Goal: Task Accomplishment & Management: Manage account settings

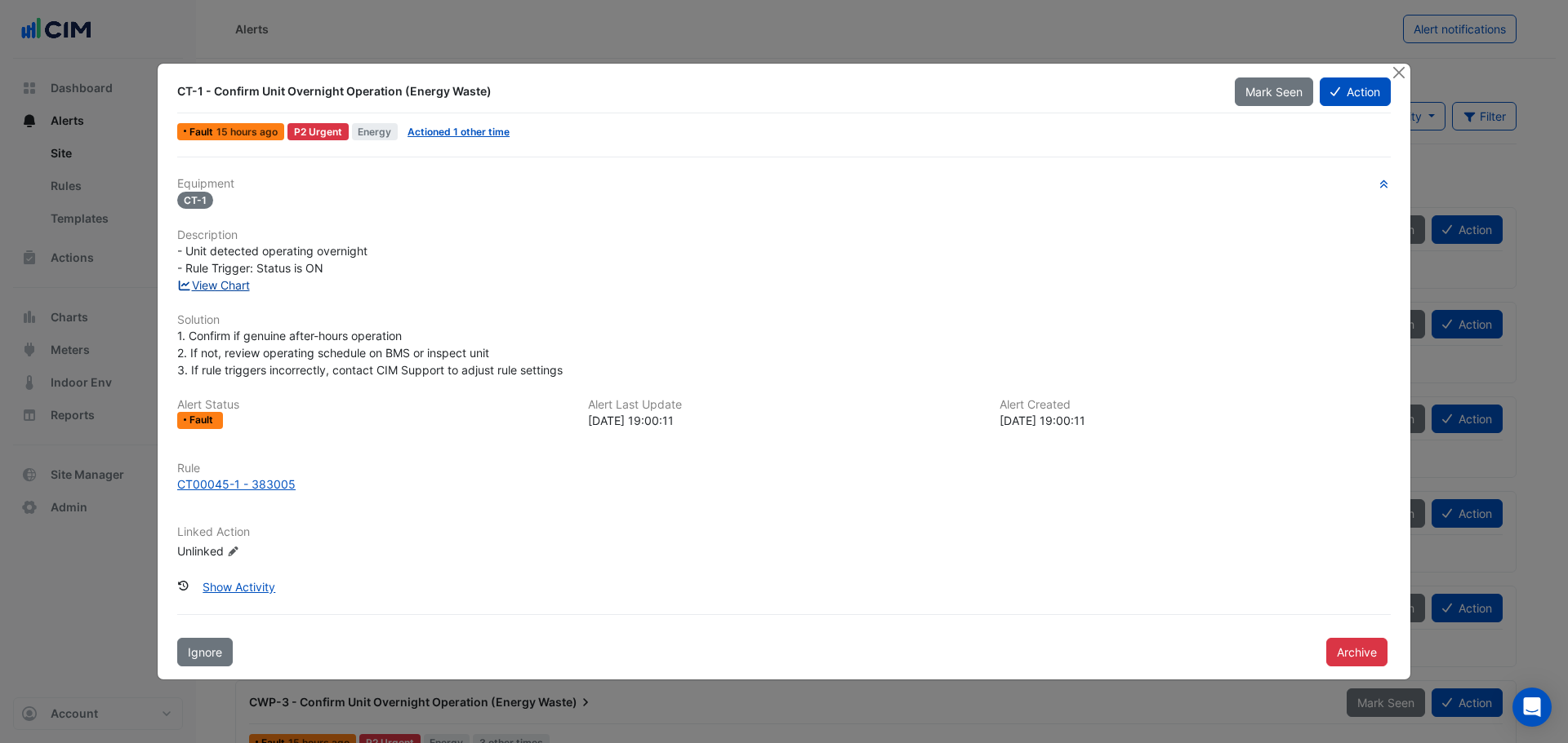
click at [233, 283] on link "View Chart" at bounding box center [213, 284] width 73 height 13
click at [1404, 66] on button "Close" at bounding box center [1398, 72] width 17 height 17
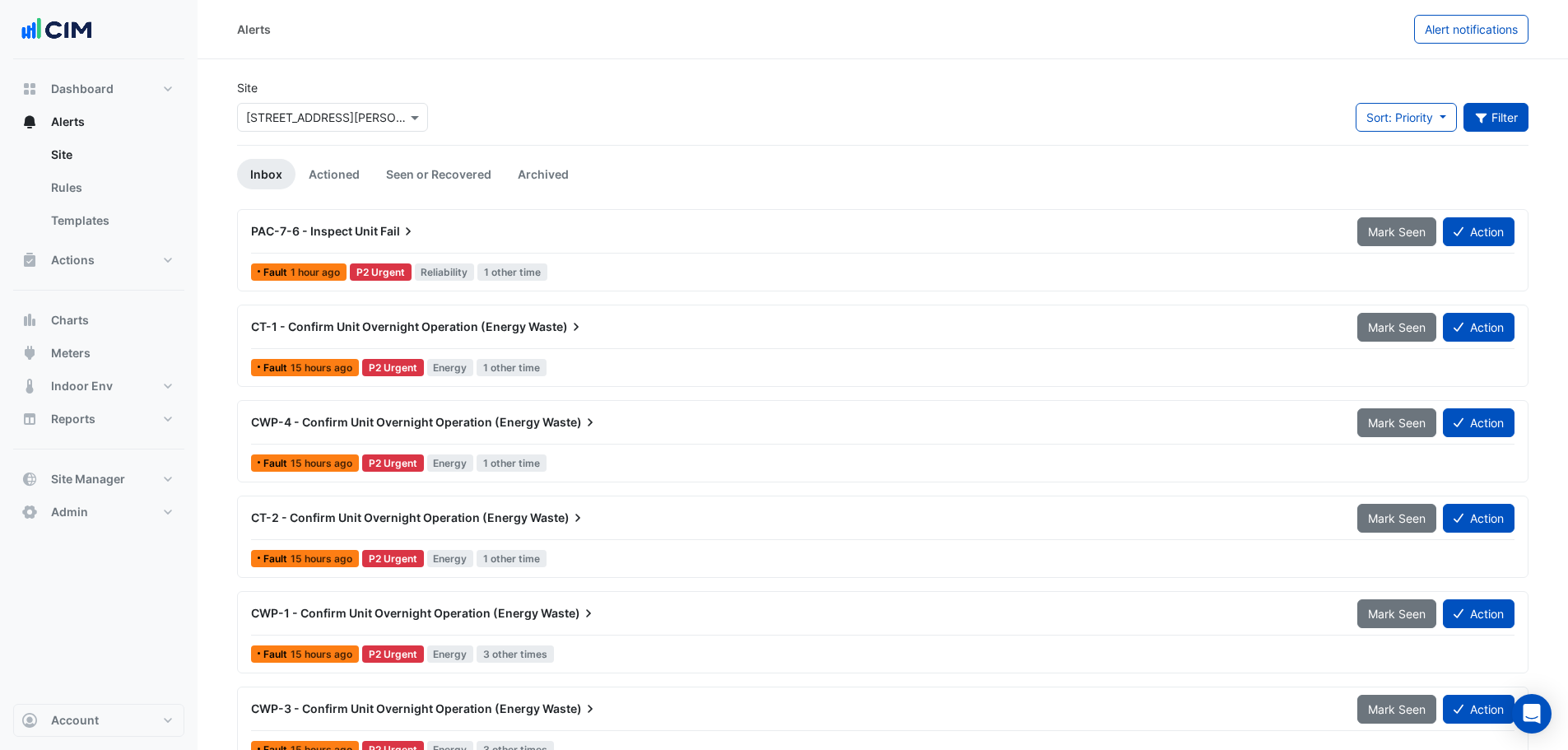
click at [1499, 105] on button "Filter" at bounding box center [1496, 117] width 66 height 29
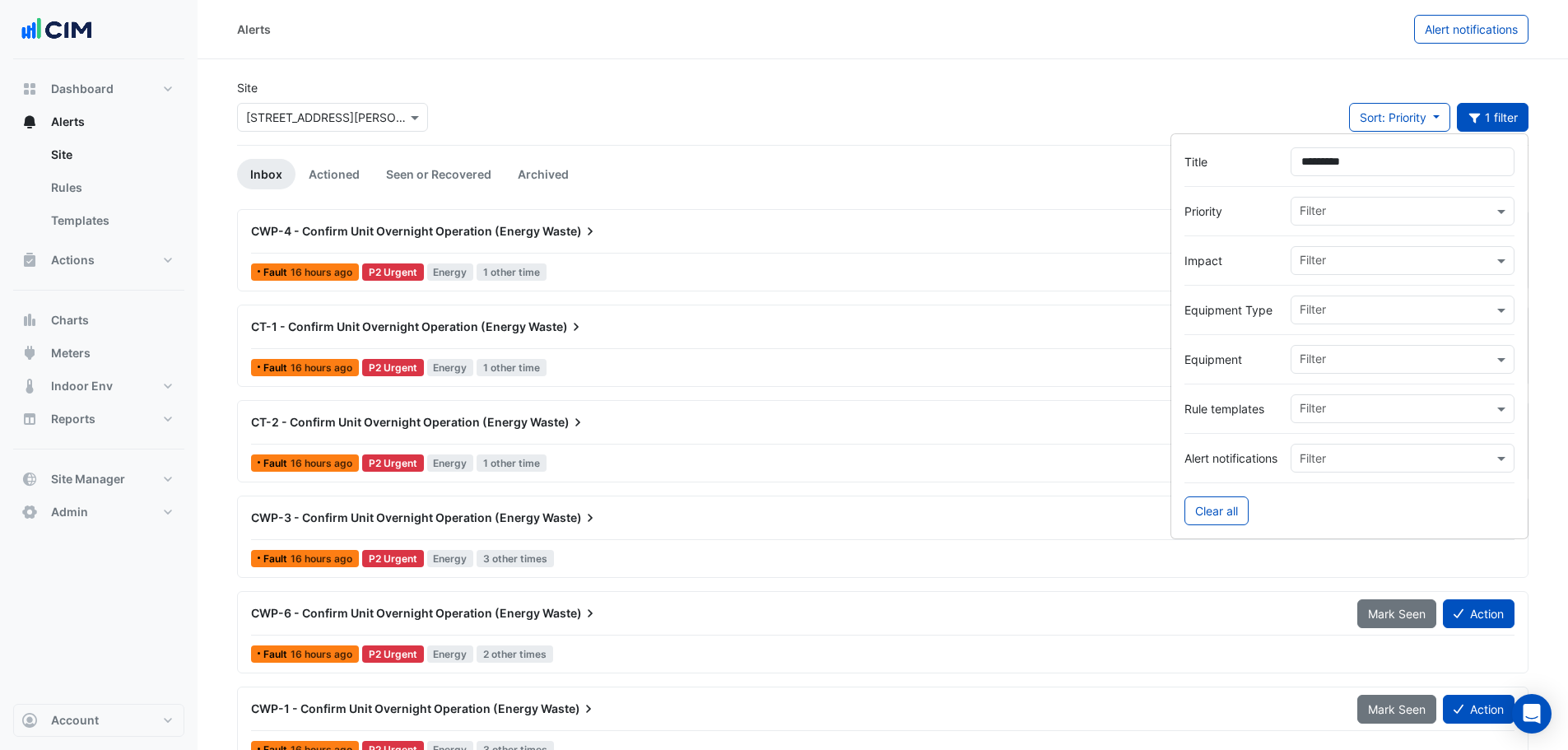
type input "*********"
click at [825, 116] on div "Site × 15 Talavera Road Sort: Priority Priority Updated 1 filter" at bounding box center [882, 112] width 1311 height 66
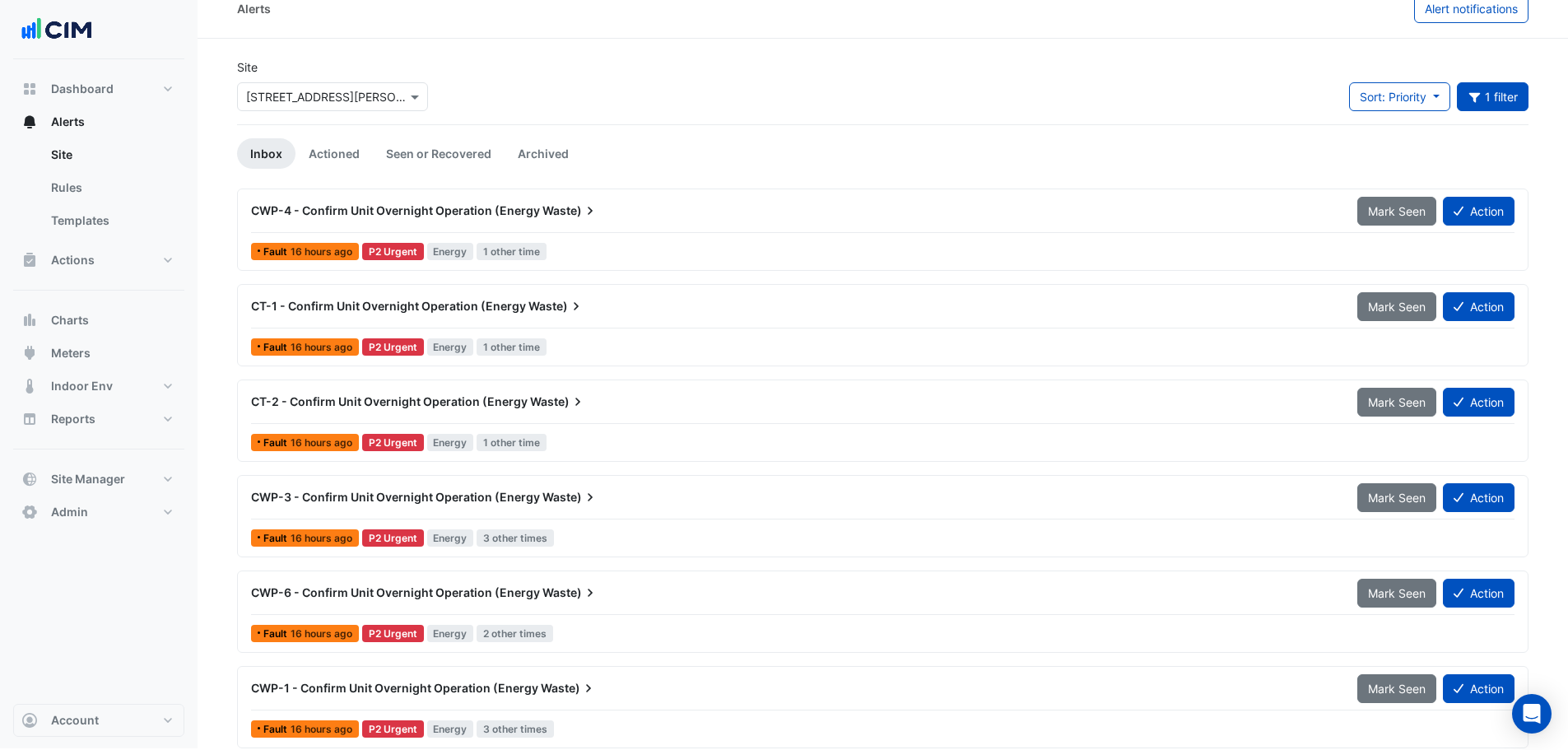
scroll to position [32, 0]
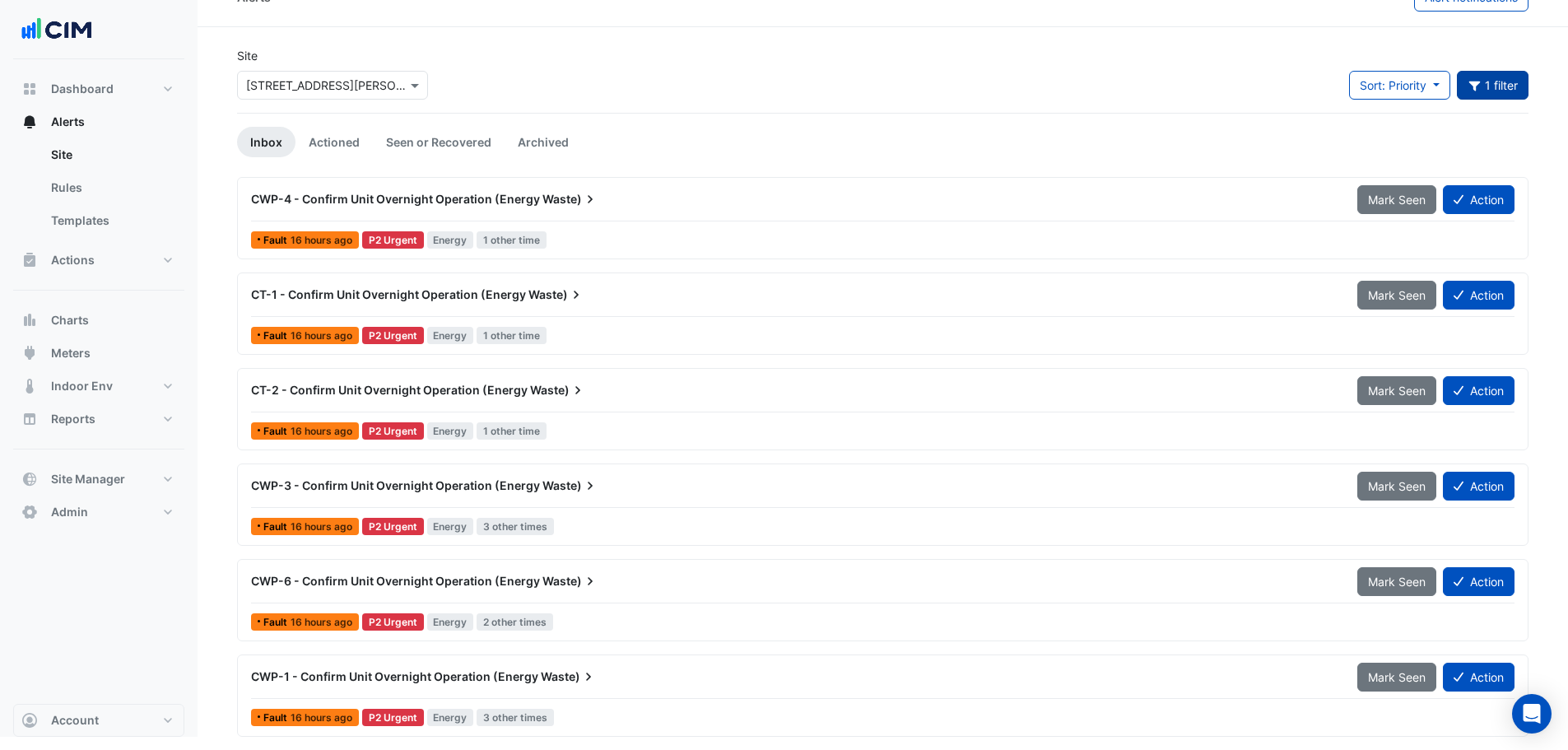
click at [1498, 89] on button "Title: overnight 1 filter" at bounding box center [1494, 85] width 73 height 29
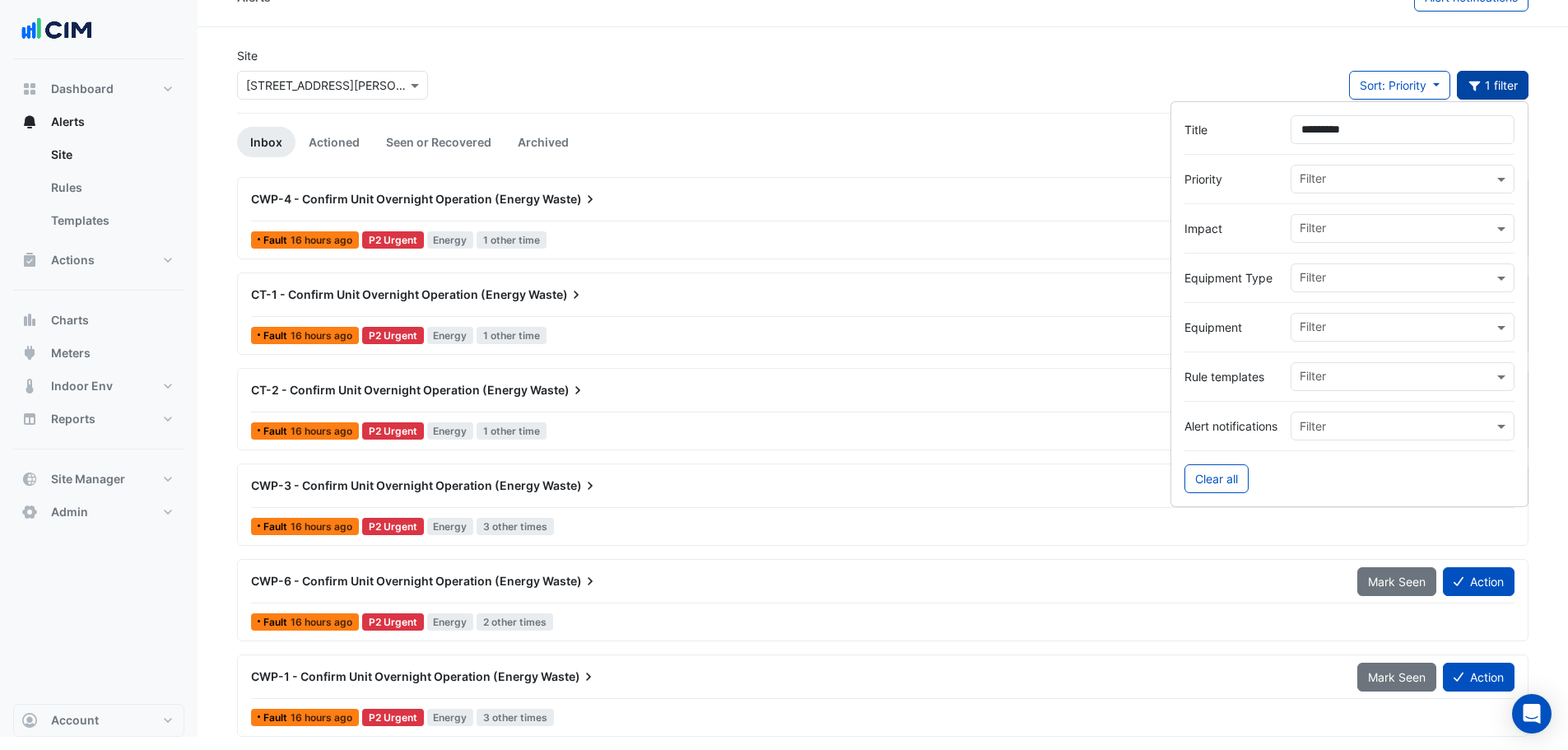
scroll to position [22, 0]
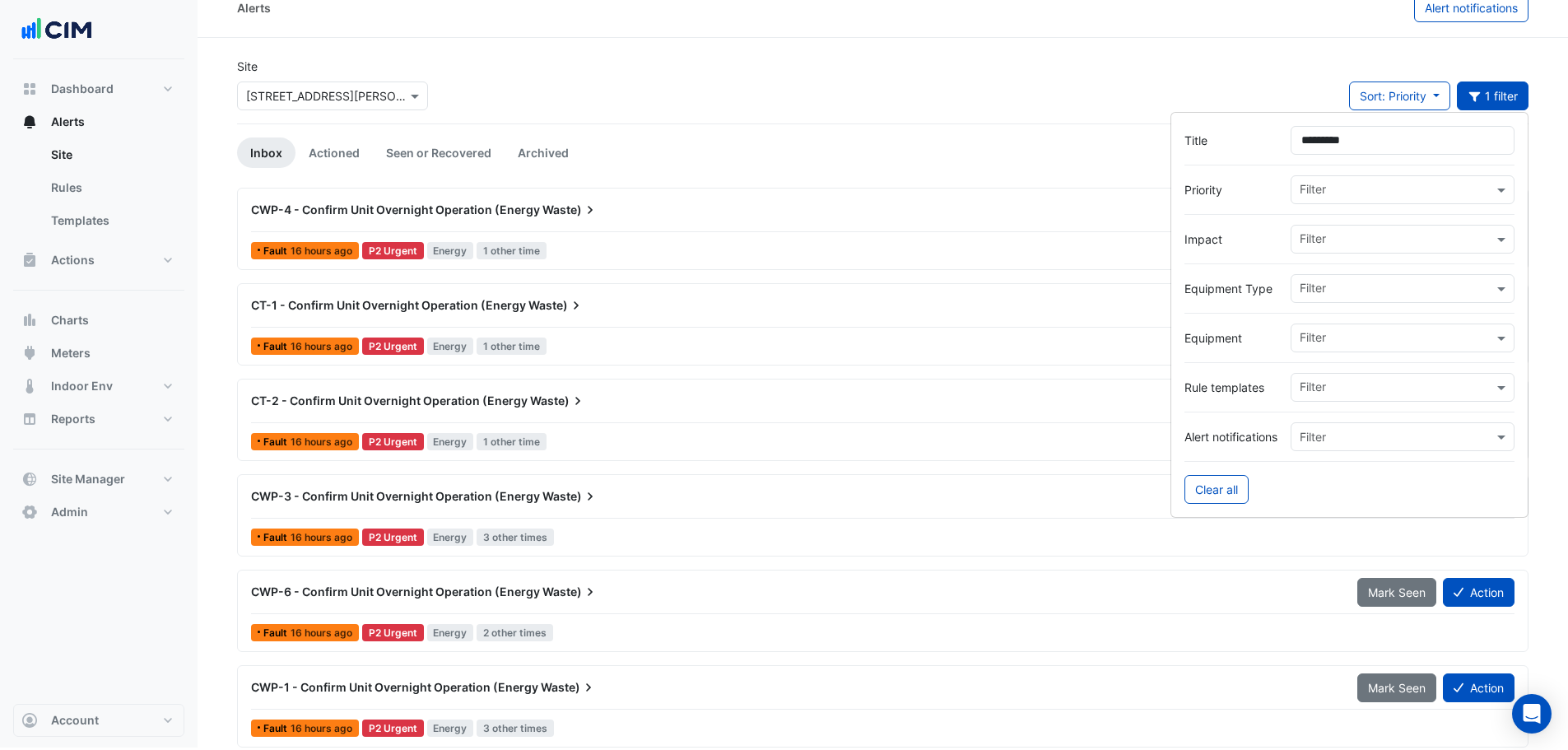
drag, startPoint x: 1394, startPoint y: 138, endPoint x: 1284, endPoint y: 150, distance: 110.7
click at [1284, 150] on div "Title *********" at bounding box center [1349, 141] width 330 height 29
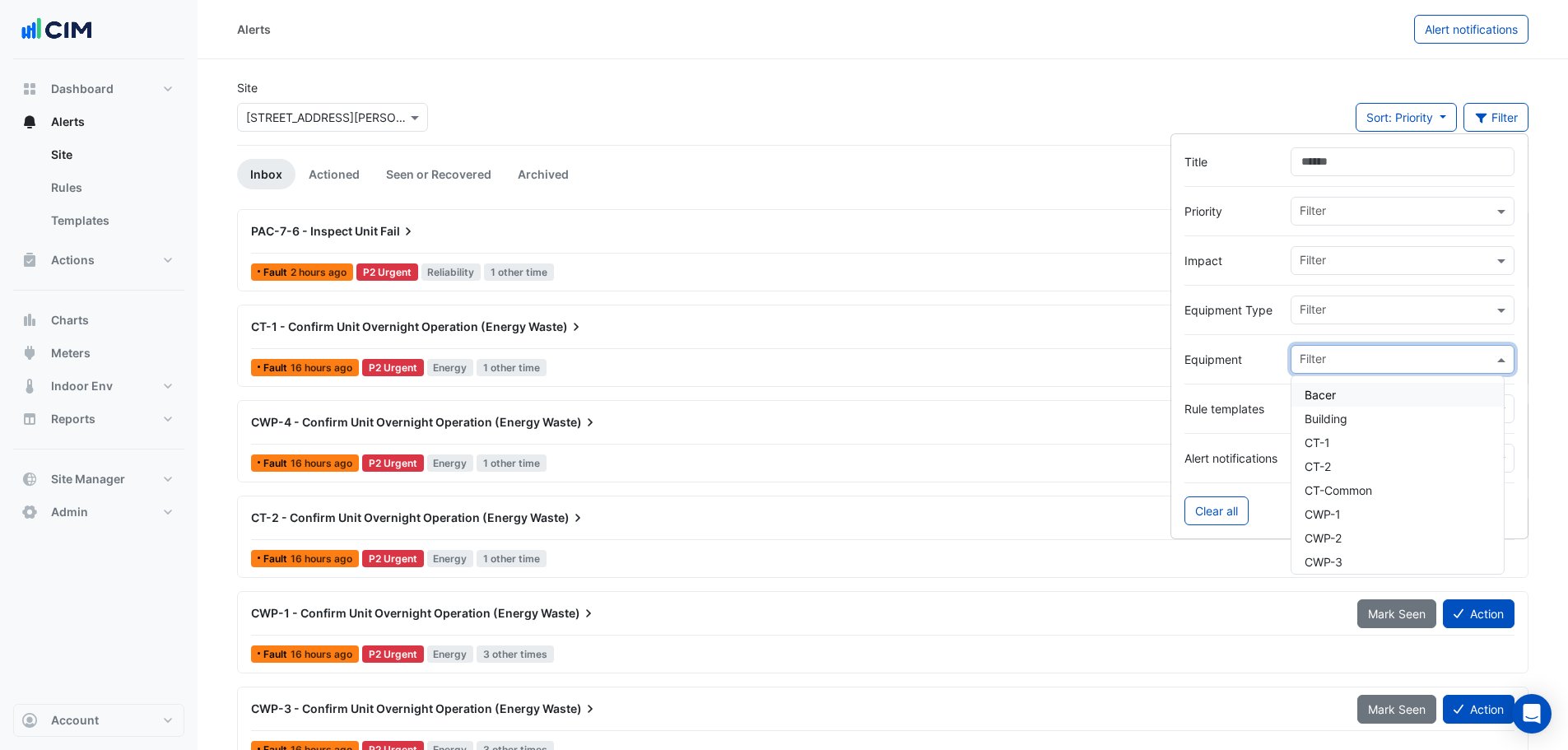
click at [1358, 356] on input "text" at bounding box center [1396, 360] width 193 height 17
click at [1315, 394] on span "PAC-1-1" at bounding box center [1327, 394] width 44 height 14
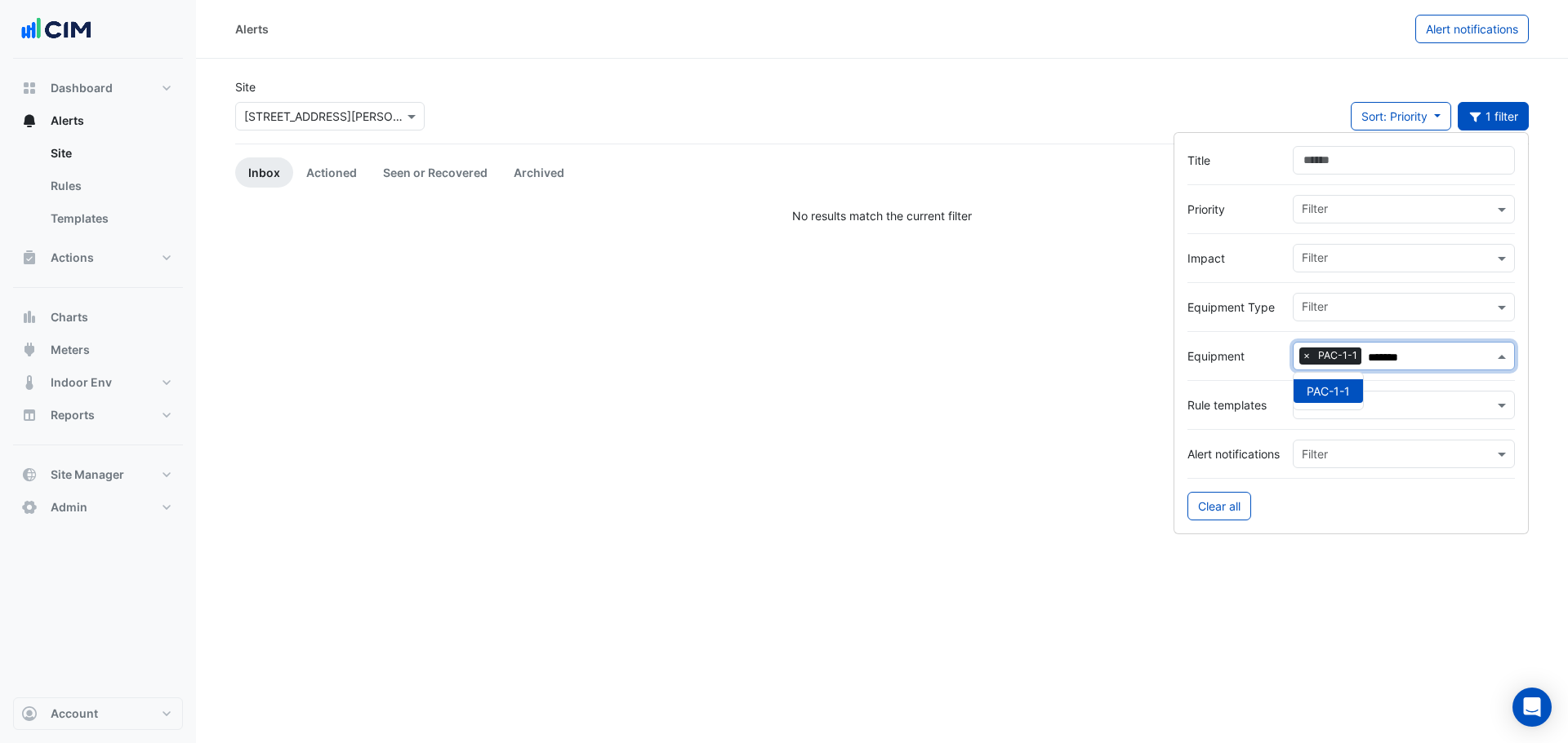
type input "*******"
click at [836, 134] on div "Site × 15 Talavera Road Sort: Priority Priority Updated 1 filter" at bounding box center [881, 111] width 1313 height 66
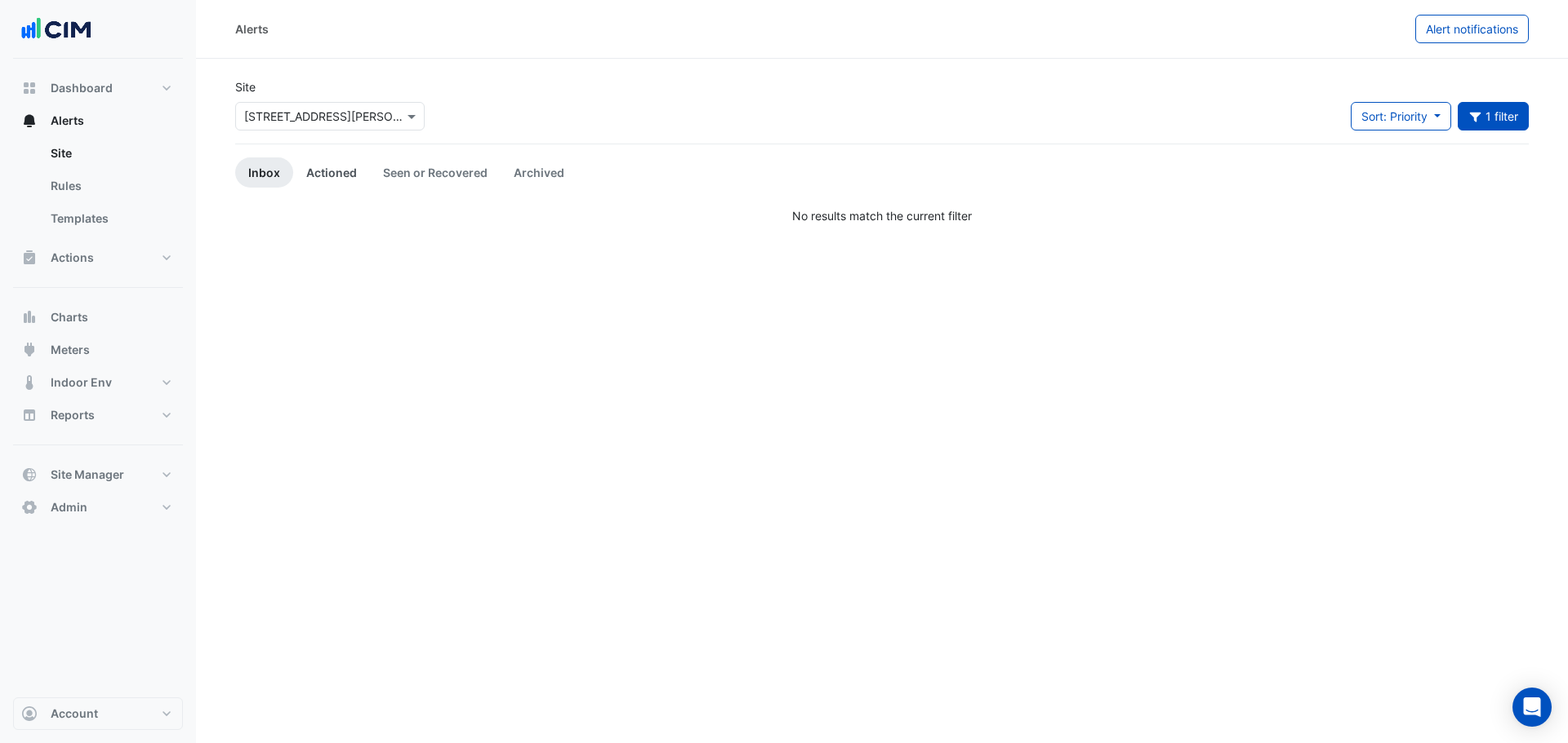
click at [322, 168] on link "Actioned" at bounding box center [331, 173] width 77 height 31
click at [379, 172] on link "Seen or Recovered" at bounding box center [435, 173] width 131 height 31
click at [524, 175] on link "Archived" at bounding box center [538, 173] width 77 height 31
click at [257, 177] on link "Inbox" at bounding box center [264, 173] width 58 height 31
click at [69, 191] on link "Rules" at bounding box center [110, 186] width 145 height 32
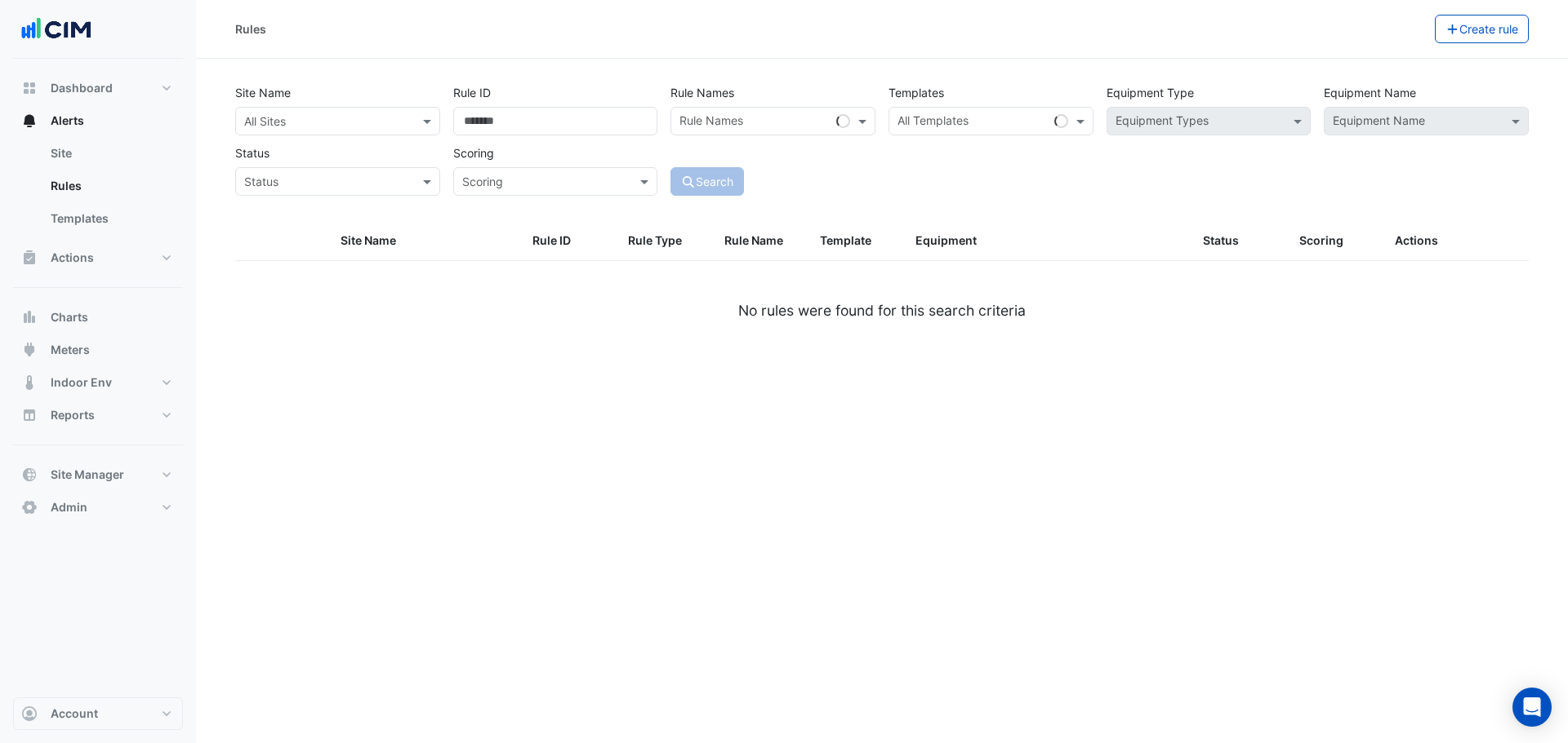
click at [328, 125] on input "text" at bounding box center [320, 121] width 154 height 17
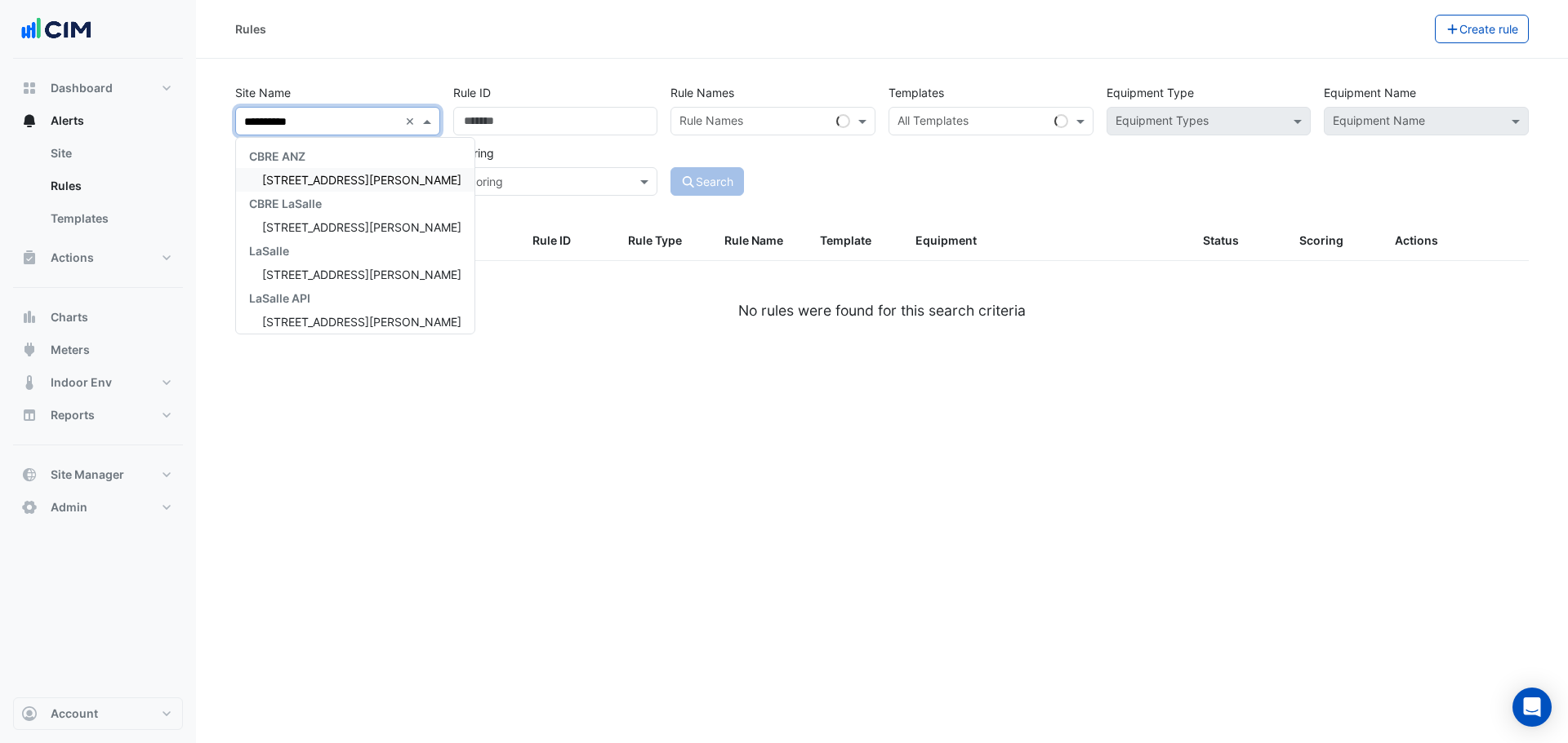
type input "**********"
click at [340, 175] on span "[STREET_ADDRESS][PERSON_NAME]" at bounding box center [361, 179] width 199 height 13
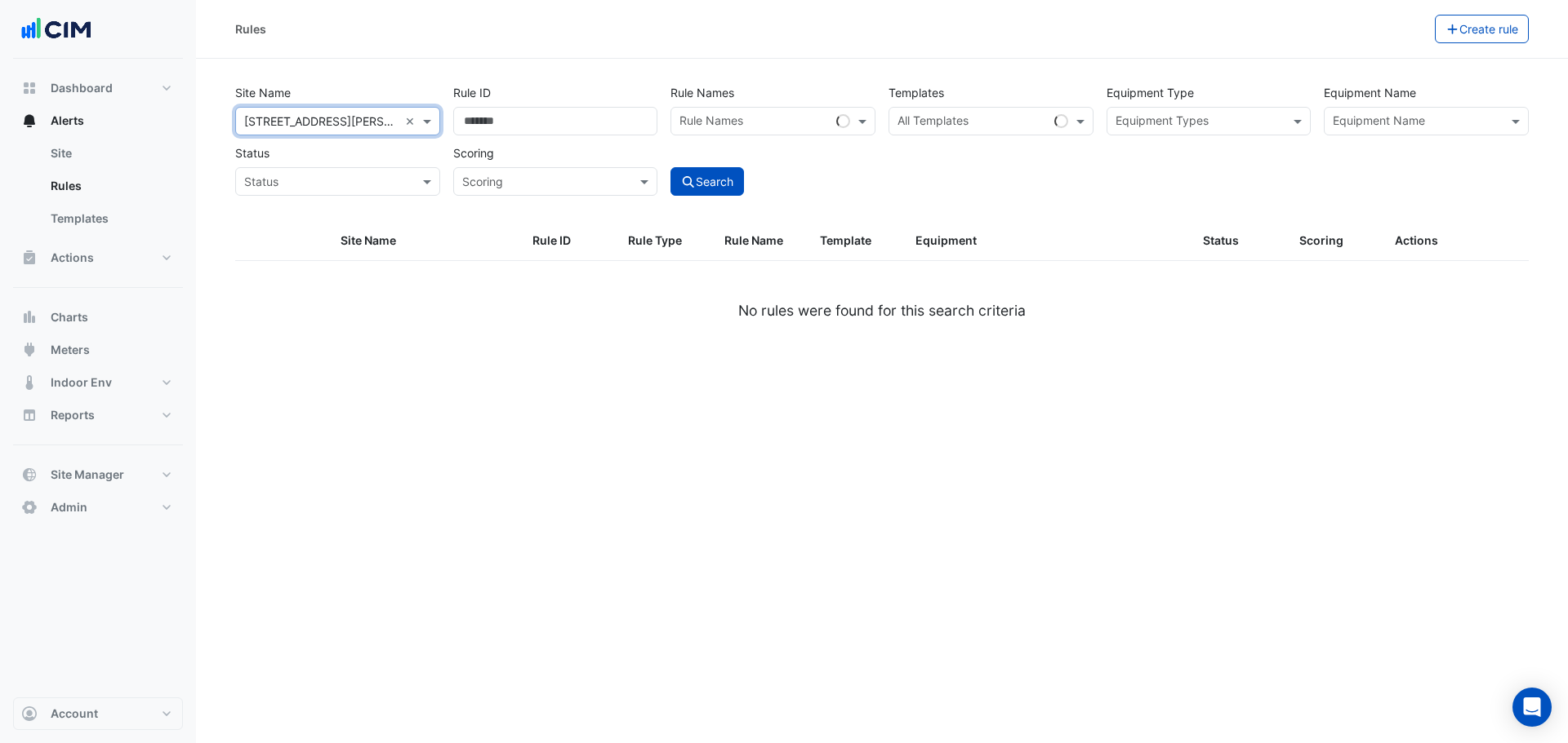
click at [1392, 120] on input "text" at bounding box center [1417, 122] width 168 height 17
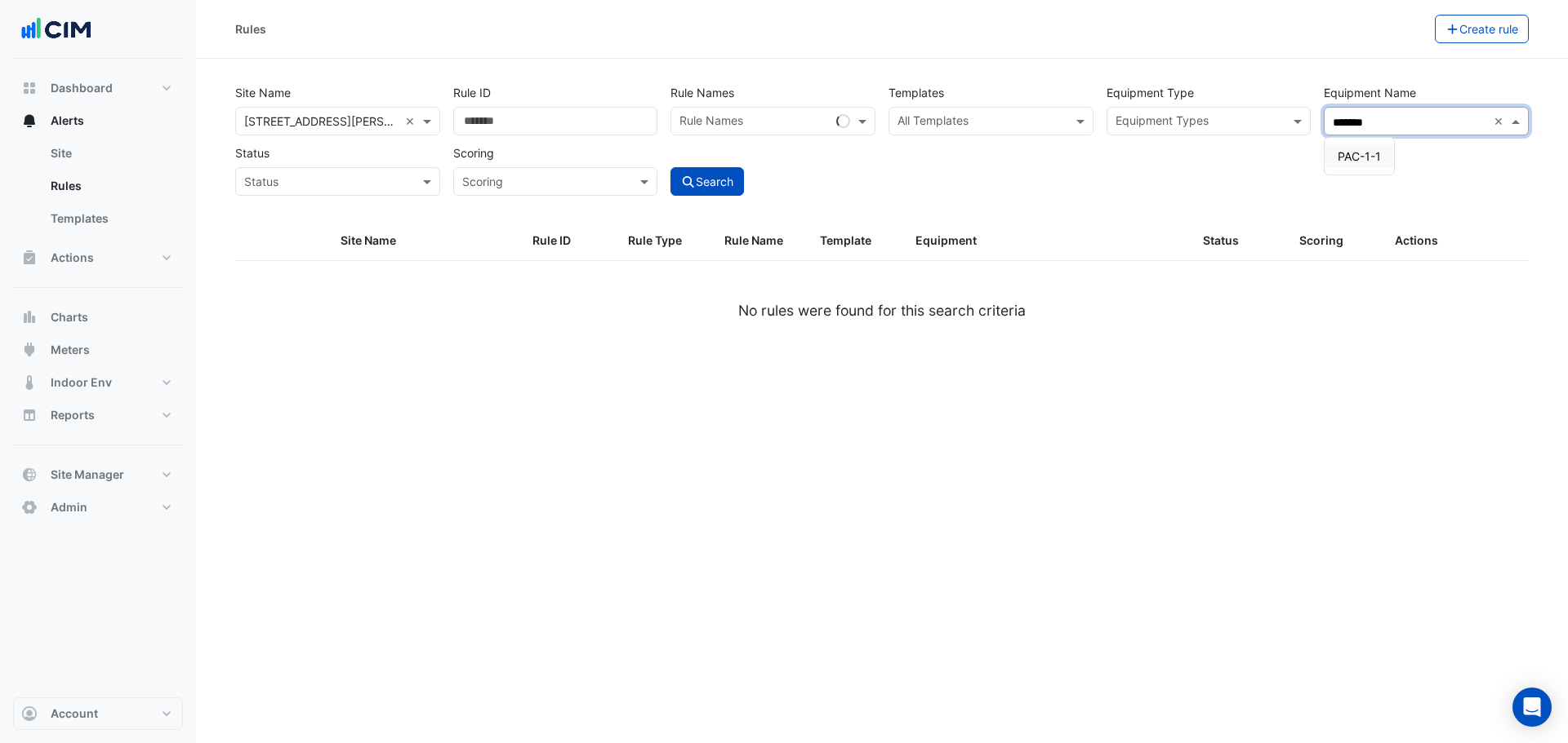
click at [1362, 152] on span "PAC-1-1" at bounding box center [1359, 156] width 43 height 13
type input "*******"
click at [716, 172] on button "Search" at bounding box center [707, 182] width 74 height 29
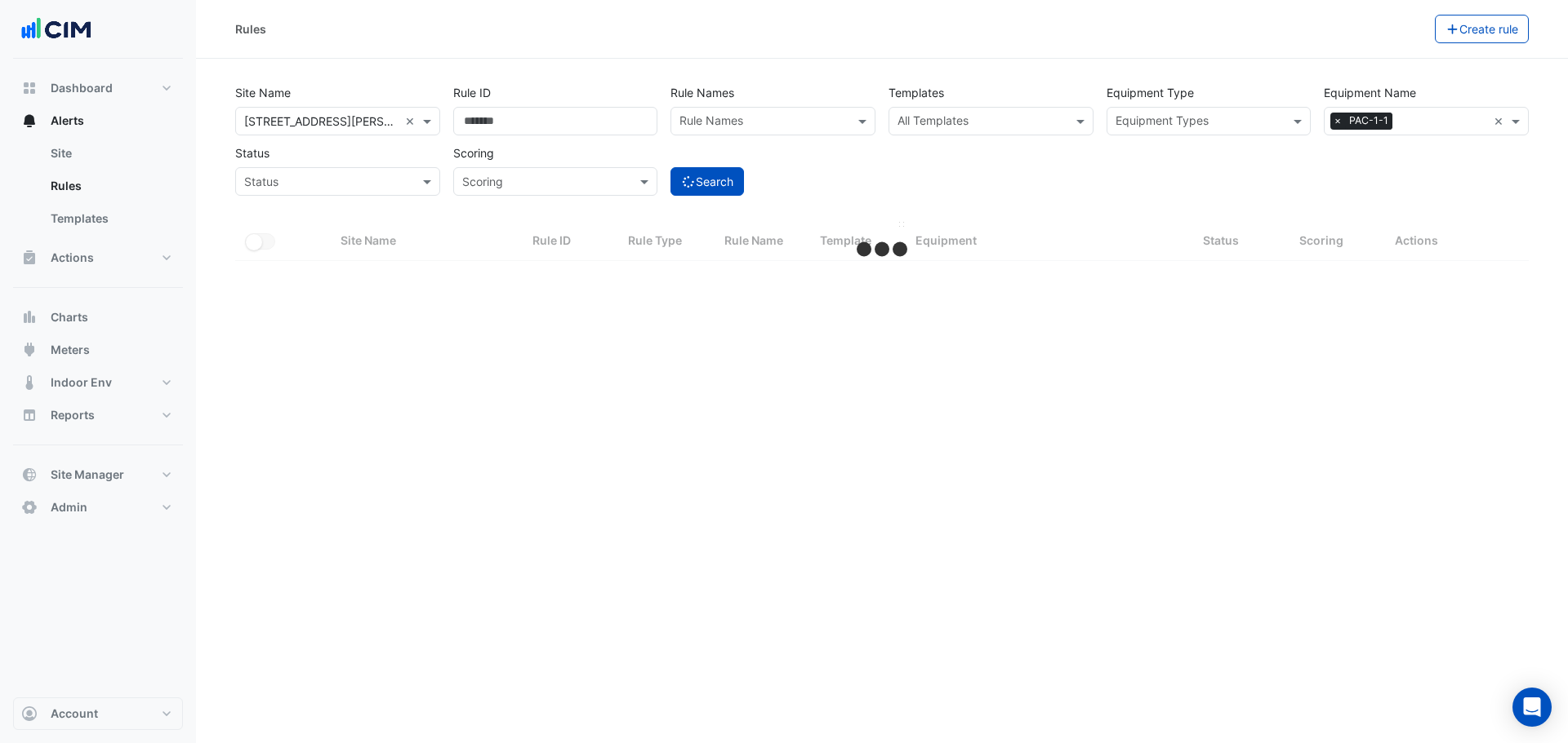
select select "***"
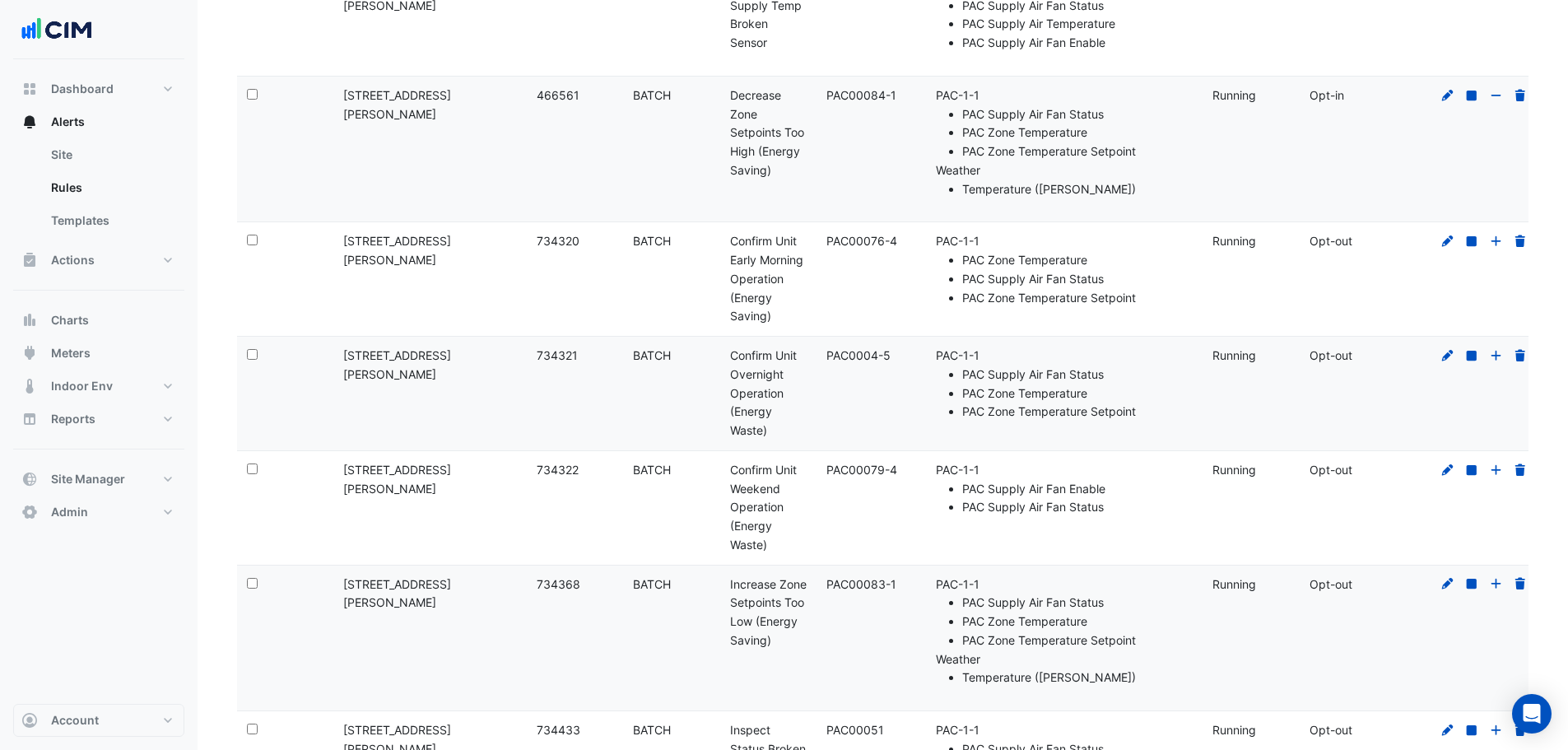
scroll to position [412, 0]
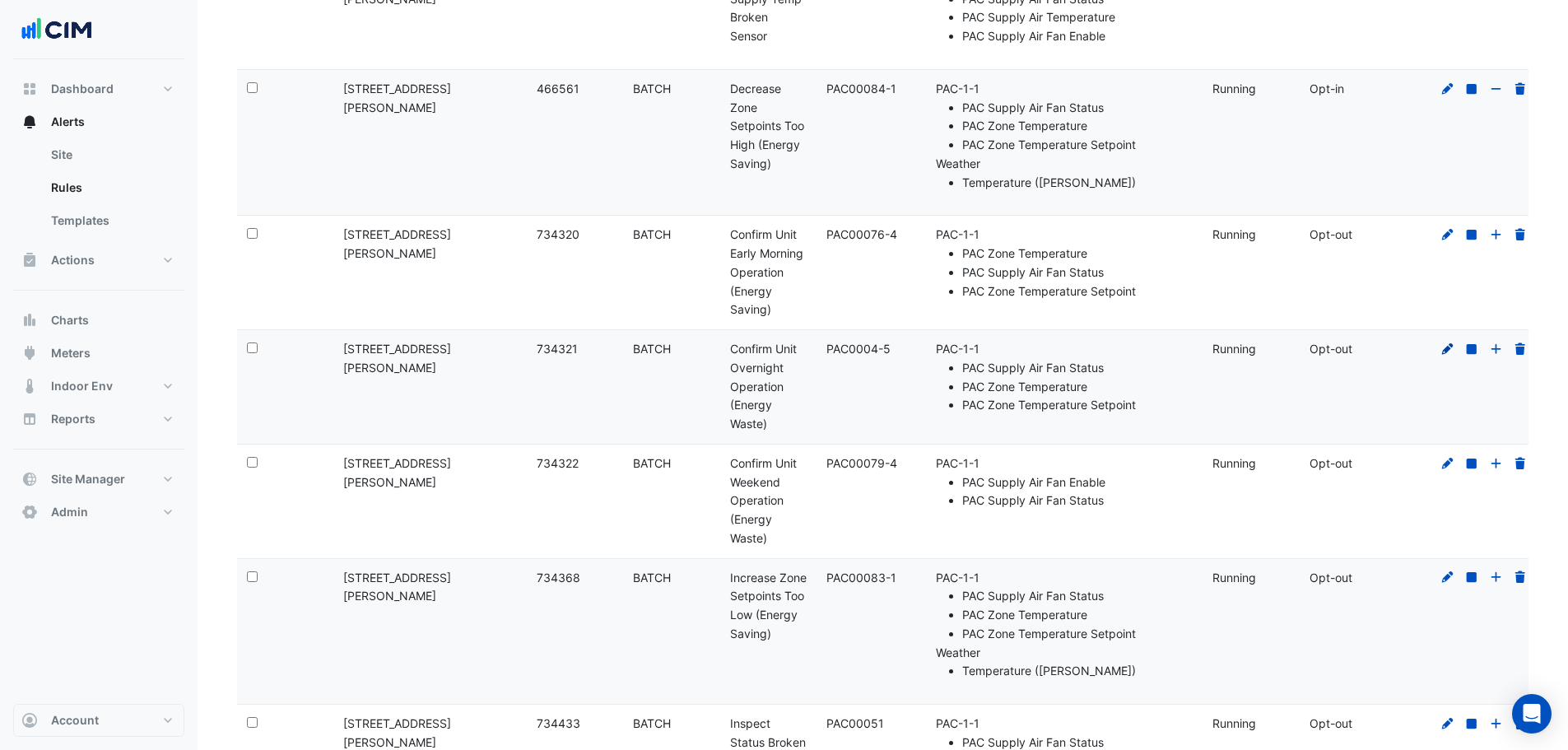
click at [1448, 350] on icon at bounding box center [1447, 349] width 12 height 12
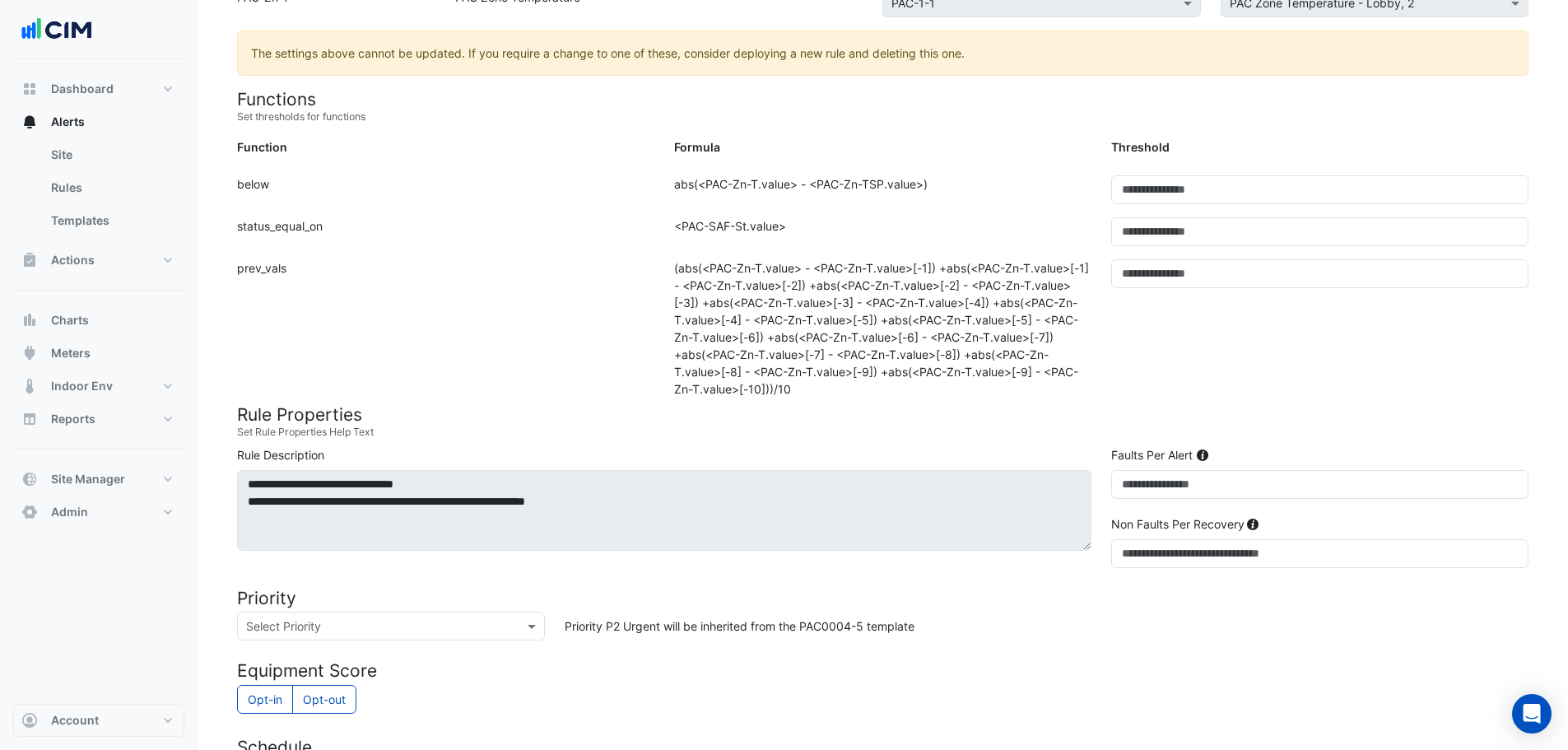
scroll to position [659, 0]
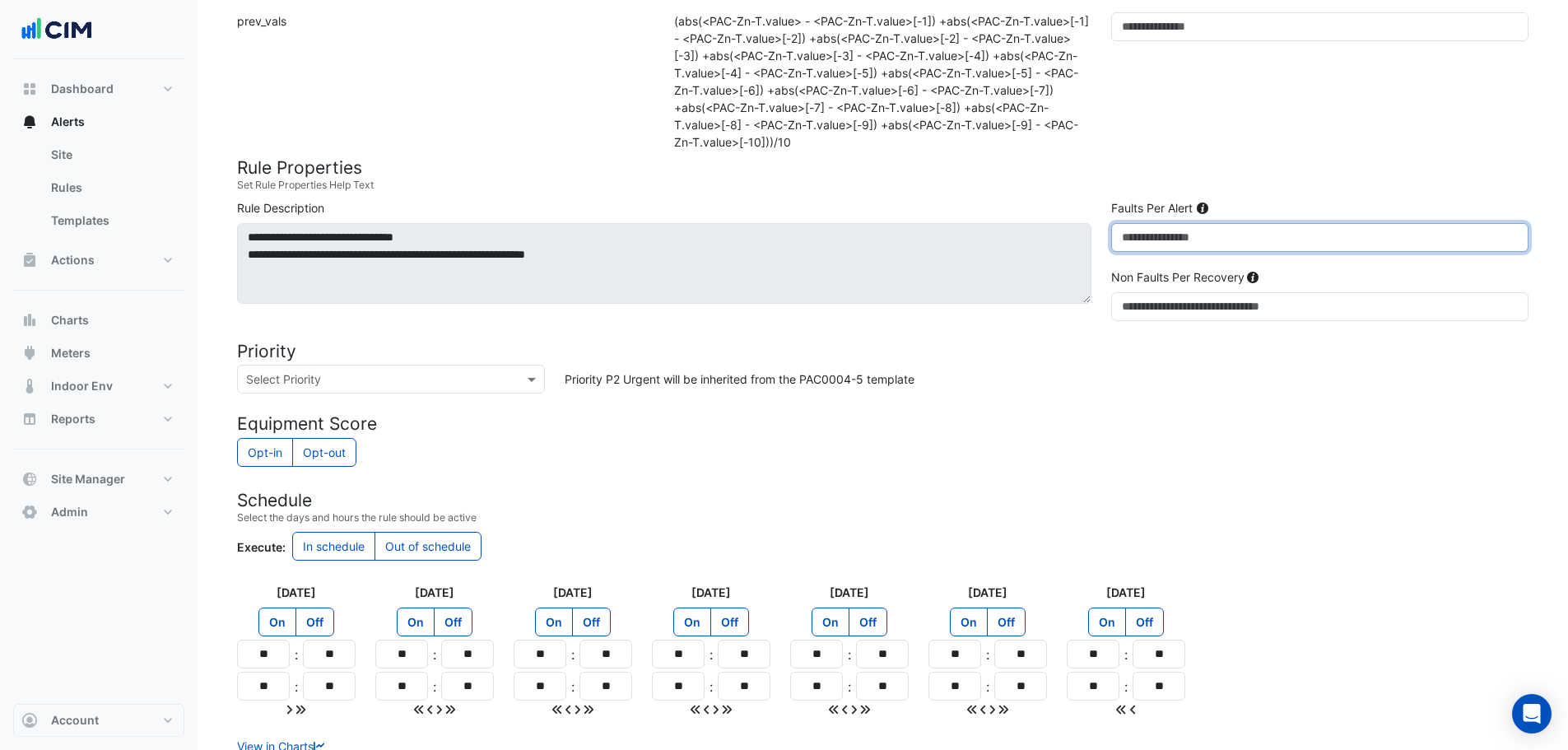
drag, startPoint x: 1150, startPoint y: 239, endPoint x: 1104, endPoint y: 240, distance: 46.0
click at [1104, 240] on div "Faults Per Alert *" at bounding box center [1320, 232] width 437 height 66
click at [1054, 381] on div "Priority P2 Urgent will be inherited from the PAC0004-5 template" at bounding box center [1046, 380] width 984 height 29
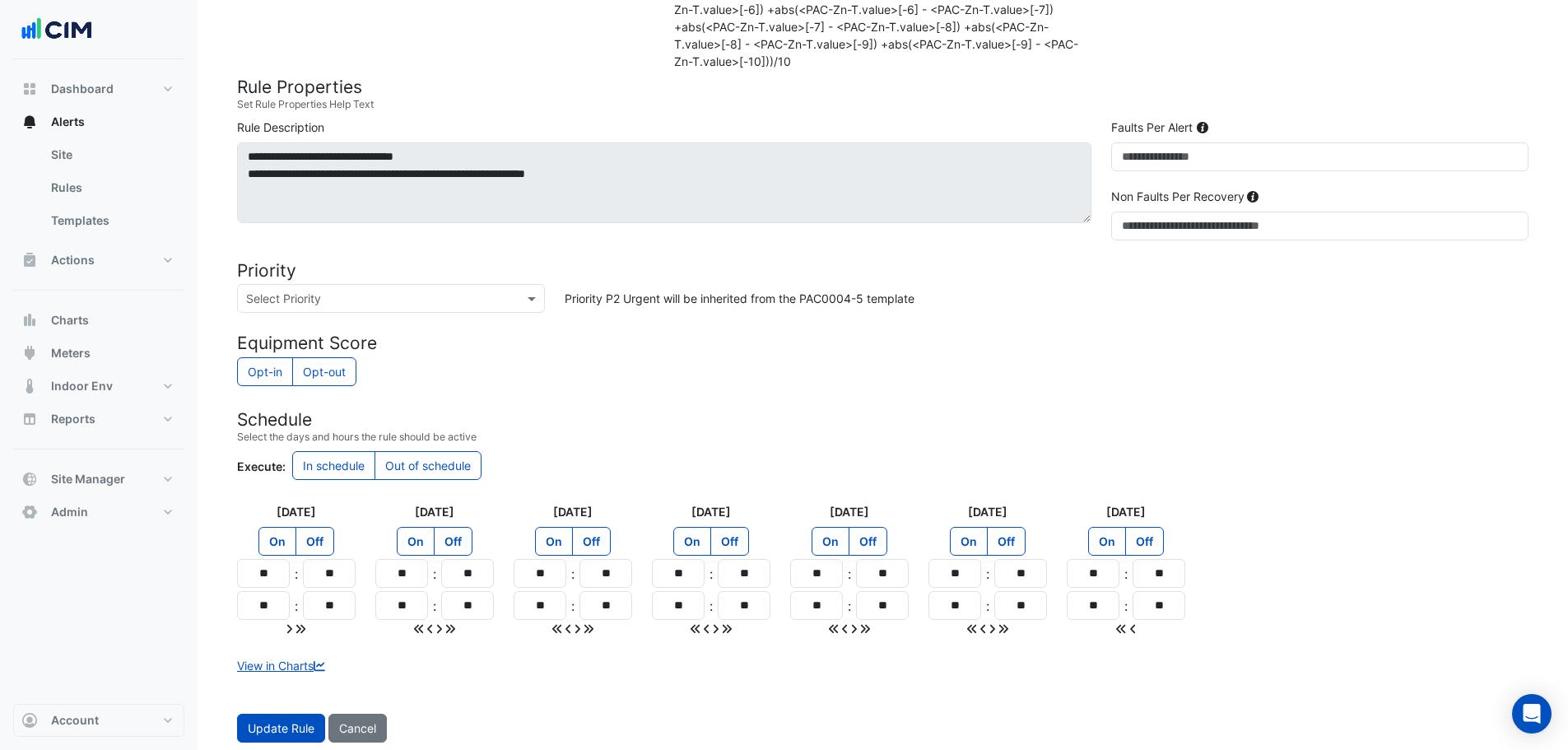
scroll to position [745, 0]
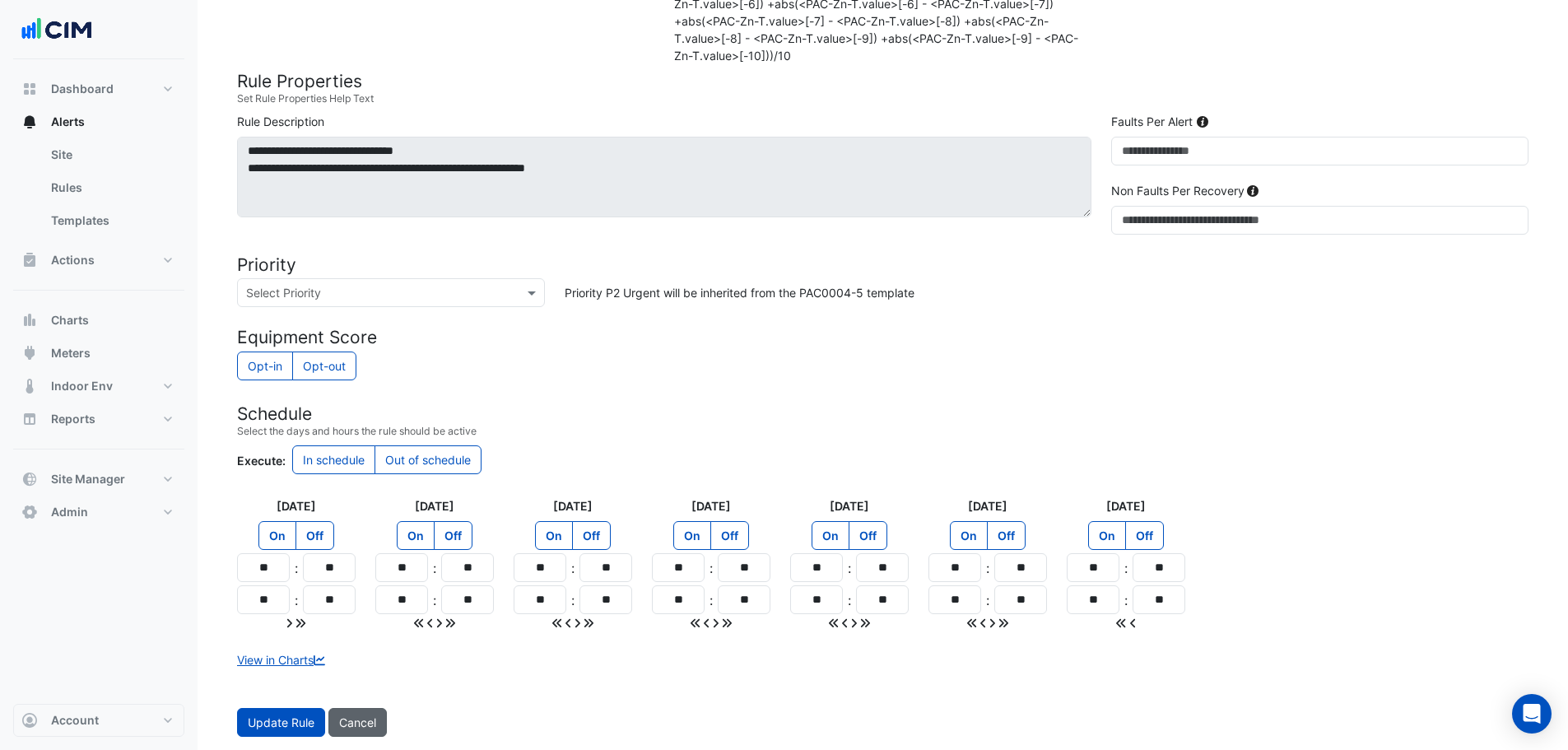
click at [341, 724] on span "Cancel" at bounding box center [358, 722] width 37 height 14
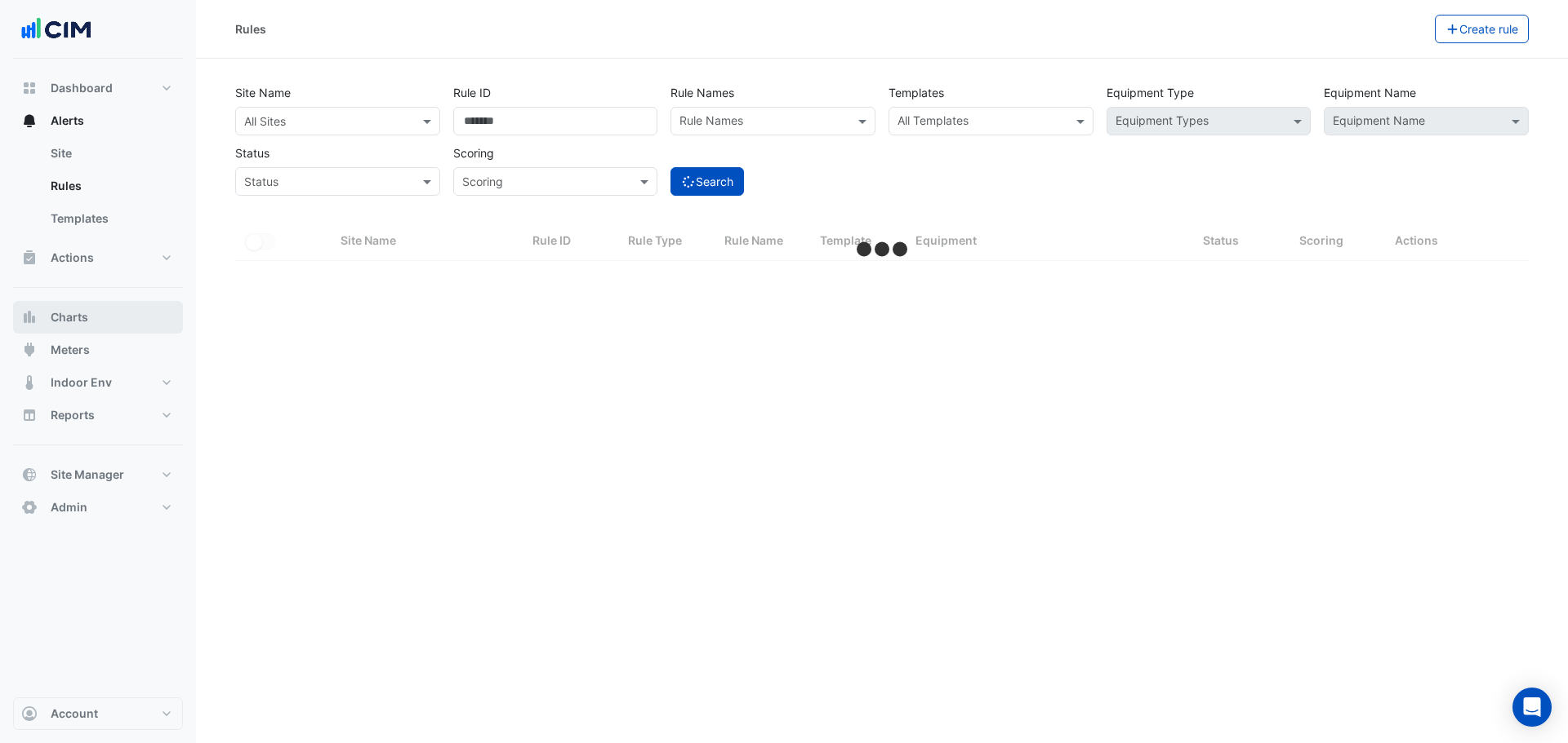
select select "***"
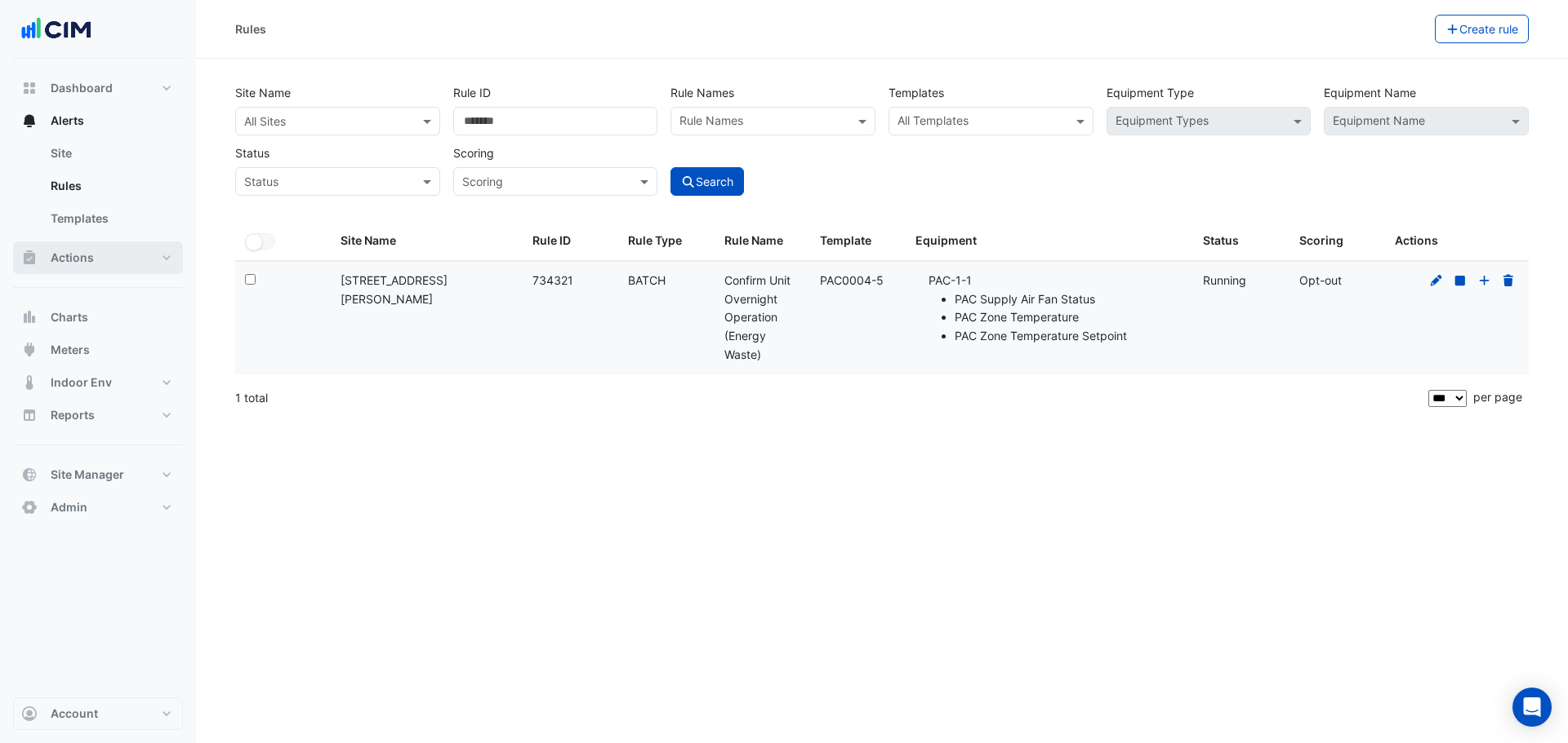
click at [105, 259] on button "Actions" at bounding box center [98, 258] width 170 height 32
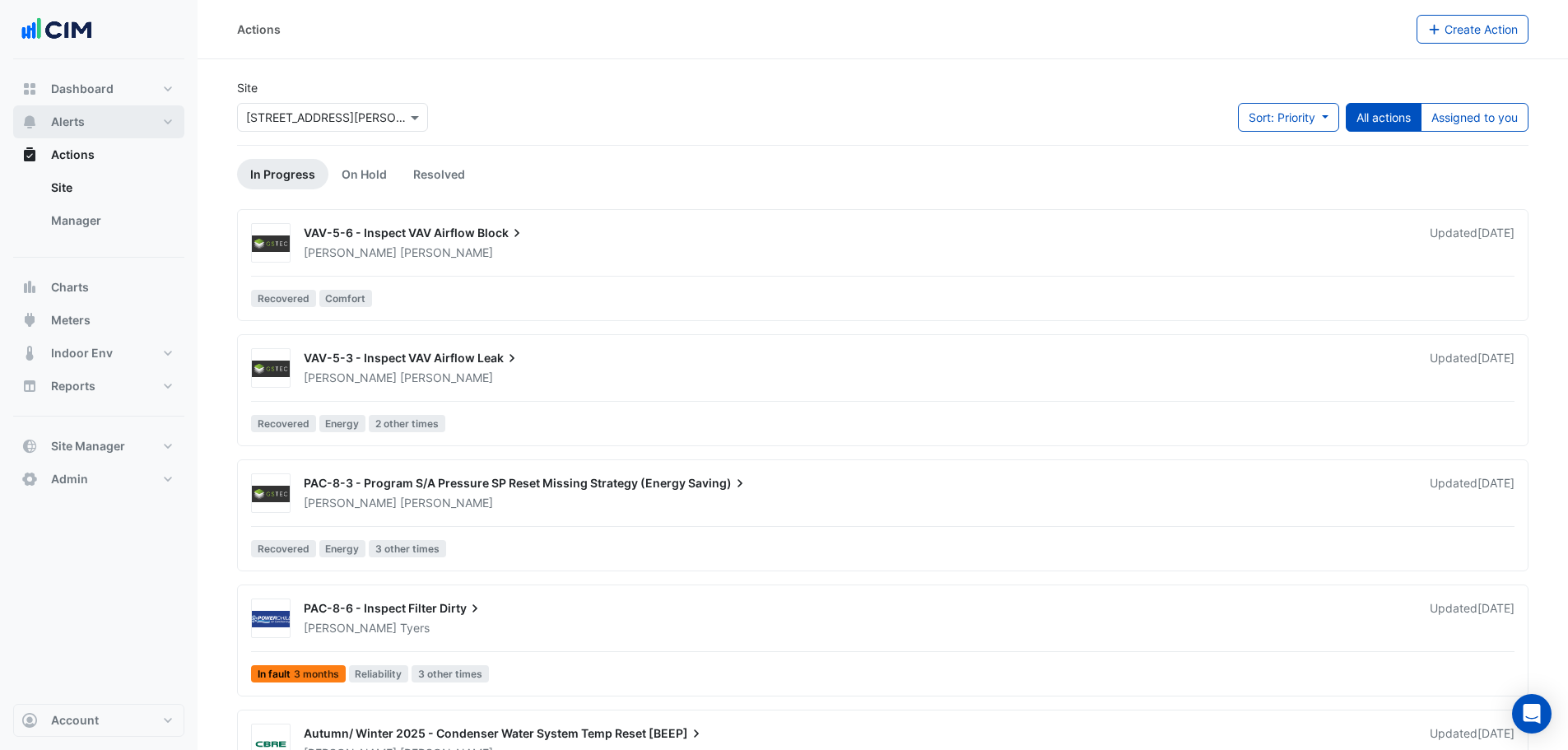
click at [97, 121] on button "Alerts" at bounding box center [99, 122] width 172 height 33
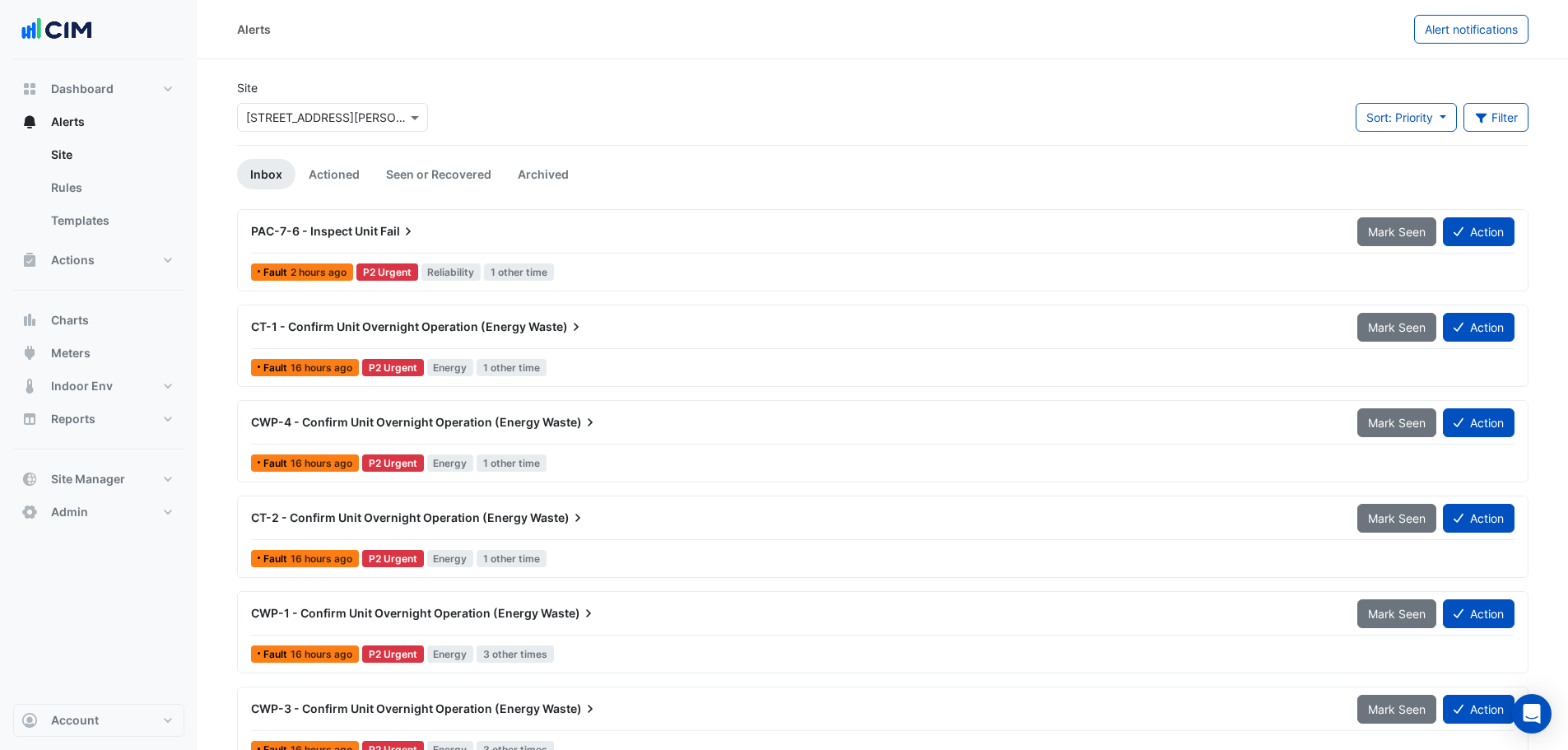
click at [1532, 118] on div "Sort: Priority Priority Updated Filter Title Priority Filter Impact Filter Equi…" at bounding box center [1442, 123] width 192 height 42
click at [1488, 125] on button "Filter" at bounding box center [1496, 117] width 66 height 29
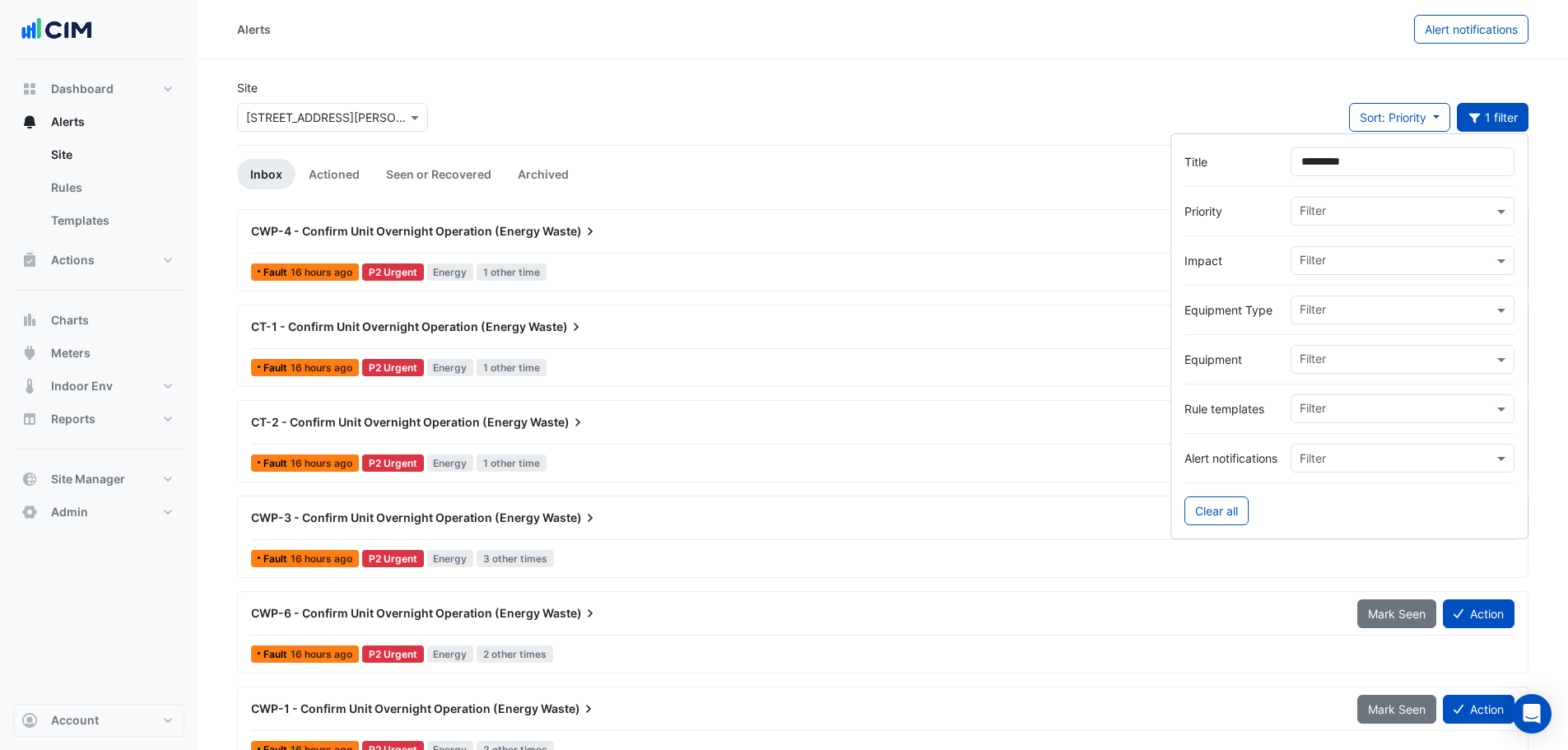
type input "*********"
click at [736, 134] on div "Site × 15 Talavera Road Sort: Priority Priority Updated 1 filter" at bounding box center [882, 112] width 1311 height 66
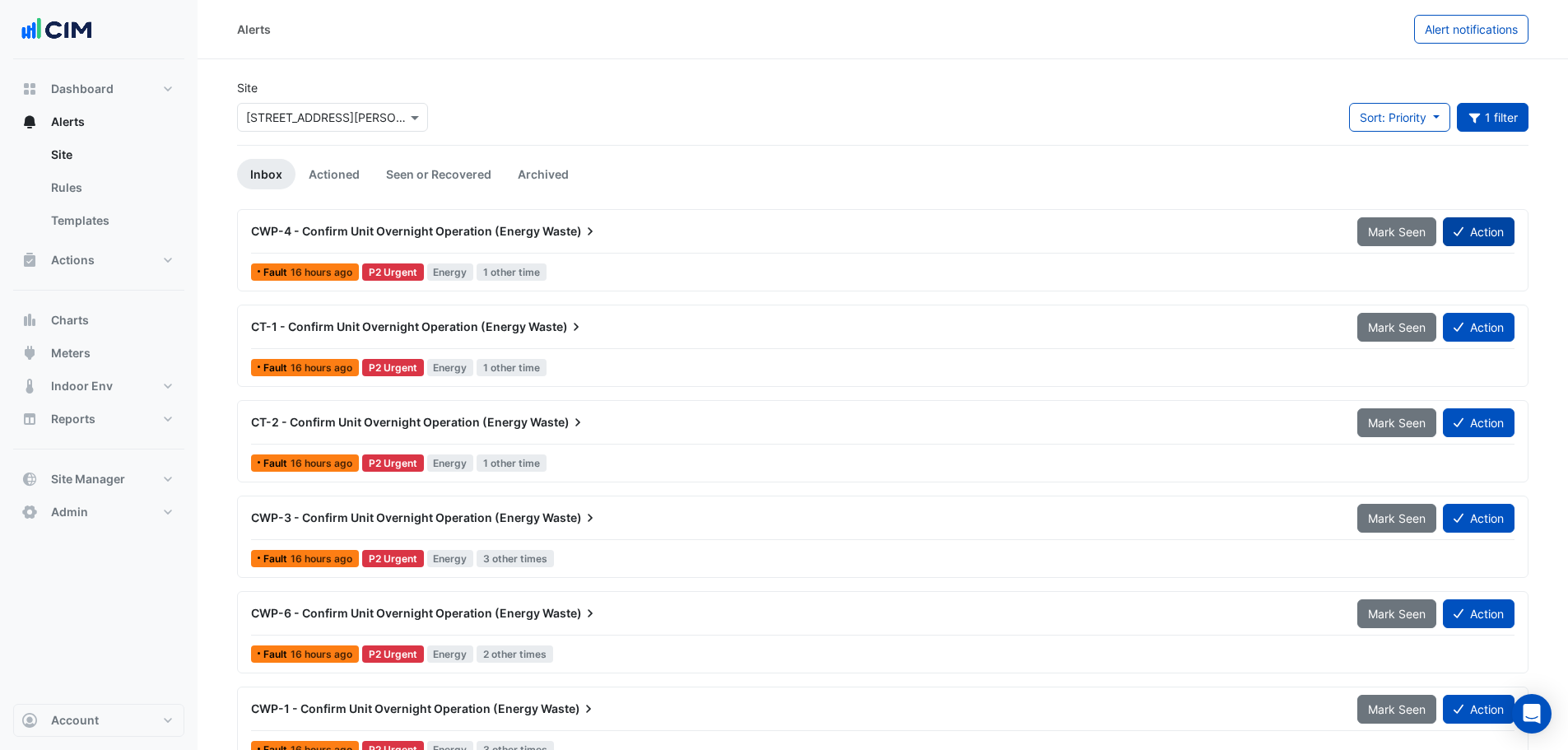
click at [1490, 234] on button "Action" at bounding box center [1478, 232] width 72 height 29
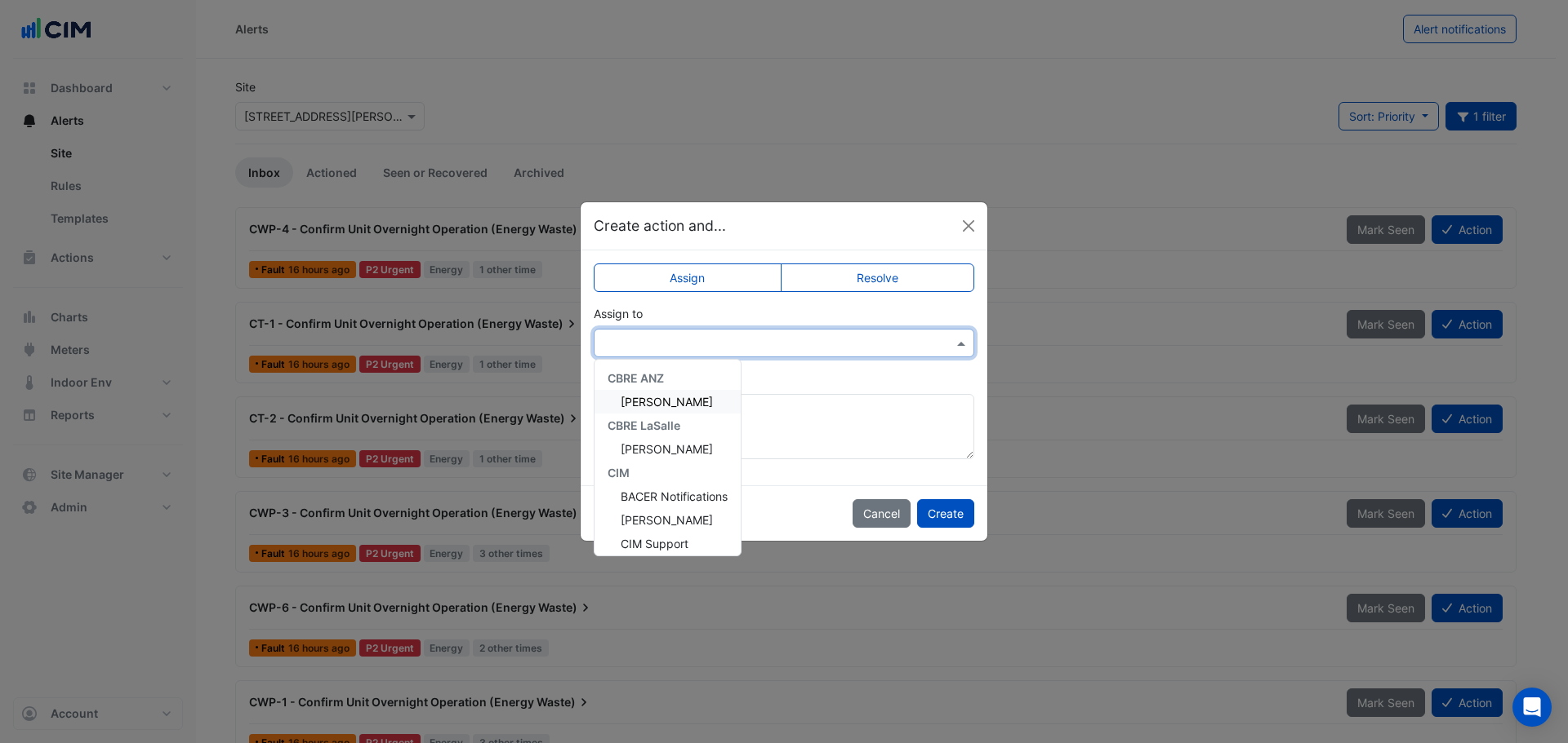
click at [960, 345] on span at bounding box center [963, 343] width 21 height 17
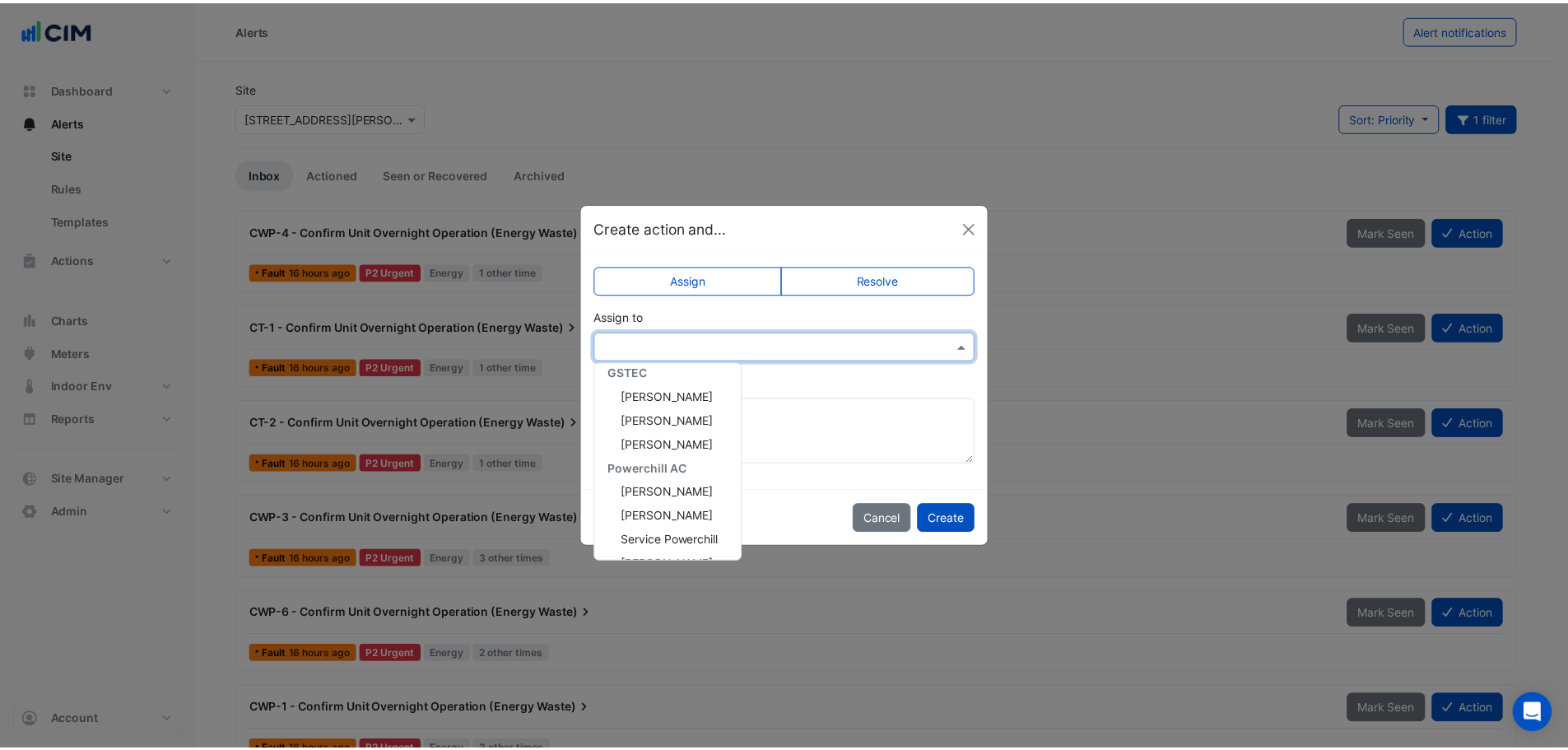
scroll to position [218, 0]
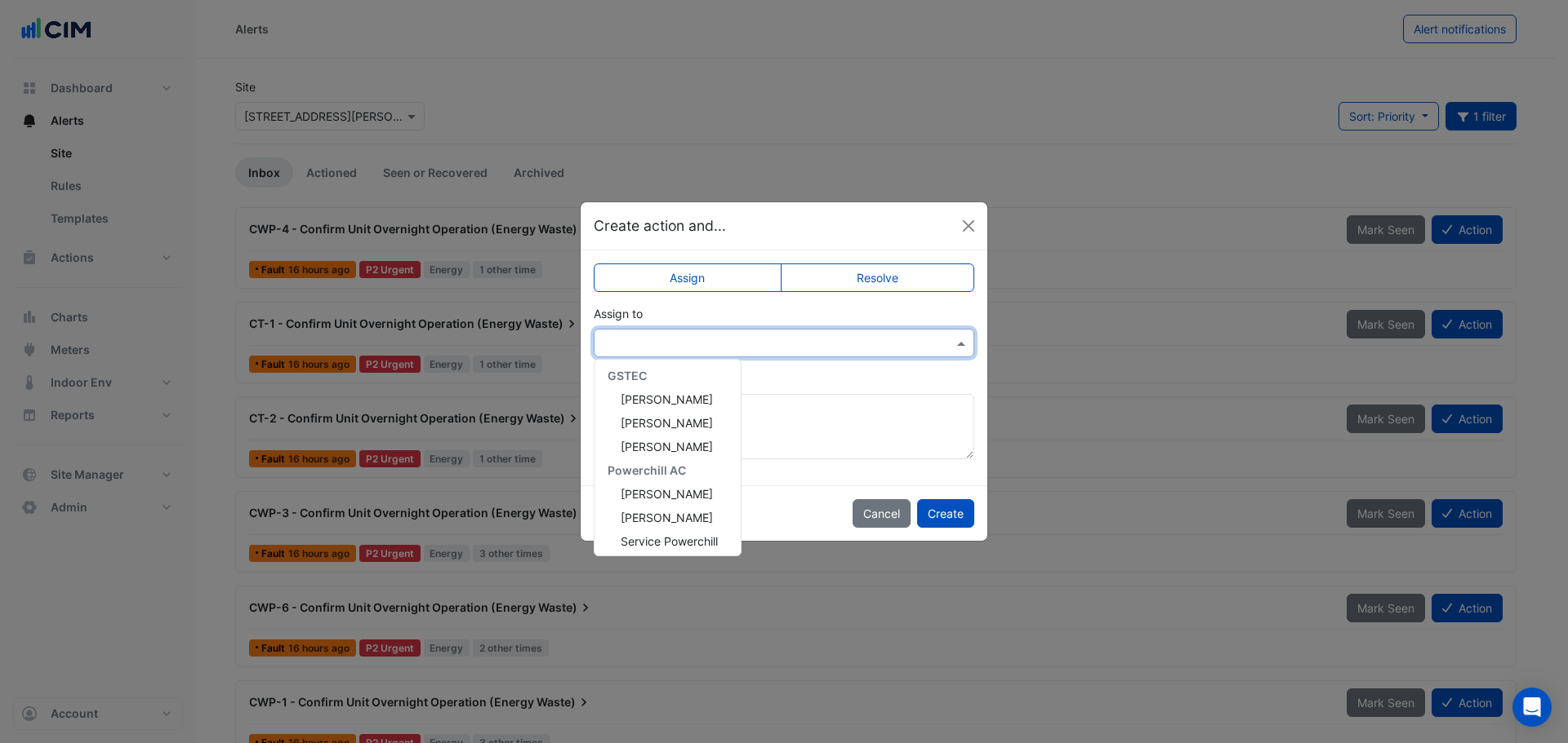
click at [769, 136] on ngb-modal-window "Create action and... Assign Resolve Assign to CBRE ANZ Jeremy Bowick CBRE LaSal…" at bounding box center [784, 372] width 1568 height 743
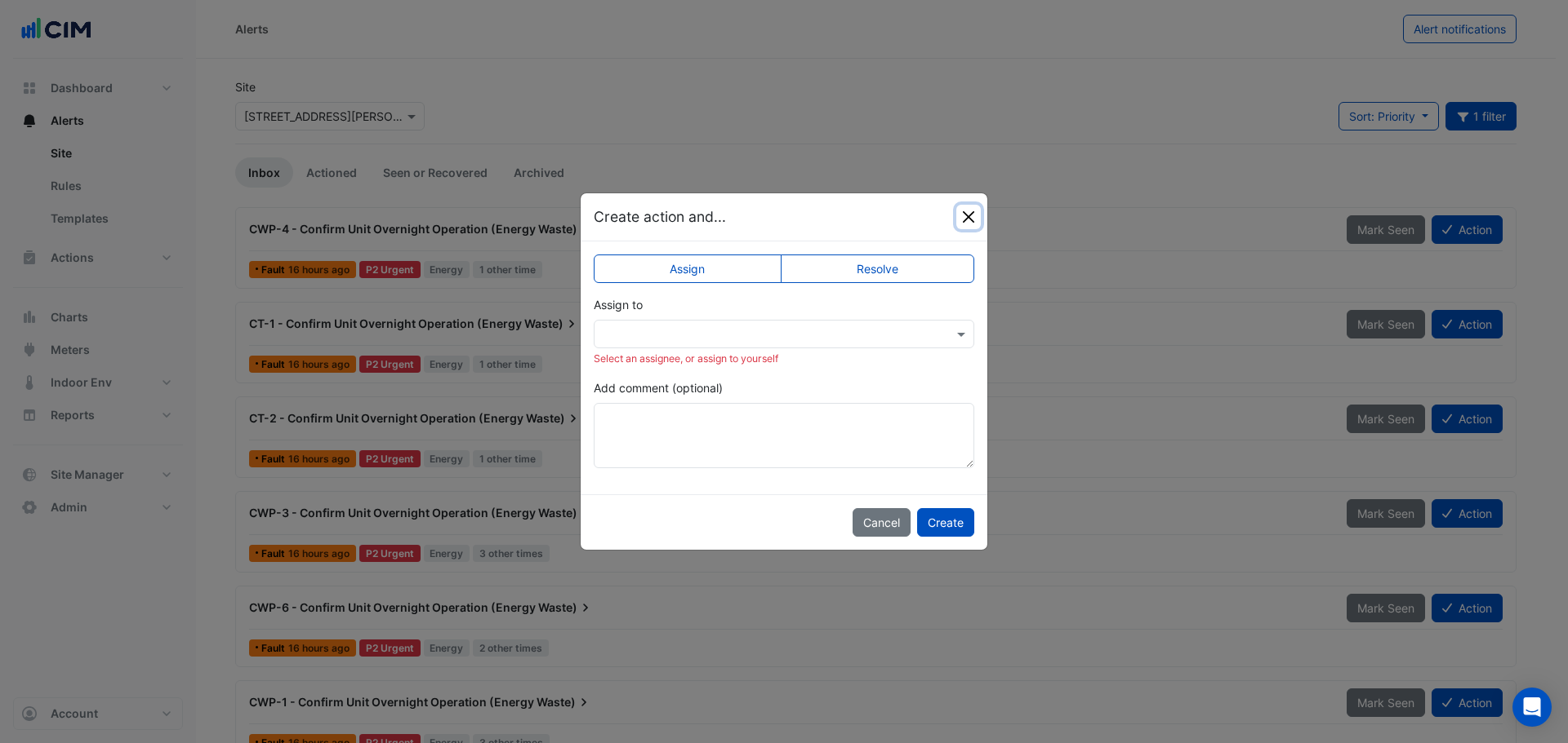
click at [971, 219] on button "Close" at bounding box center [968, 217] width 24 height 24
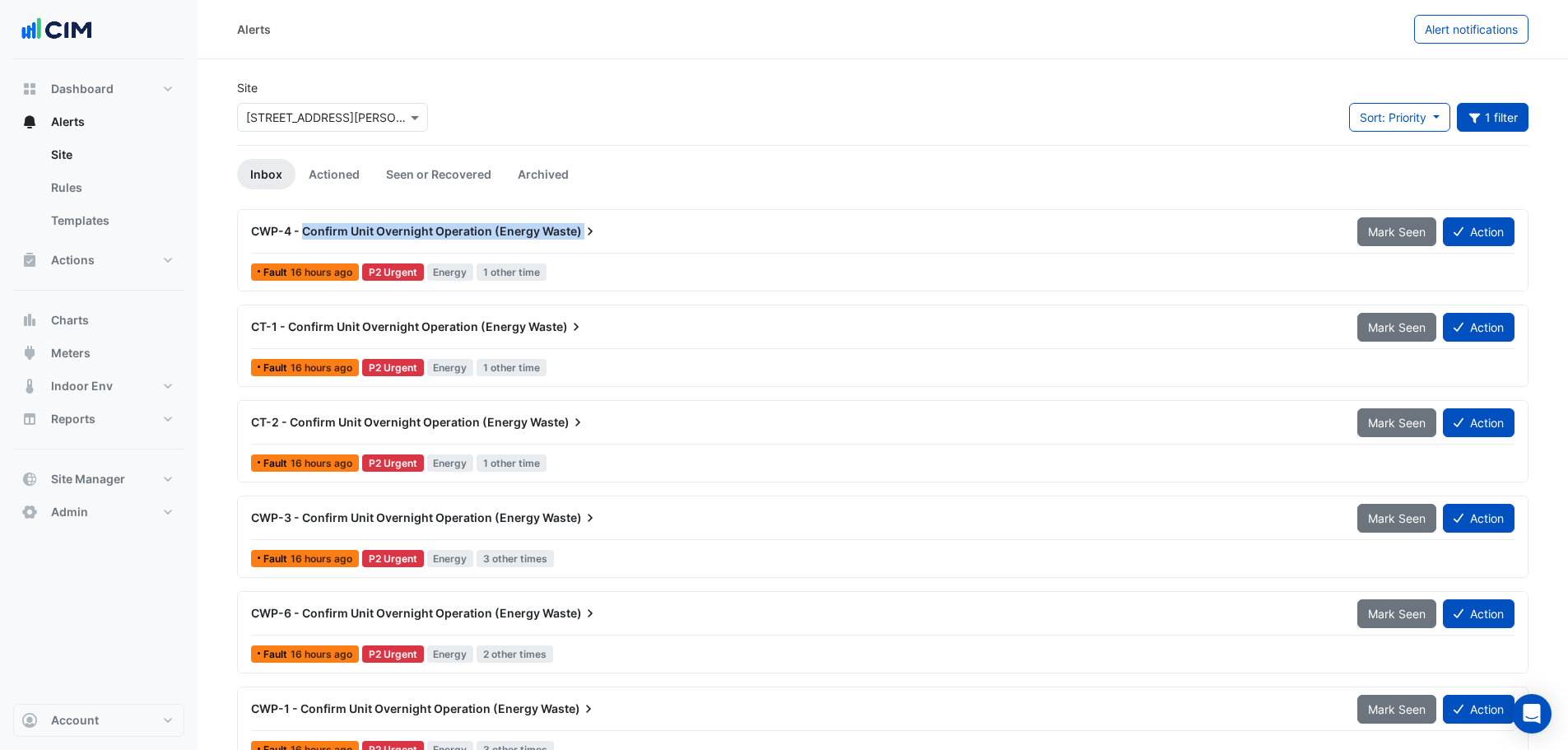
drag, startPoint x: 302, startPoint y: 230, endPoint x: 578, endPoint y: 232, distance: 276.0
click at [578, 232] on div "CWP-4 - Confirm Unit Overnight Operation (Energy Waste)" at bounding box center [795, 232] width 1087 height 16
copy div "Confirm Unit Overnight Operation (Energy Waste) Mark Seen Action"
click at [679, 146] on app-alert-tickets "Site × 15 Talavera Road Sort: Priority Priority Updated 1 filter Title ********…" at bounding box center [882, 424] width 1291 height 690
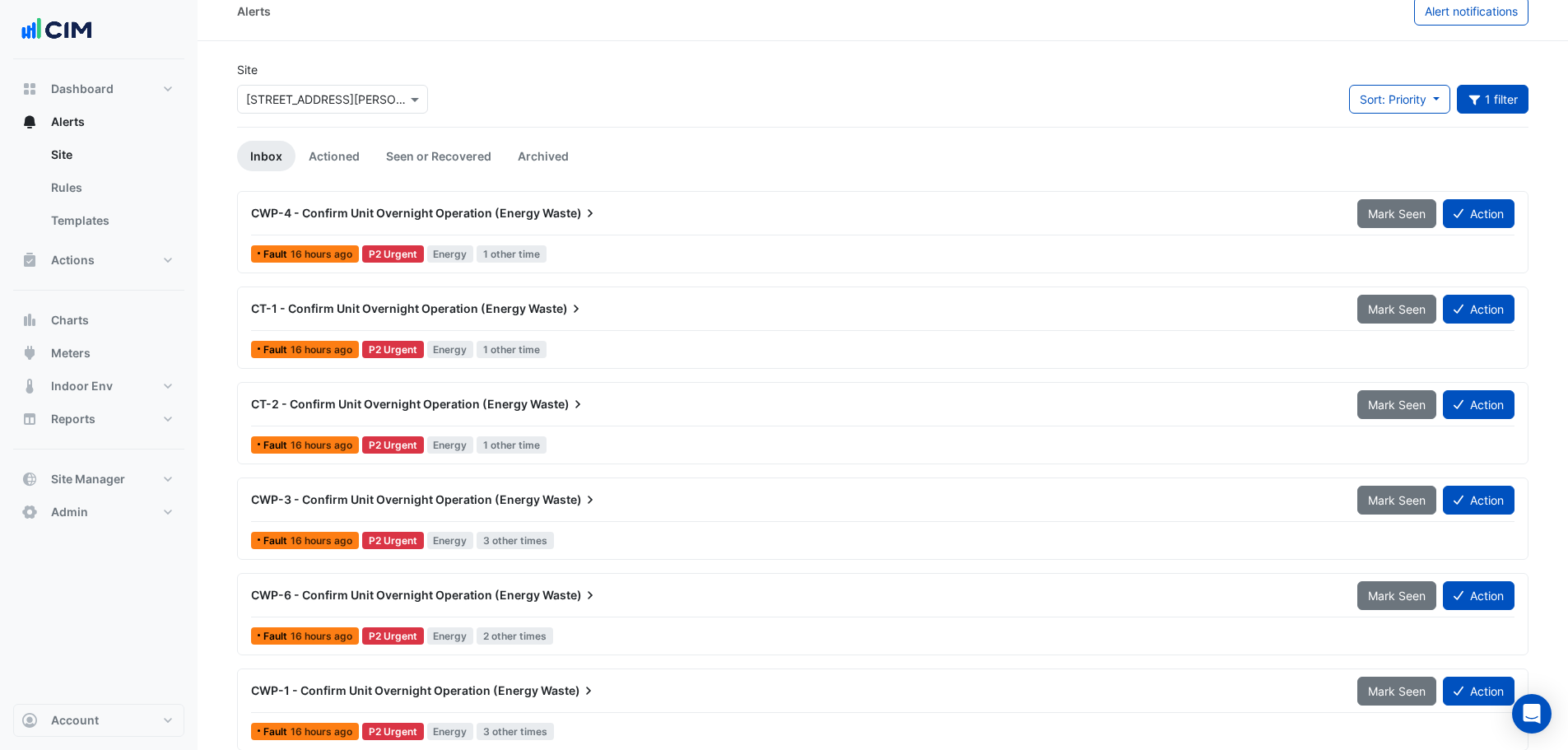
scroll to position [32, 0]
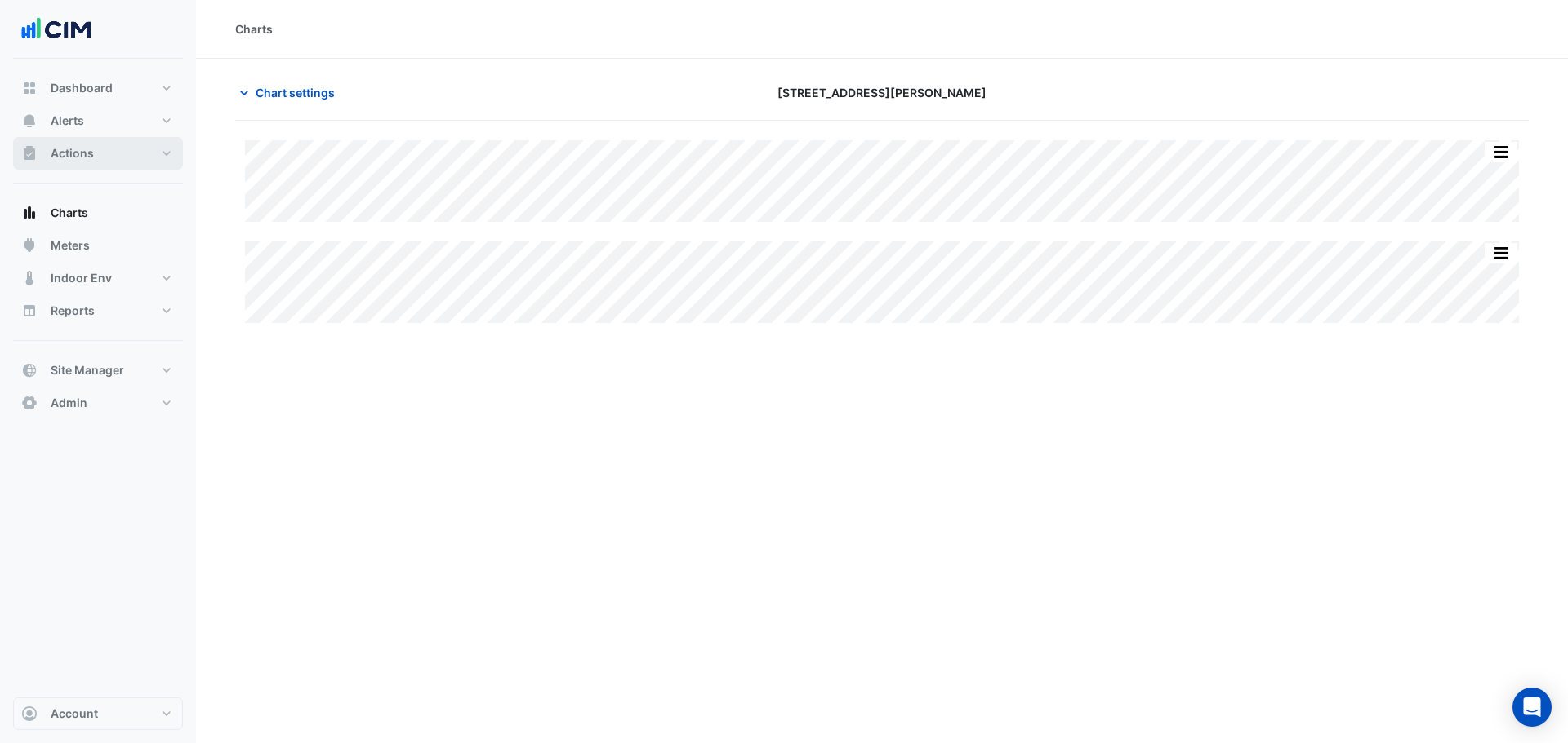
click at [95, 152] on button "Actions" at bounding box center [98, 153] width 170 height 32
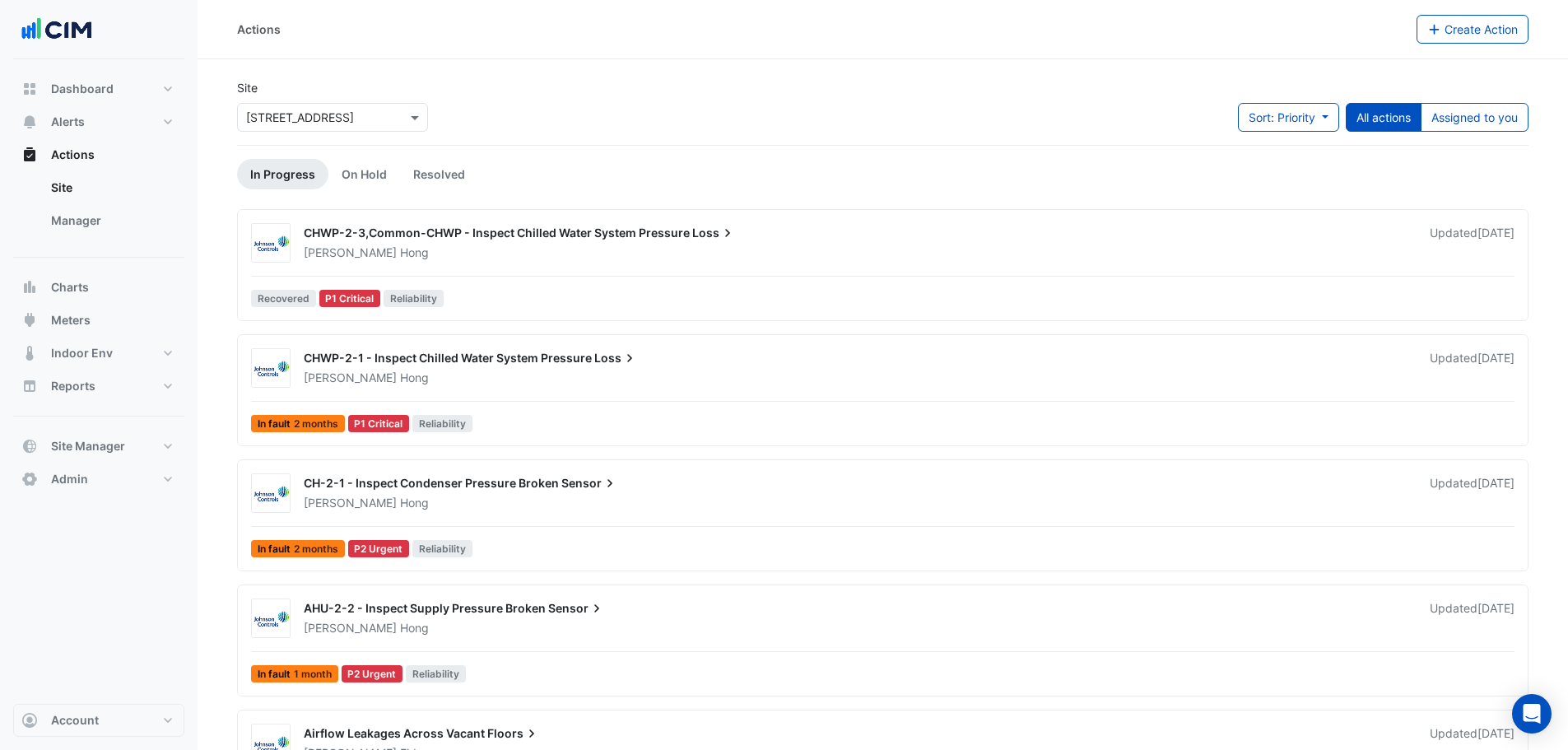
click at [318, 123] on input "text" at bounding box center [316, 118] width 140 height 17
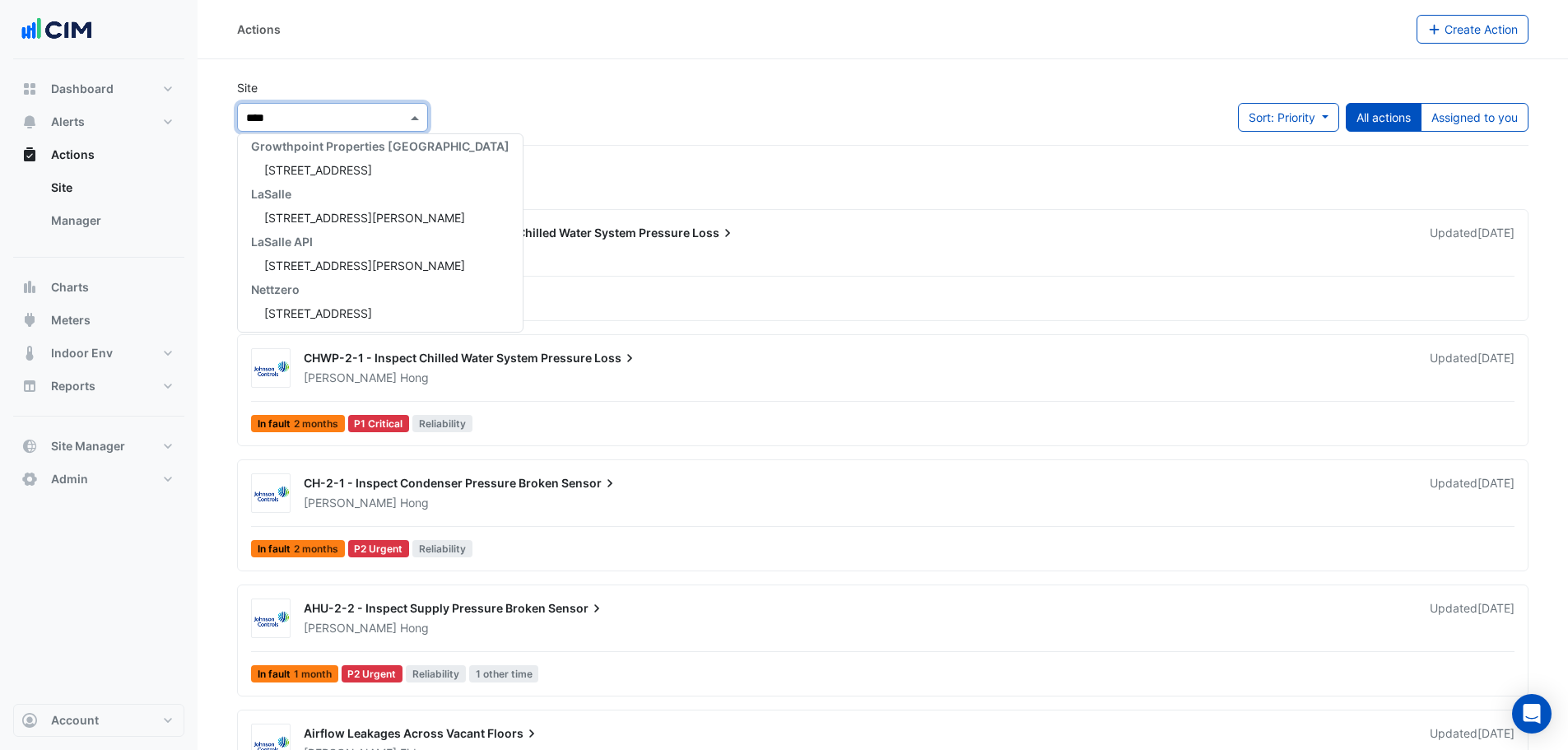
scroll to position [6, 0]
type input "*******"
click at [299, 173] on span "[STREET_ADDRESS][PERSON_NAME]" at bounding box center [364, 170] width 201 height 14
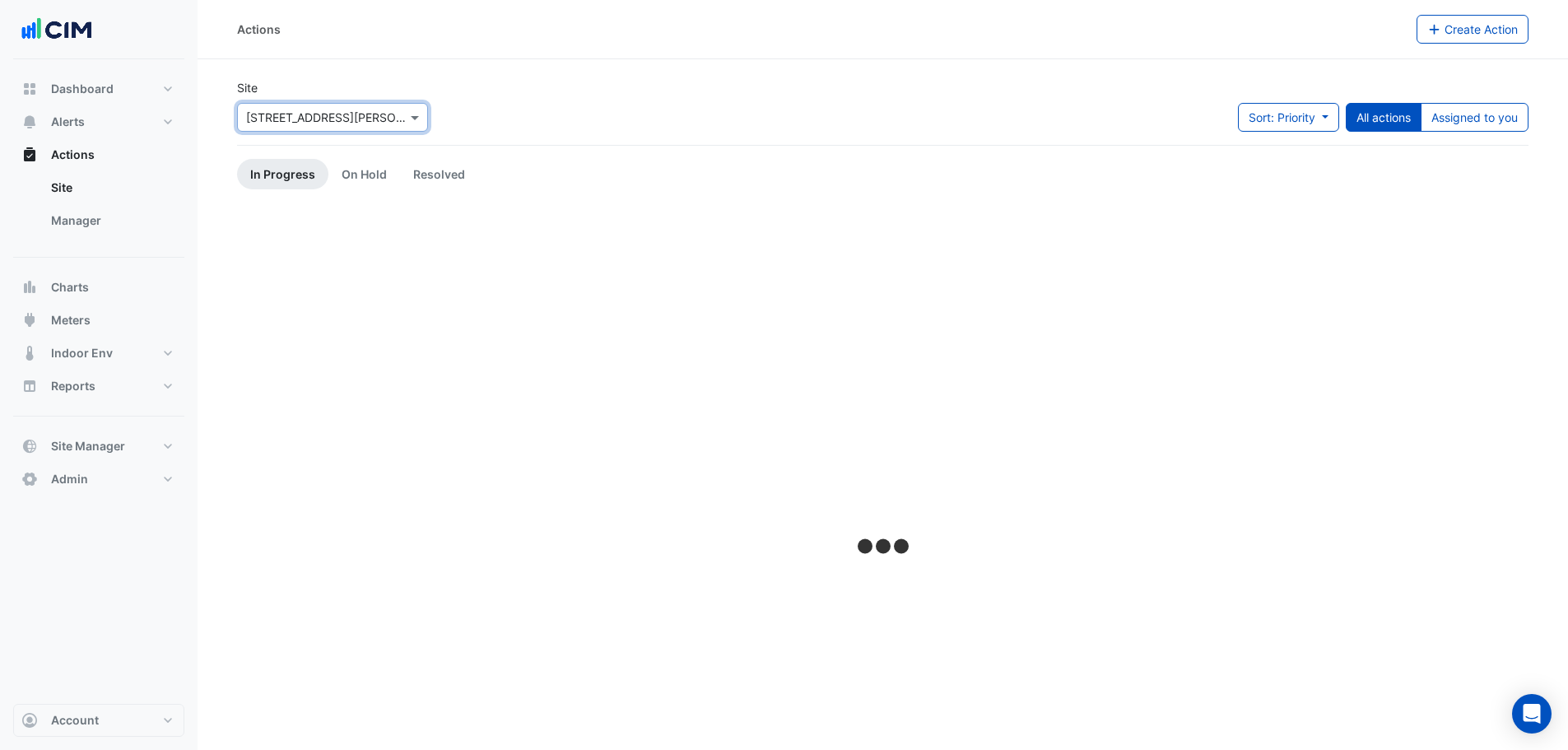
click at [451, 111] on div "Site × 15 Talavera Road Sort: Priority Priority Updated All actions Assigned to…" at bounding box center [882, 112] width 1311 height 66
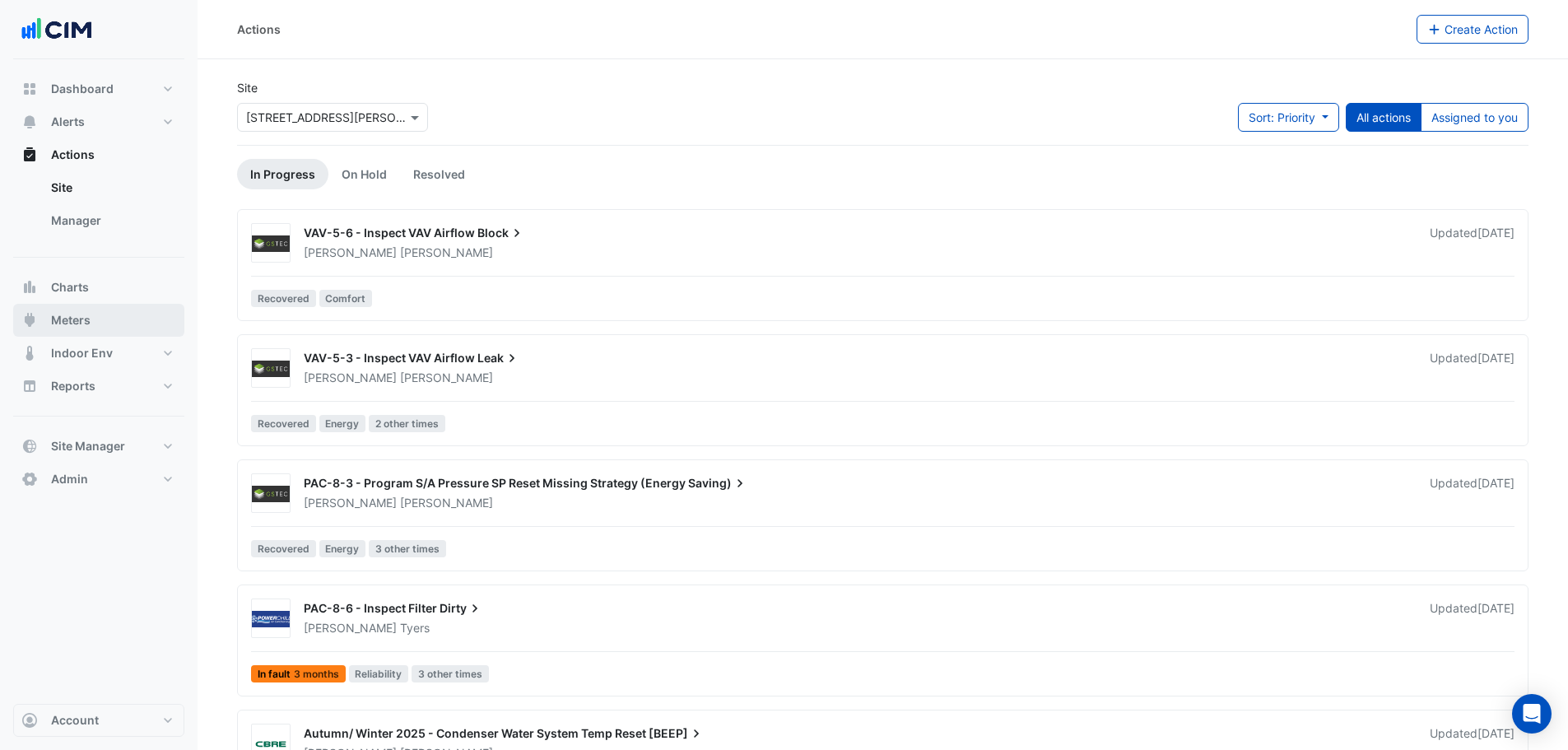
click at [120, 329] on button "Meters" at bounding box center [99, 321] width 172 height 33
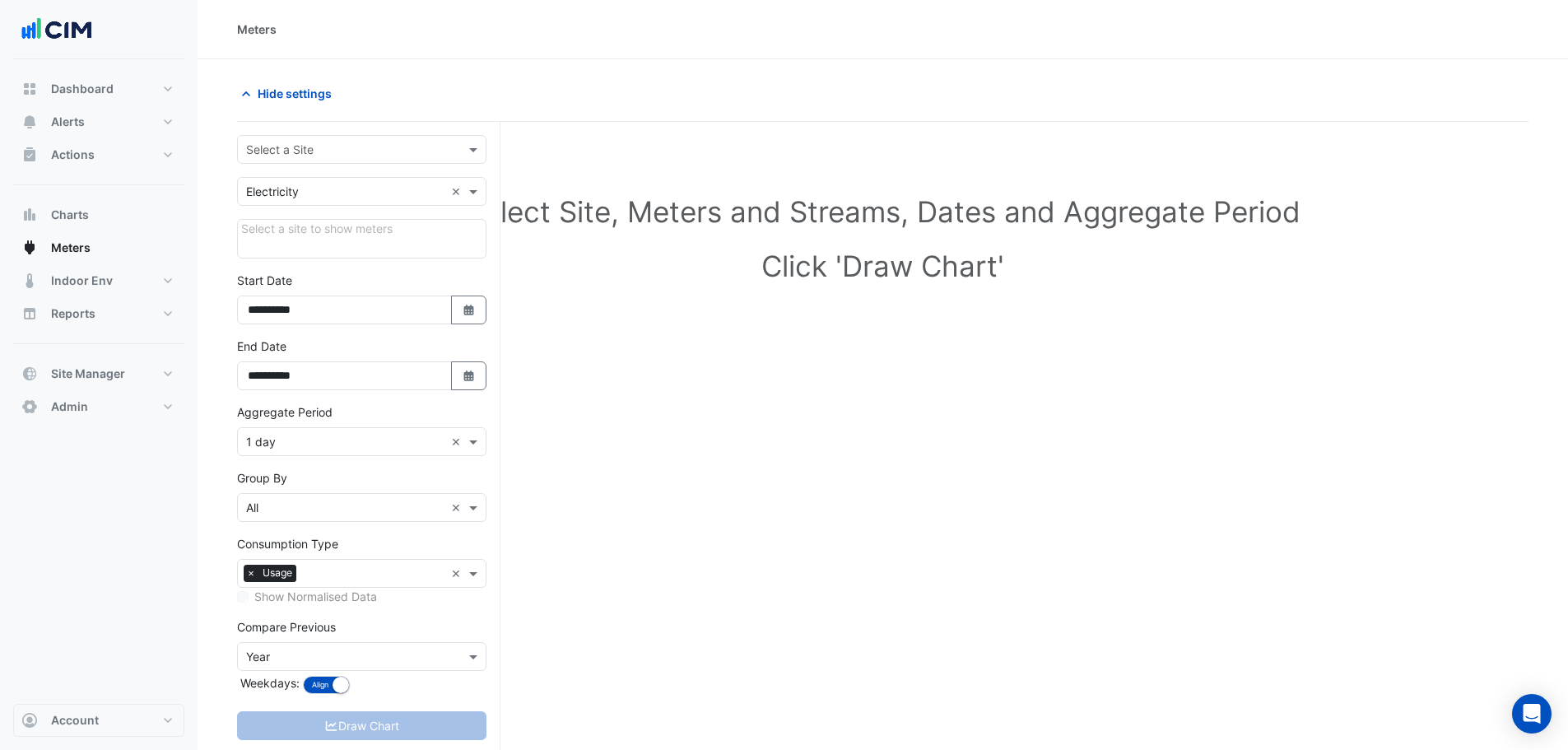
click at [343, 151] on input "text" at bounding box center [345, 150] width 199 height 17
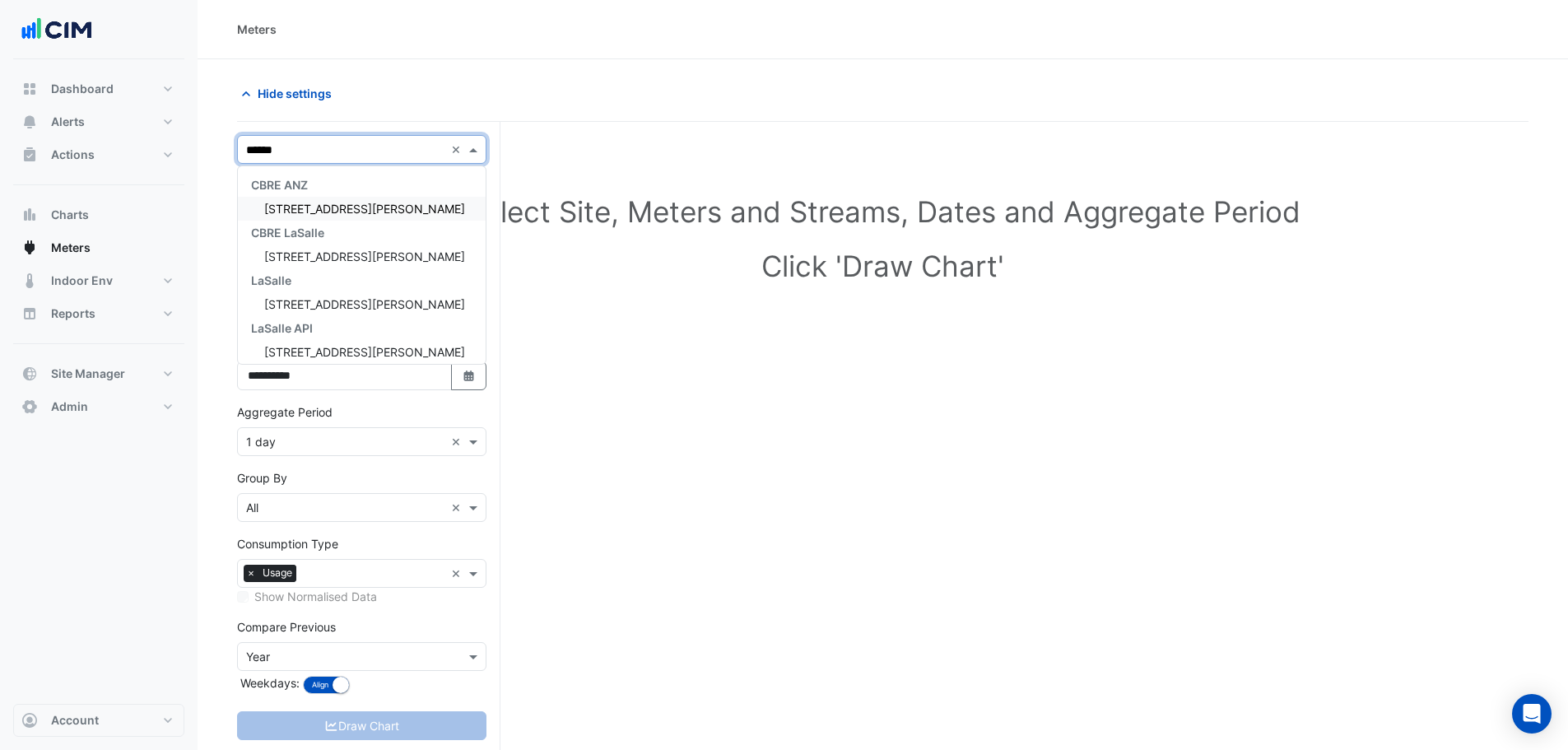
type input "*******"
click at [327, 195] on div "CBRE ANZ" at bounding box center [361, 185] width 248 height 24
click at [333, 212] on span "[STREET_ADDRESS][PERSON_NAME]" at bounding box center [364, 208] width 201 height 14
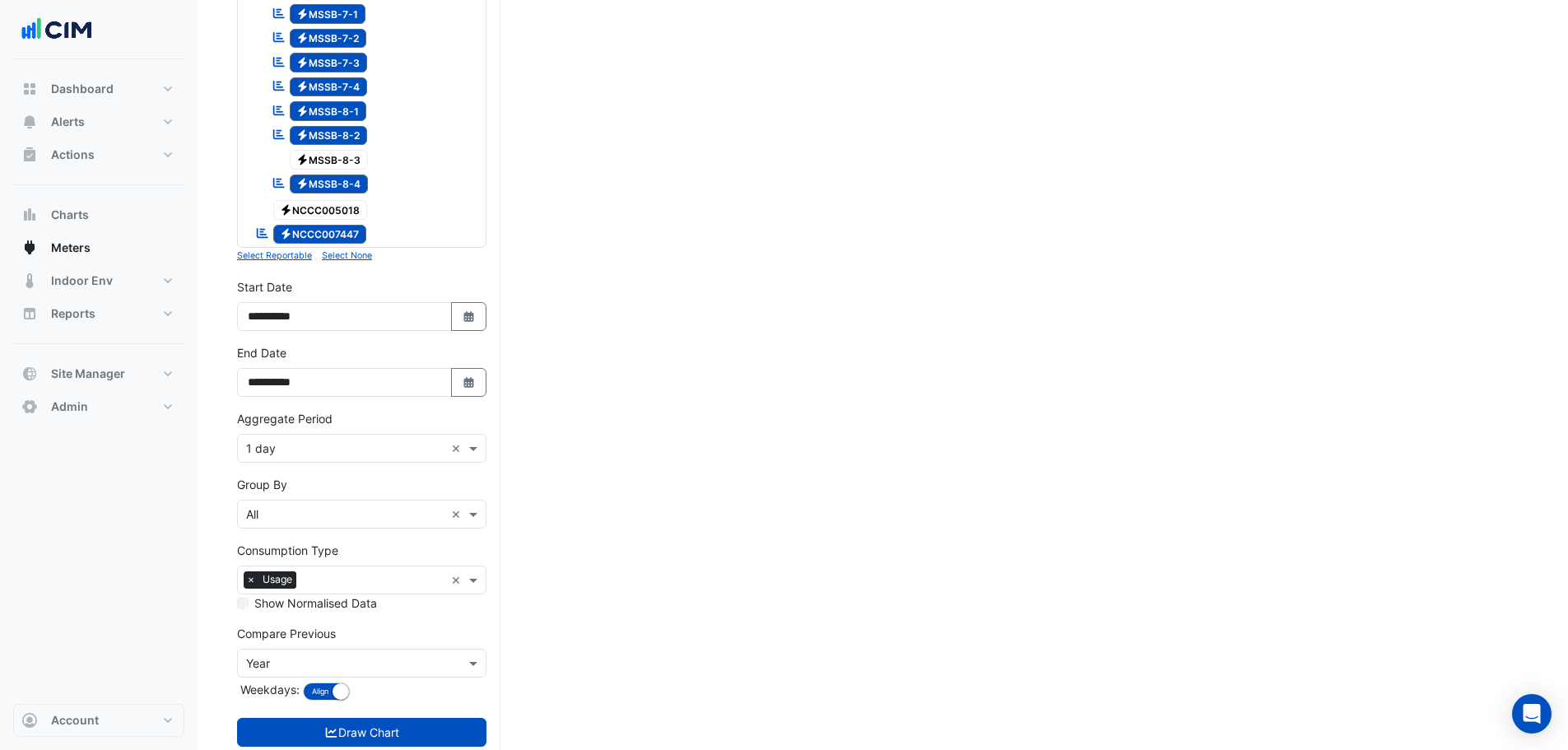
scroll to position [668, 0]
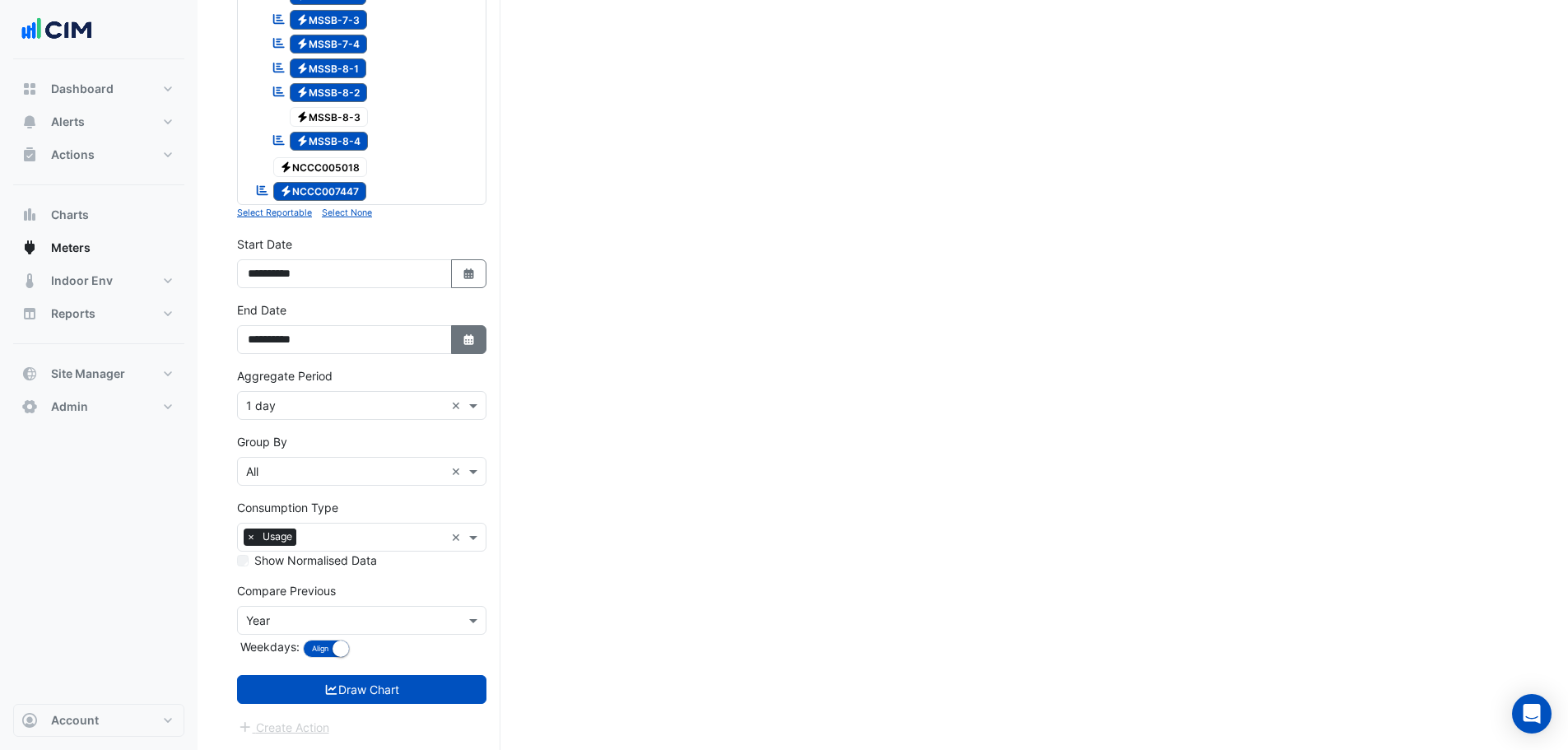
click at [463, 343] on icon "Select Date" at bounding box center [469, 340] width 15 height 12
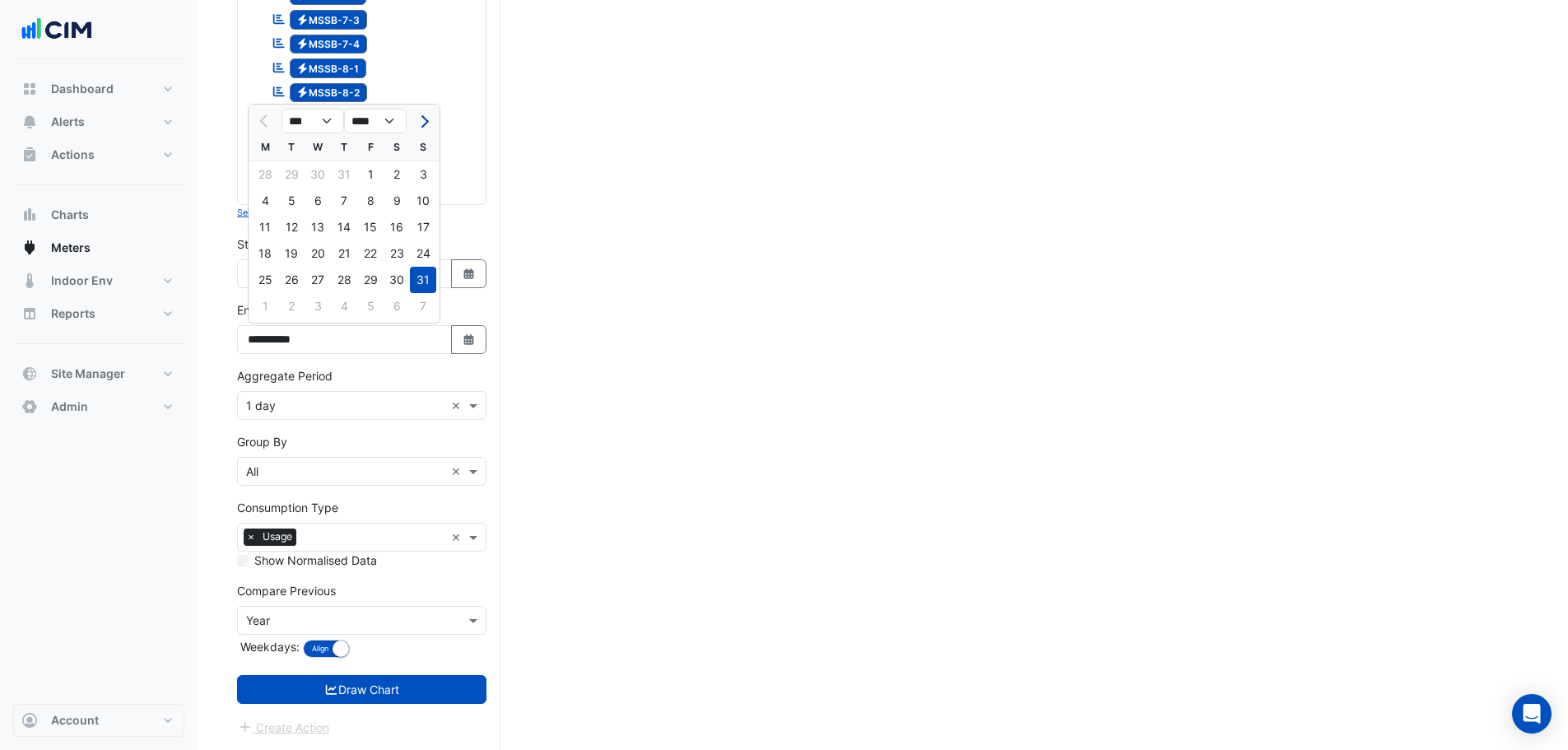
click at [426, 119] on span "Next month" at bounding box center [423, 122] width 13 height 13
select select "*"
click at [298, 276] on div "30" at bounding box center [291, 280] width 26 height 26
type input "**********"
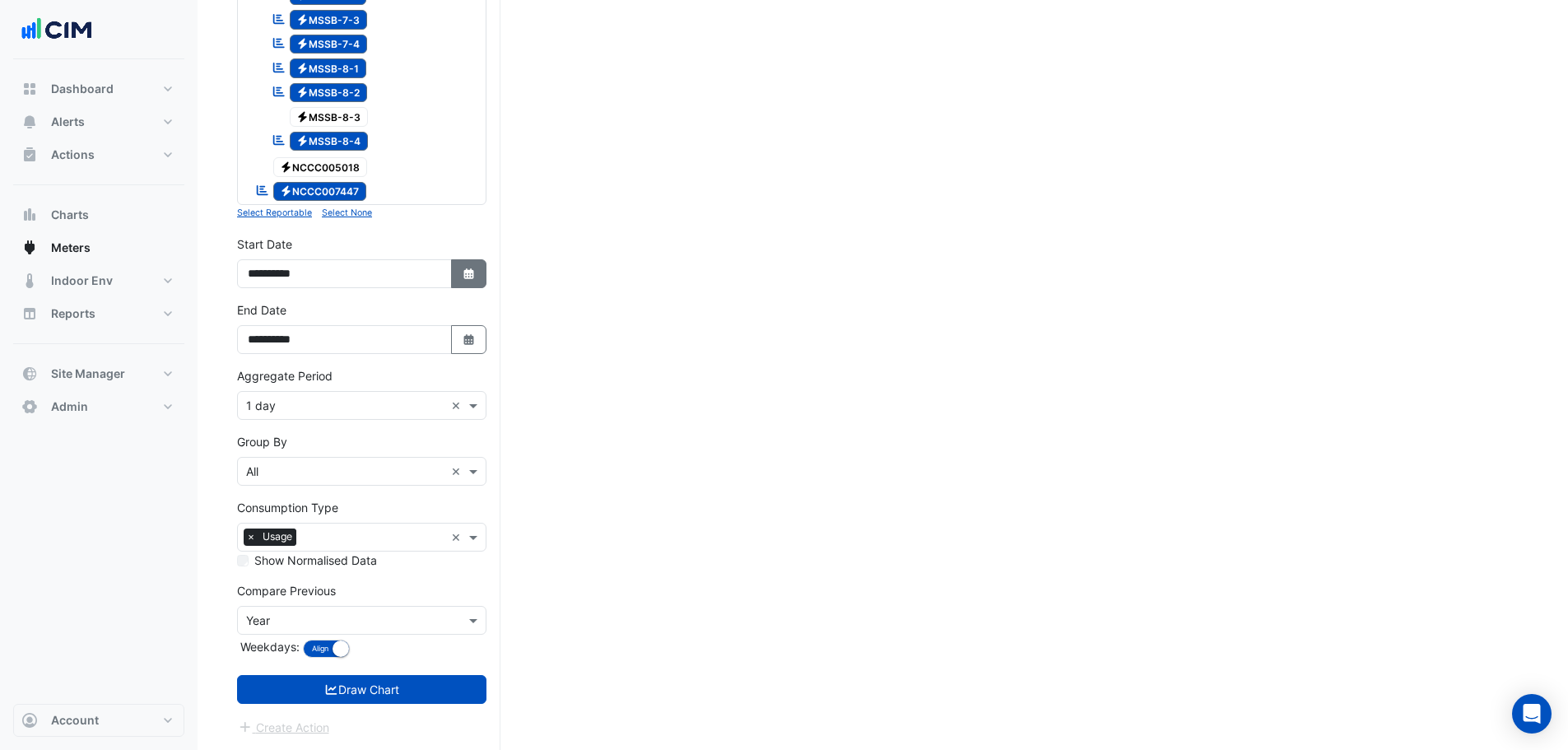
click at [475, 277] on button "Select Date" at bounding box center [469, 274] width 36 height 29
select select "*"
select select "****"
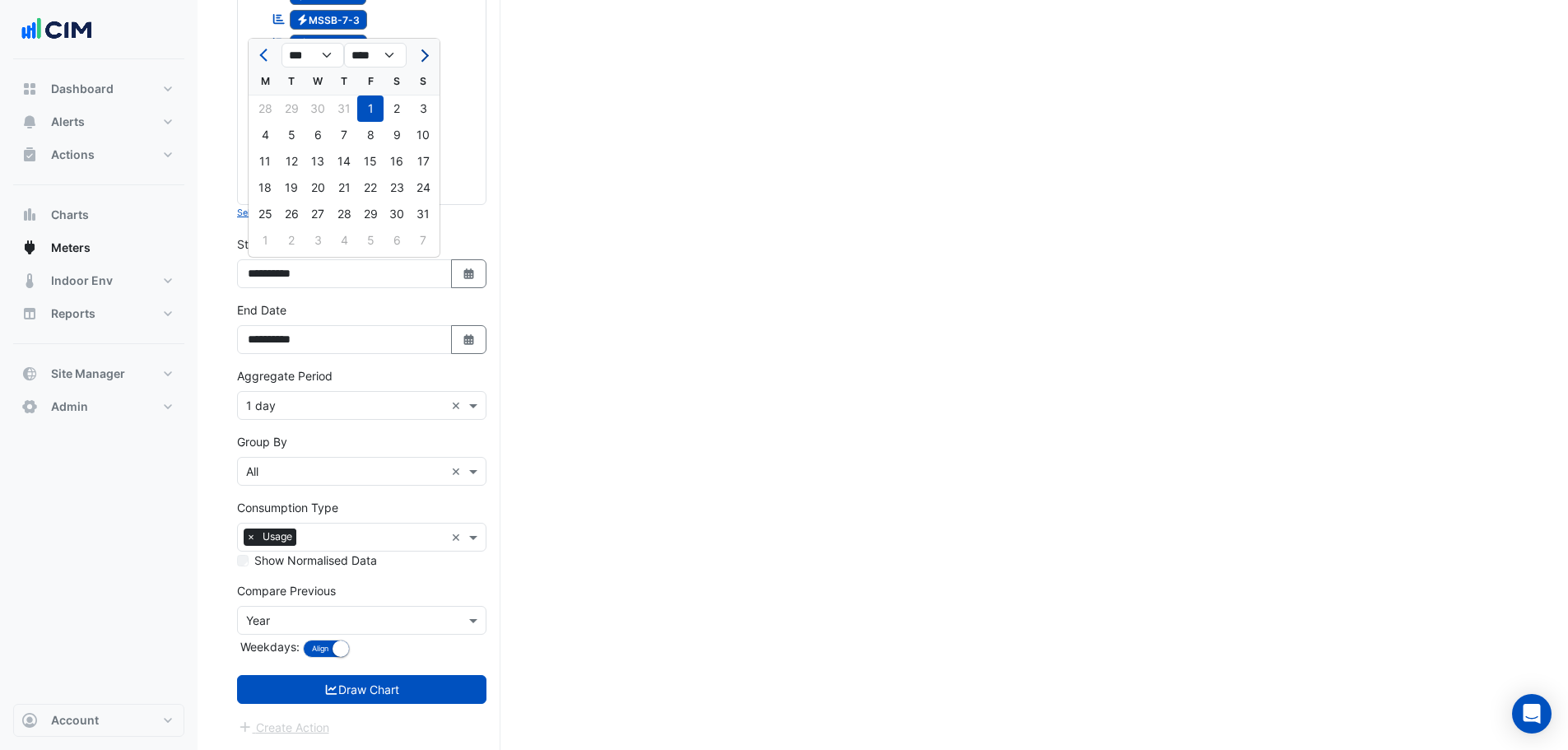
click at [424, 59] on span "Next month" at bounding box center [423, 55] width 13 height 13
select select "*"
click at [254, 209] on div "29" at bounding box center [265, 213] width 26 height 26
type input "**********"
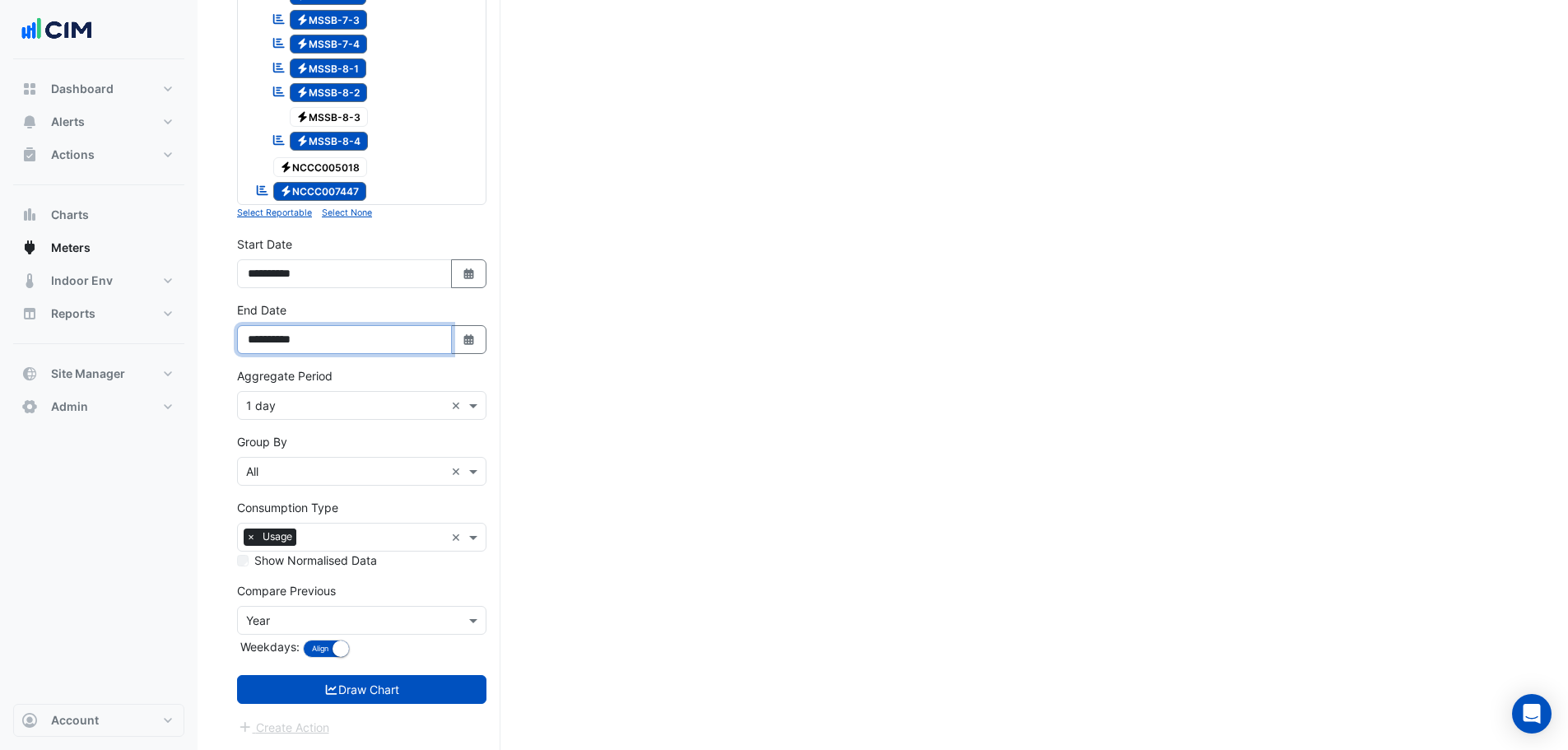
click at [449, 340] on input "**********" at bounding box center [344, 340] width 215 height 29
click at [466, 340] on icon "Select Date" at bounding box center [469, 340] width 15 height 12
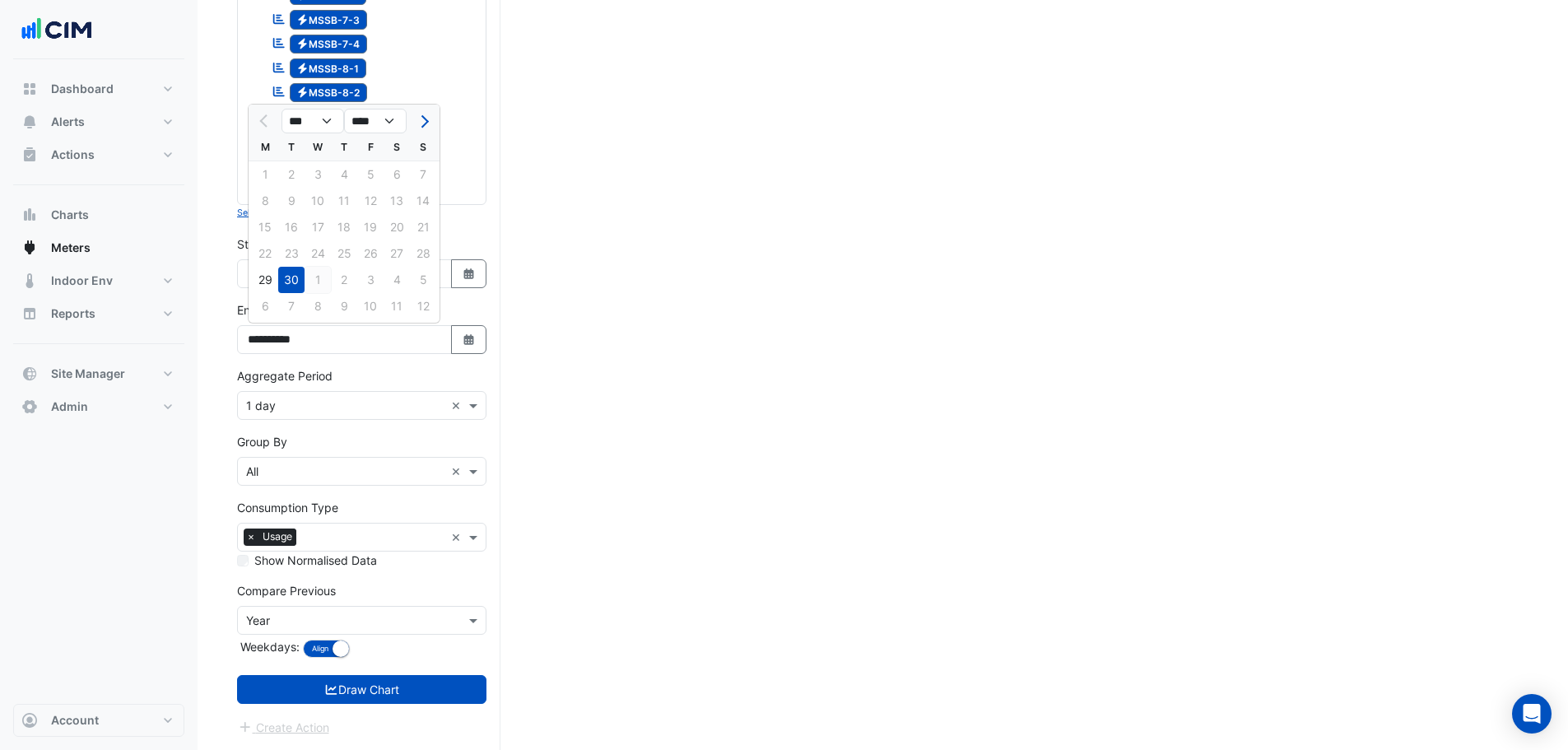
click at [318, 280] on div "1" at bounding box center [318, 280] width 26 height 26
type input "**********"
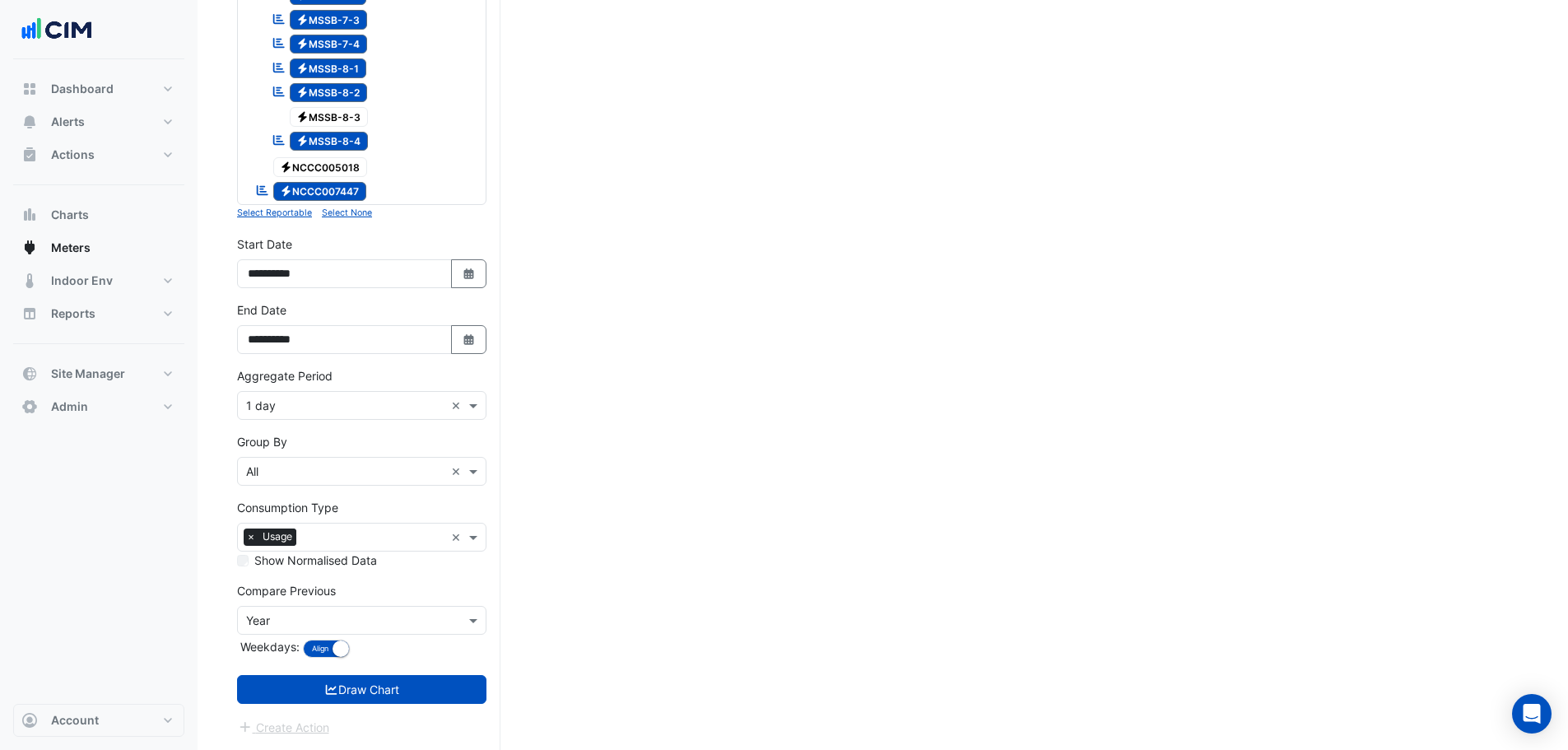
click at [274, 402] on input "text" at bounding box center [345, 406] width 199 height 17
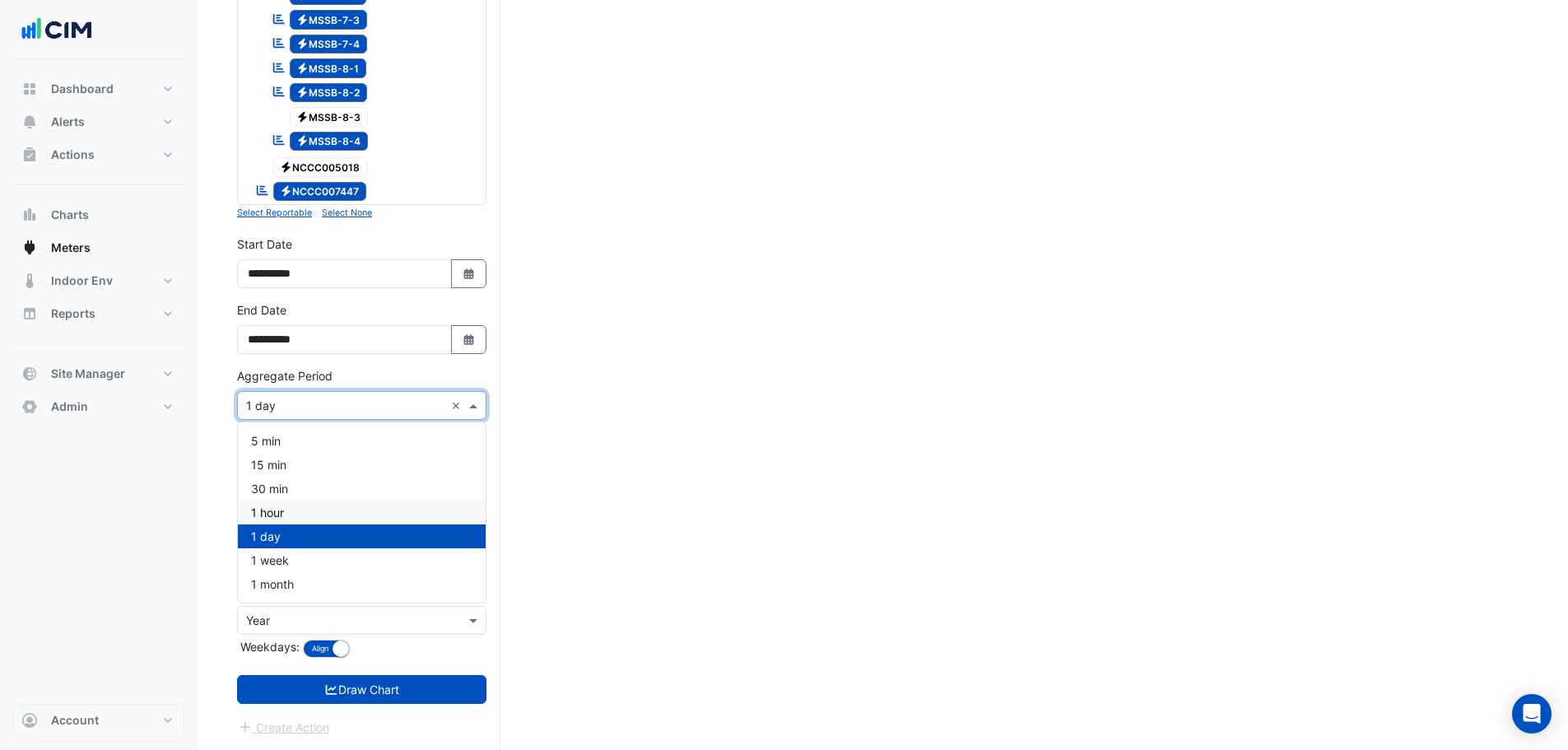
click at [295, 503] on div "1 hour" at bounding box center [361, 513] width 248 height 24
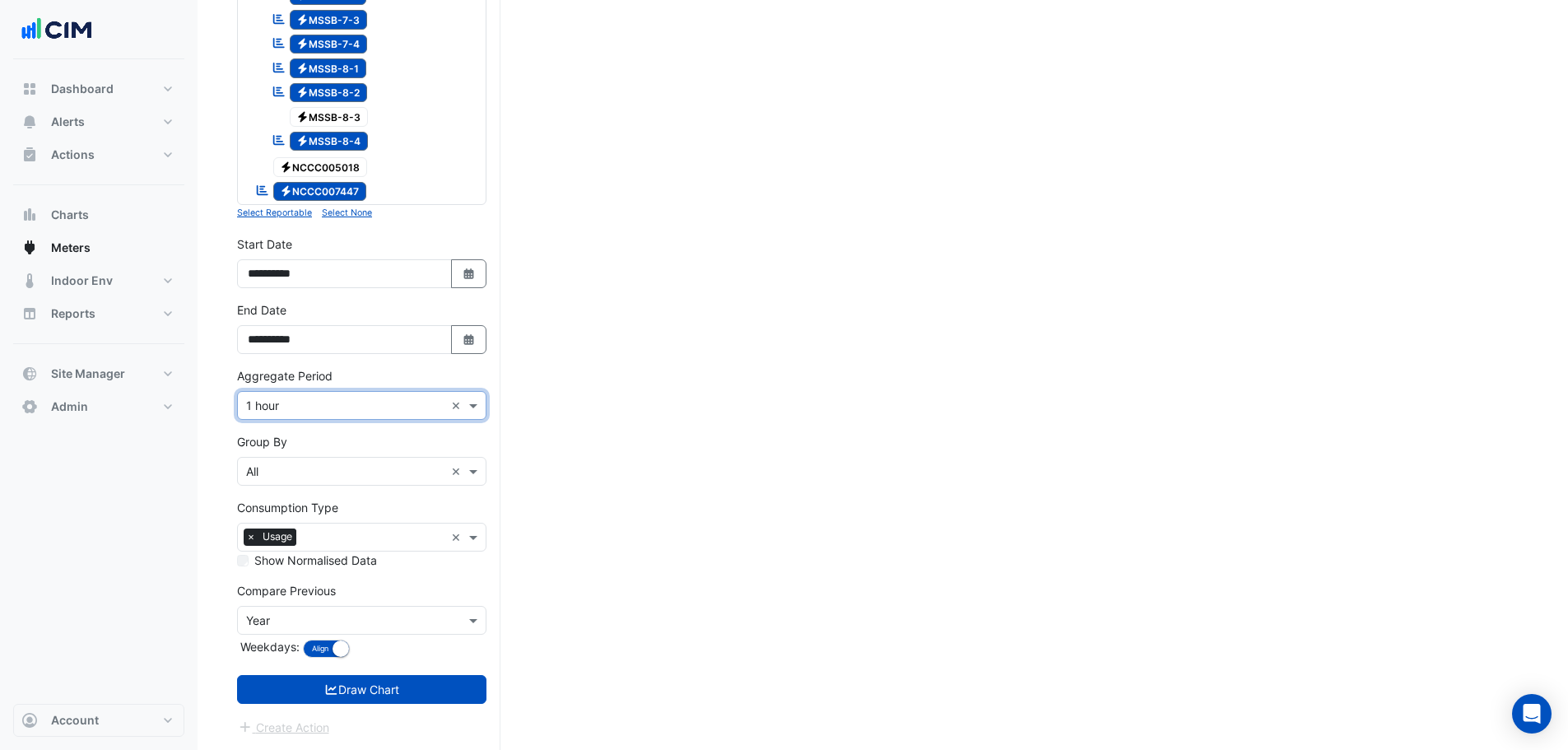
click at [354, 696] on button "Draw Chart" at bounding box center [361, 690] width 250 height 29
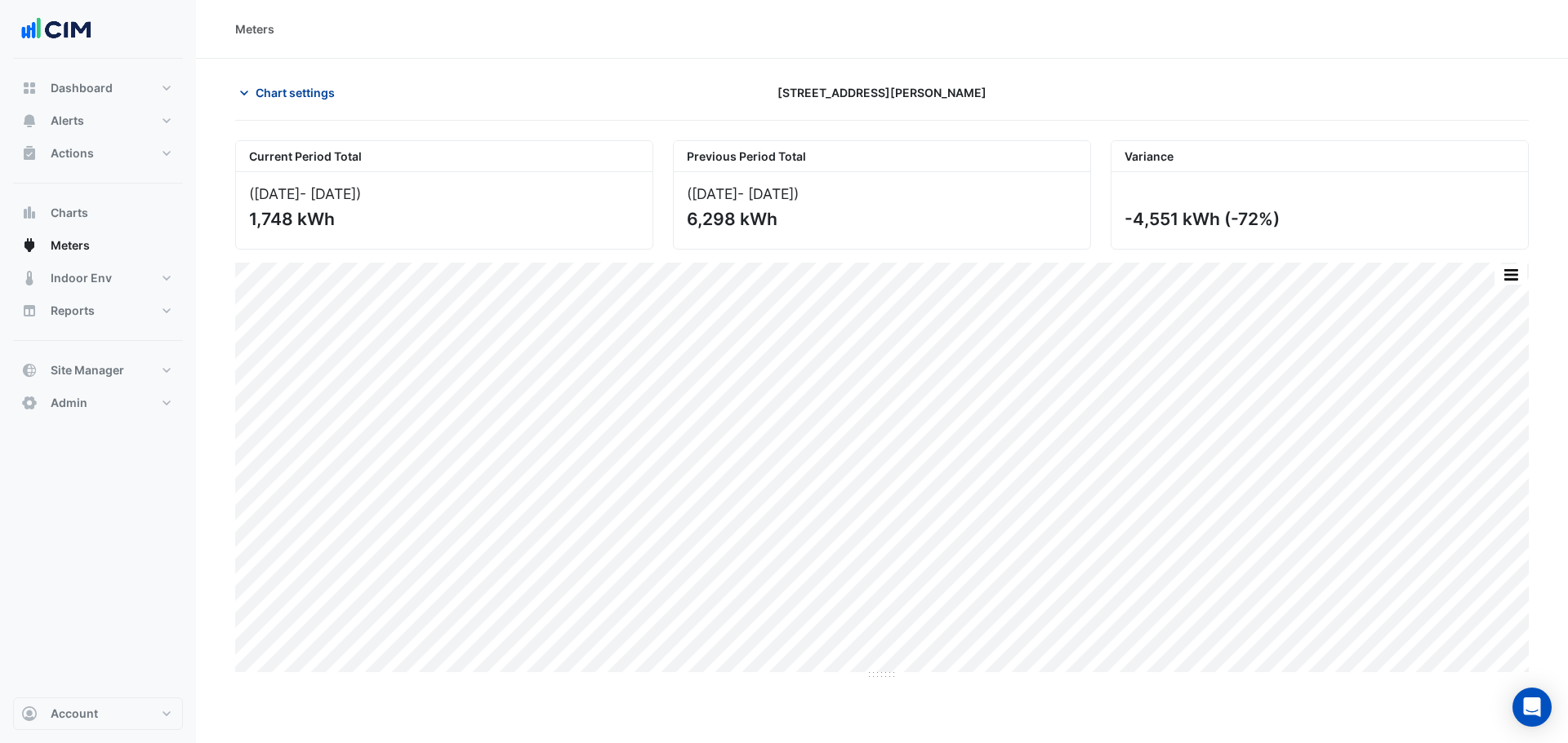
click at [321, 85] on span "Chart settings" at bounding box center [295, 92] width 79 height 17
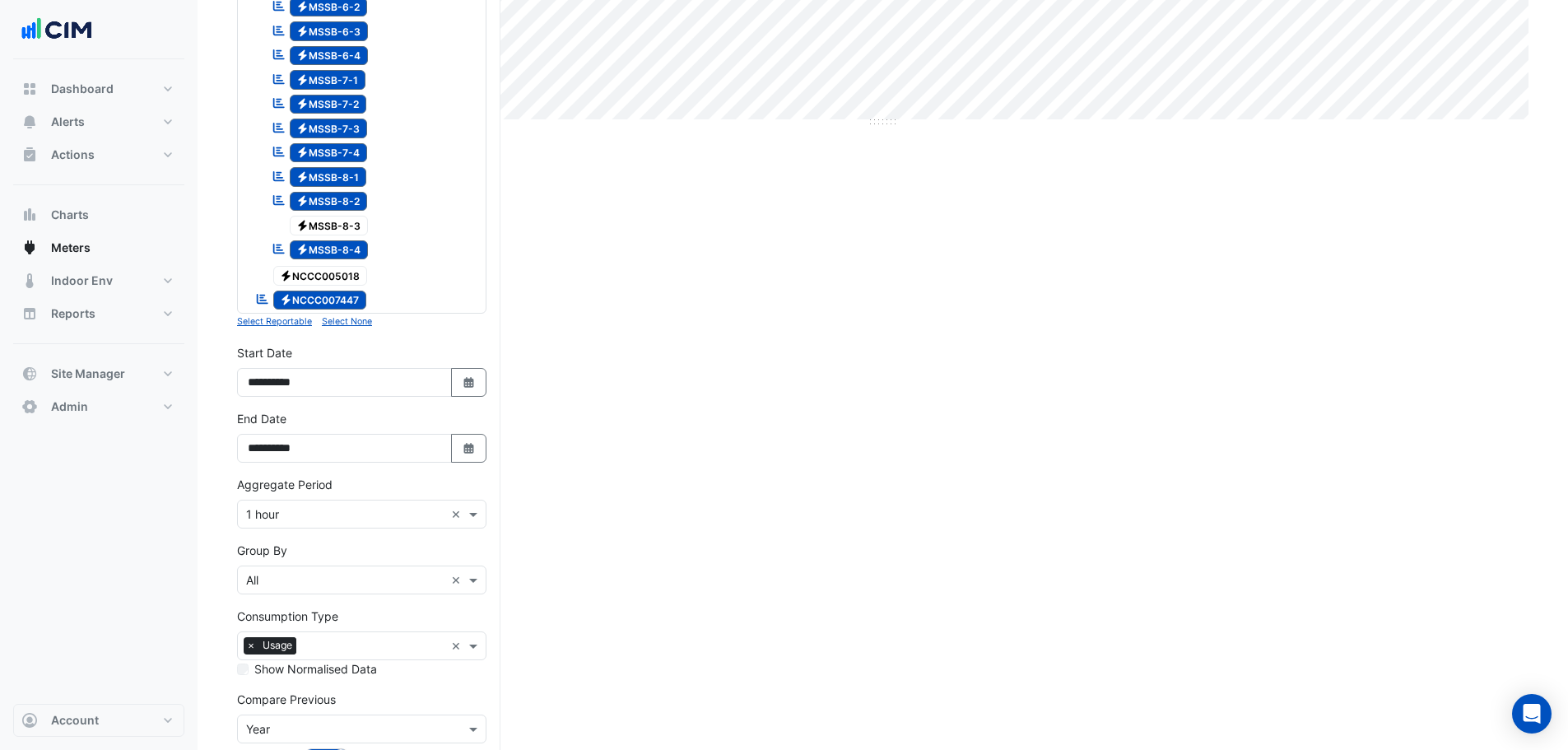
scroll to position [668, 0]
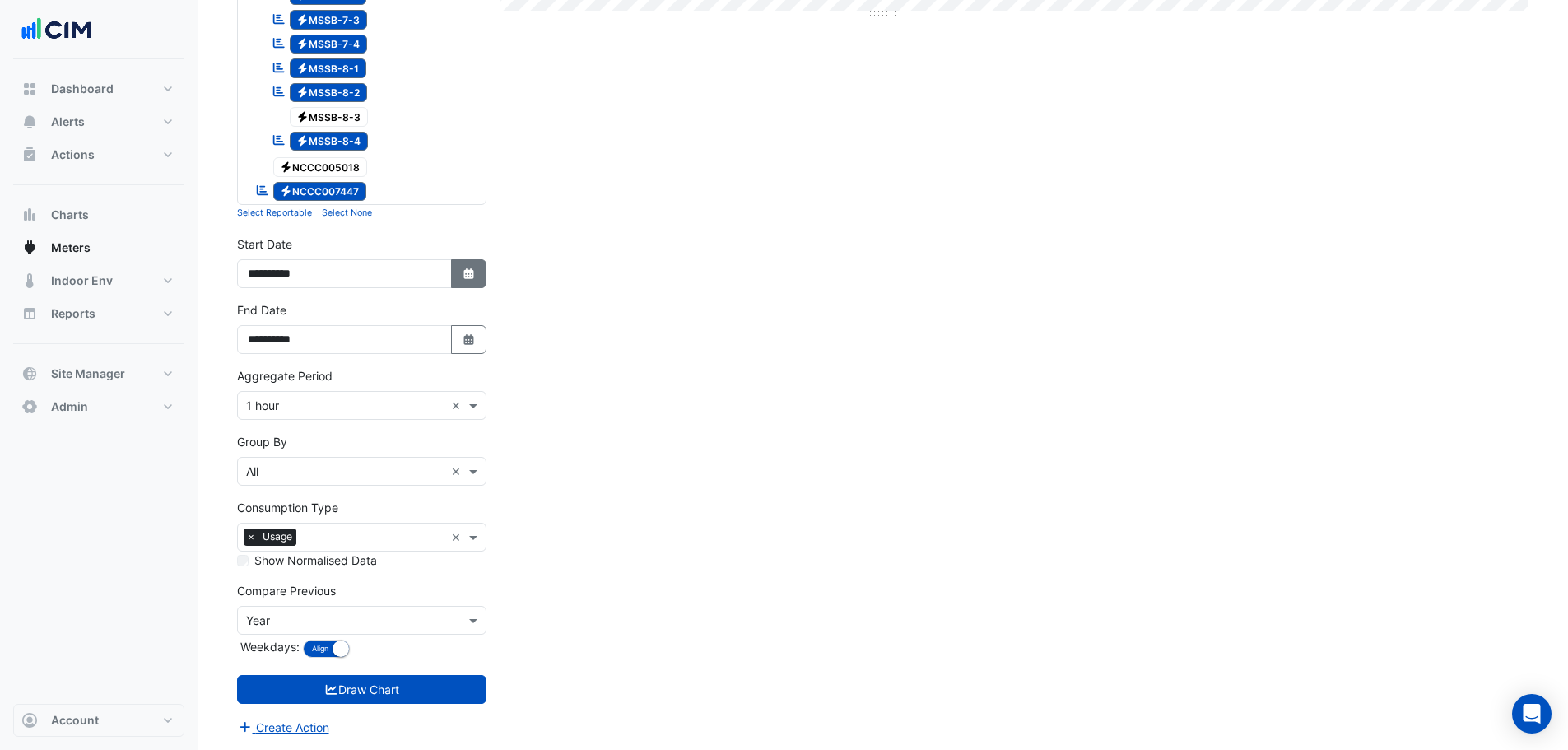
click at [460, 273] on button "Select Date" at bounding box center [469, 274] width 36 height 29
select select "*"
select select "****"
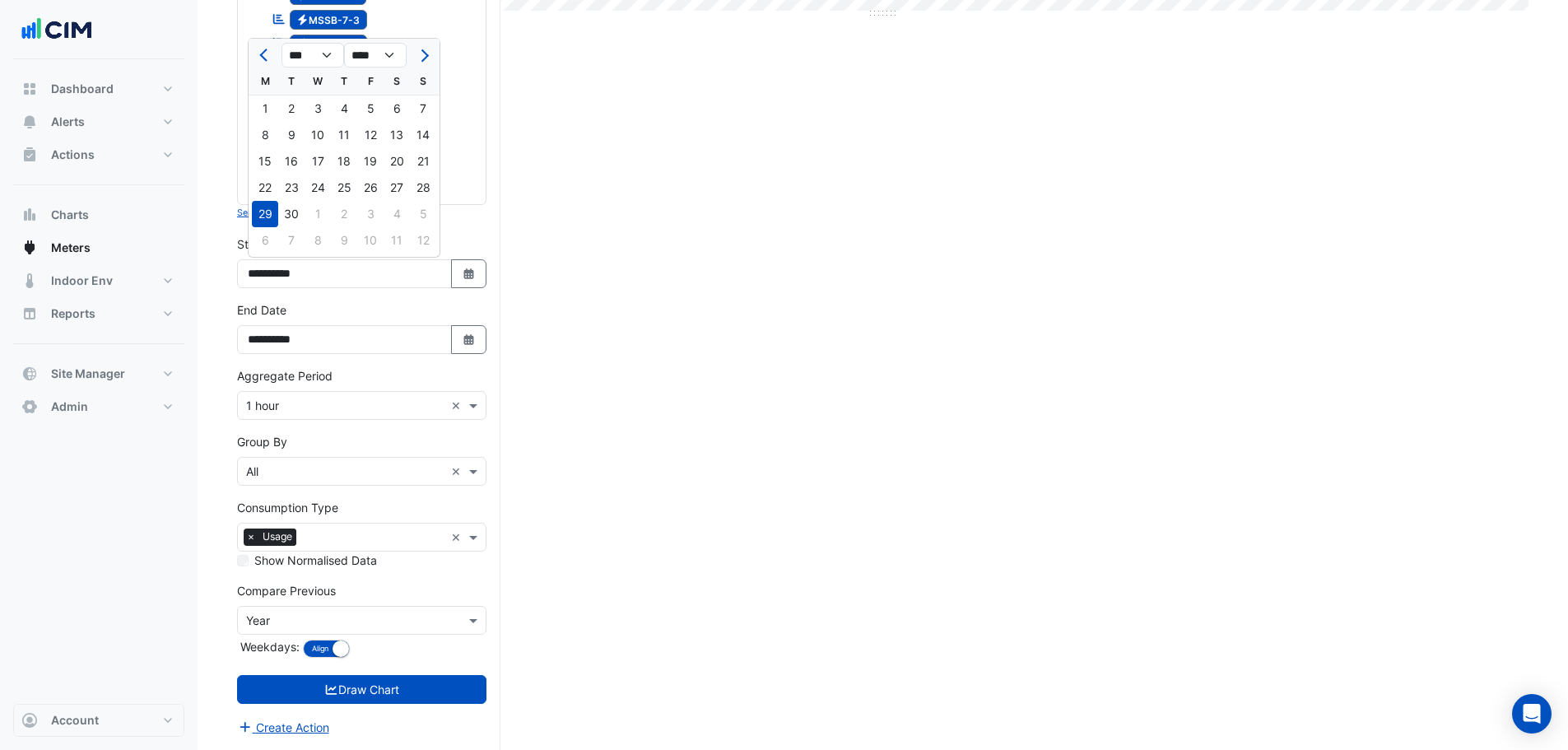
click at [623, 459] on div "Current Period Total (29 Sep 25 - 01 Oct 25 ) 1,748 kWh Previous Period Total (…" at bounding box center [882, 112] width 1291 height 1277
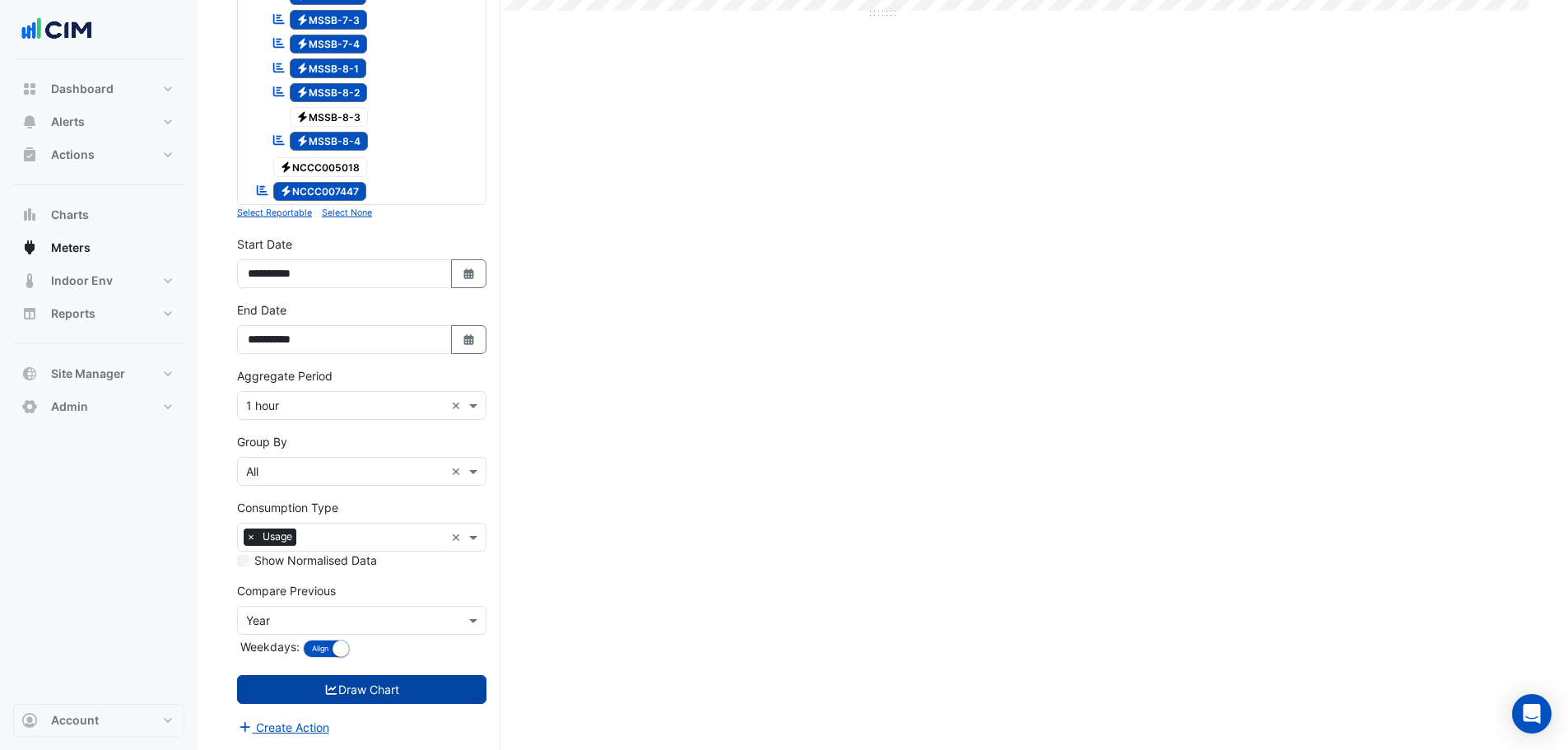
click at [330, 686] on icon "submit" at bounding box center [331, 690] width 15 height 12
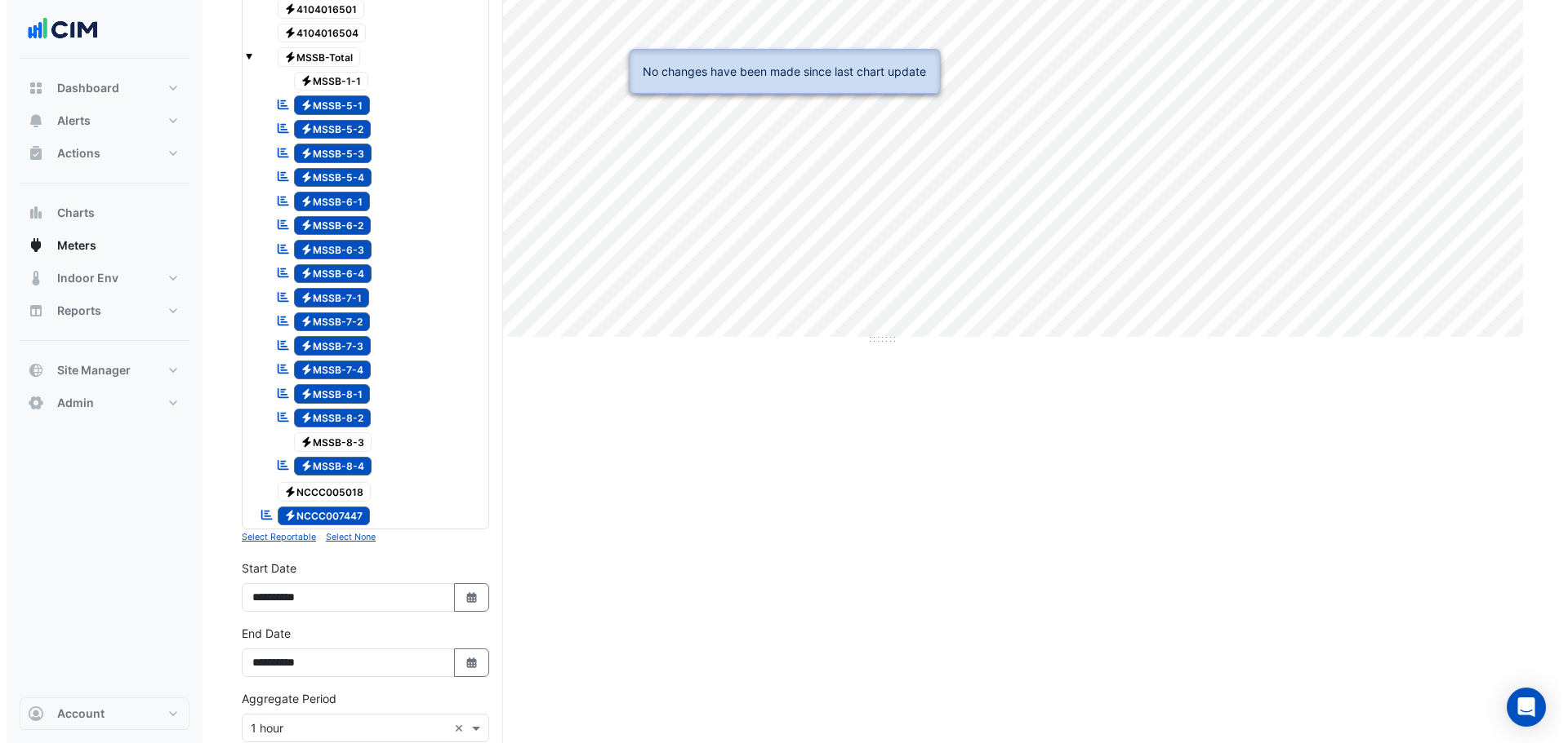
scroll to position [0, 0]
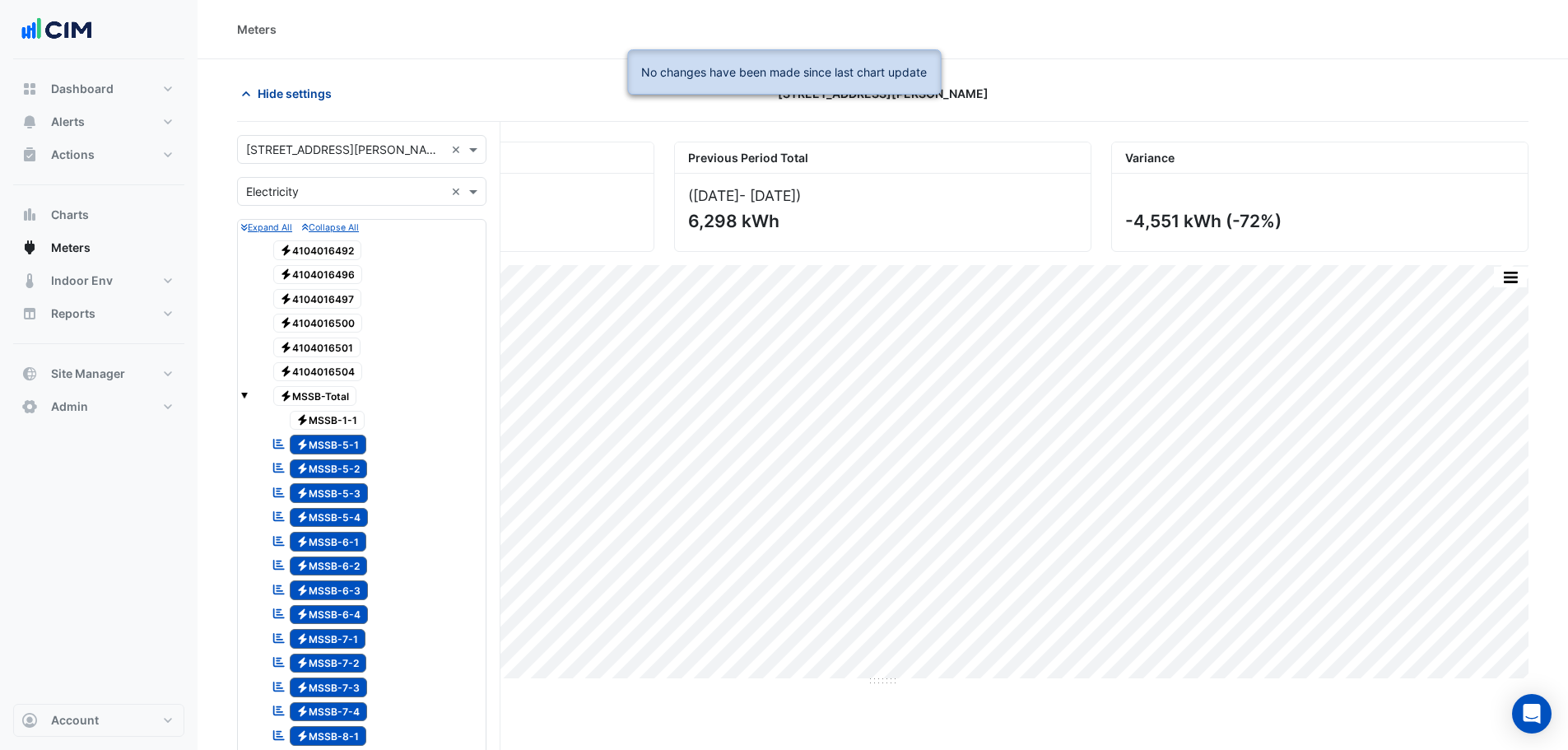
click at [284, 94] on span "Hide settings" at bounding box center [295, 93] width 74 height 17
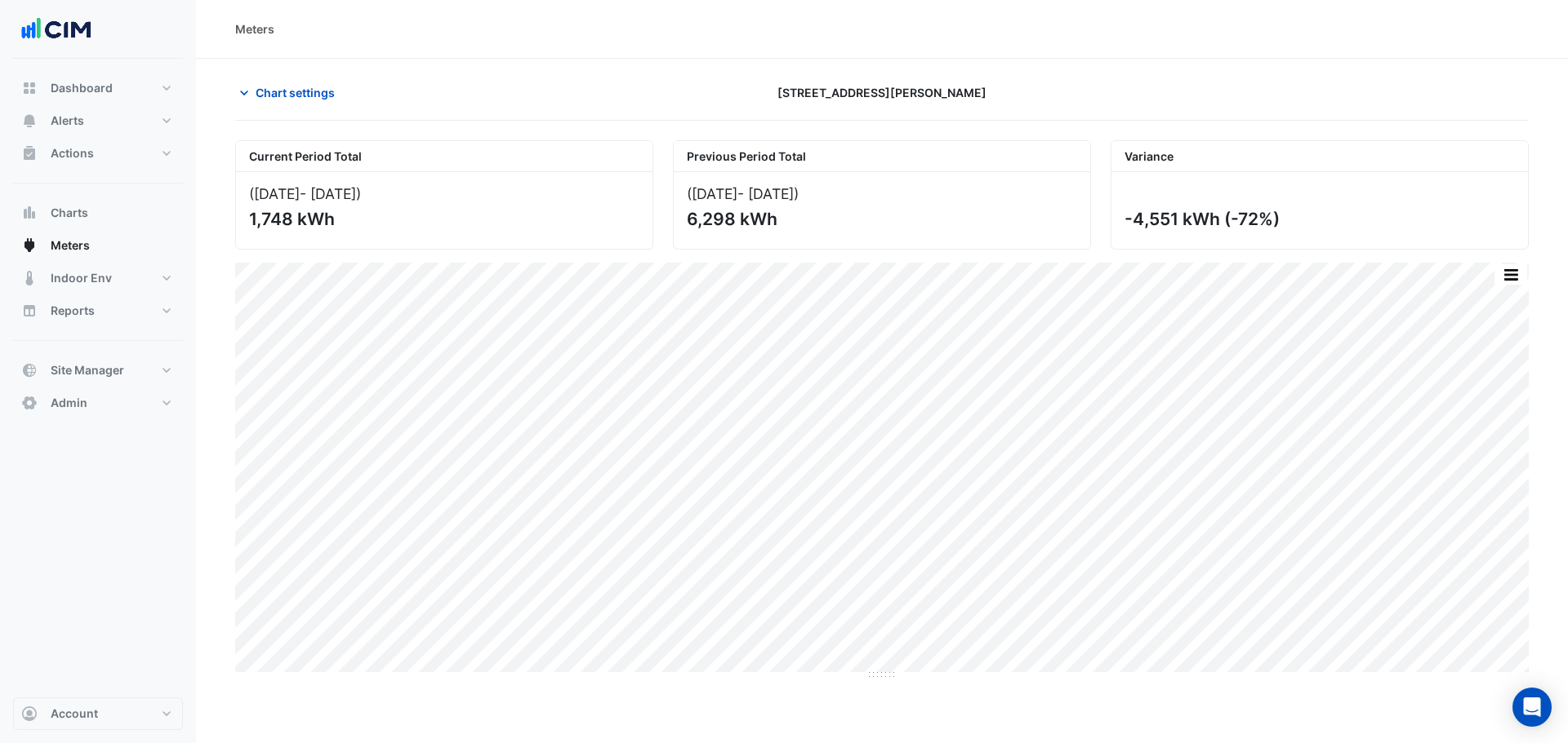
click at [464, 103] on div "Chart settings" at bounding box center [444, 93] width 437 height 29
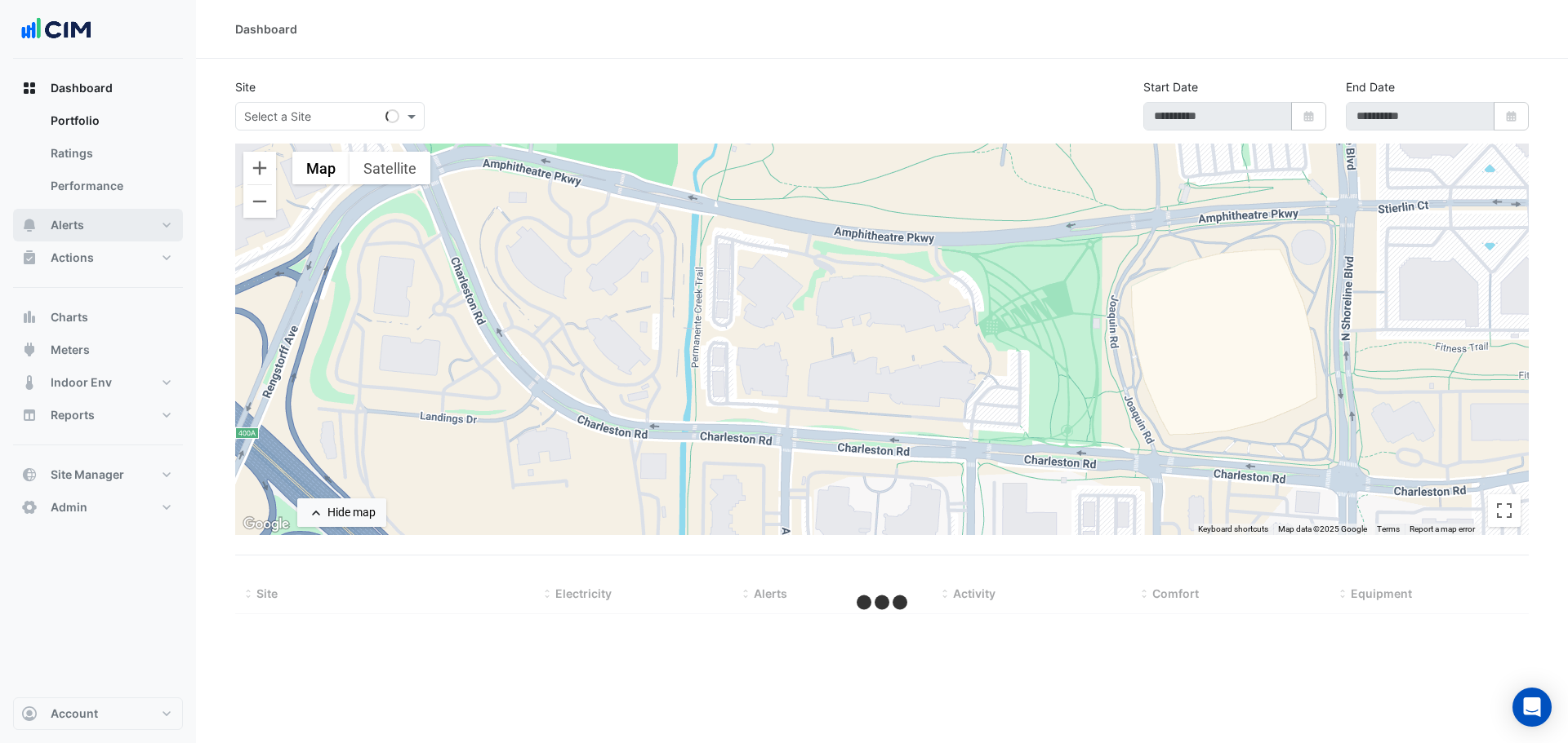
type input "**********"
select select "***"
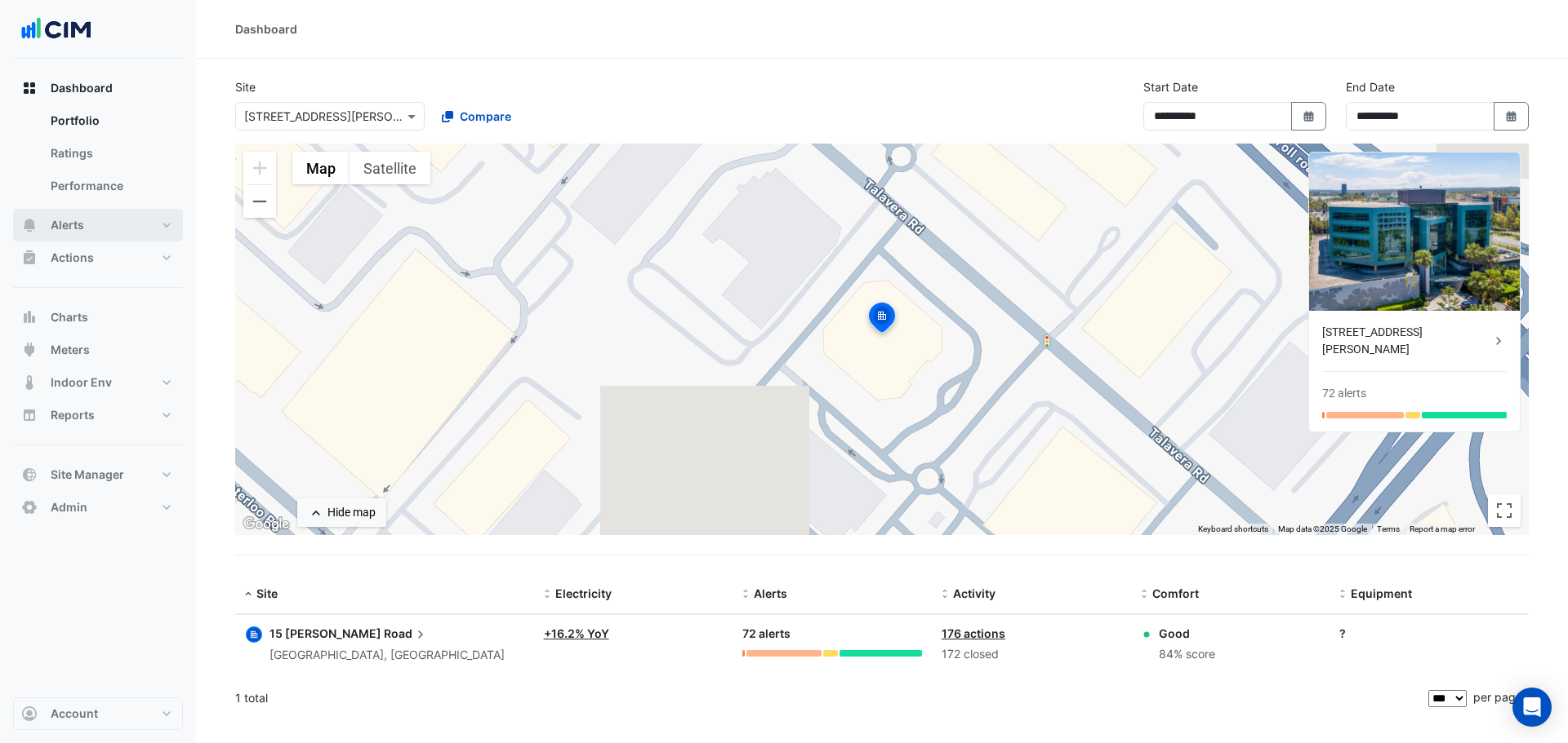
click at [113, 224] on button "Alerts" at bounding box center [98, 225] width 170 height 32
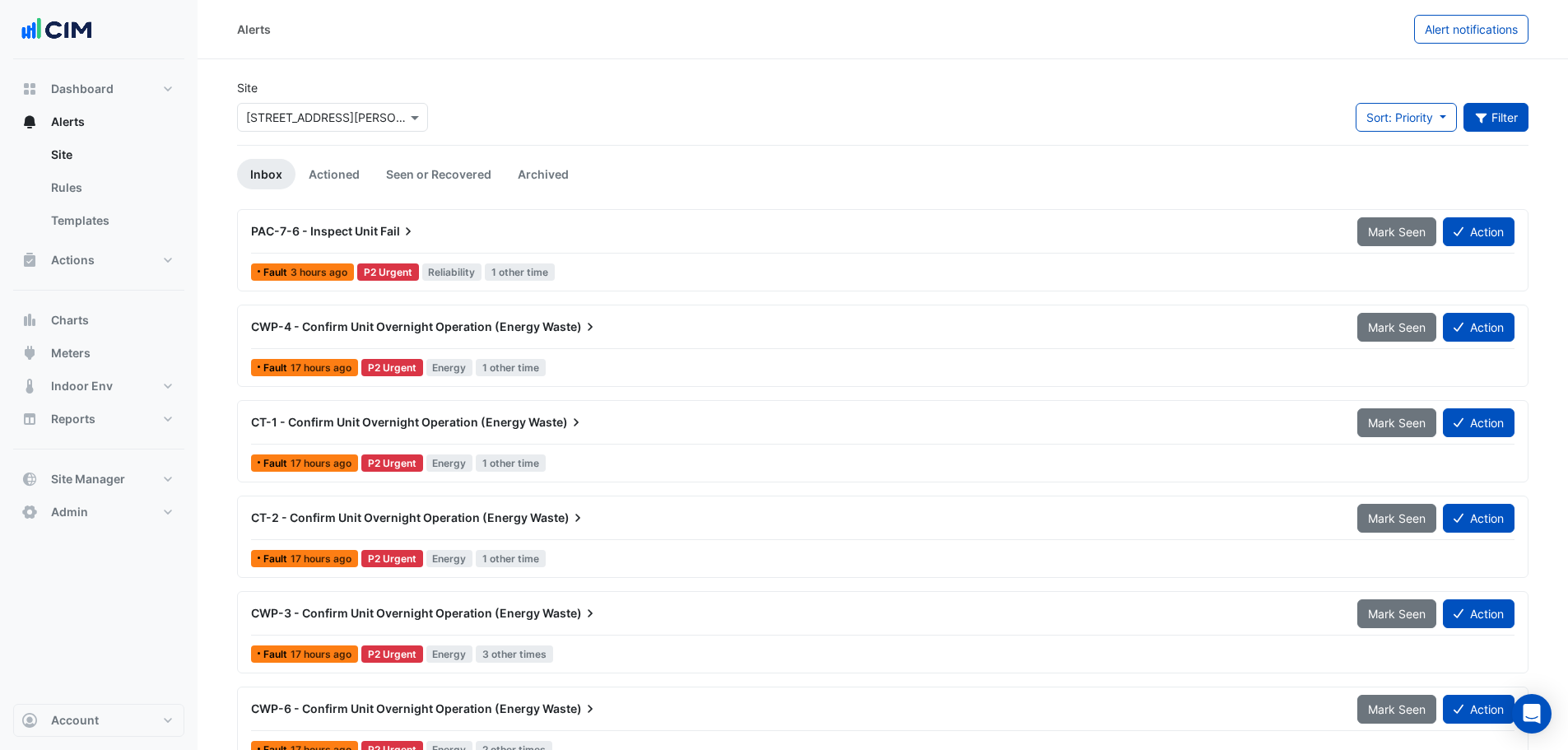
click at [1517, 120] on button "Filter" at bounding box center [1496, 117] width 66 height 29
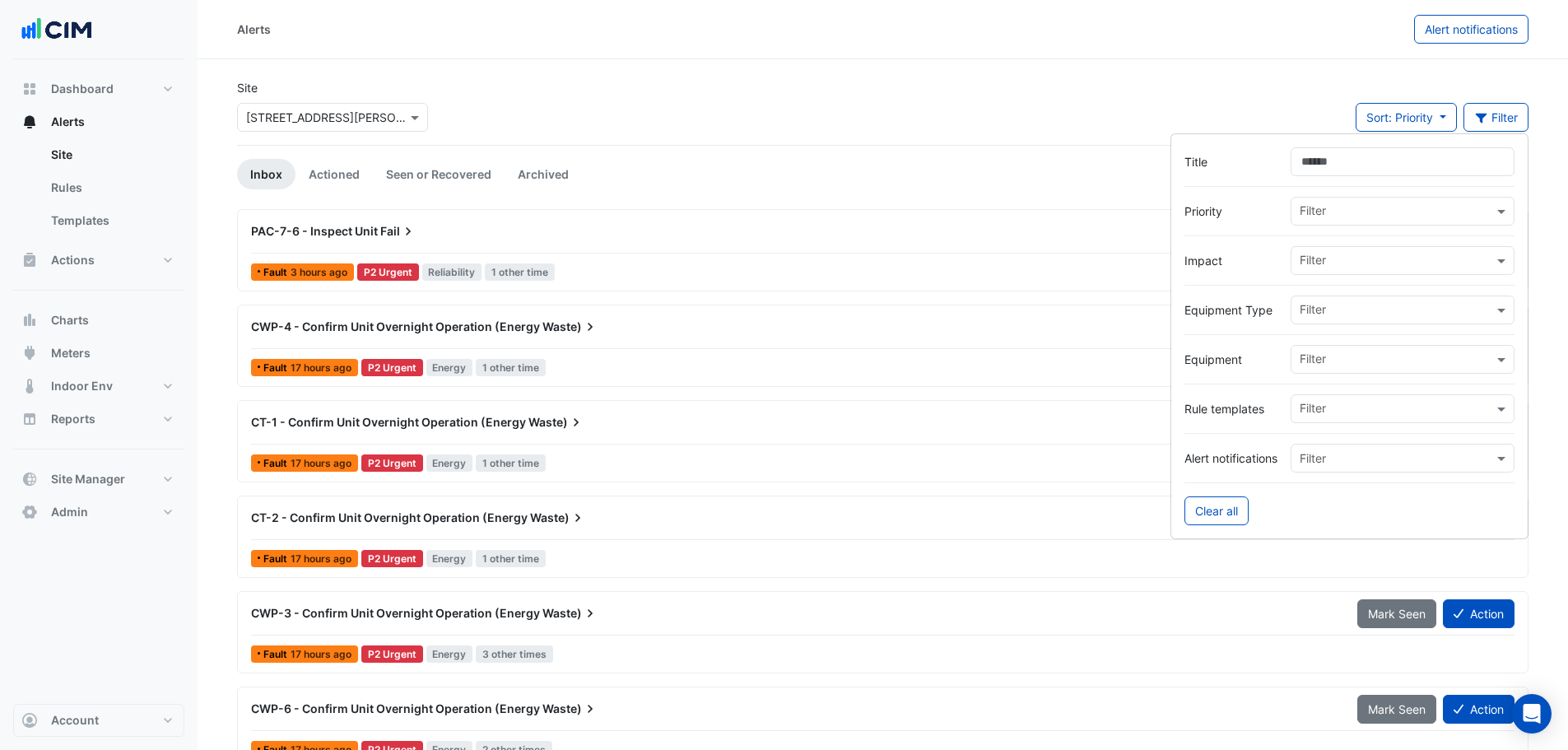
click at [1359, 459] on input "text" at bounding box center [1386, 459] width 173 height 17
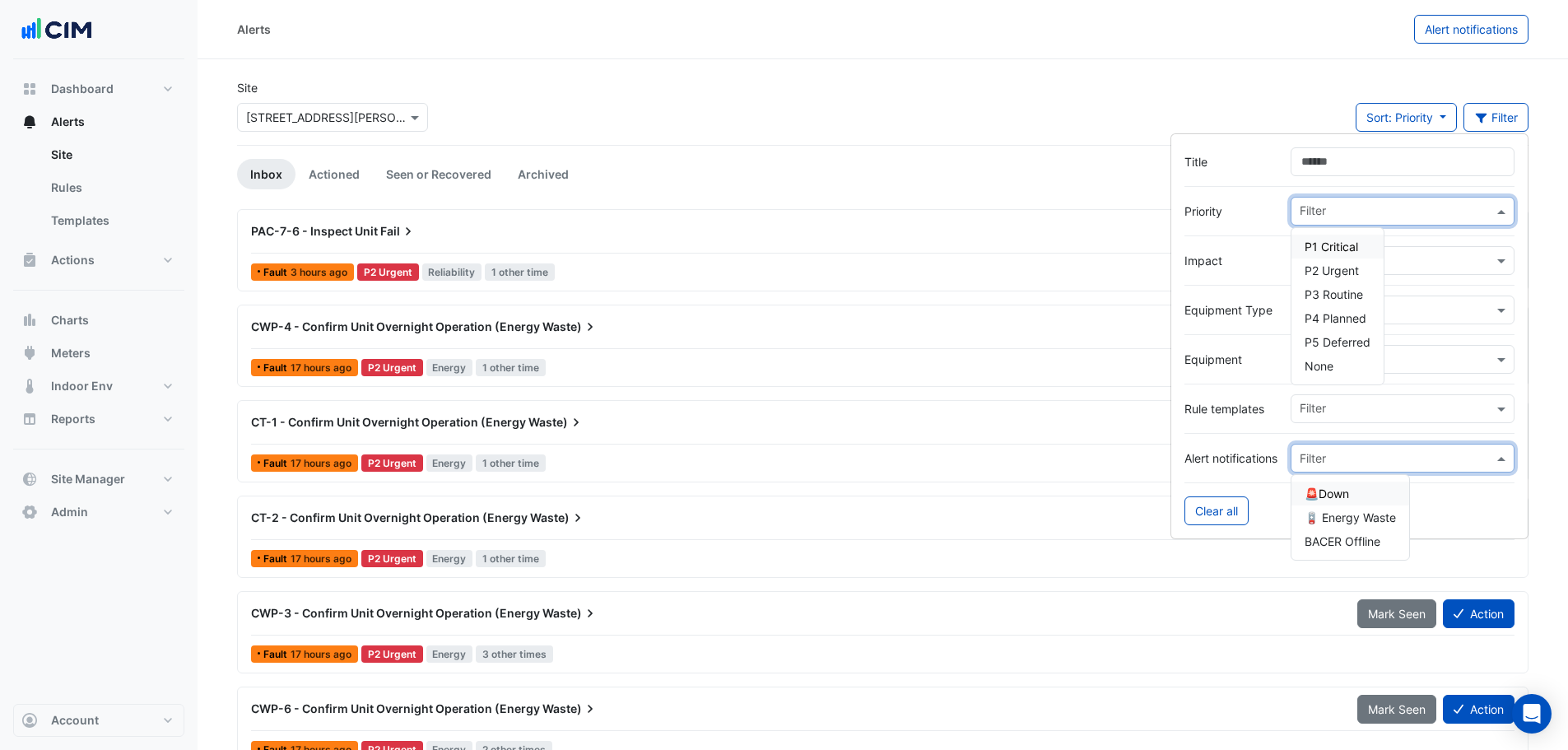
click at [1357, 217] on input "text" at bounding box center [1396, 212] width 193 height 17
click at [1345, 333] on div "P5 Deferred" at bounding box center [1338, 342] width 93 height 24
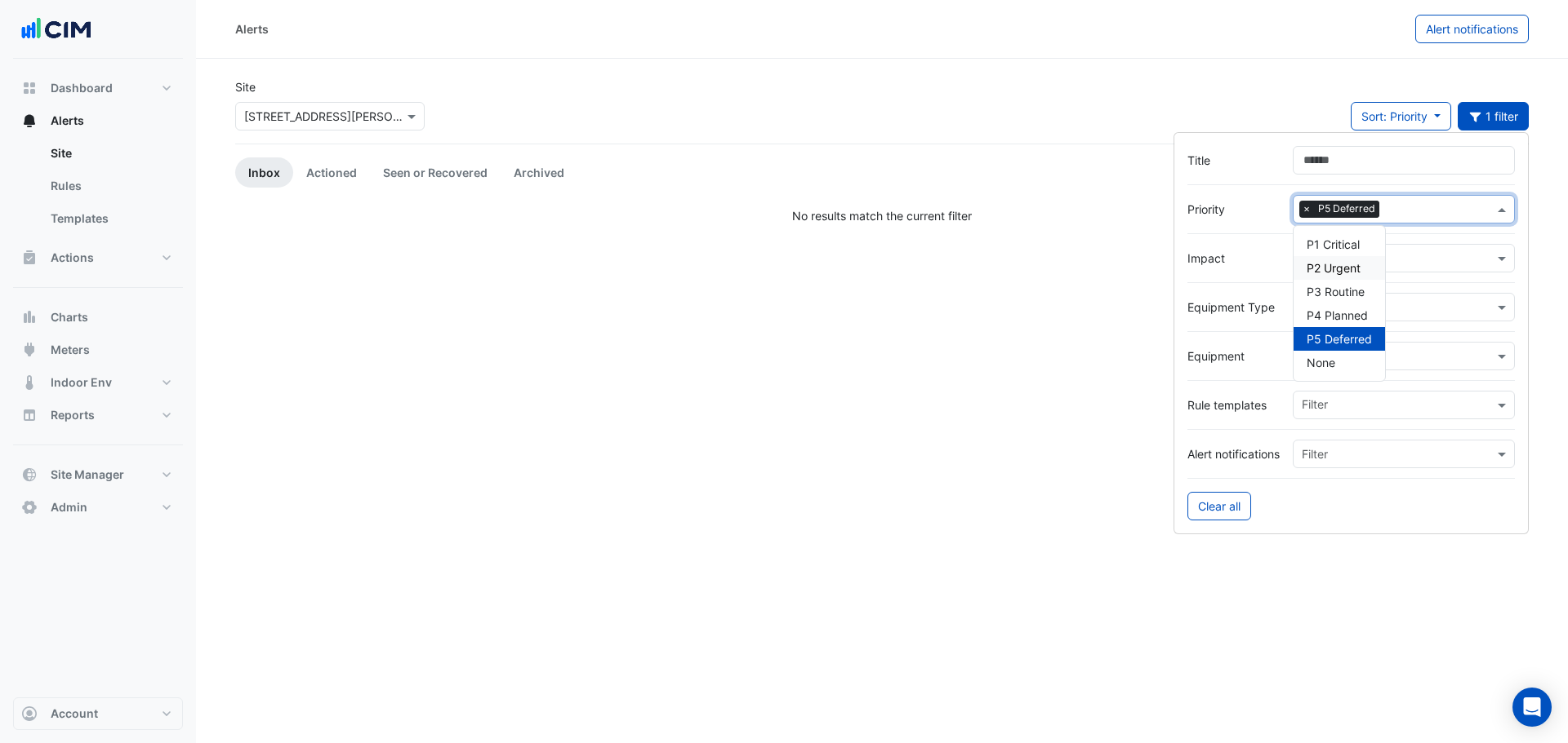
click at [305, 109] on input "text" at bounding box center [313, 117] width 139 height 17
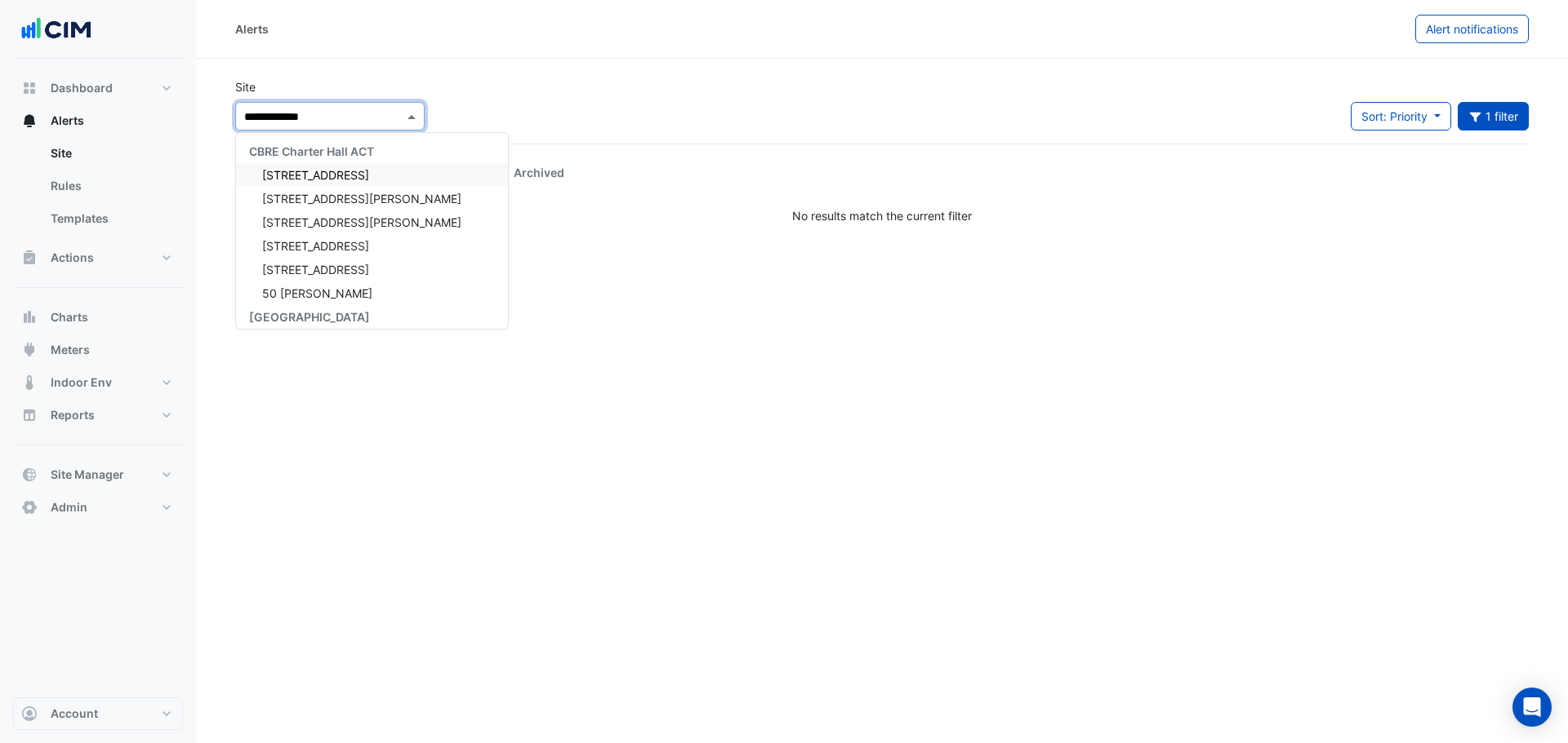
type input "**********"
click at [336, 171] on span "[STREET_ADDRESS]" at bounding box center [315, 175] width 107 height 13
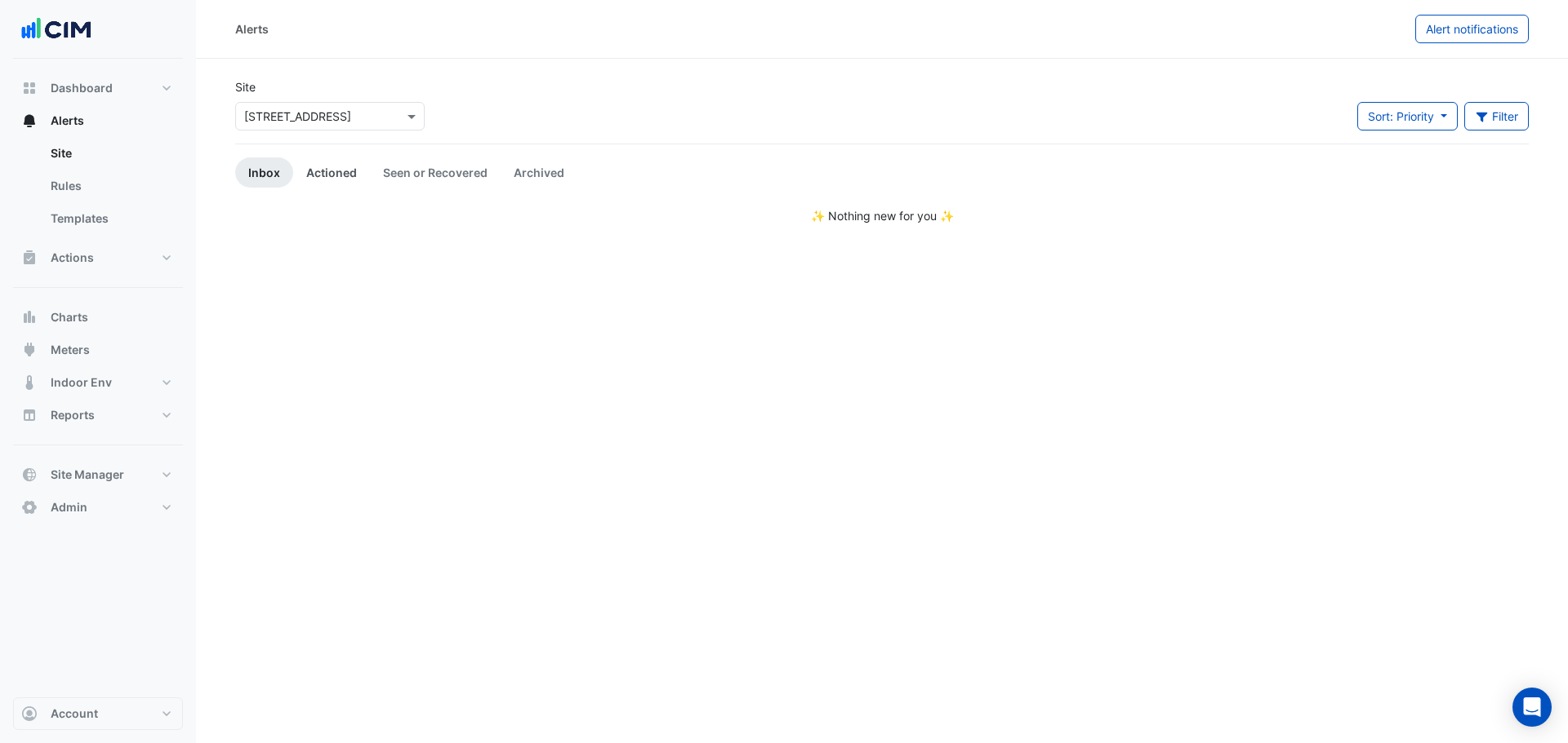
click at [337, 179] on link "Actioned" at bounding box center [331, 173] width 77 height 31
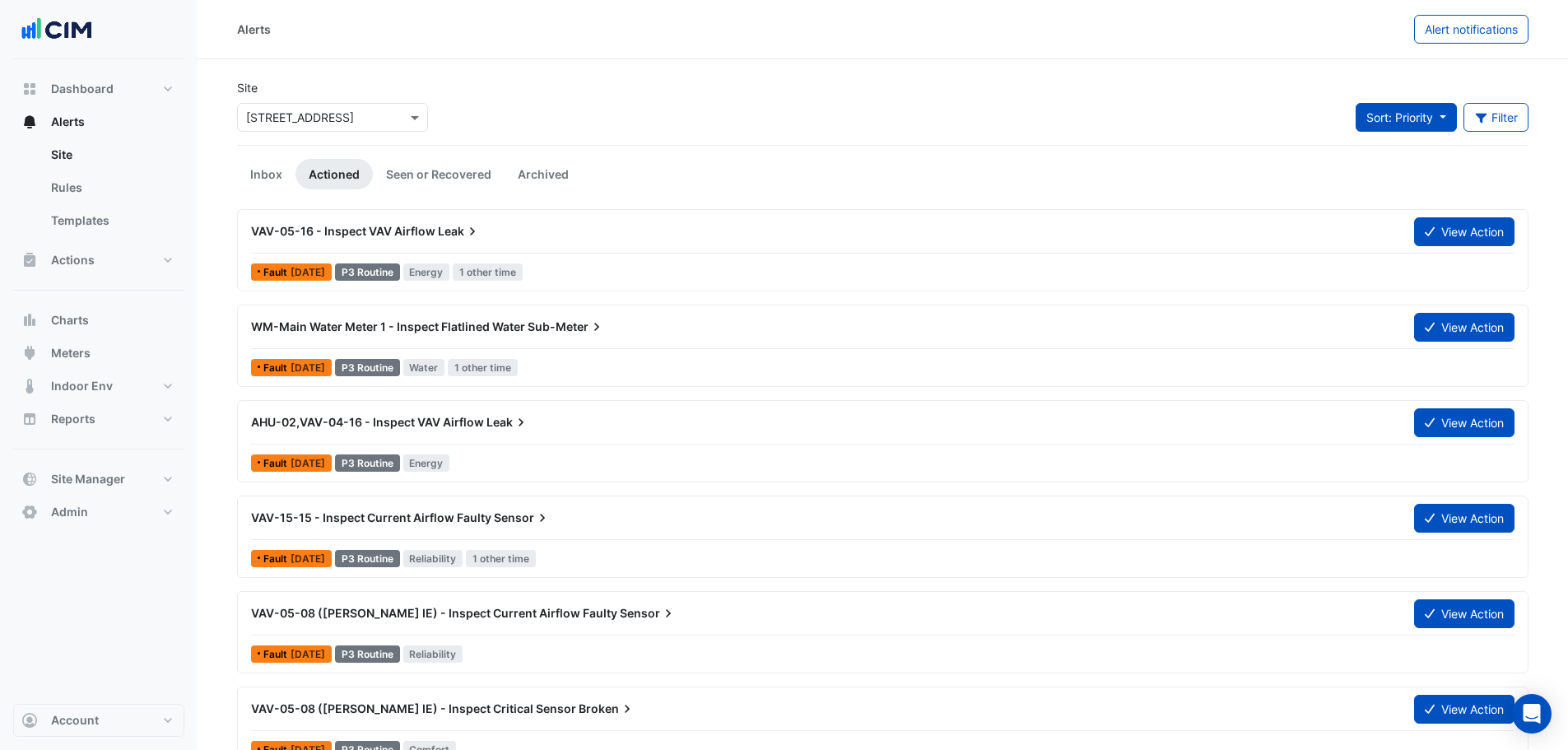
click at [1401, 110] on button "Sort: Priority" at bounding box center [1406, 117] width 102 height 29
click at [1294, 111] on div "Site × 11-33 Exhibition Street Sort: Priority Filter Title Priority Filter Impa…" at bounding box center [882, 112] width 1311 height 66
click at [1498, 117] on button "Filter" at bounding box center [1496, 117] width 66 height 29
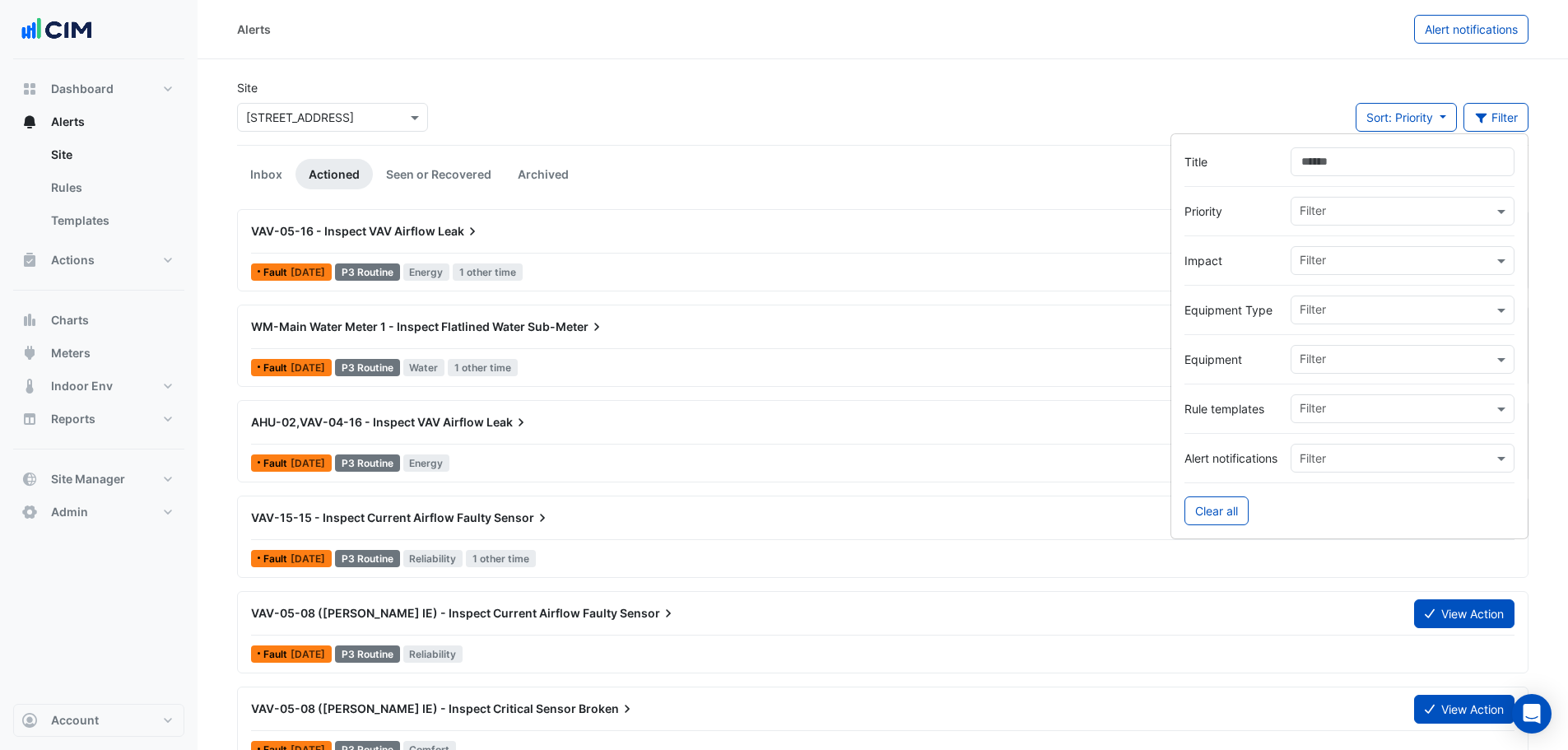
click at [1353, 226] on div at bounding box center [1349, 236] width 330 height 21
click at [1348, 221] on div at bounding box center [1396, 213] width 196 height 22
click at [1342, 340] on span "P5 Deferred" at bounding box center [1338, 341] width 66 height 14
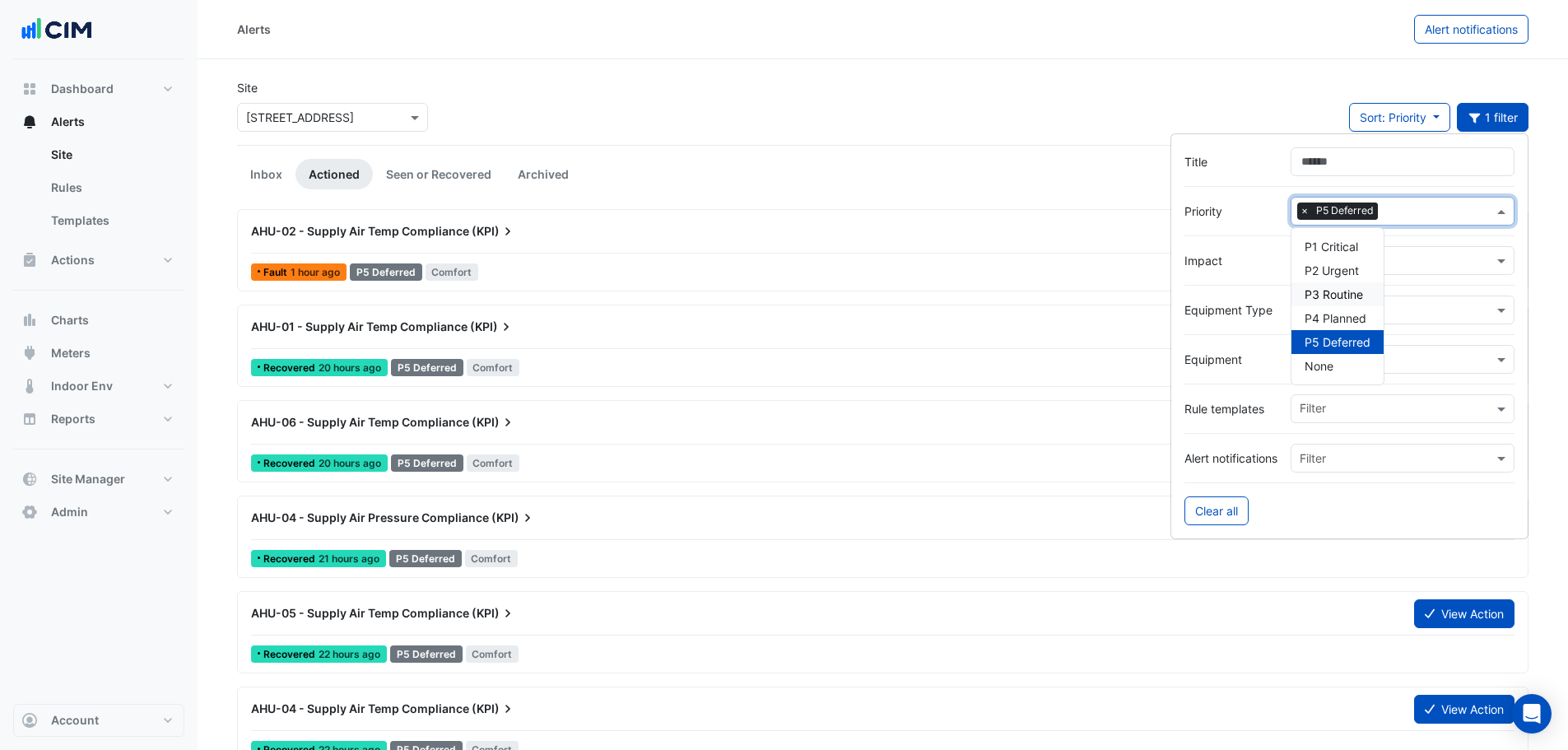
click at [1072, 94] on div "Site × 11-33 Exhibition Street Sort: Priority Priority Updated 1 filter" at bounding box center [882, 112] width 1311 height 66
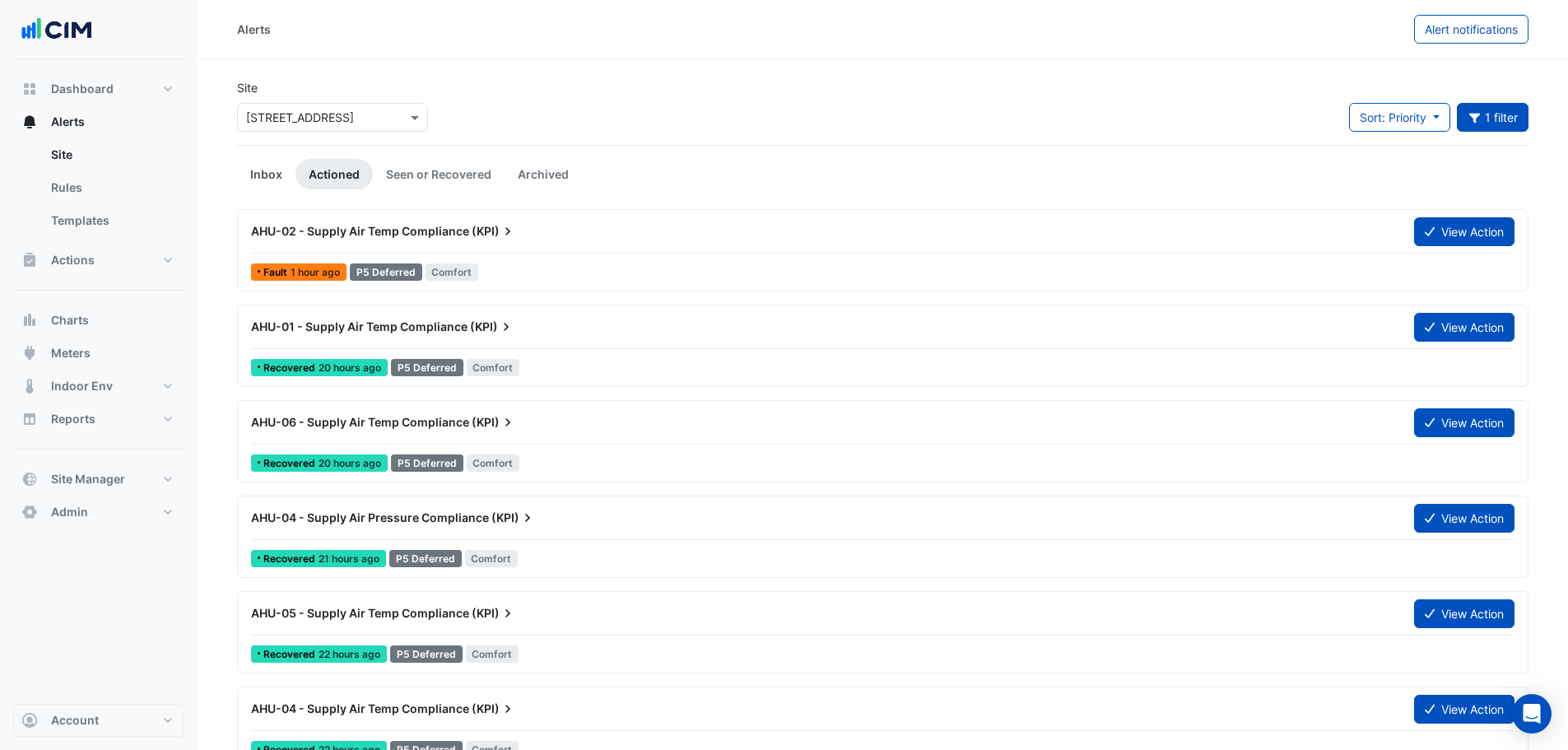
click at [256, 173] on link "Inbox" at bounding box center [266, 174] width 58 height 31
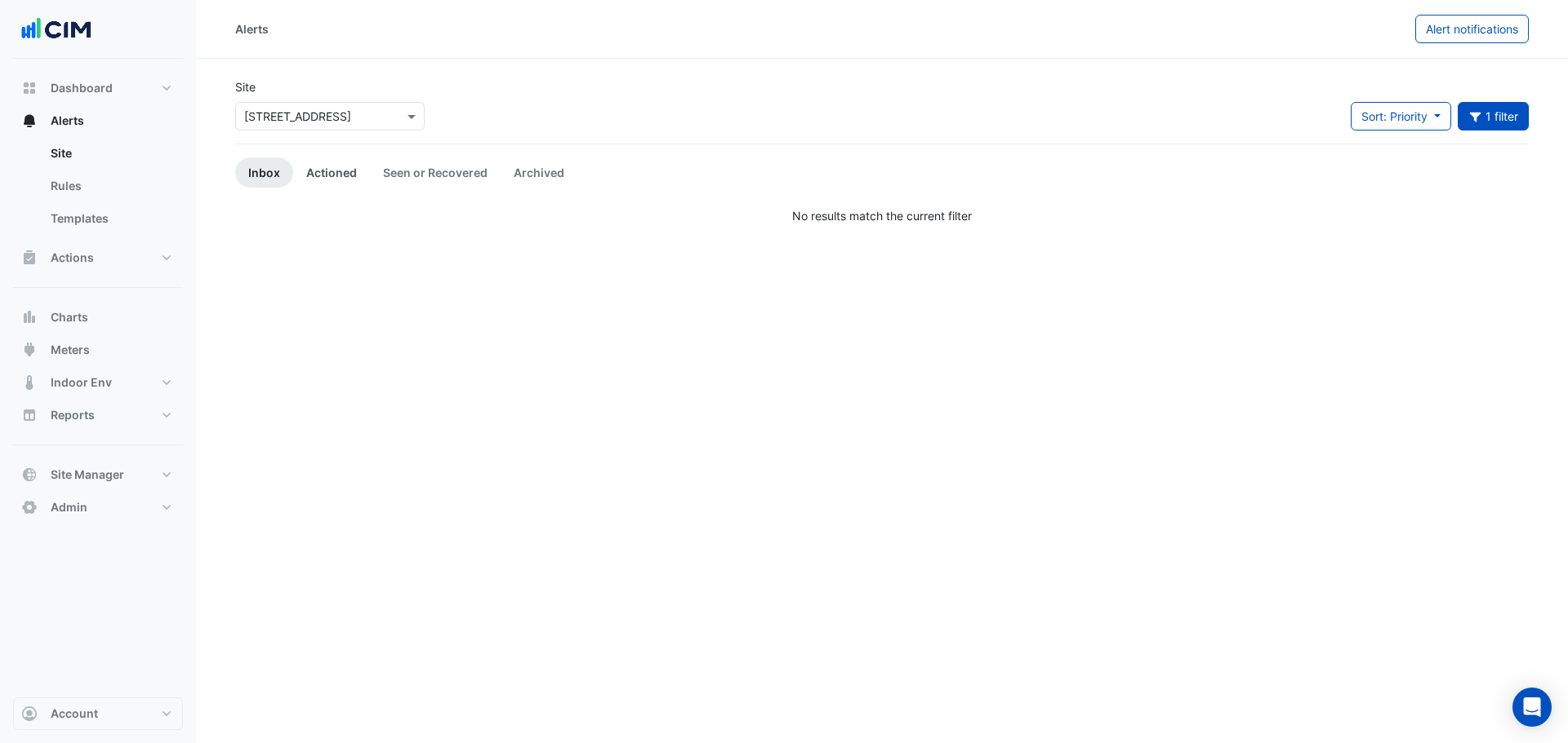
click at [309, 172] on link "Actioned" at bounding box center [331, 173] width 77 height 31
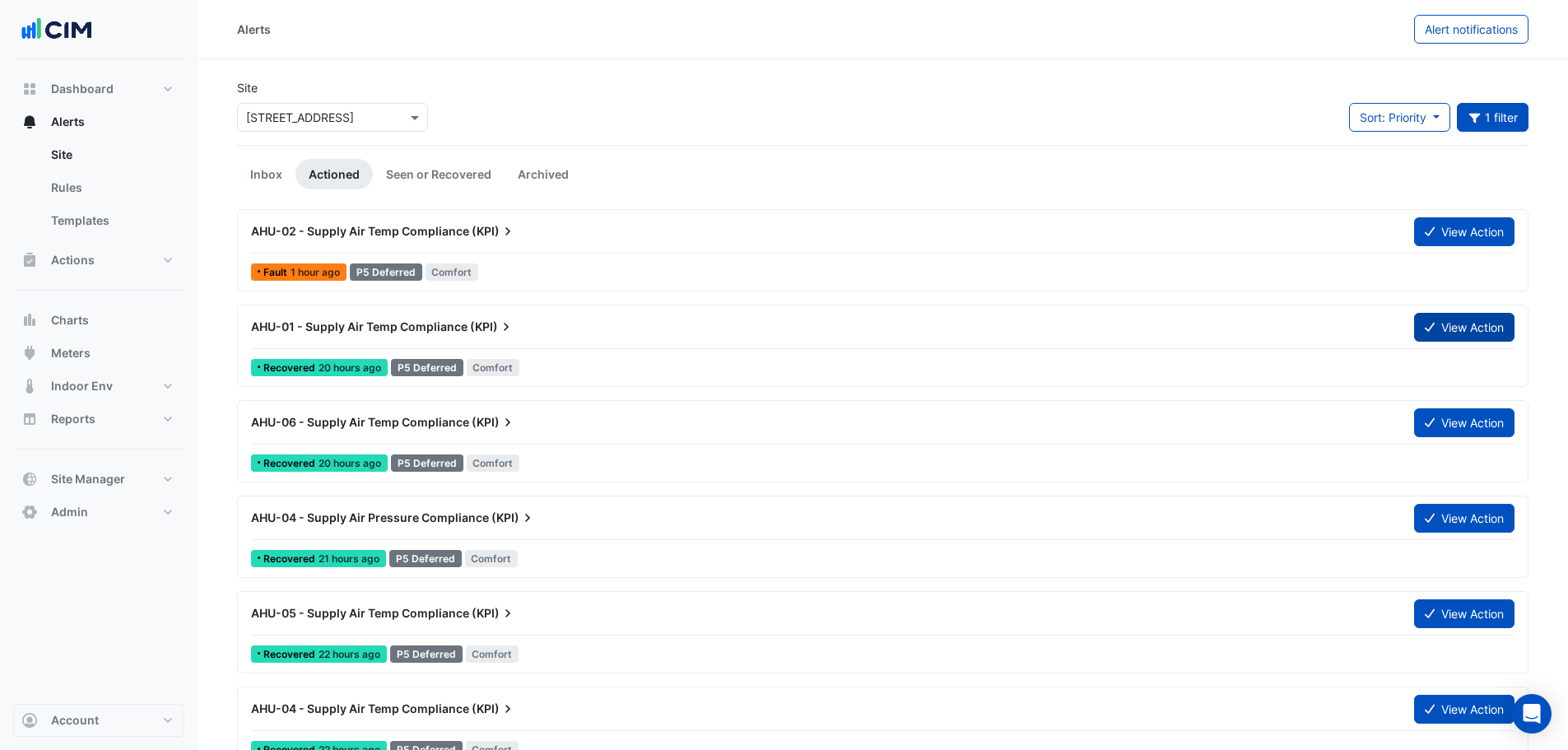
click at [1445, 334] on button "View Action" at bounding box center [1465, 328] width 101 height 29
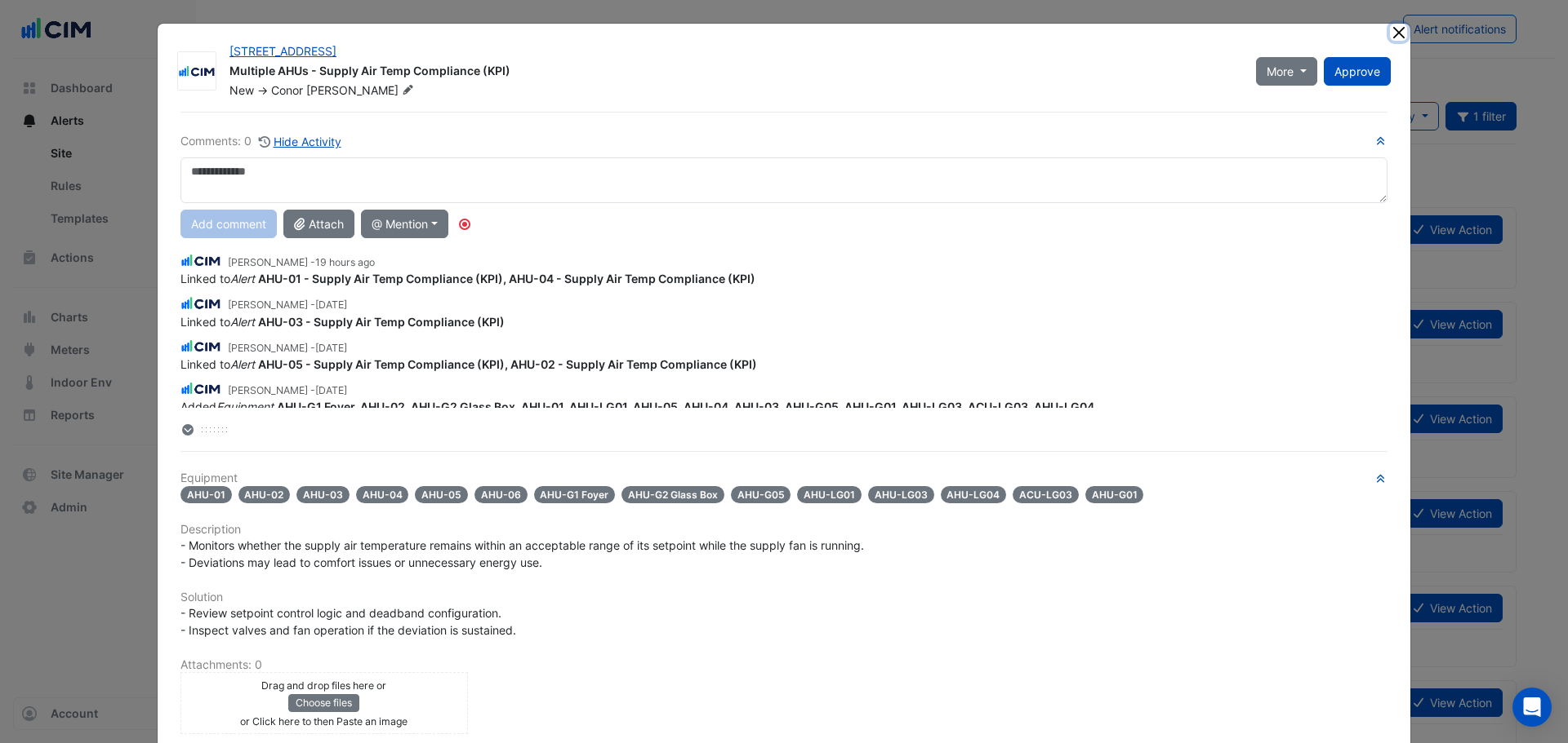
click at [1399, 32] on button "Close" at bounding box center [1398, 31] width 17 height 17
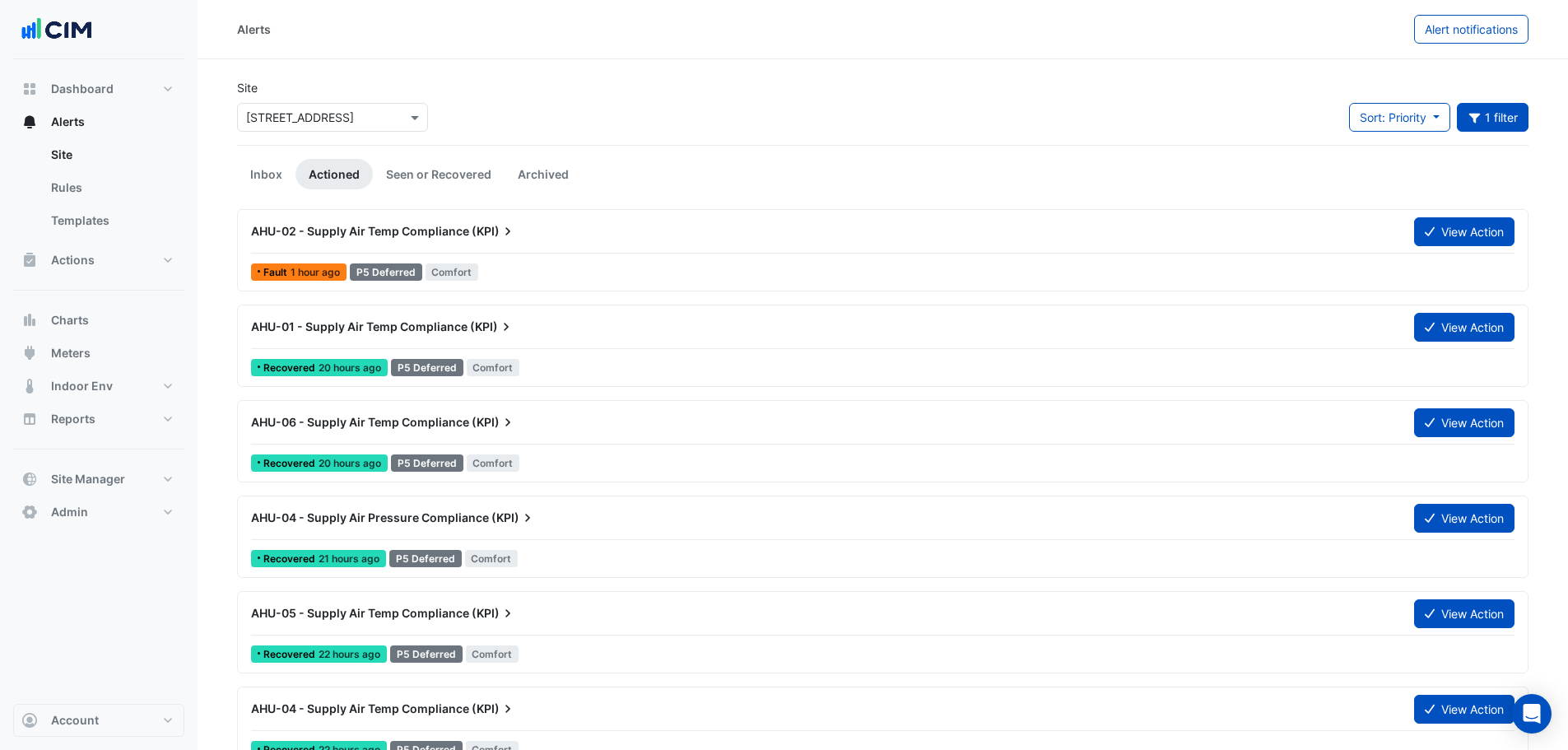
click at [340, 110] on input "text" at bounding box center [316, 118] width 140 height 17
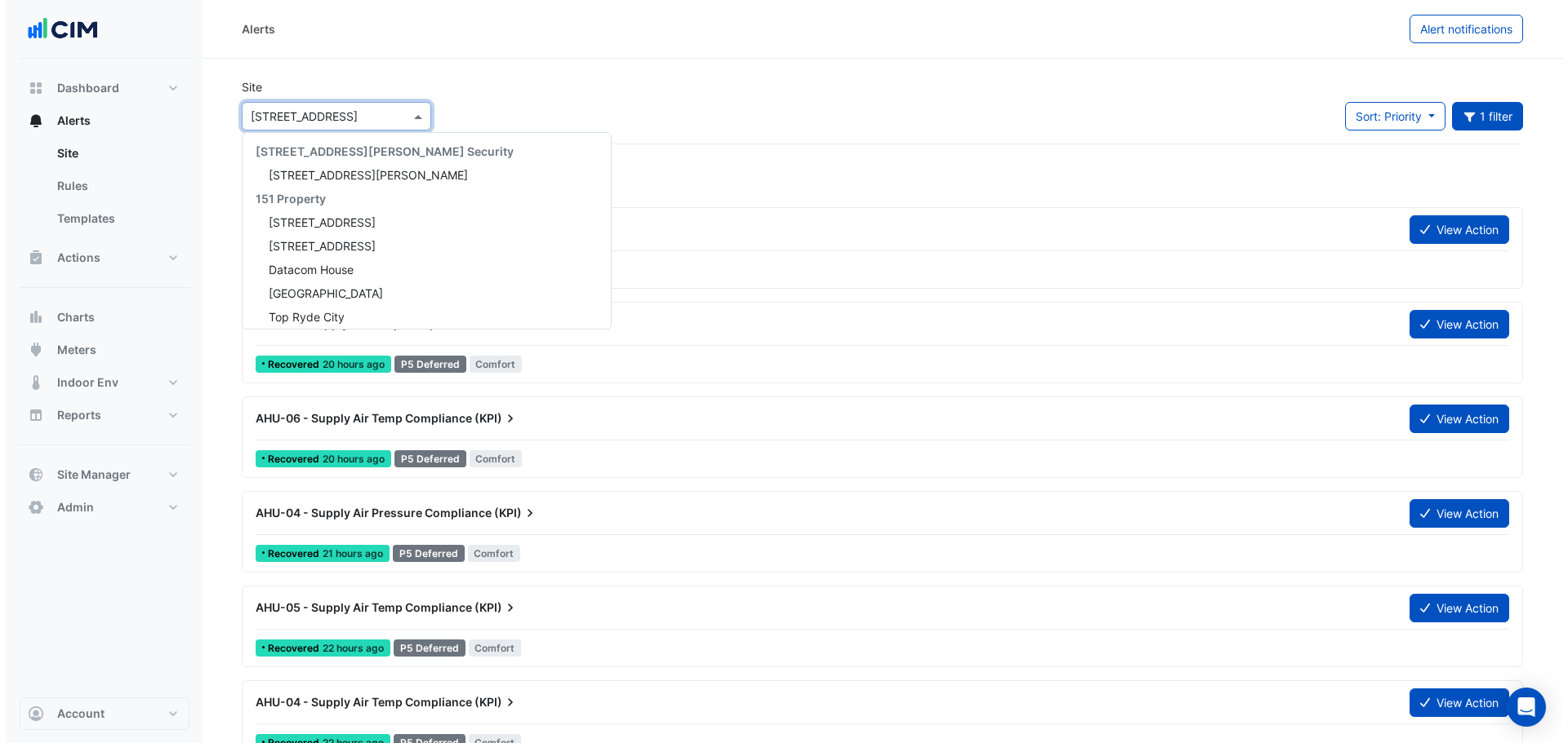
scroll to position [5710, 0]
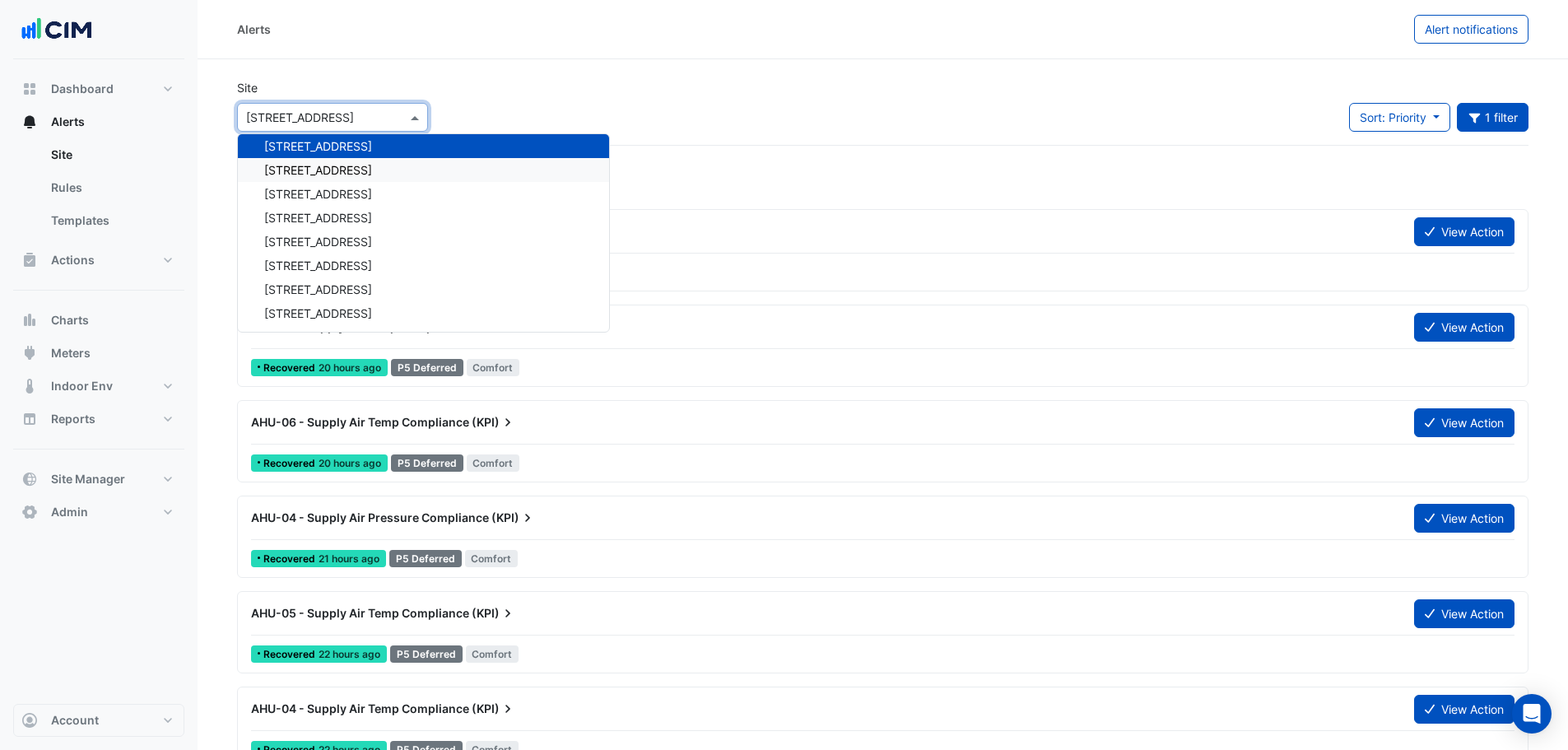
click at [325, 175] on span "[STREET_ADDRESS]" at bounding box center [318, 170] width 108 height 14
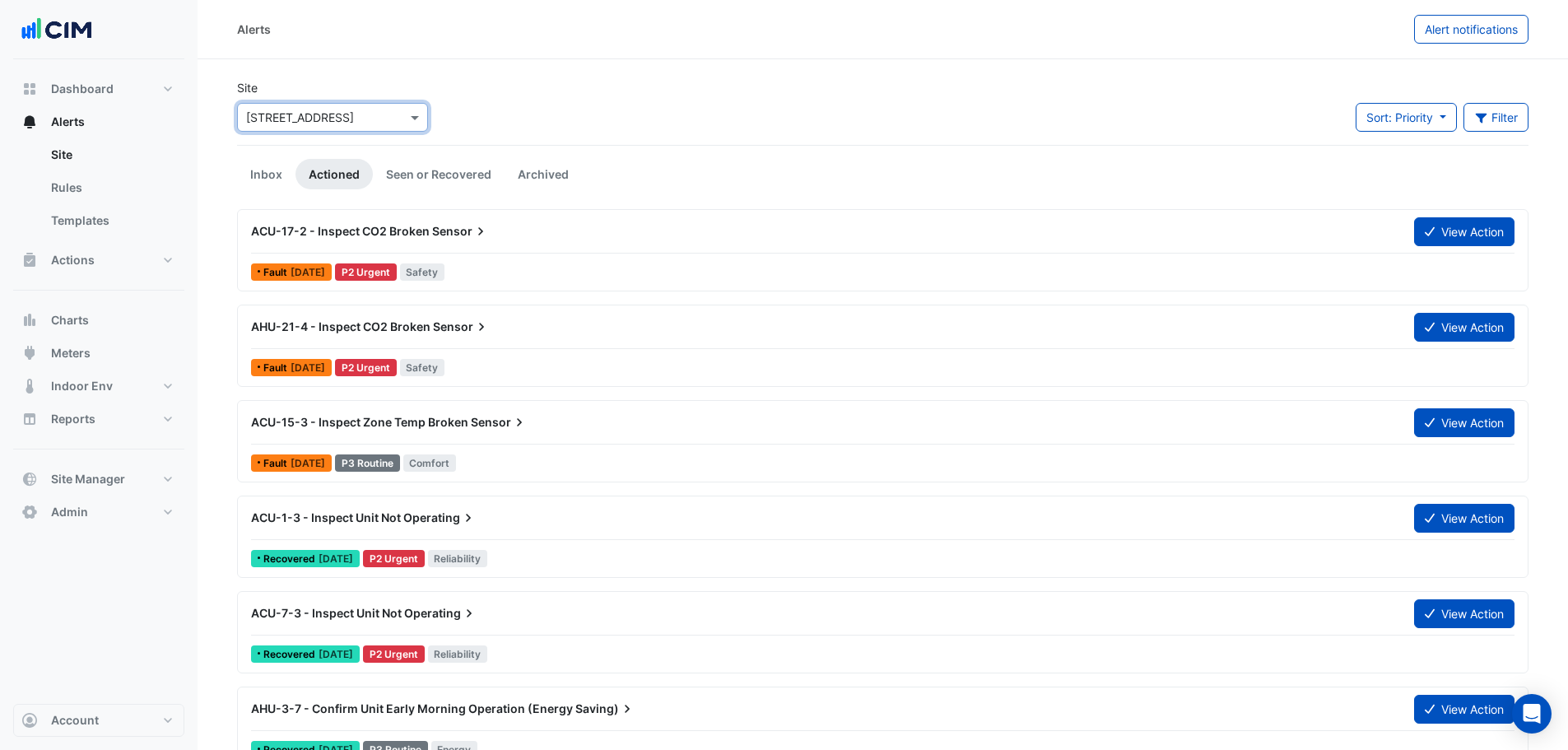
click at [1379, 128] on button "Sort: Priority" at bounding box center [1406, 117] width 102 height 29
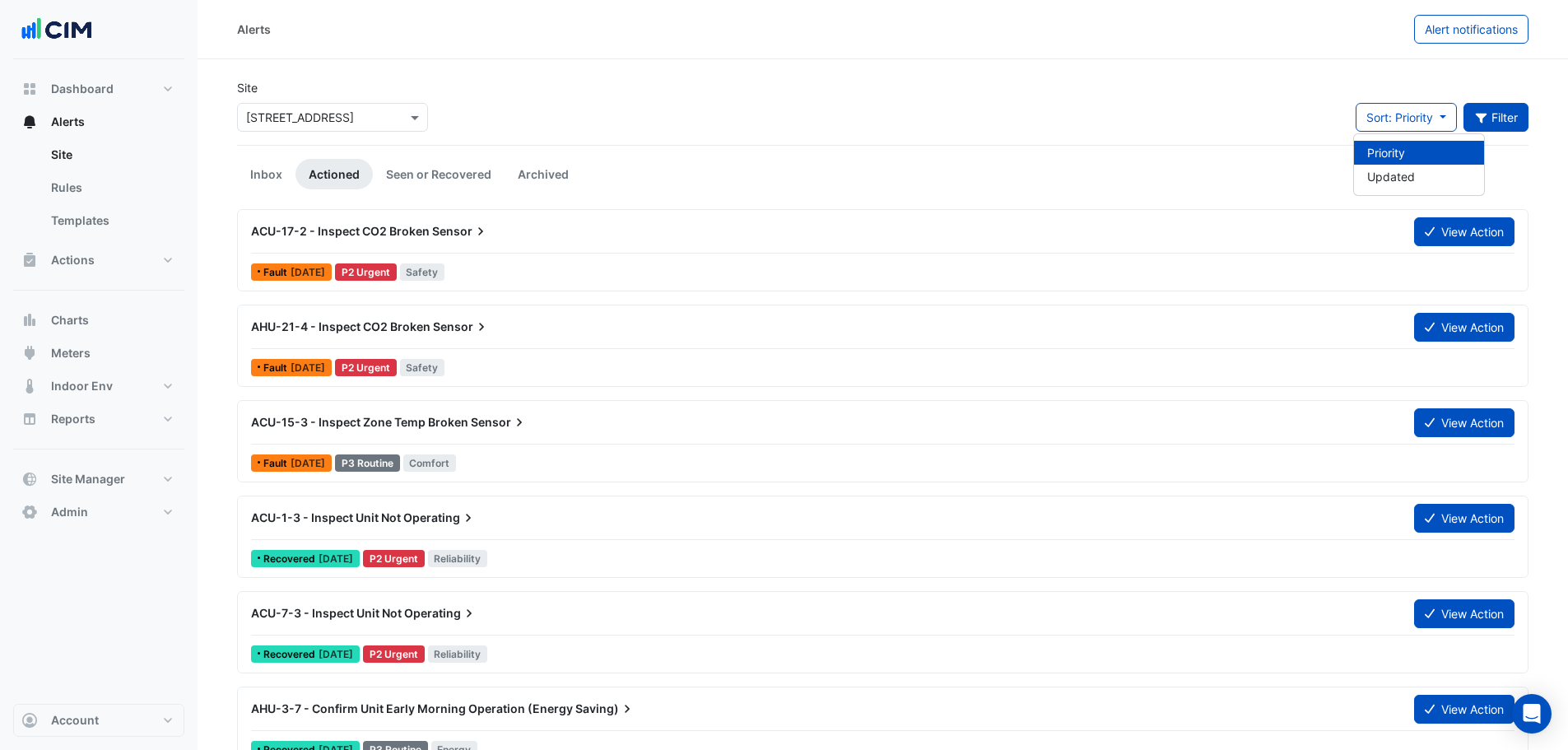
click at [1471, 123] on button "Filter" at bounding box center [1496, 117] width 66 height 29
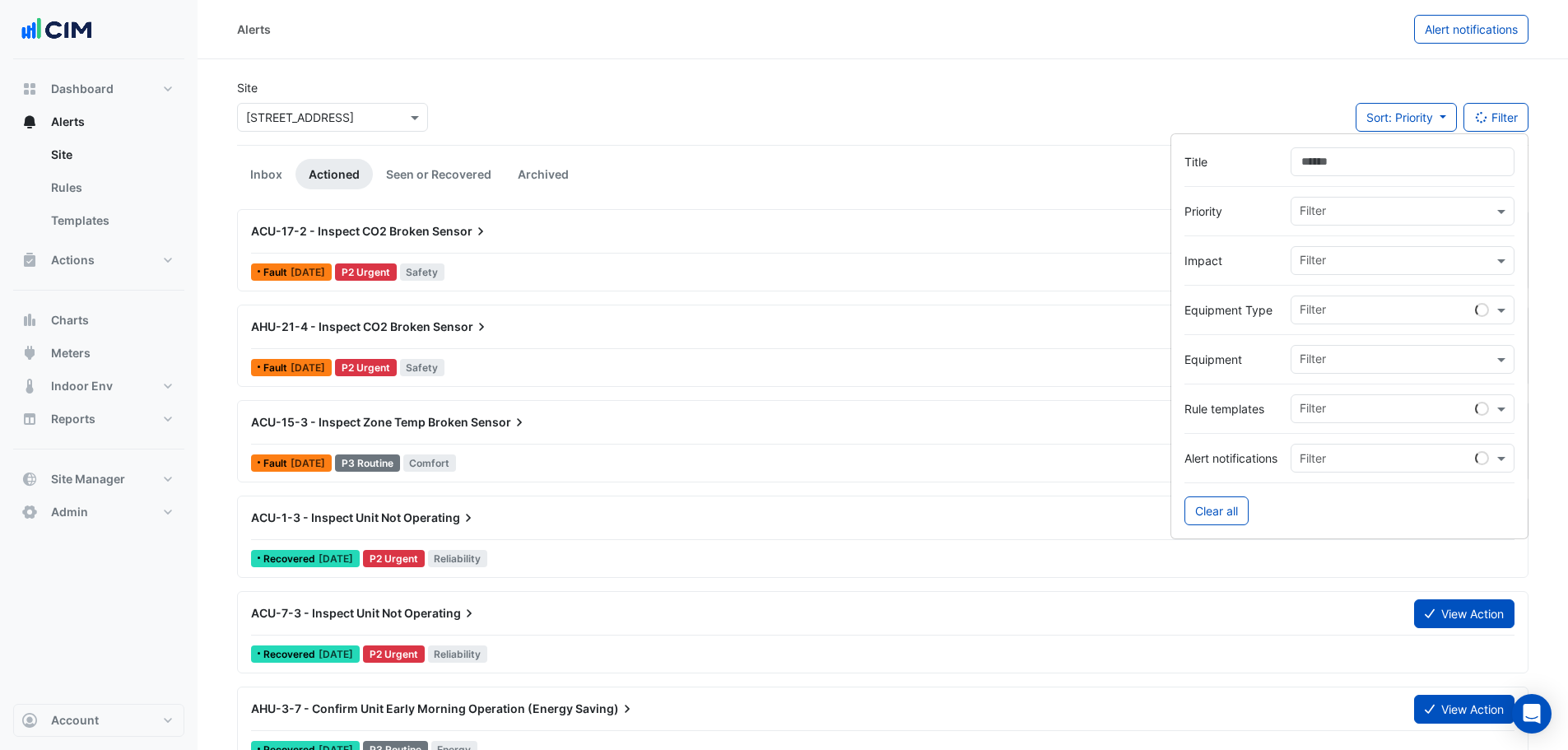
click at [1363, 206] on input "text" at bounding box center [1396, 212] width 193 height 17
click at [1335, 332] on div "P5 Deferred" at bounding box center [1338, 342] width 93 height 24
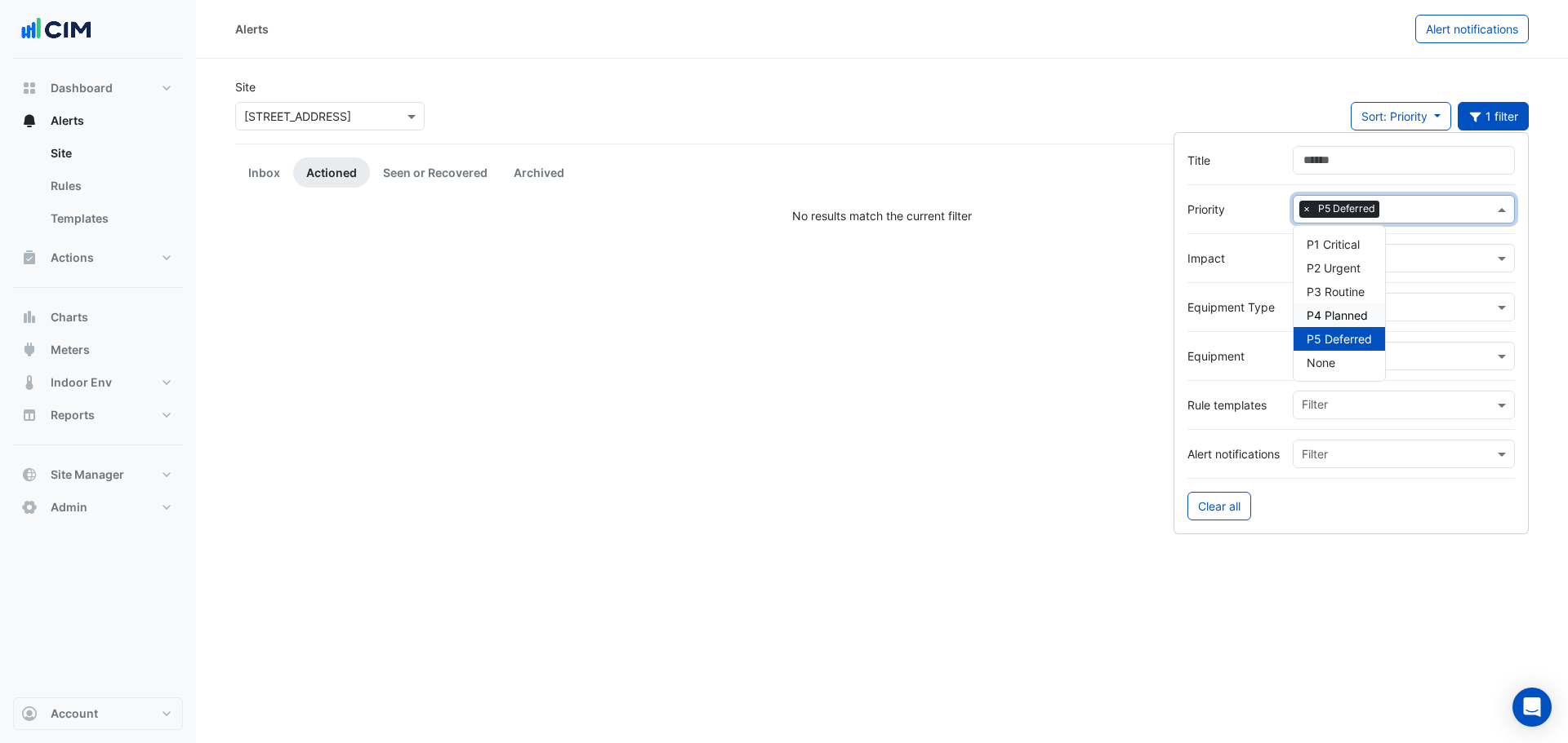
click at [998, 124] on div "Site × 111 Bourke Street Sort: Priority Priority Updated 1 filter" at bounding box center [881, 111] width 1313 height 66
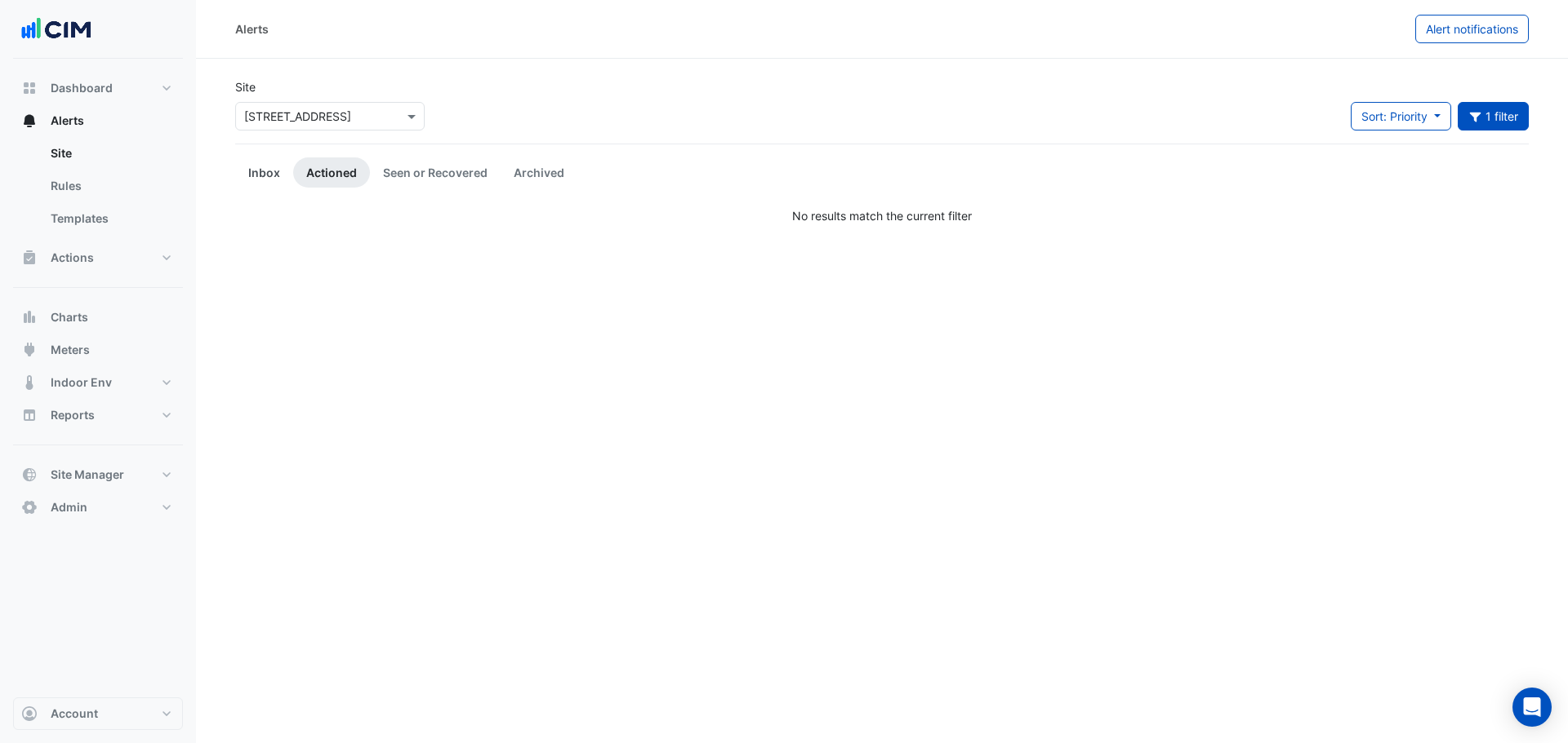
click at [251, 179] on link "Inbox" at bounding box center [264, 173] width 58 height 31
click at [320, 103] on div "× 111 Bourke Street" at bounding box center [329, 116] width 189 height 29
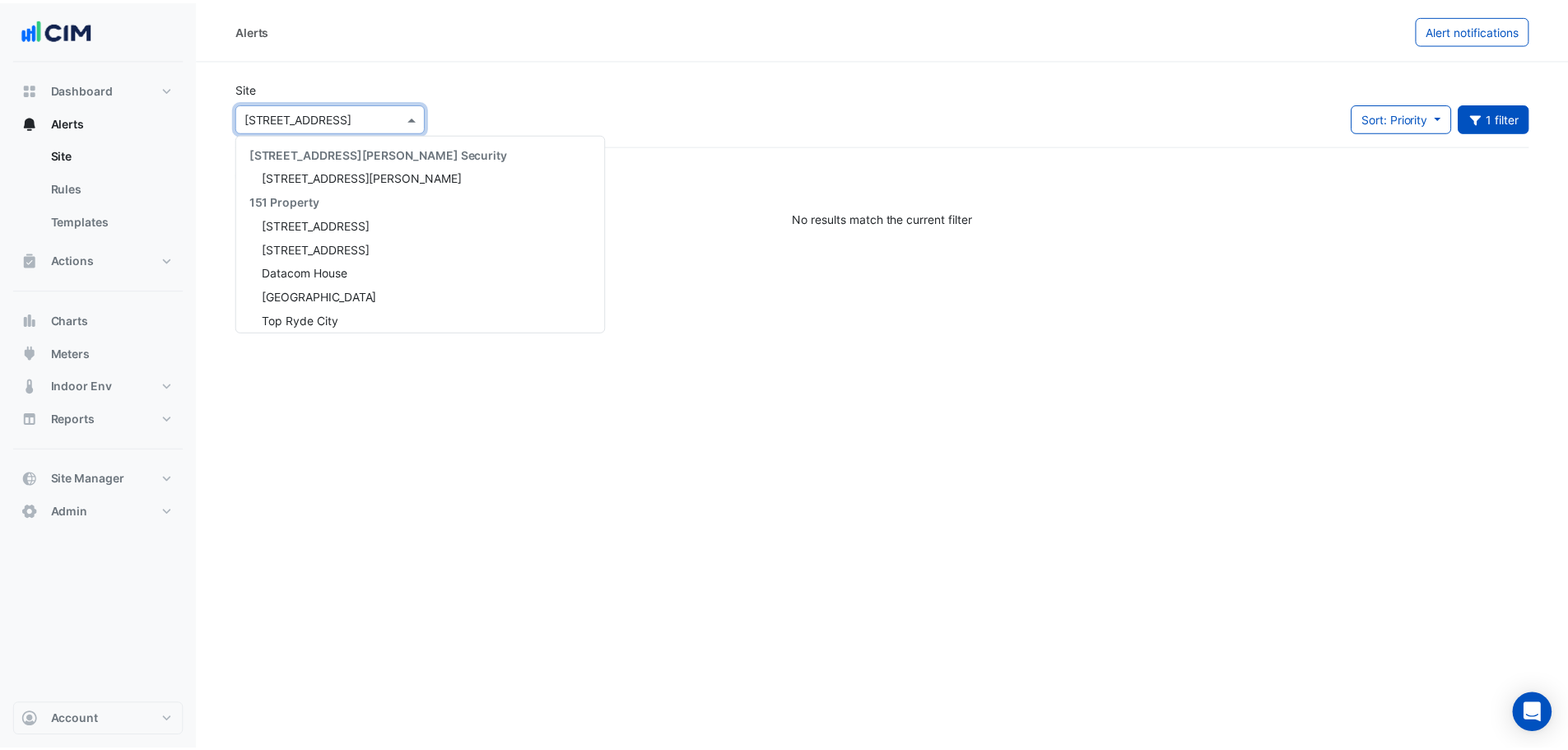
scroll to position [5788, 0]
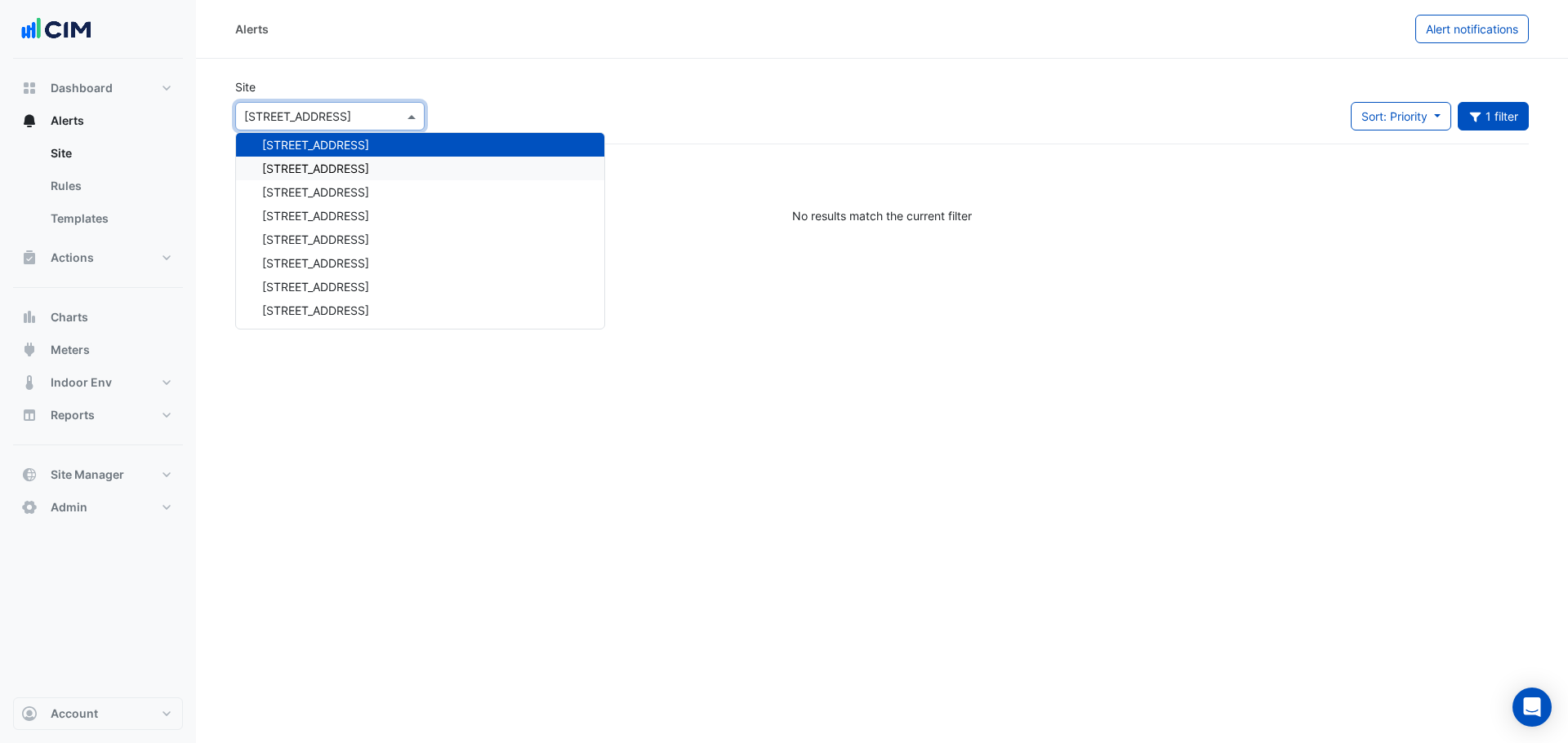
click at [334, 175] on span "[STREET_ADDRESS]" at bounding box center [315, 168] width 107 height 13
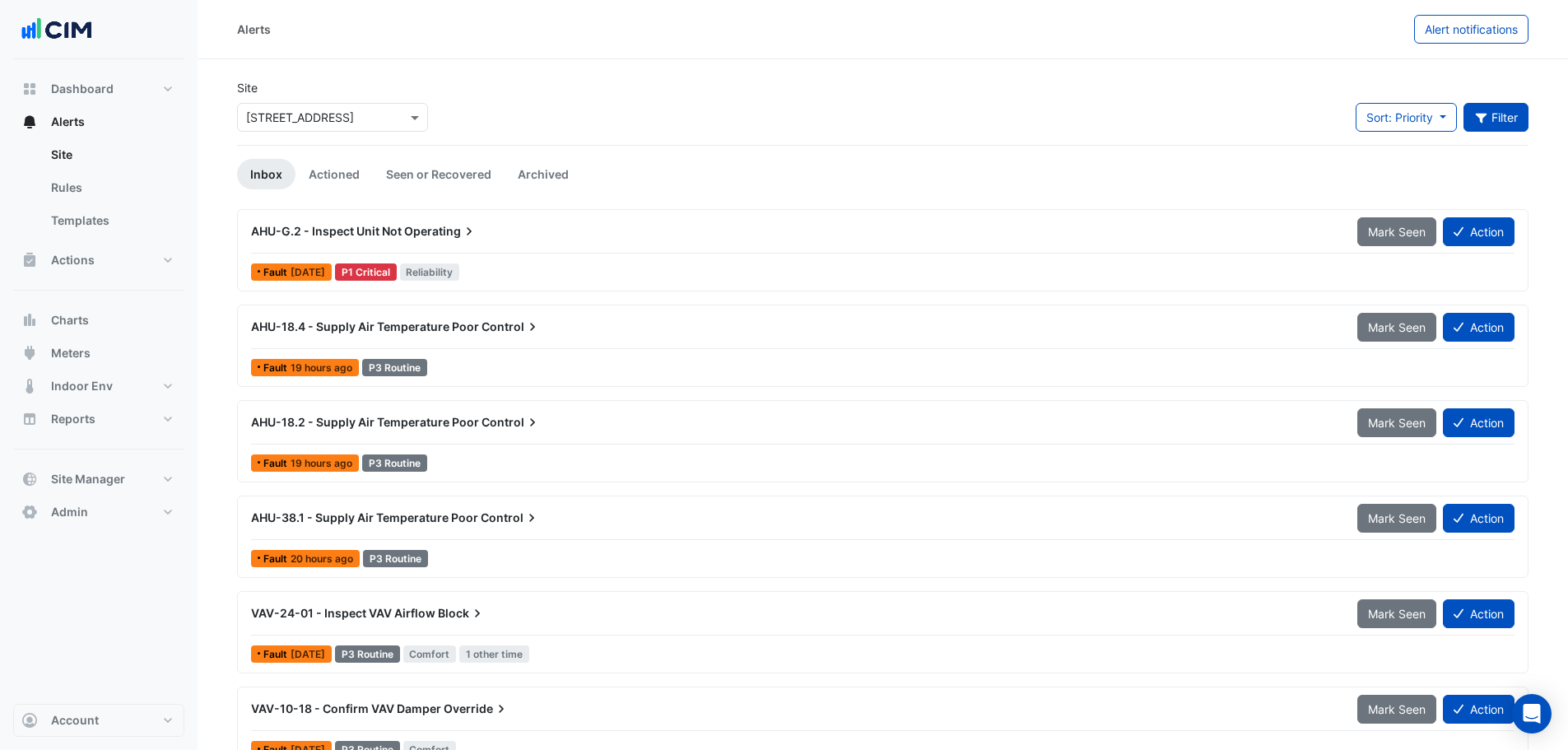
click at [1511, 118] on button "Filter" at bounding box center [1496, 117] width 66 height 29
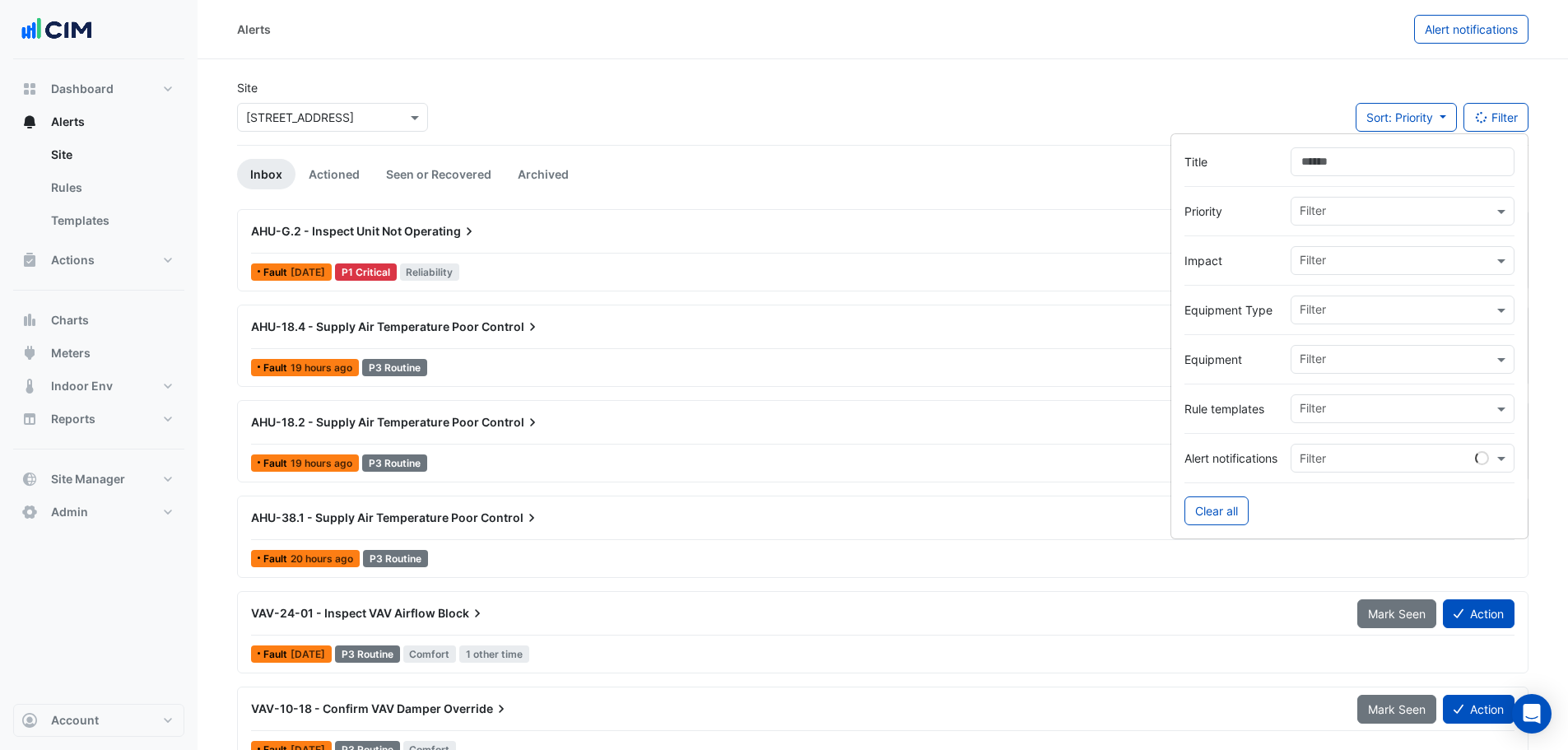
click at [1327, 221] on div at bounding box center [1396, 213] width 196 height 22
drag, startPoint x: 1330, startPoint y: 340, endPoint x: 1111, endPoint y: 277, distance: 227.9
click at [1327, 342] on span "P5 Deferred" at bounding box center [1338, 341] width 66 height 14
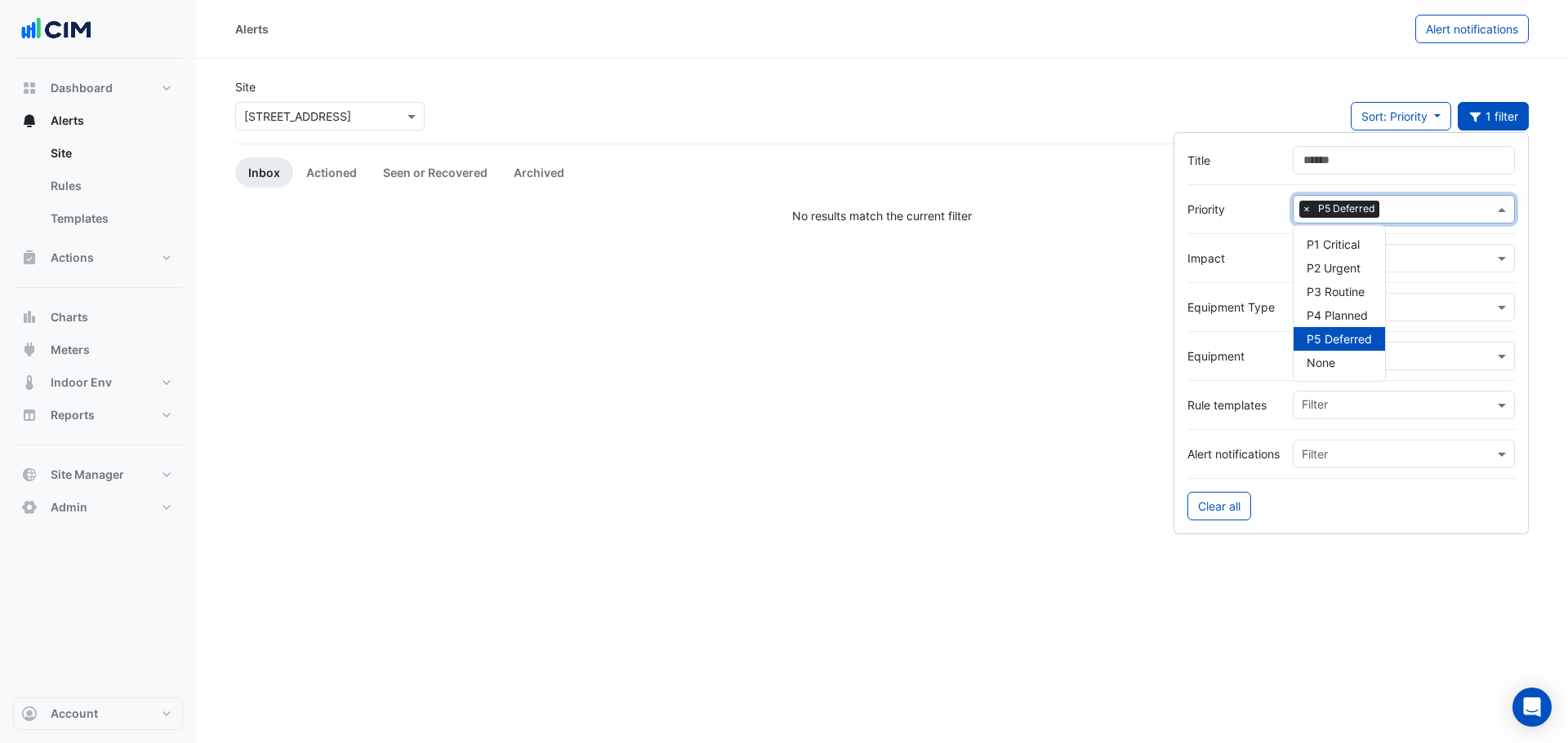
click at [320, 188] on app-alert-tickets "Site × 121 Exhibition Street Sort: Priority Priority Updated 1 filter Inbox Act…" at bounding box center [881, 151] width 1293 height 146
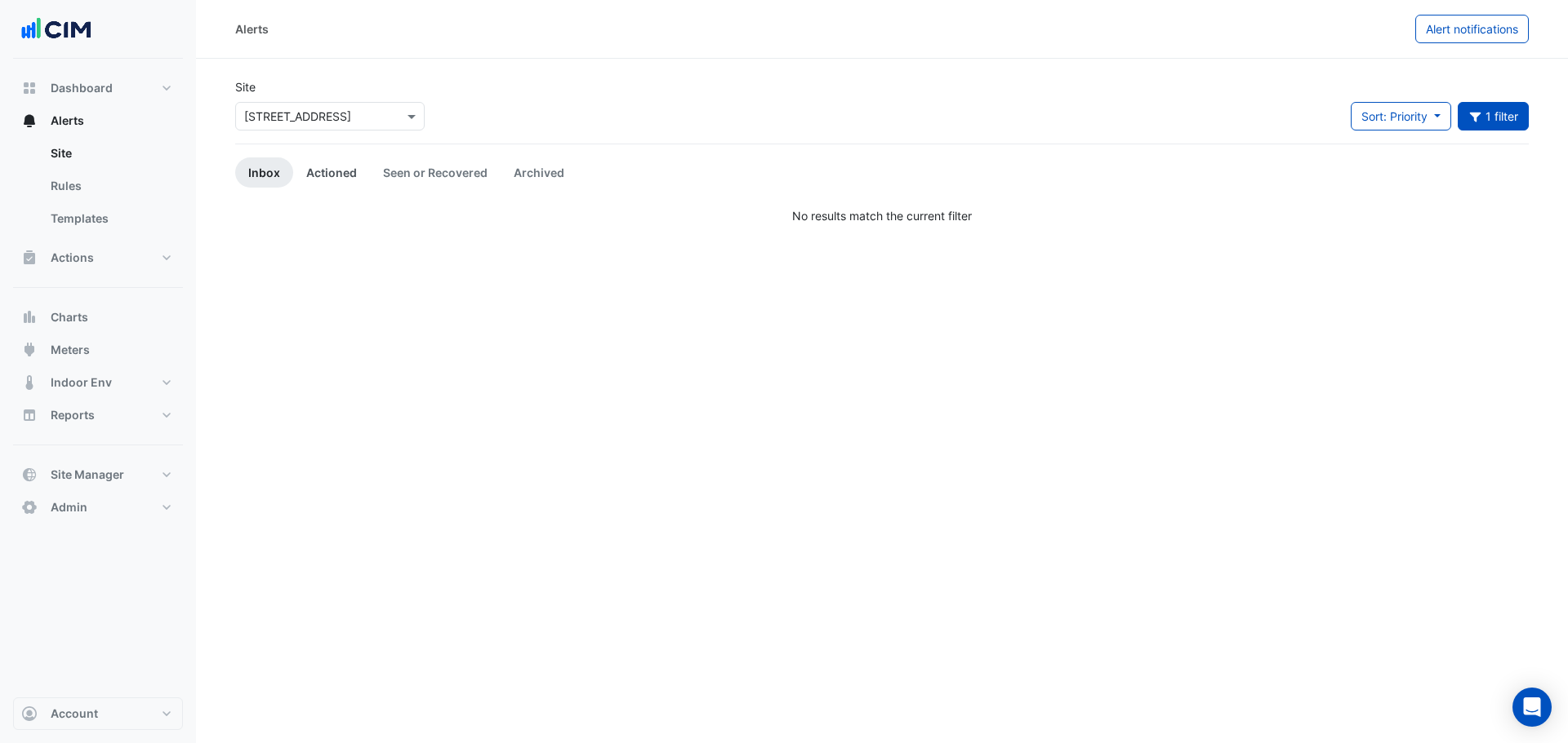
click at [329, 183] on link "Actioned" at bounding box center [331, 173] width 77 height 31
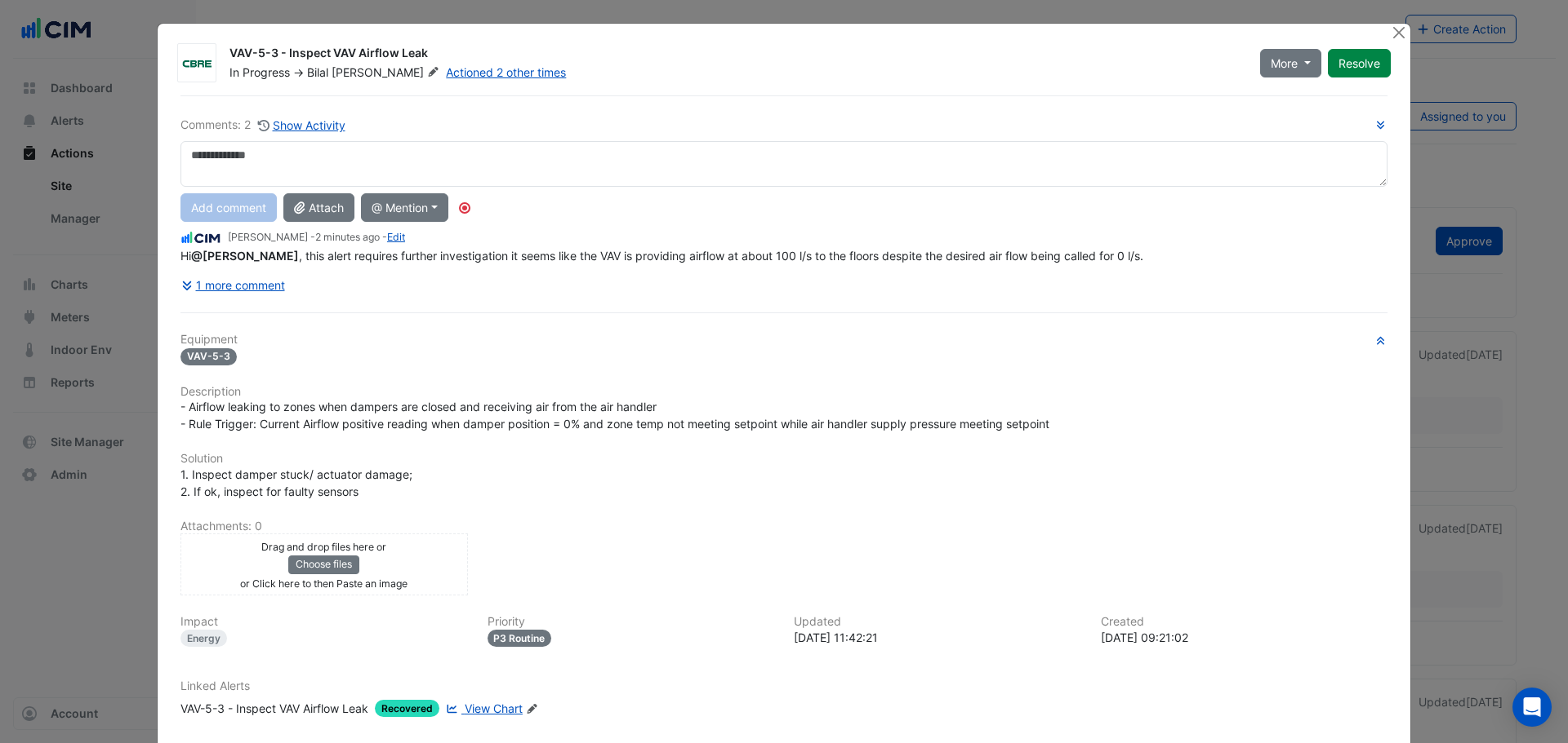
scroll to position [86, 0]
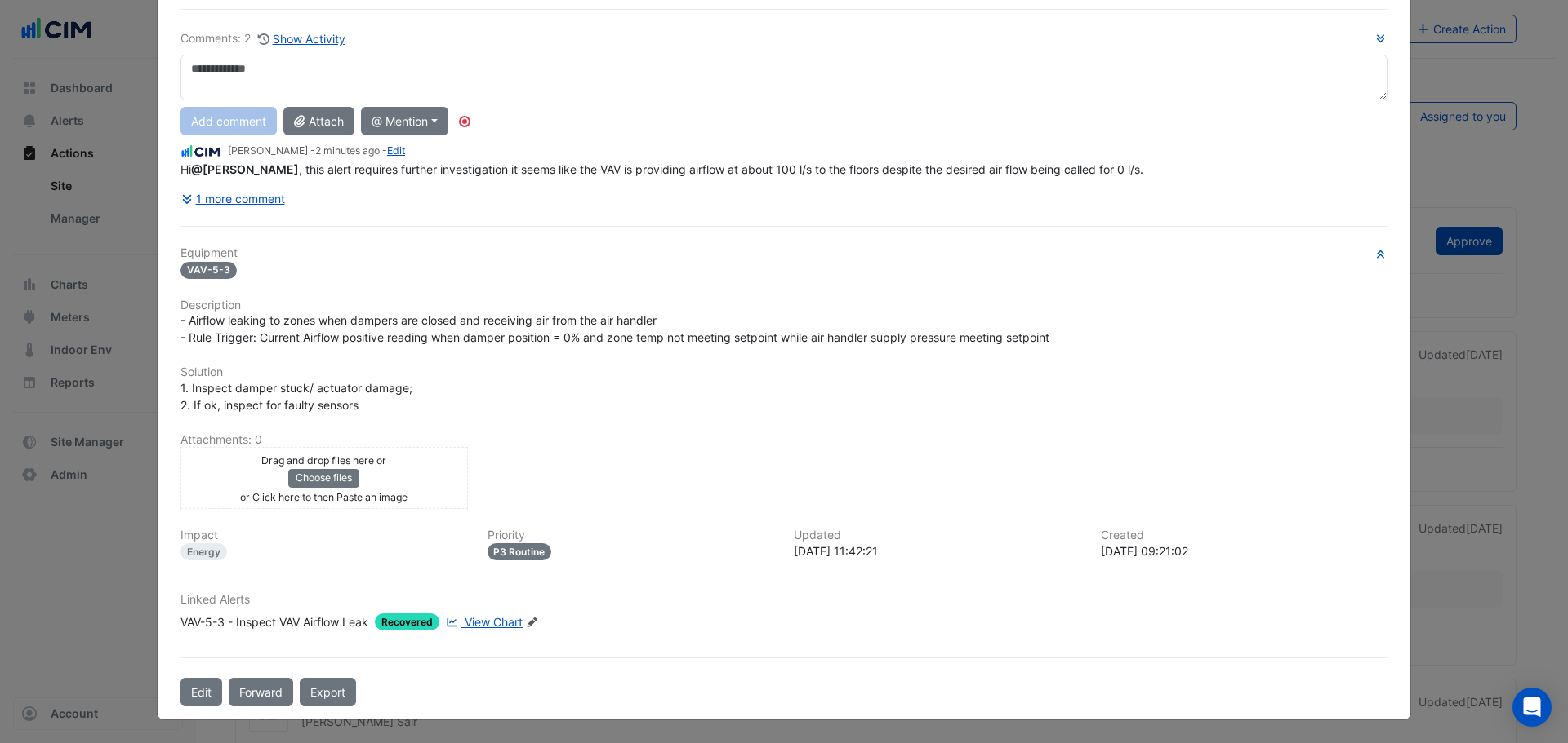
click at [467, 627] on span "View Chart" at bounding box center [493, 622] width 58 height 13
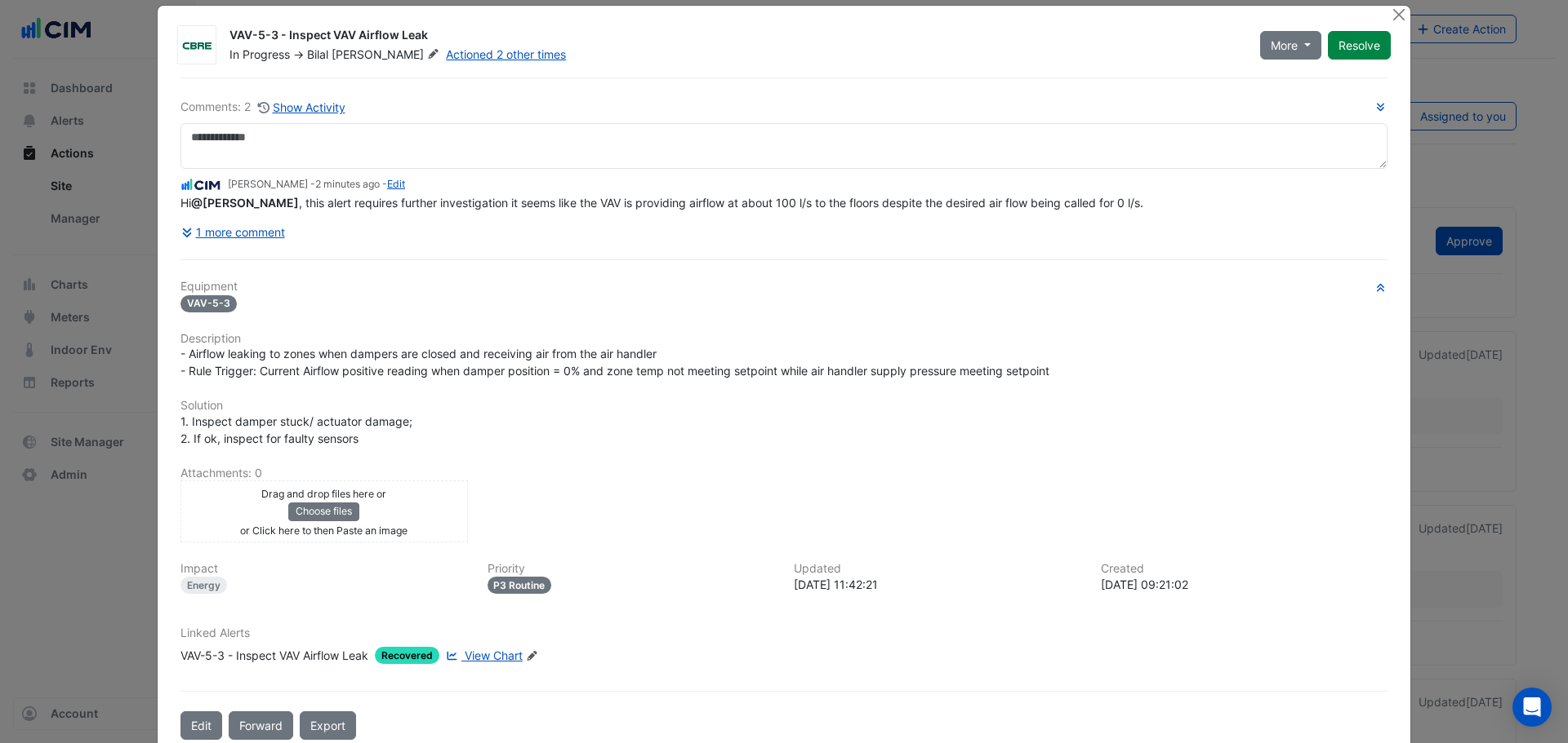
scroll to position [0, 0]
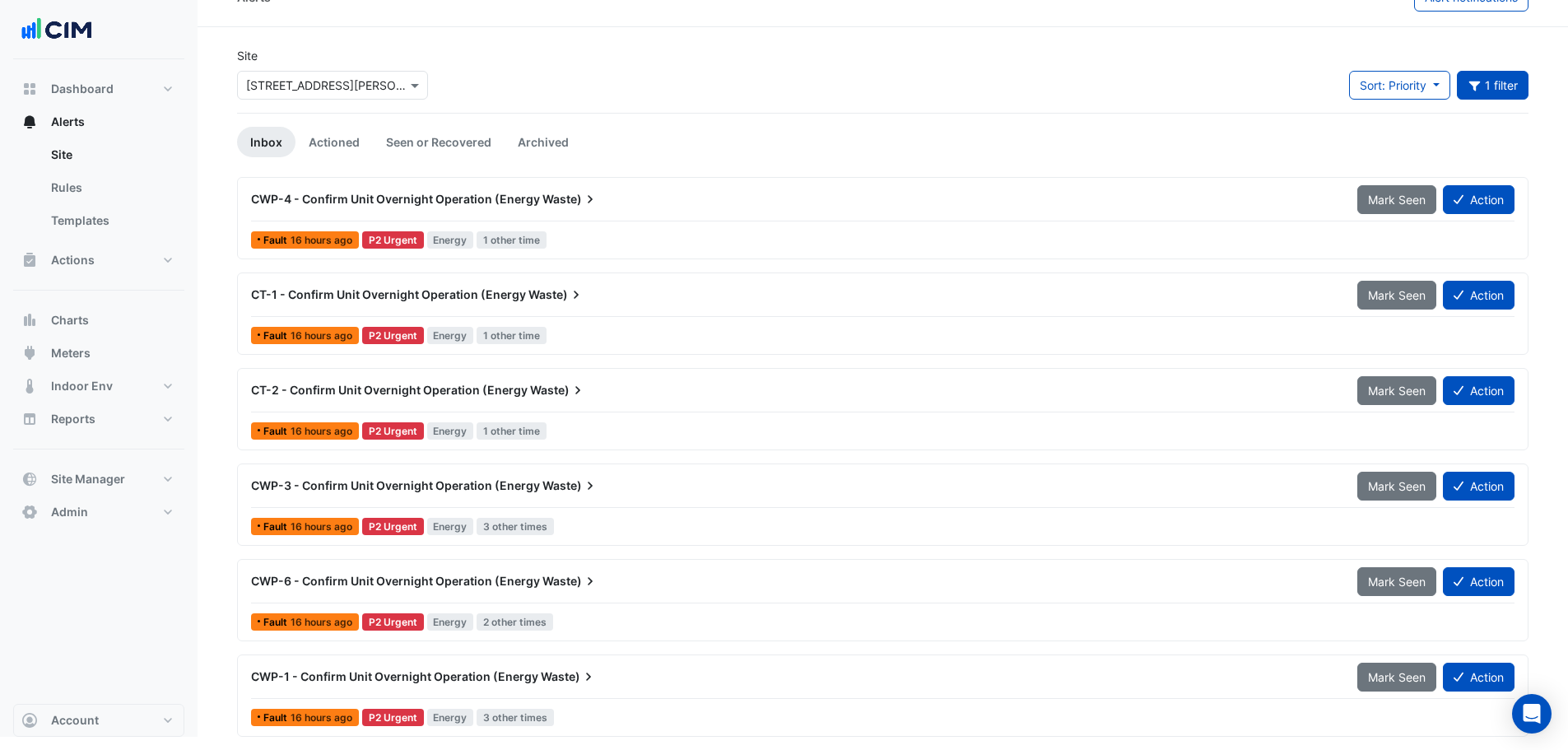
scroll to position [32, 0]
click at [132, 479] on button "Site Manager" at bounding box center [99, 479] width 172 height 33
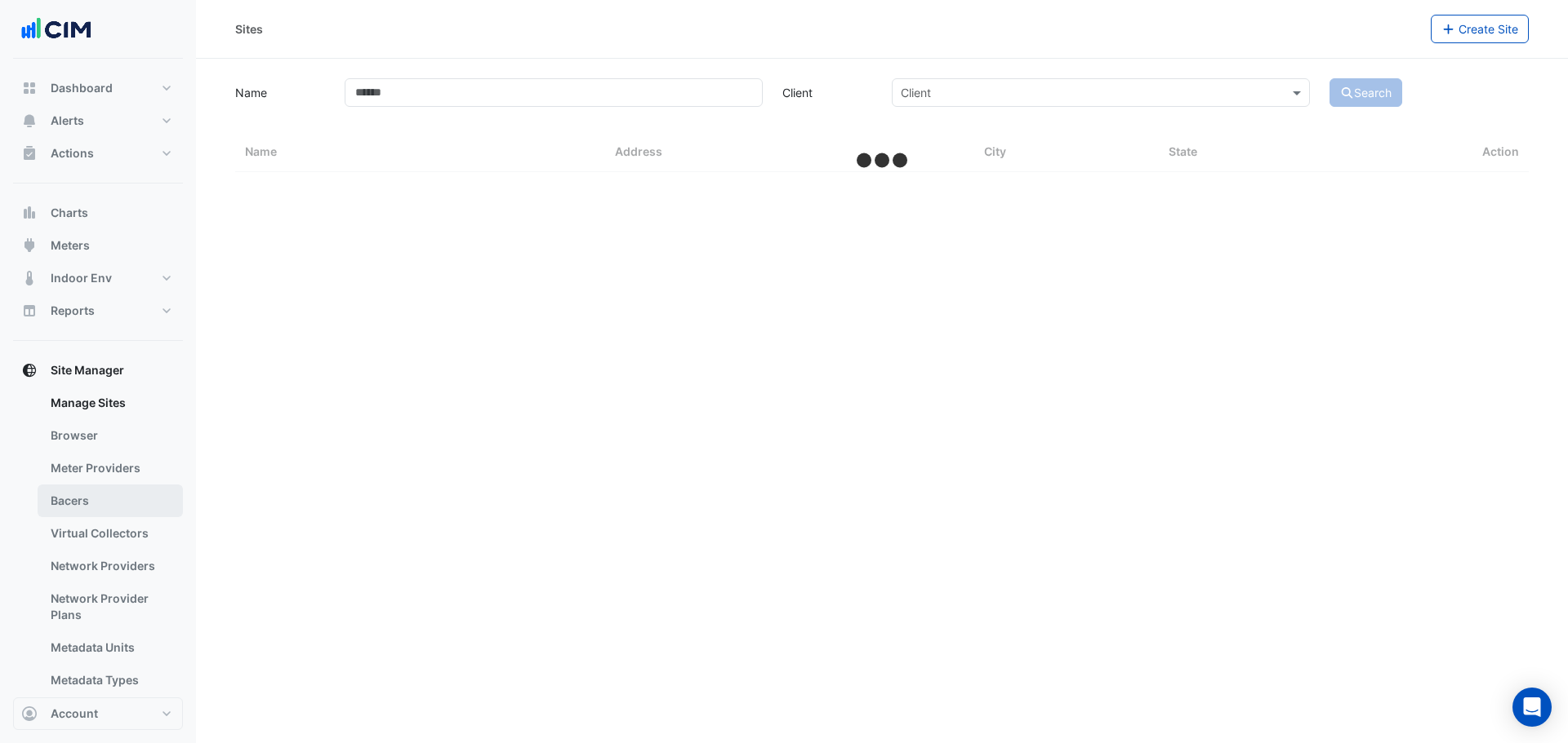
select select "***"
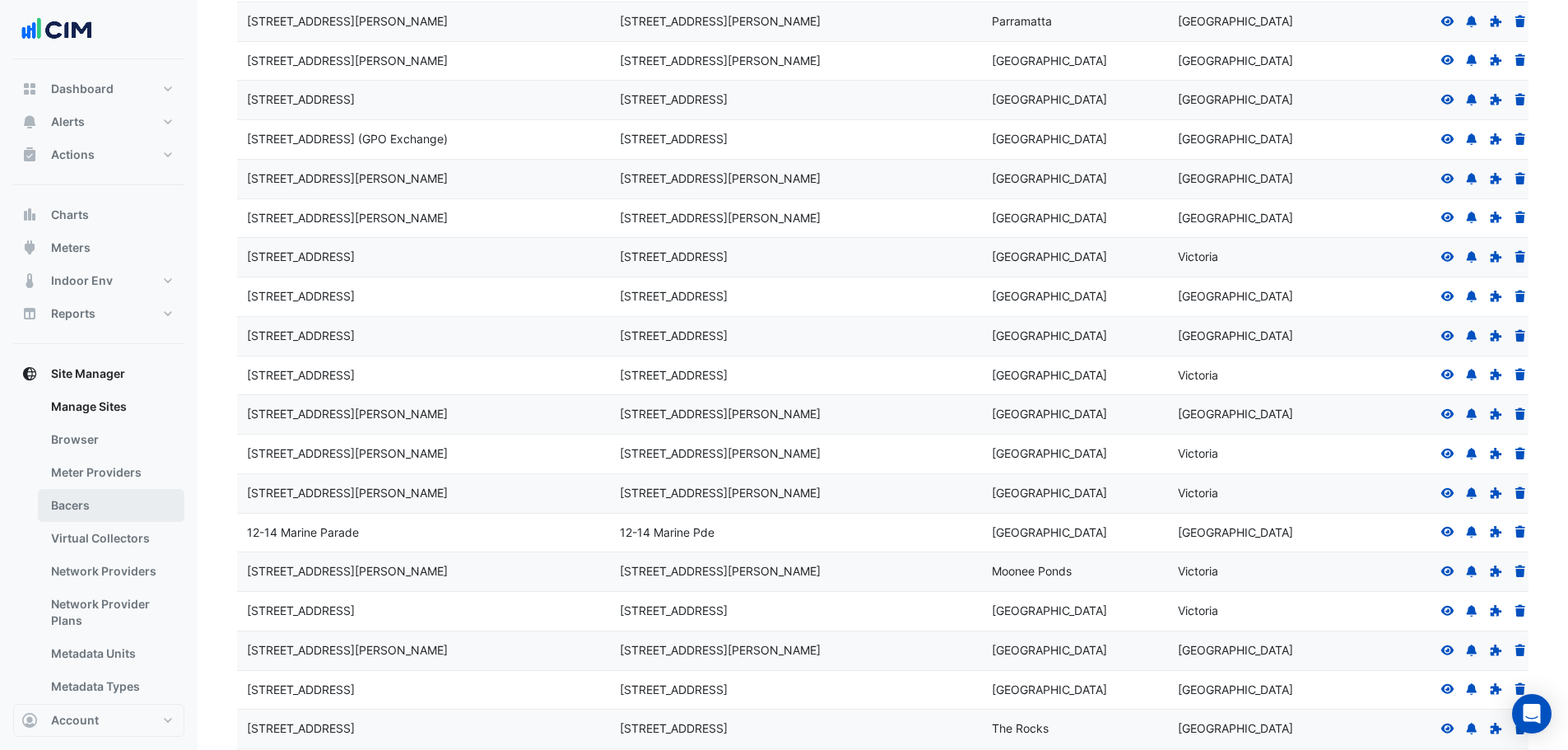
click at [87, 509] on link "Bacers" at bounding box center [111, 506] width 146 height 33
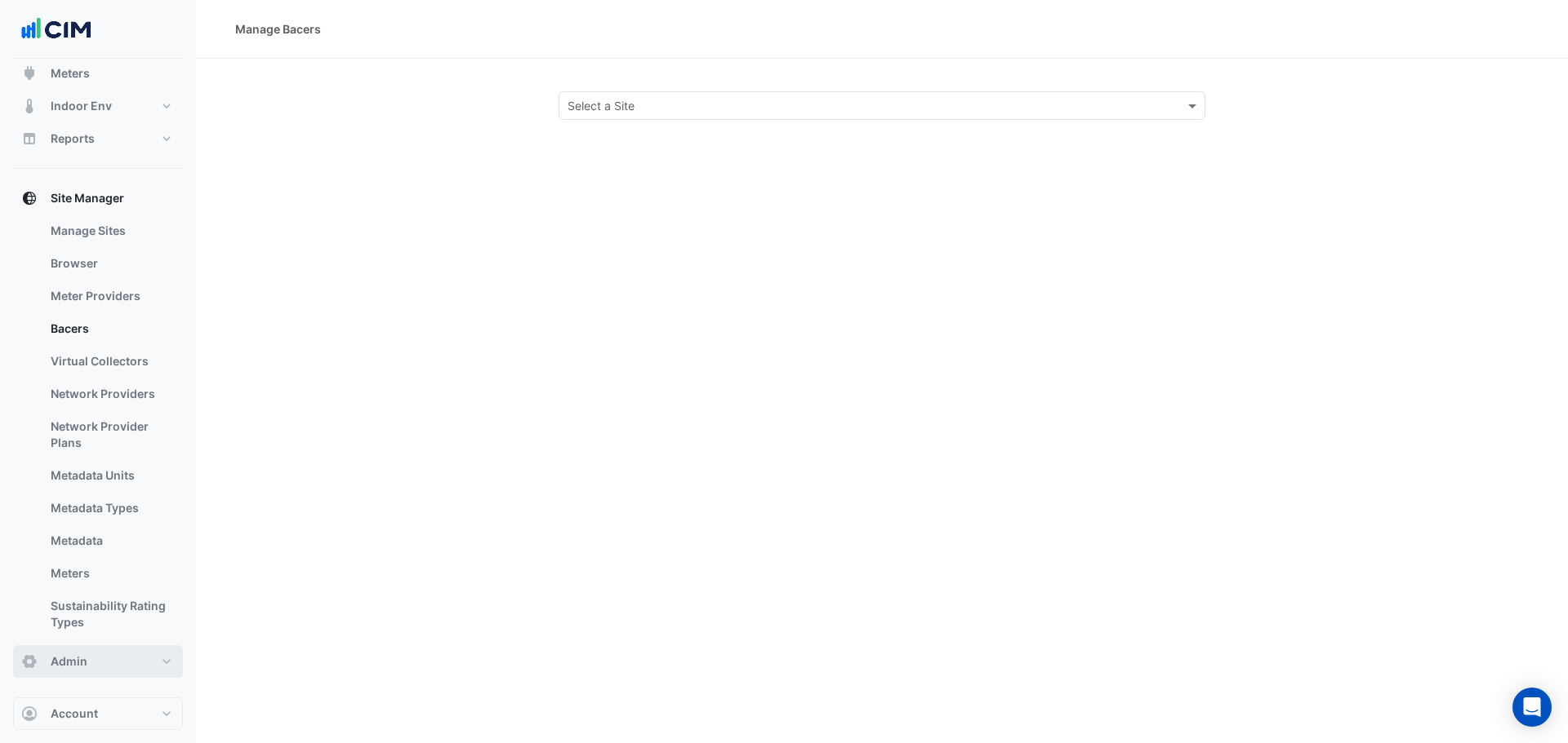
click at [104, 658] on button "Admin" at bounding box center [98, 662] width 170 height 32
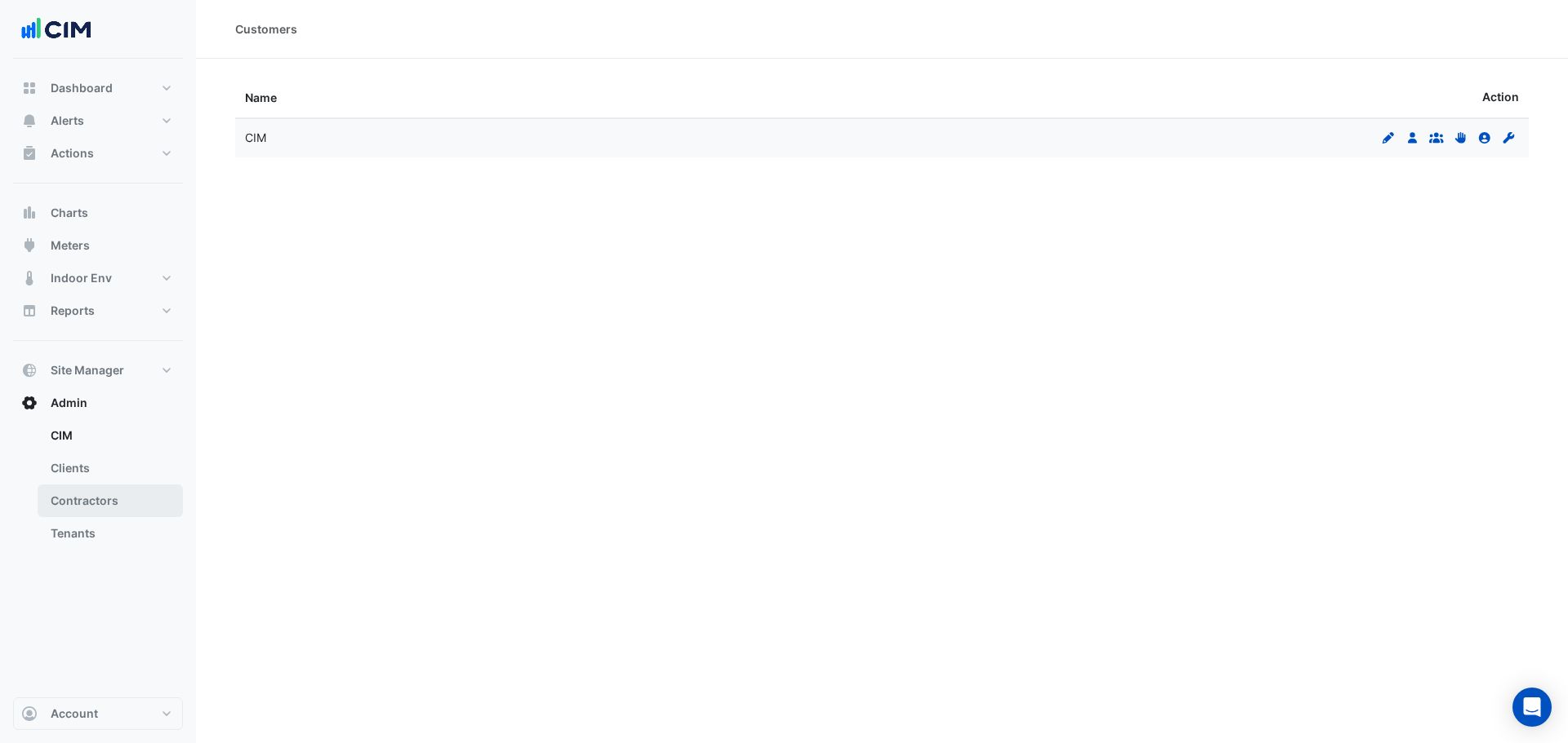
click at [95, 497] on link "Contractors" at bounding box center [110, 501] width 145 height 32
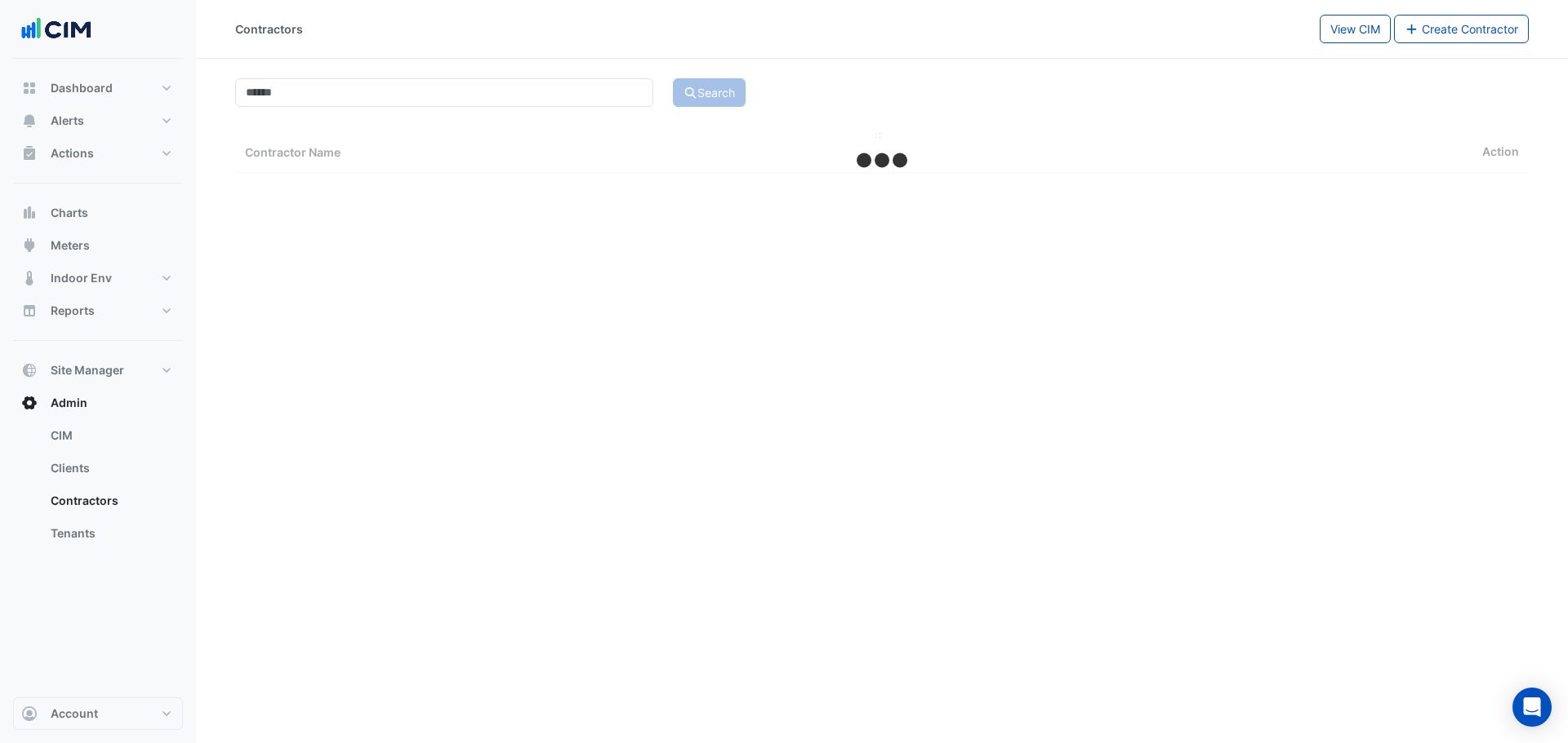
select select "***"
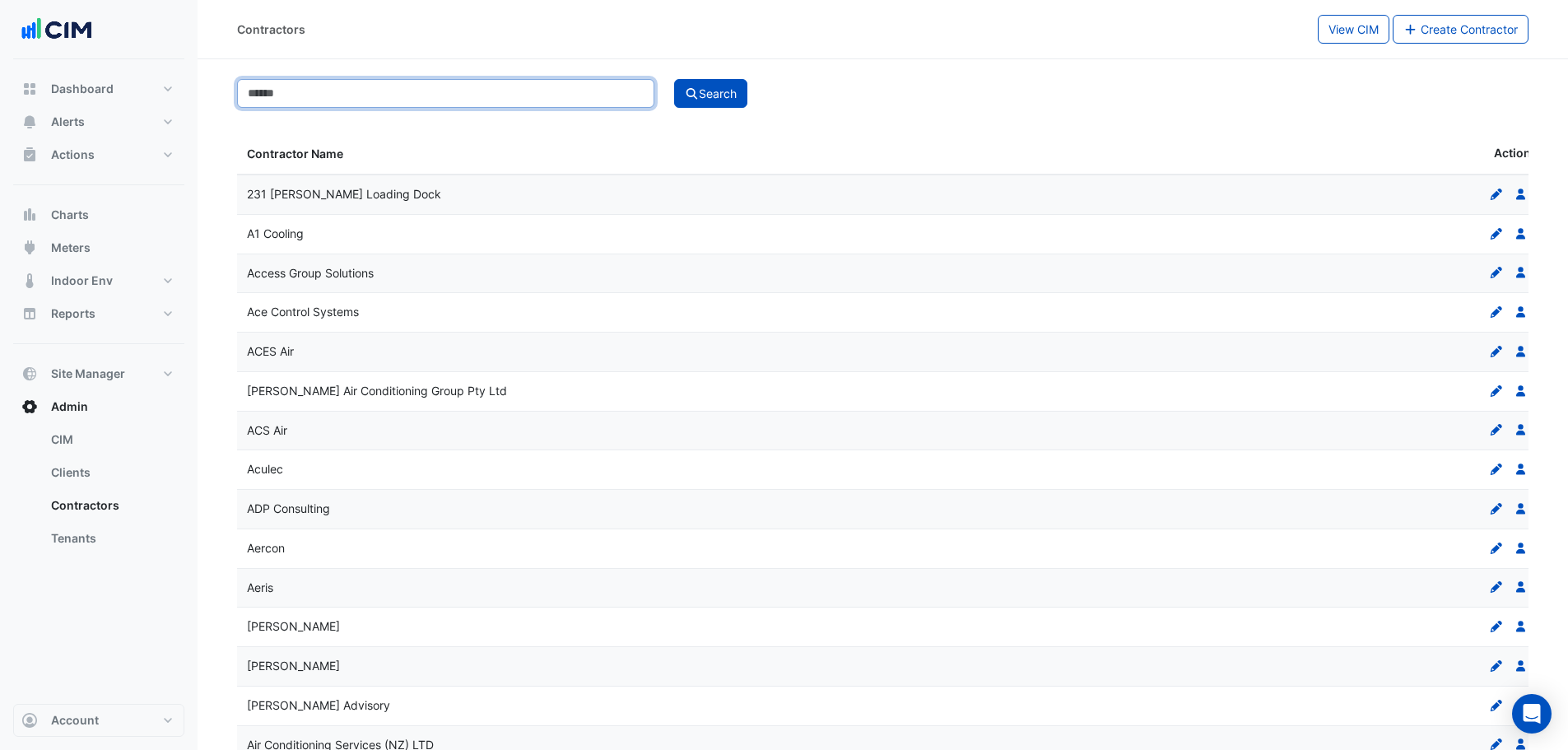
click at [363, 92] on input at bounding box center [446, 94] width 417 height 29
type input "*"
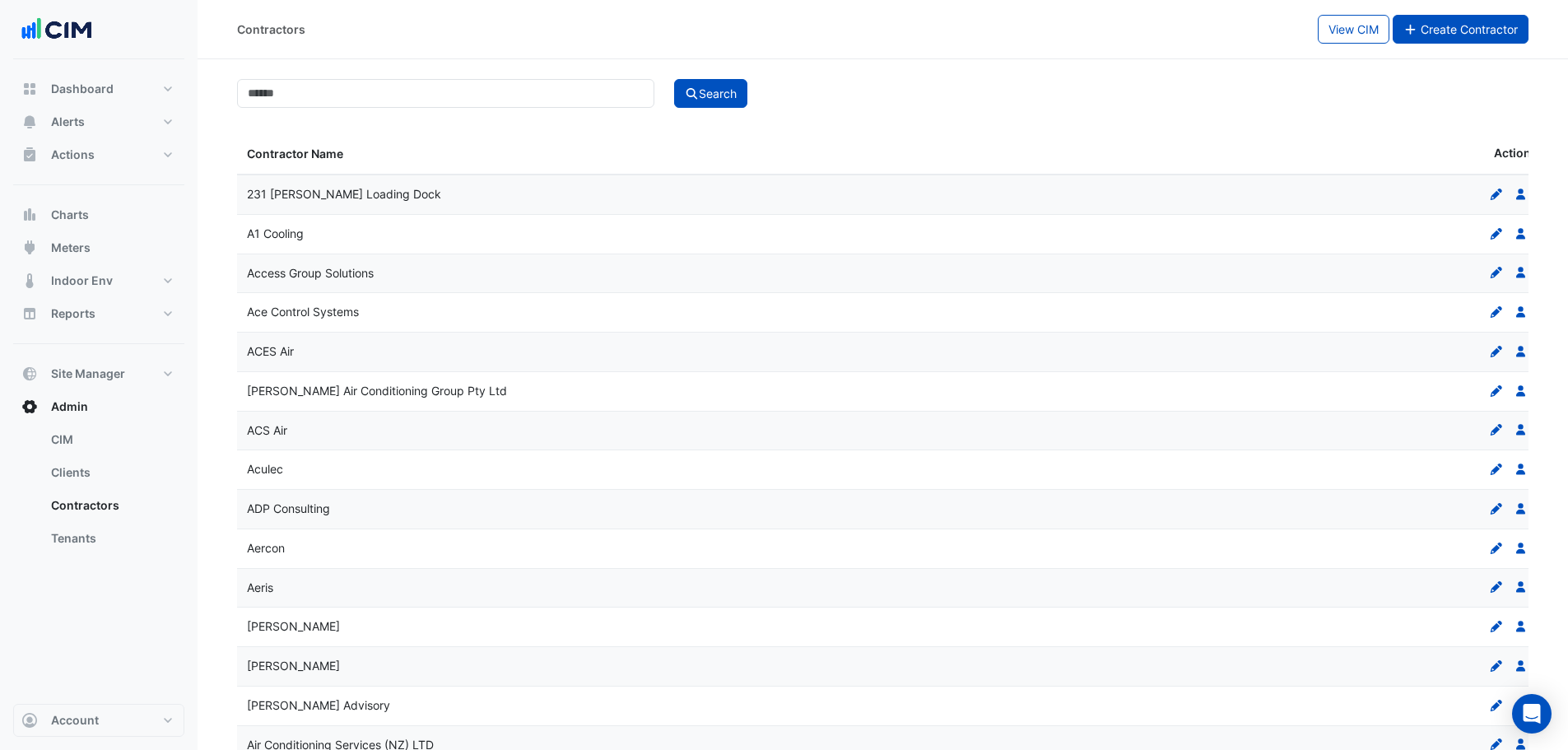
click at [1424, 25] on span "Create Contractor" at bounding box center [1469, 28] width 97 height 14
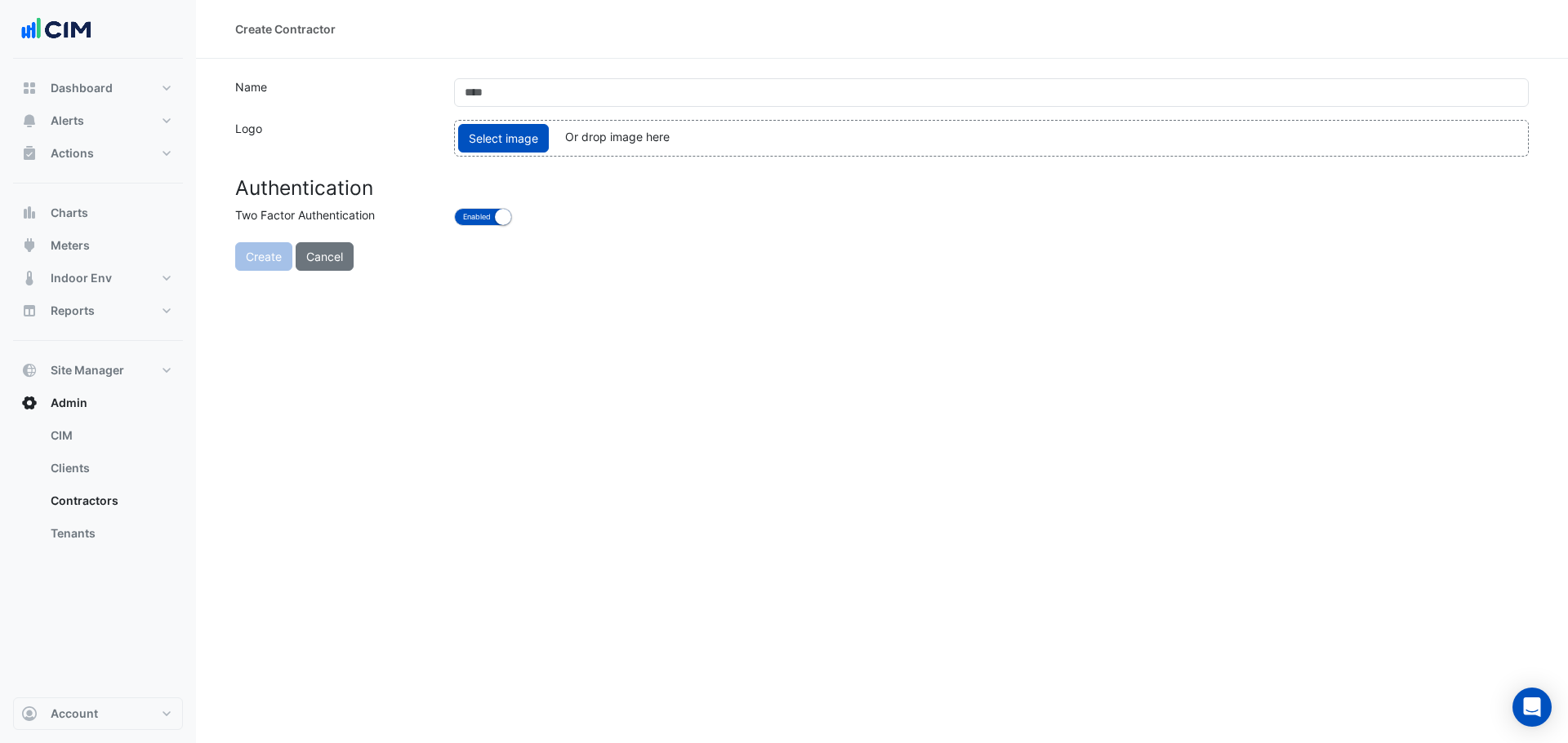
click at [632, 76] on section "Name Logo Select image Or drop image here upload Authentication Two Factor Auth…" at bounding box center [882, 165] width 1372 height 212
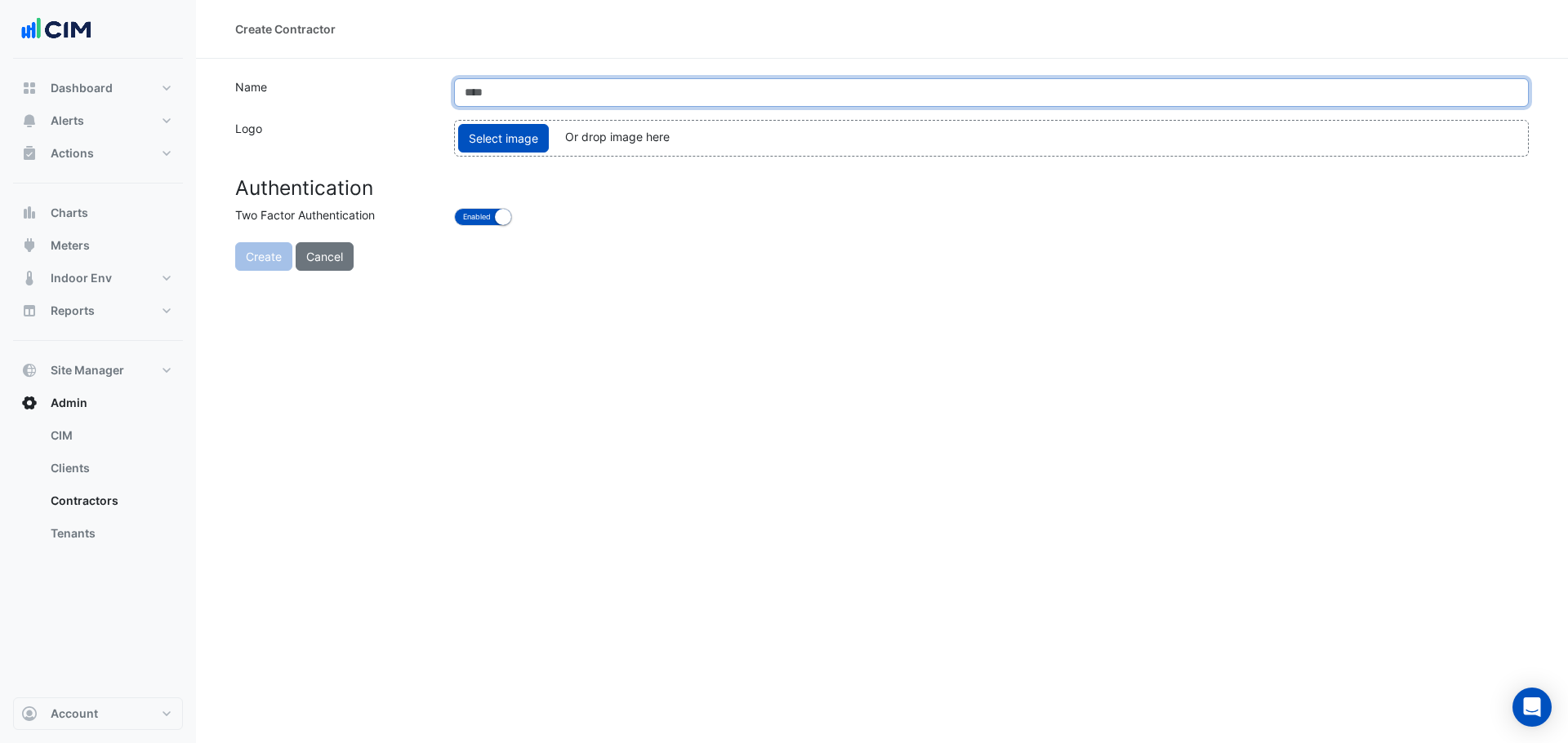
click at [648, 93] on input "text" at bounding box center [991, 93] width 1075 height 29
type input "********"
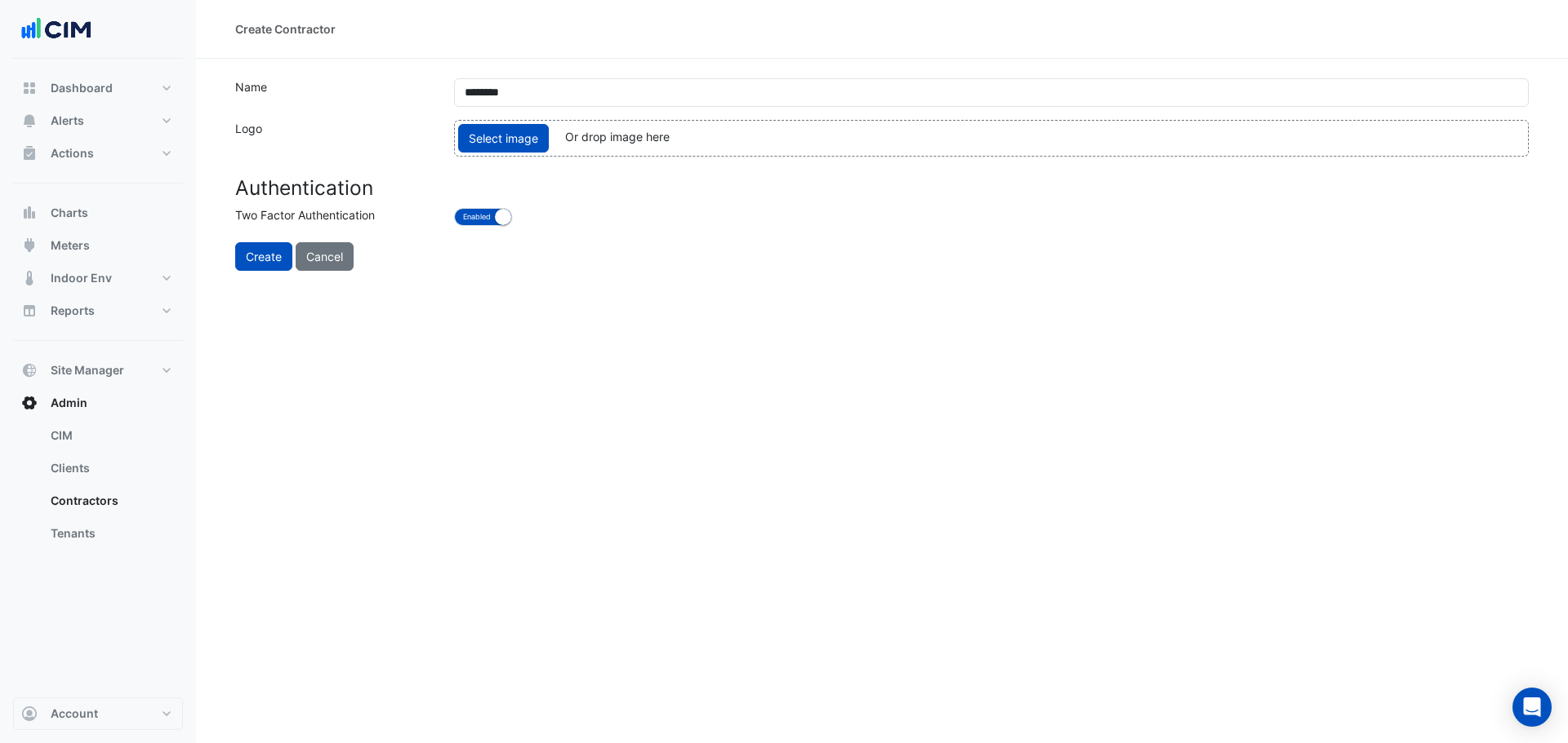
click at [1070, 277] on div "Create Contractor Name ******** Logo Select image Or drop image here upload Aut…" at bounding box center [882, 372] width 1372 height 743
click at [504, 135] on span "Select image" at bounding box center [503, 139] width 91 height 29
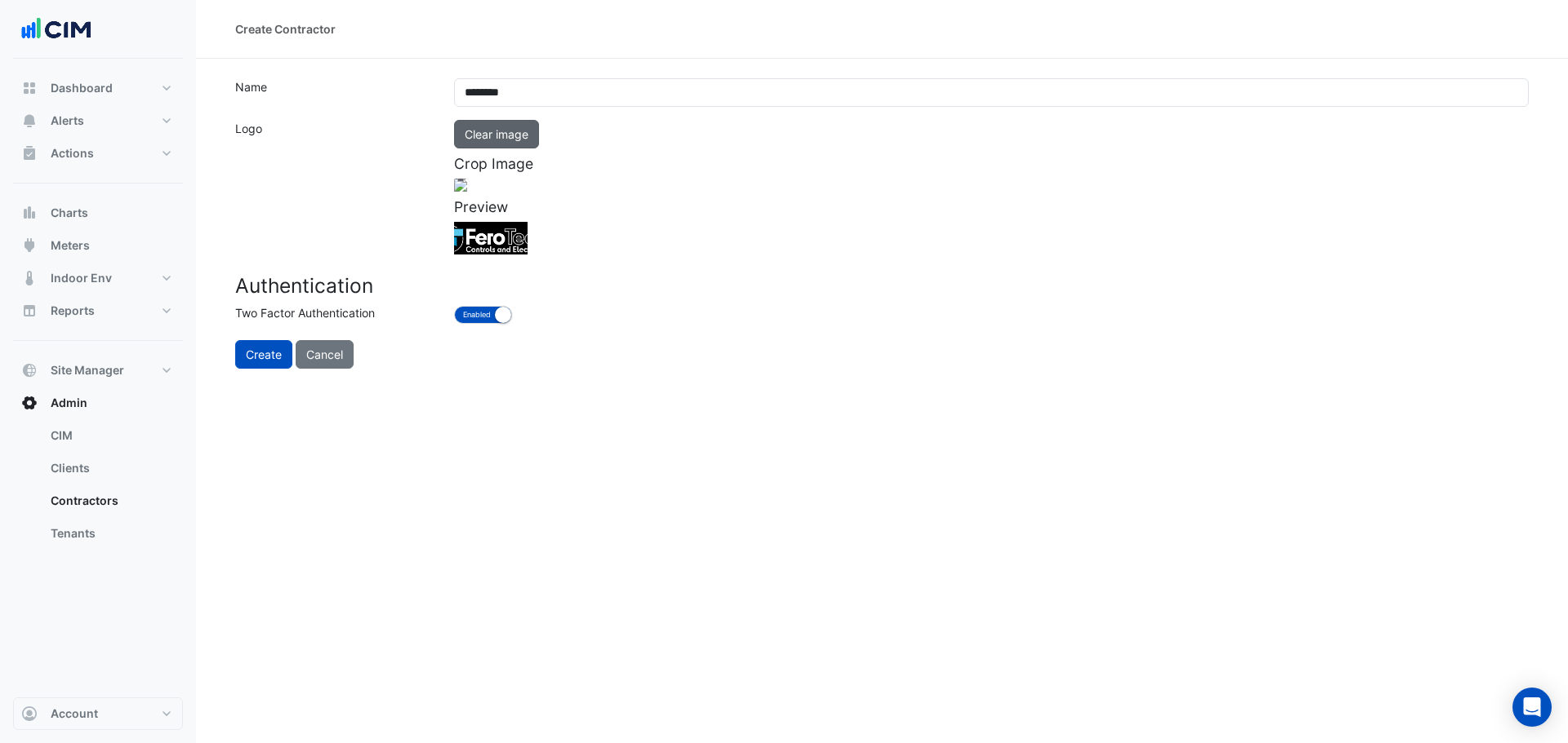
click at [508, 137] on button "Clear image" at bounding box center [496, 134] width 85 height 29
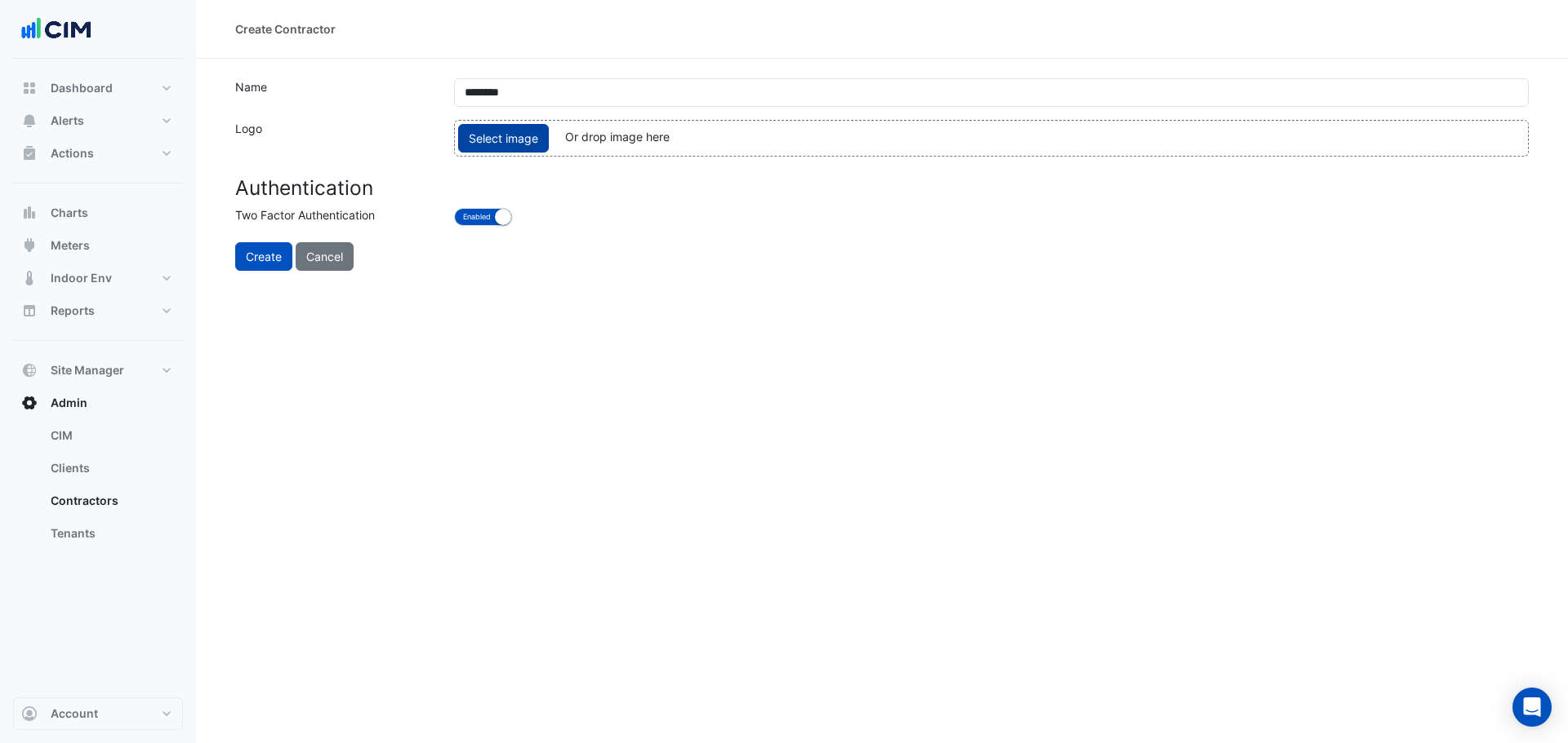
click at [510, 147] on span "Select image" at bounding box center [503, 139] width 91 height 29
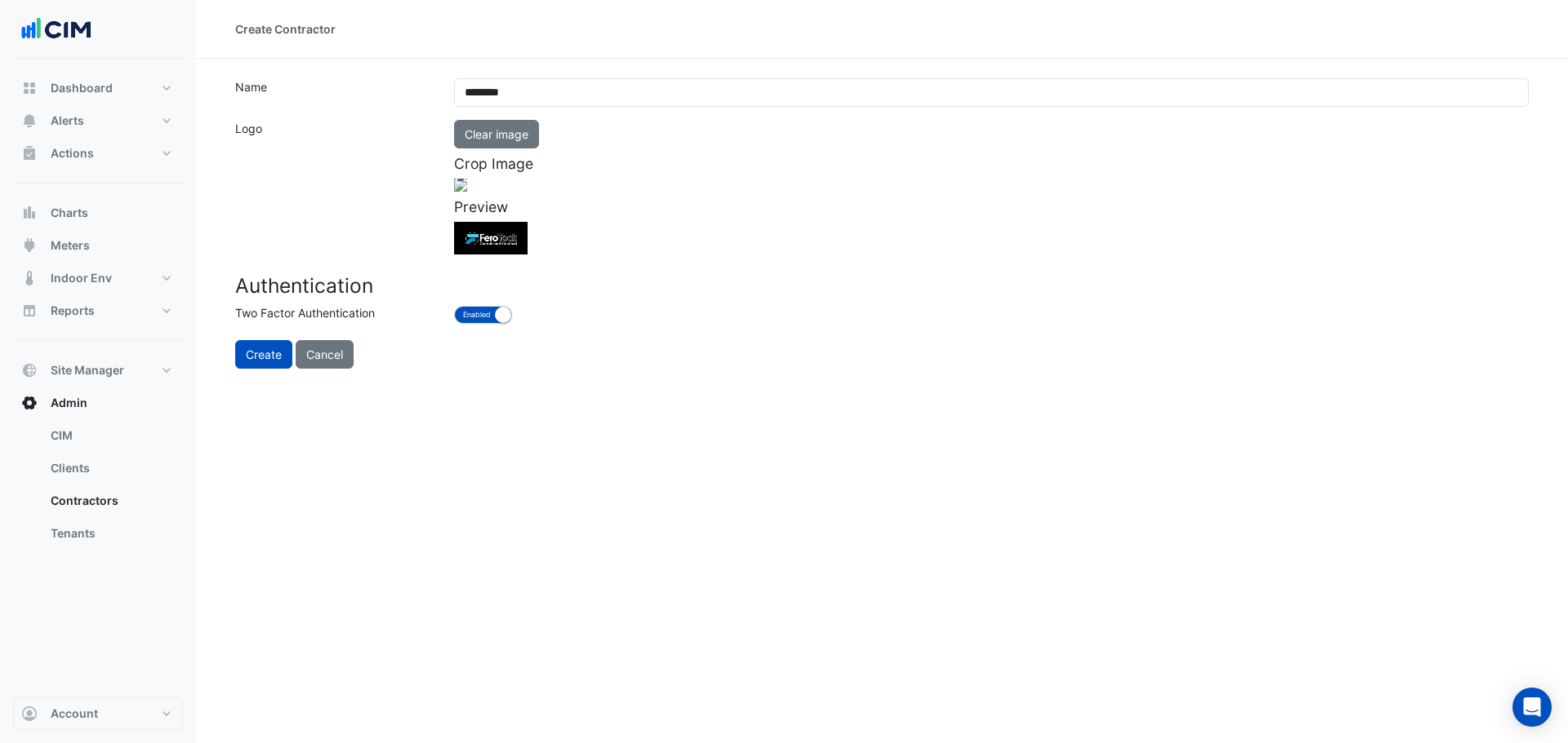
click at [603, 269] on div at bounding box center [461, 242] width 285 height 127
drag, startPoint x: 470, startPoint y: 182, endPoint x: 508, endPoint y: 211, distance: 47.8
click at [508, 211] on div at bounding box center [480, 251] width 247 height 110
drag, startPoint x: 752, startPoint y: 302, endPoint x: 715, endPoint y: 278, distance: 44.1
click at [567, 278] on div at bounding box center [461, 242] width 210 height 93
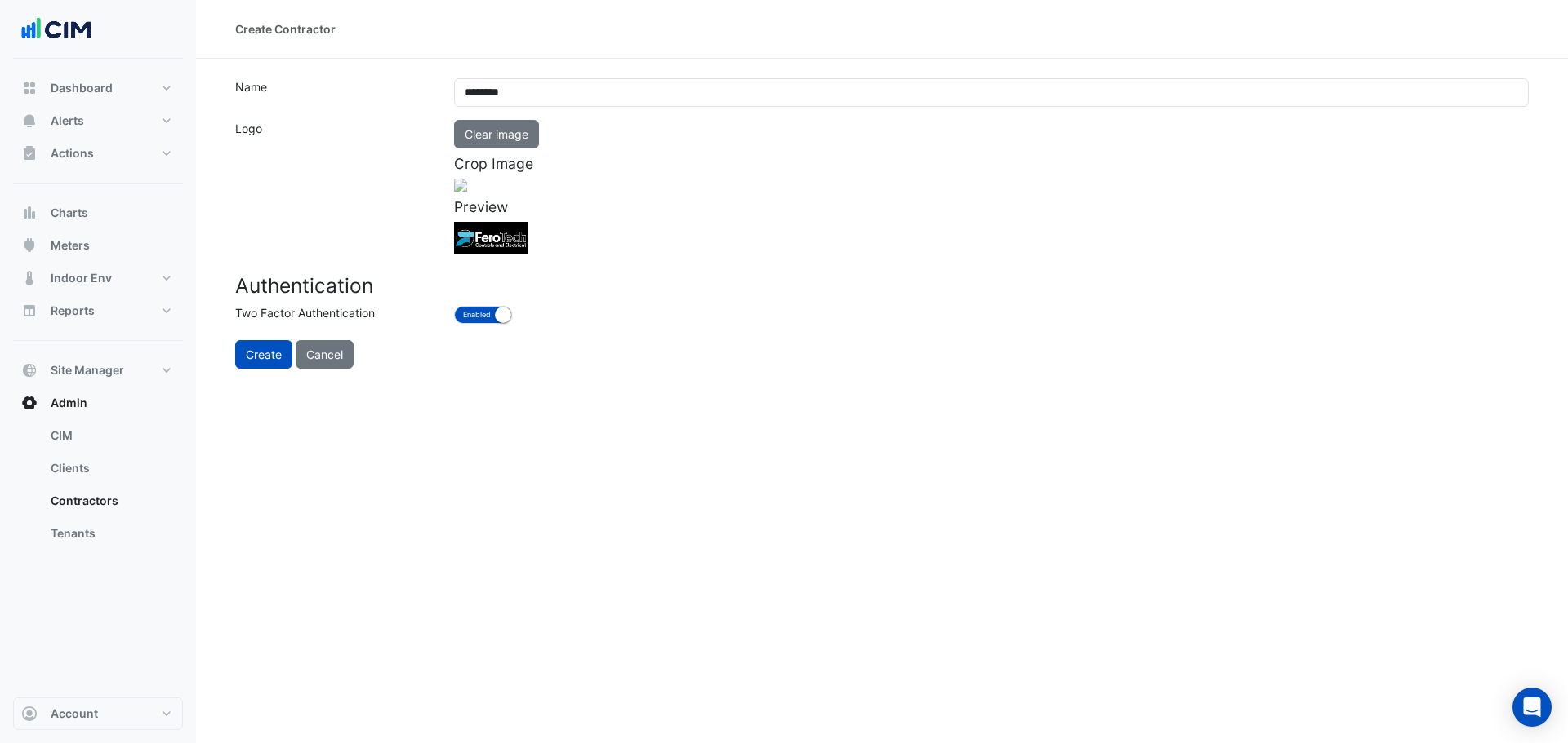
click at [567, 238] on div at bounding box center [461, 244] width 210 height 93
click at [946, 192] on div at bounding box center [991, 185] width 1075 height 13
drag, startPoint x: 480, startPoint y: 430, endPoint x: 462, endPoint y: 439, distance: 20.1
click at [480, 324] on button "Enabled Disabled" at bounding box center [482, 315] width 58 height 18
click at [262, 369] on button "Create" at bounding box center [264, 354] width 58 height 29
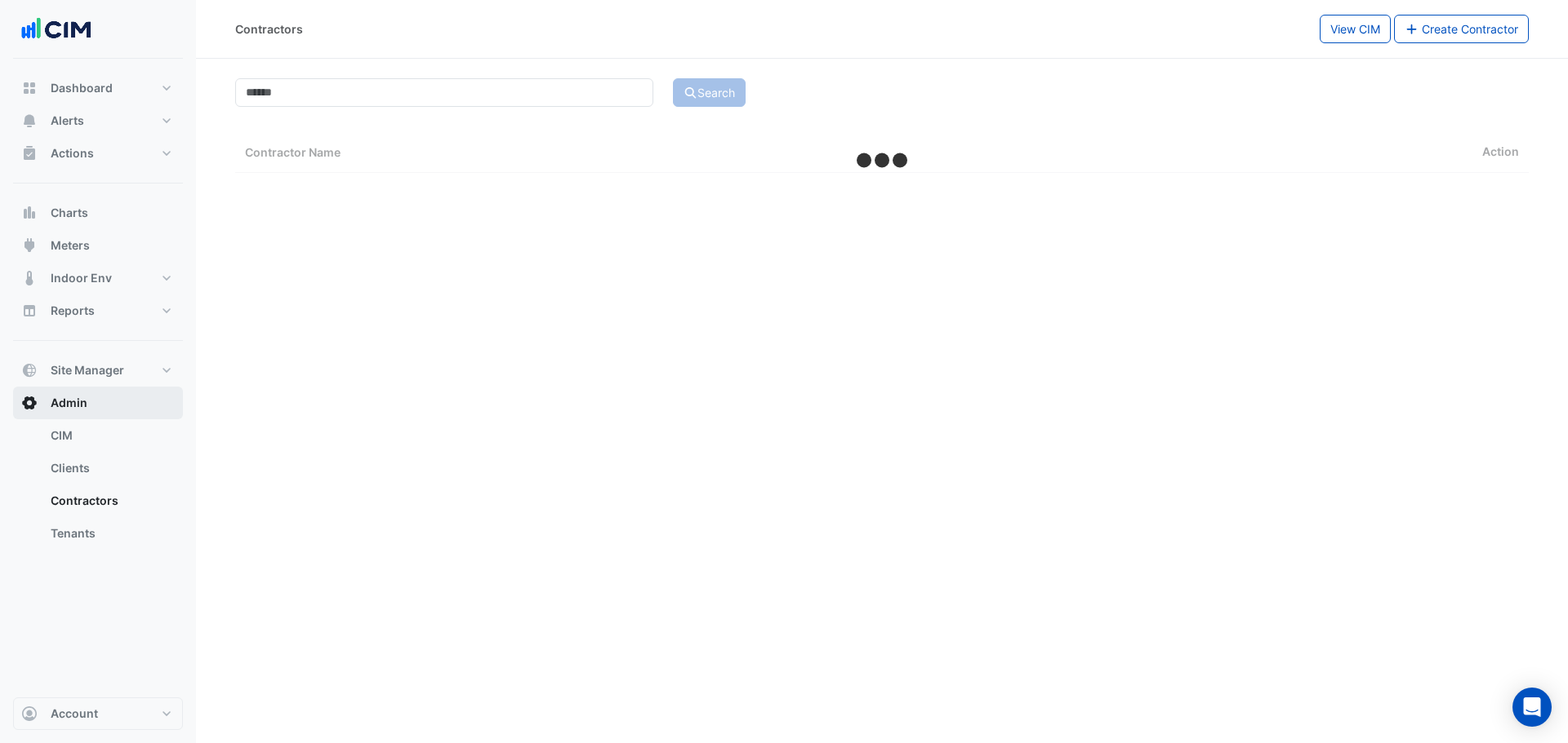
select select "***"
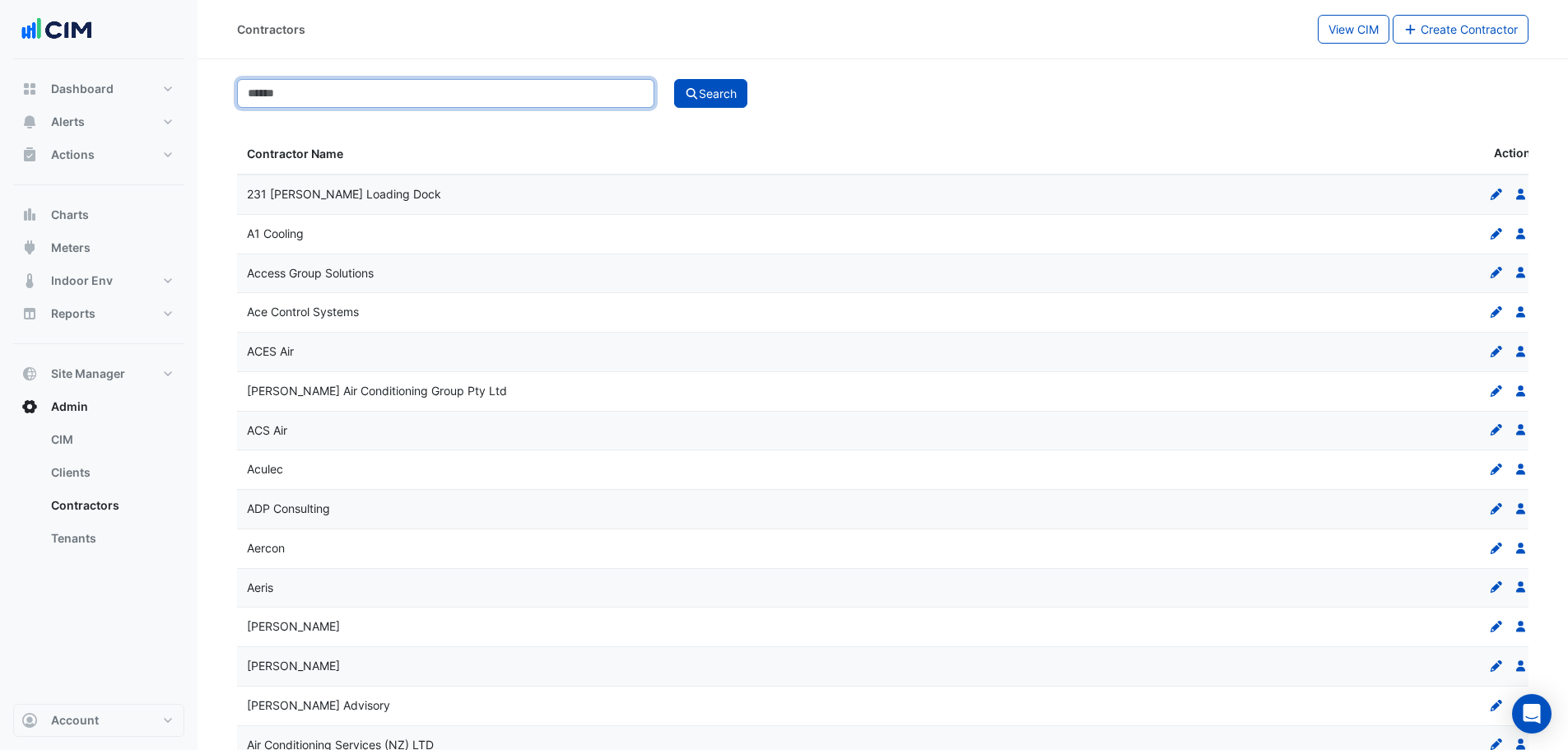
drag, startPoint x: 383, startPoint y: 104, endPoint x: 354, endPoint y: 116, distance: 31.4
click at [384, 101] on input at bounding box center [446, 94] width 417 height 29
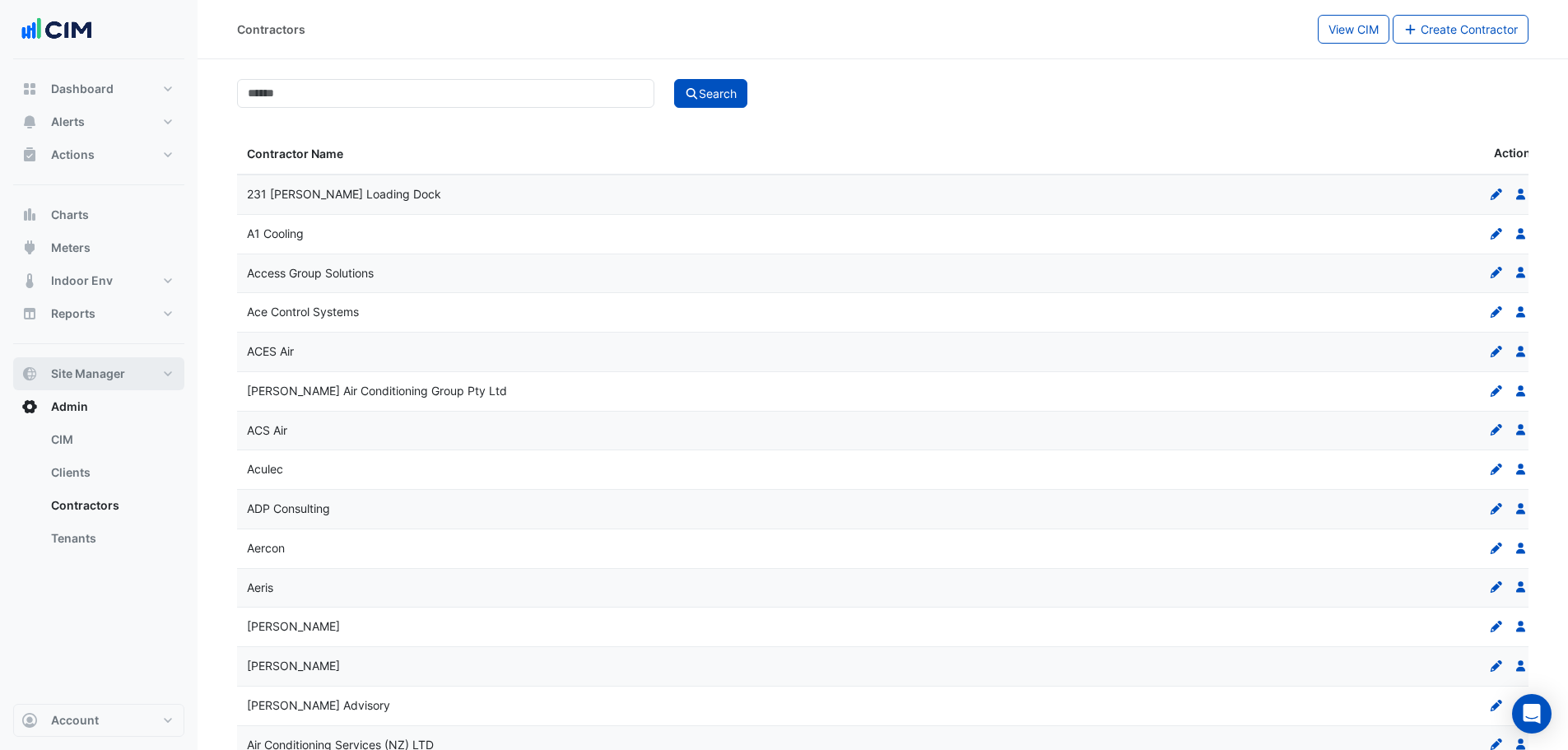
click at [114, 368] on span "Site Manager" at bounding box center [88, 374] width 74 height 16
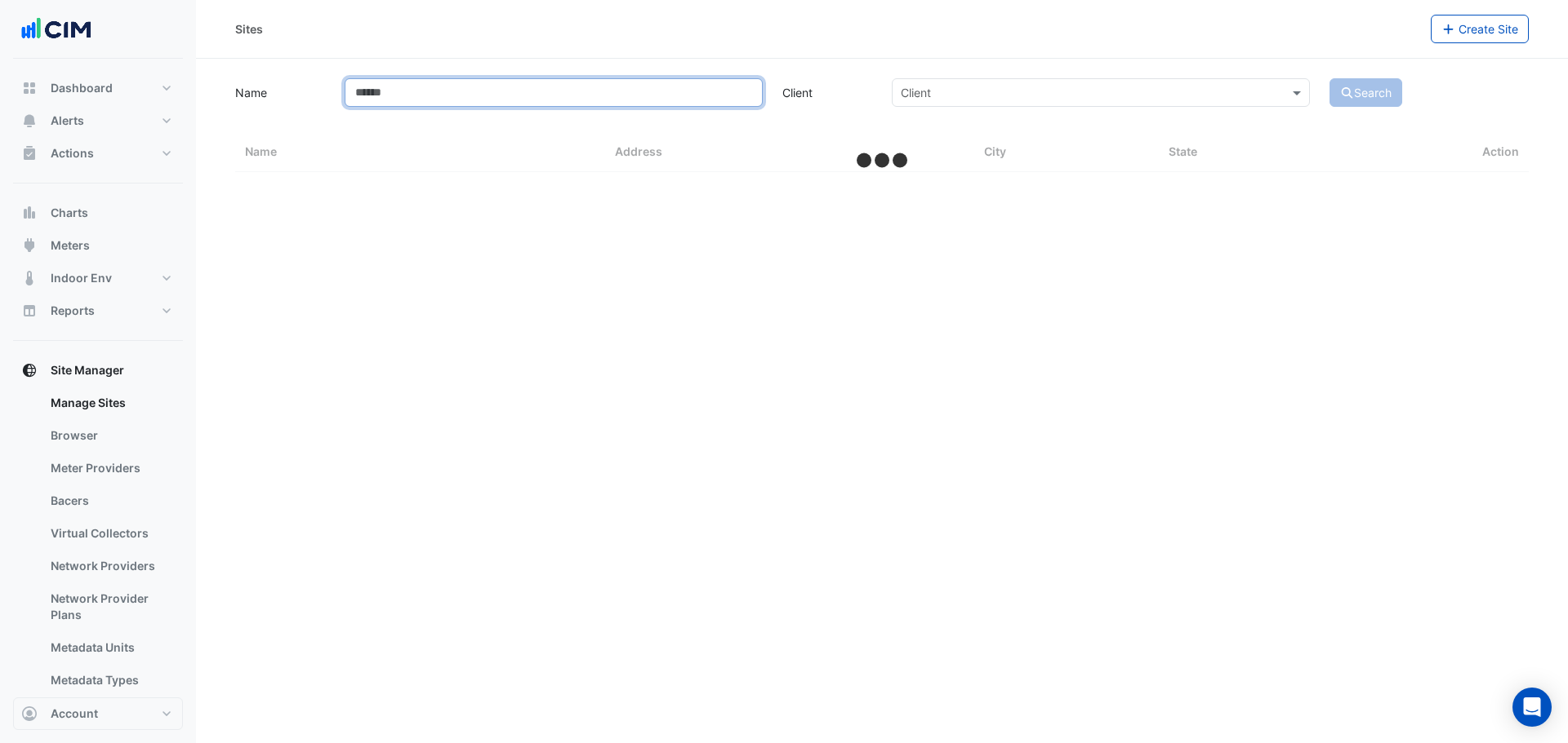
click at [455, 85] on input "Name" at bounding box center [554, 93] width 418 height 29
type input "*"
select select "***"
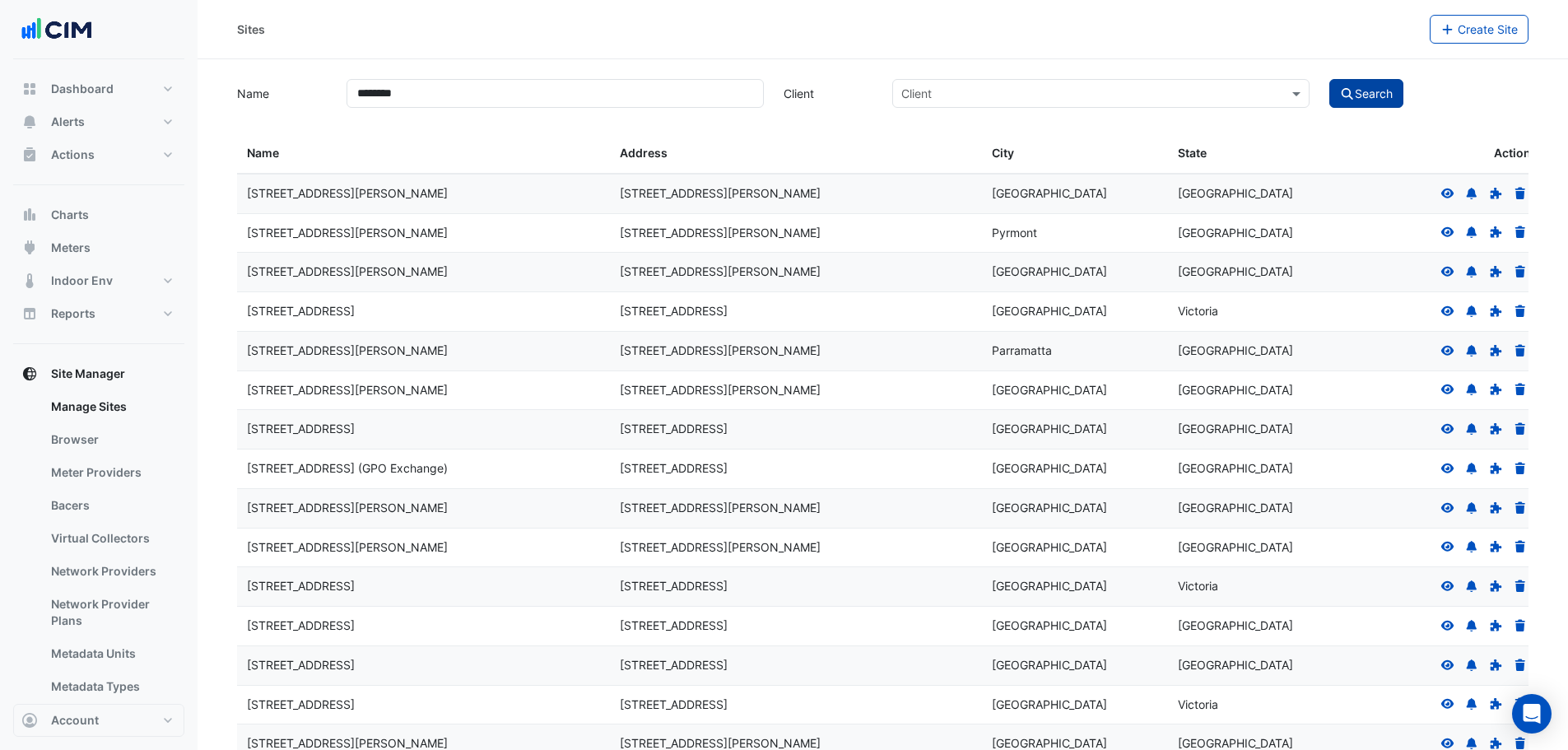
click at [1404, 83] on div "Name ******** Client Client Search" at bounding box center [882, 91] width 1311 height 32
click at [1375, 89] on button "Search" at bounding box center [1367, 94] width 74 height 29
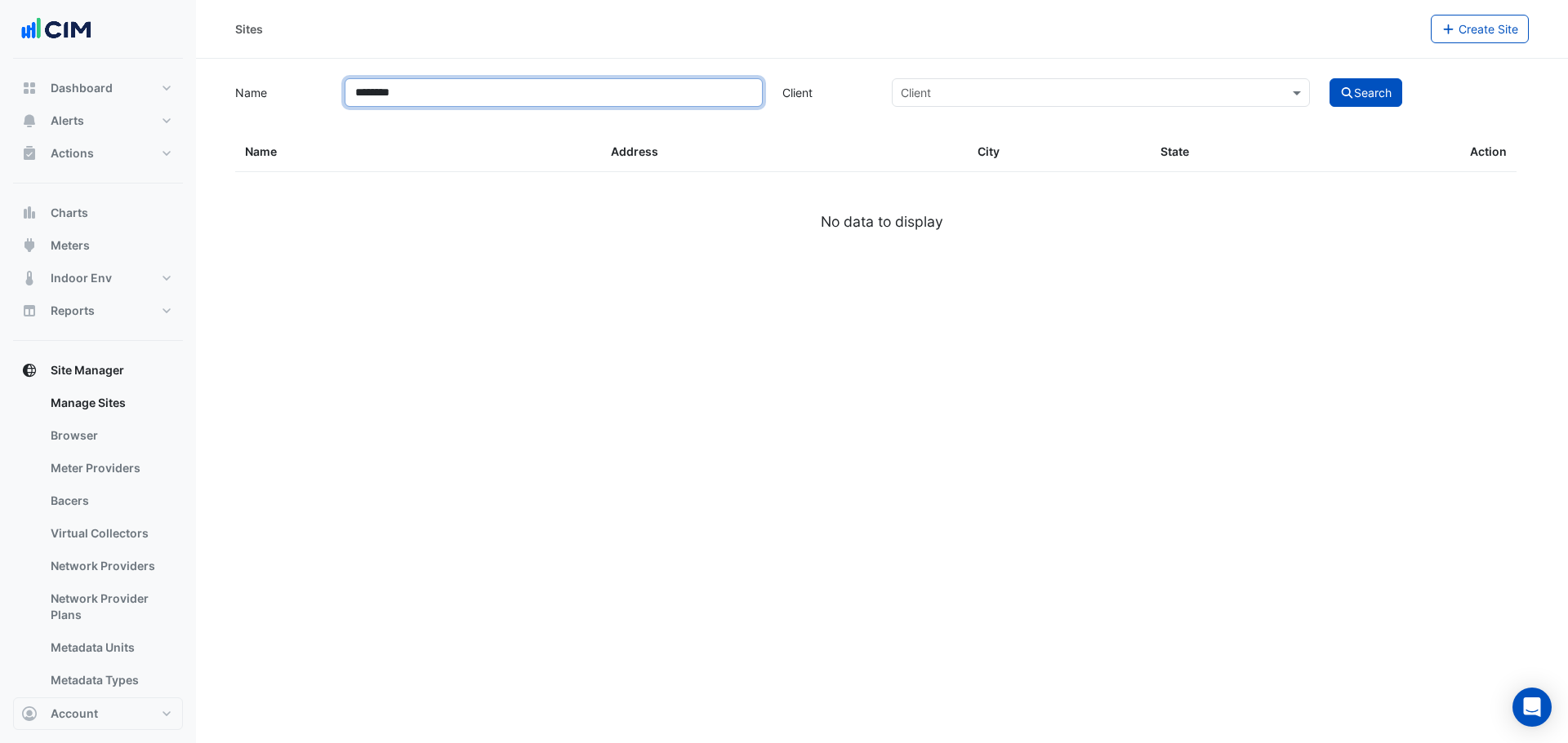
drag, startPoint x: 418, startPoint y: 93, endPoint x: 346, endPoint y: 97, distance: 72.1
click at [346, 97] on input "********" at bounding box center [554, 93] width 418 height 29
type input "**********"
click at [1329, 78] on button "Search" at bounding box center [1366, 93] width 74 height 29
select select "***"
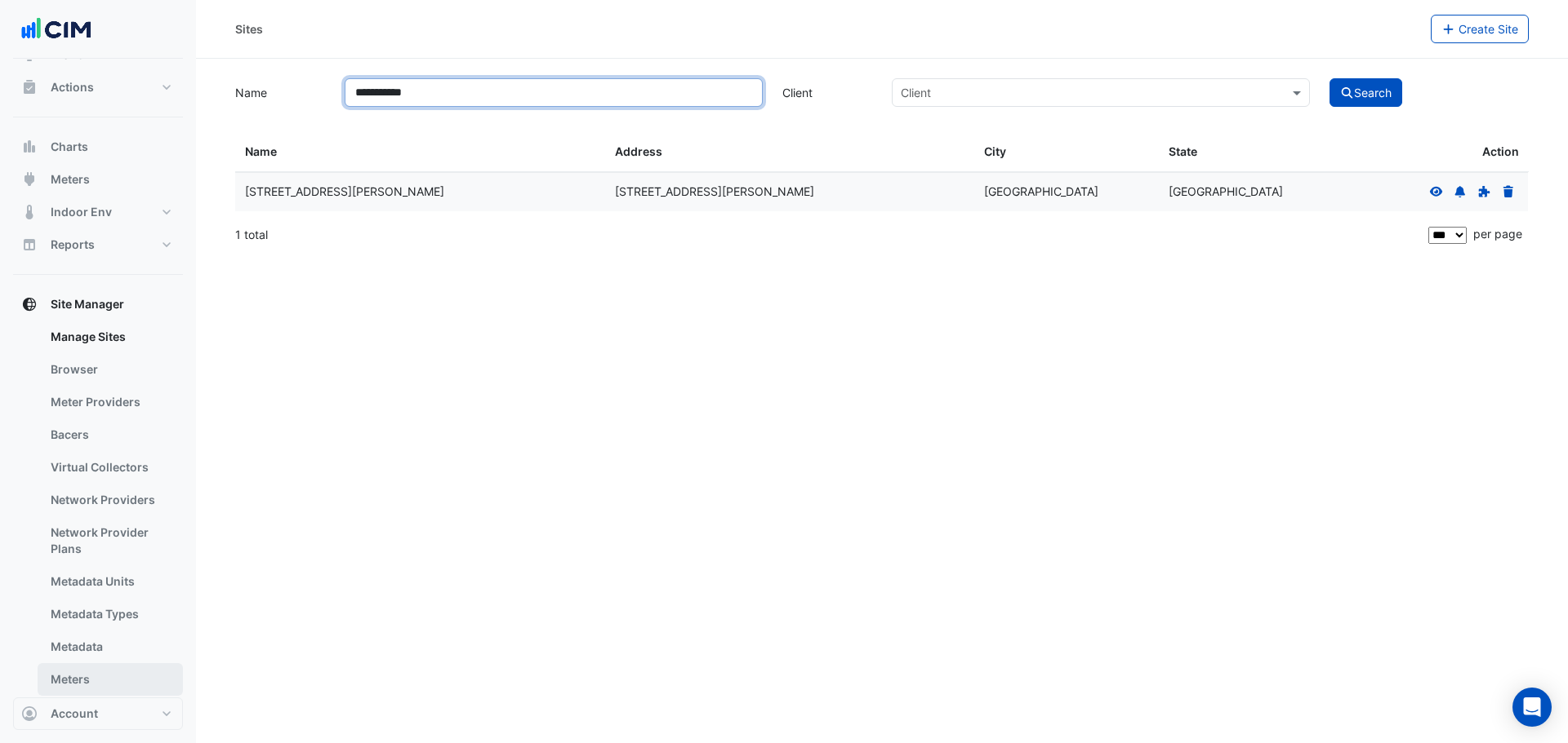
scroll to position [172, 0]
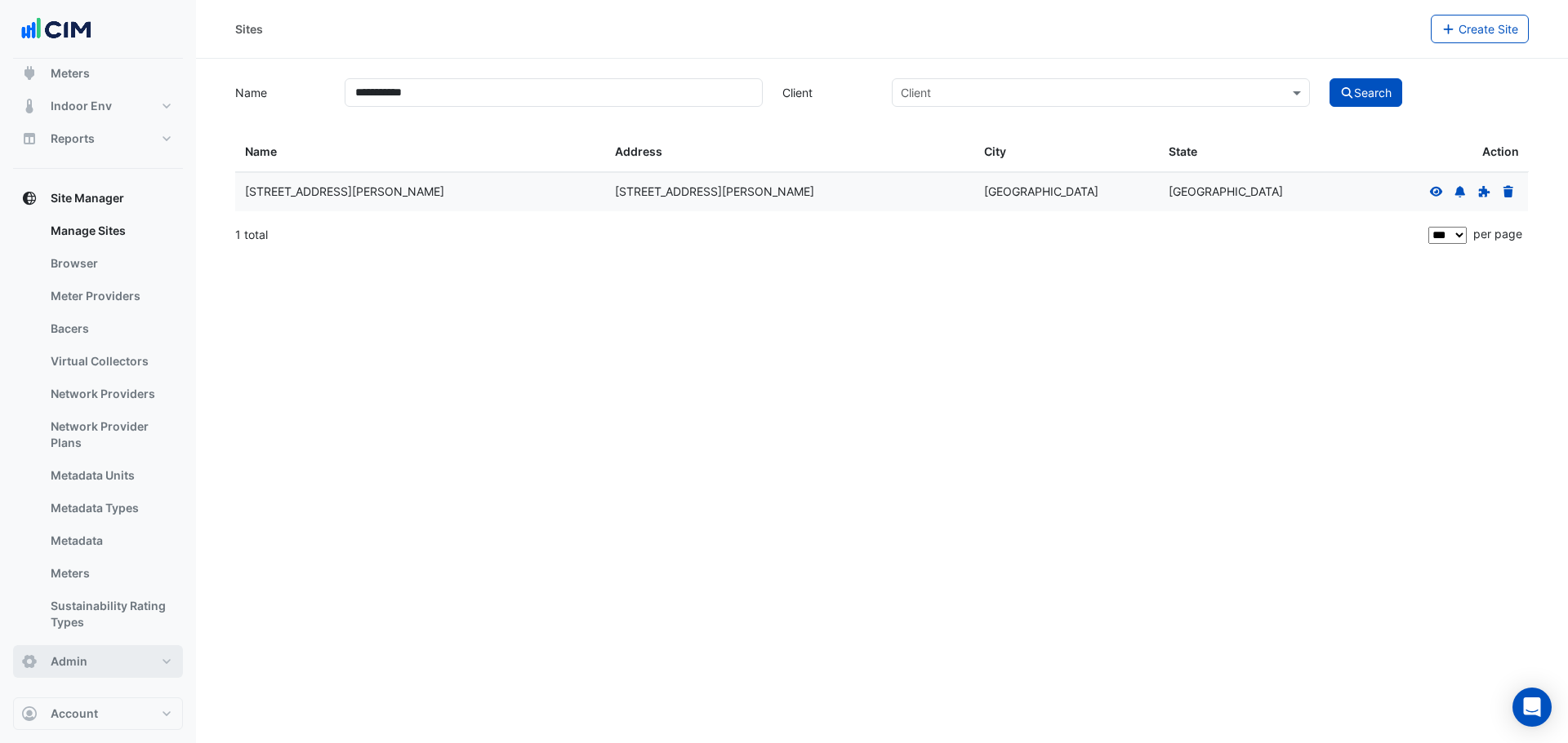
click at [92, 669] on button "Admin" at bounding box center [98, 662] width 170 height 32
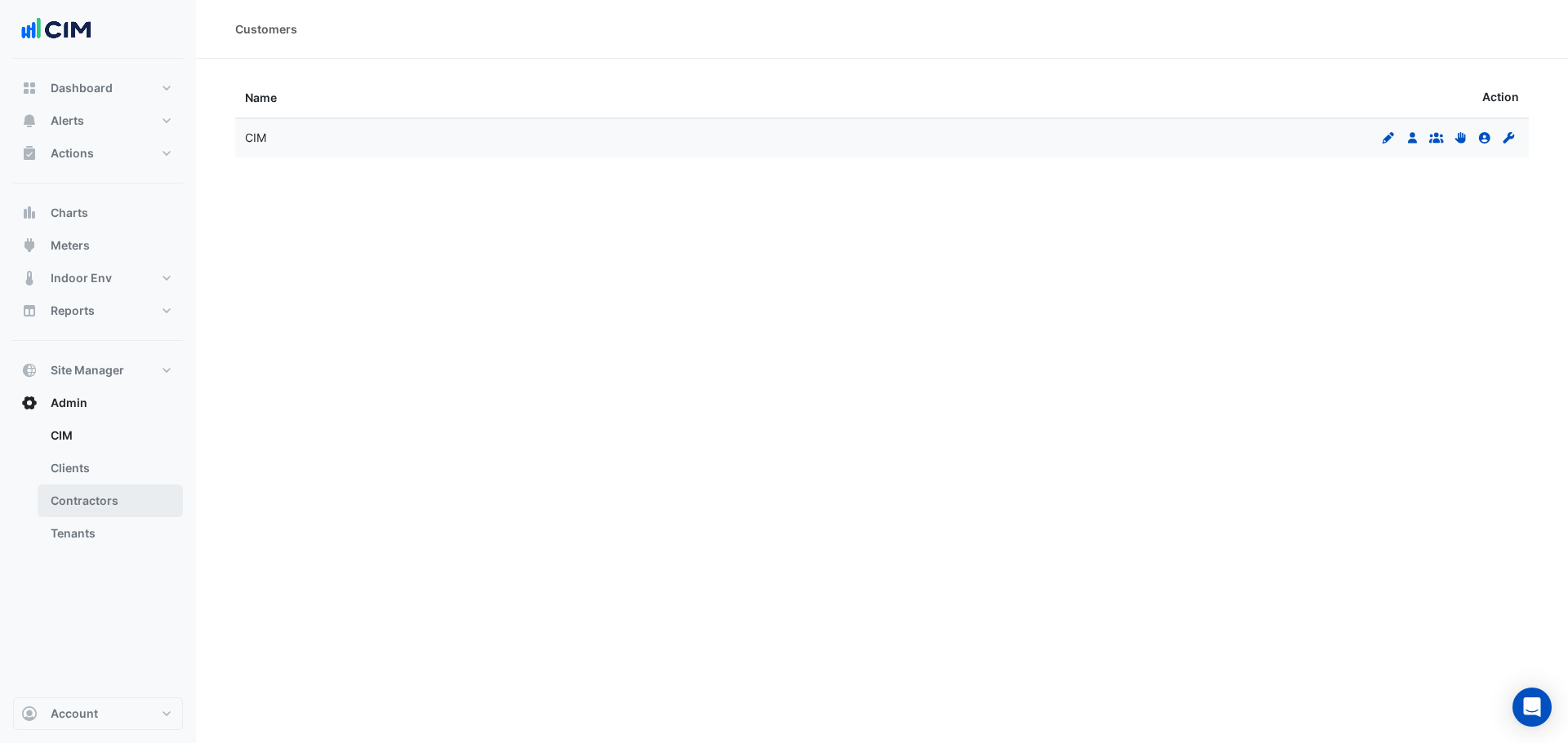
click at [95, 499] on link "Contractors" at bounding box center [110, 501] width 145 height 32
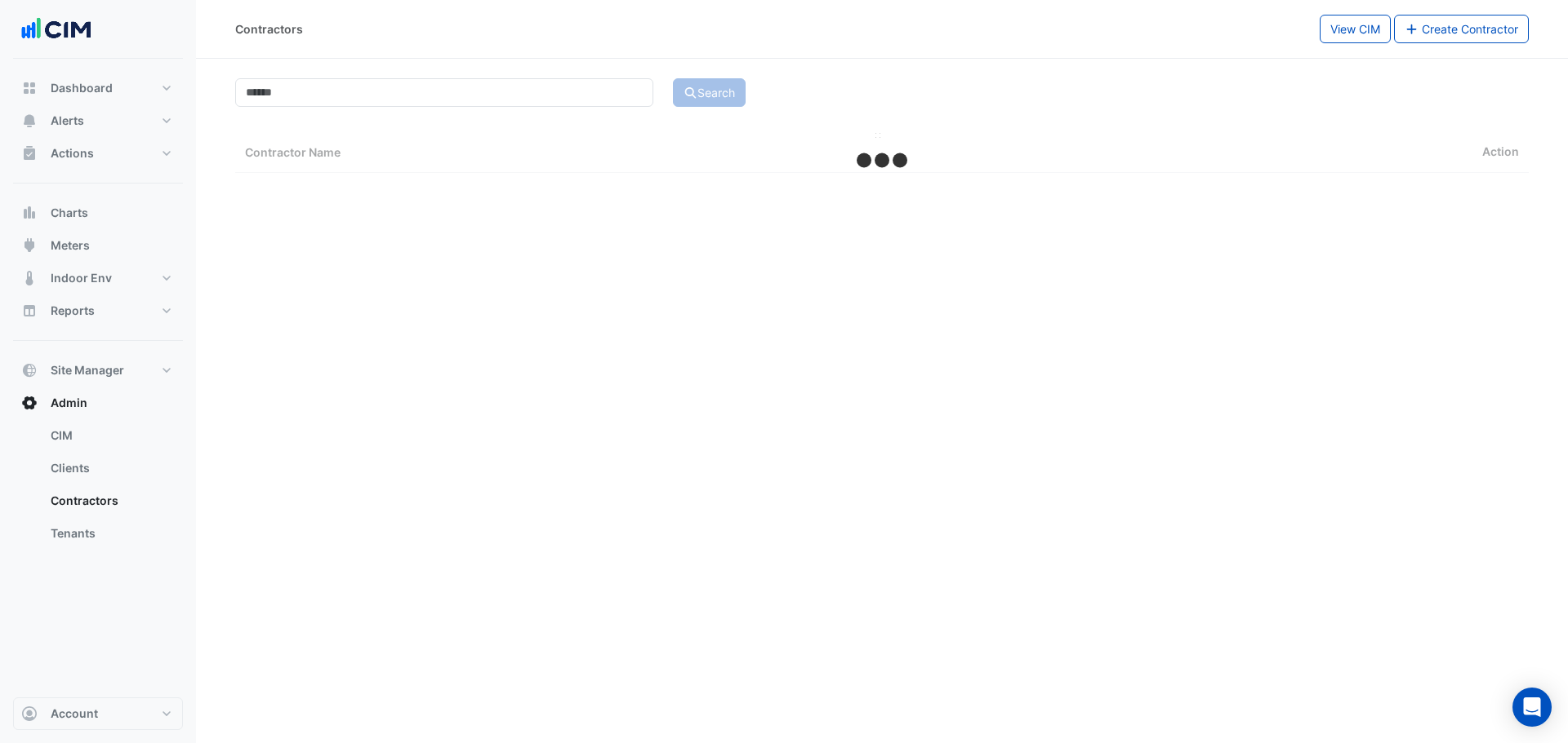
select select "***"
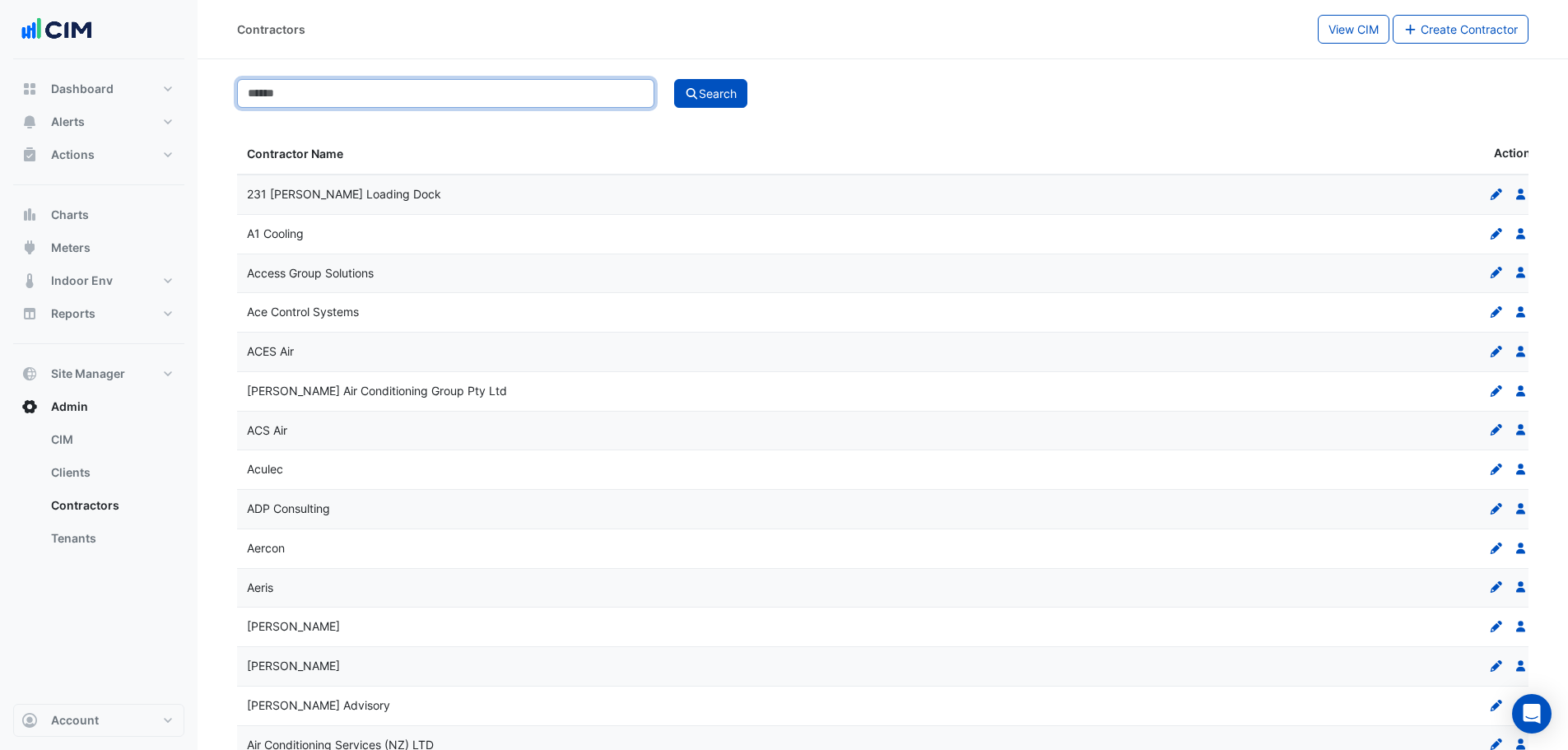
click at [447, 102] on input at bounding box center [446, 94] width 417 height 29
type input "********"
click at [674, 79] on button "Search" at bounding box center [711, 94] width 74 height 29
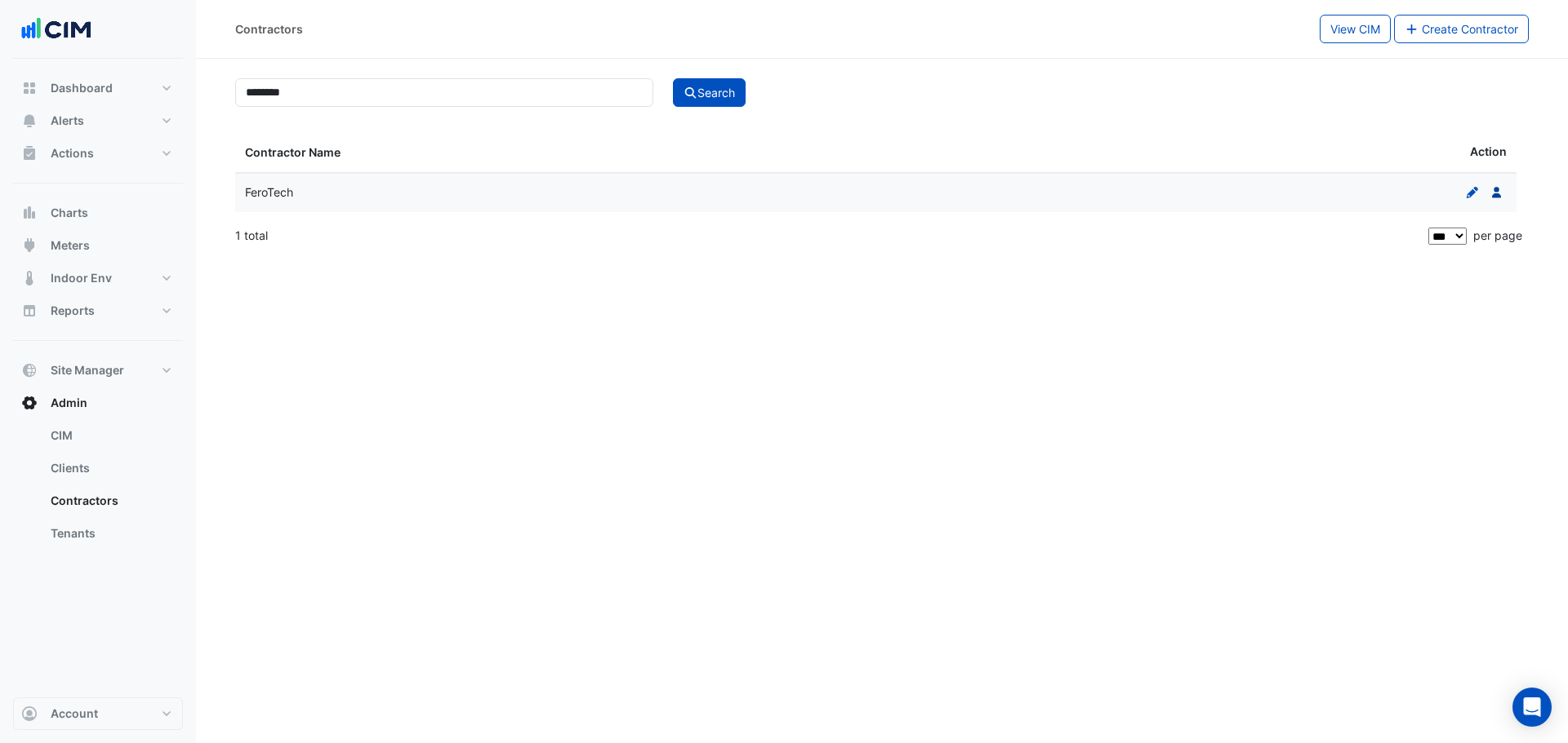
click at [1495, 188] on icon at bounding box center [1496, 192] width 9 height 12
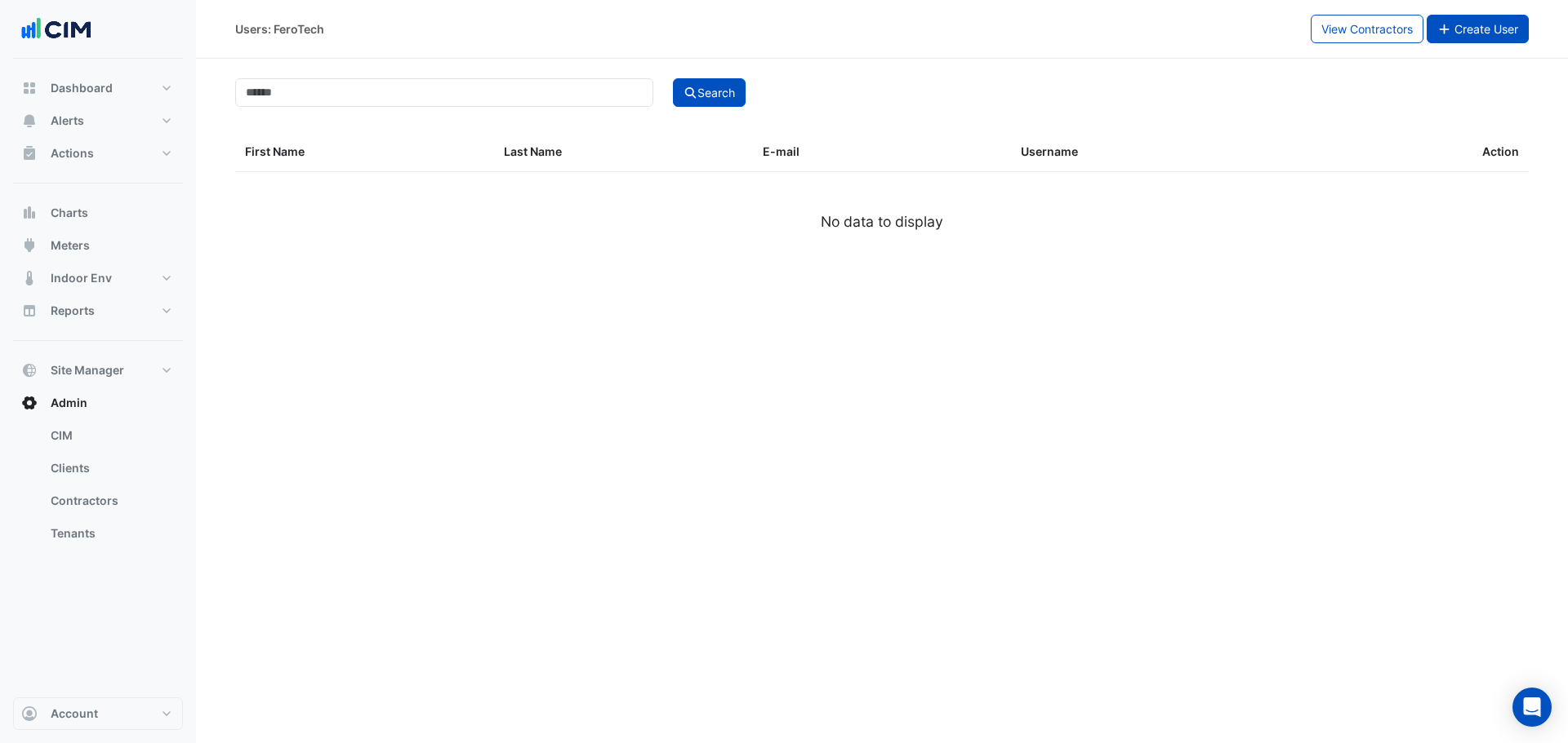
click at [1476, 42] on button "Create User" at bounding box center [1478, 29] width 103 height 29
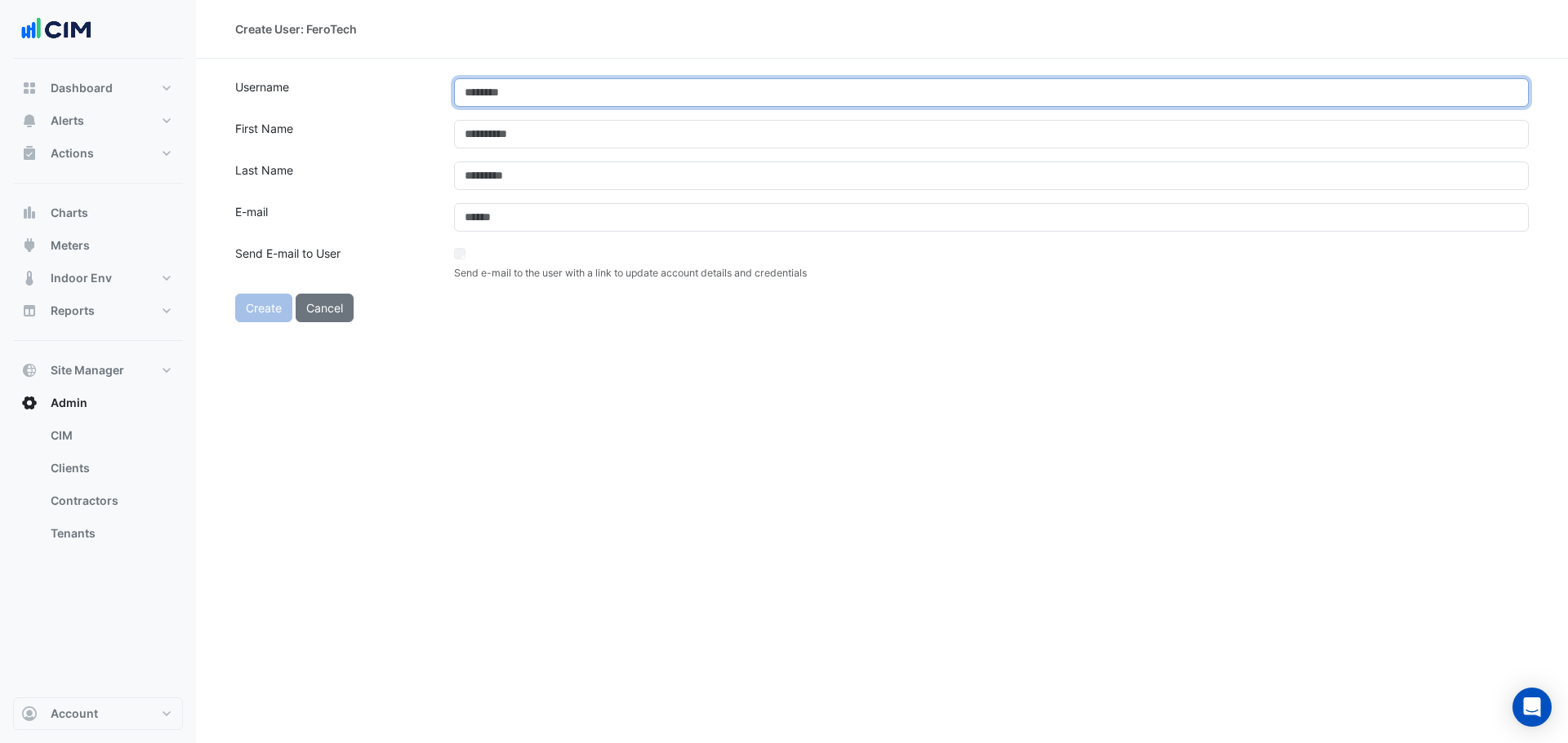
drag, startPoint x: 501, startPoint y: 94, endPoint x: 532, endPoint y: 103, distance: 32.3
click at [503, 93] on input "text" at bounding box center [991, 93] width 1075 height 29
paste input "**********"
type input "**********"
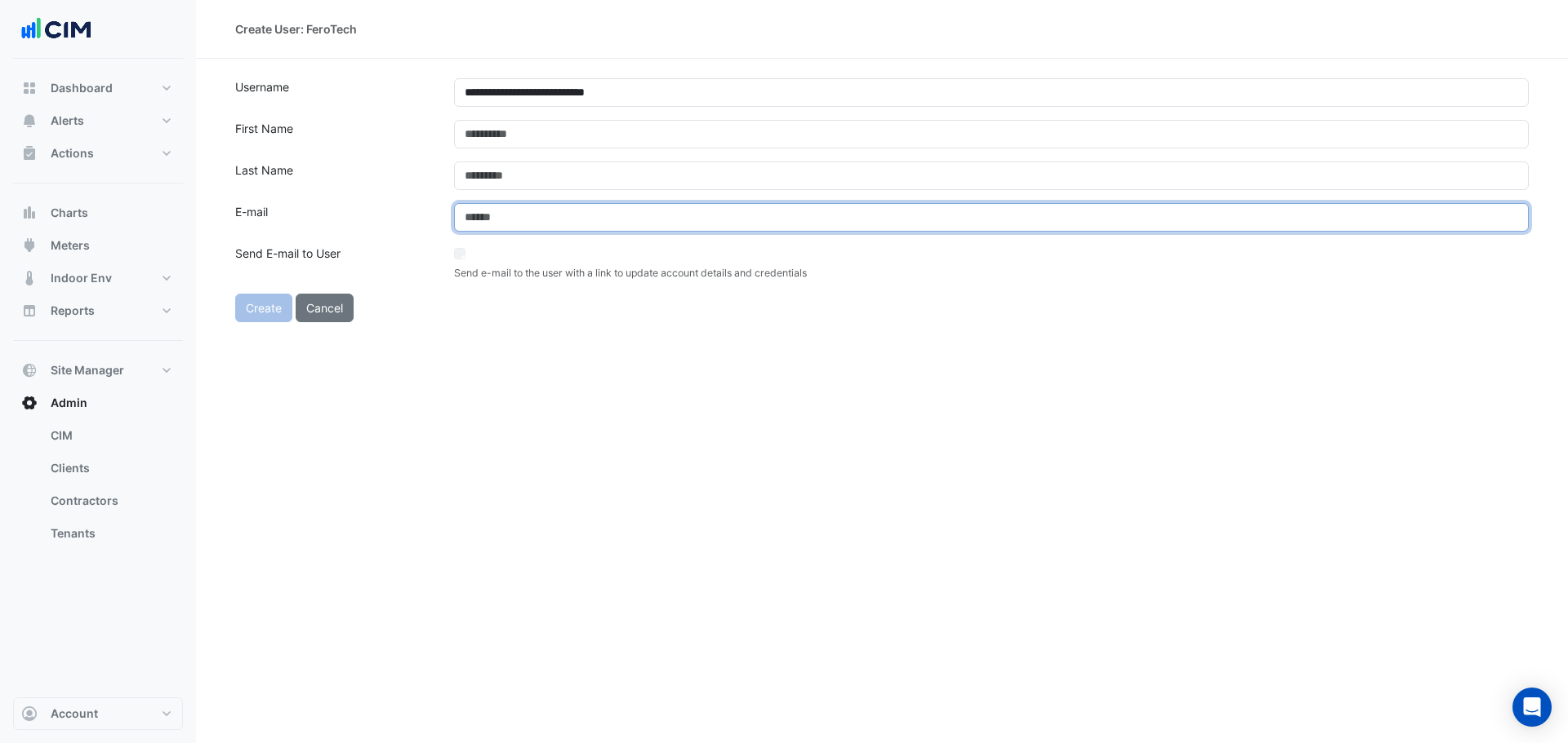
click at [540, 216] on input "email" at bounding box center [991, 218] width 1075 height 29
paste input "**********"
type input "**********"
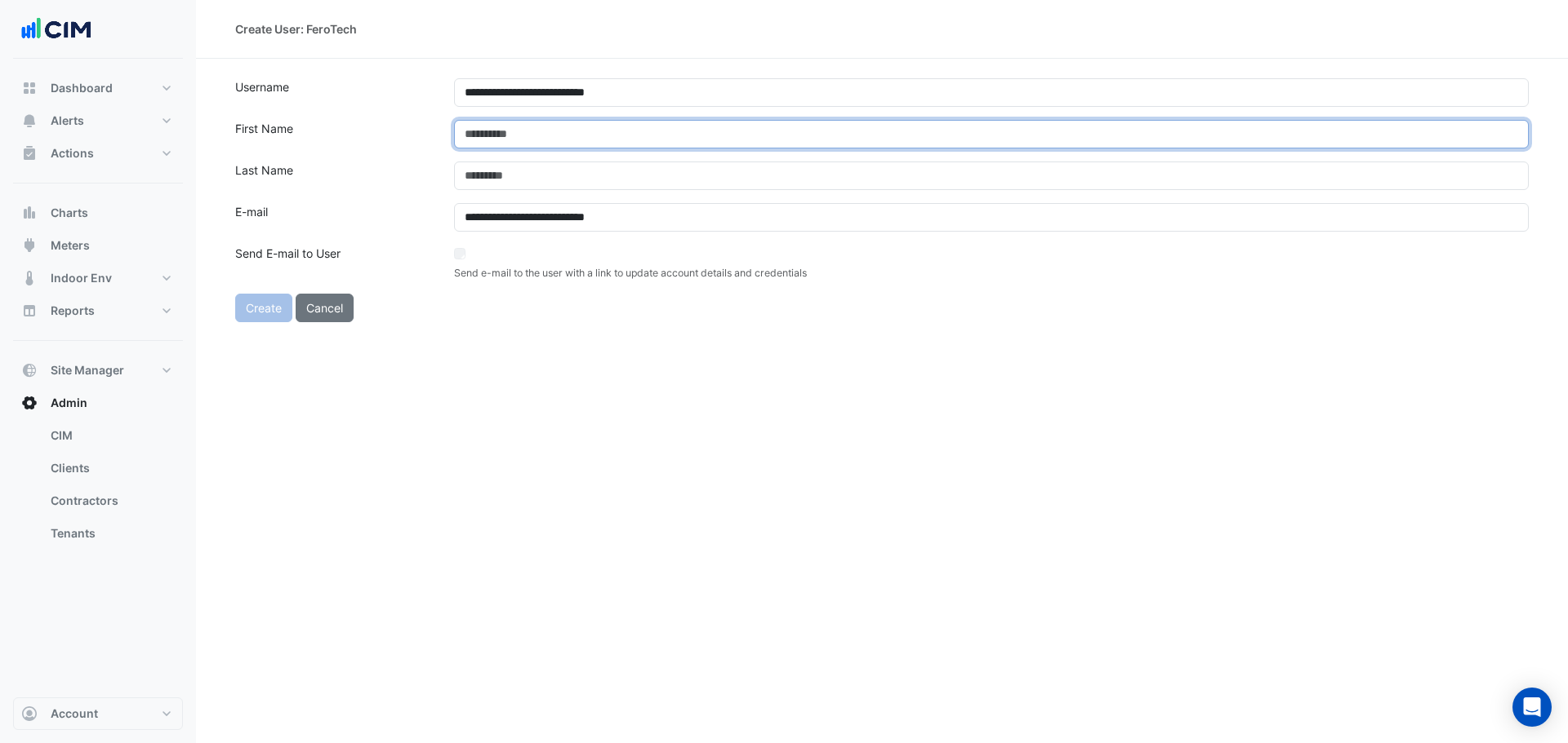
click at [495, 124] on input "text" at bounding box center [991, 134] width 1075 height 29
type input "****"
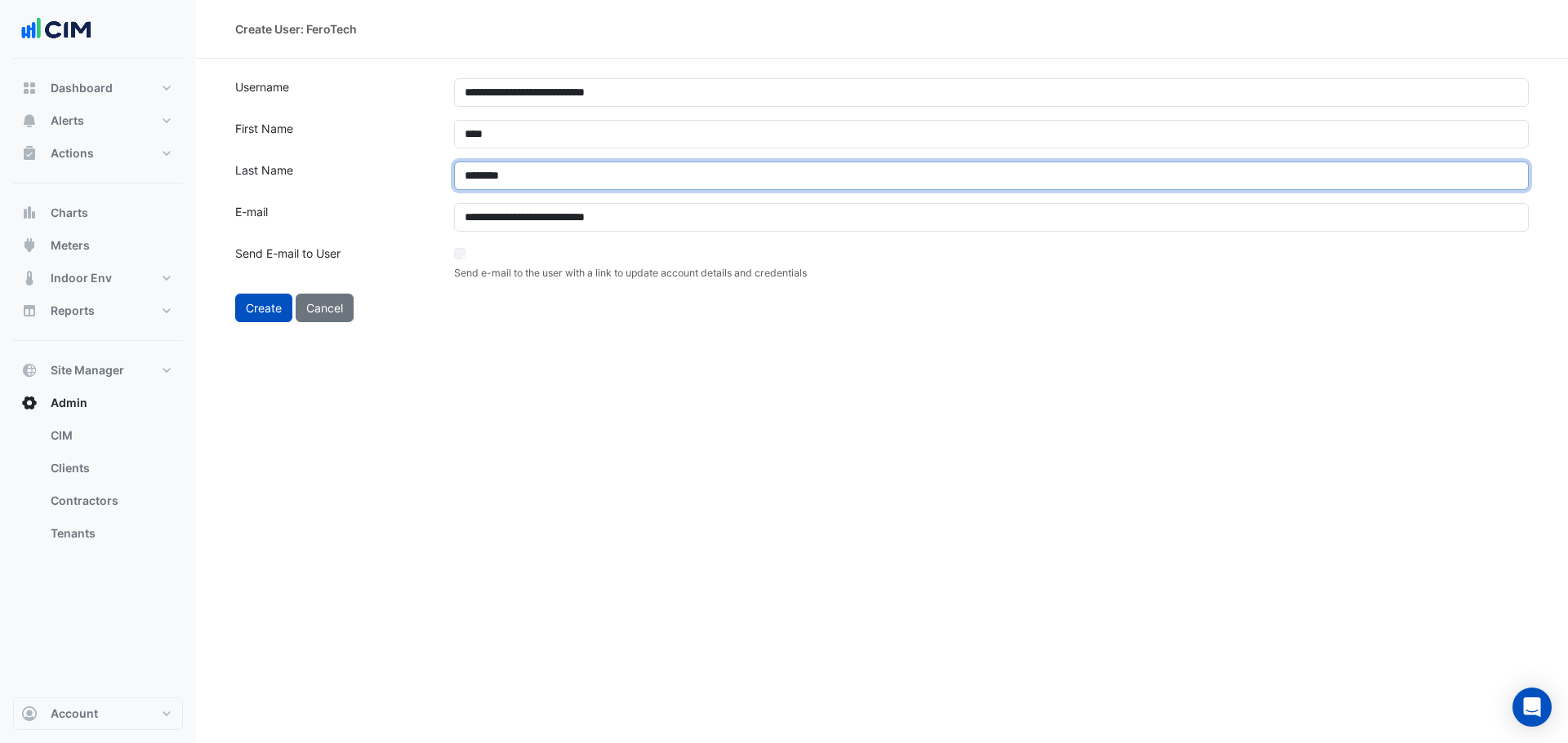
type input "********"
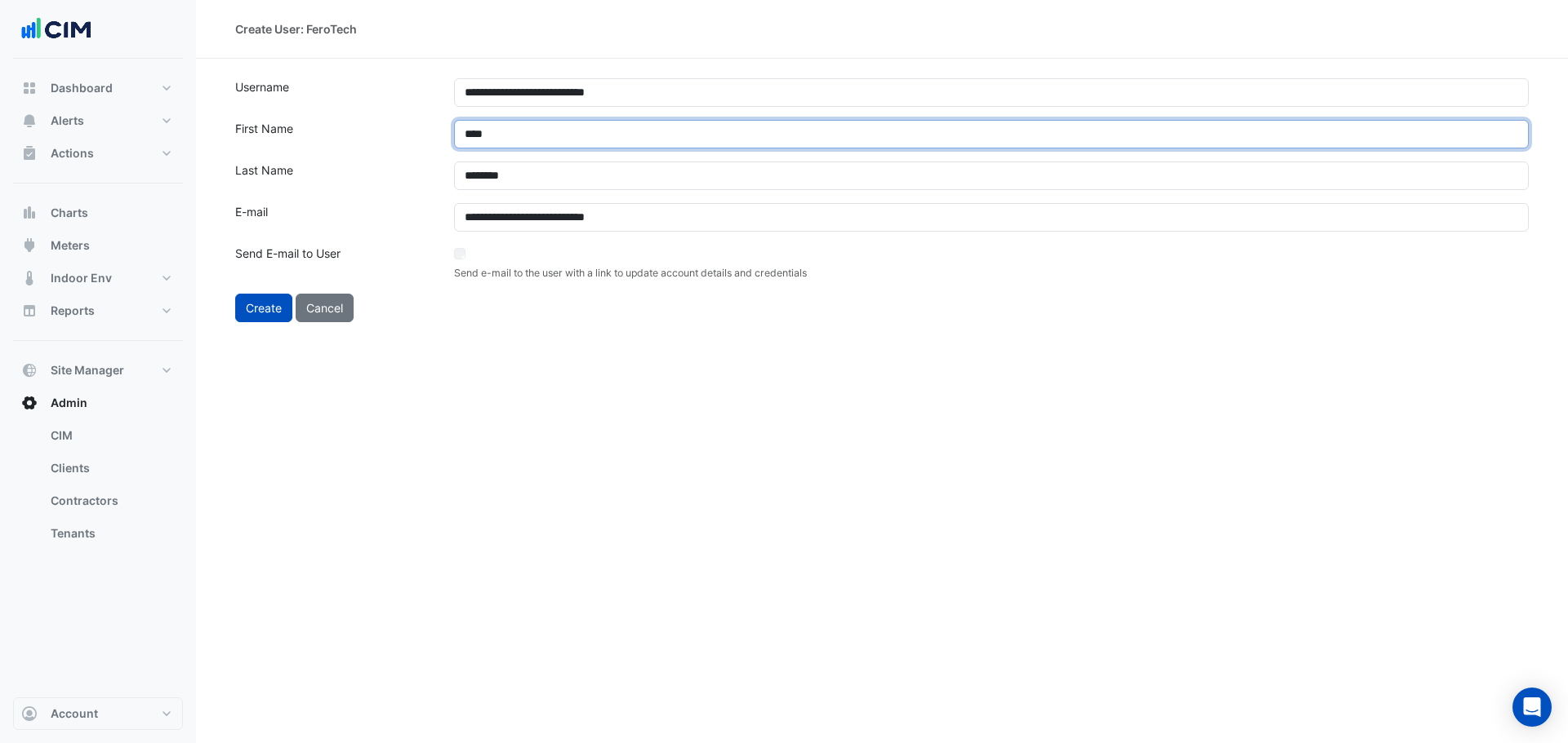
drag, startPoint x: 518, startPoint y: 137, endPoint x: 529, endPoint y: 145, distance: 13.6
click at [523, 136] on input "****" at bounding box center [991, 134] width 1075 height 29
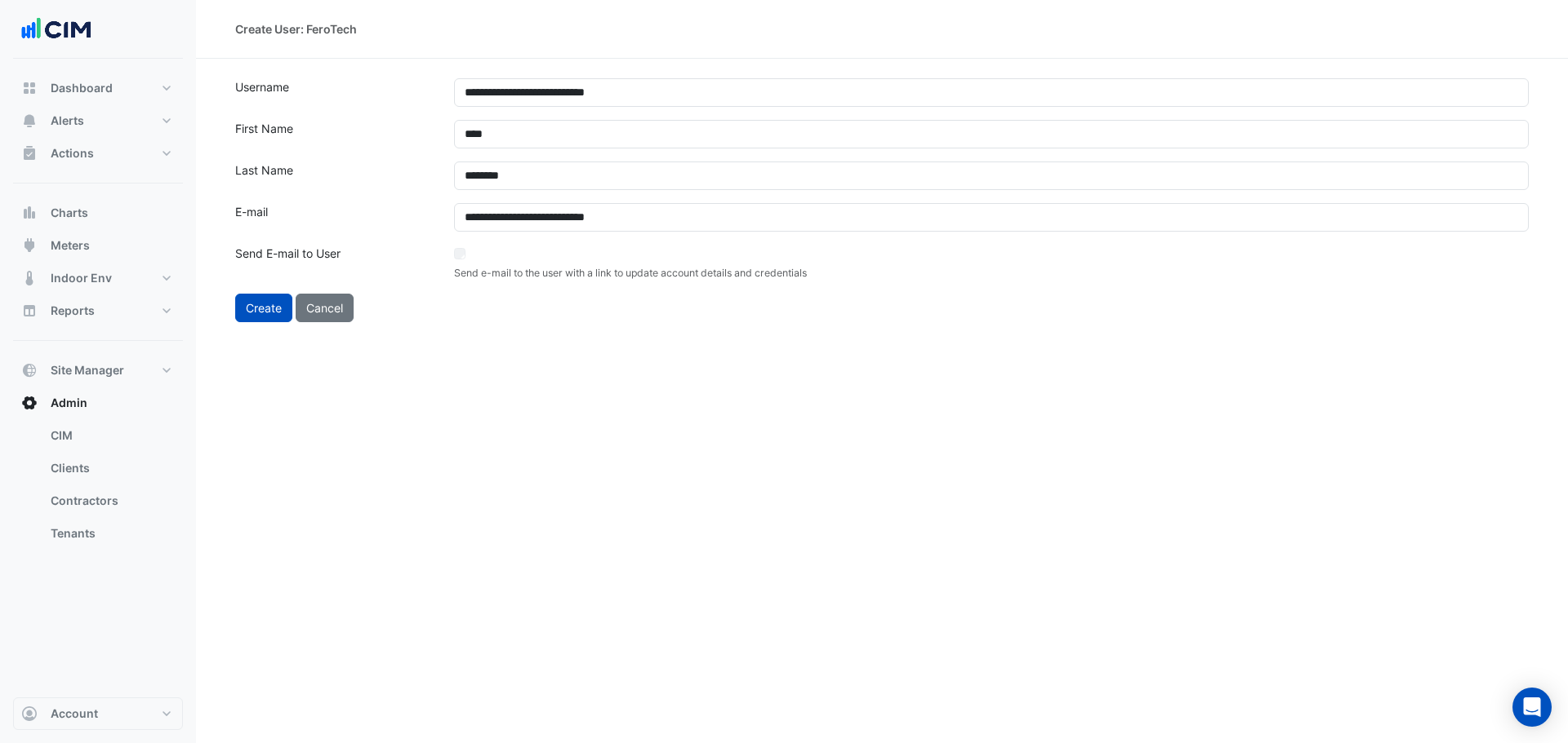
click at [690, 372] on div "**********" at bounding box center [882, 372] width 1372 height 743
click at [268, 300] on button "Create" at bounding box center [264, 309] width 58 height 29
select select "***"
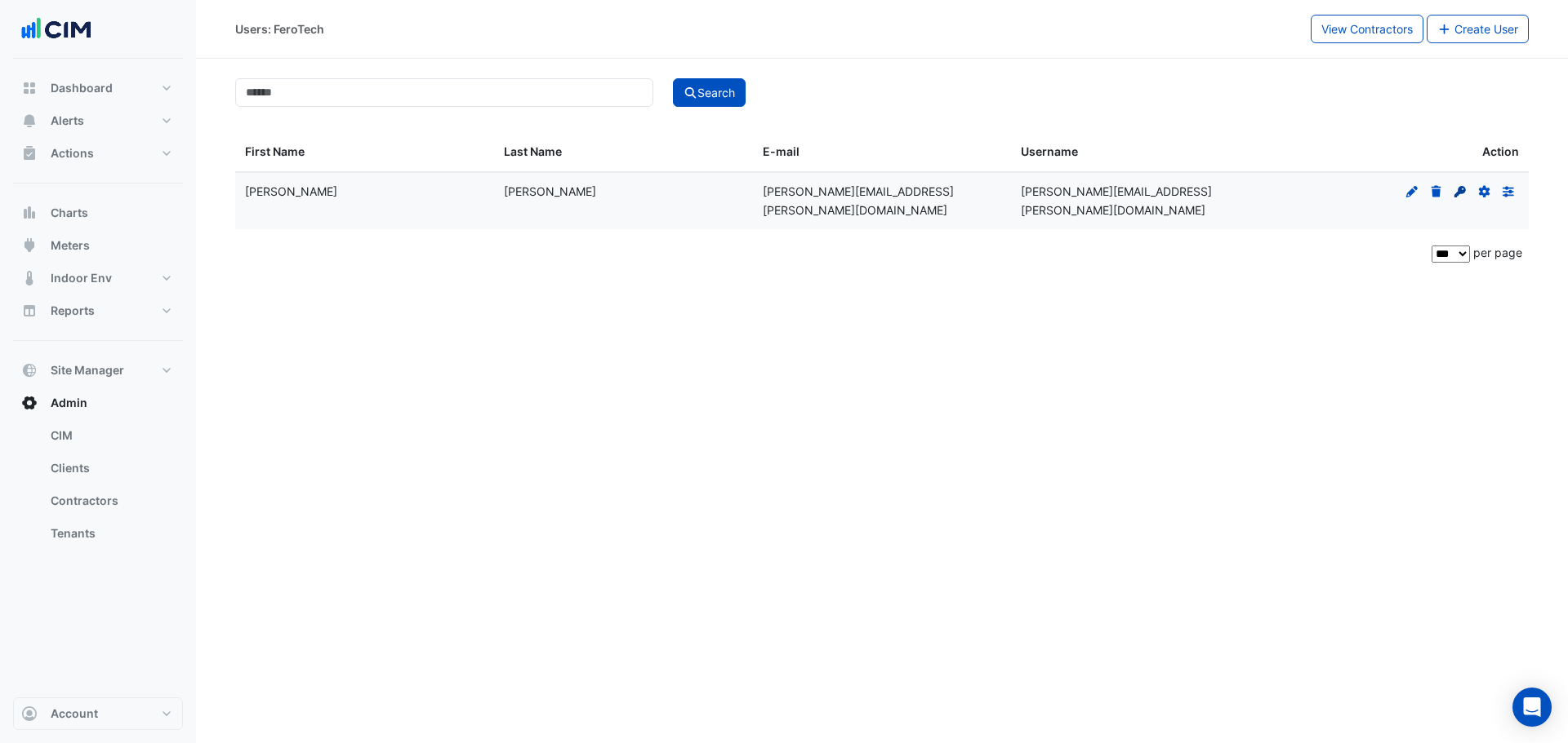
click at [1456, 194] on icon at bounding box center [1460, 192] width 12 height 12
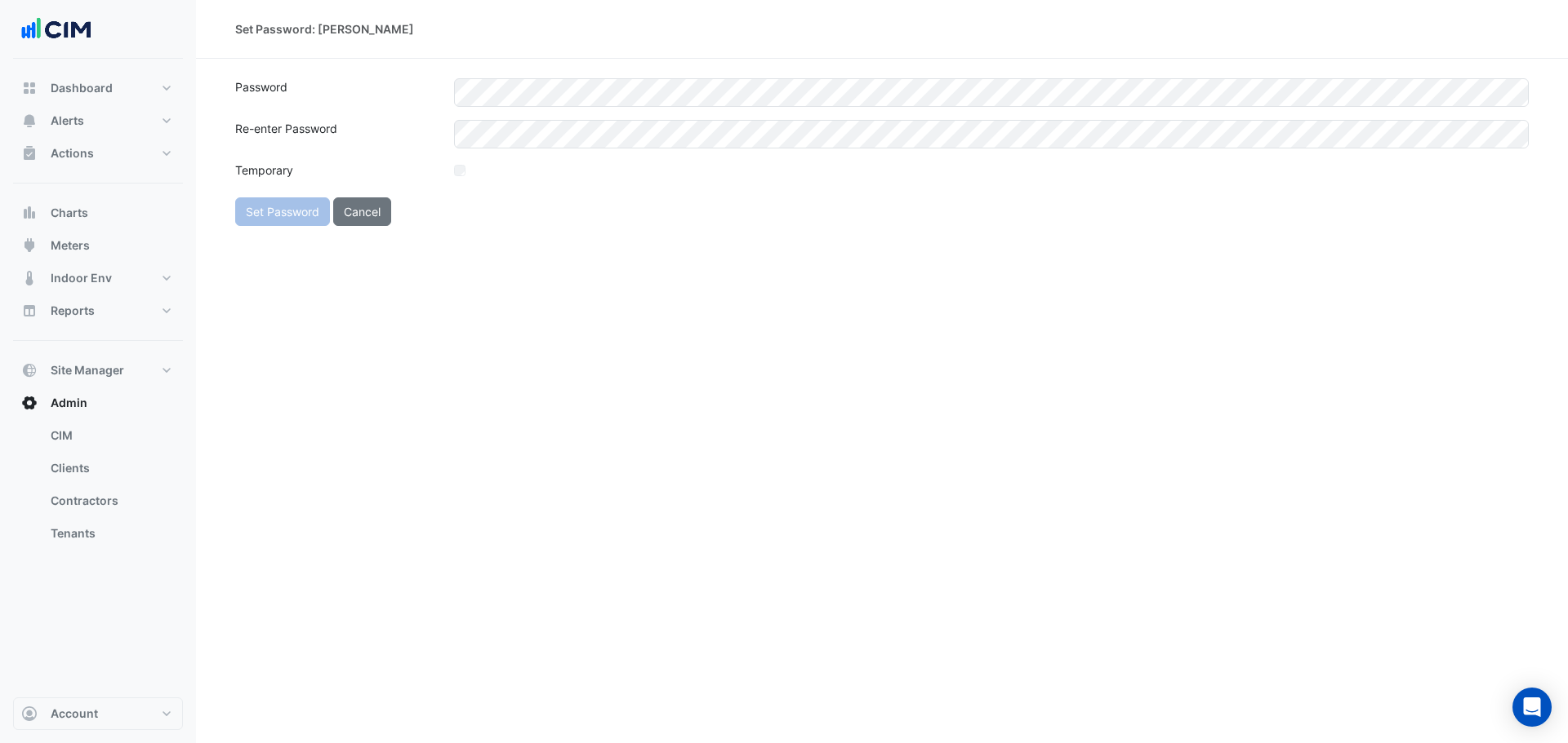
drag, startPoint x: 999, startPoint y: 217, endPoint x: 964, endPoint y: 192, distance: 43.0
click at [997, 216] on div "Set Password Cancel" at bounding box center [772, 212] width 1095 height 29
drag, startPoint x: 1132, startPoint y: 274, endPoint x: 1119, endPoint y: 274, distance: 13.0
click at [1122, 274] on div "Set Password: Matt Tunstall Password Re-enter Password Temporary Set Password C…" at bounding box center [882, 372] width 1372 height 743
click at [308, 207] on button "Set Password" at bounding box center [282, 212] width 95 height 29
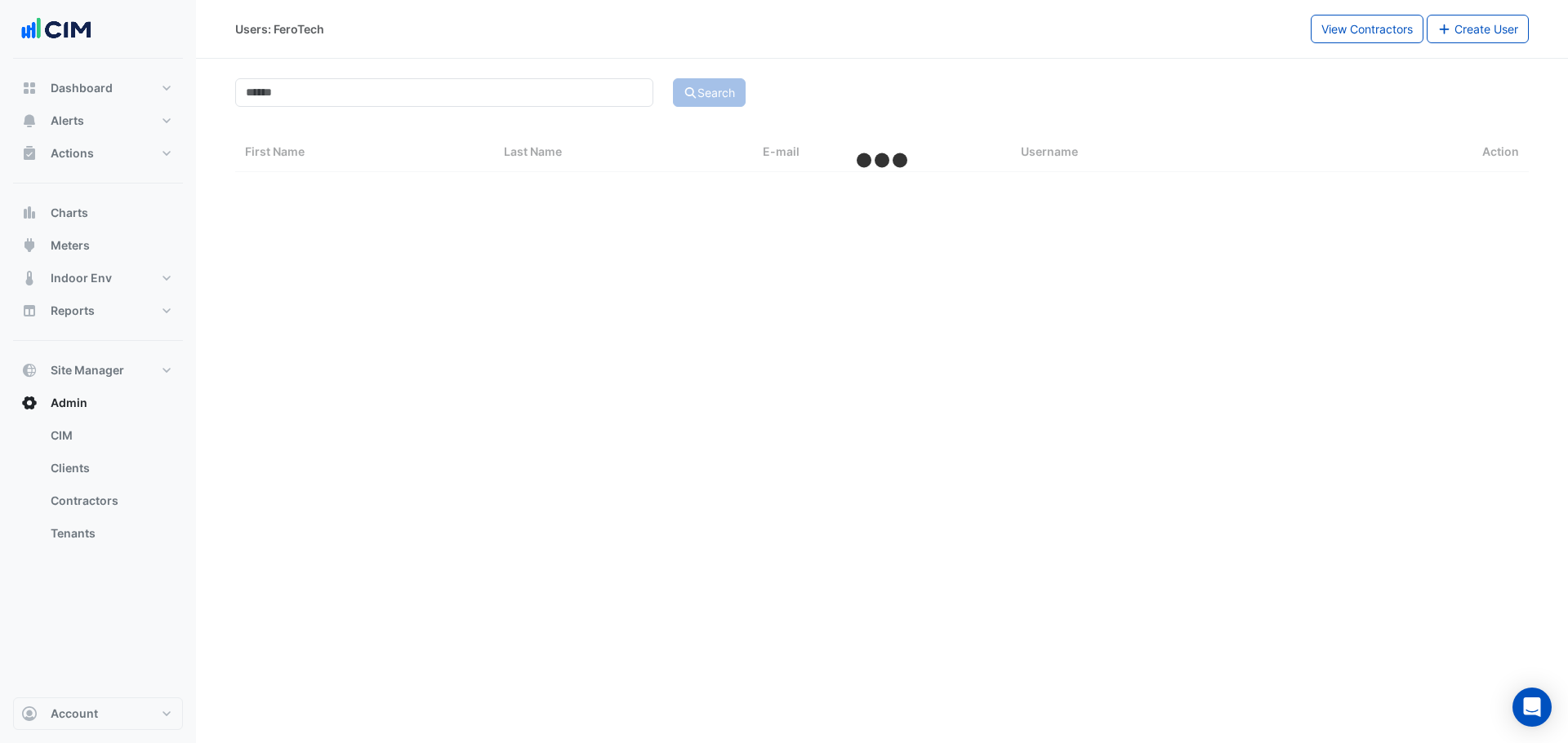
select select "***"
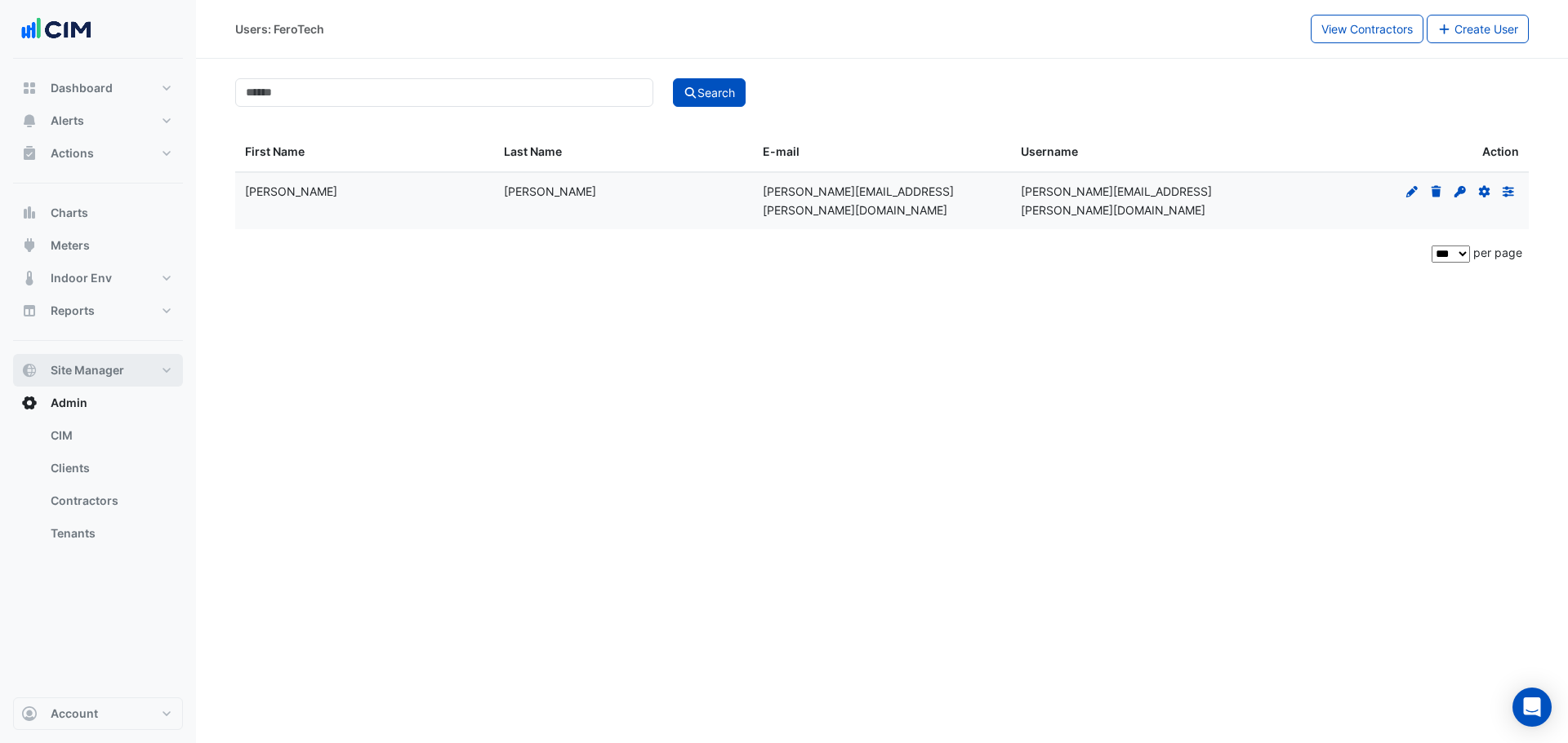
click at [110, 367] on span "Site Manager" at bounding box center [87, 371] width 74 height 16
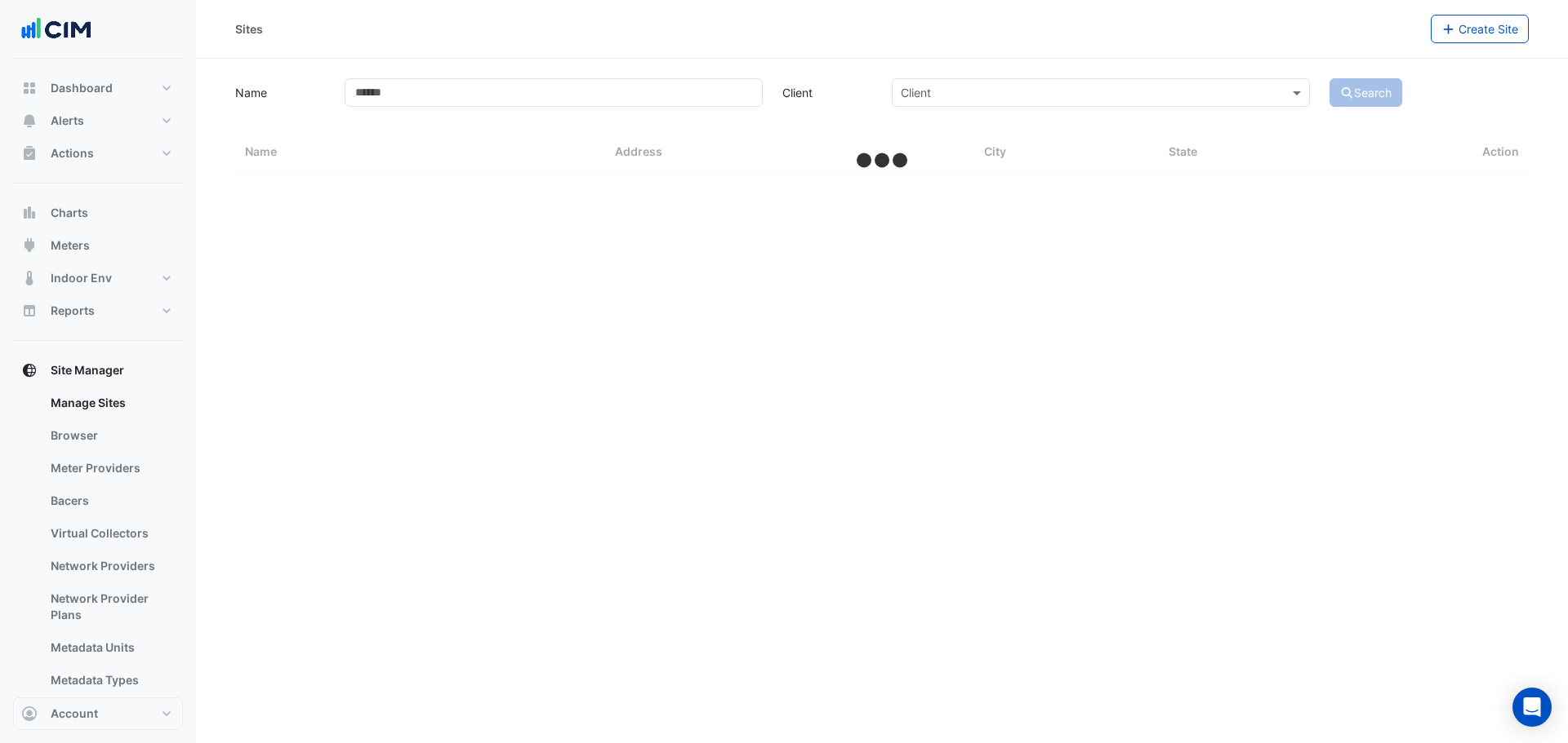
click at [477, 108] on app-manage-sites "Name Client Client Search Sites Name Sites Address Sites City Sites State Action" at bounding box center [881, 123] width 1293 height 97
click at [478, 95] on input "Name" at bounding box center [554, 93] width 418 height 29
type input "******"
select select "***"
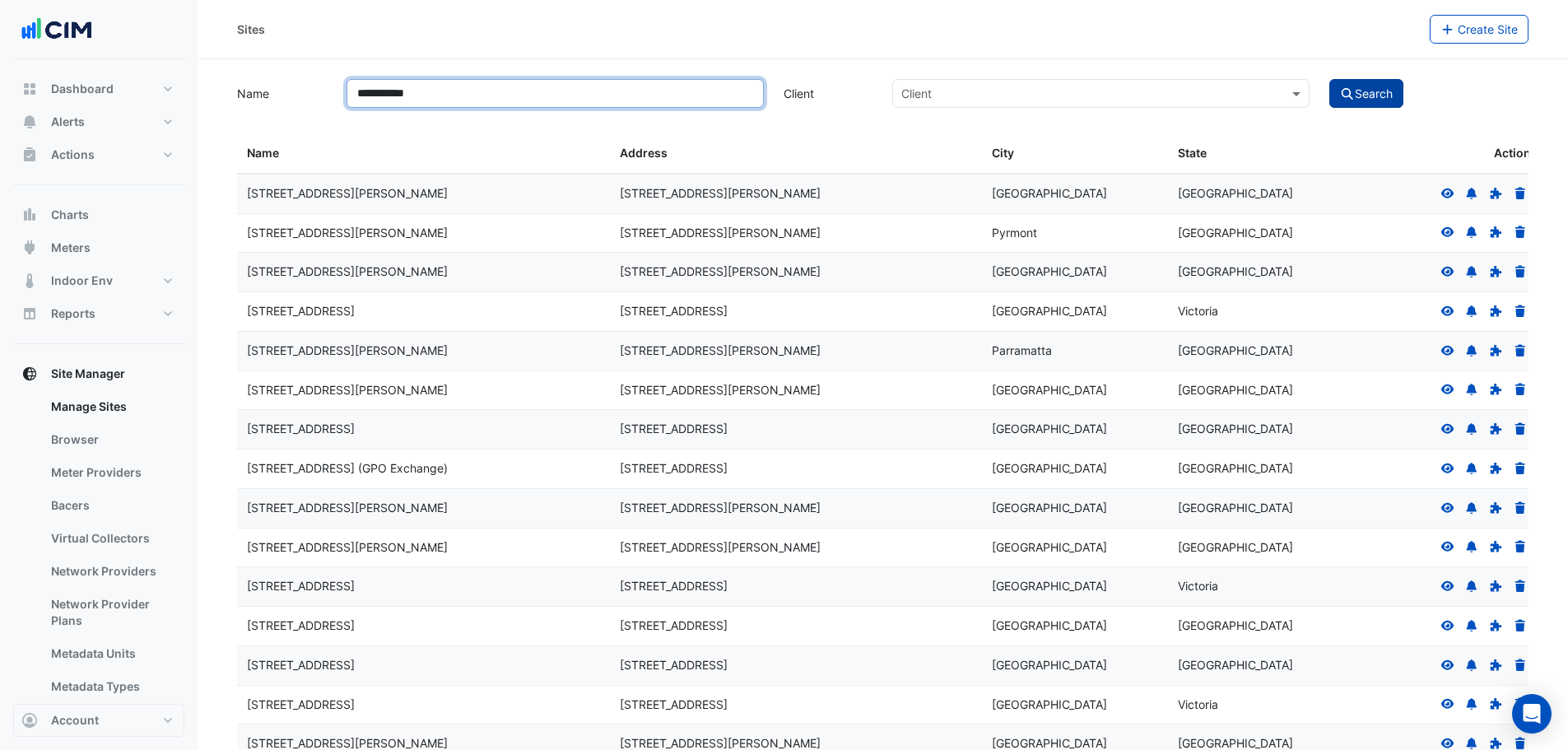
type input "**********"
click at [1342, 83] on button "Search" at bounding box center [1367, 94] width 74 height 29
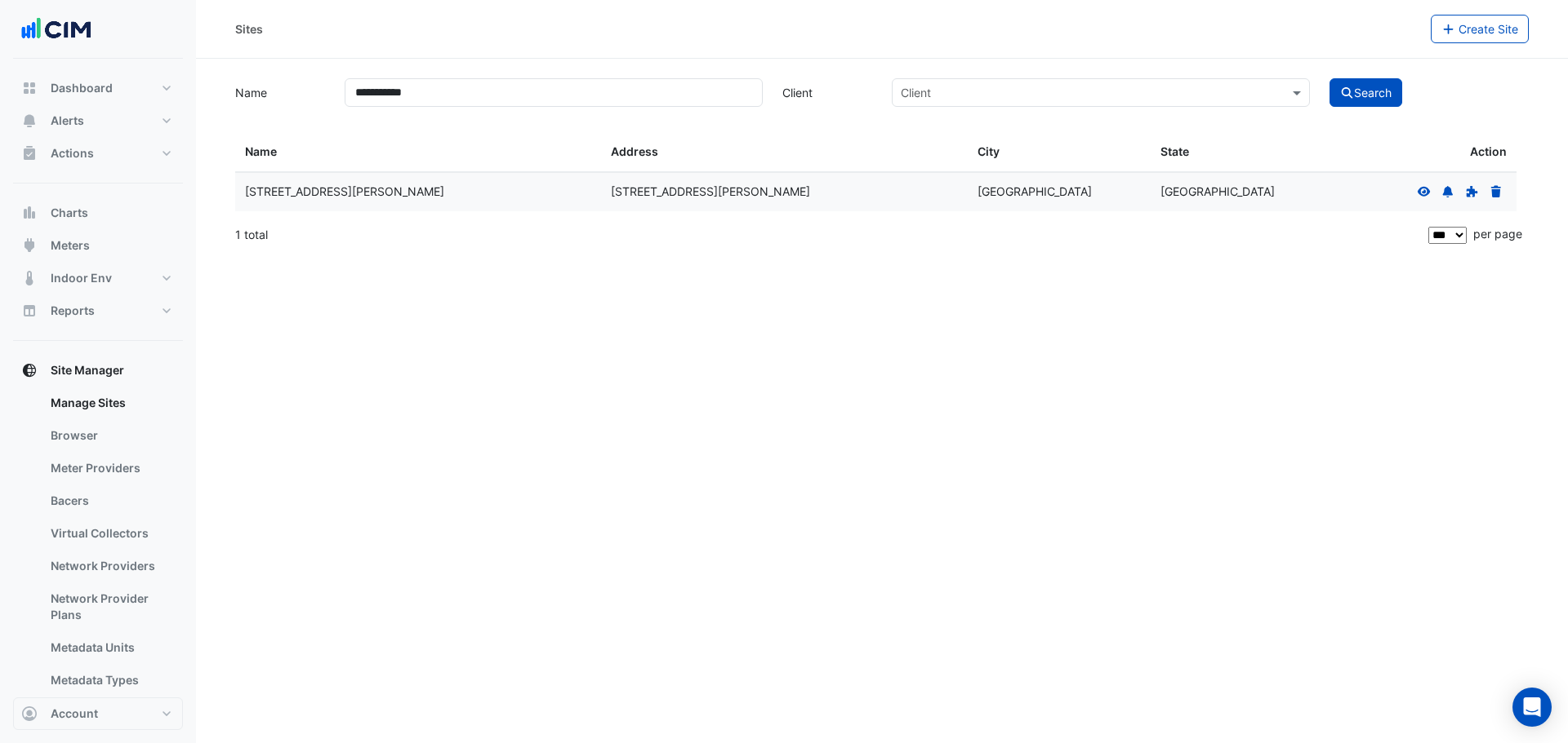
click at [1426, 186] on fa-icon at bounding box center [1424, 191] width 14 height 13
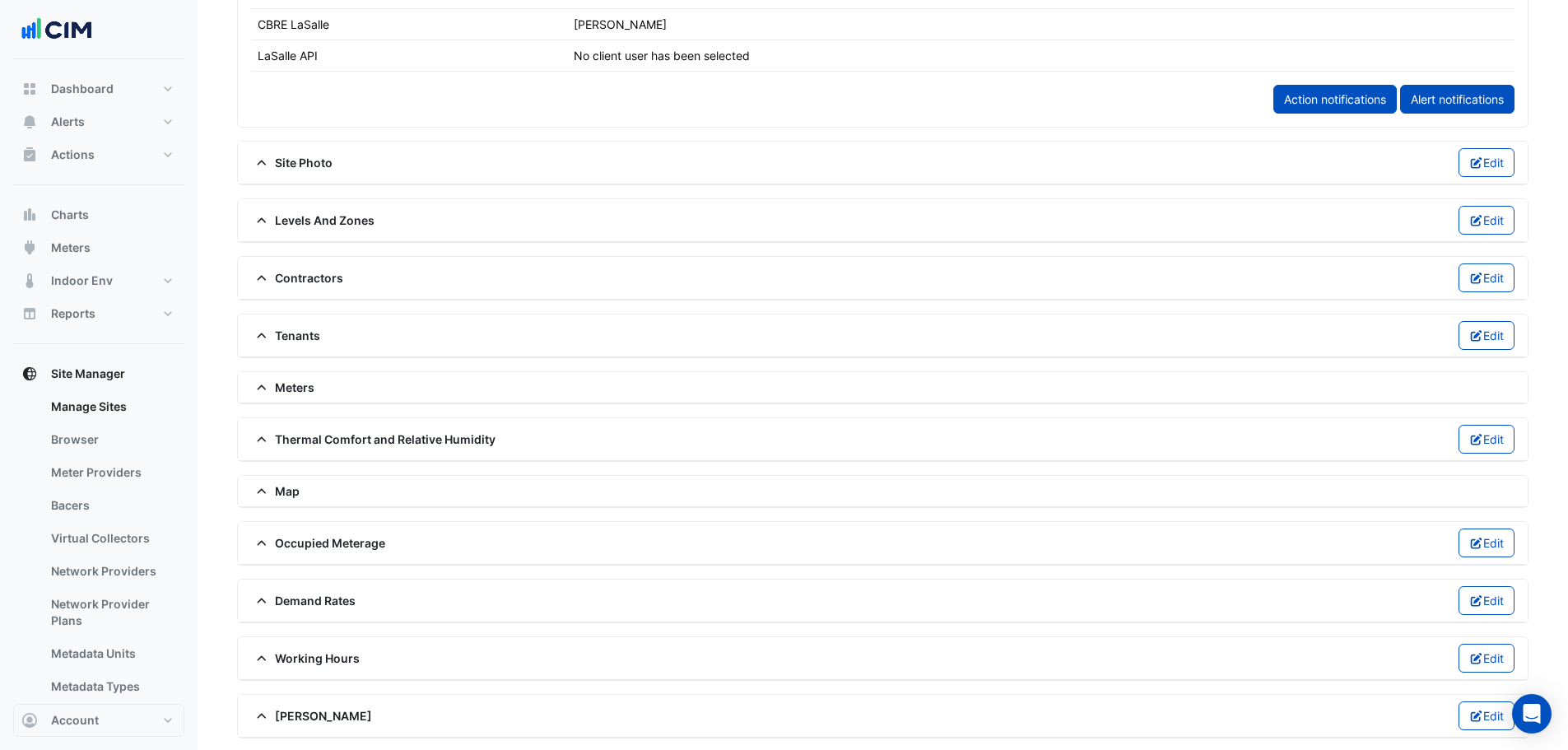
scroll to position [1093, 0]
click at [306, 274] on span "Contractors" at bounding box center [298, 276] width 93 height 17
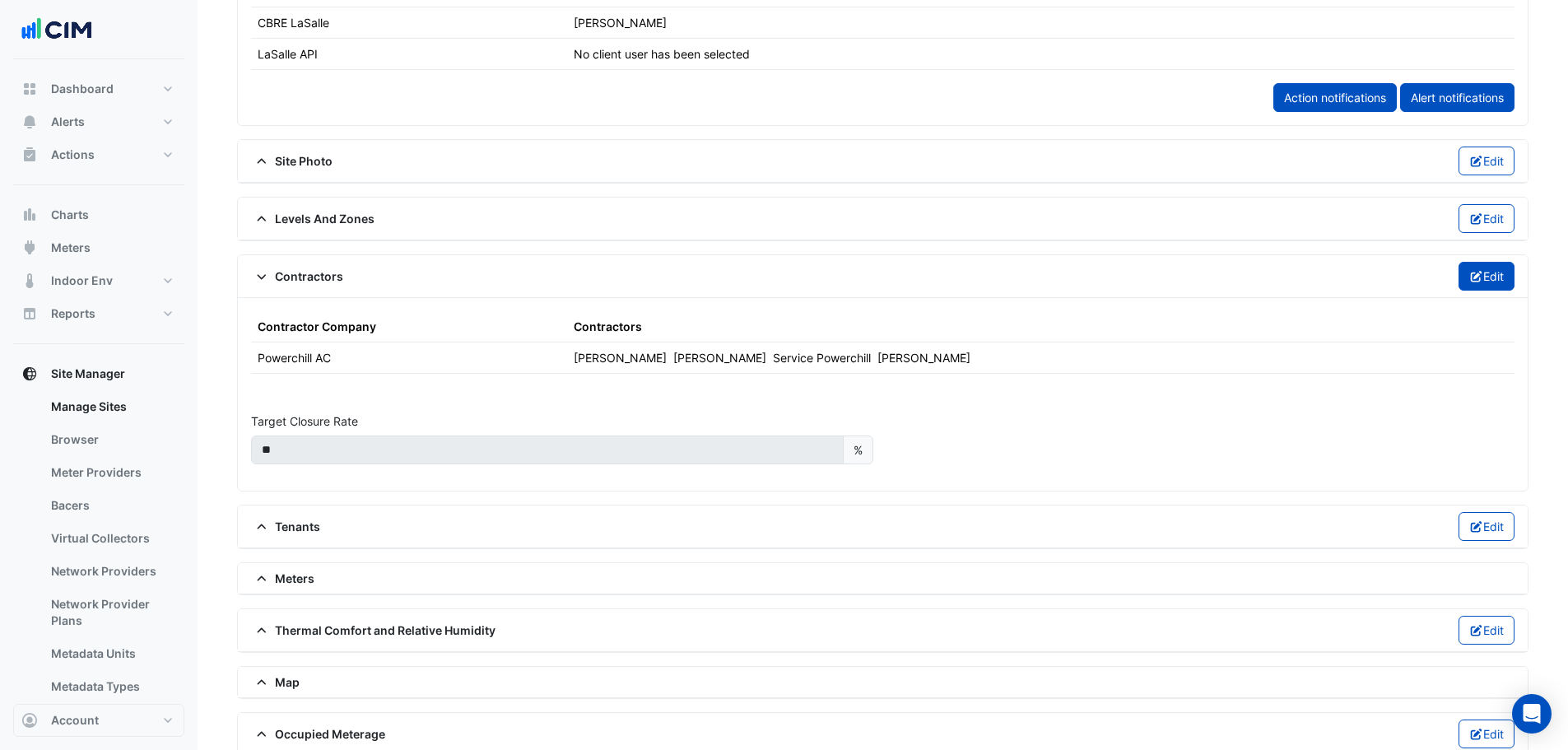
click at [1462, 280] on button "Edit" at bounding box center [1487, 276] width 57 height 29
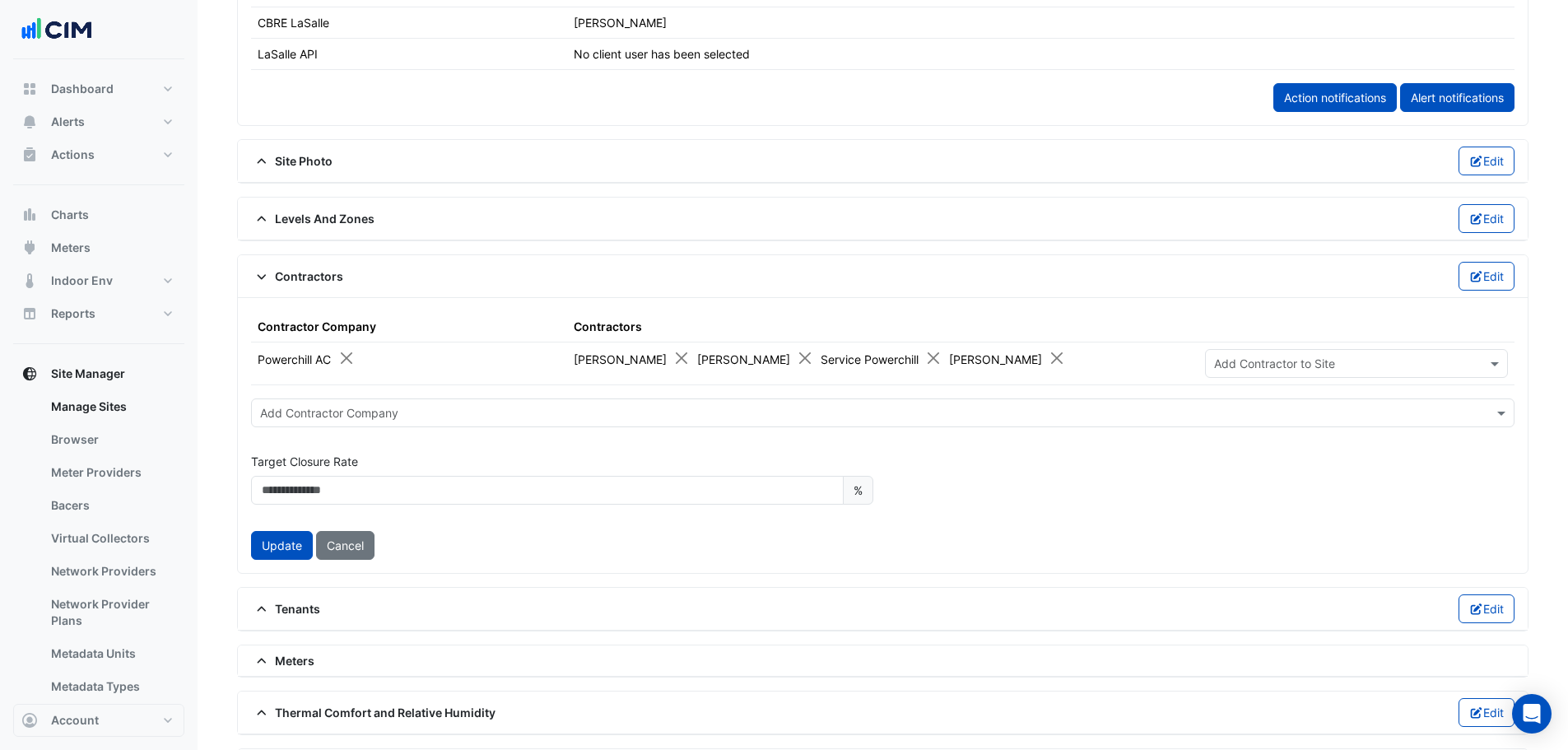
click at [396, 414] on input "text" at bounding box center [867, 413] width 1212 height 17
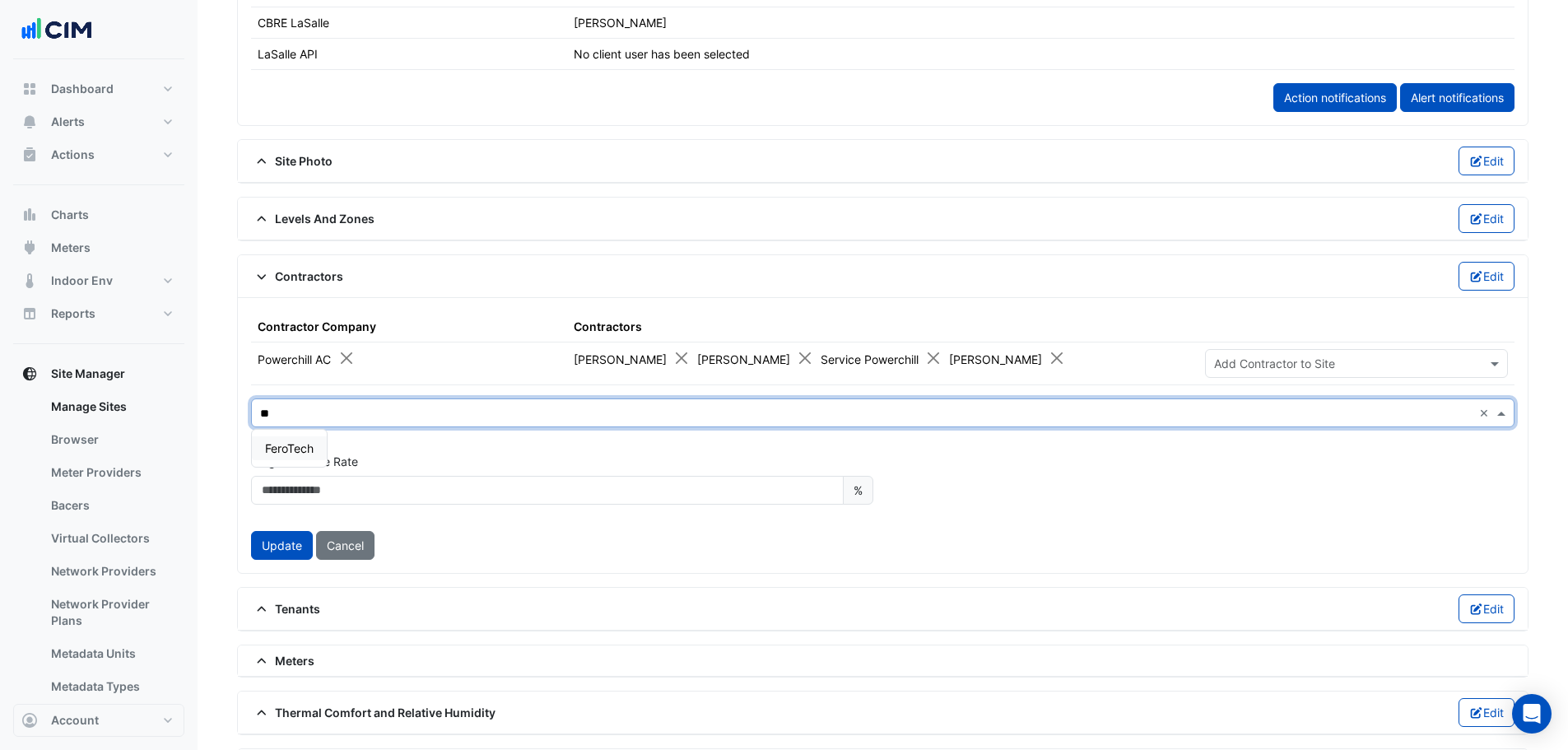
type input "***"
click at [300, 444] on span "FeroTech" at bounding box center [289, 448] width 49 height 14
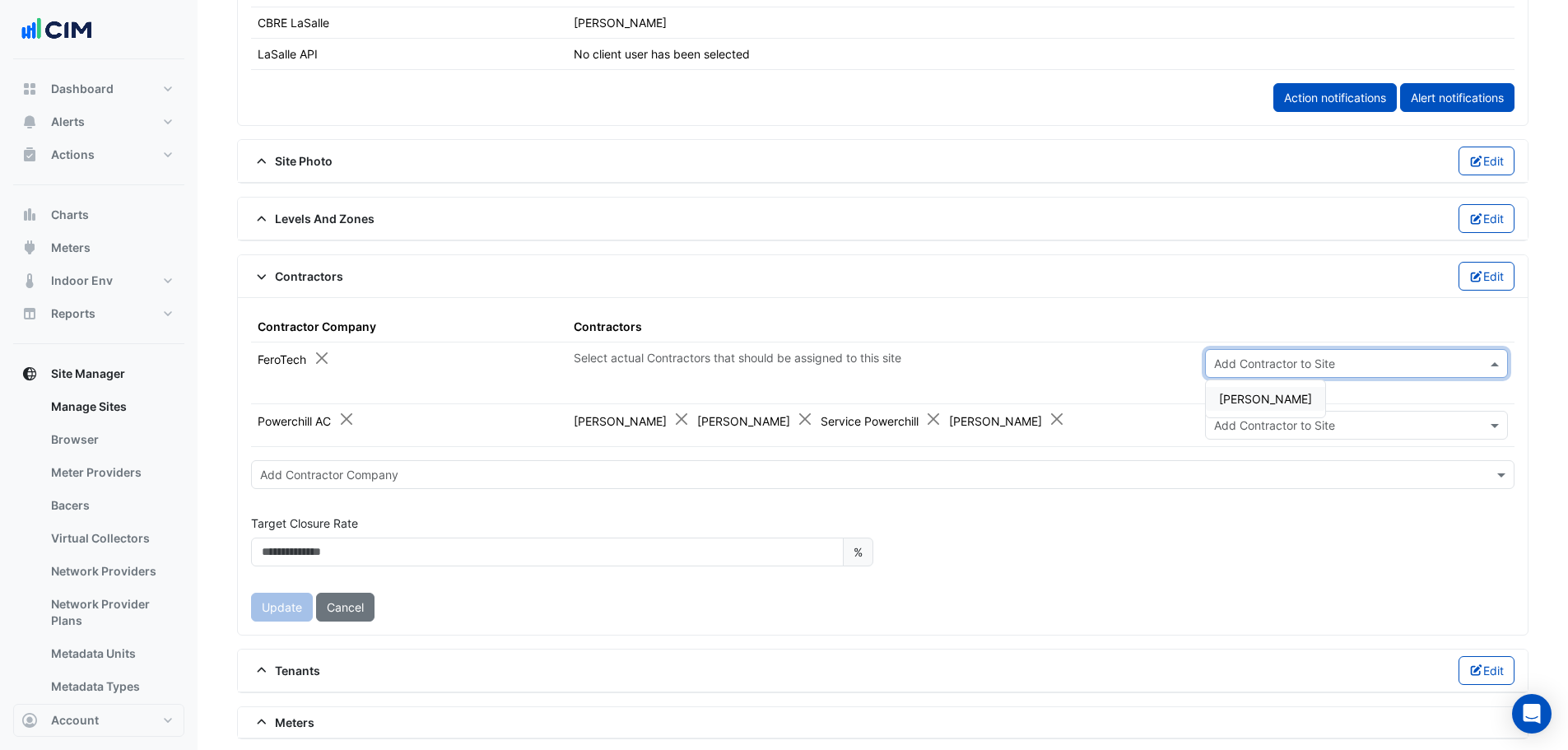
click at [1247, 360] on input "text" at bounding box center [1340, 364] width 252 height 17
click at [1246, 390] on div "Matt Tunstall" at bounding box center [1266, 399] width 120 height 24
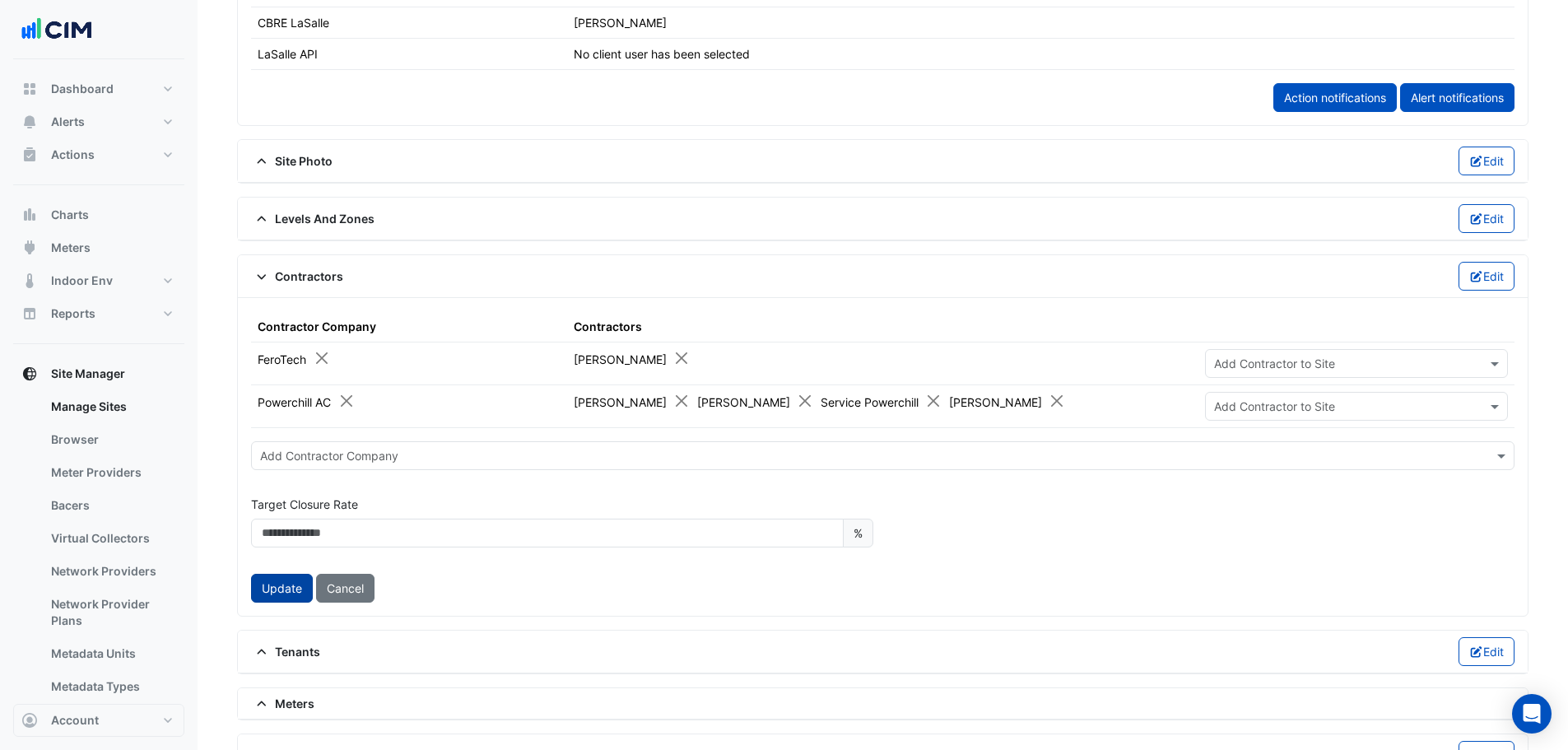
click at [281, 590] on button "Update" at bounding box center [282, 588] width 62 height 29
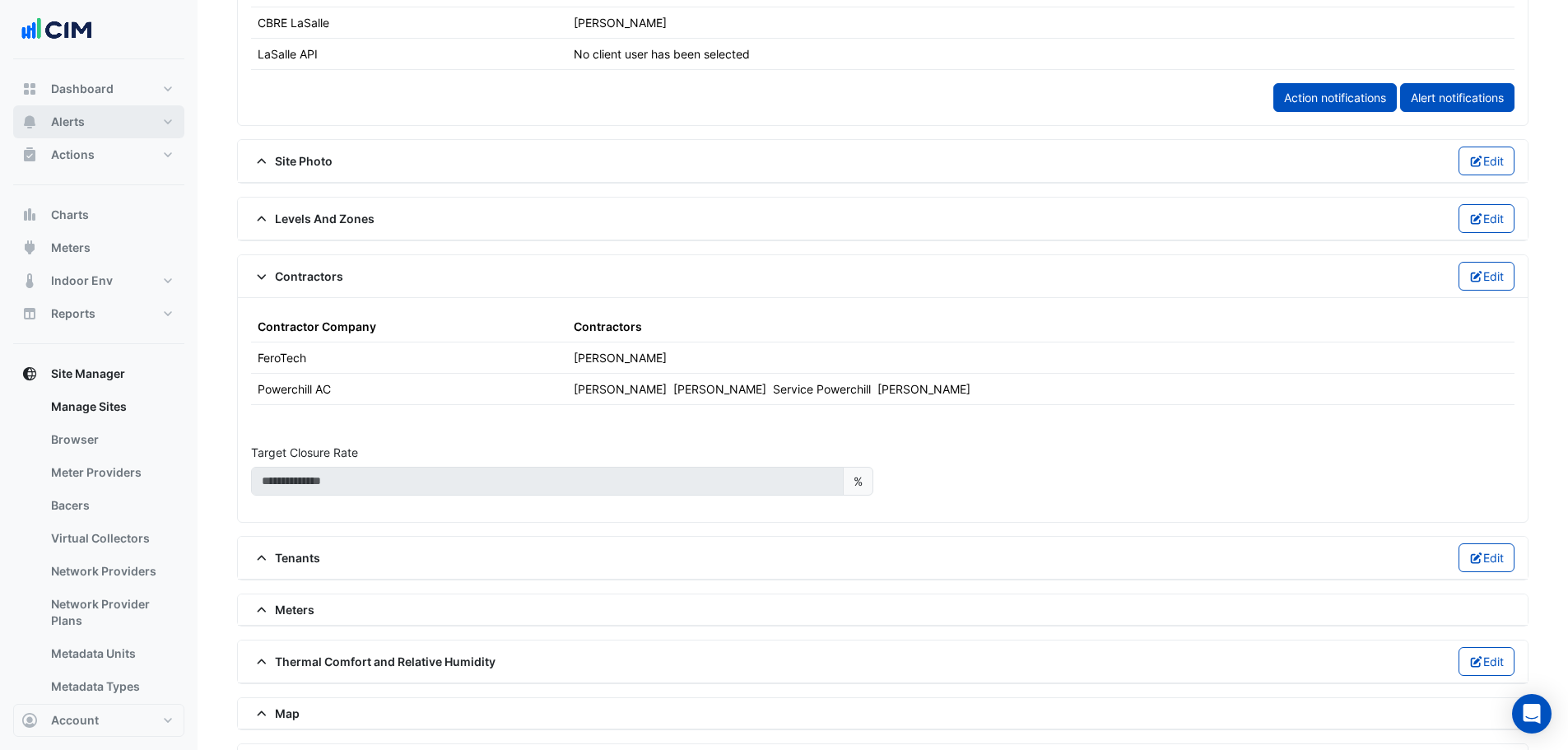
click at [101, 124] on button "Alerts" at bounding box center [99, 122] width 172 height 33
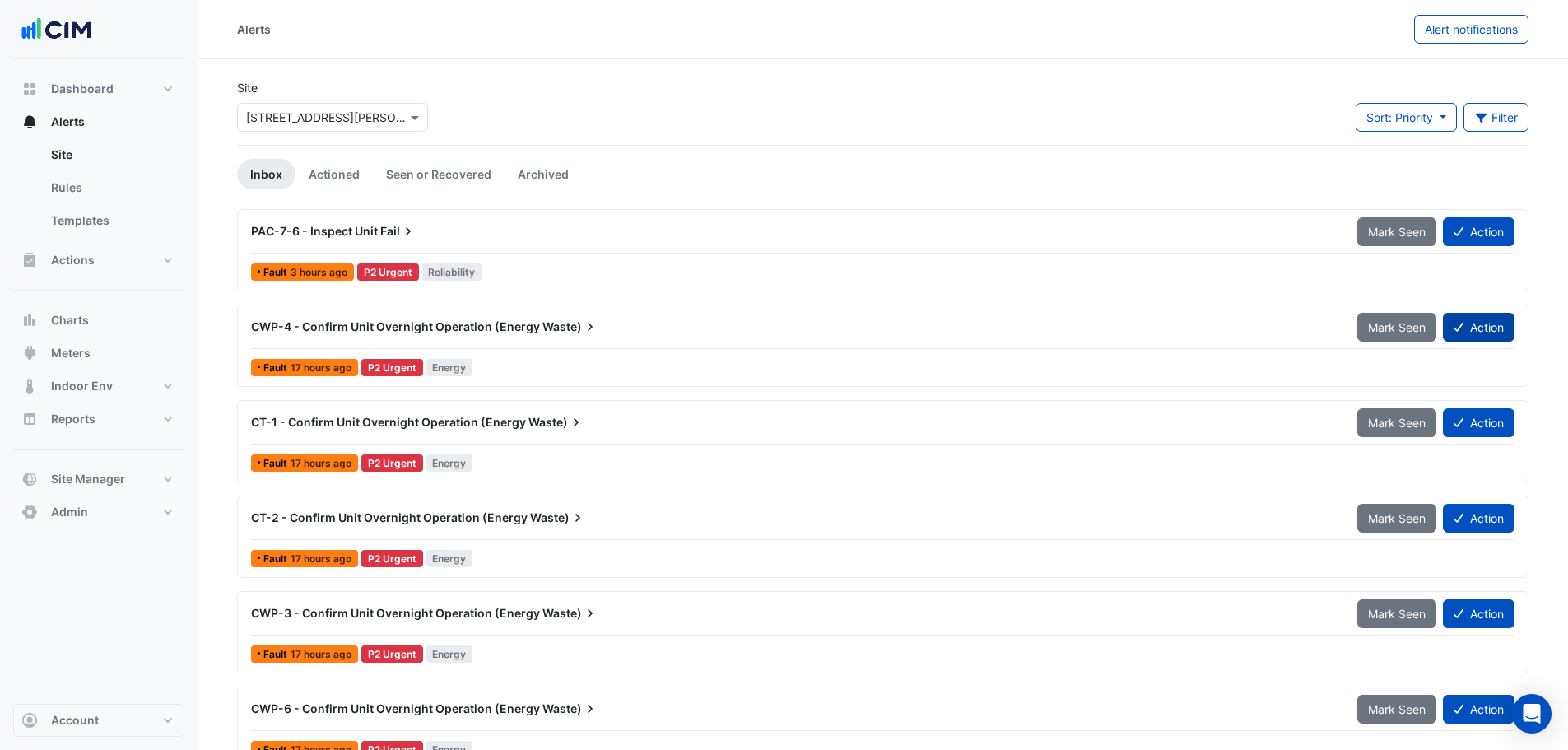
click at [1478, 331] on button "Action" at bounding box center [1478, 328] width 72 height 29
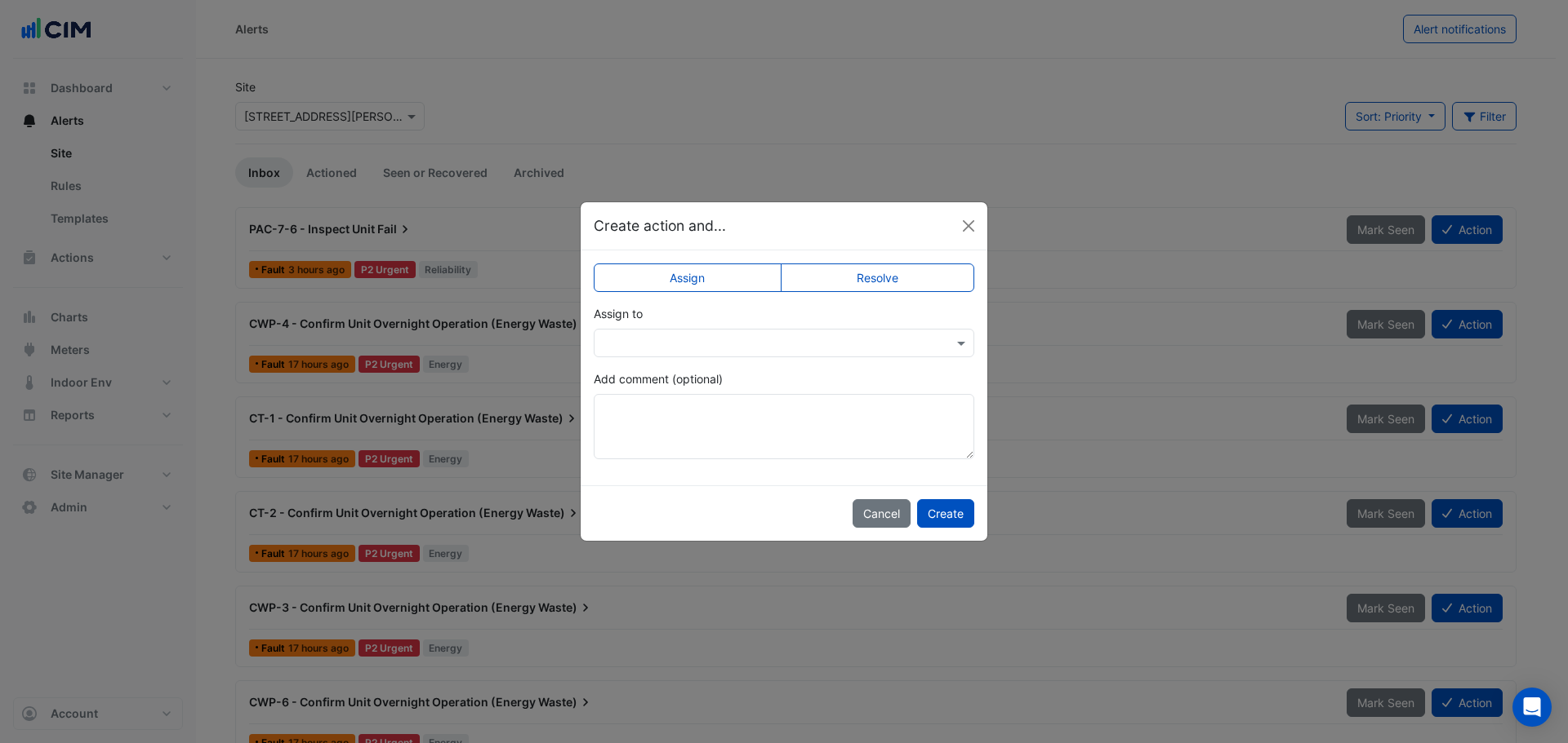
click at [870, 338] on input "text" at bounding box center [768, 344] width 330 height 17
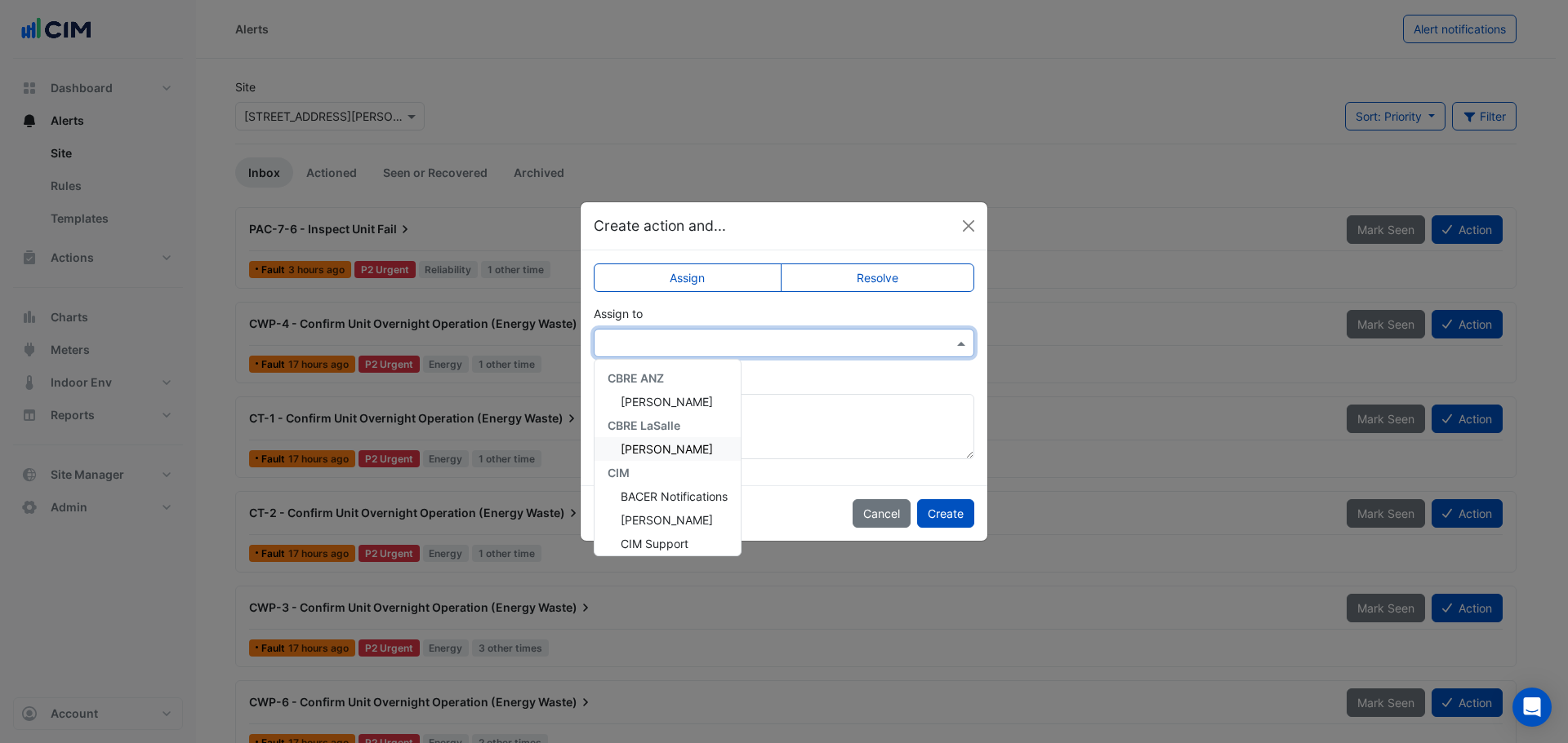
scroll to position [196, 0]
click at [690, 423] on span "Matt Tunstall" at bounding box center [666, 418] width 93 height 13
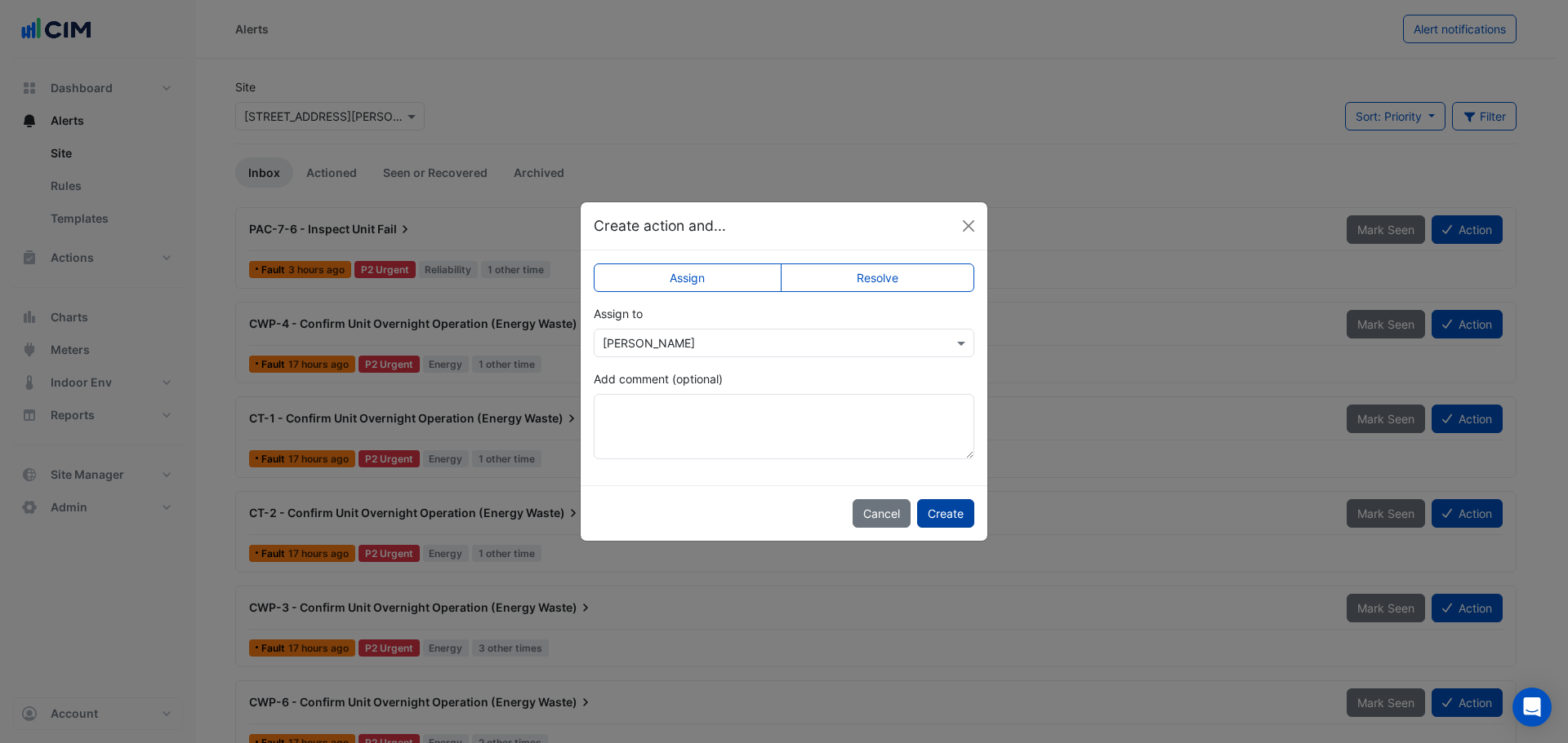
click at [954, 508] on button "Create" at bounding box center [946, 514] width 58 height 29
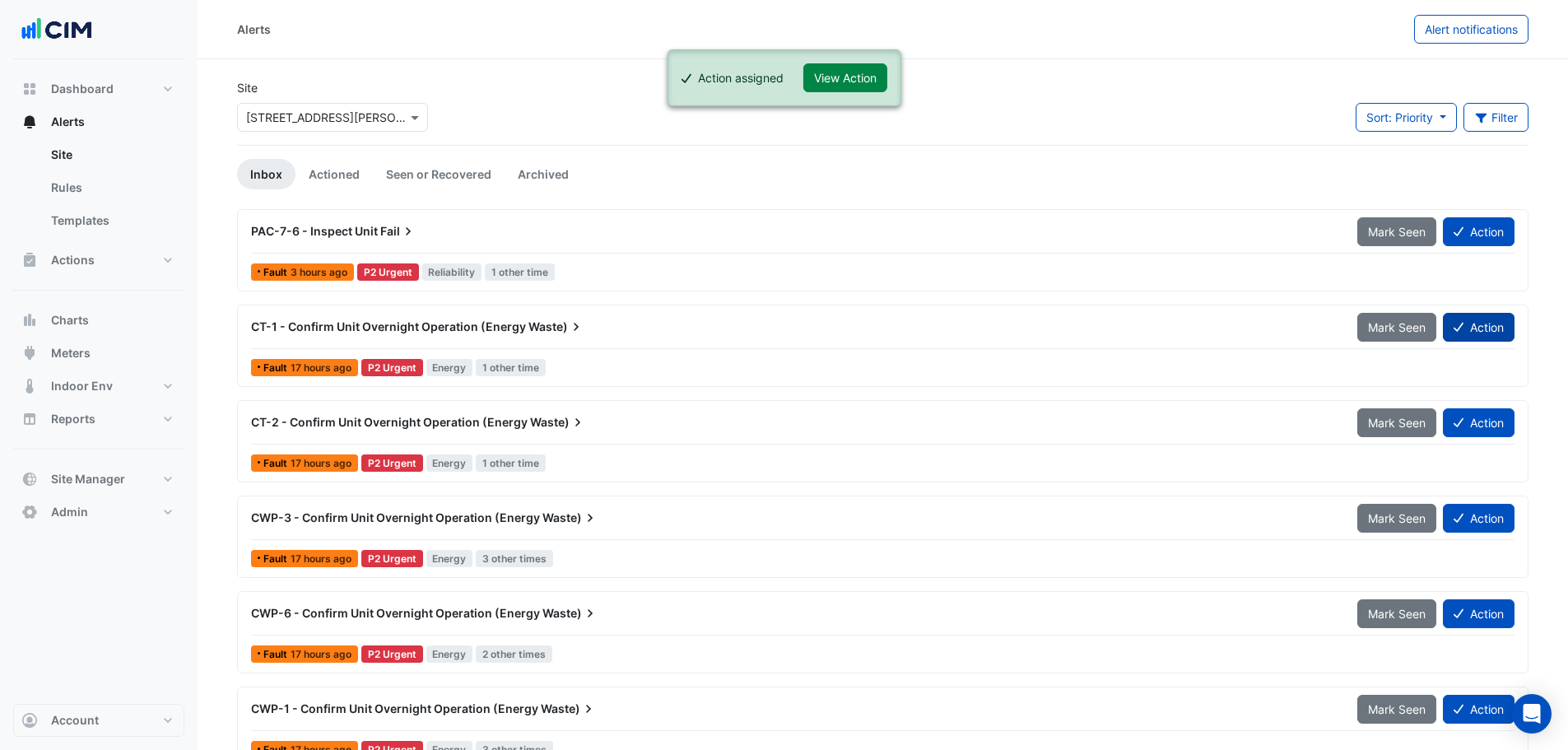
click at [1485, 328] on button "Action" at bounding box center [1478, 328] width 72 height 29
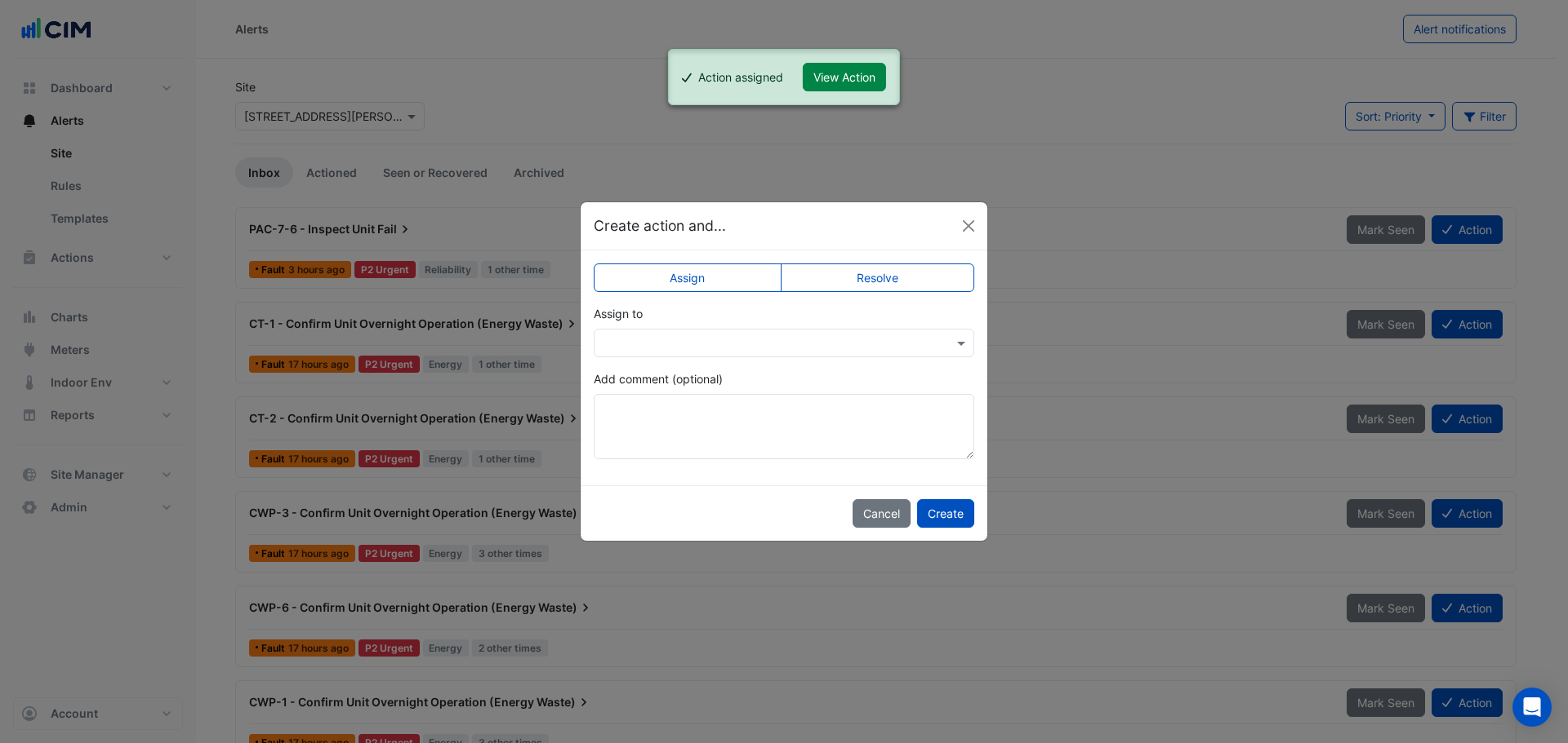
click at [754, 333] on div at bounding box center [784, 344] width 381 height 29
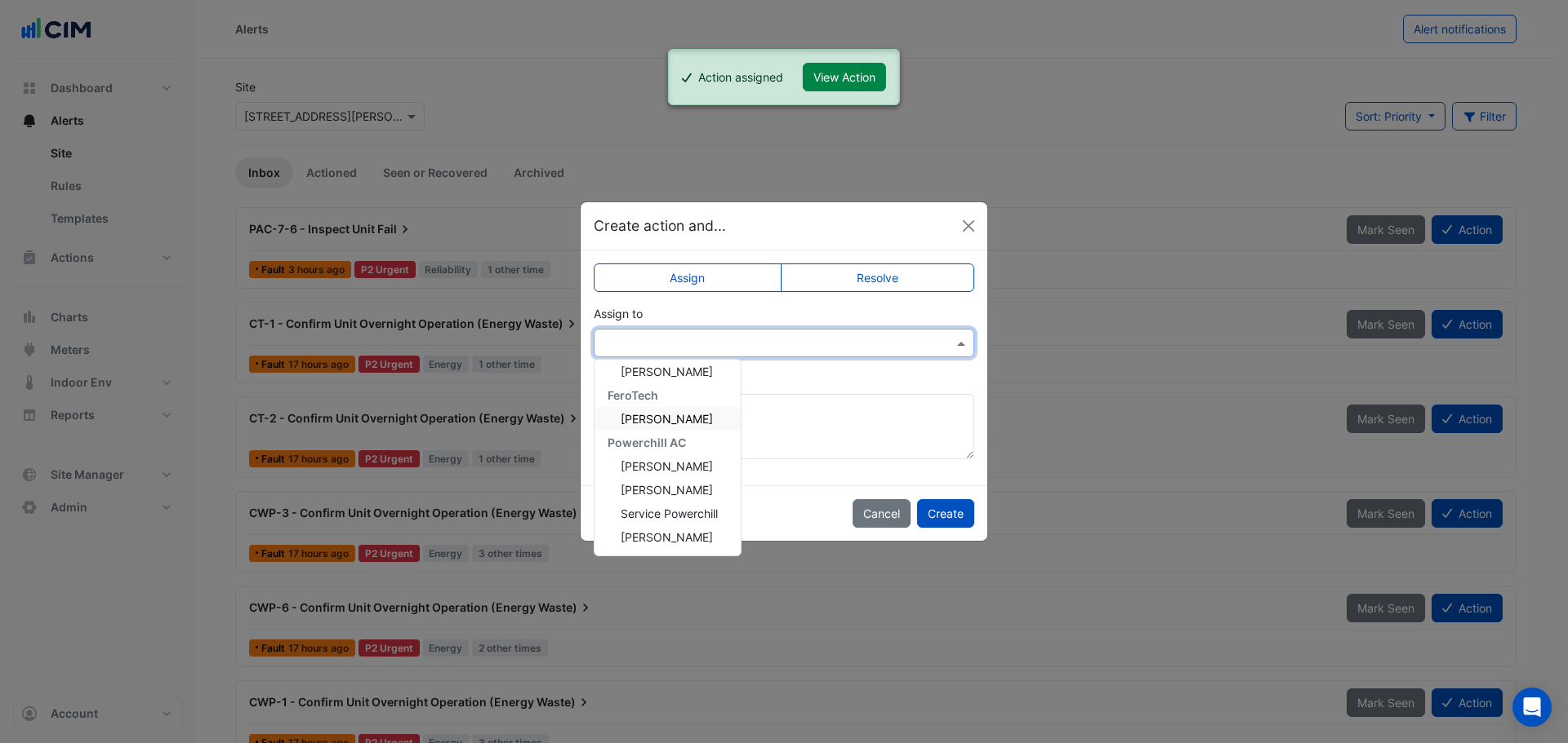
click at [684, 416] on span "Matt Tunstall" at bounding box center [666, 418] width 93 height 13
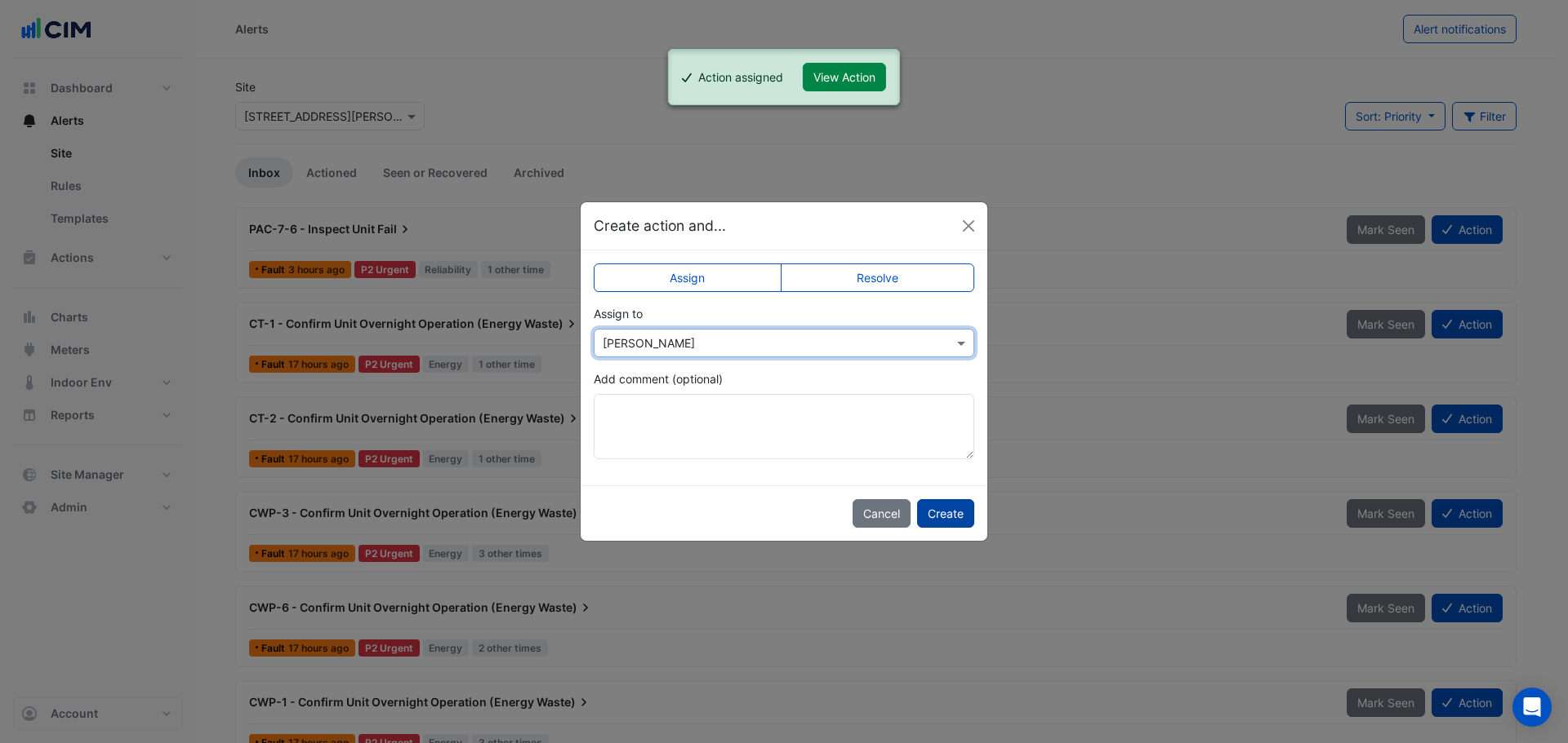
click at [960, 515] on button "Create" at bounding box center [946, 514] width 58 height 29
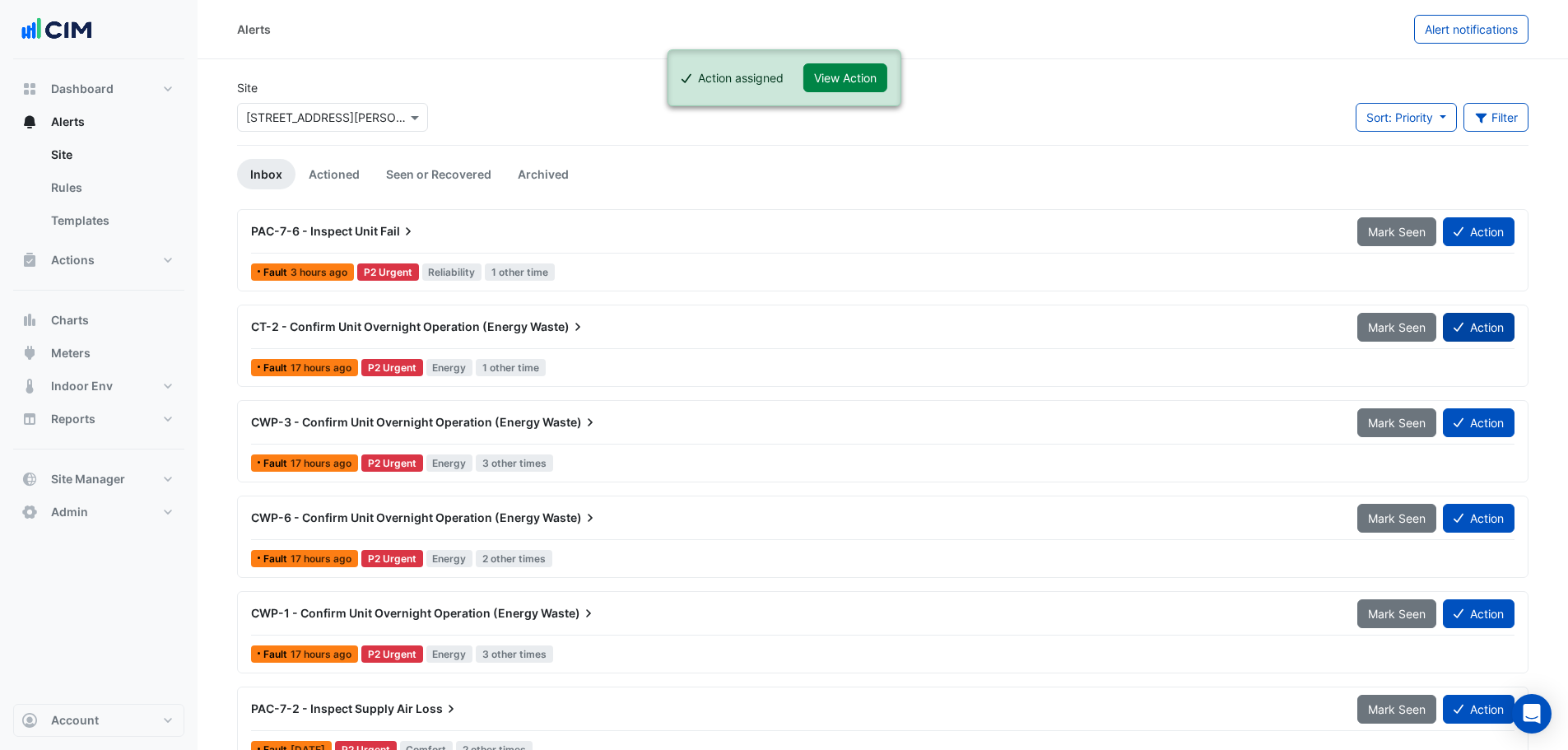
click at [1480, 323] on button "Action" at bounding box center [1478, 328] width 72 height 29
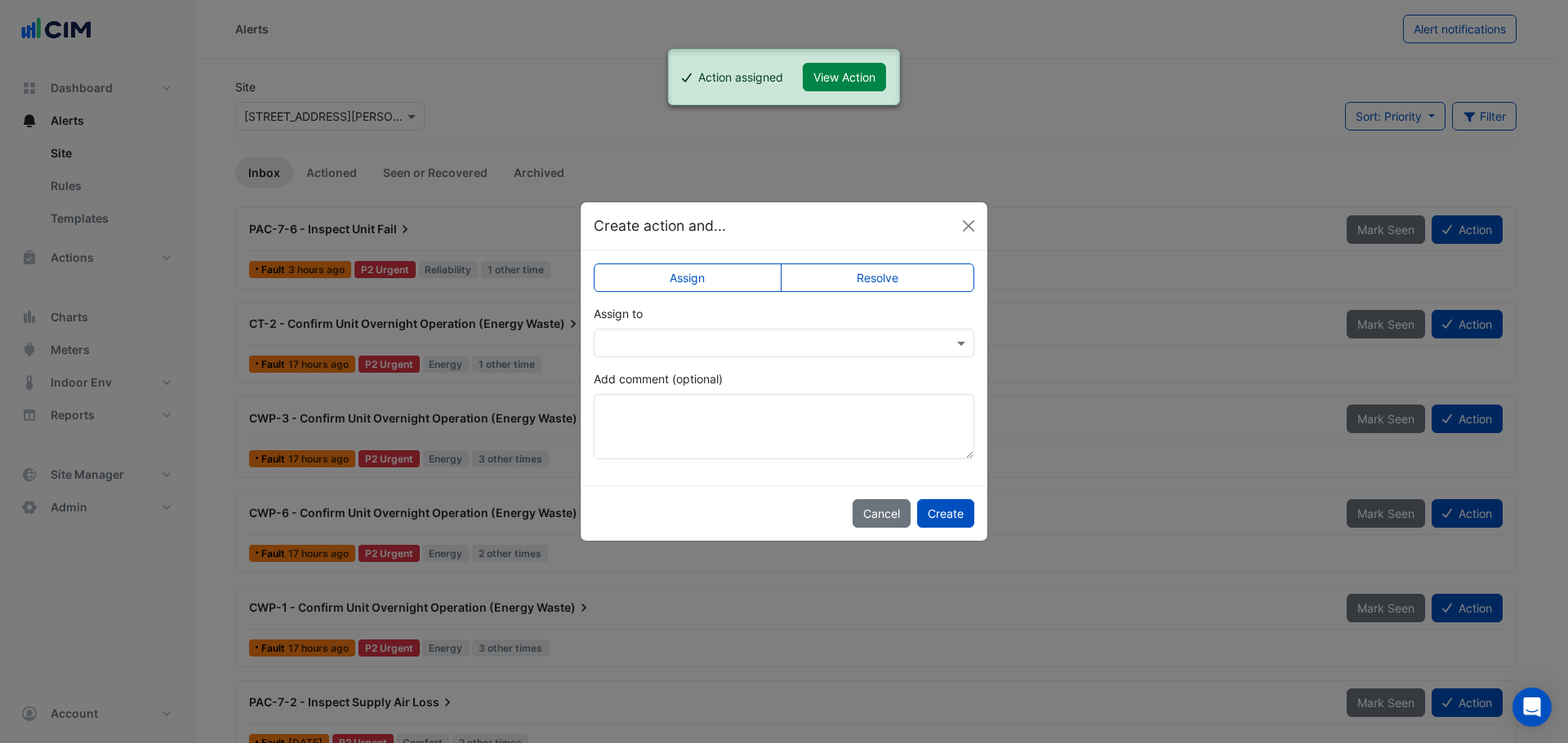
click at [729, 336] on input "text" at bounding box center [768, 344] width 330 height 17
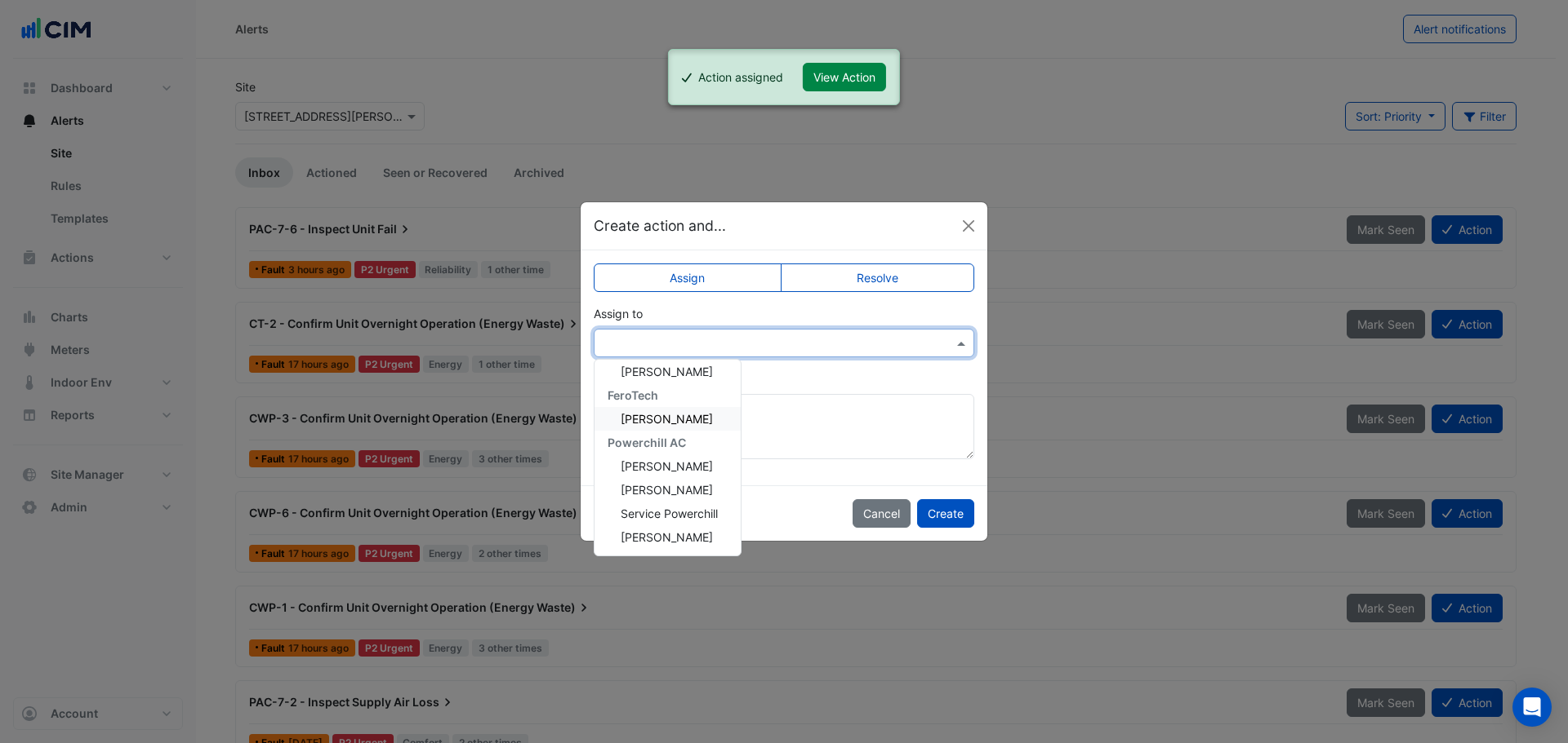
click at [688, 428] on div "Matt Tunstall" at bounding box center [667, 419] width 146 height 23
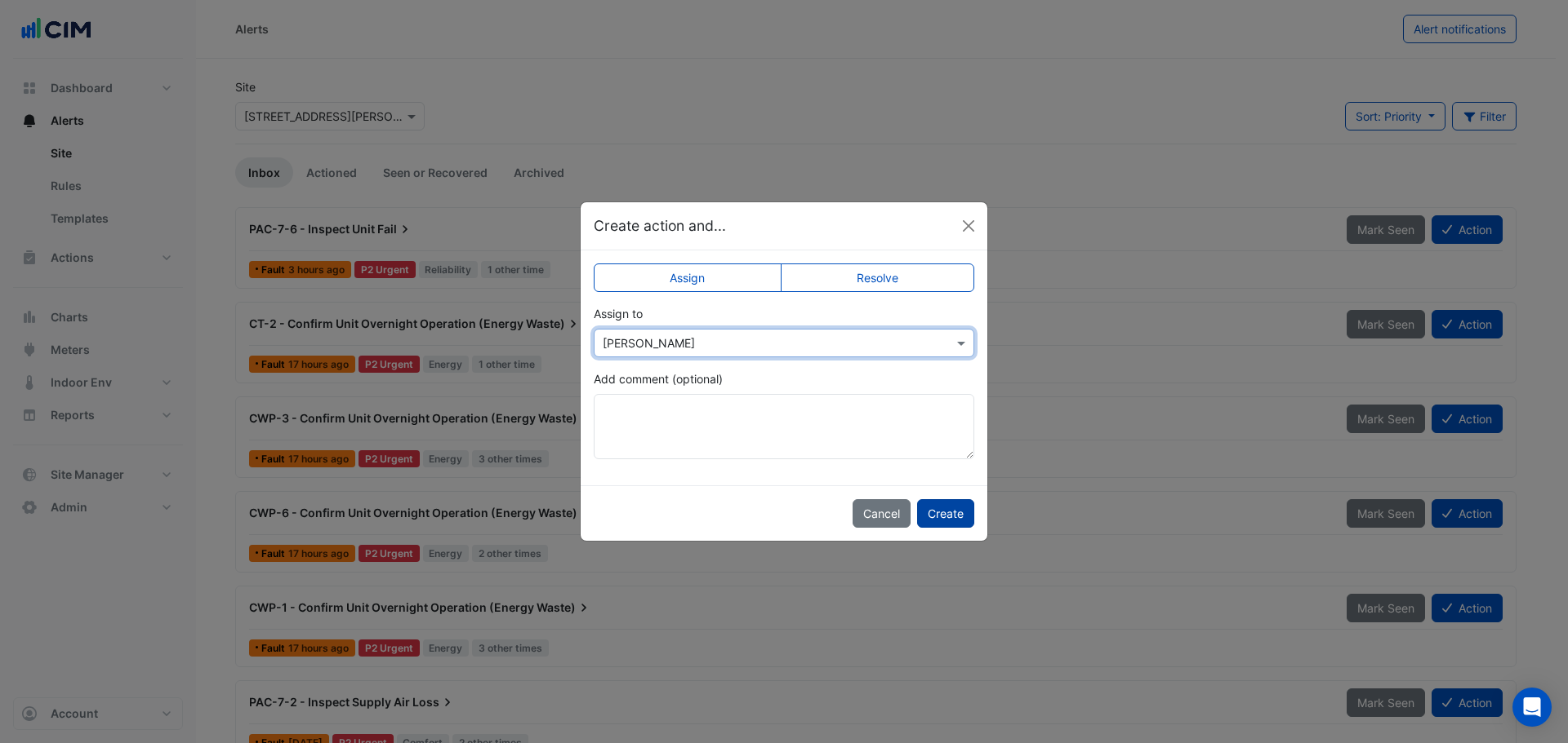
click at [955, 519] on button "Create" at bounding box center [946, 514] width 58 height 29
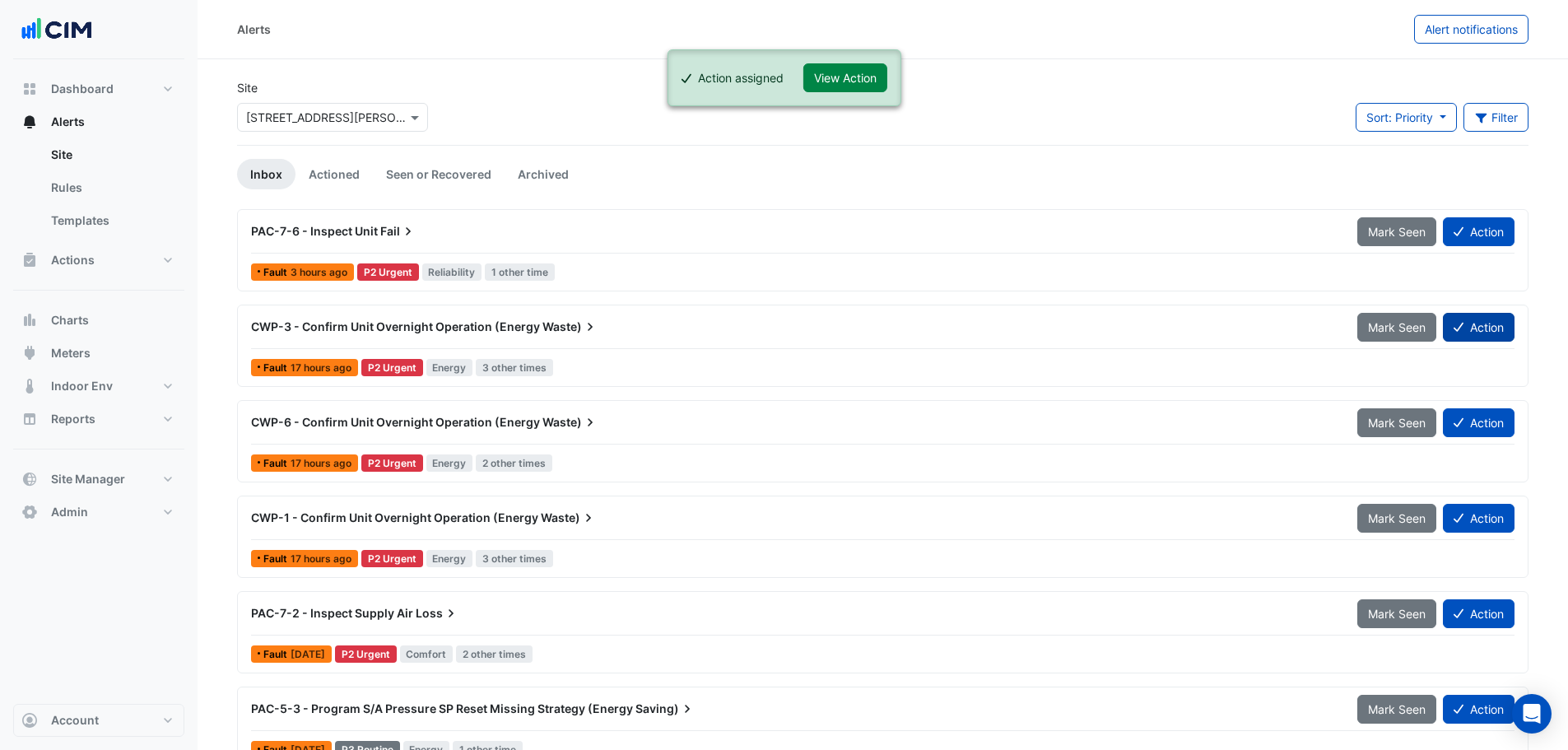
click at [1475, 330] on button "Action" at bounding box center [1478, 328] width 72 height 29
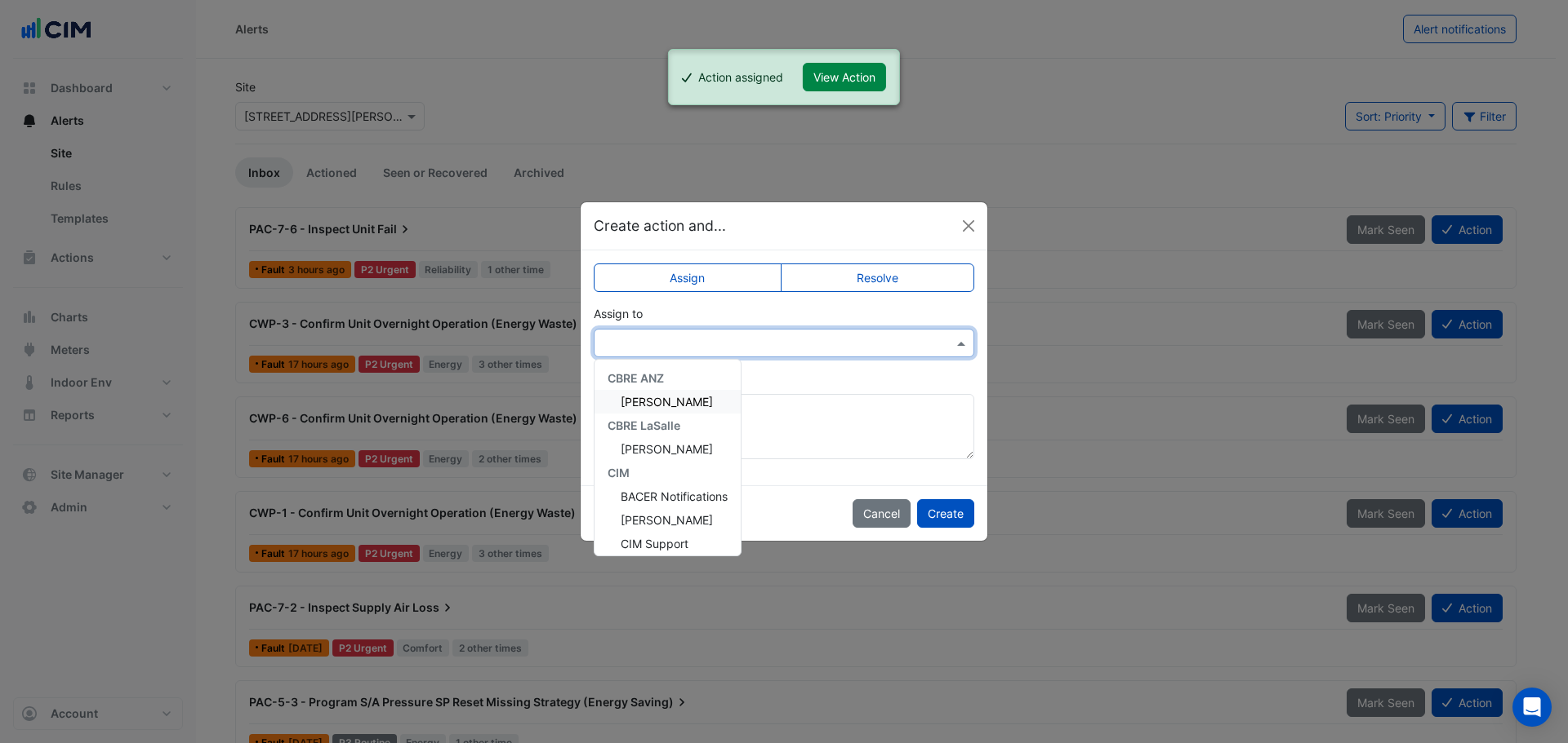
click at [714, 340] on input "text" at bounding box center [768, 344] width 330 height 17
click at [670, 417] on span "Matt Tunstall" at bounding box center [666, 418] width 93 height 13
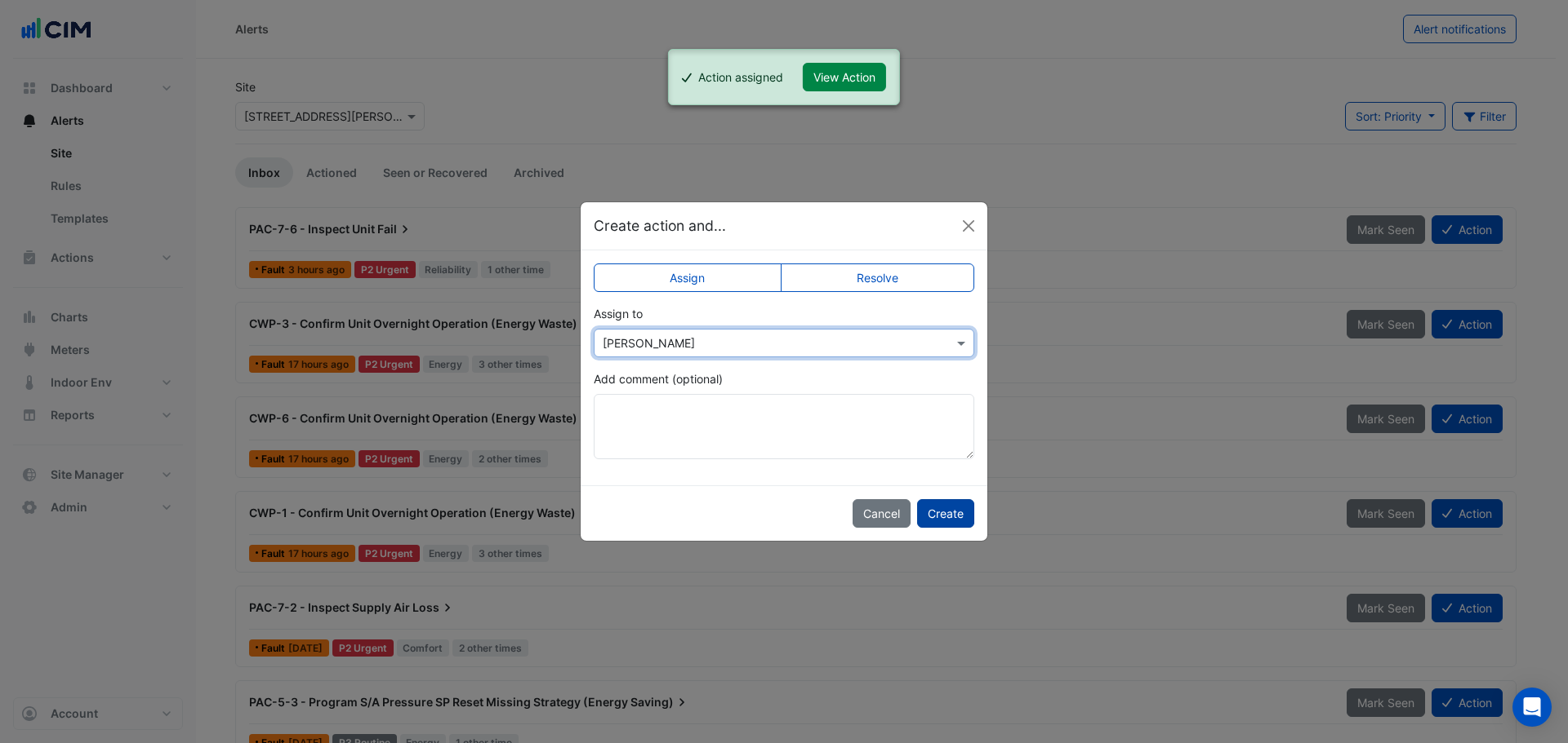
click at [953, 512] on button "Create" at bounding box center [946, 514] width 58 height 29
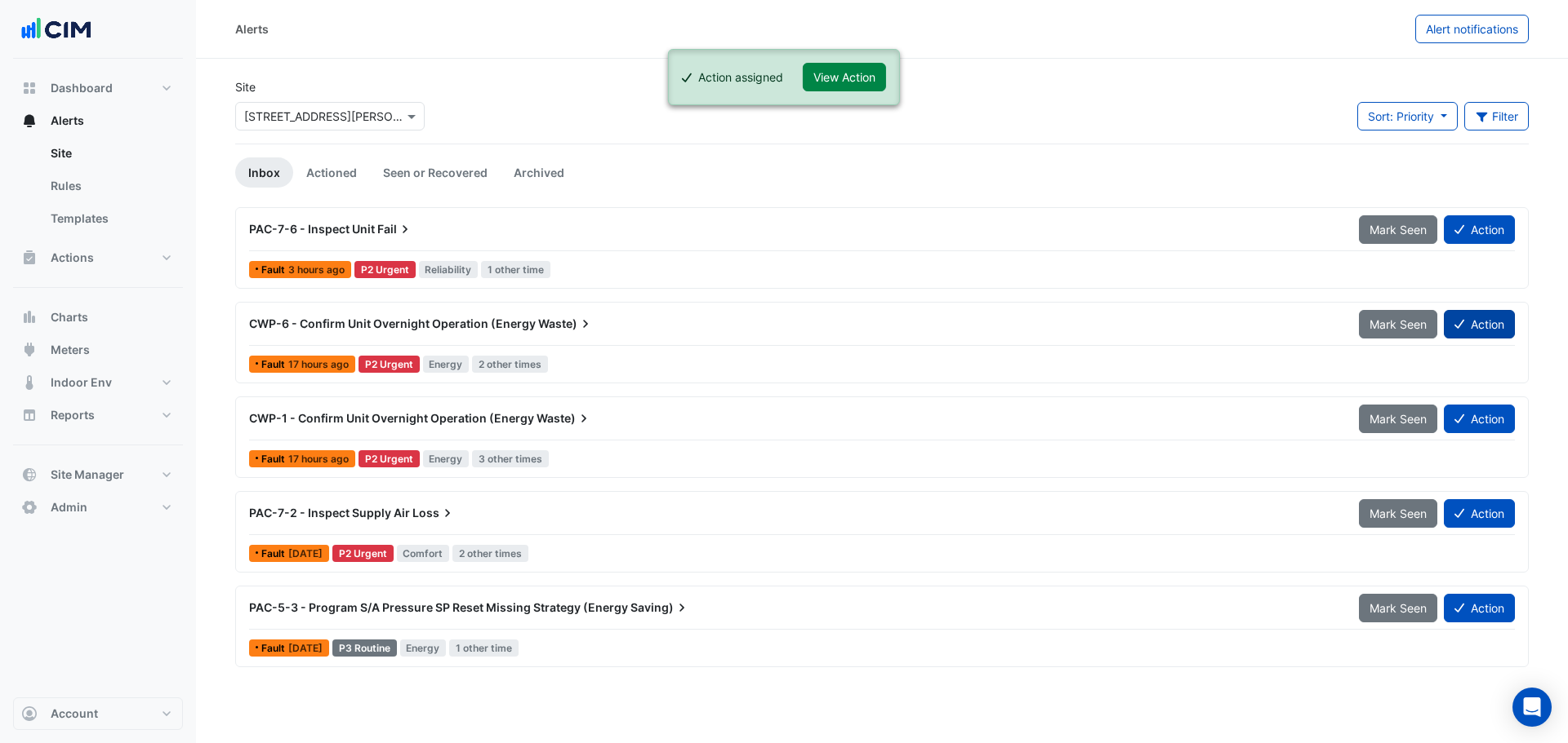
click at [1479, 329] on button "Action" at bounding box center [1479, 325] width 71 height 29
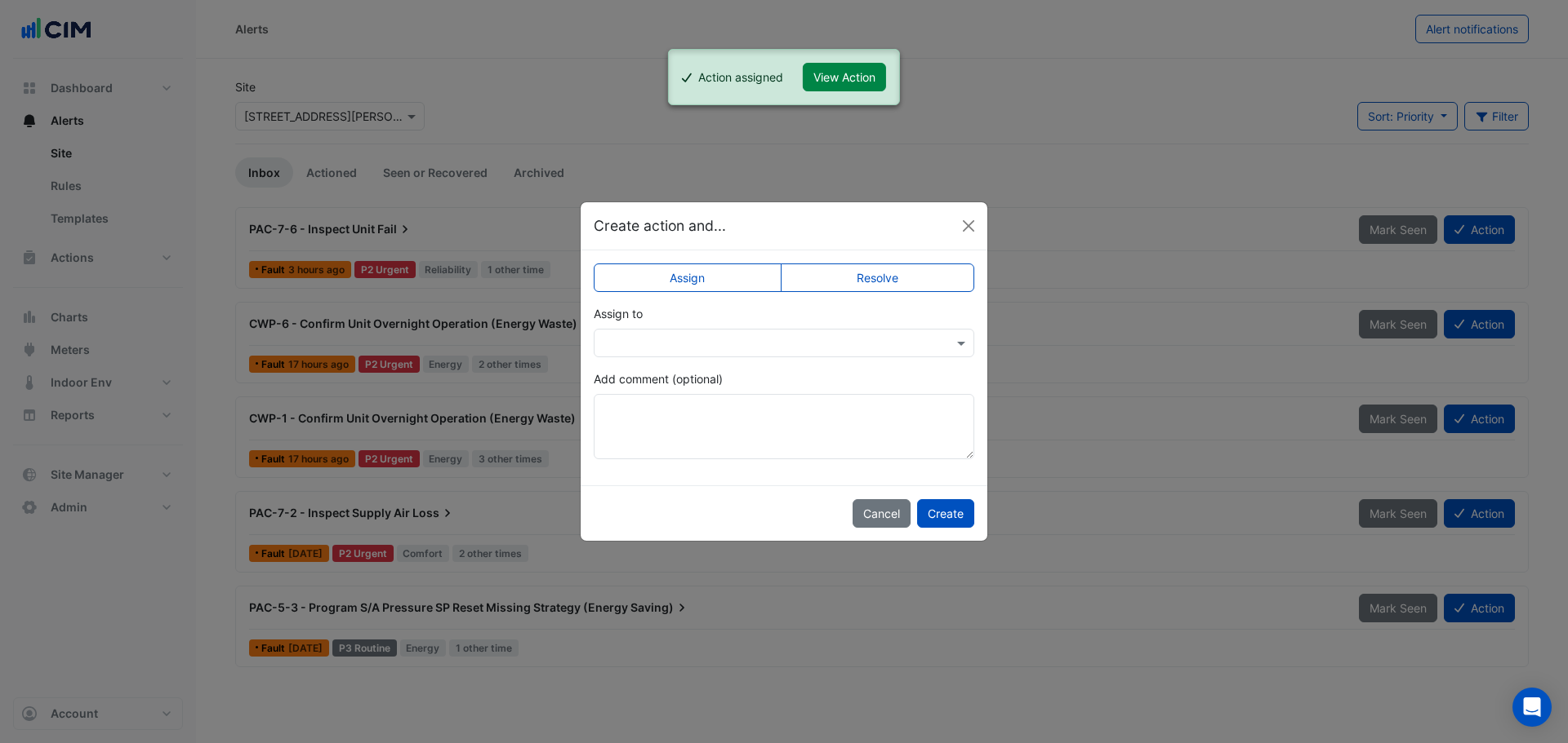
click at [784, 355] on div at bounding box center [784, 344] width 381 height 29
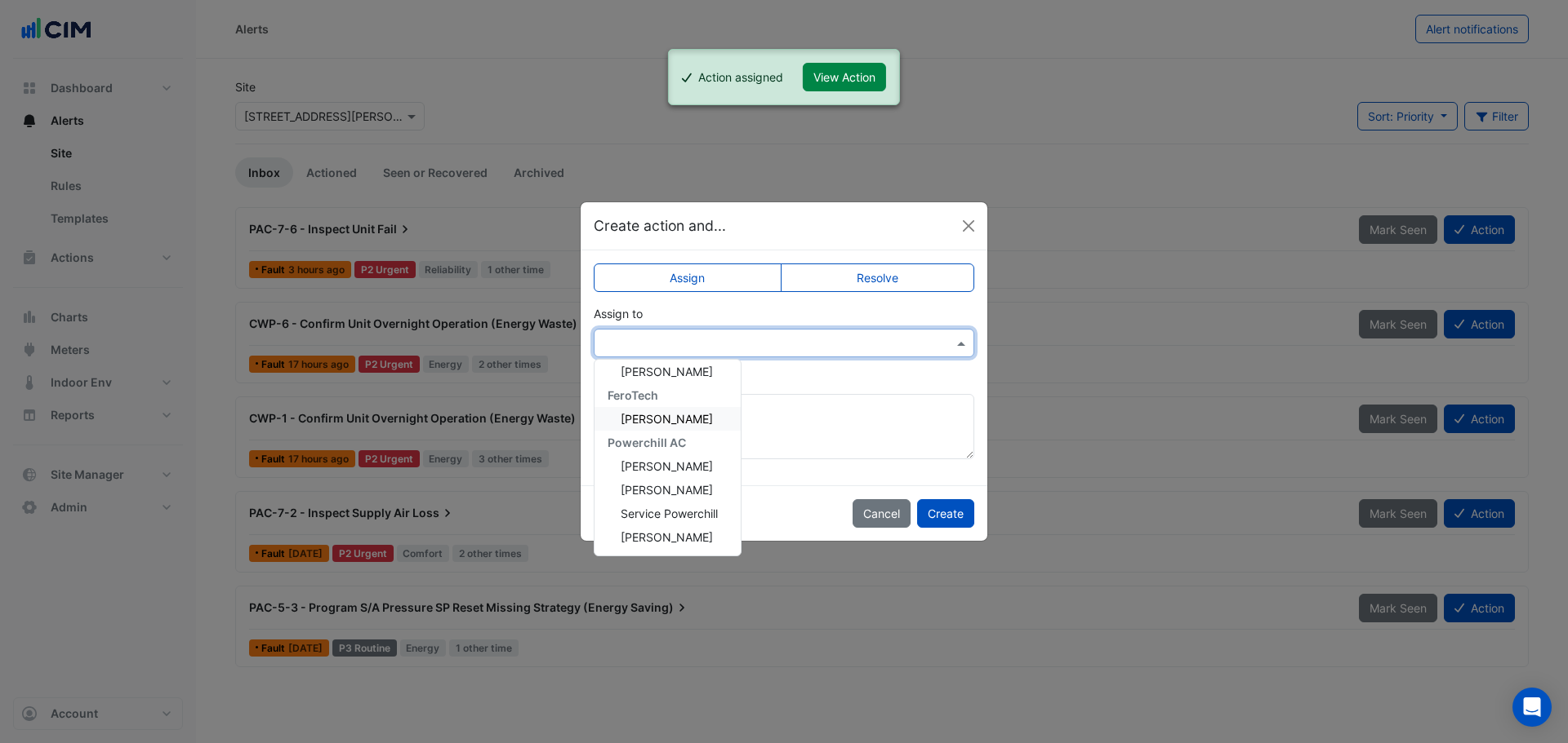
click at [681, 419] on span "Matt Tunstall" at bounding box center [666, 418] width 93 height 13
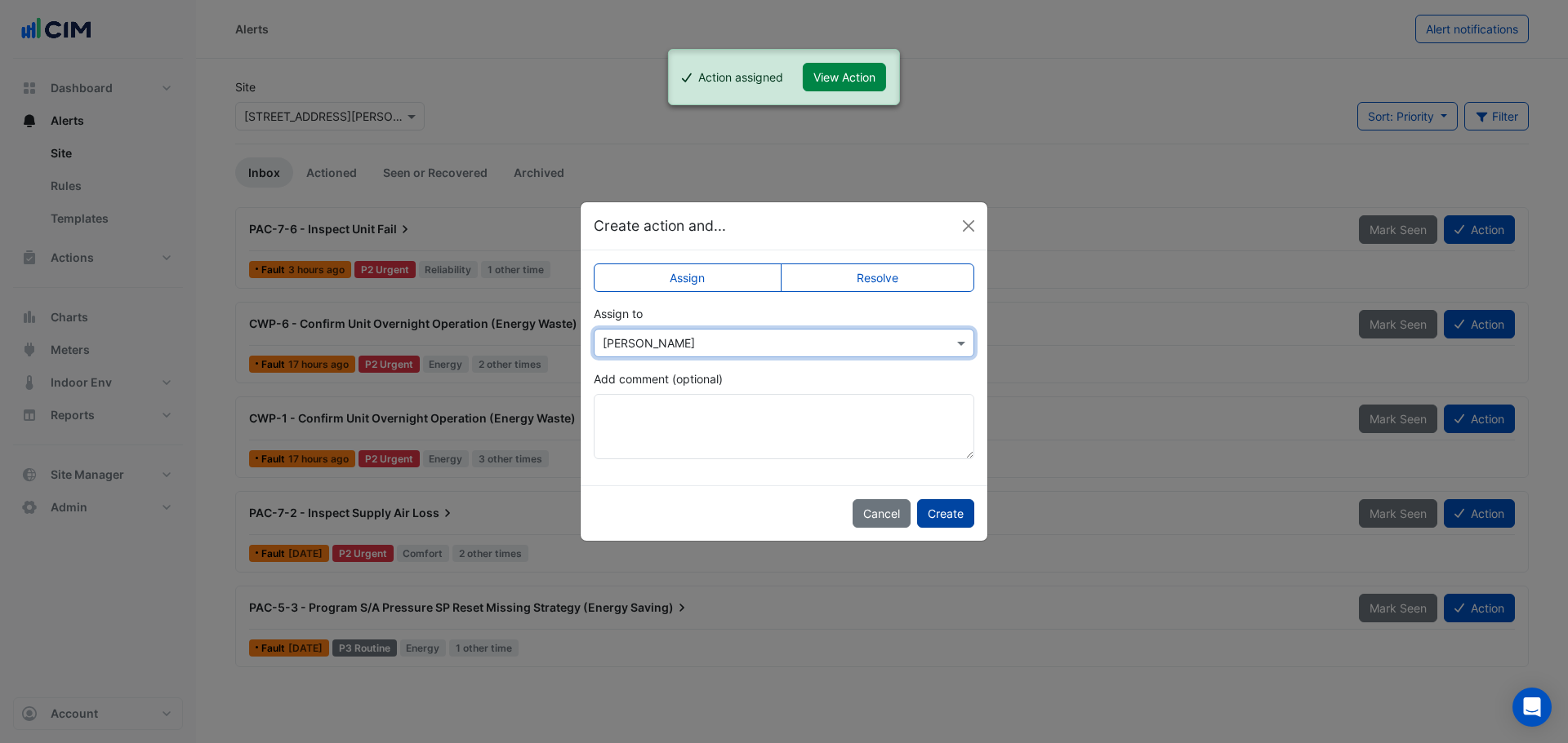
click at [936, 511] on button "Create" at bounding box center [946, 514] width 58 height 29
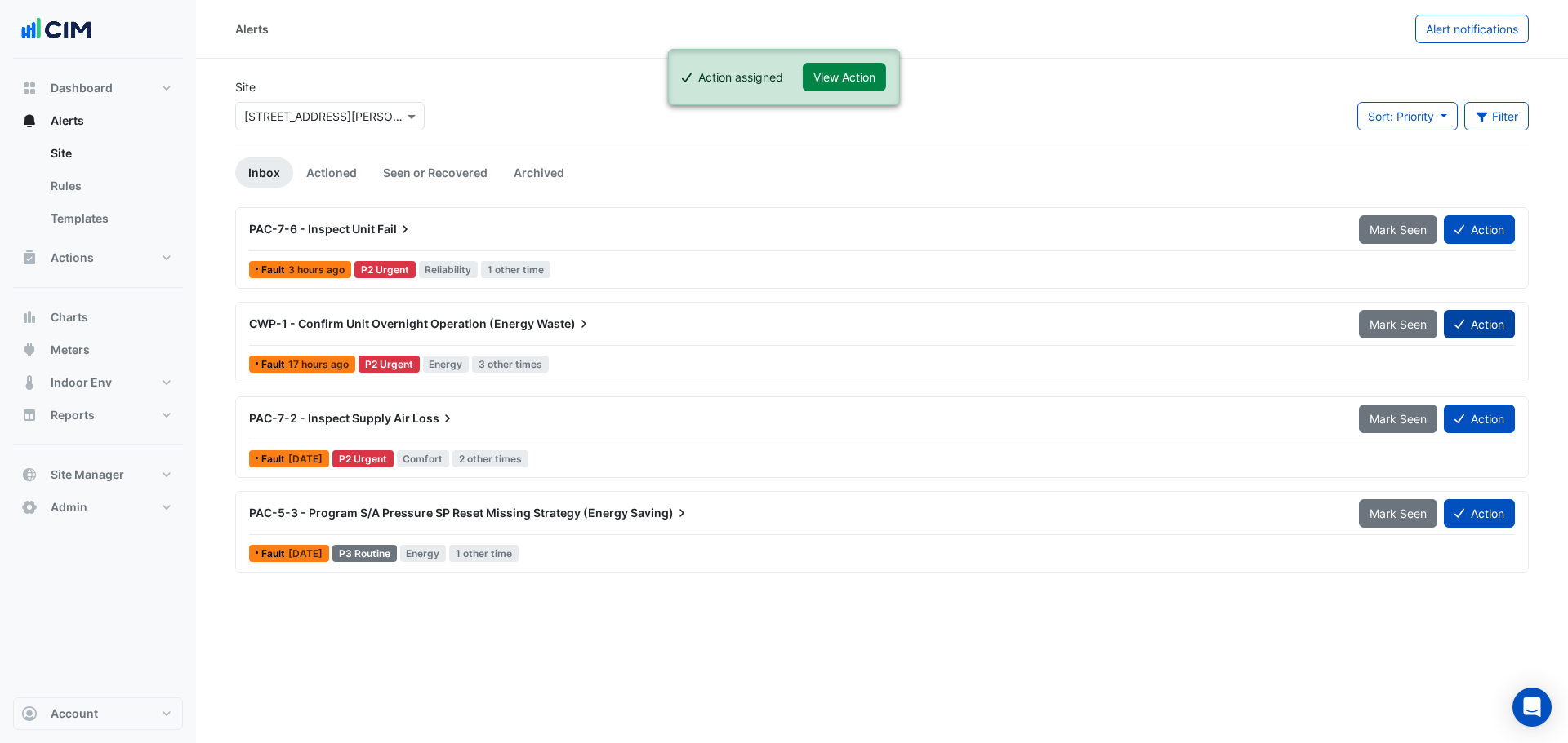
click at [1488, 325] on button "Action" at bounding box center [1479, 325] width 71 height 29
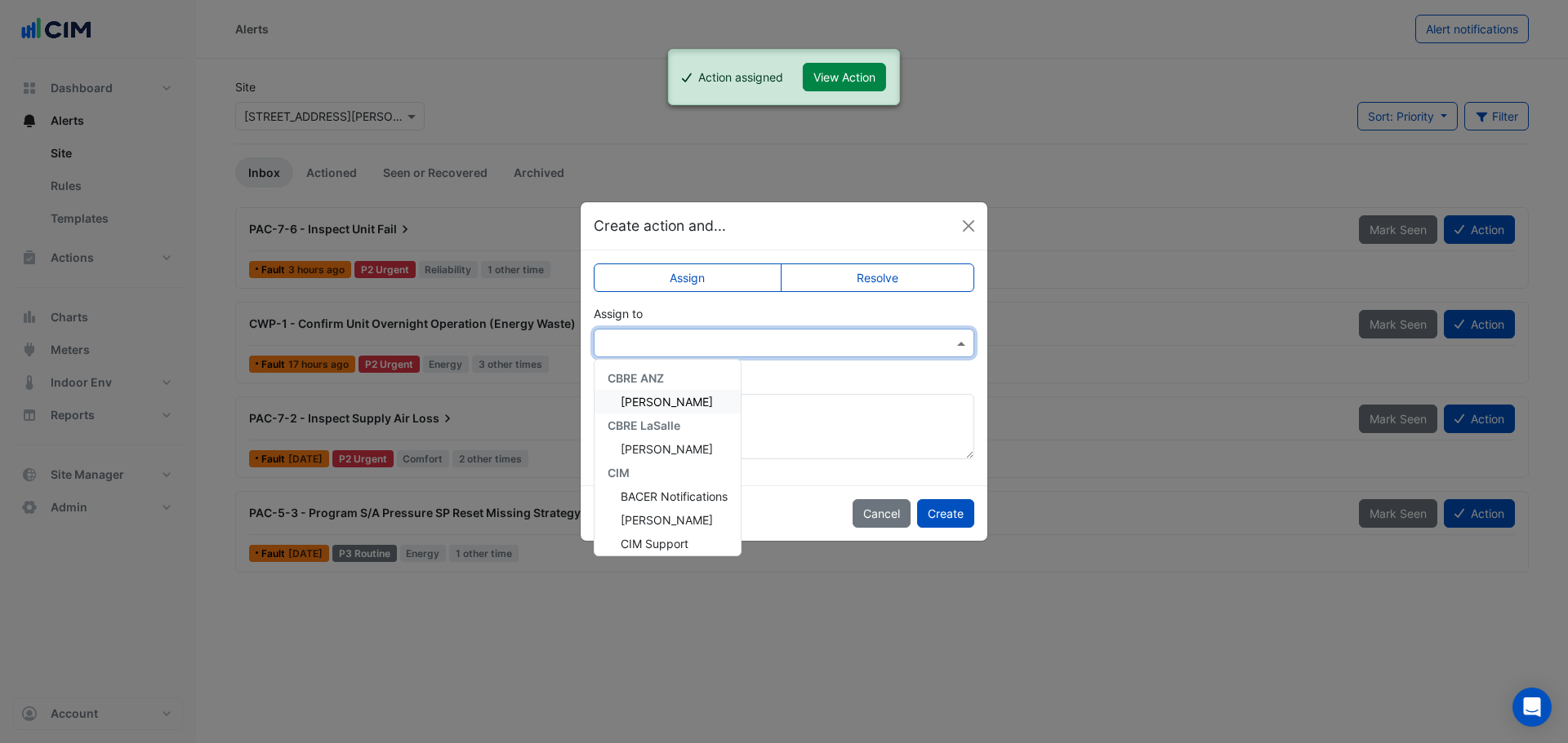
click at [786, 339] on input "text" at bounding box center [768, 344] width 330 height 17
click at [689, 421] on span "Matt Tunstall" at bounding box center [666, 418] width 93 height 13
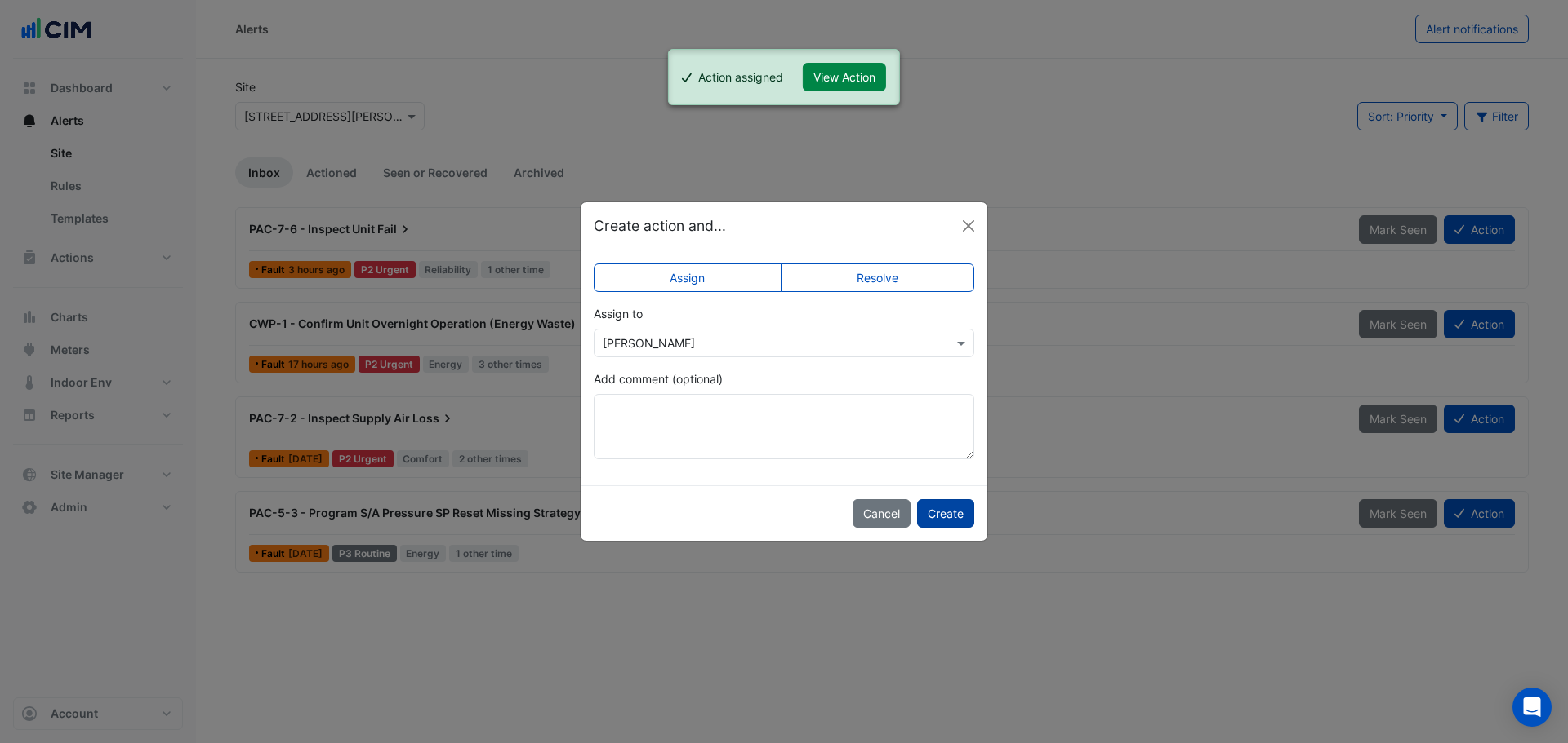
click at [942, 511] on button "Create" at bounding box center [946, 514] width 58 height 29
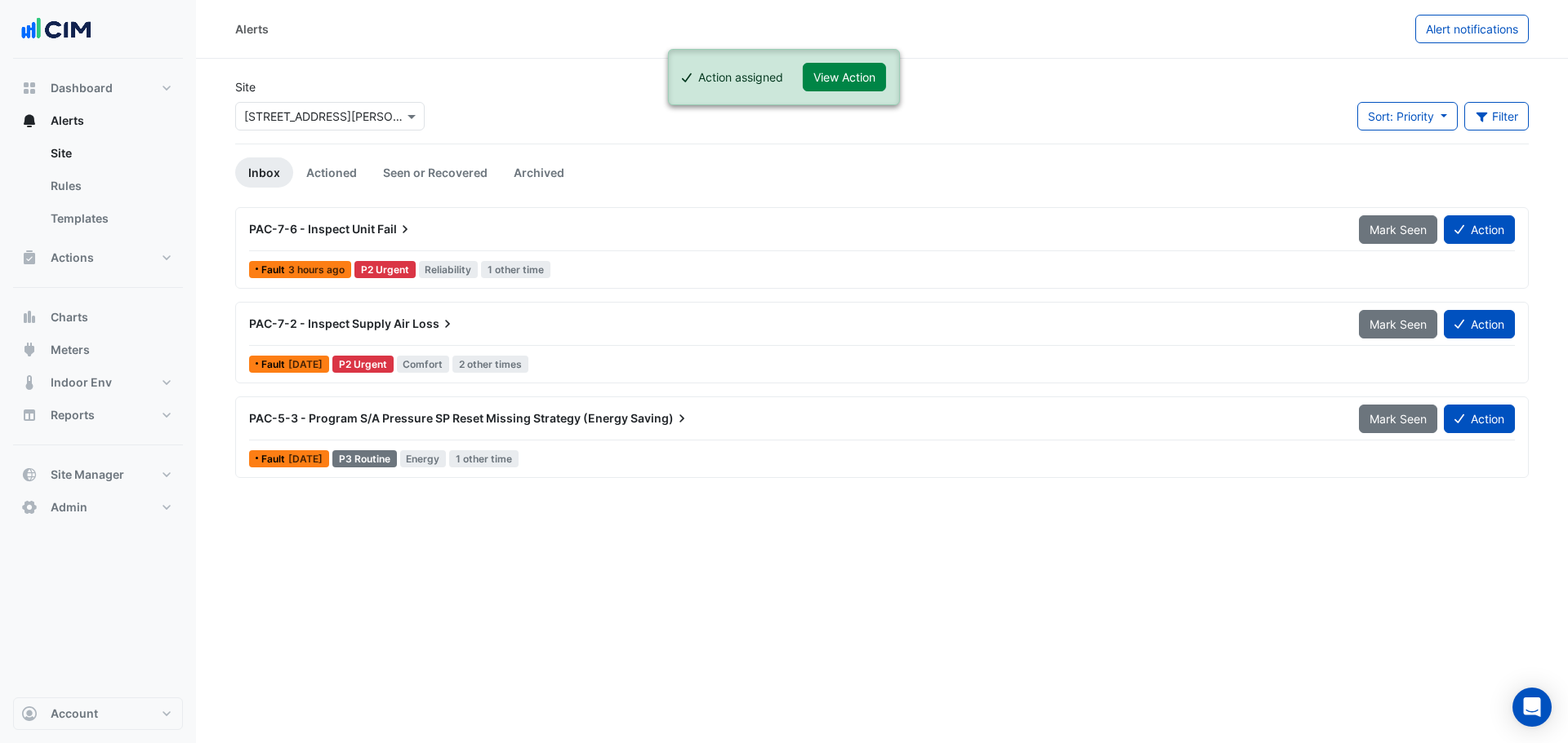
click at [311, 568] on div "Alerts Alert notifications Site × 15 Talavera Road Sort: Priority Priority Upda…" at bounding box center [882, 372] width 1372 height 743
click at [210, 166] on section "Site × 15 Talavera Road Sort: Priority Priority Updated Filter Title Priority F…" at bounding box center [882, 268] width 1372 height 419
click at [93, 258] on span "Actions" at bounding box center [72, 258] width 43 height 16
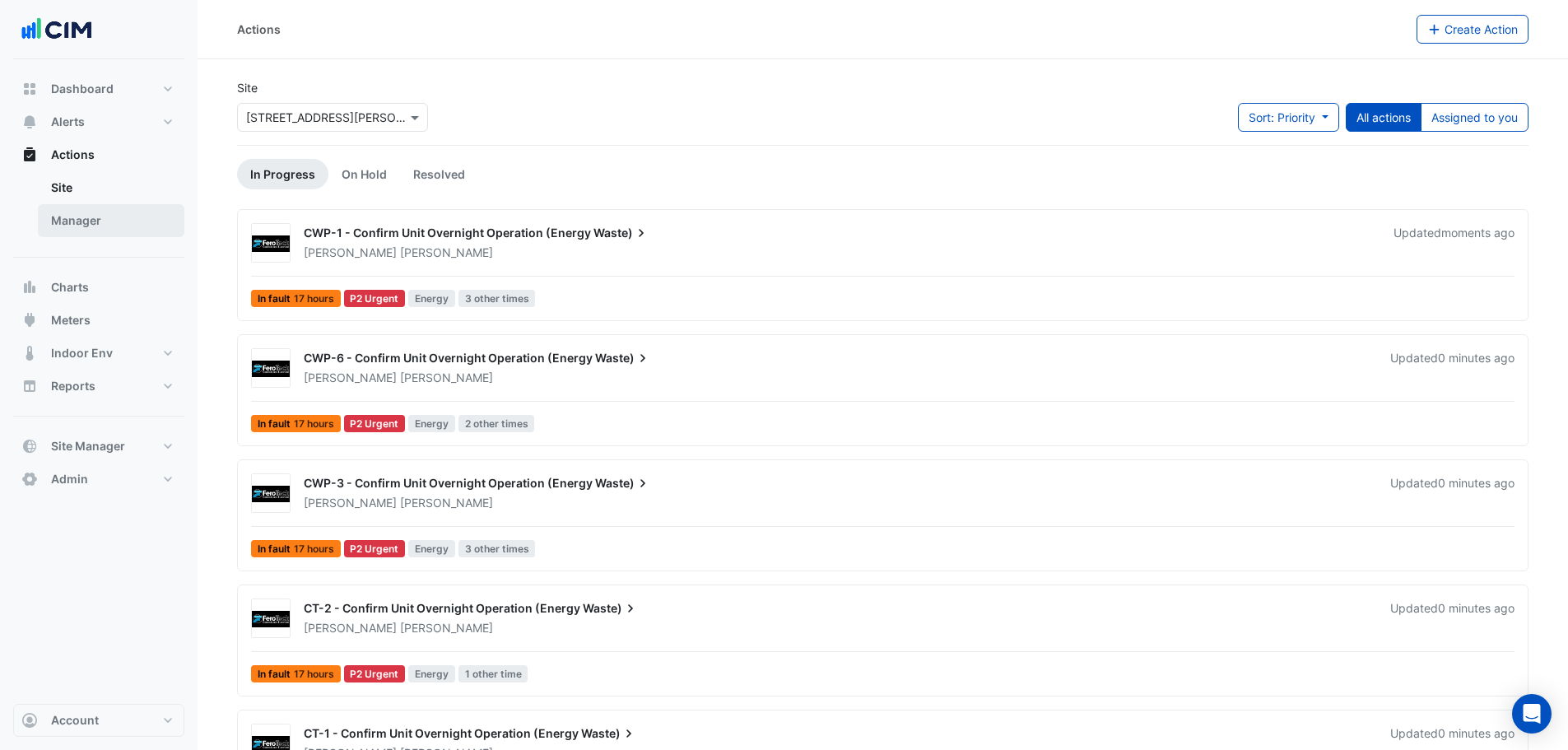
click at [54, 232] on link "Manager" at bounding box center [111, 221] width 146 height 33
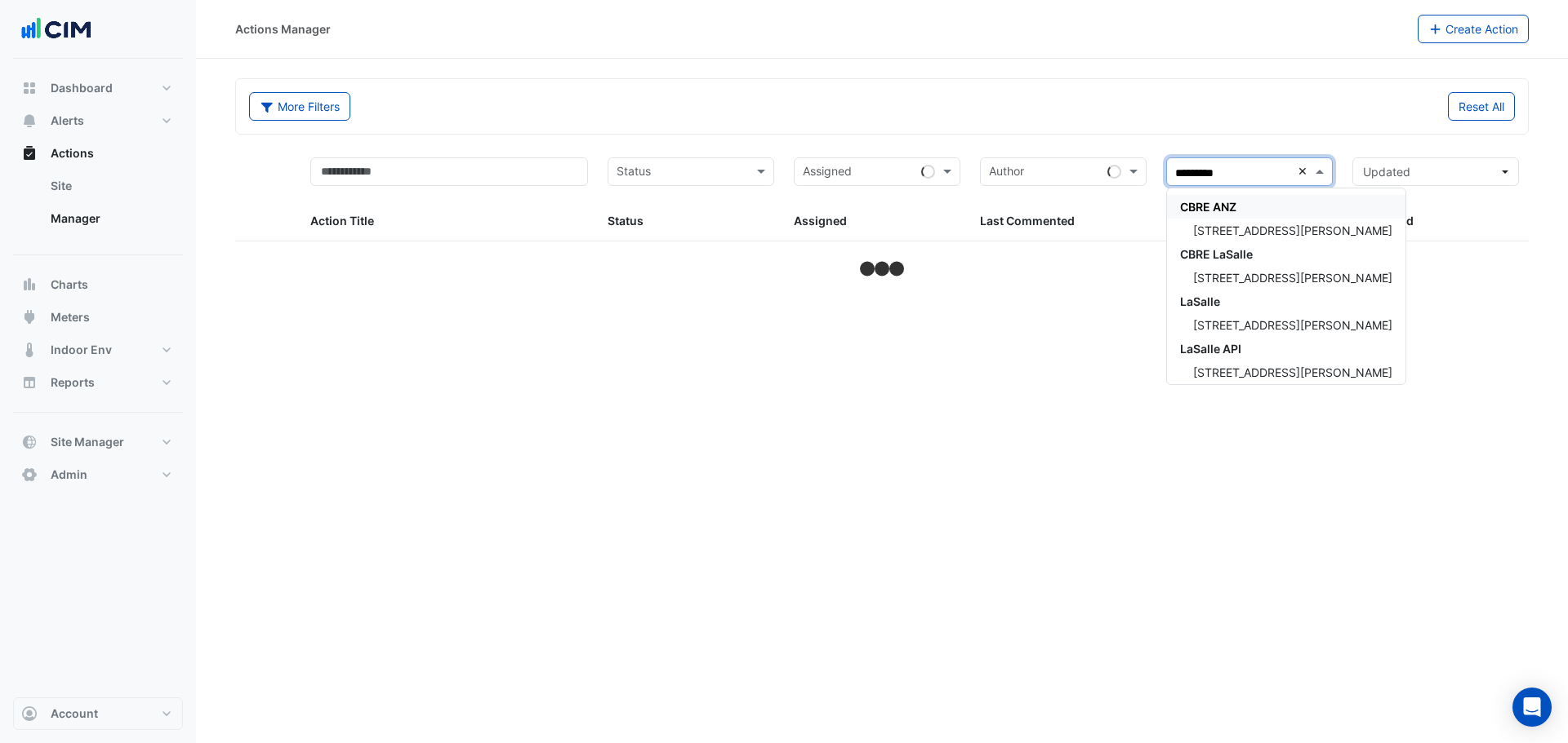
type input "**********"
click at [1269, 219] on div "[STREET_ADDRESS][PERSON_NAME]" at bounding box center [1285, 230] width 239 height 23
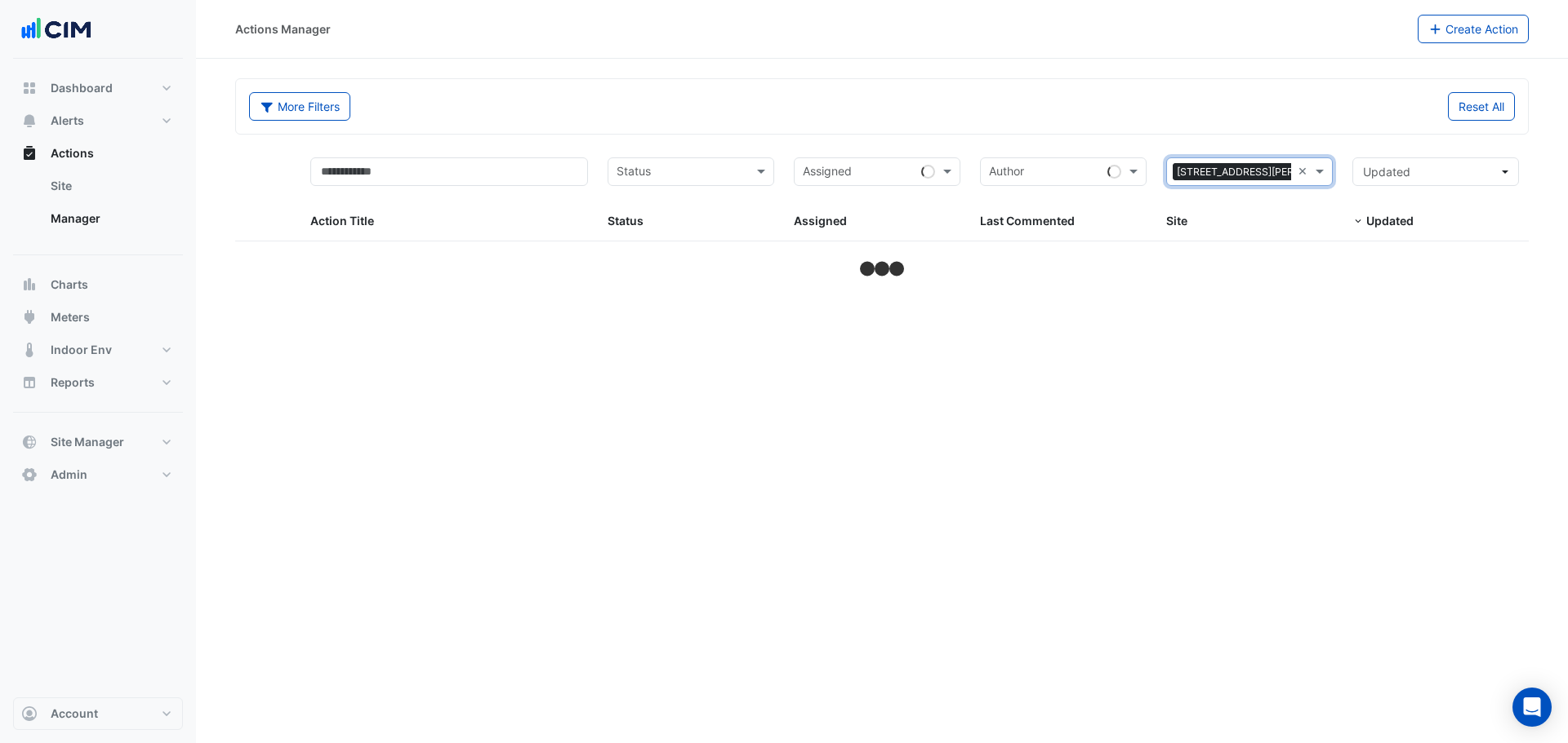
select select "***"
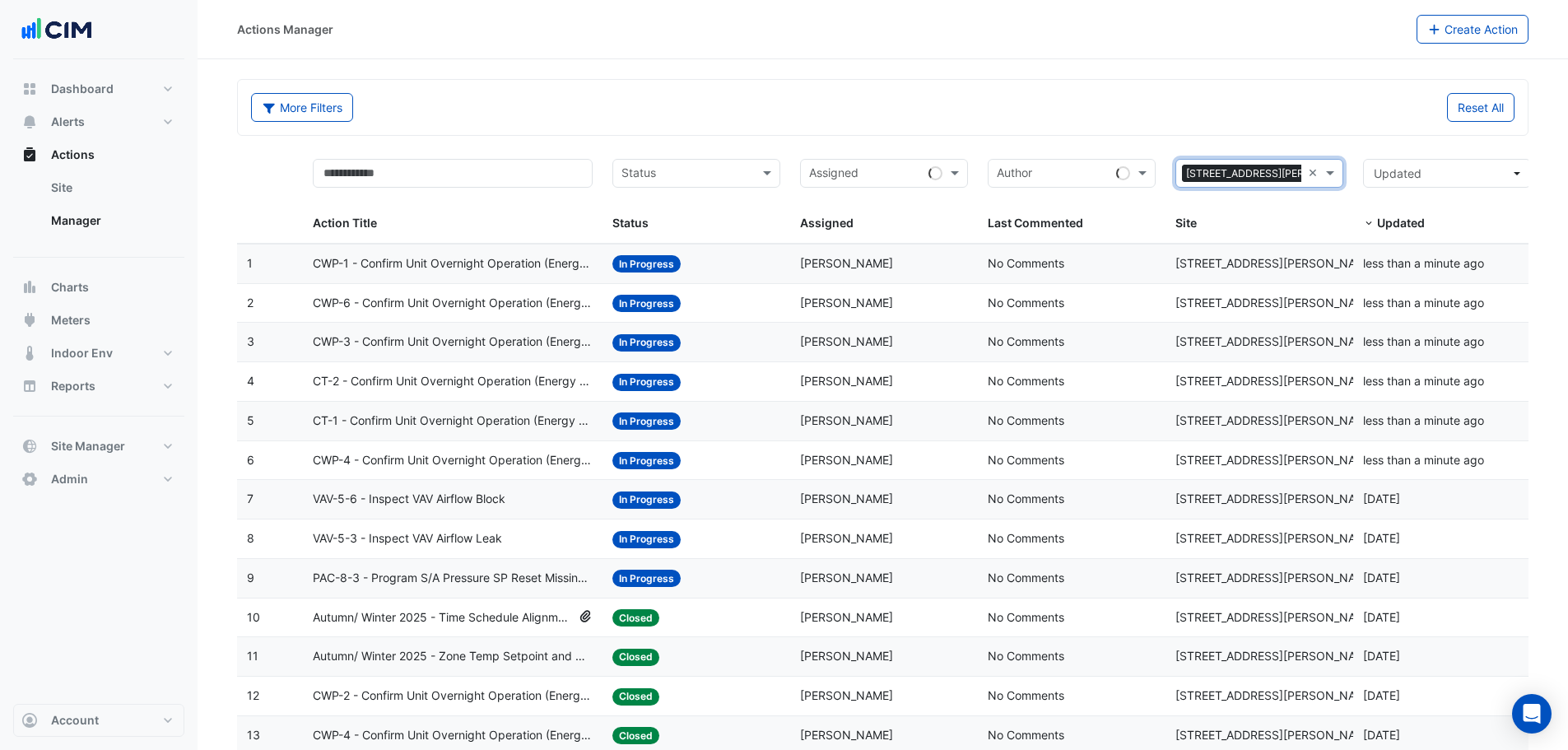
click at [721, 178] on input "text" at bounding box center [687, 174] width 131 height 19
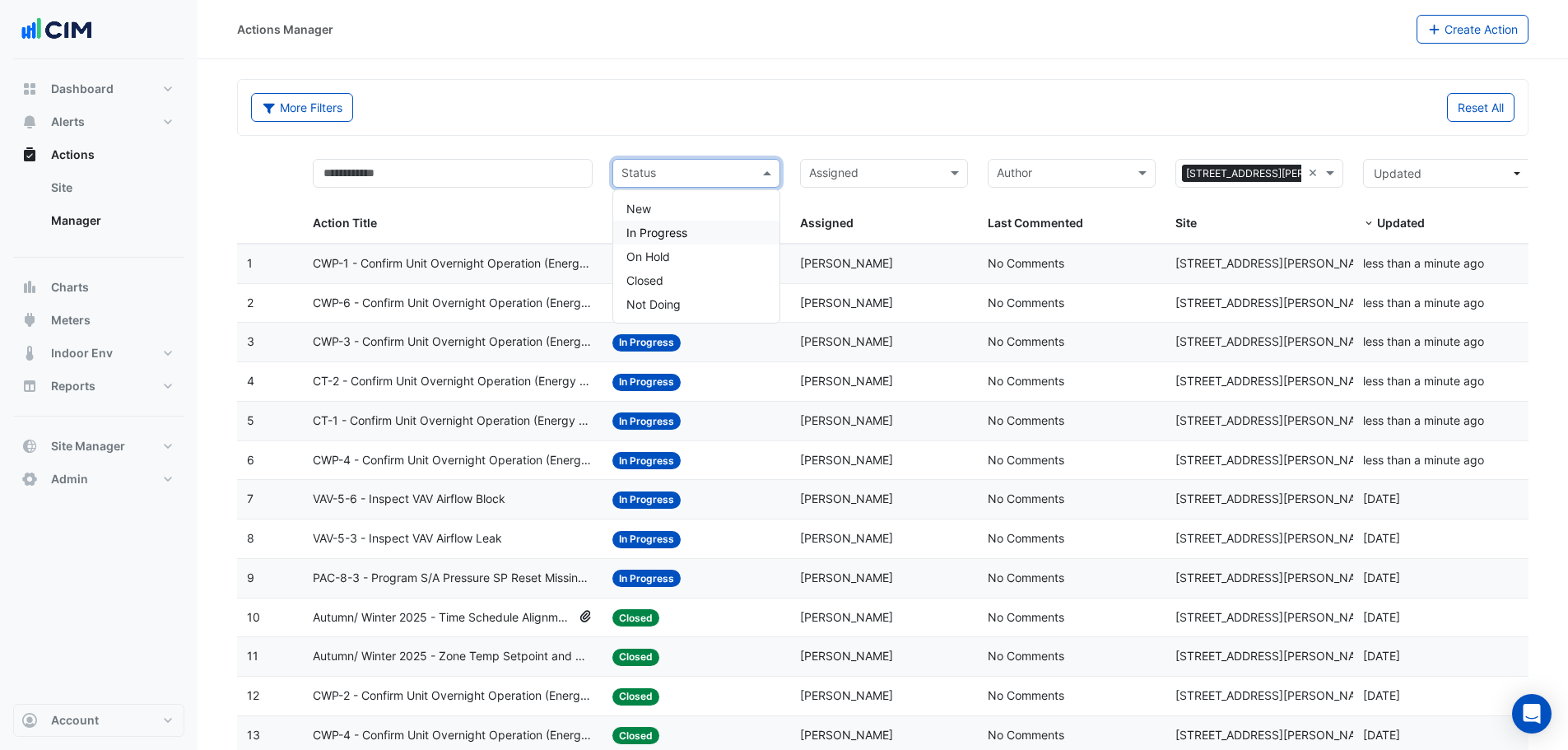
click at [658, 242] on div "In Progress" at bounding box center [696, 232] width 166 height 24
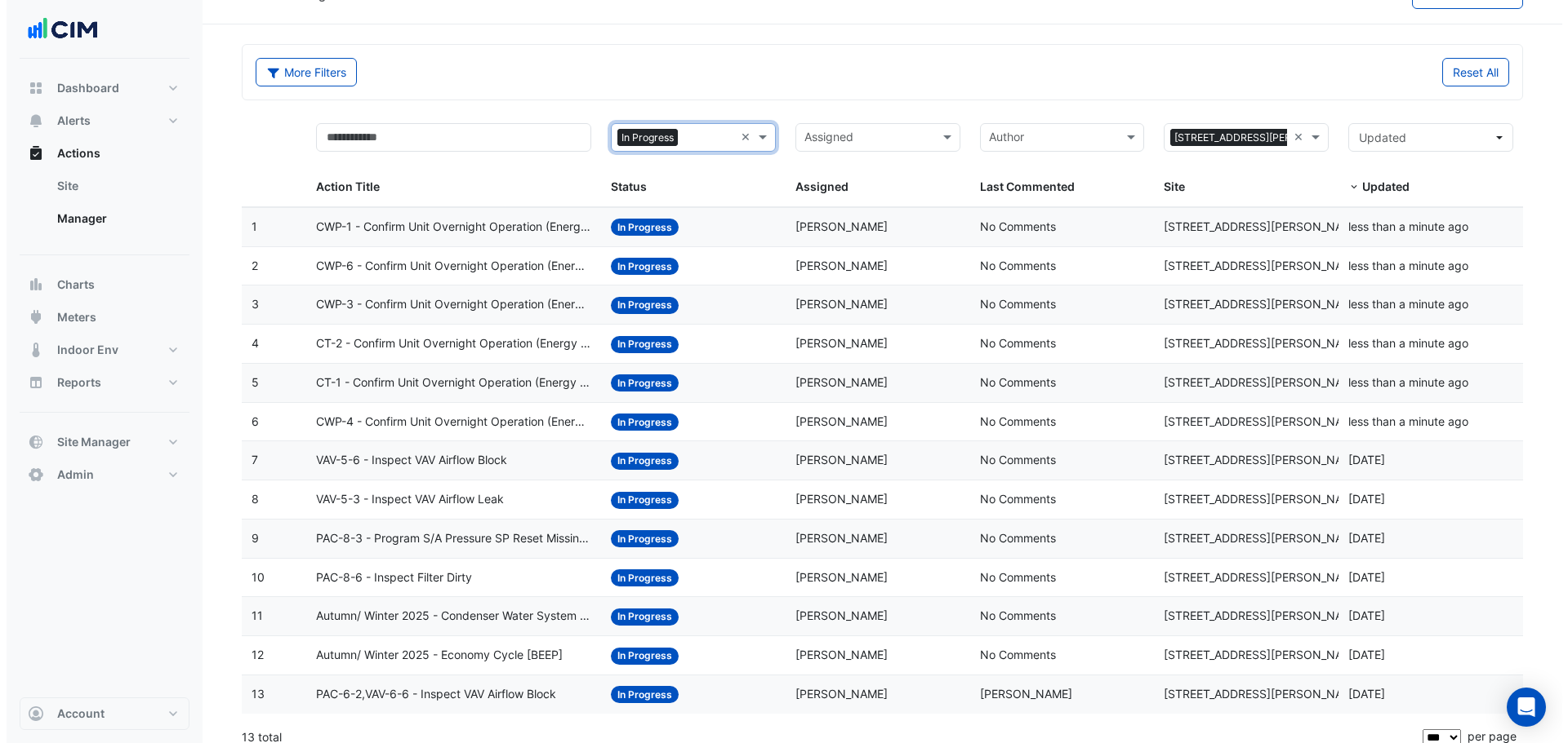
scroll to position [49, 0]
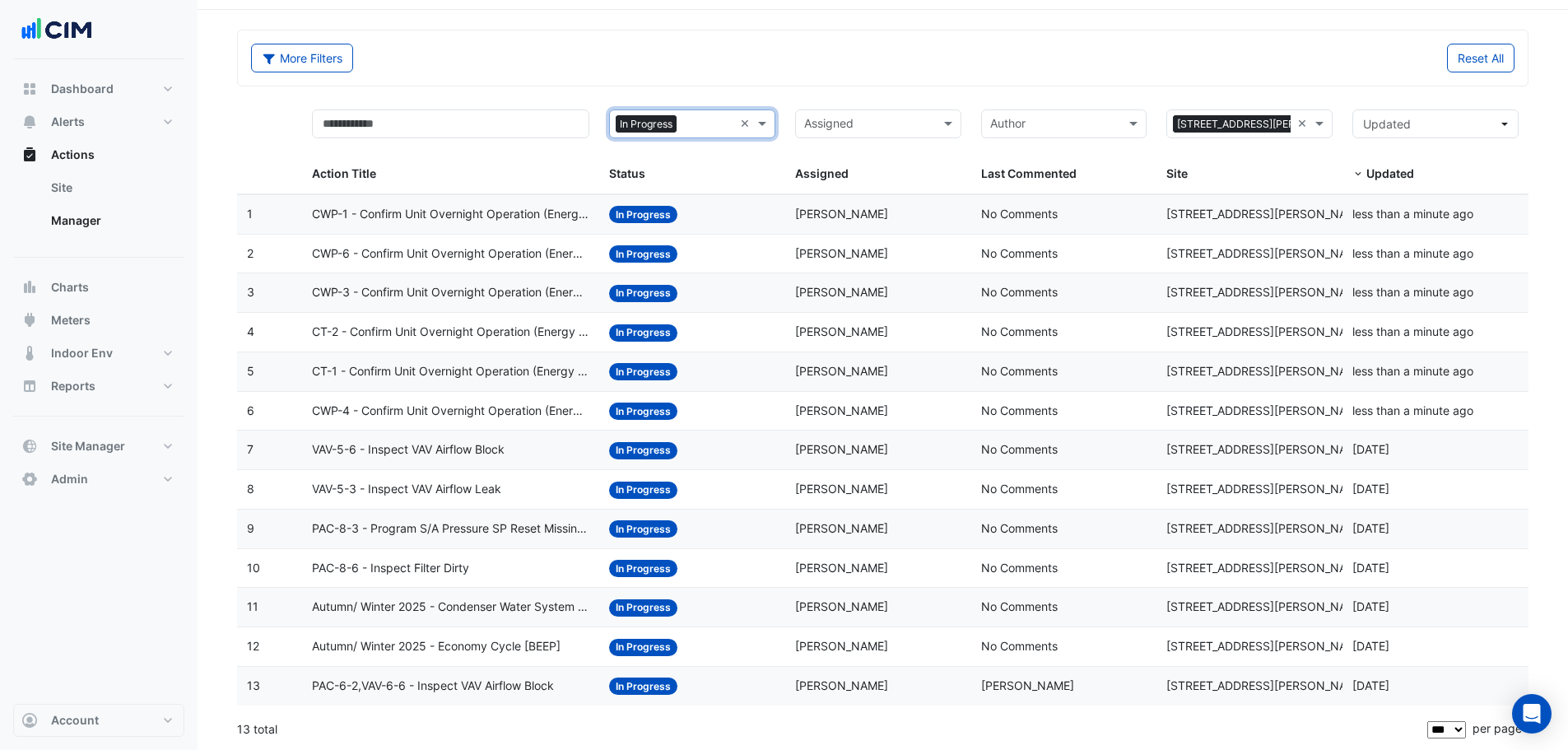
click at [735, 680] on div "Status: In Progress" at bounding box center [691, 686] width 166 height 19
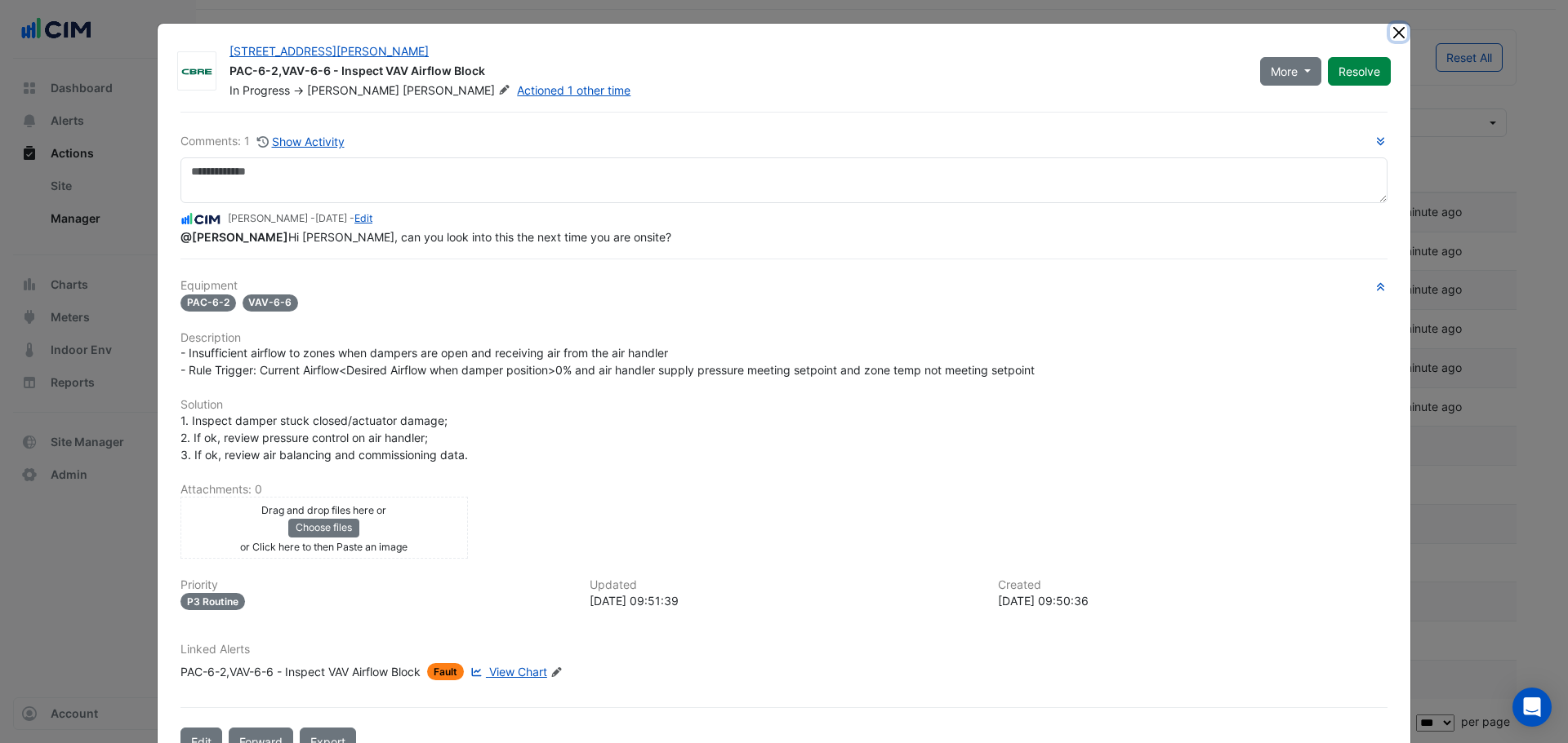
click at [1398, 27] on button "Close" at bounding box center [1398, 31] width 17 height 17
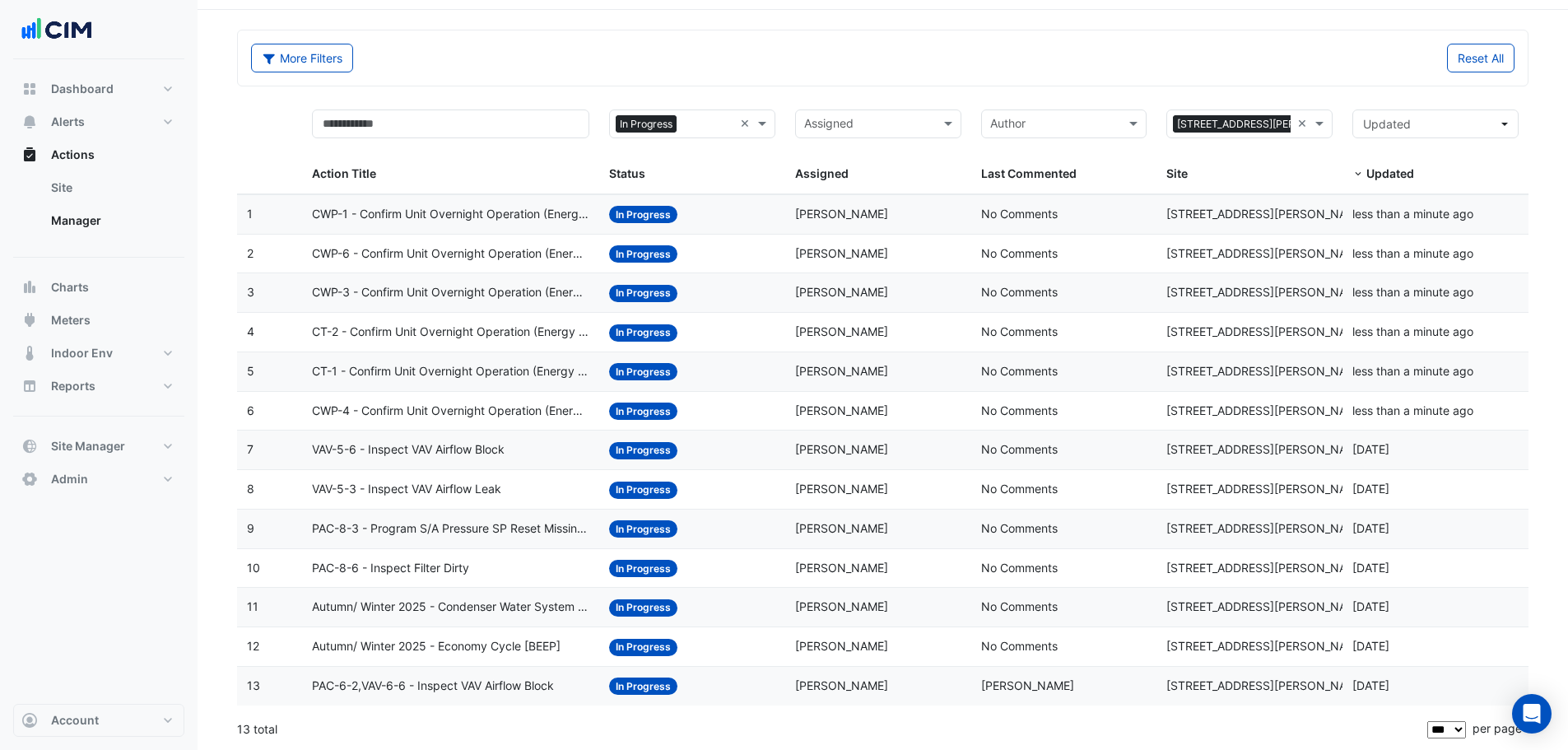
click at [709, 568] on div "Status: In Progress" at bounding box center [691, 568] width 166 height 19
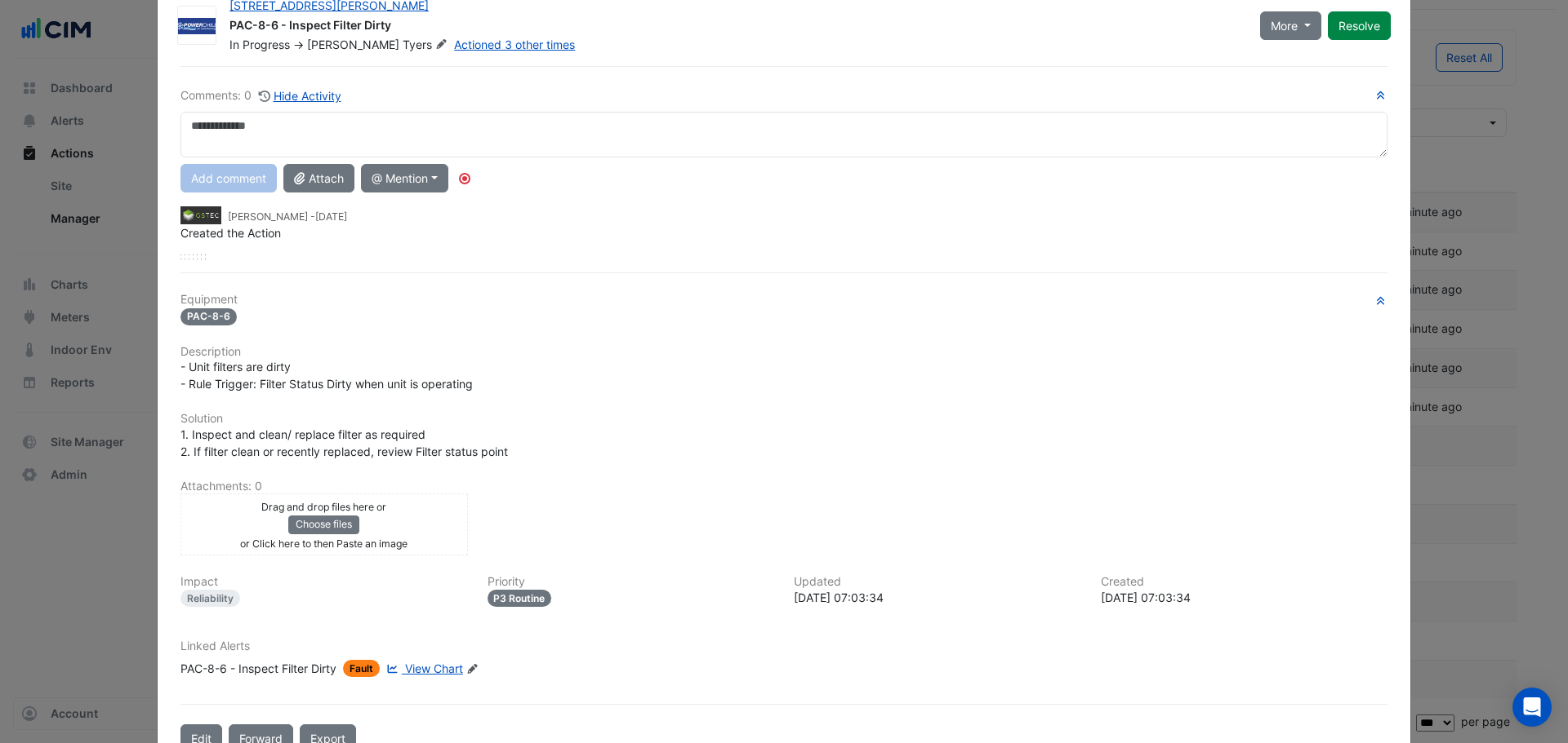
scroll to position [0, 0]
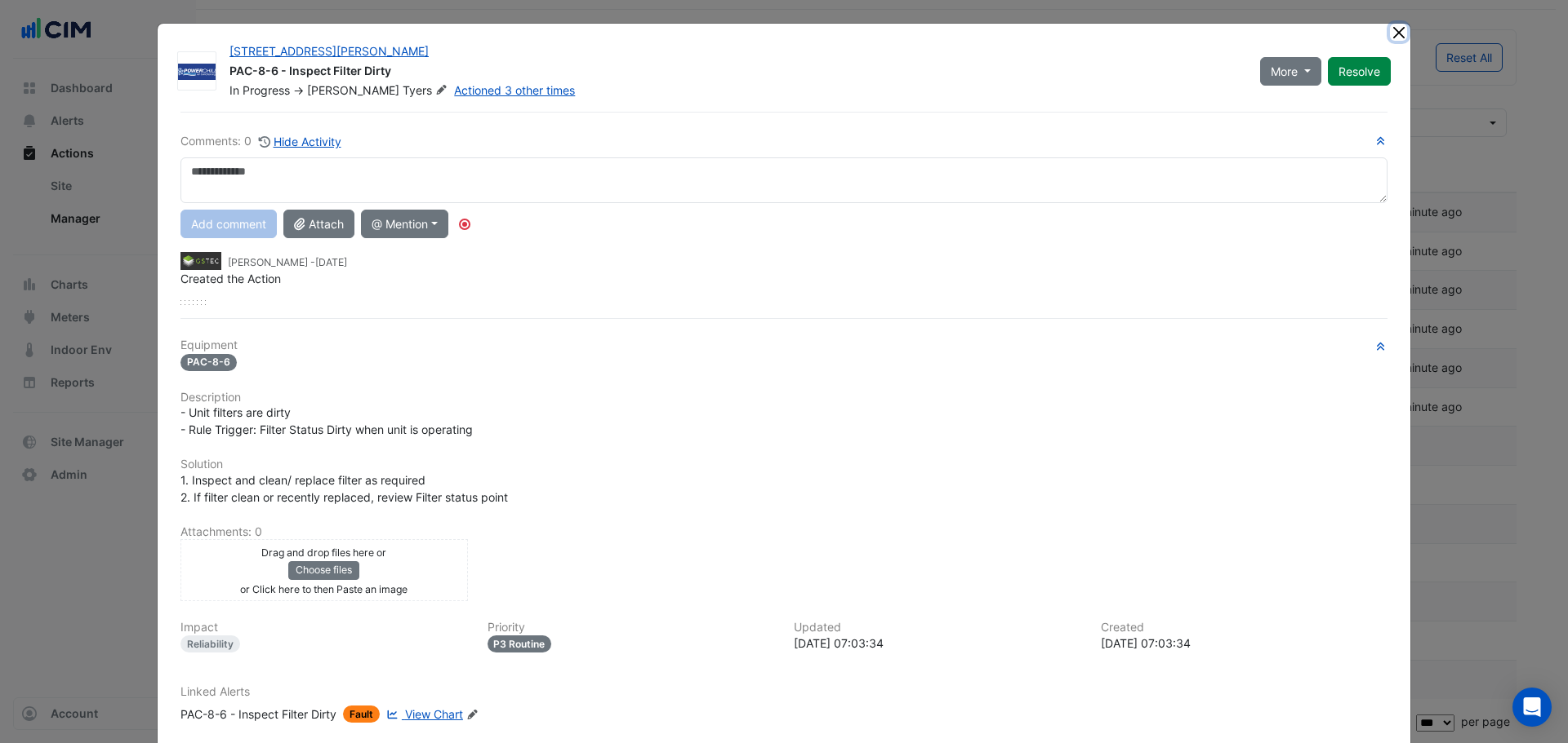
click at [1390, 35] on button "Close" at bounding box center [1398, 31] width 17 height 17
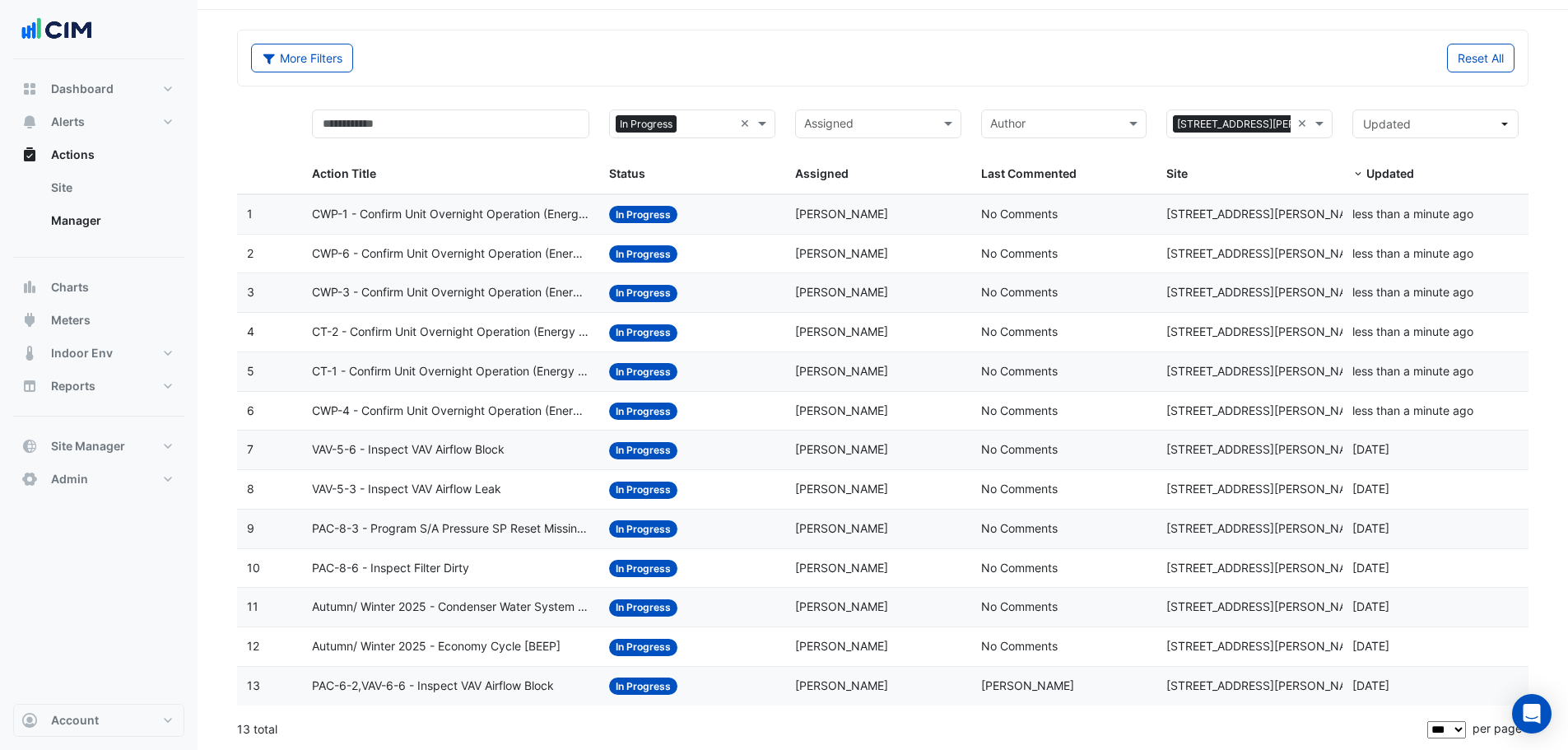
click at [762, 528] on div "Status: In Progress" at bounding box center [691, 528] width 166 height 19
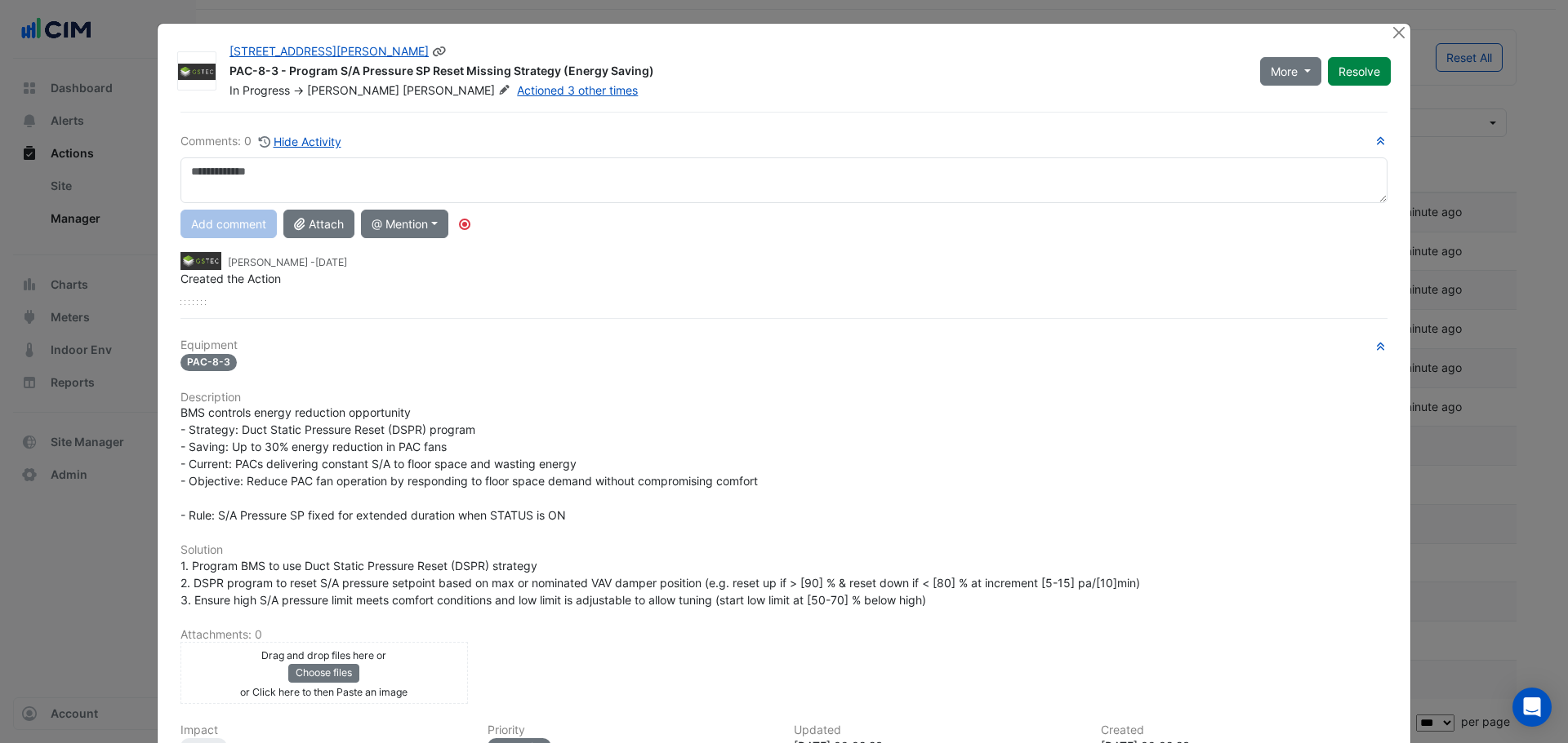
click at [498, 94] on icon at bounding box center [504, 89] width 13 height 10
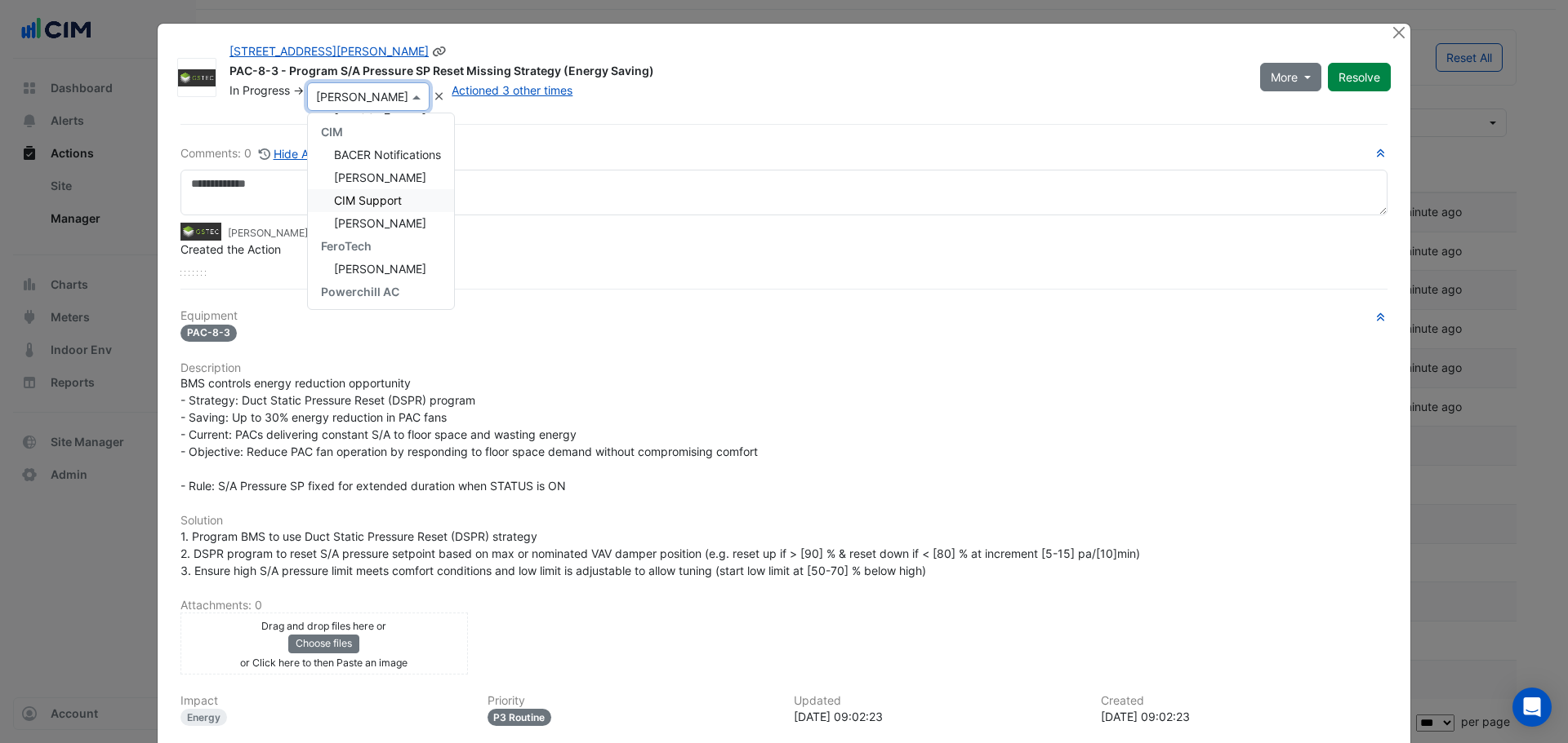
scroll to position [116, 0]
click at [401, 219] on div "[PERSON_NAME]" at bounding box center [381, 220] width 146 height 22
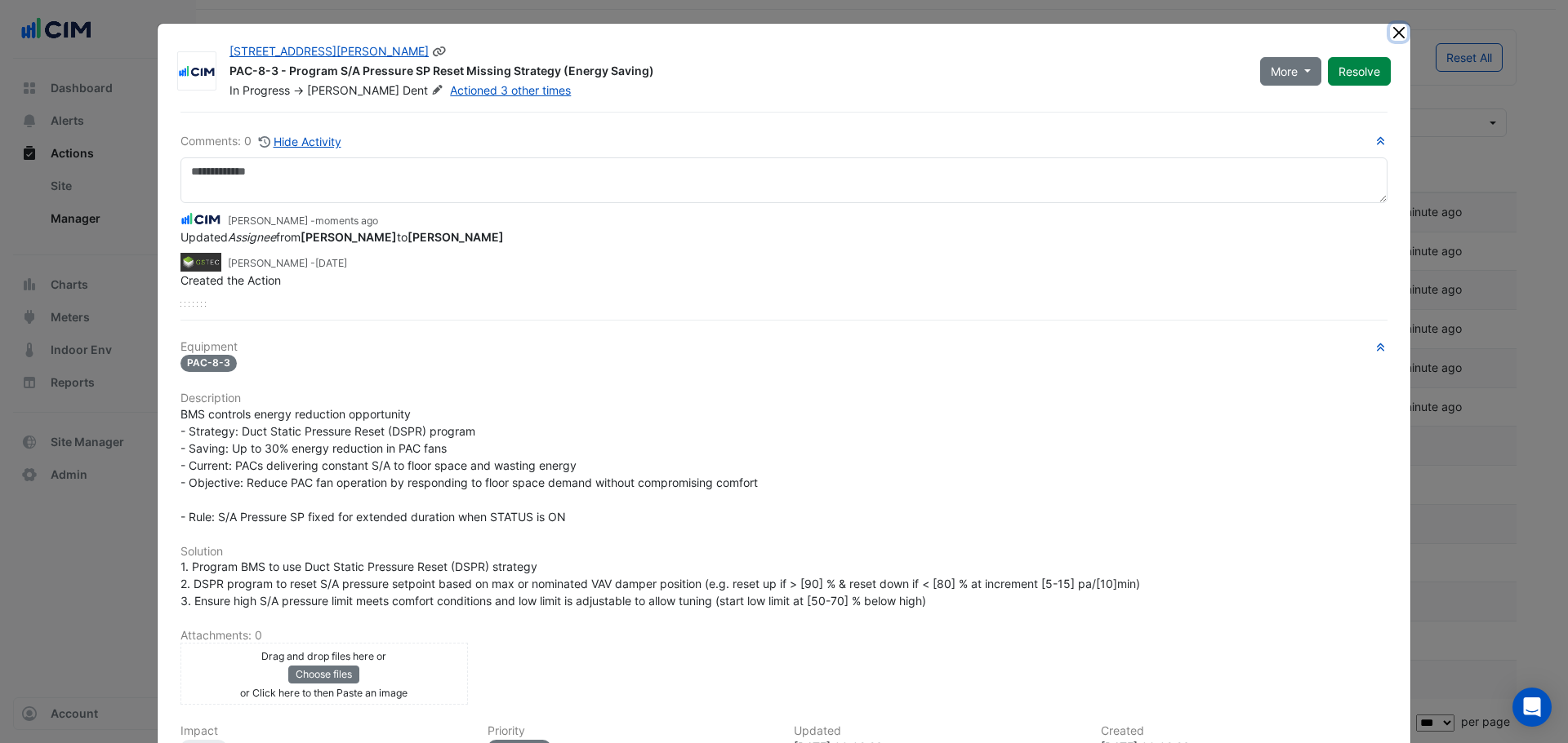
click at [1395, 36] on button "Close" at bounding box center [1398, 31] width 17 height 17
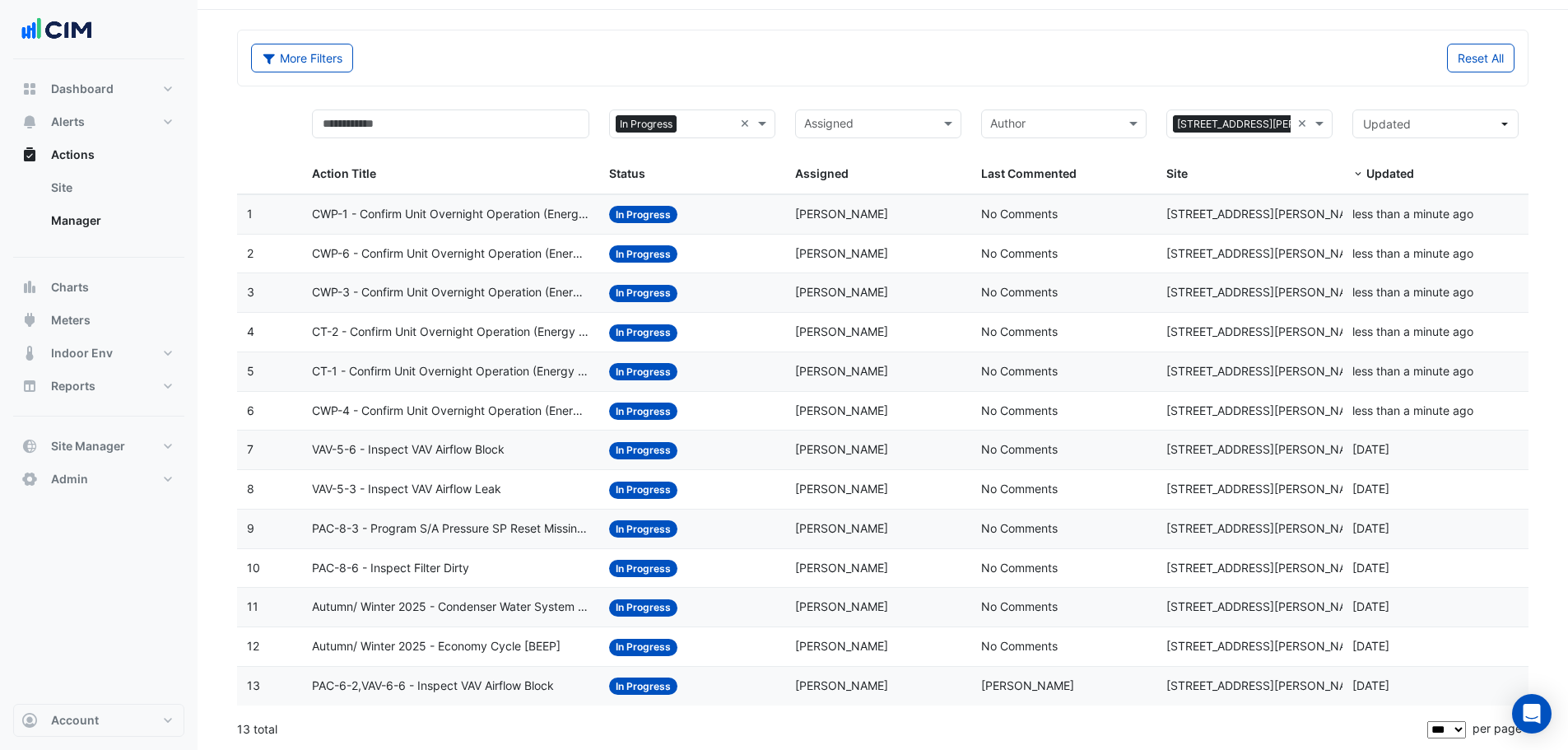
click at [474, 483] on span "VAV-5-3 - Inspect VAV Airflow Leak" at bounding box center [407, 489] width 190 height 19
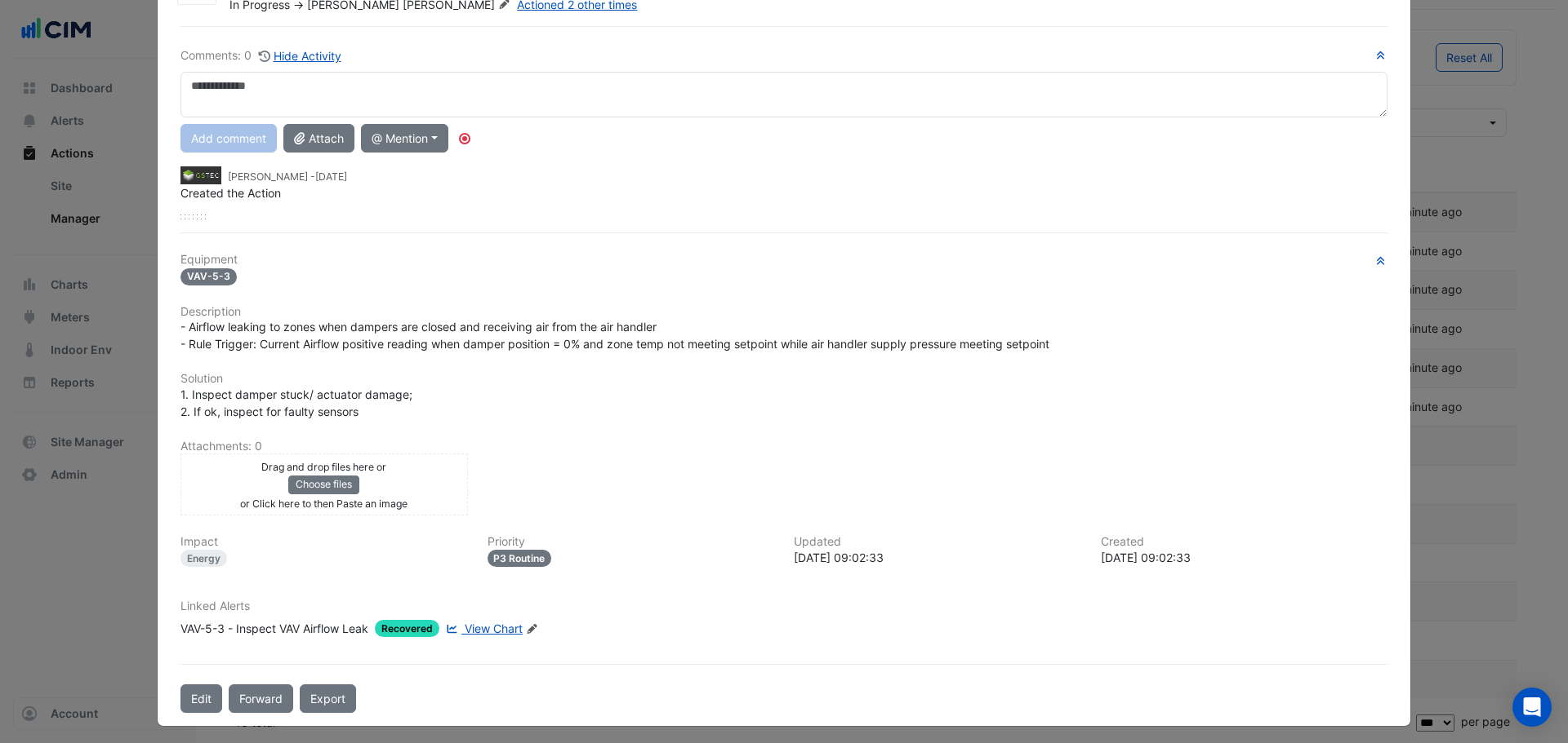
scroll to position [93, 0]
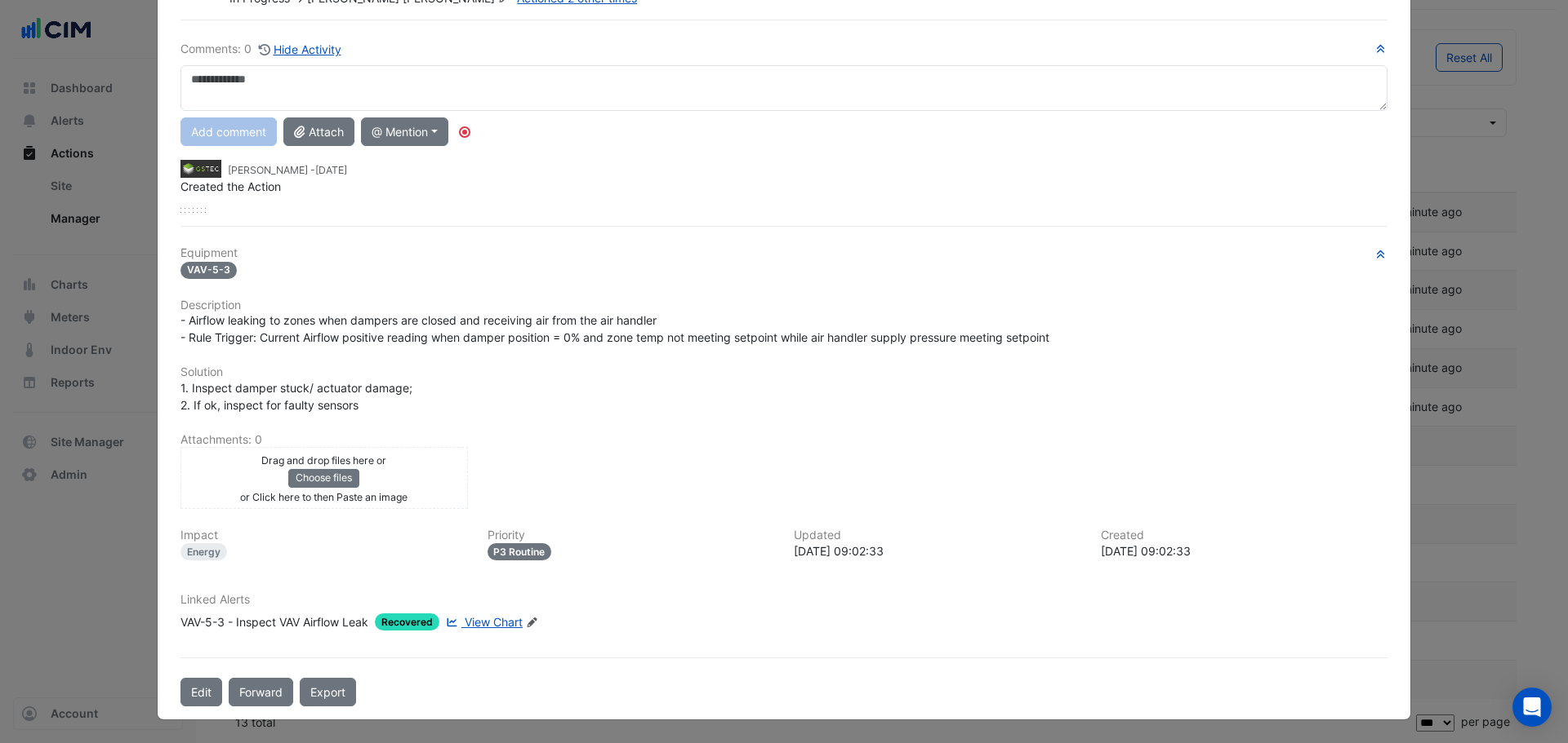
click at [489, 625] on span "View Chart" at bounding box center [493, 622] width 58 height 13
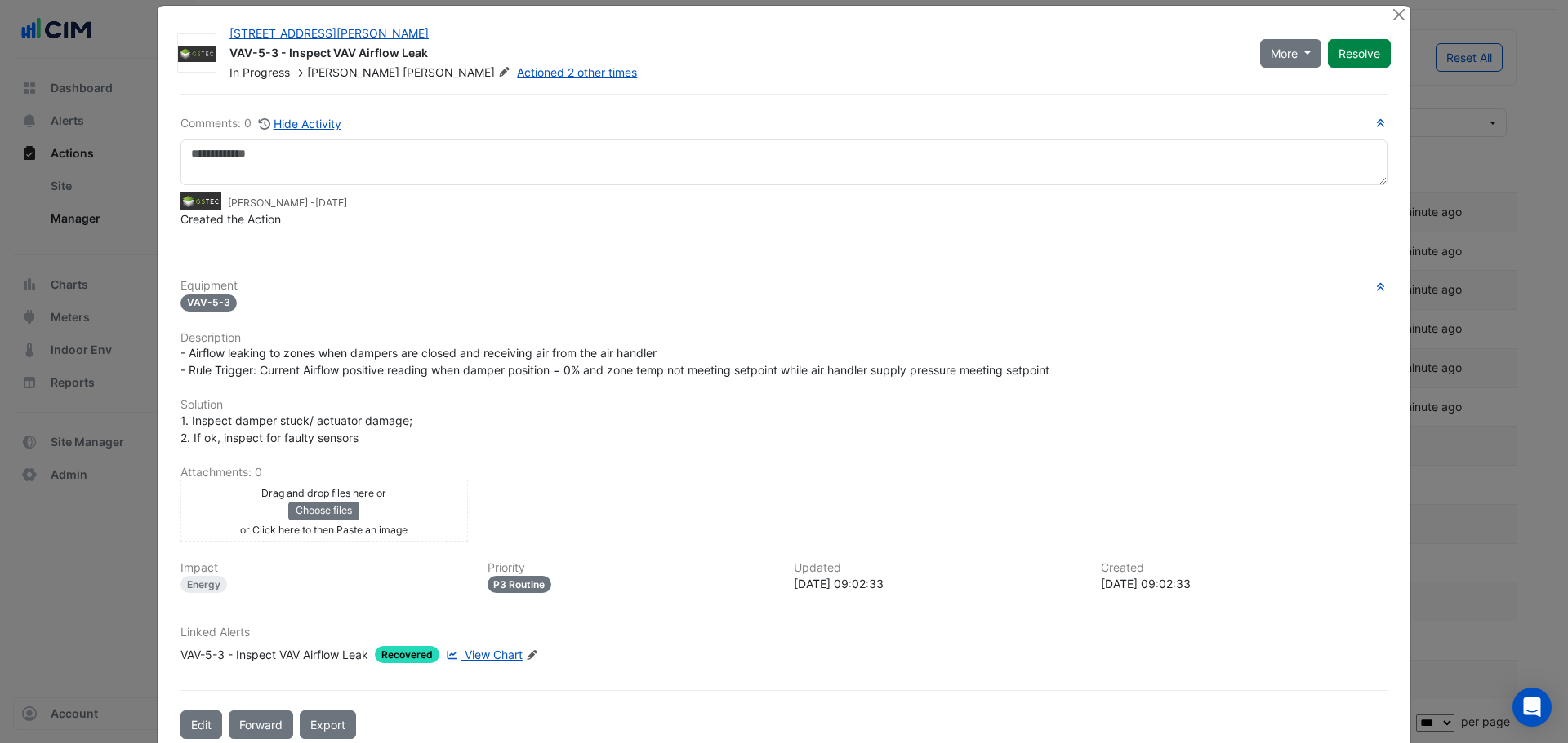
scroll to position [0, 0]
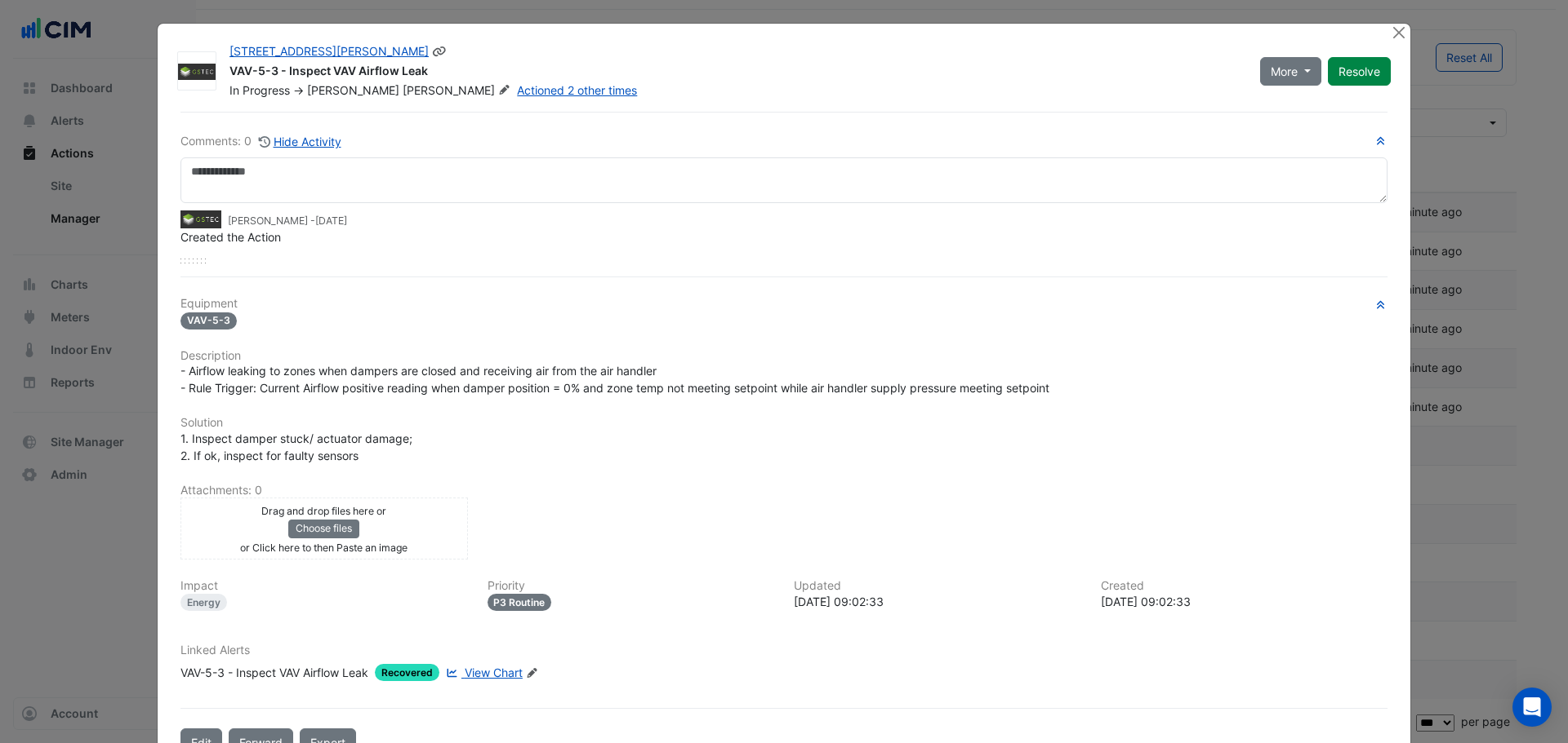
click at [500, 86] on icon at bounding box center [504, 89] width 10 height 10
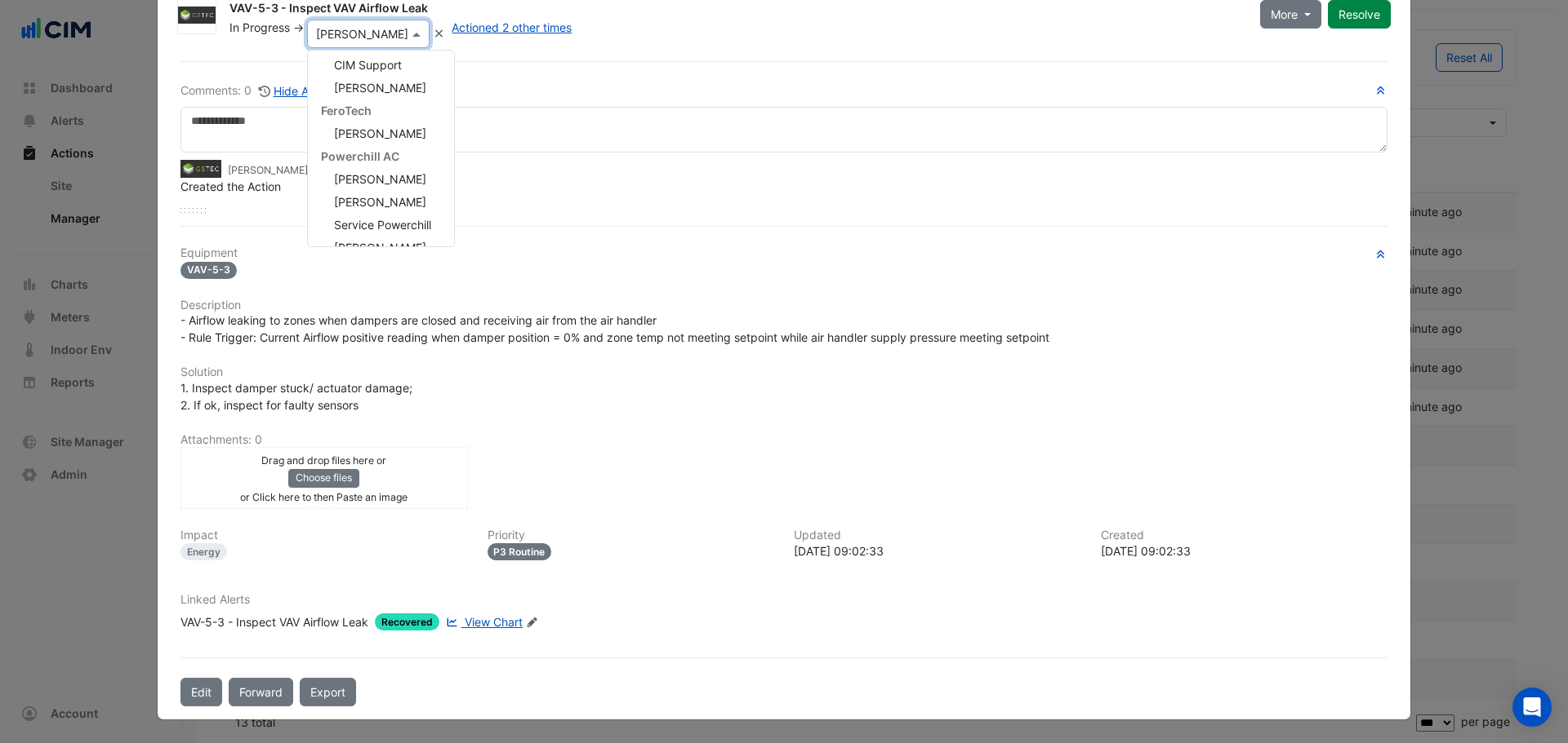
scroll to position [151, 0]
click at [410, 172] on div "Matt Tunstall" at bounding box center [381, 168] width 146 height 22
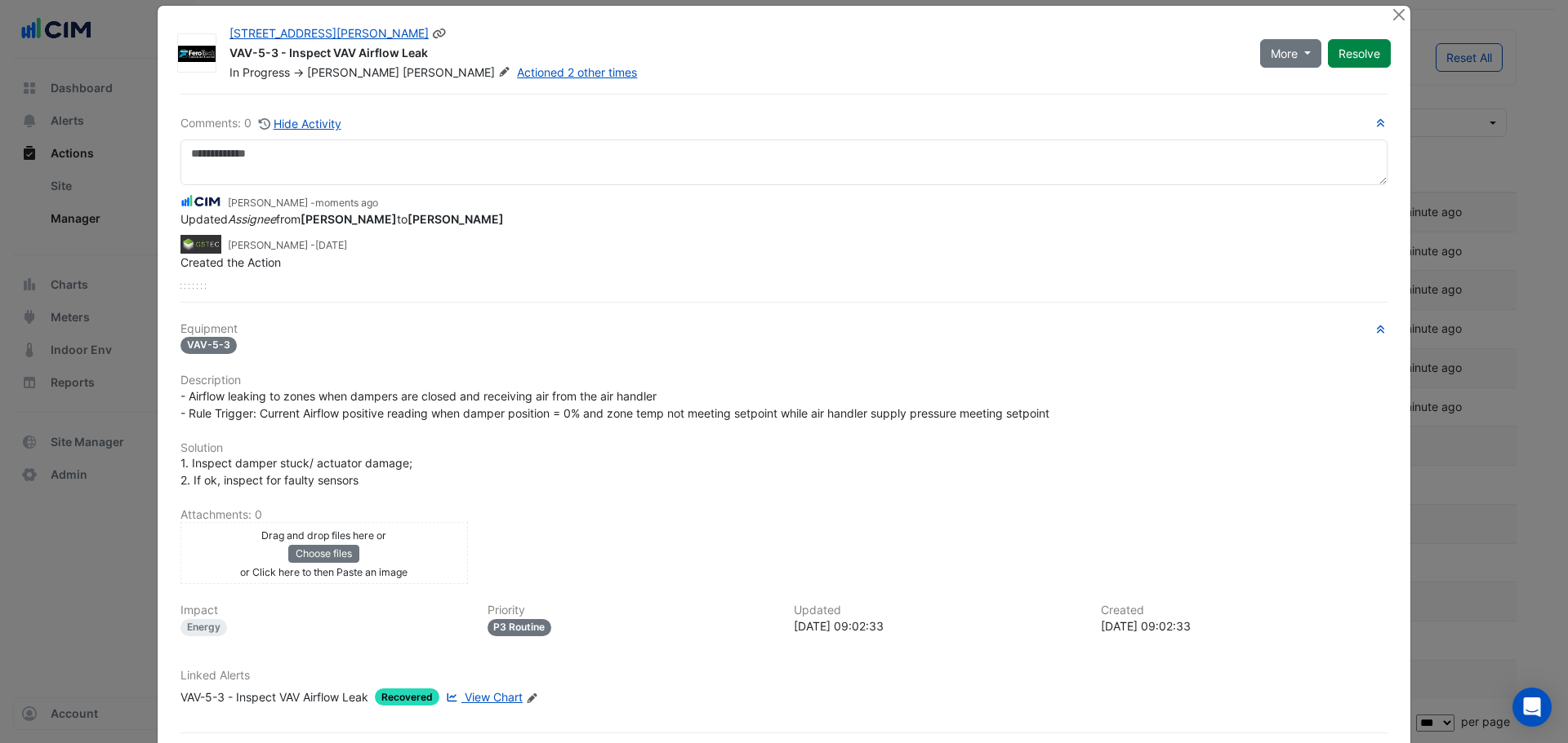
scroll to position [0, 0]
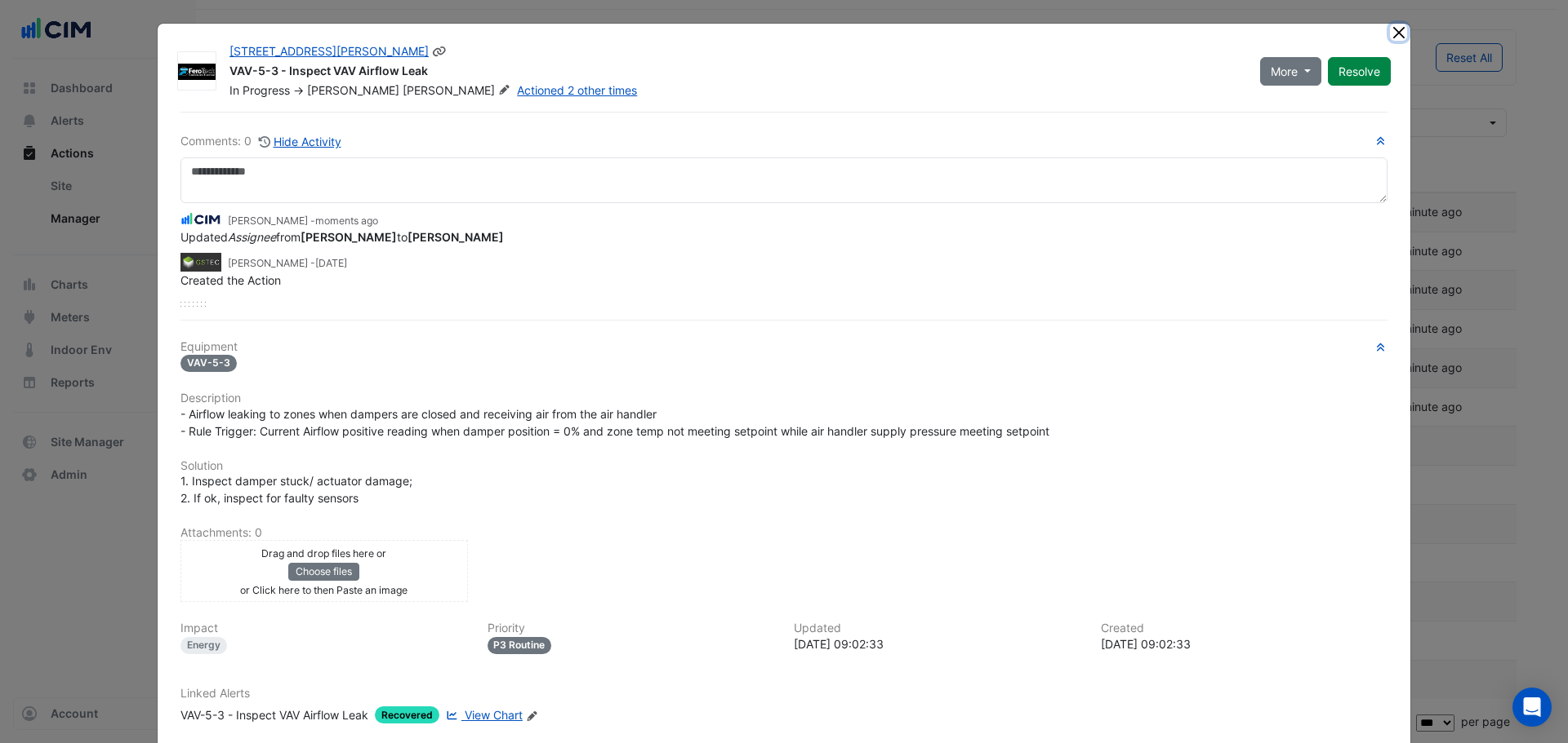
click at [1390, 29] on button "Close" at bounding box center [1398, 31] width 17 height 17
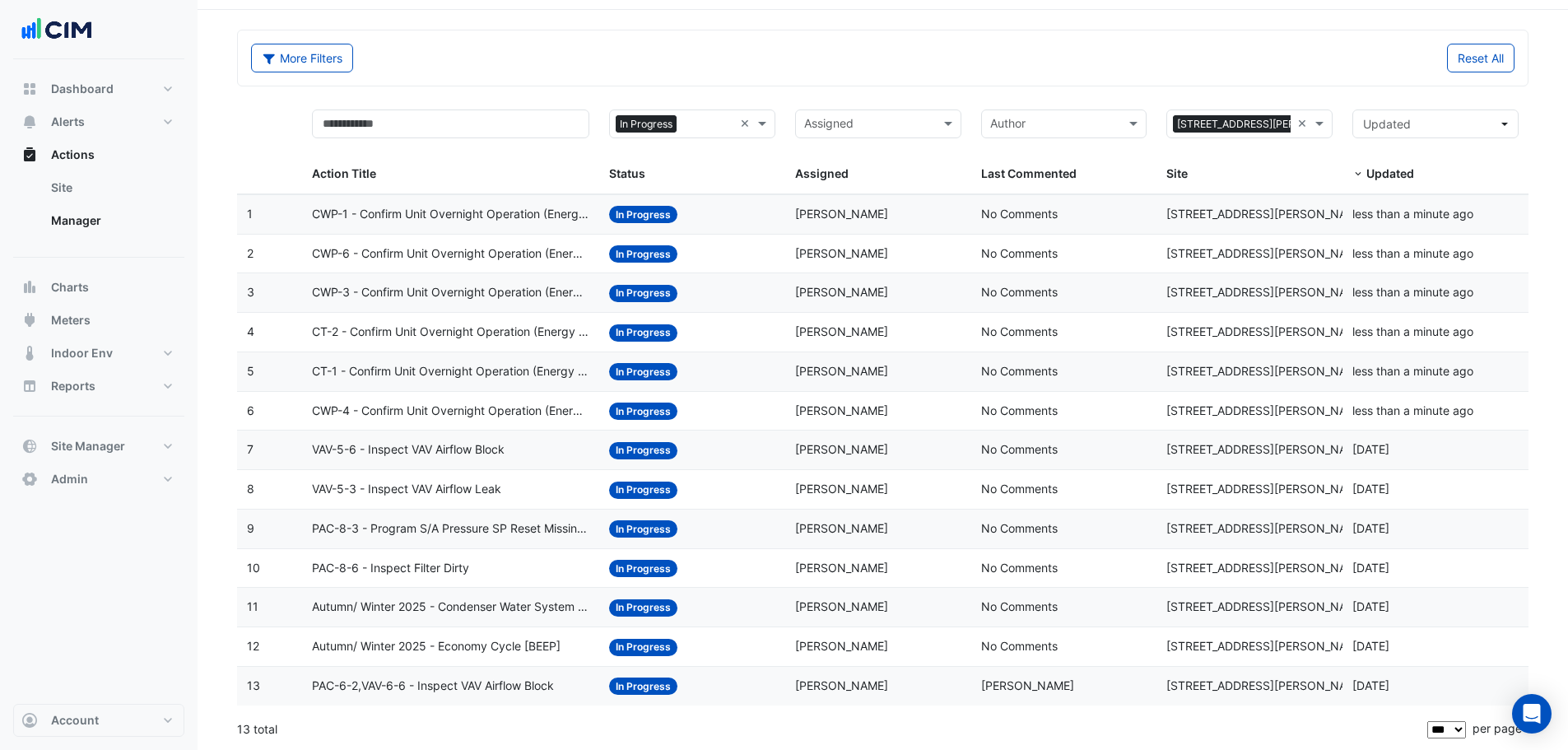
click at [510, 447] on div "VAV-5-6 - Inspect VAV Airflow Block" at bounding box center [451, 449] width 278 height 19
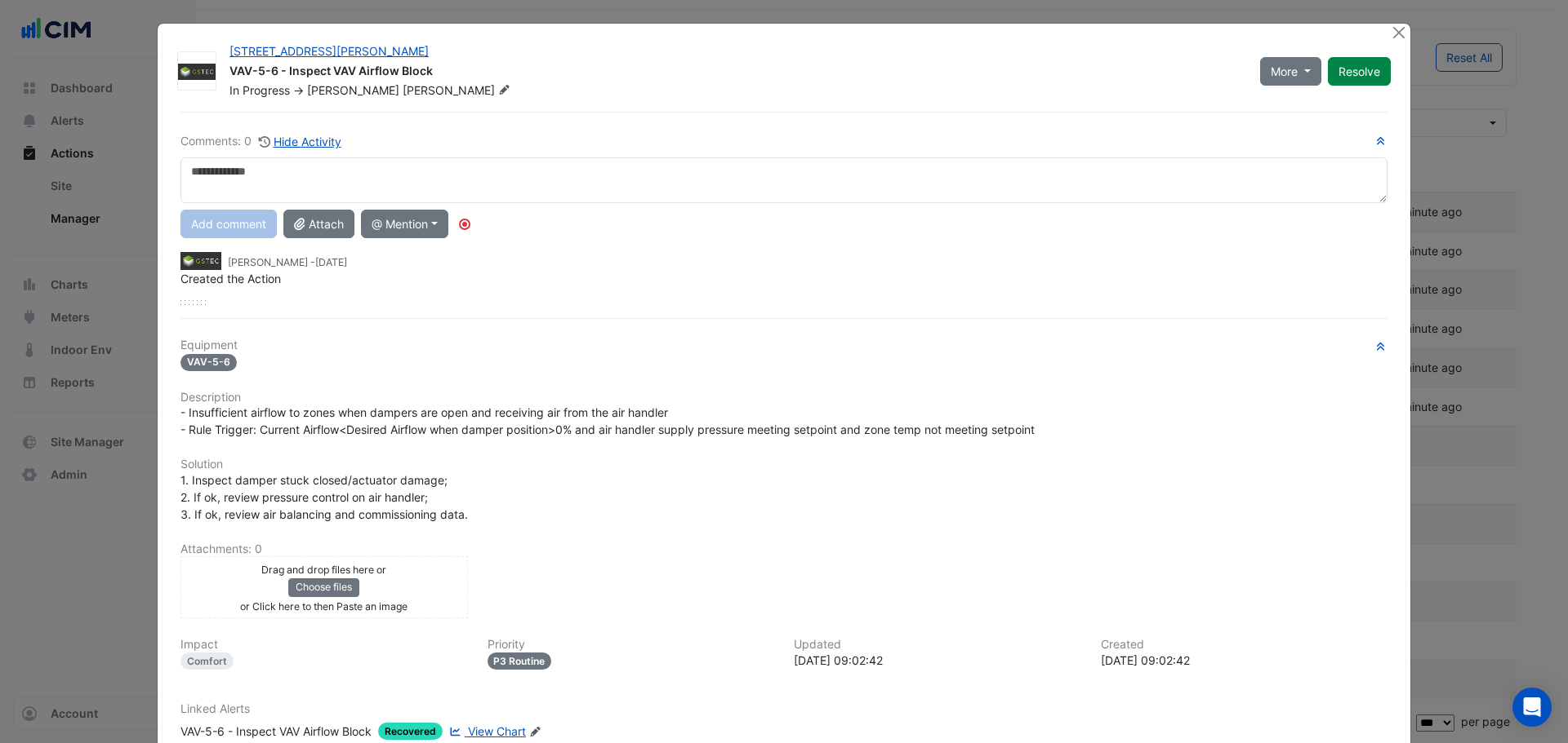
click at [500, 733] on span "View Chart" at bounding box center [497, 731] width 58 height 13
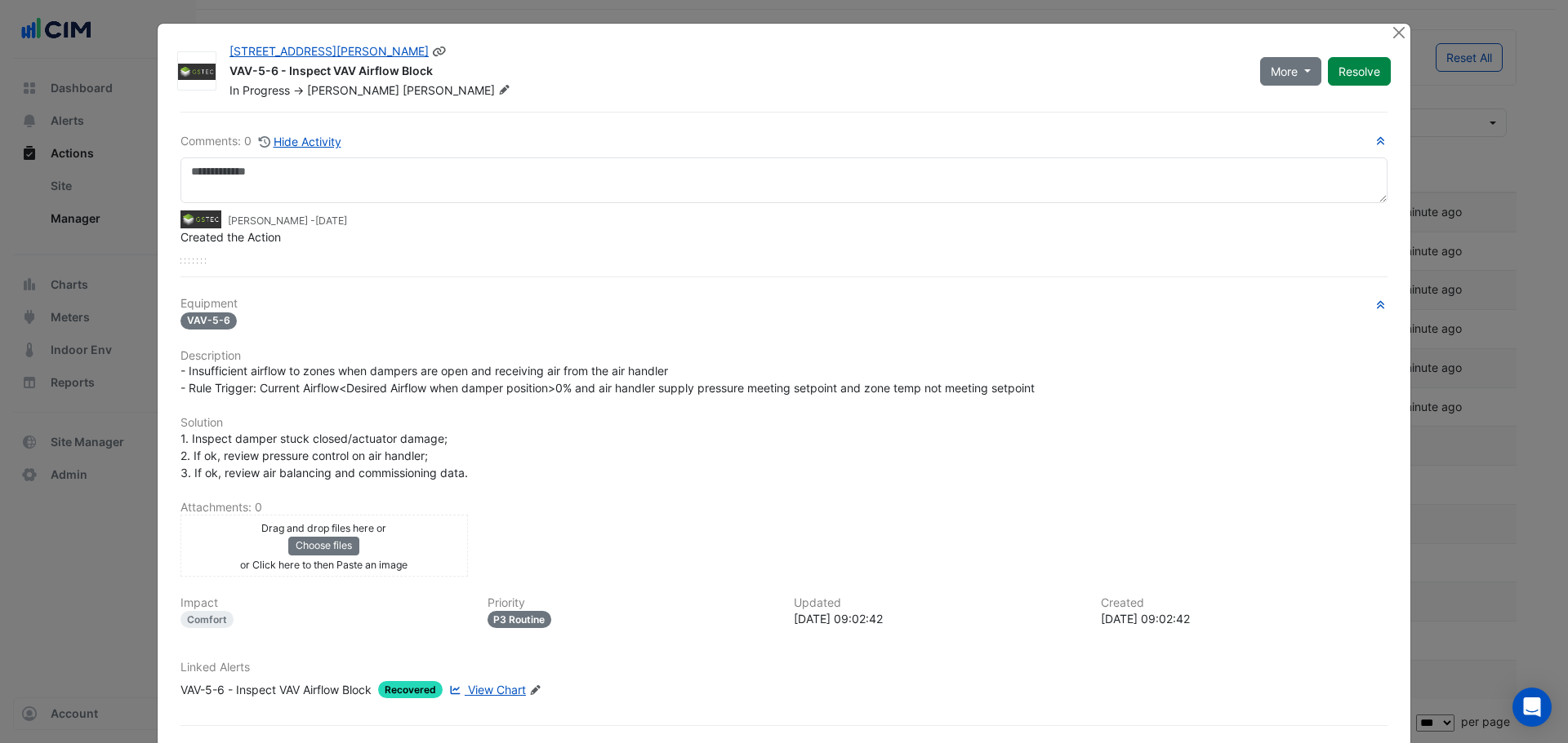
click at [498, 87] on icon at bounding box center [504, 89] width 13 height 10
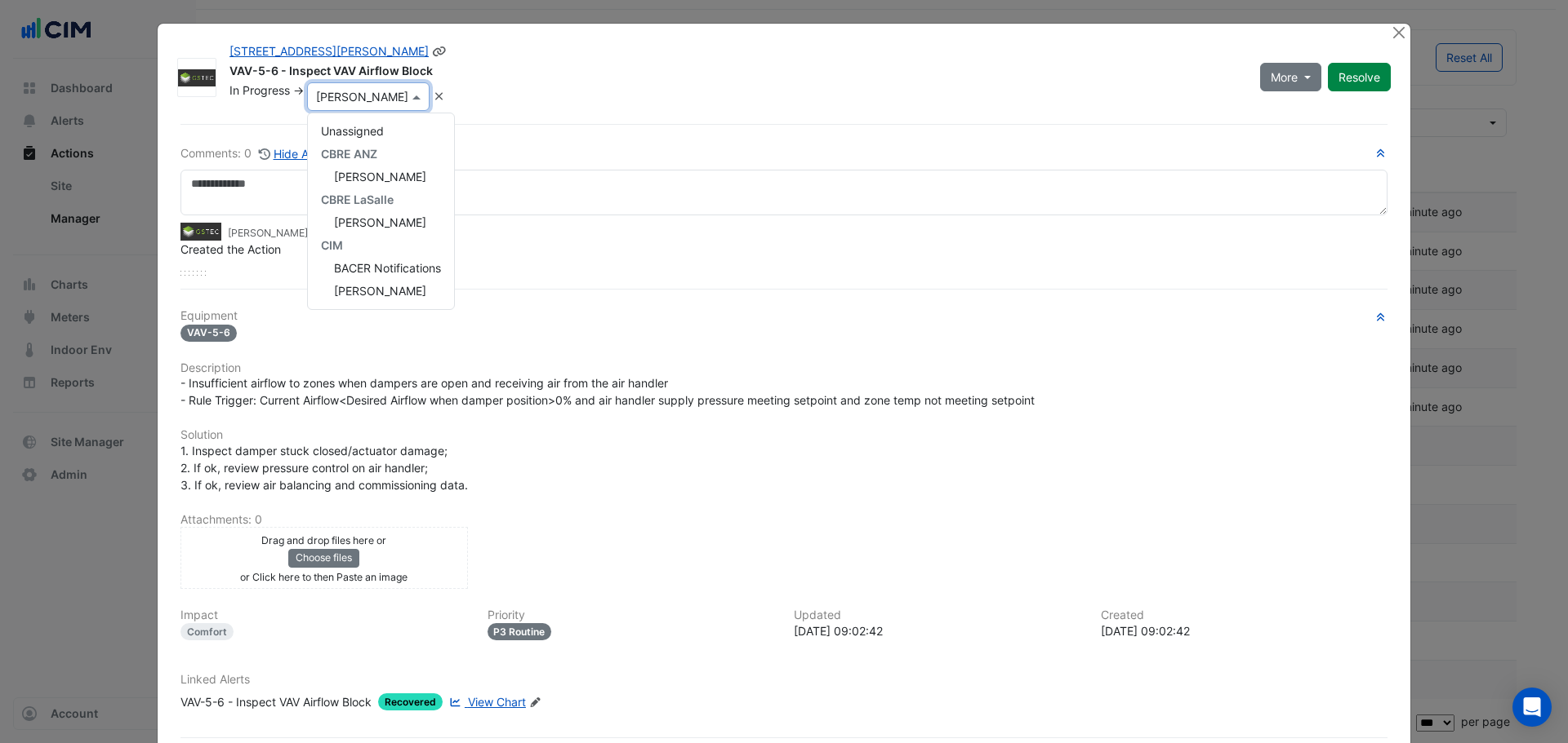
scroll to position [251, 0]
click at [453, 250] on div "Unassigned CBRE ANZ Jeremy Bowick CBRE LaSalle David Anastasi CIM BACER Notific…" at bounding box center [381, 211] width 146 height 196
click at [356, 126] on span "Matt Tunstall" at bounding box center [380, 130] width 93 height 13
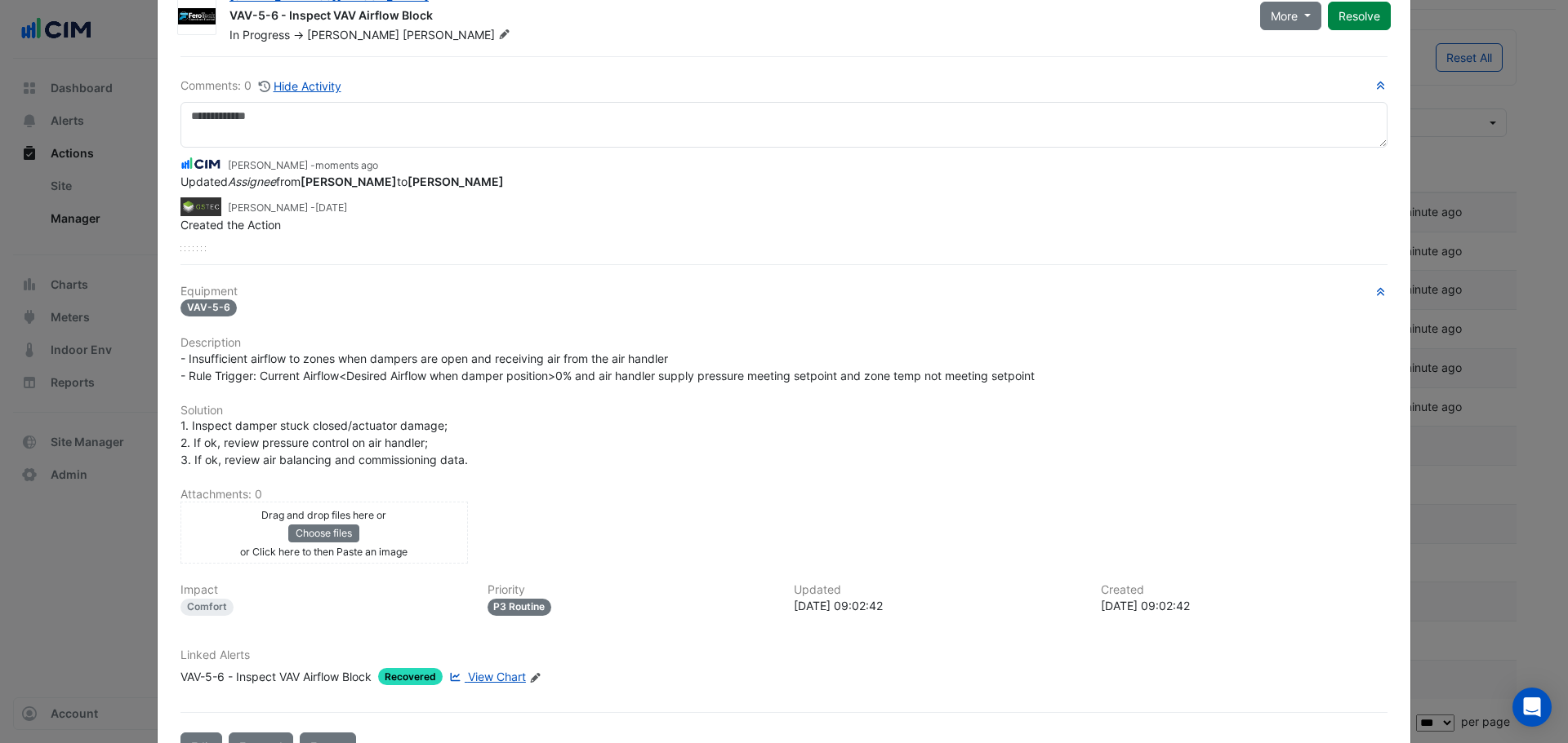
scroll to position [110, 0]
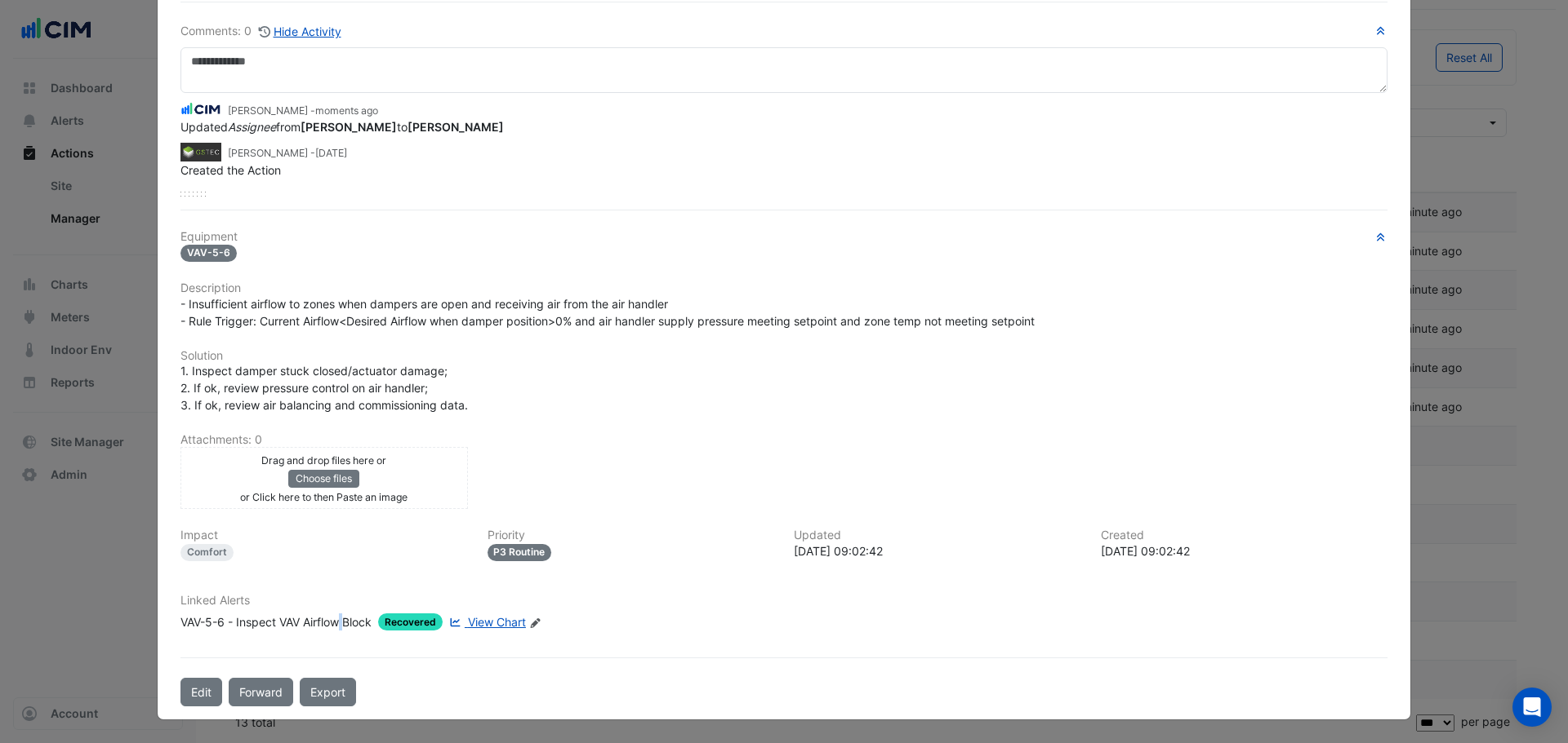
click at [339, 624] on div "VAV-5-6 - Inspect VAV Airflow Block" at bounding box center [275, 622] width 191 height 17
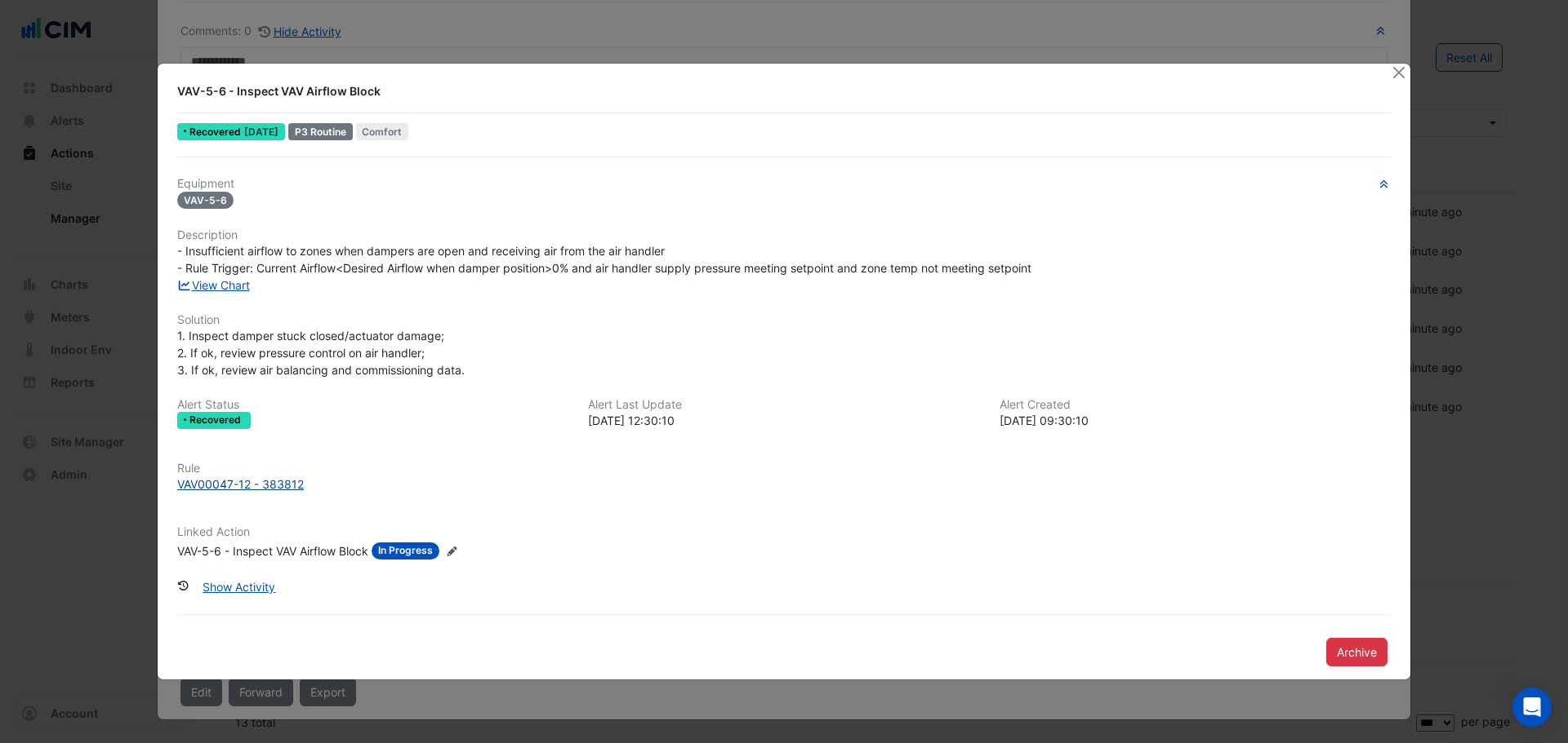
click at [246, 482] on div "VAV00047-12 - 383812" at bounding box center [240, 484] width 127 height 17
drag, startPoint x: 1398, startPoint y: 76, endPoint x: 823, endPoint y: 461, distance: 692.0
click at [846, 459] on app-alert-ticket-details-modal "VAV-5-6 - Inspect VAV Airflow Block Recovered 4 weeks ago P3 Routine Comfort Eq…" at bounding box center [784, 372] width 1253 height 616
click at [282, 487] on div "VAV00047-12 - 383812" at bounding box center [240, 484] width 127 height 17
click at [1405, 74] on button "Close" at bounding box center [1398, 72] width 17 height 17
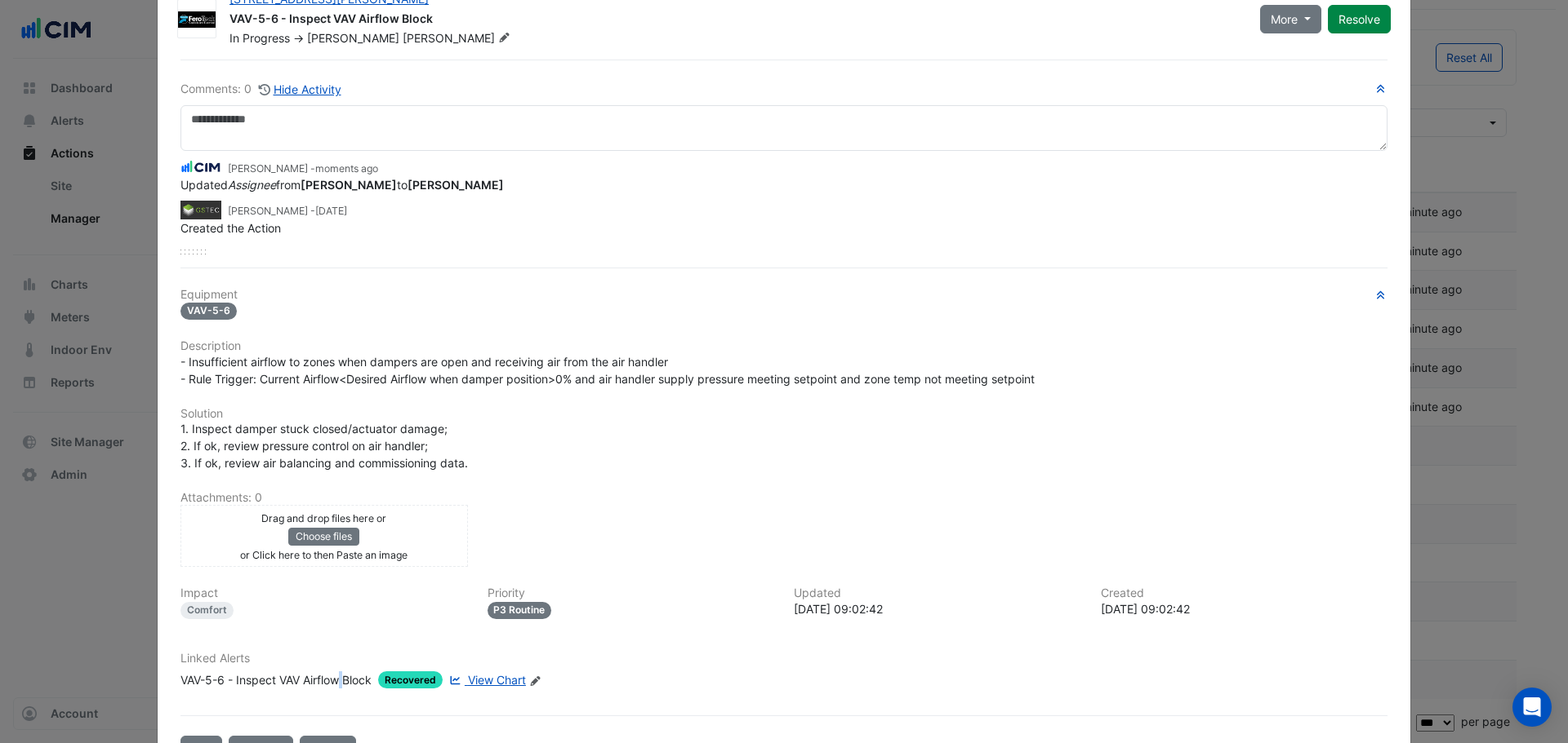
scroll to position [0, 0]
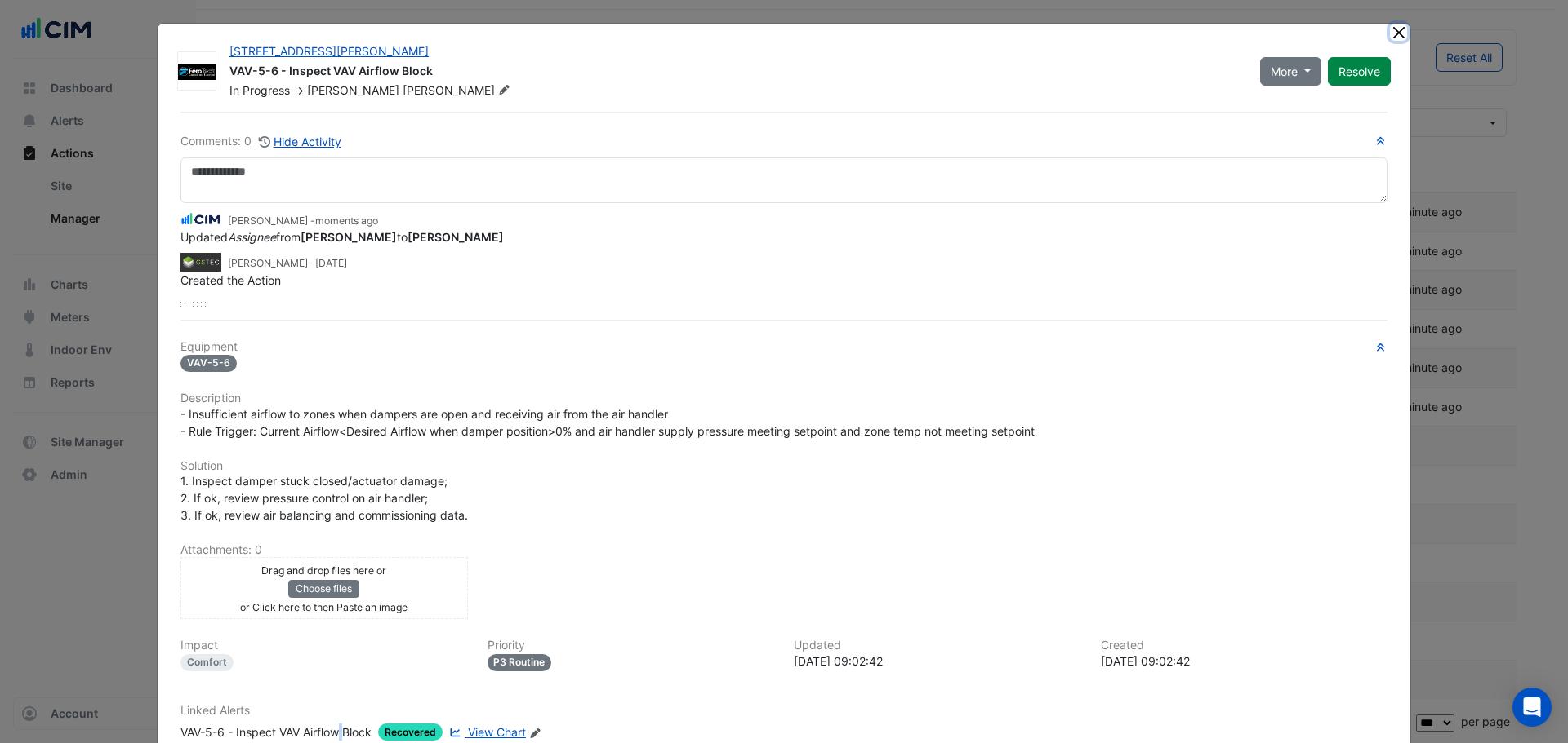
click at [1390, 31] on button "Close" at bounding box center [1398, 31] width 17 height 17
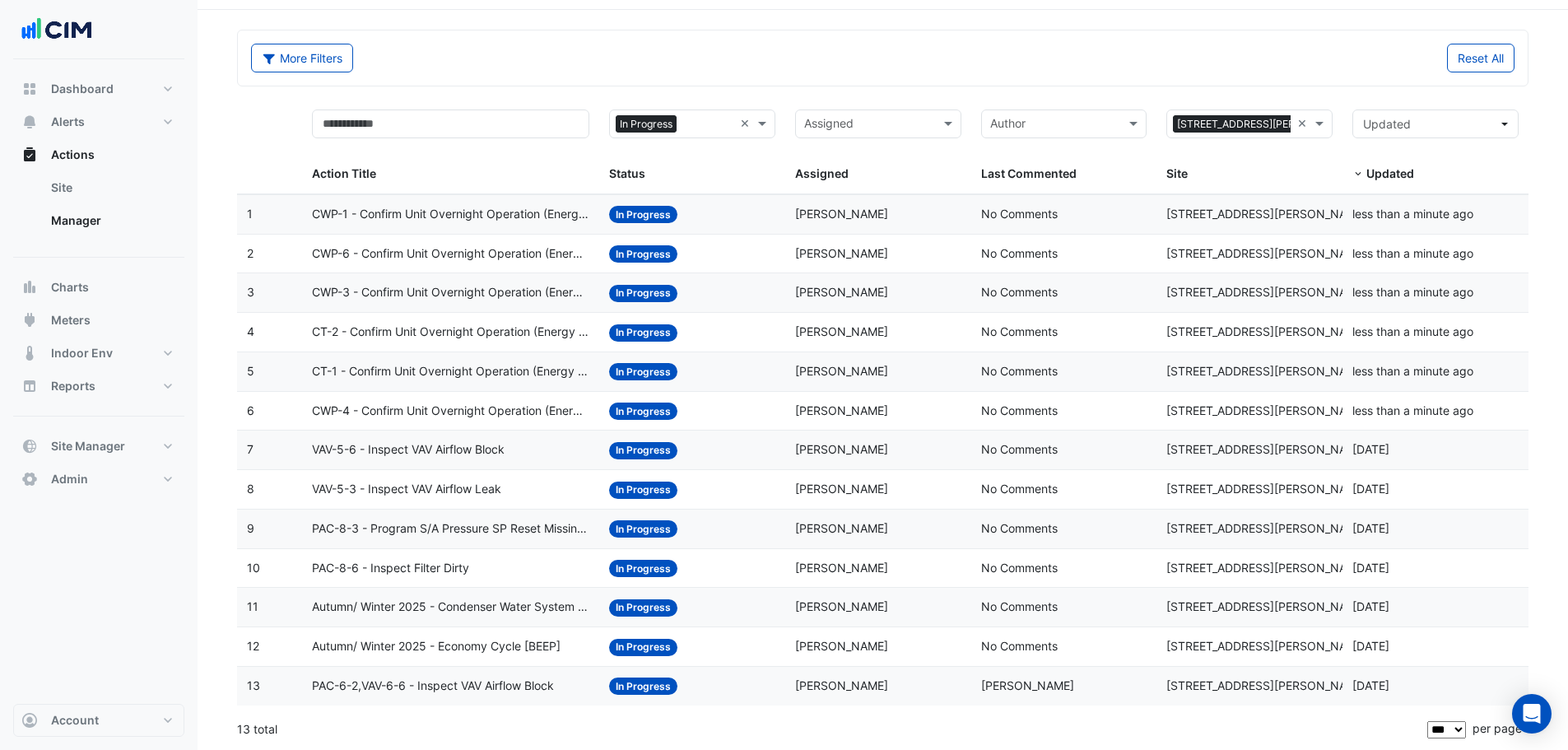
click at [443, 492] on span "VAV-5-3 - Inspect VAV Airflow Leak" at bounding box center [407, 489] width 190 height 19
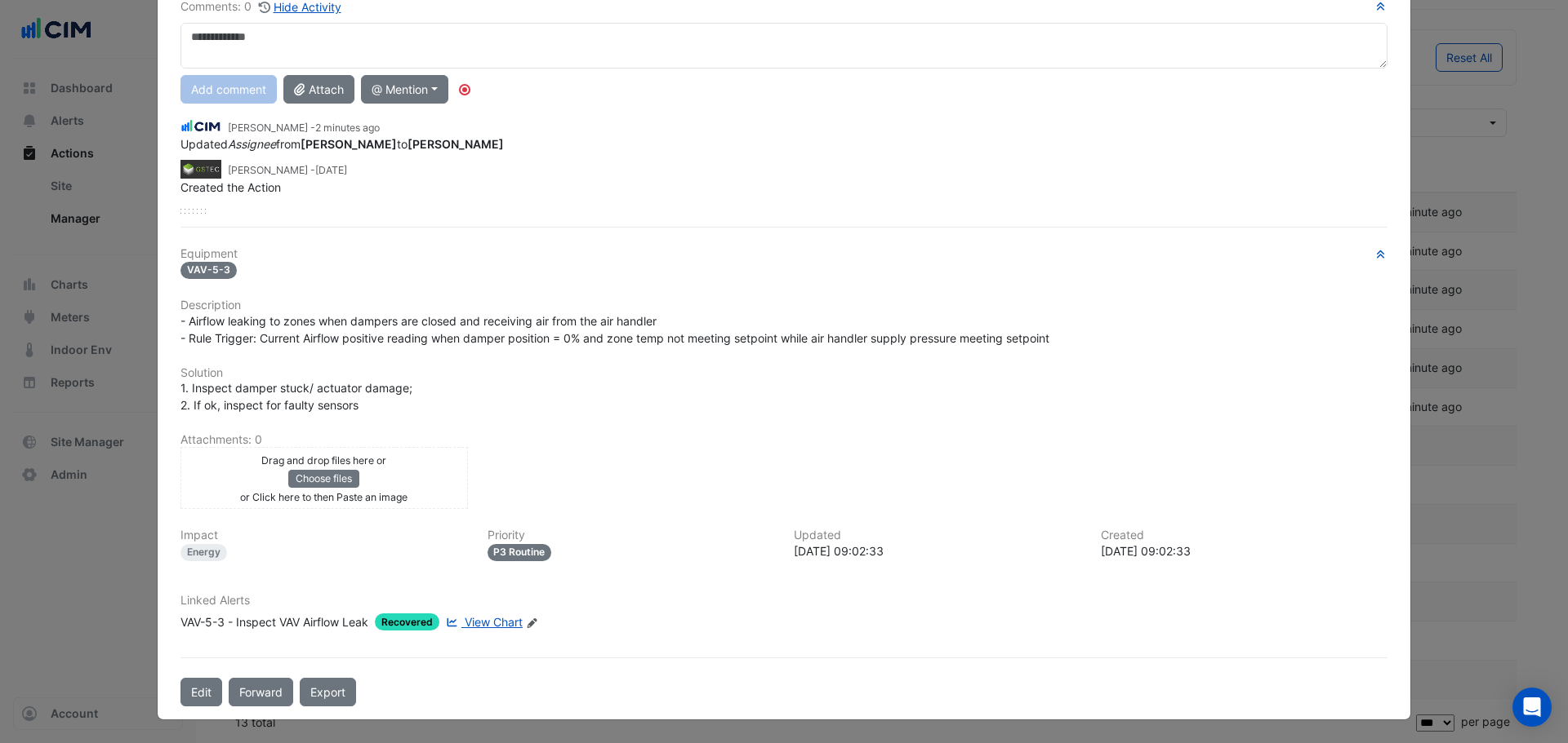
click at [305, 618] on div "VAV-5-3 - Inspect VAV Airflow Leak" at bounding box center [274, 622] width 188 height 17
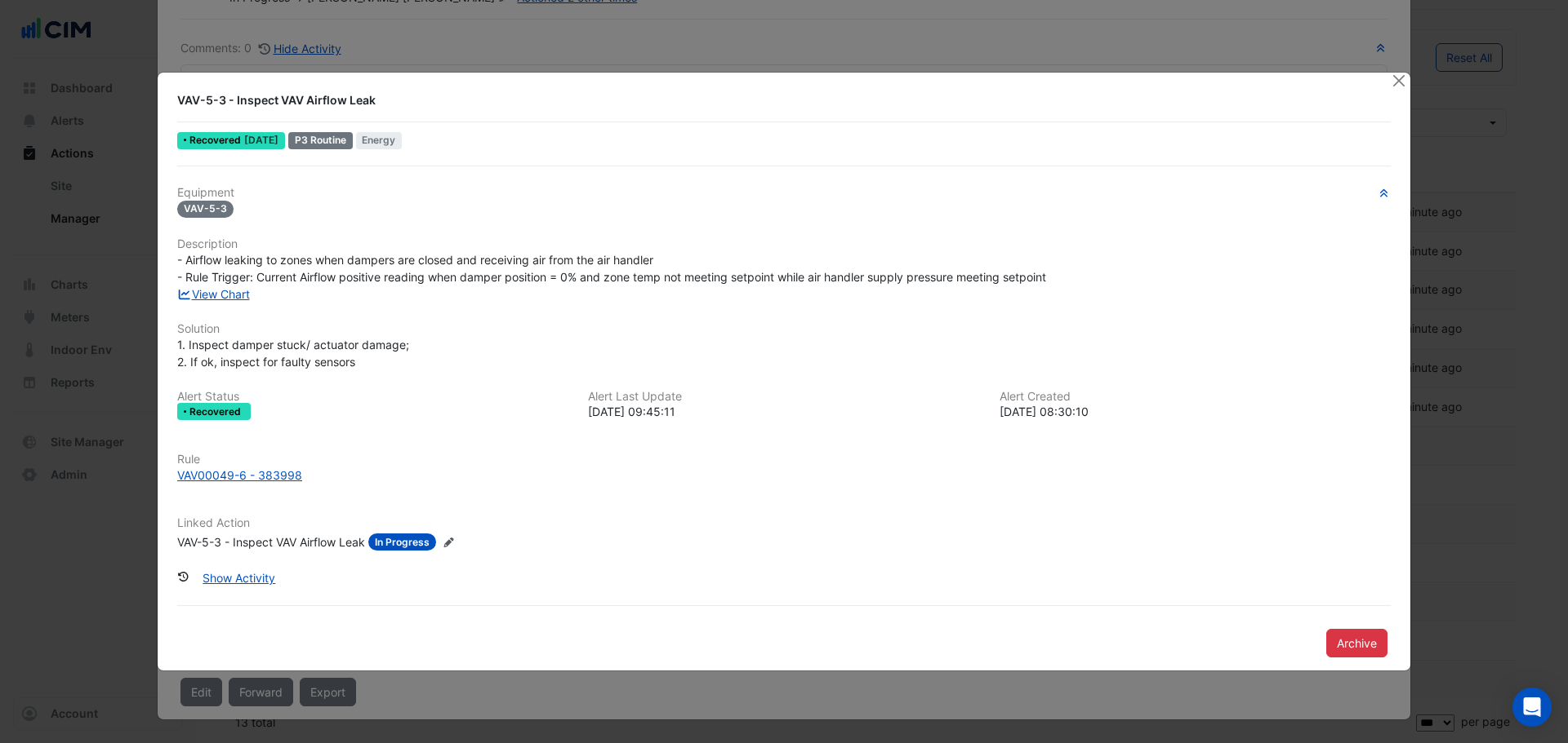
scroll to position [93, 0]
click at [270, 468] on div "VAV00049-6 - 383998" at bounding box center [239, 475] width 125 height 17
click at [1402, 83] on button "Close" at bounding box center [1398, 81] width 17 height 17
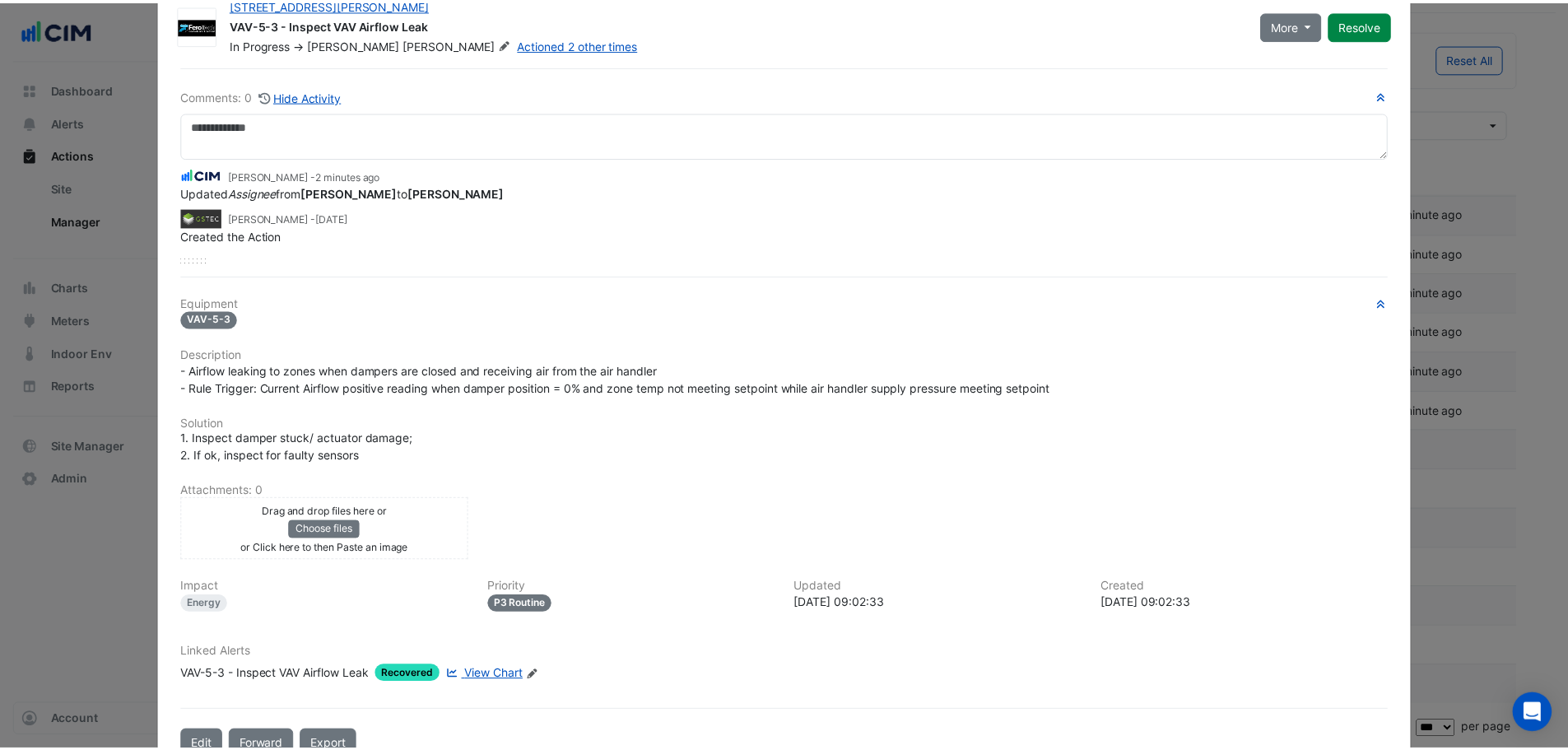
scroll to position [0, 0]
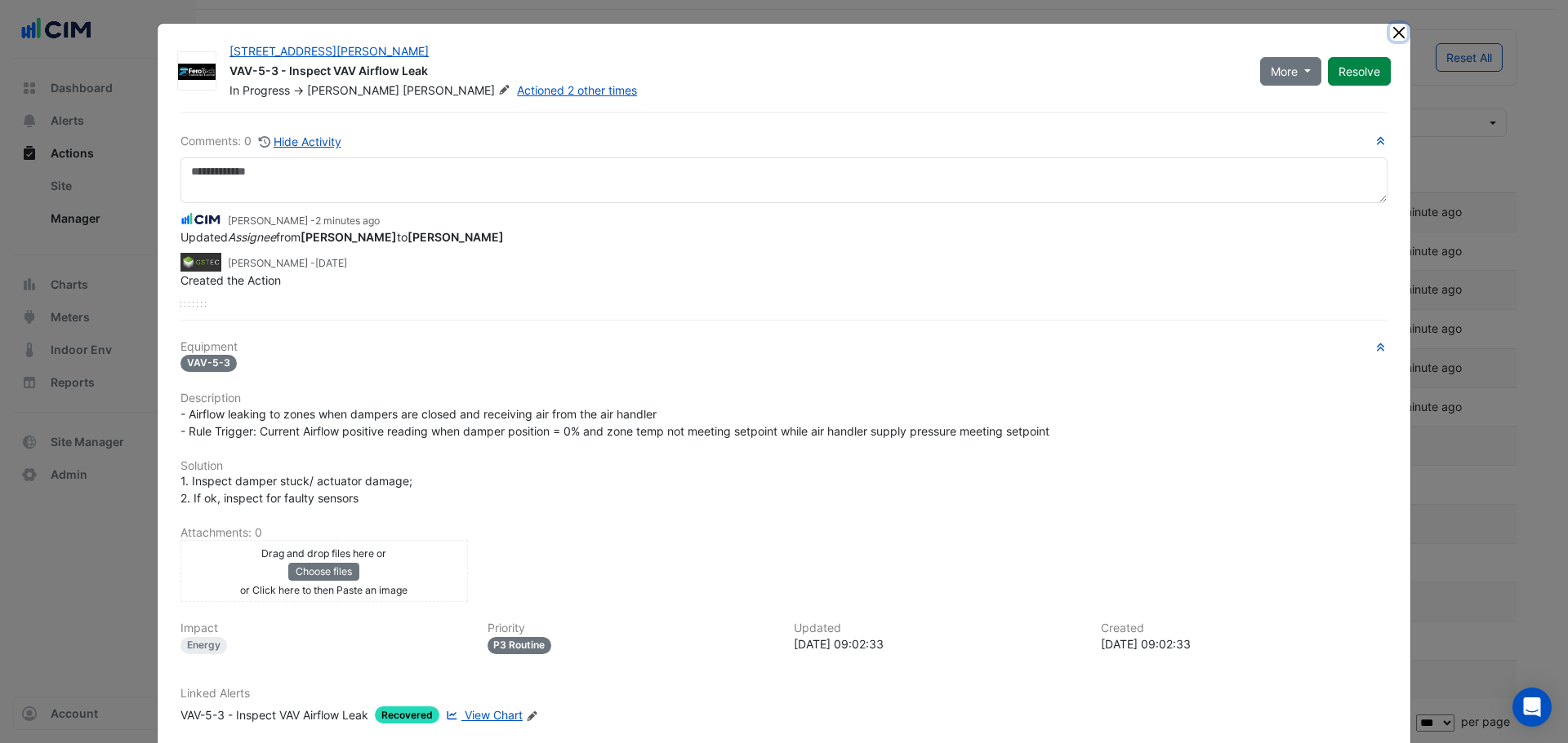
click at [1397, 25] on button "Close" at bounding box center [1398, 31] width 17 height 17
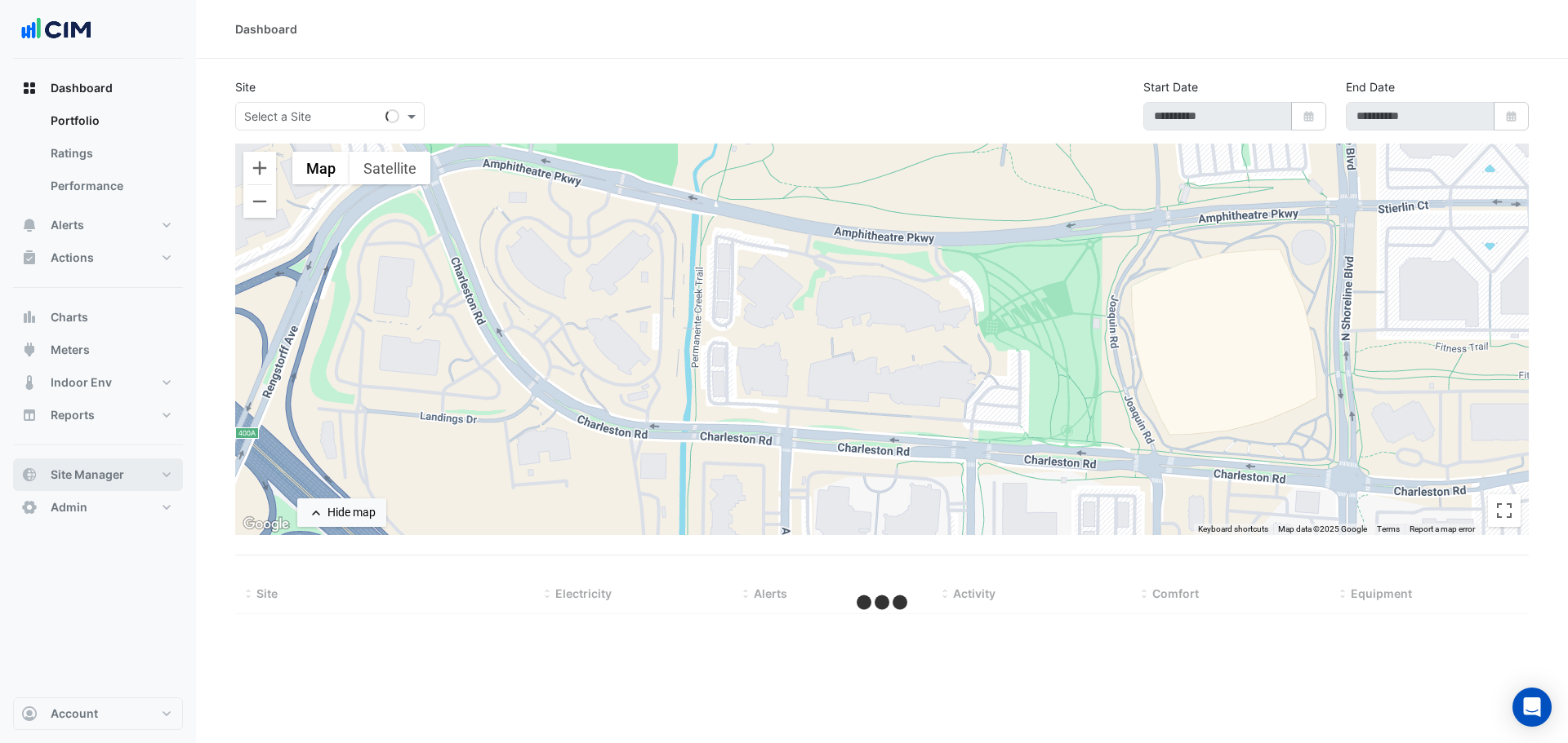
click at [110, 462] on button "Site Manager" at bounding box center [98, 475] width 170 height 32
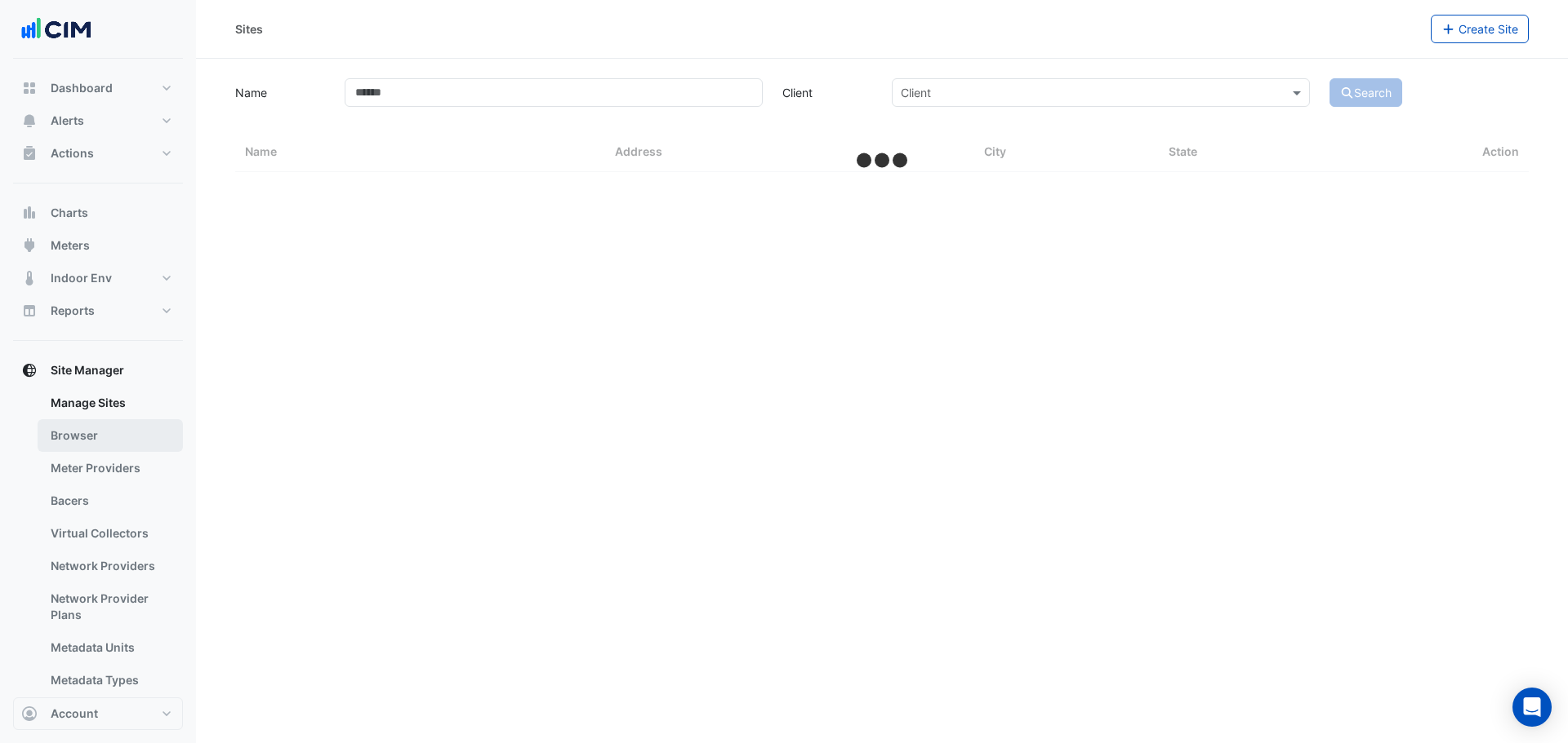
select select "***"
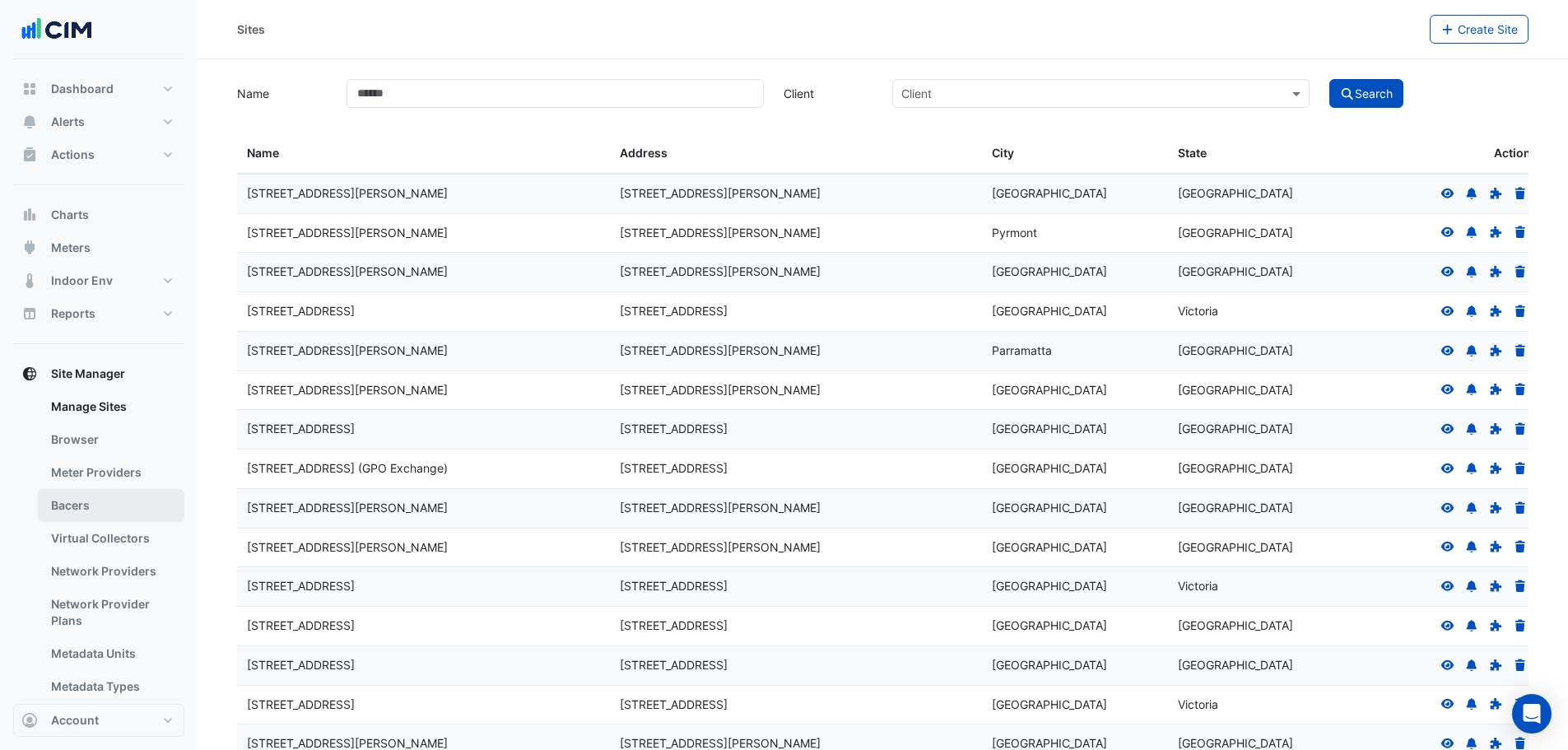
click at [115, 510] on link "Bacers" at bounding box center [111, 506] width 146 height 33
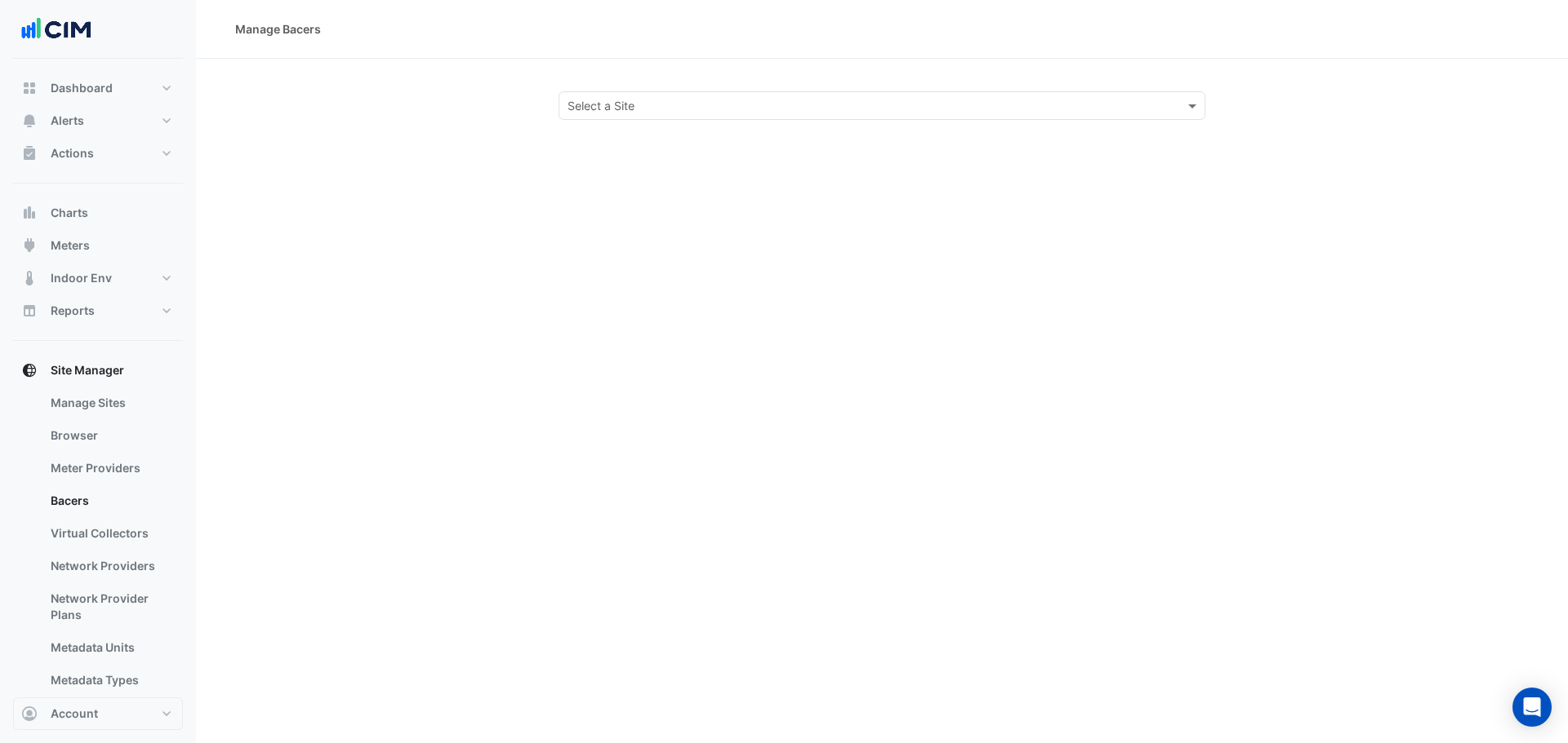
click at [621, 93] on div "Select a Site" at bounding box center [882, 106] width 647 height 29
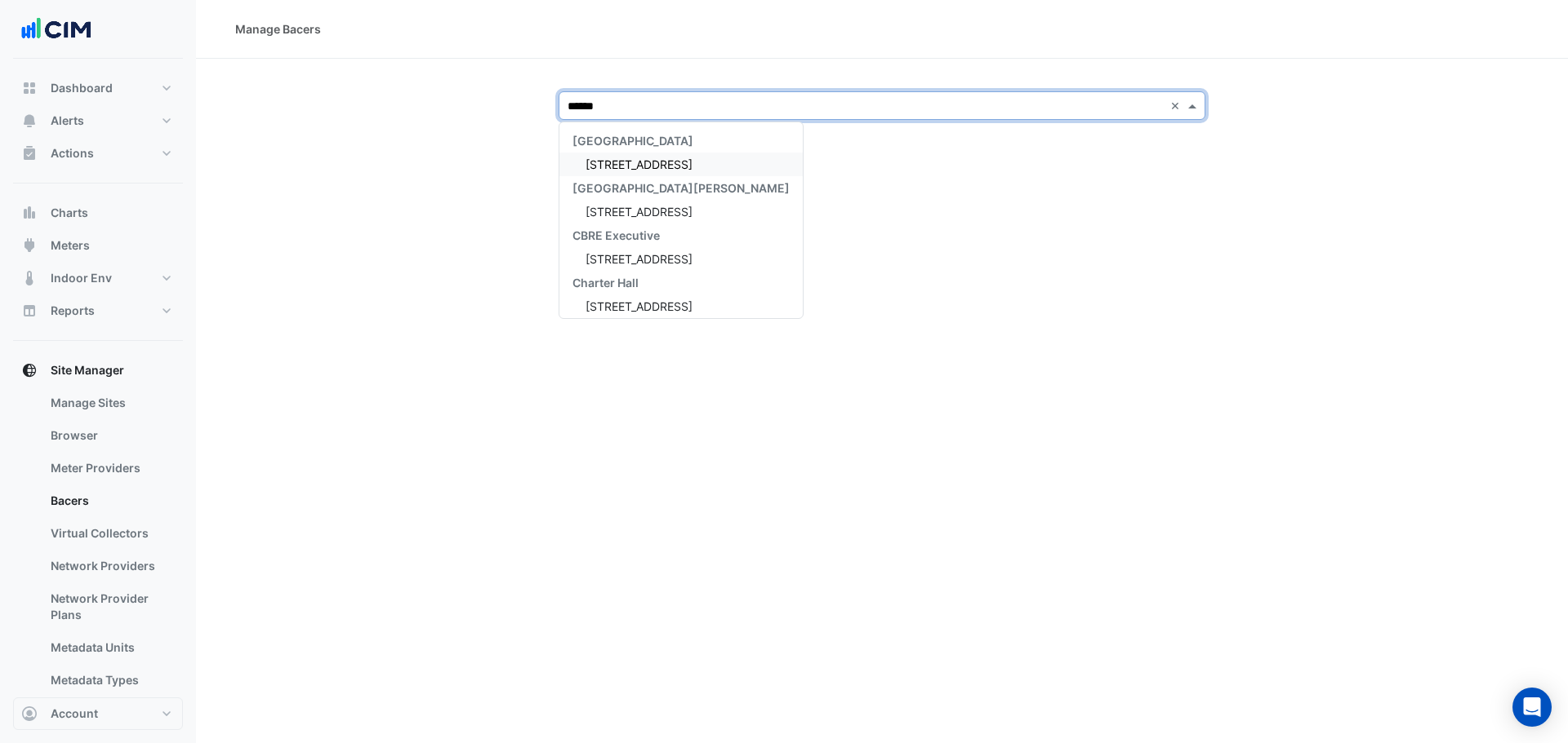
type input "*******"
click at [658, 170] on span "[STREET_ADDRESS]" at bounding box center [638, 164] width 107 height 13
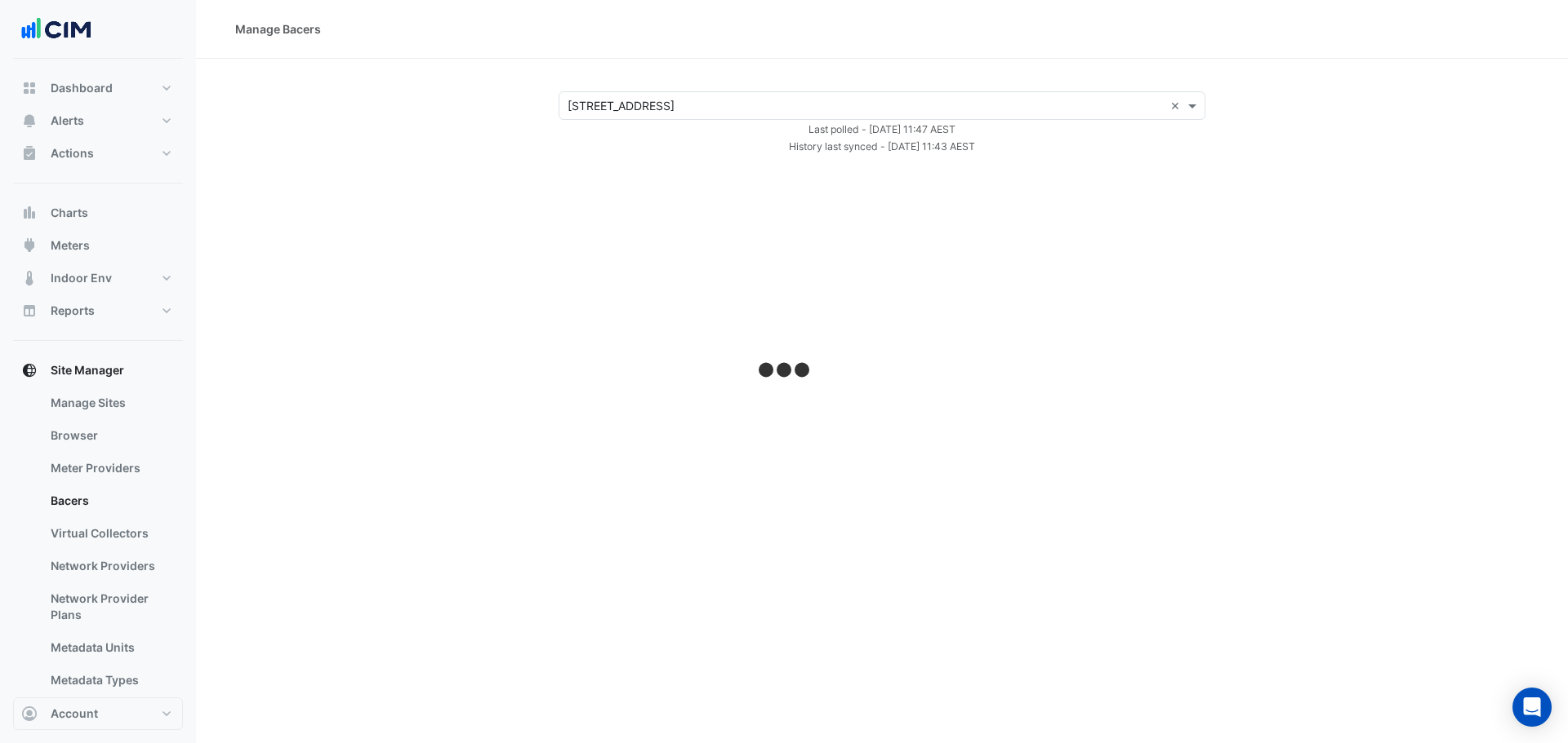
select select "***"
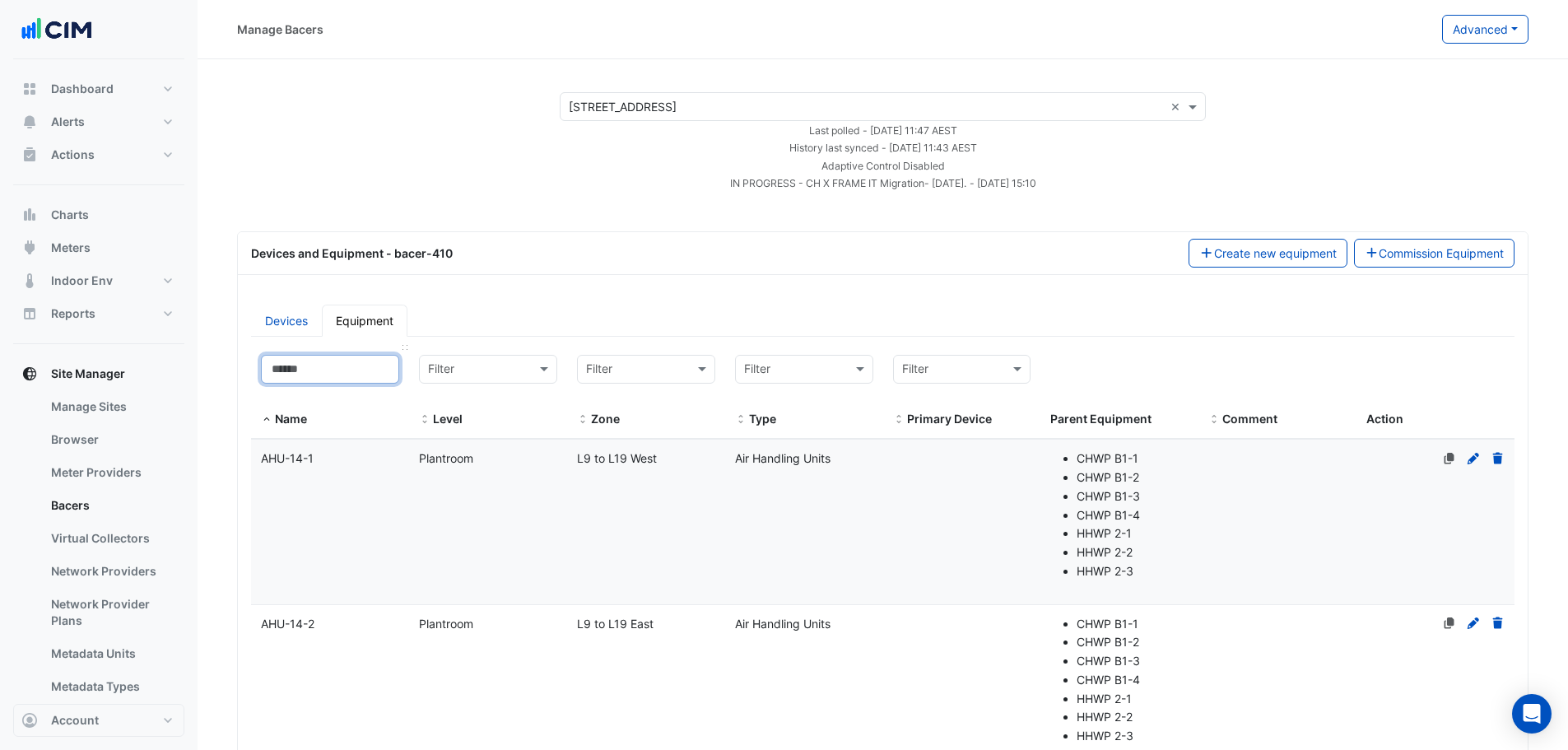
click at [354, 376] on input at bounding box center [330, 370] width 138 height 29
click at [279, 307] on link "Devices" at bounding box center [287, 321] width 71 height 32
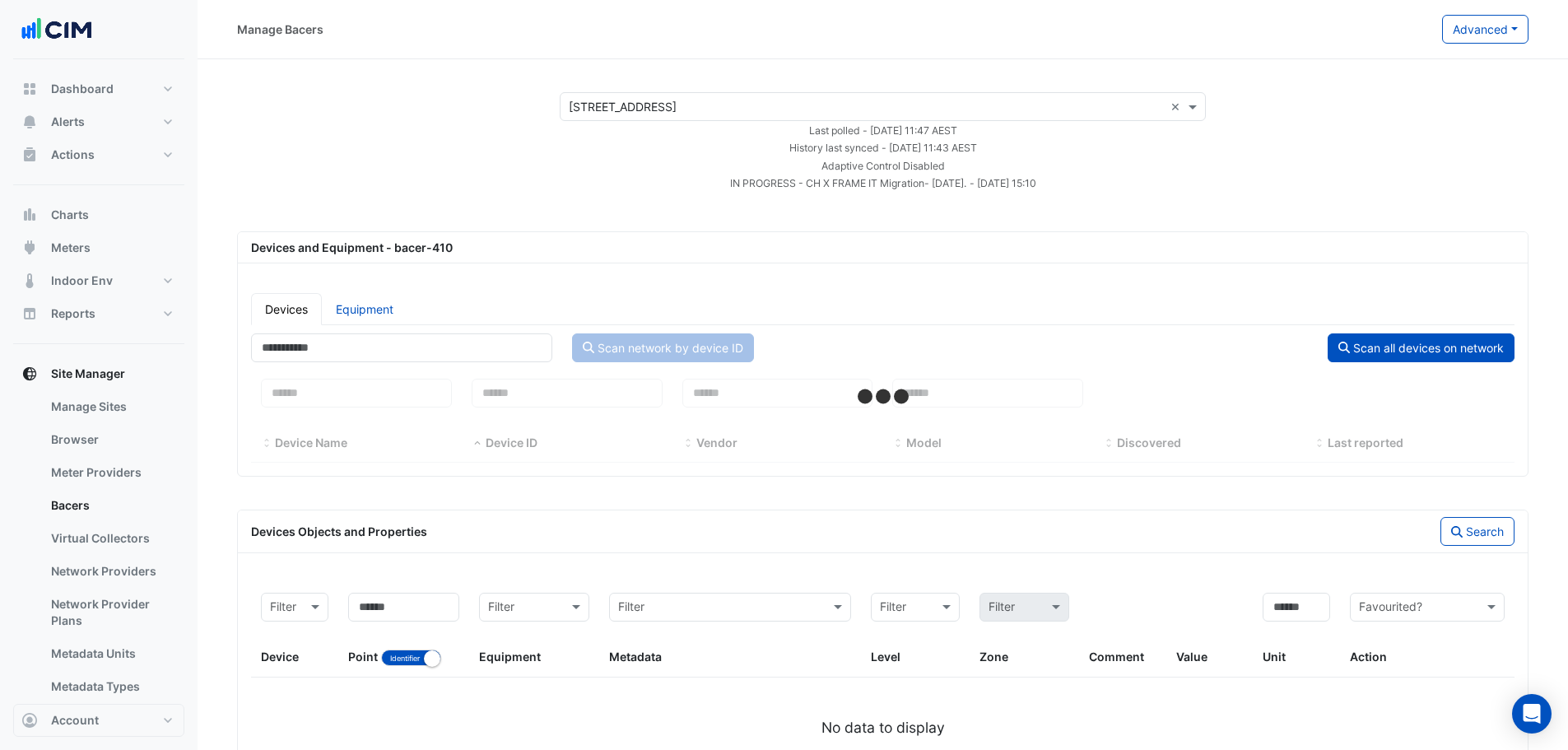
select select "***"
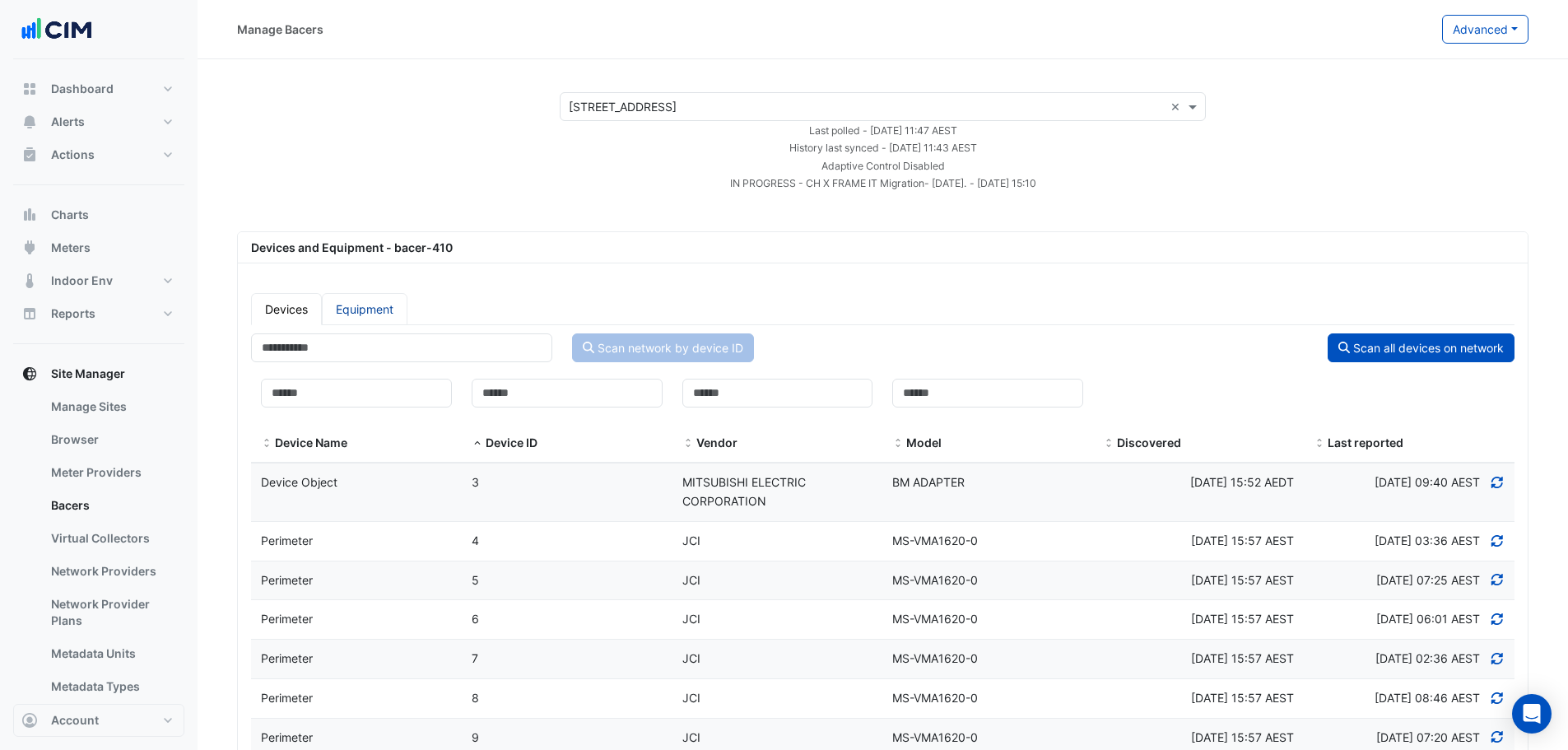
click at [361, 308] on link "Equipment" at bounding box center [365, 309] width 85 height 32
select select "***"
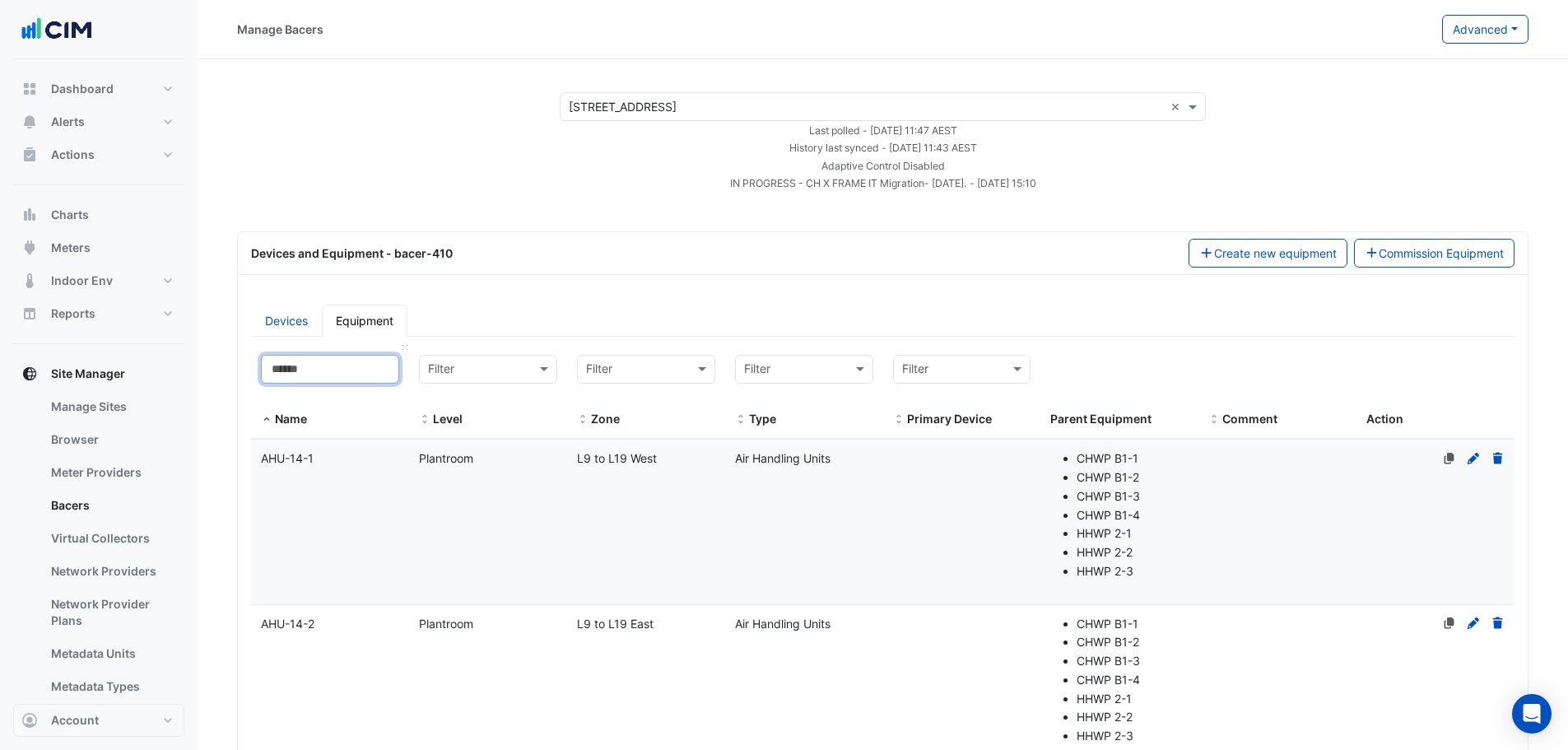
click at [343, 383] on input at bounding box center [330, 370] width 138 height 29
click at [343, 378] on input at bounding box center [330, 370] width 138 height 29
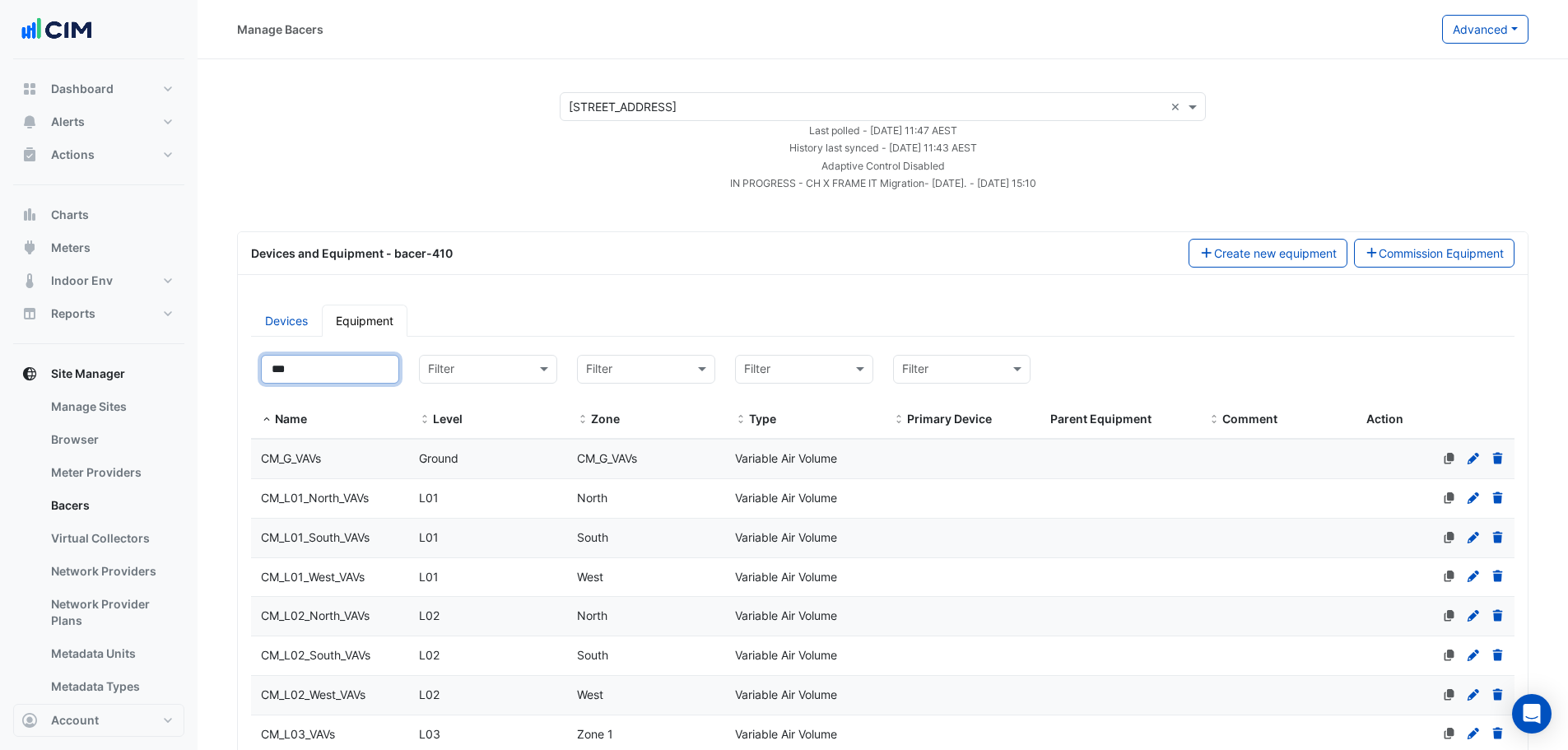
type input "***"
click at [345, 547] on div "CM_L01_South_VAVs" at bounding box center [330, 538] width 158 height 19
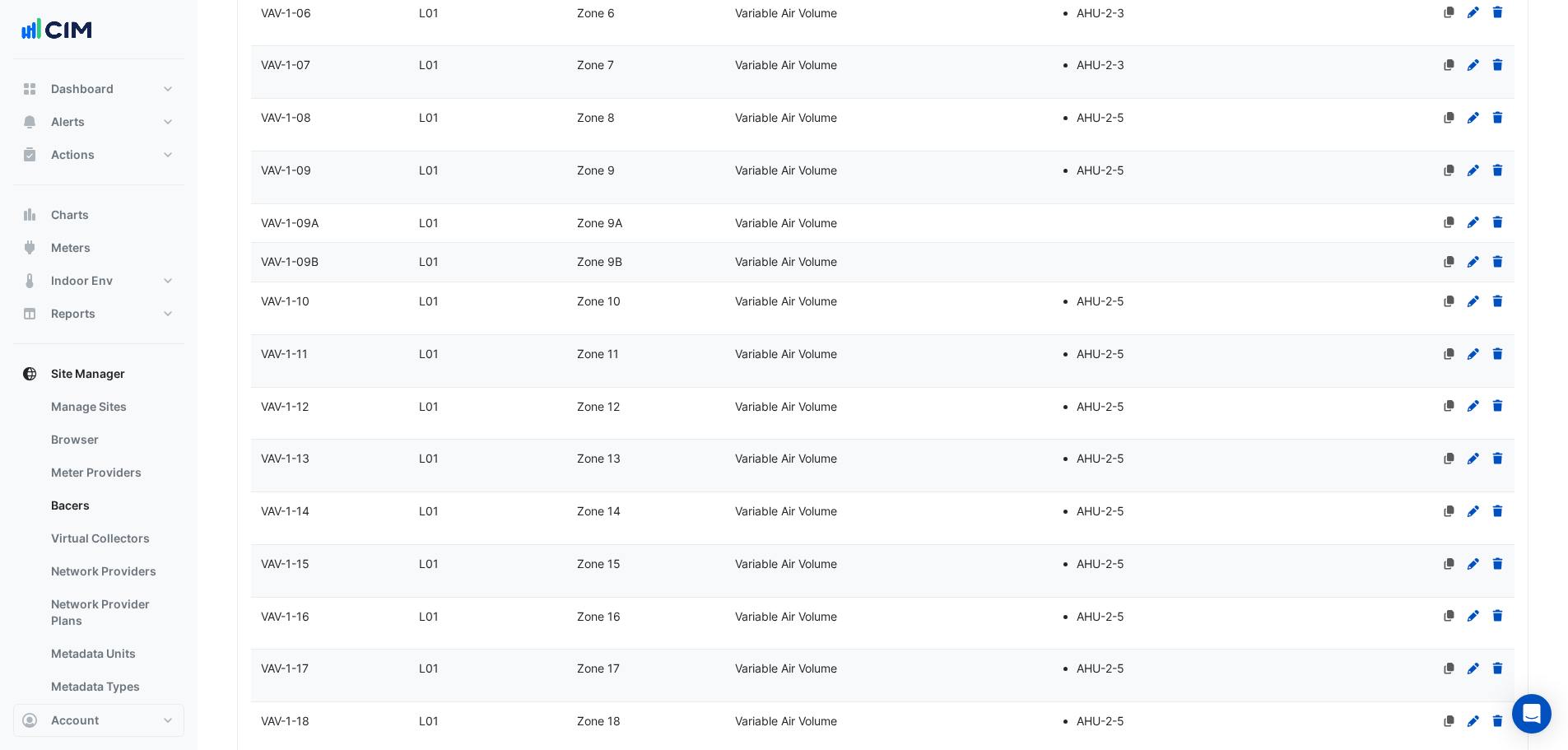
scroll to position [2640, 0]
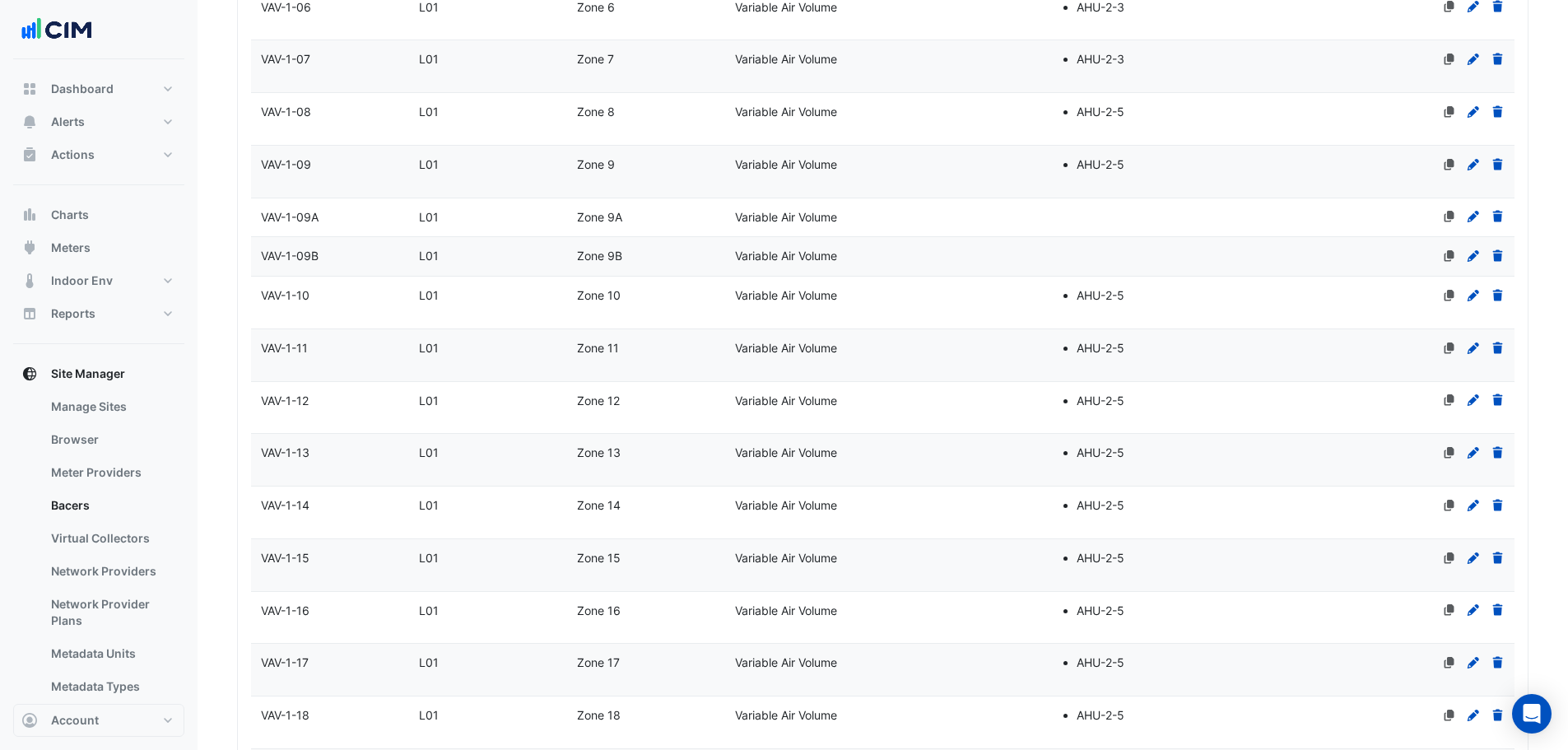
click at [368, 595] on datatable-body-cell "Name VAV-1-16" at bounding box center [330, 617] width 158 height 52
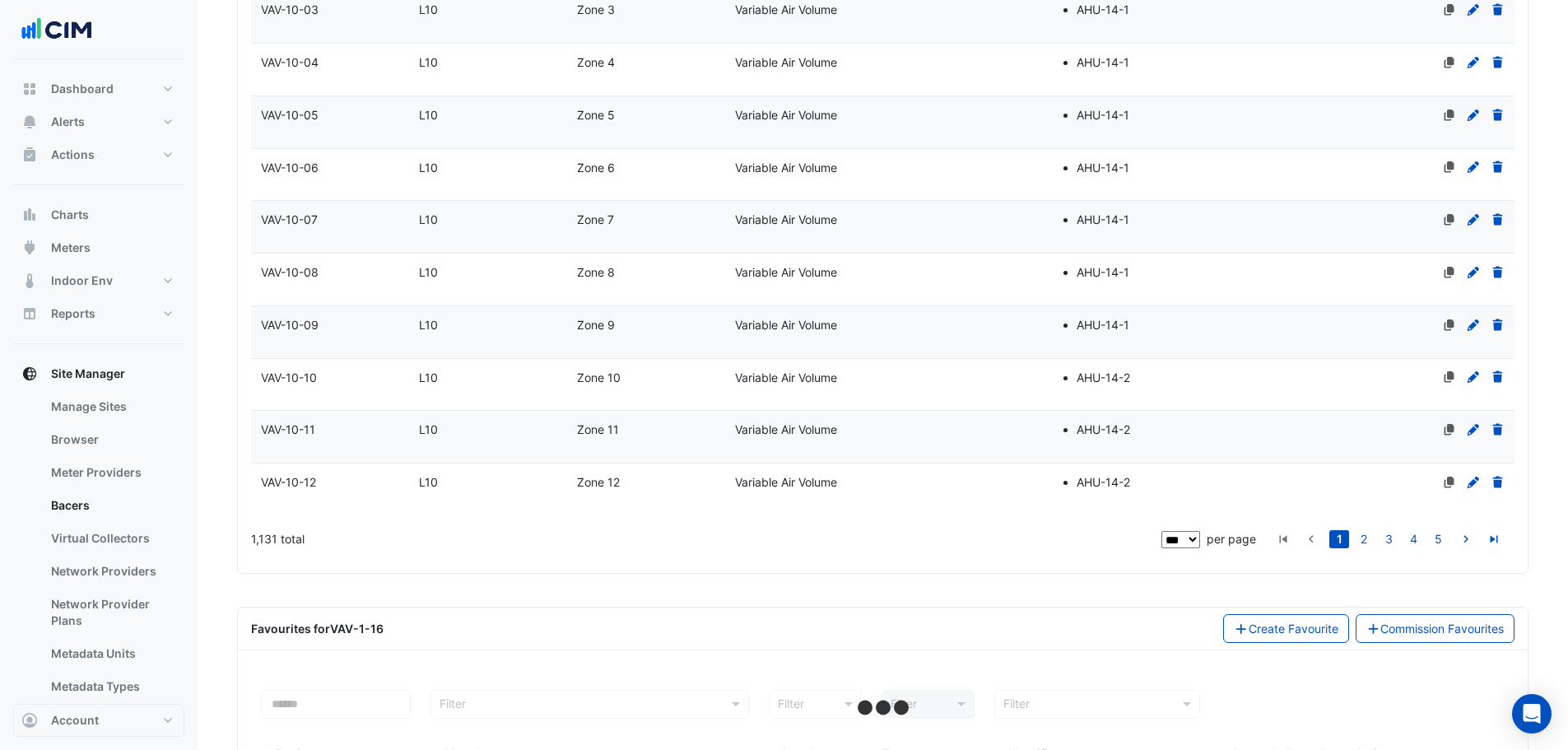
scroll to position [4623, 0]
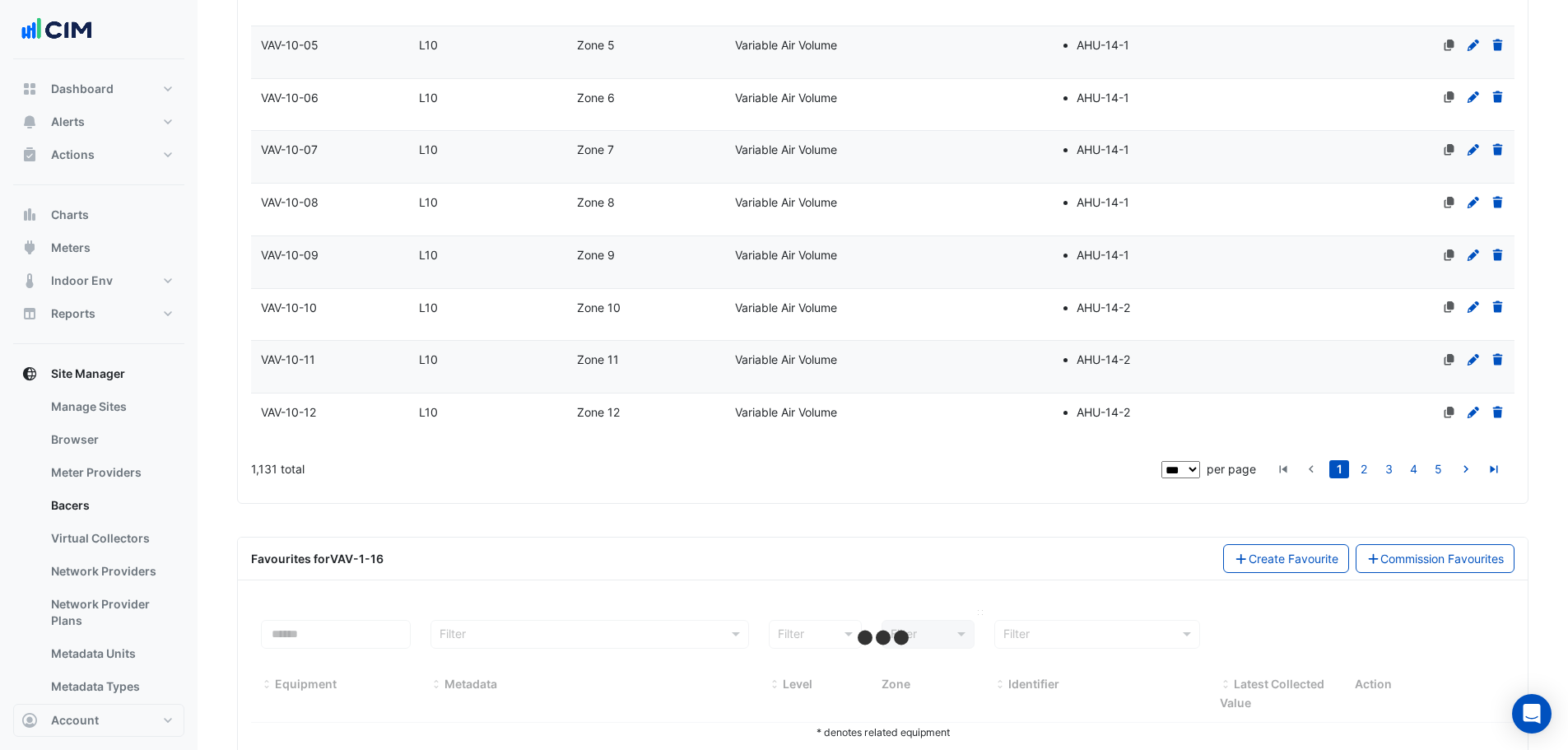
select select "***"
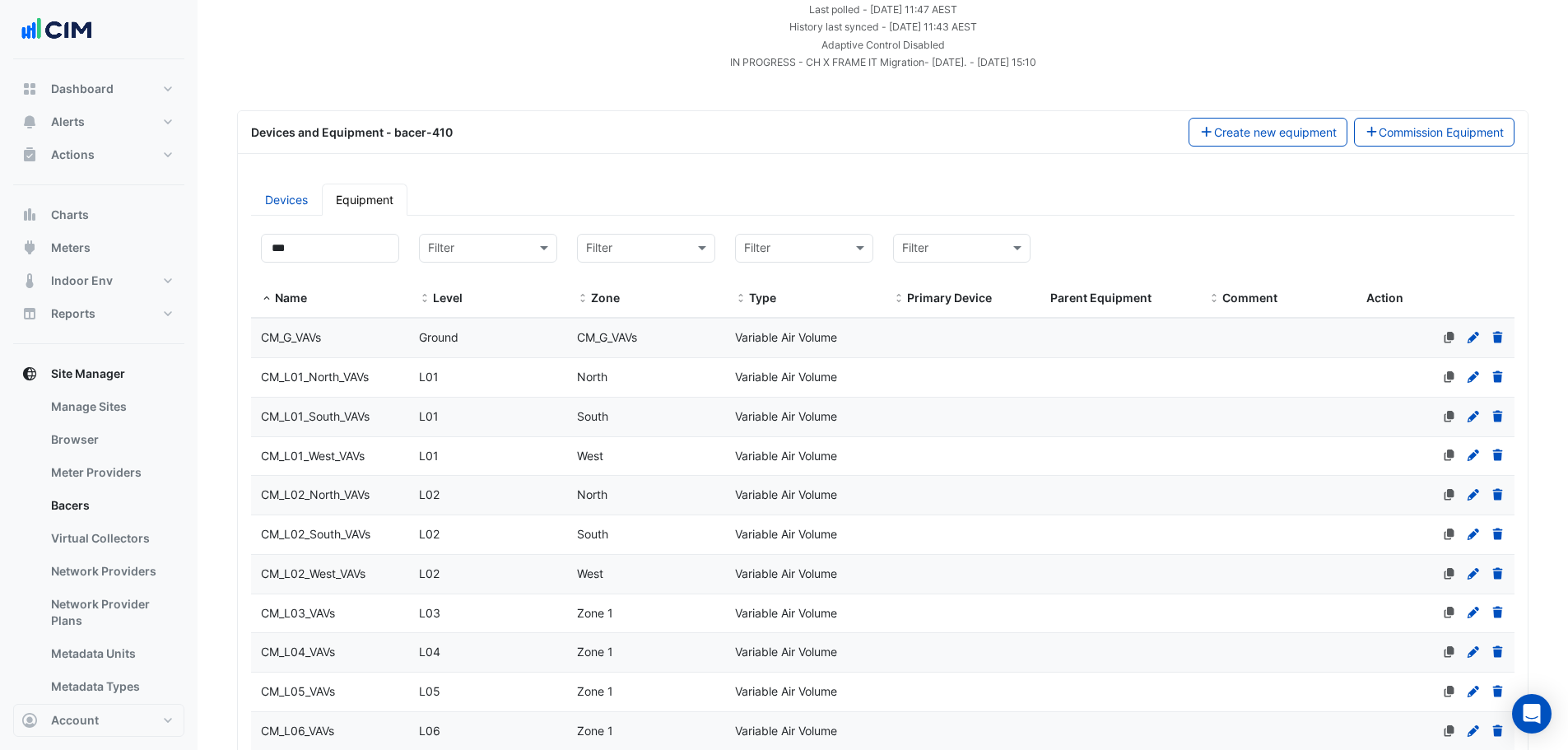
scroll to position [0, 0]
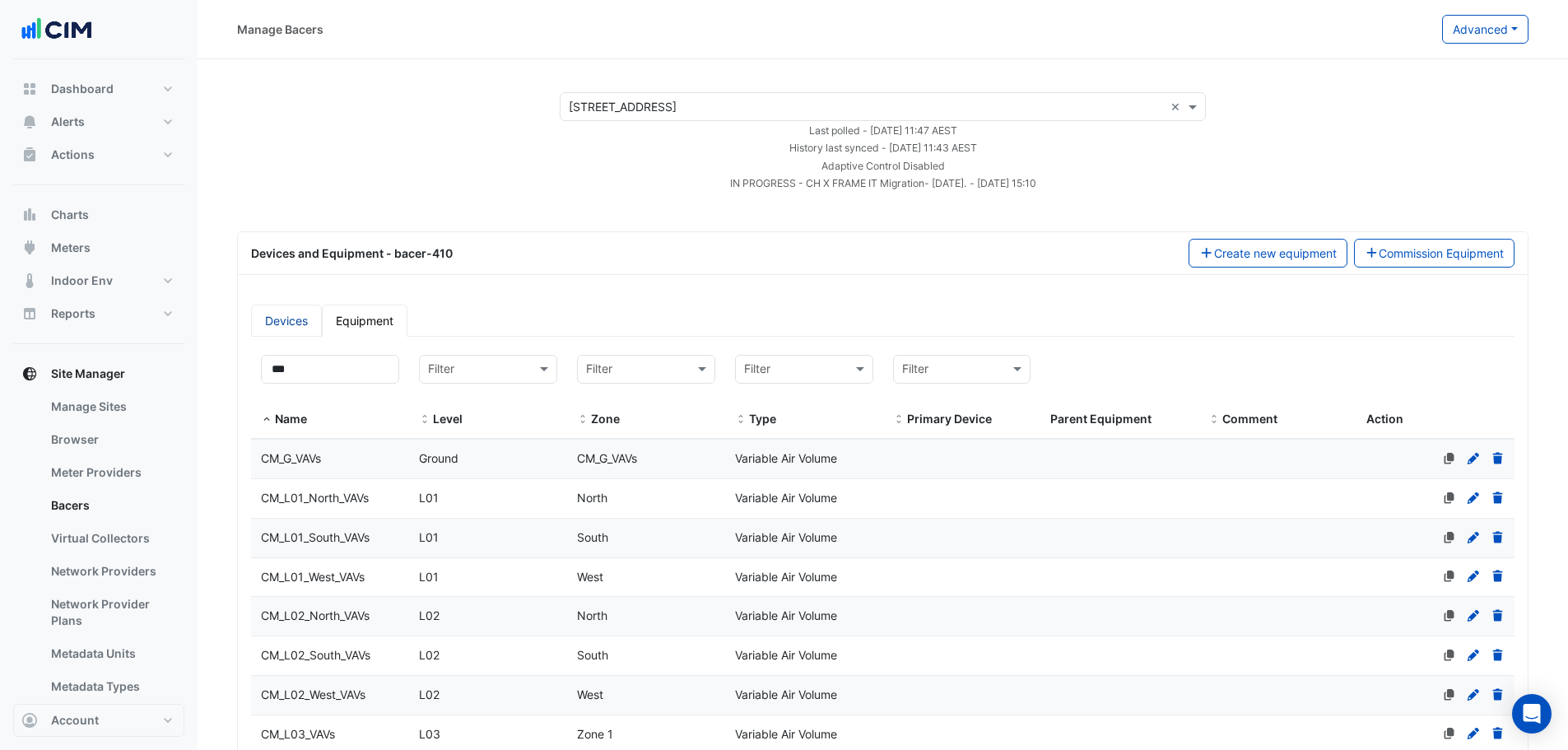
click at [270, 324] on link "Devices" at bounding box center [287, 321] width 71 height 32
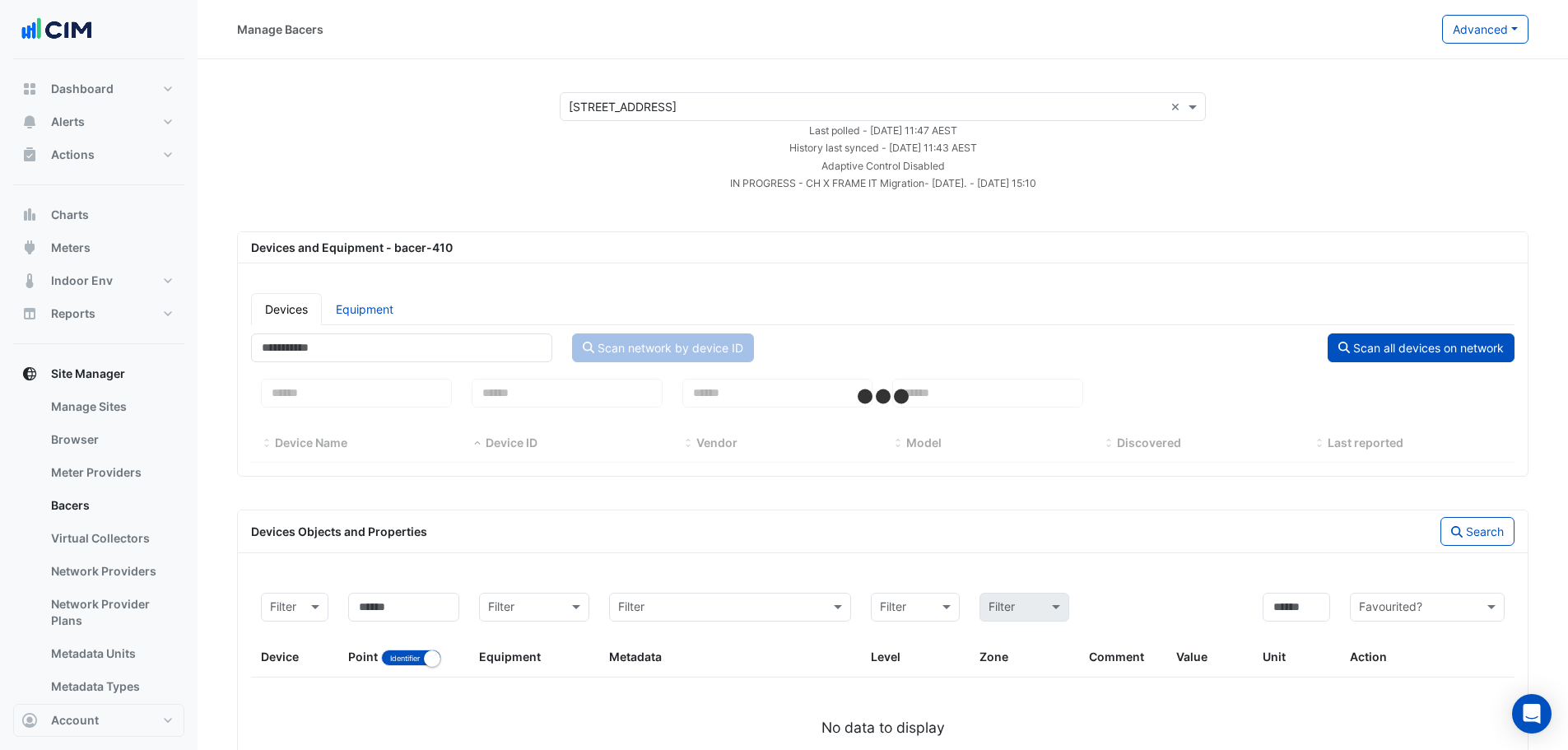
select select "***"
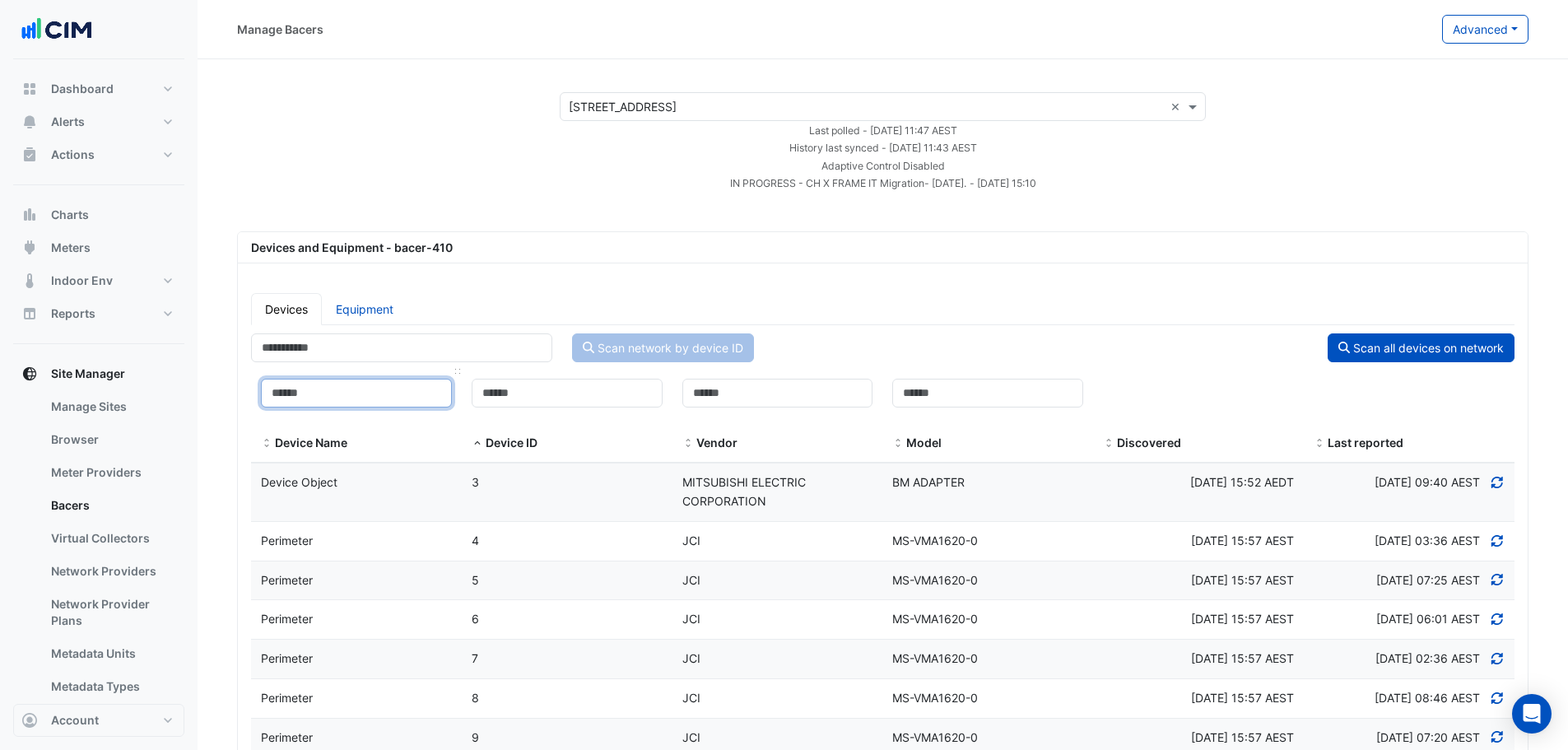
click at [328, 404] on input at bounding box center [357, 393] width 191 height 29
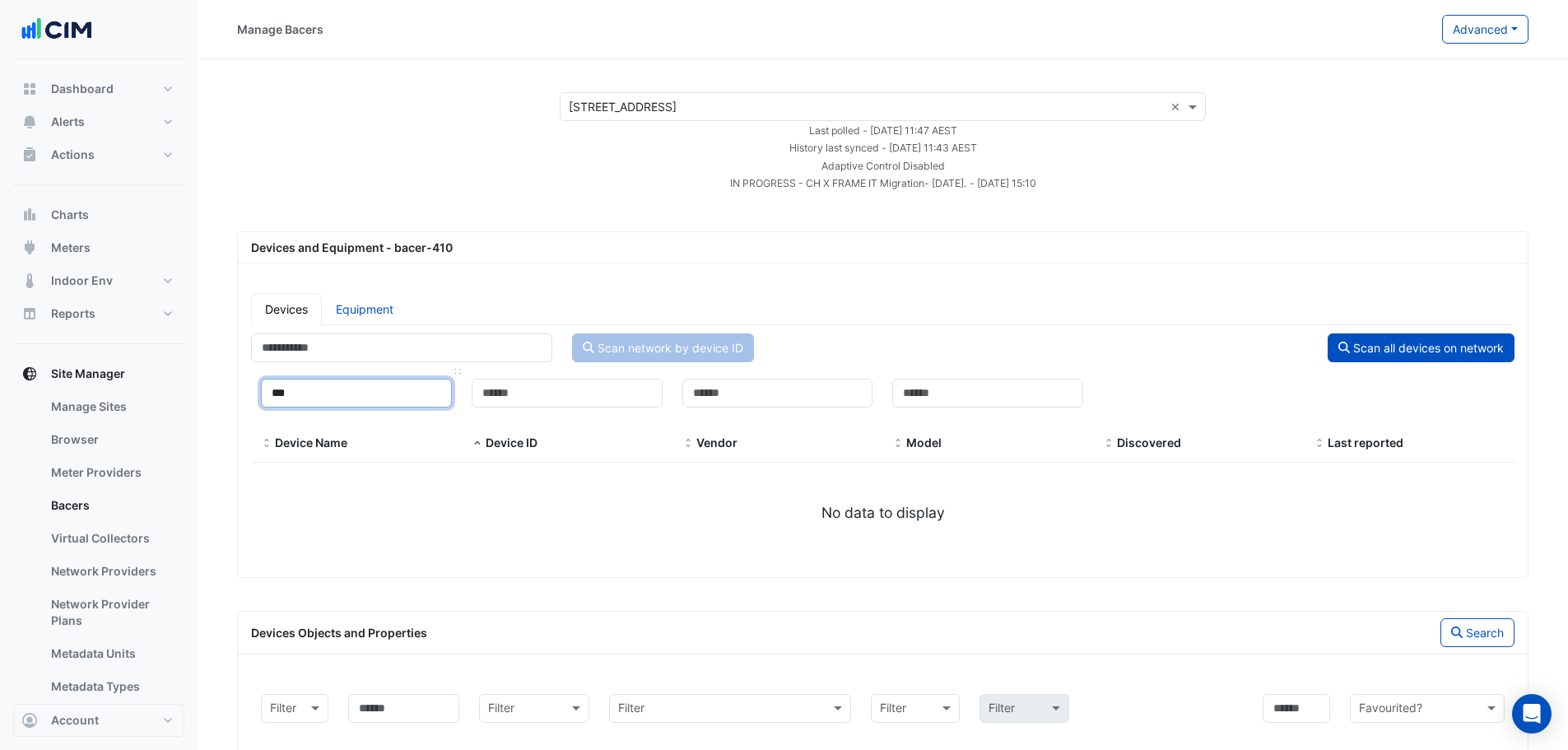
type input "****"
drag, startPoint x: 302, startPoint y: 398, endPoint x: 232, endPoint y: 400, distance: 70.0
click at [232, 400] on section "× 242 Exhibition Street × Last polled - Tue 30-Sep-2025 11:47 AEST History last…" at bounding box center [883, 476] width 1371 height 834
select select "***"
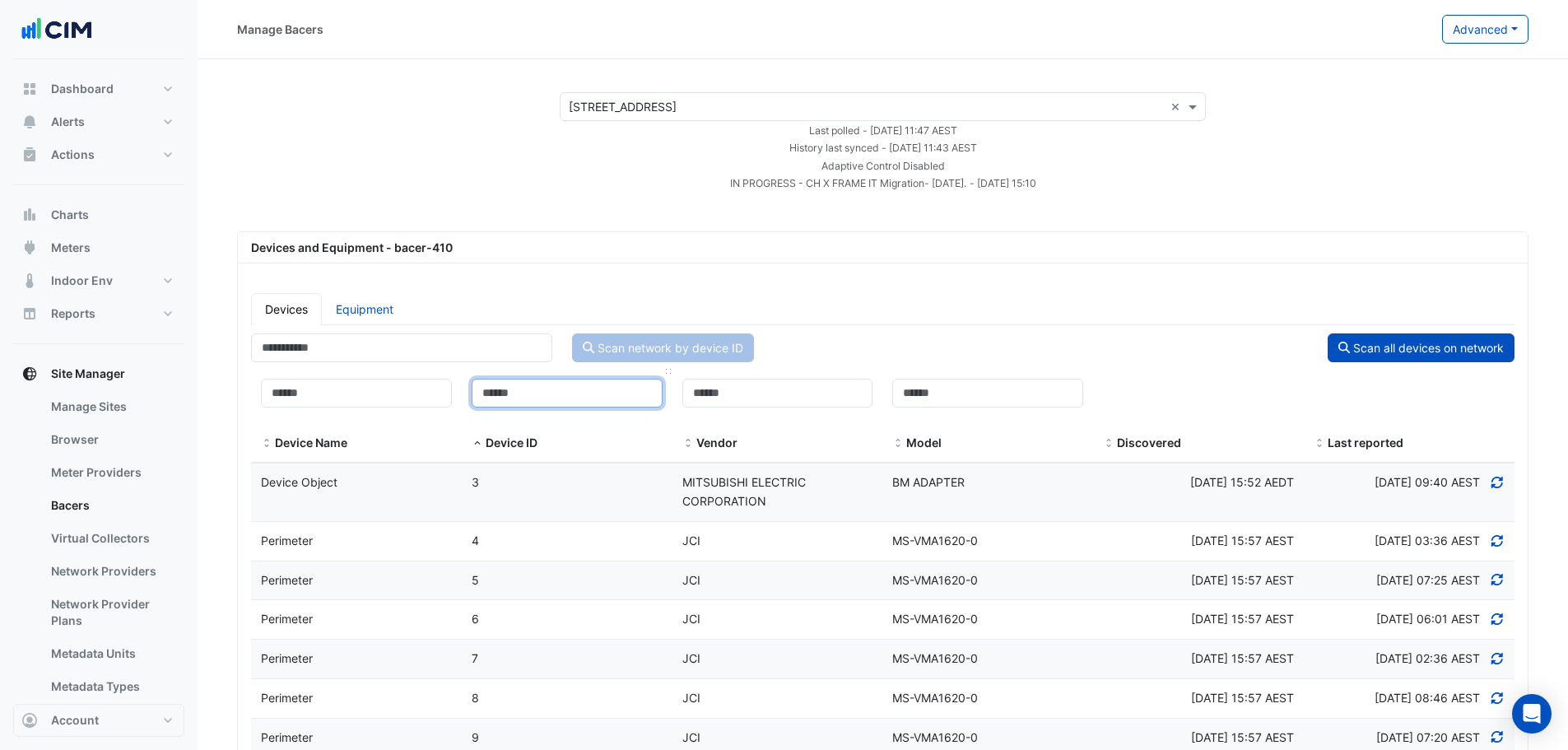
click at [533, 402] on input at bounding box center [567, 393] width 191 height 29
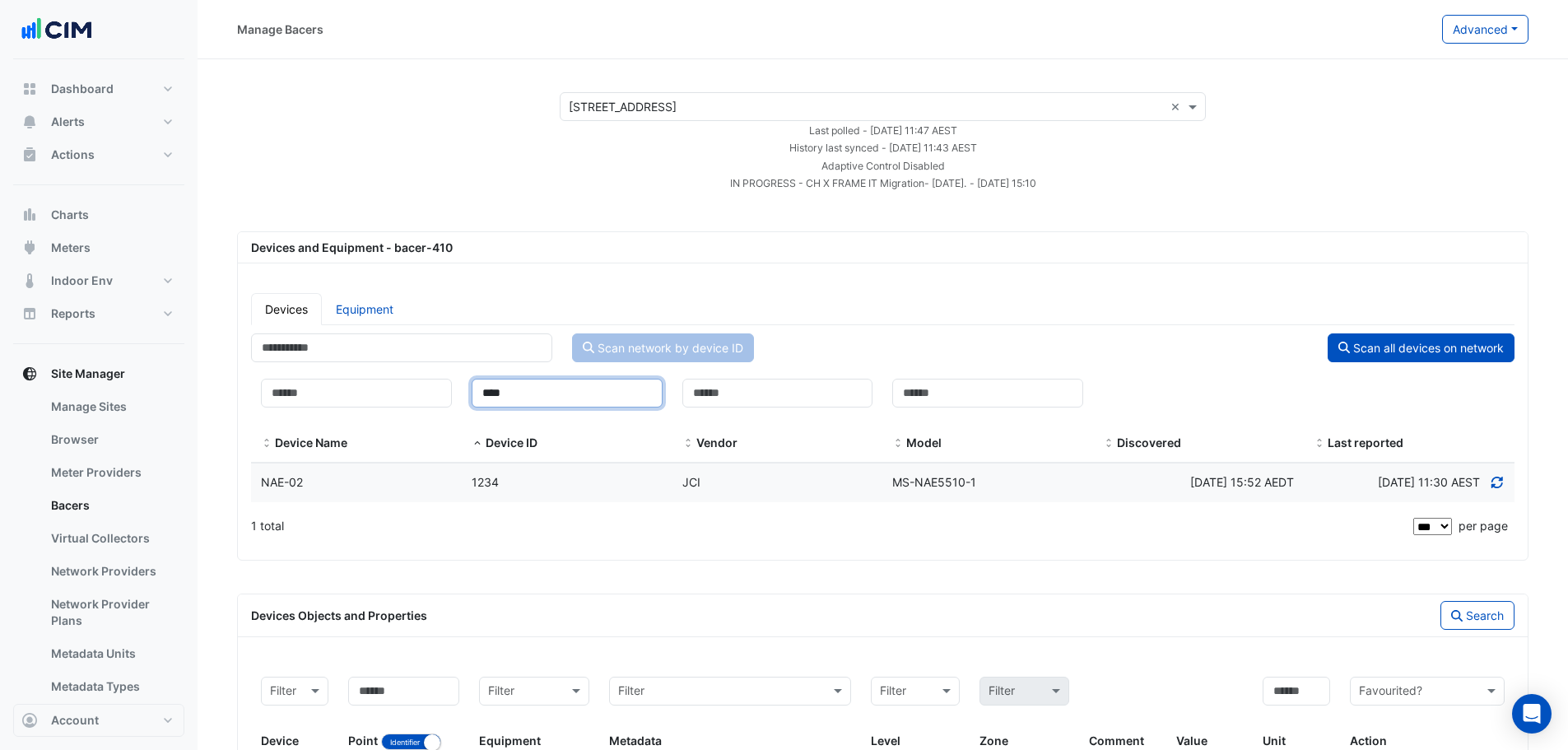
type input "****"
click at [377, 480] on div "NAE-02" at bounding box center [357, 483] width 211 height 19
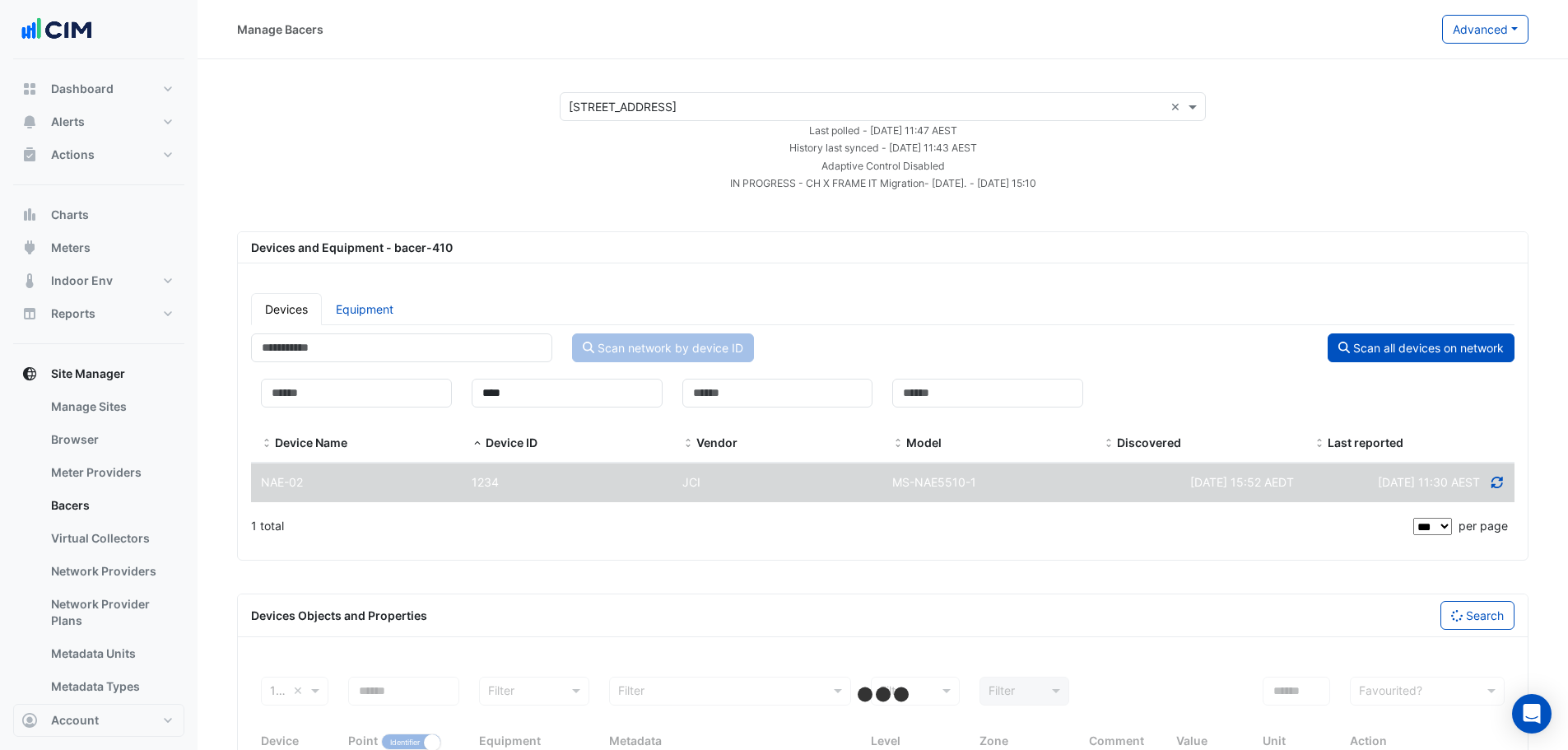
select select "***"
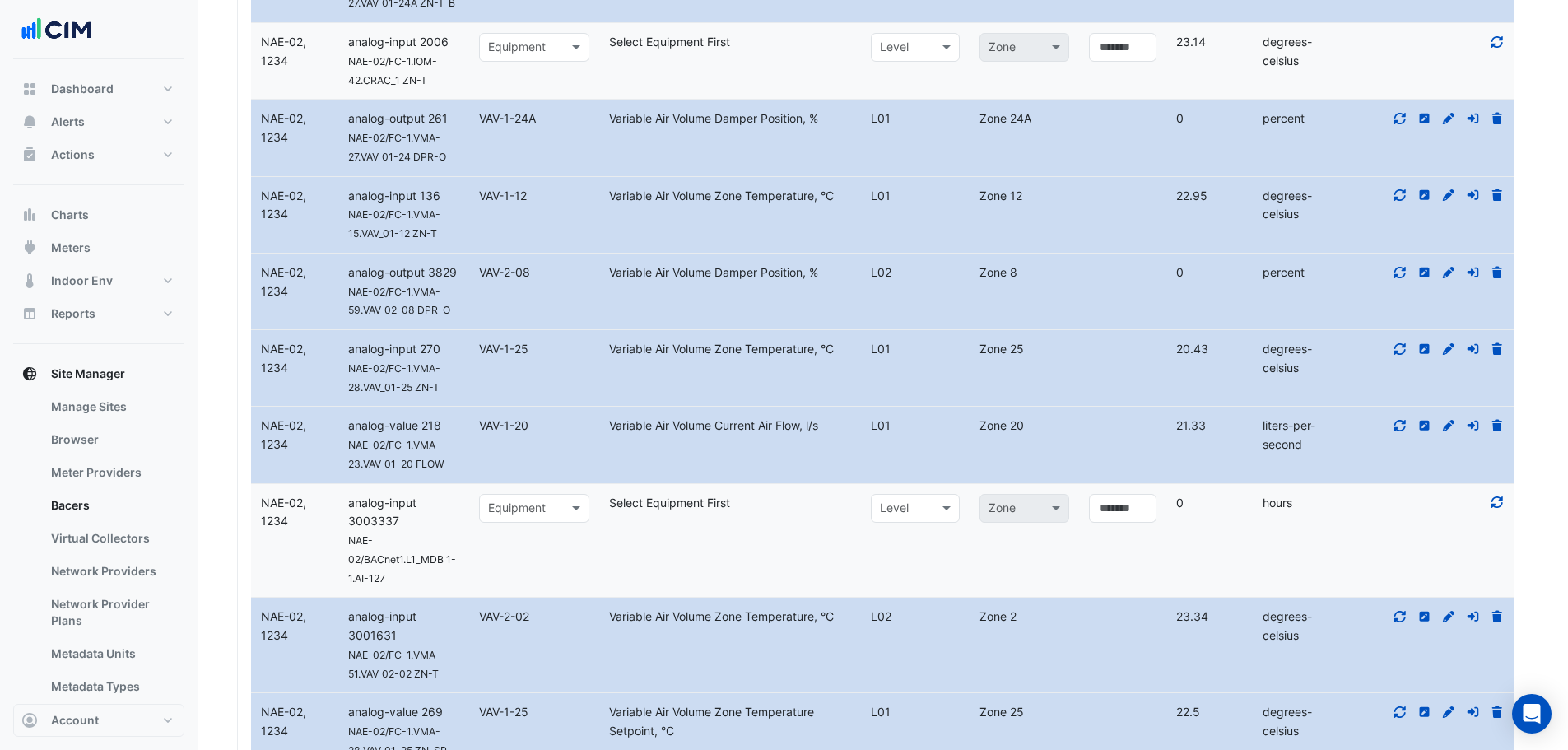
scroll to position [8890, 0]
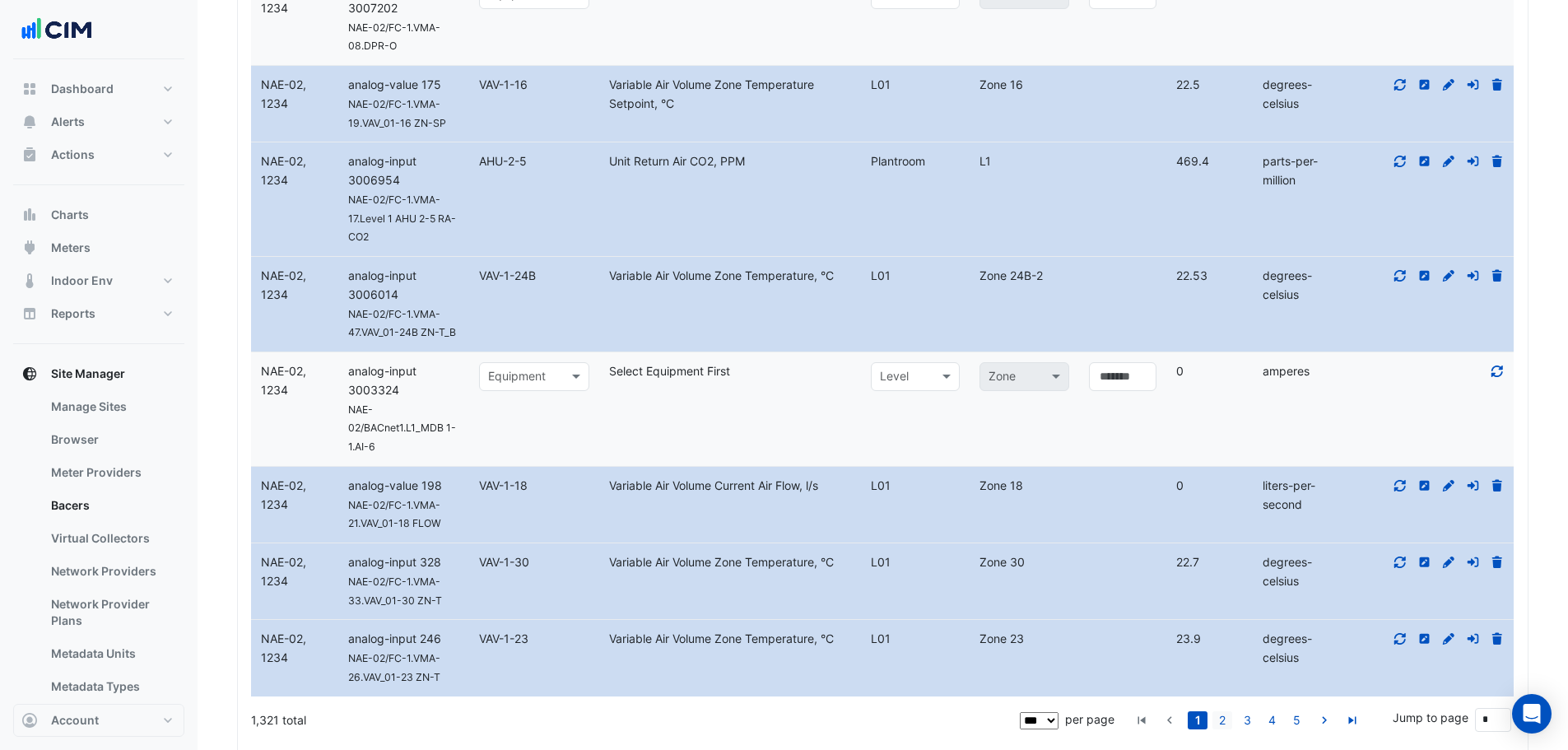
click at [1223, 712] on link "2" at bounding box center [1222, 721] width 20 height 18
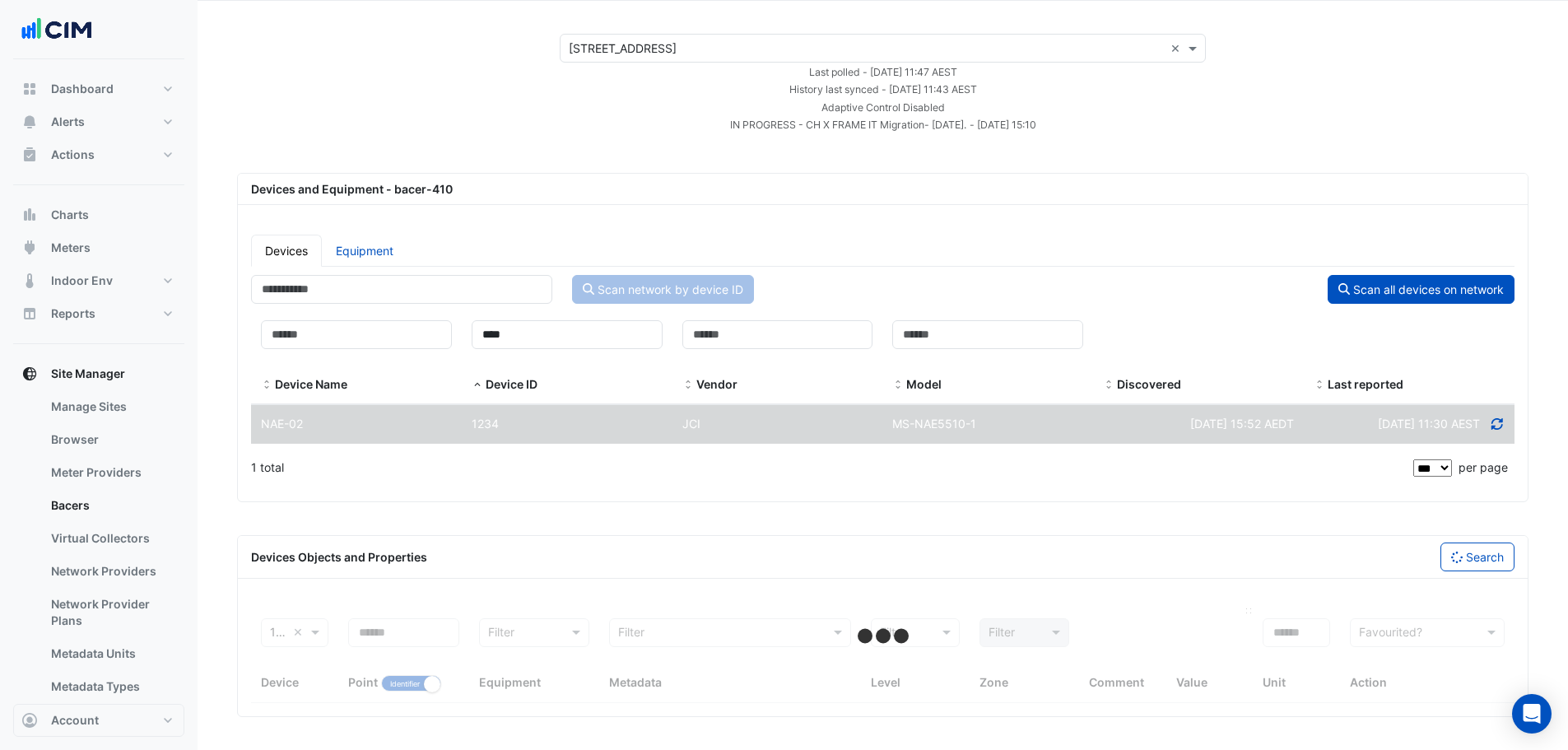
scroll to position [58, 0]
select select "***"
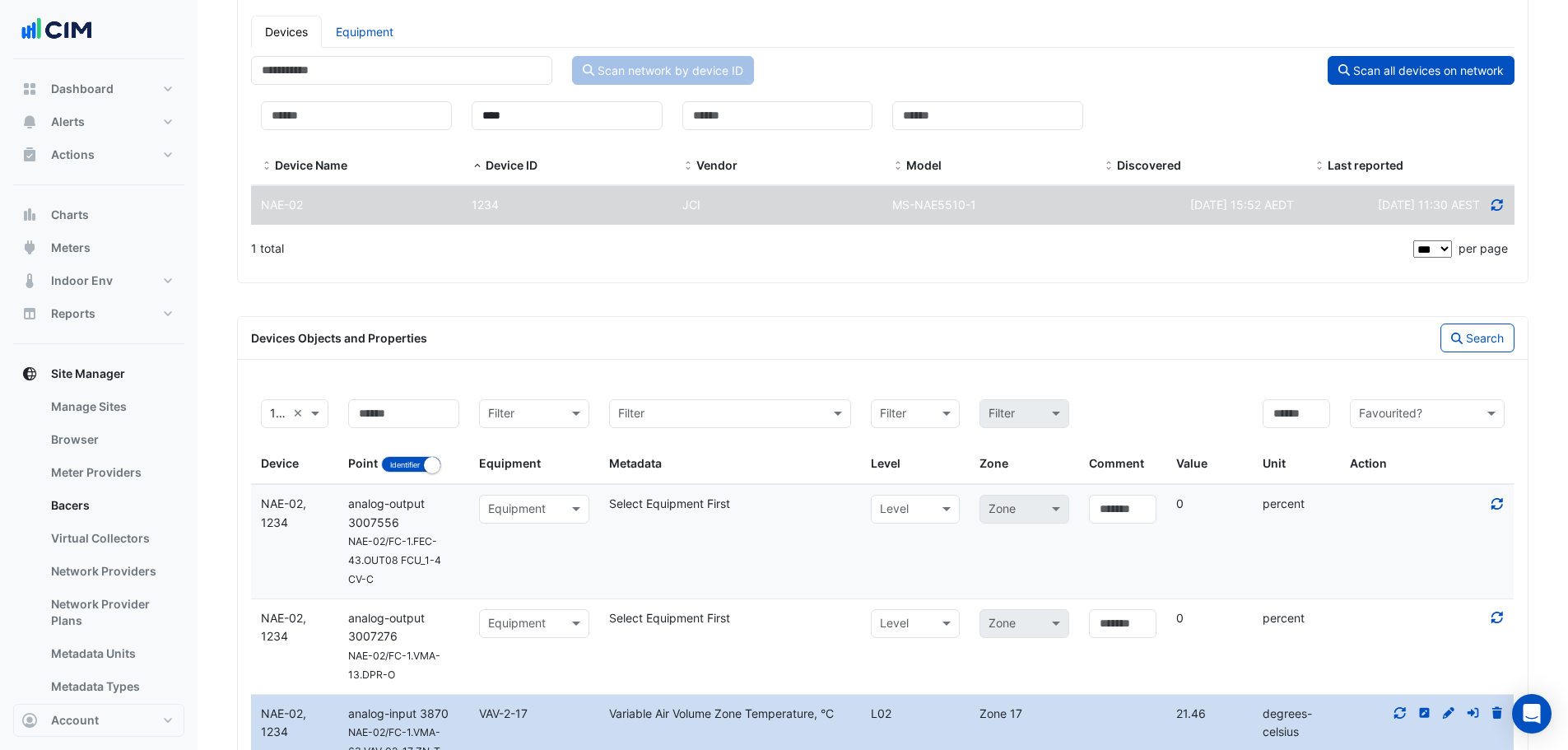
scroll to position [273, 0]
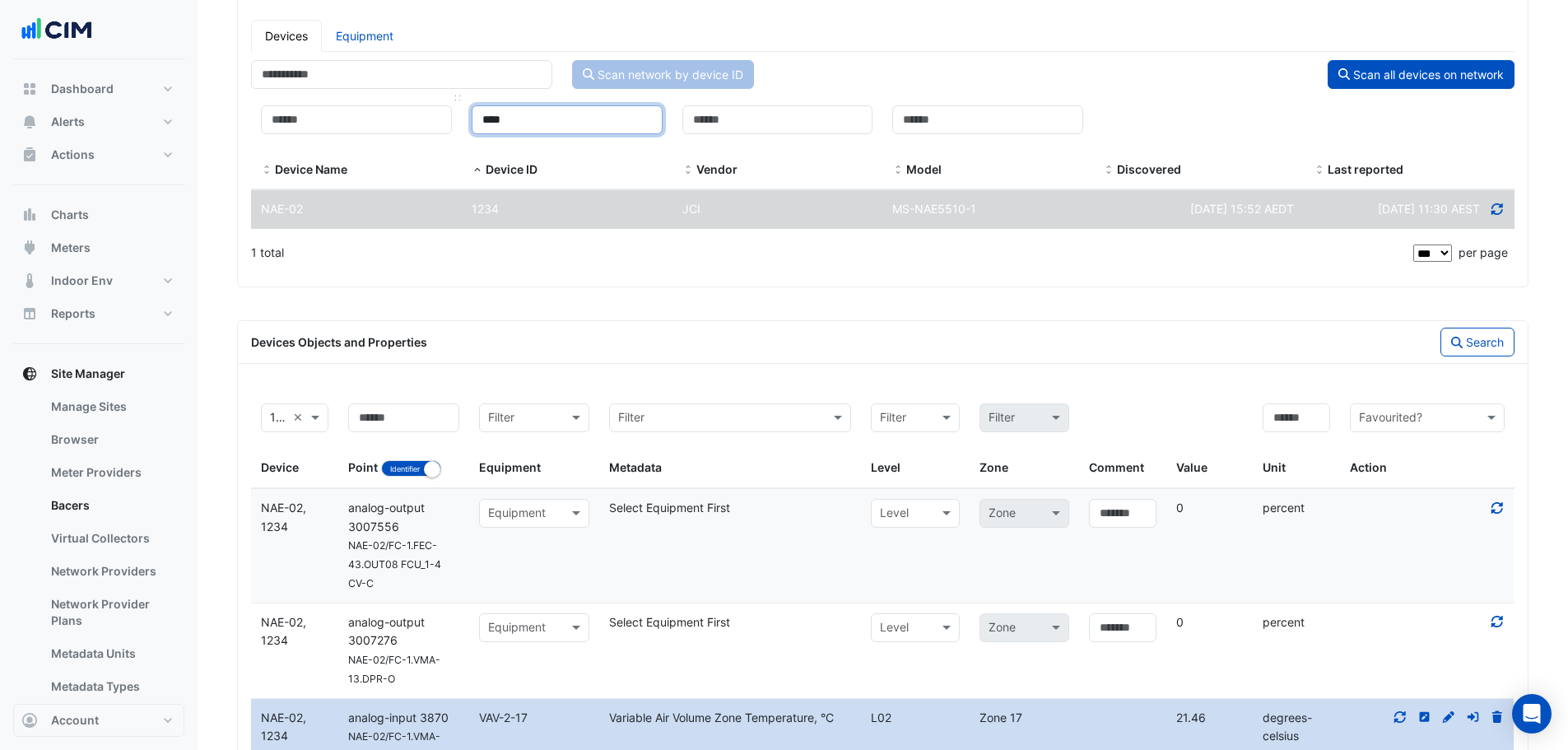
drag, startPoint x: 507, startPoint y: 117, endPoint x: 430, endPoint y: 126, distance: 77.5
click at [430, 126] on div "Device Name **** Device ID Vendor Model Discovered Last reported" at bounding box center [883, 143] width 1264 height 94
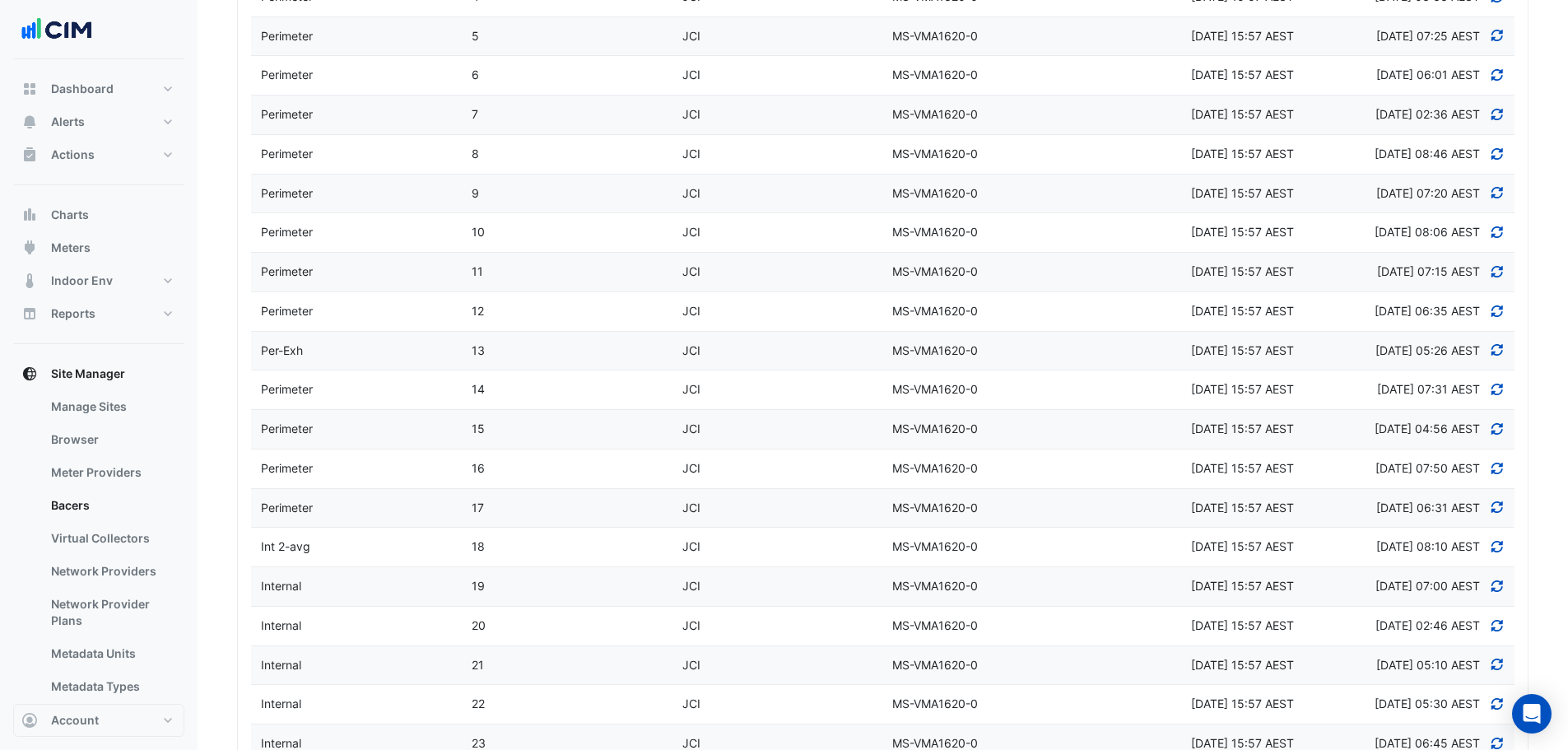
scroll to position [449, 0]
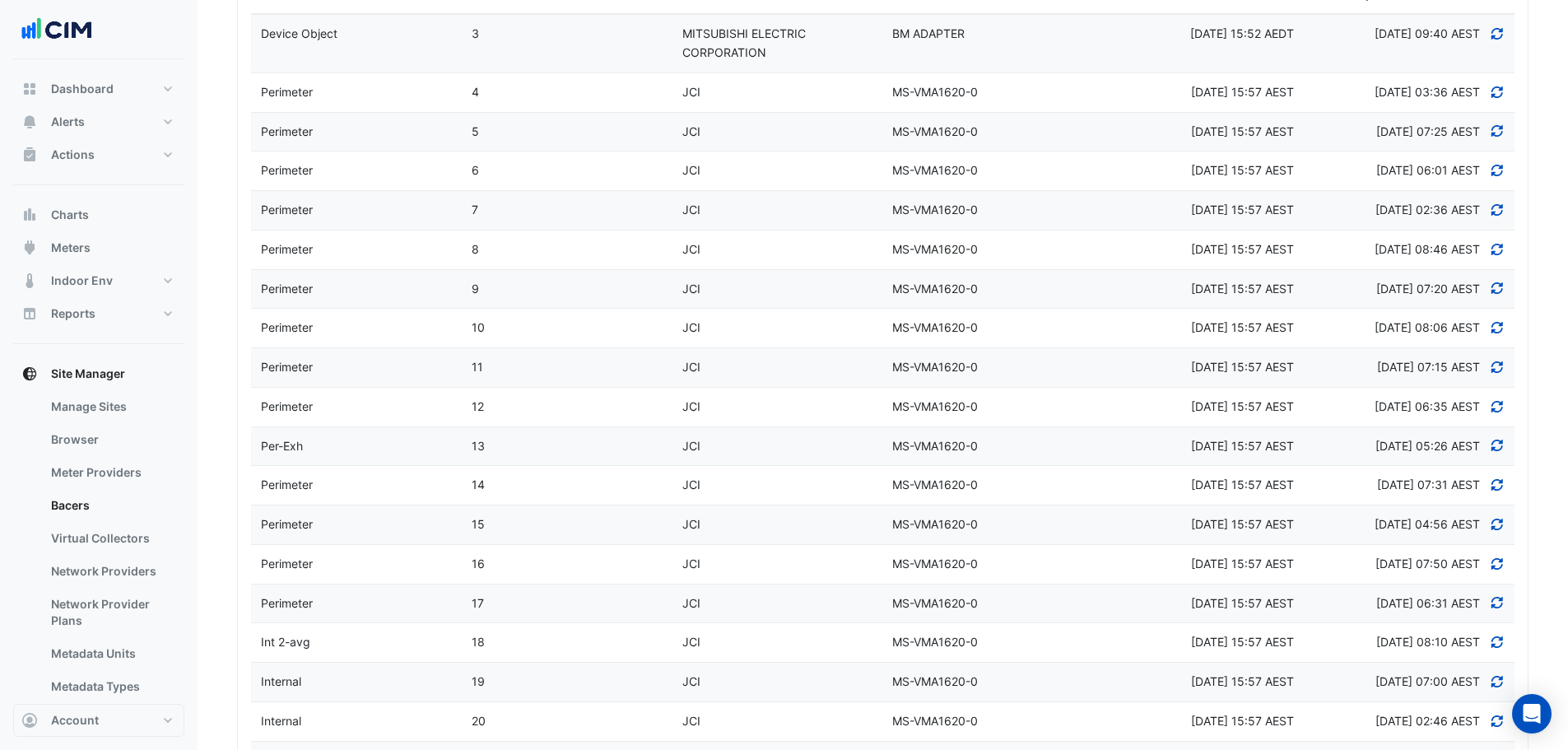
click at [679, 330] on div "JCI" at bounding box center [778, 328] width 211 height 19
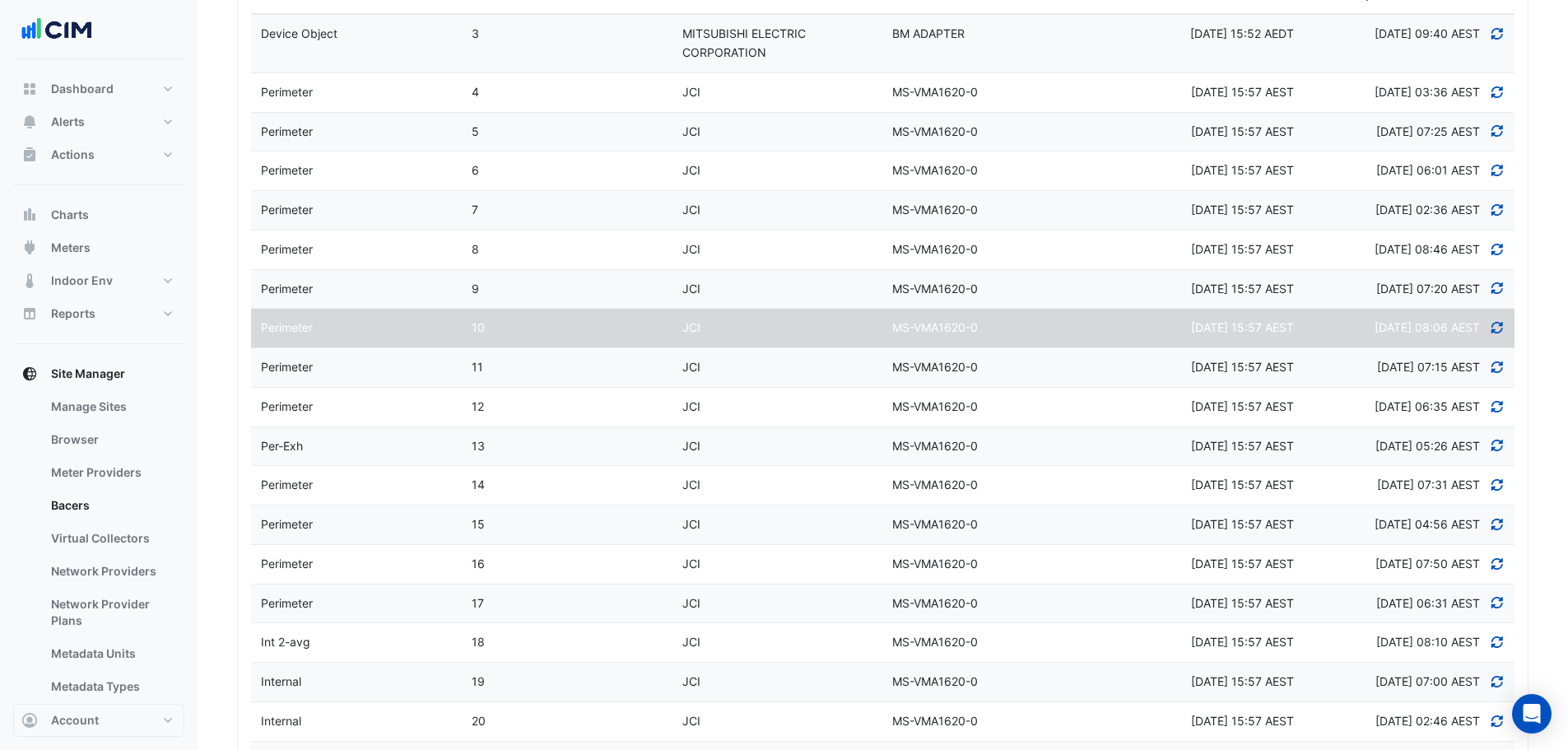
select select "***"
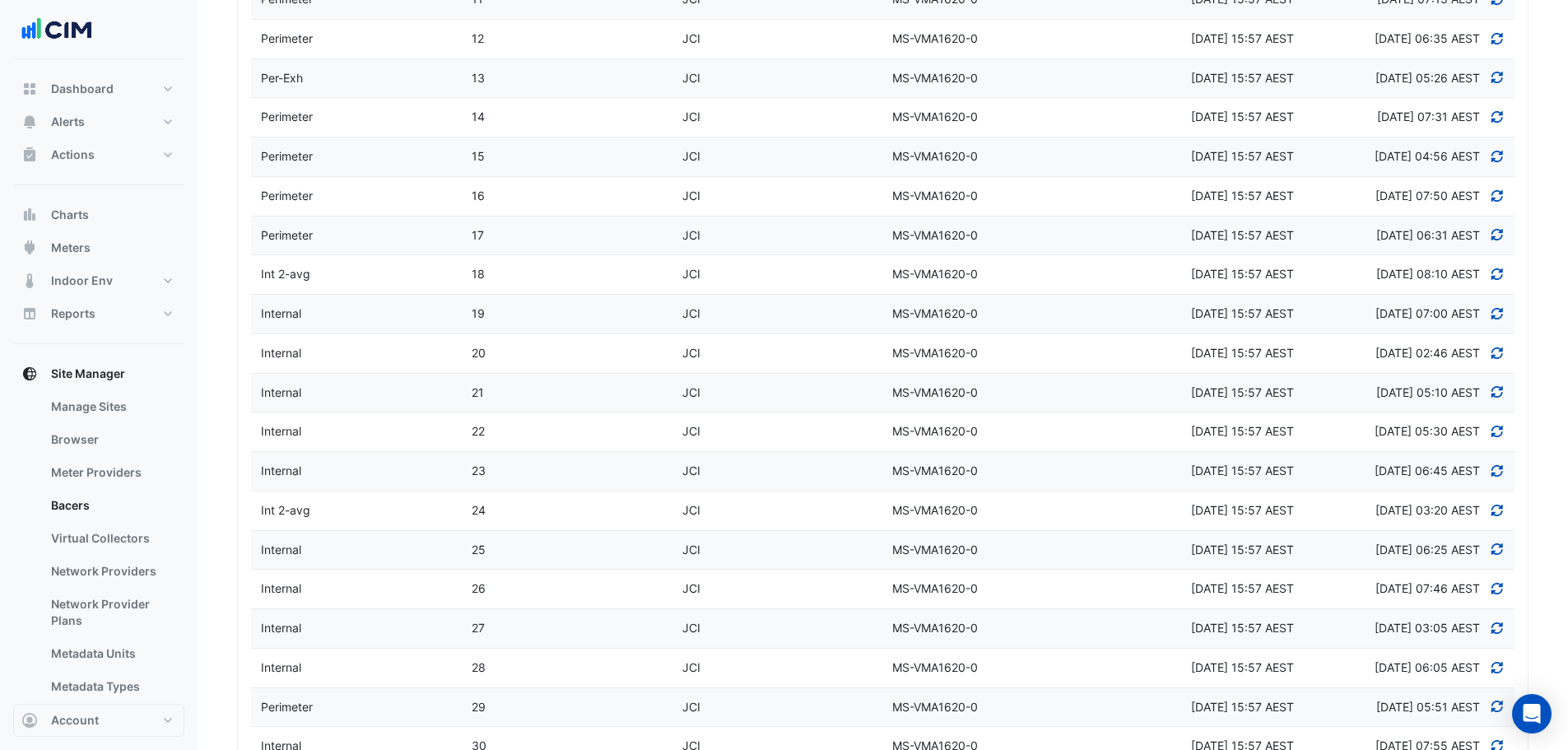
scroll to position [0, 0]
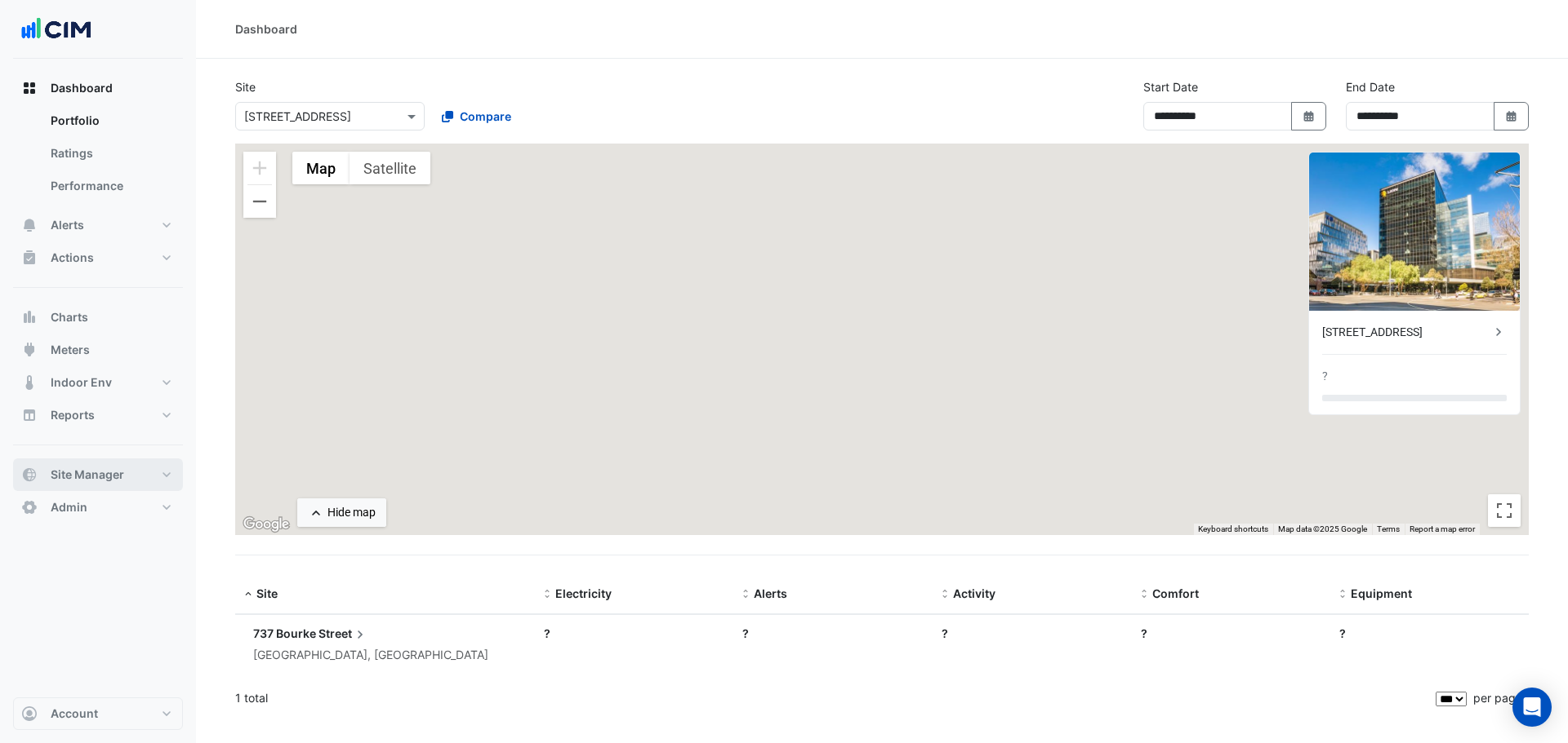
click at [122, 483] on button "Site Manager" at bounding box center [98, 475] width 170 height 32
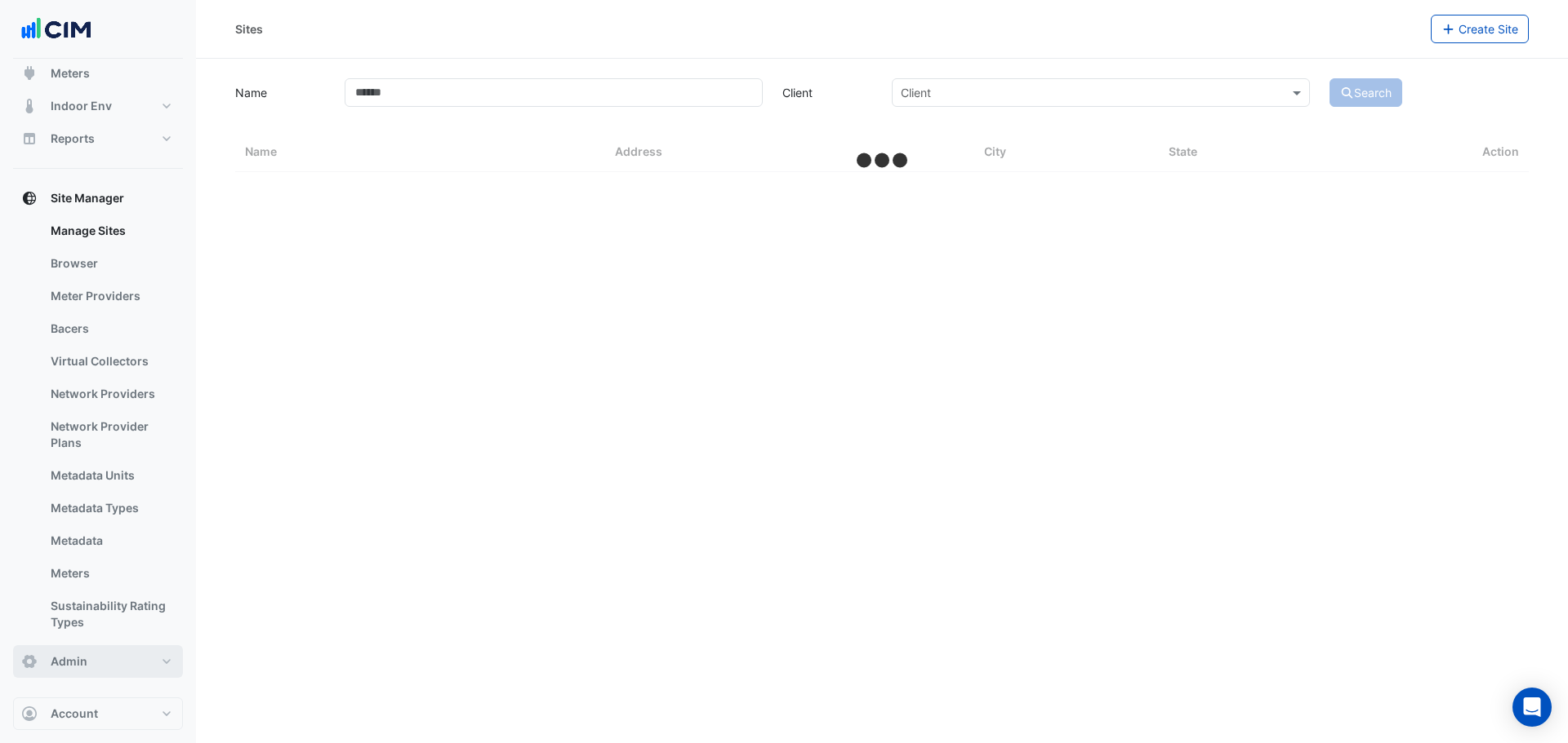
click at [97, 667] on button "Admin" at bounding box center [98, 662] width 170 height 32
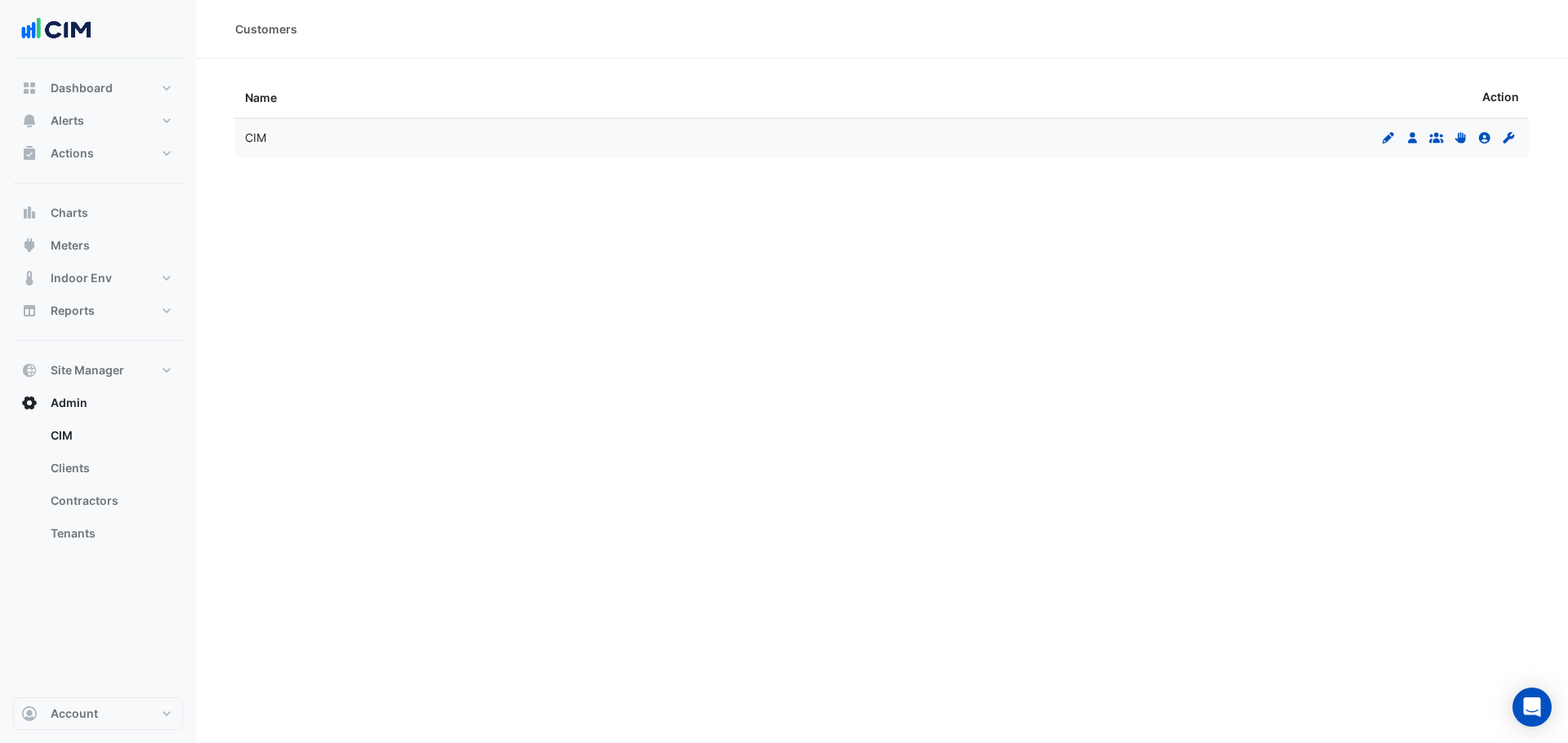
drag, startPoint x: 100, startPoint y: 503, endPoint x: 208, endPoint y: 384, distance: 160.7
click at [101, 504] on link "Contractors" at bounding box center [110, 501] width 145 height 32
select select "***"
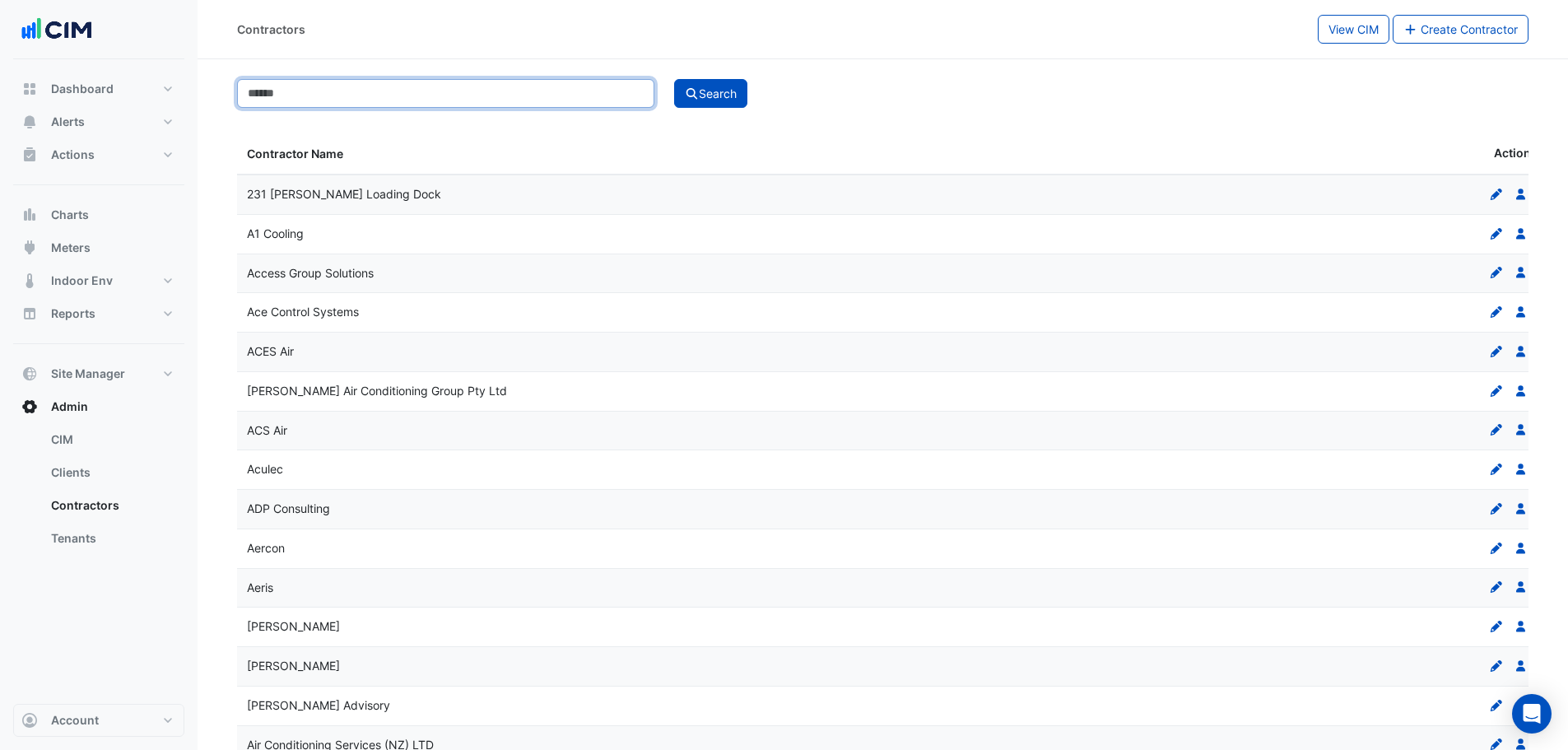
click at [426, 95] on input at bounding box center [446, 94] width 417 height 29
type input "*****"
click at [674, 79] on button "Search" at bounding box center [711, 94] width 74 height 29
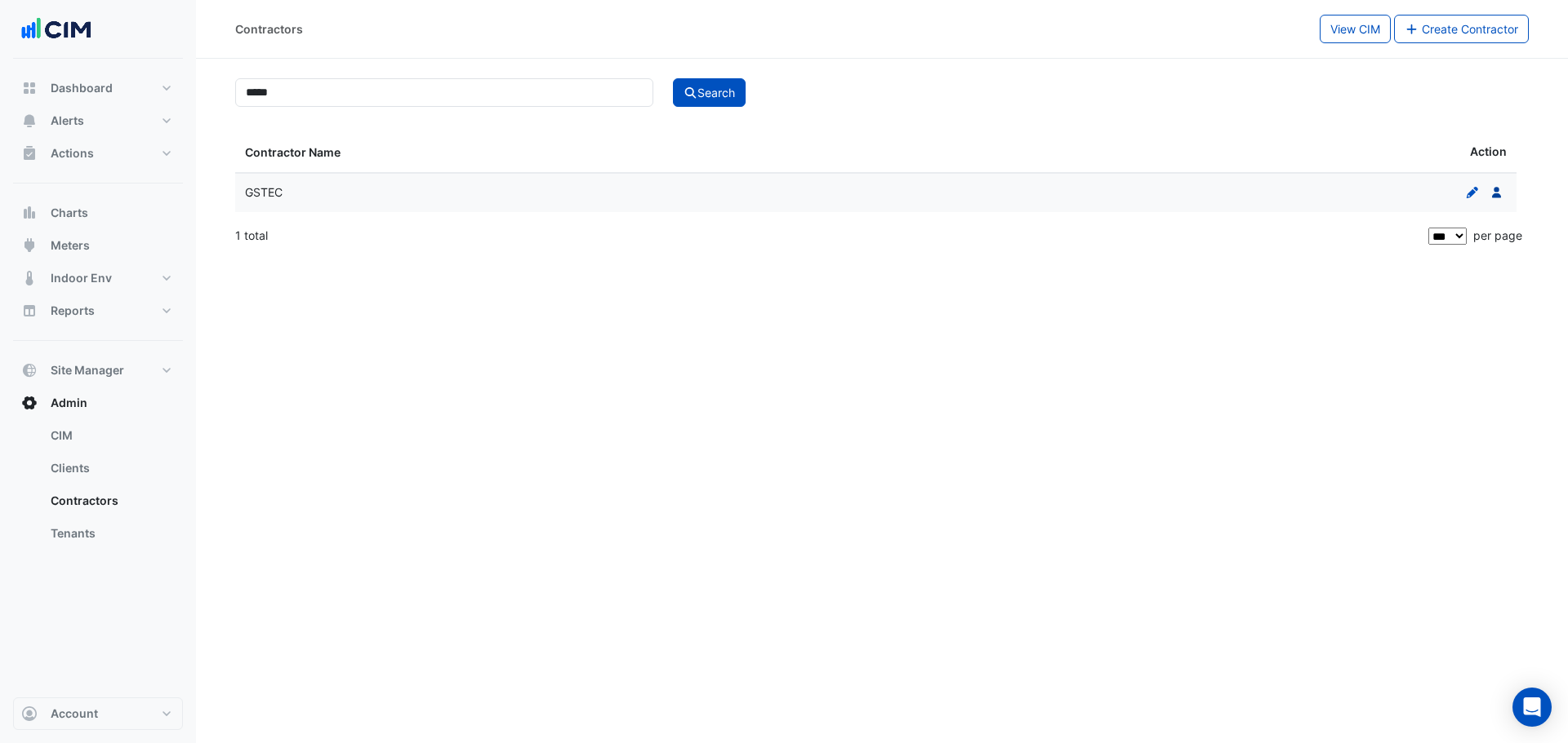
click at [1497, 191] on icon at bounding box center [1496, 192] width 9 height 12
select select "***"
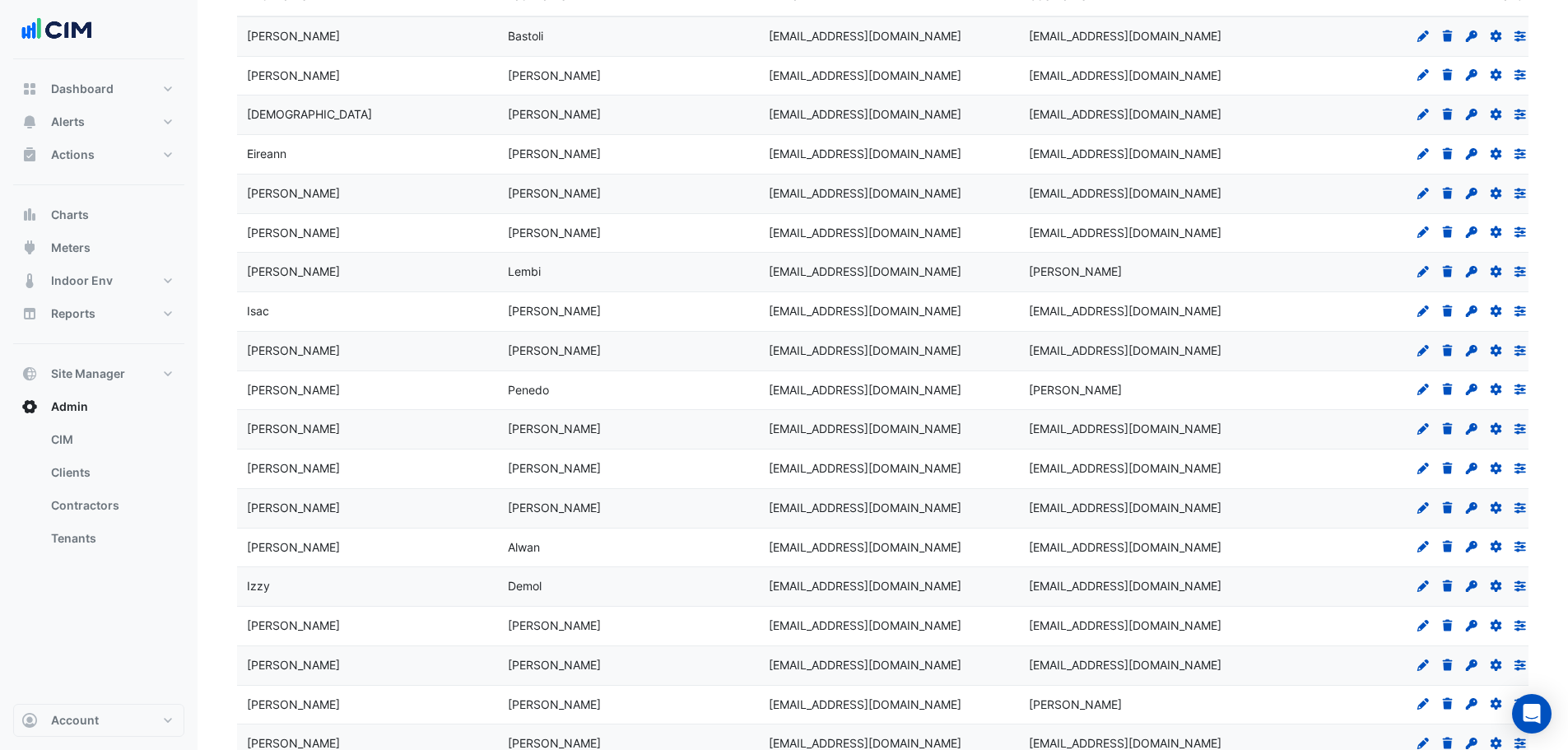
scroll to position [215, 0]
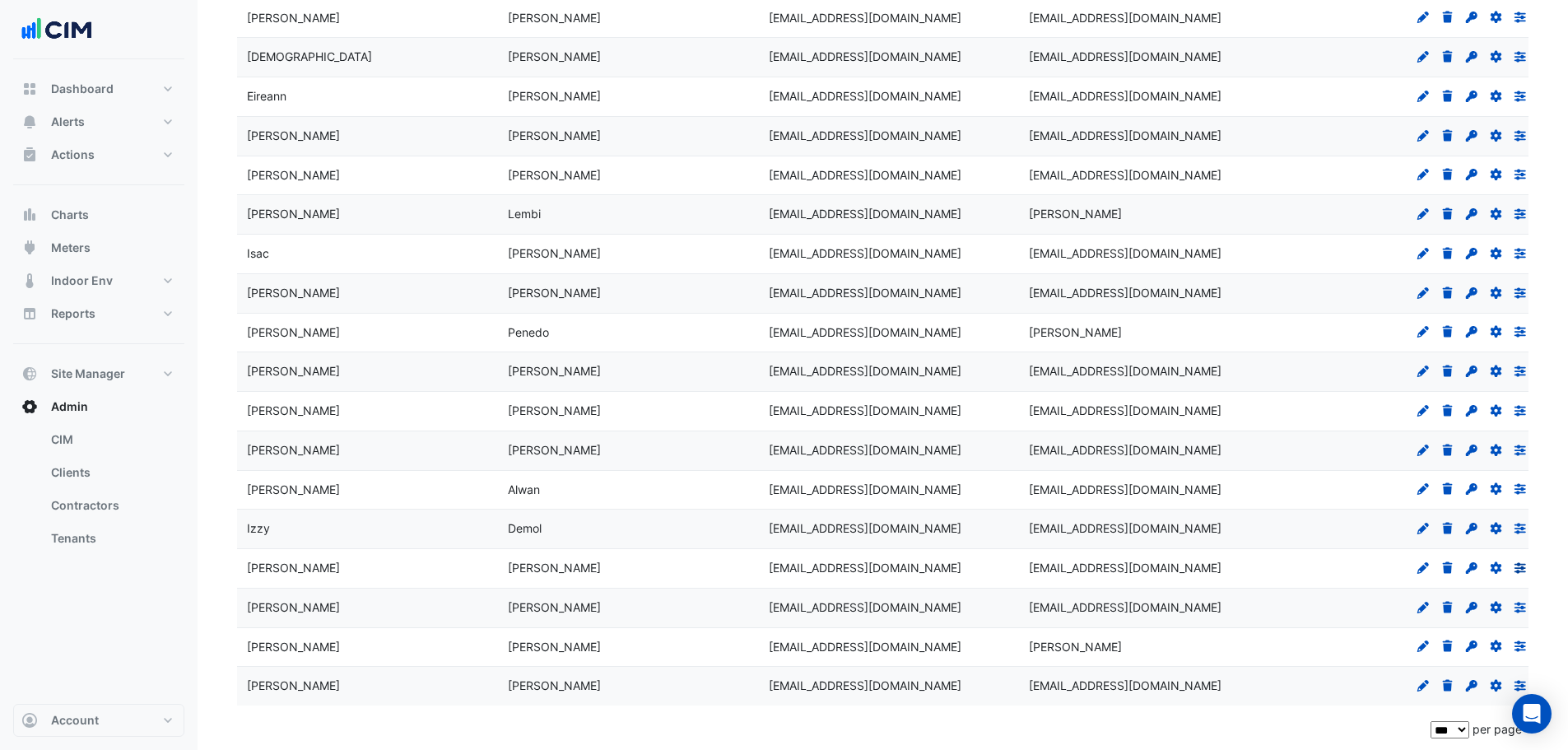
click at [1526, 568] on icon at bounding box center [1520, 568] width 12 height 11
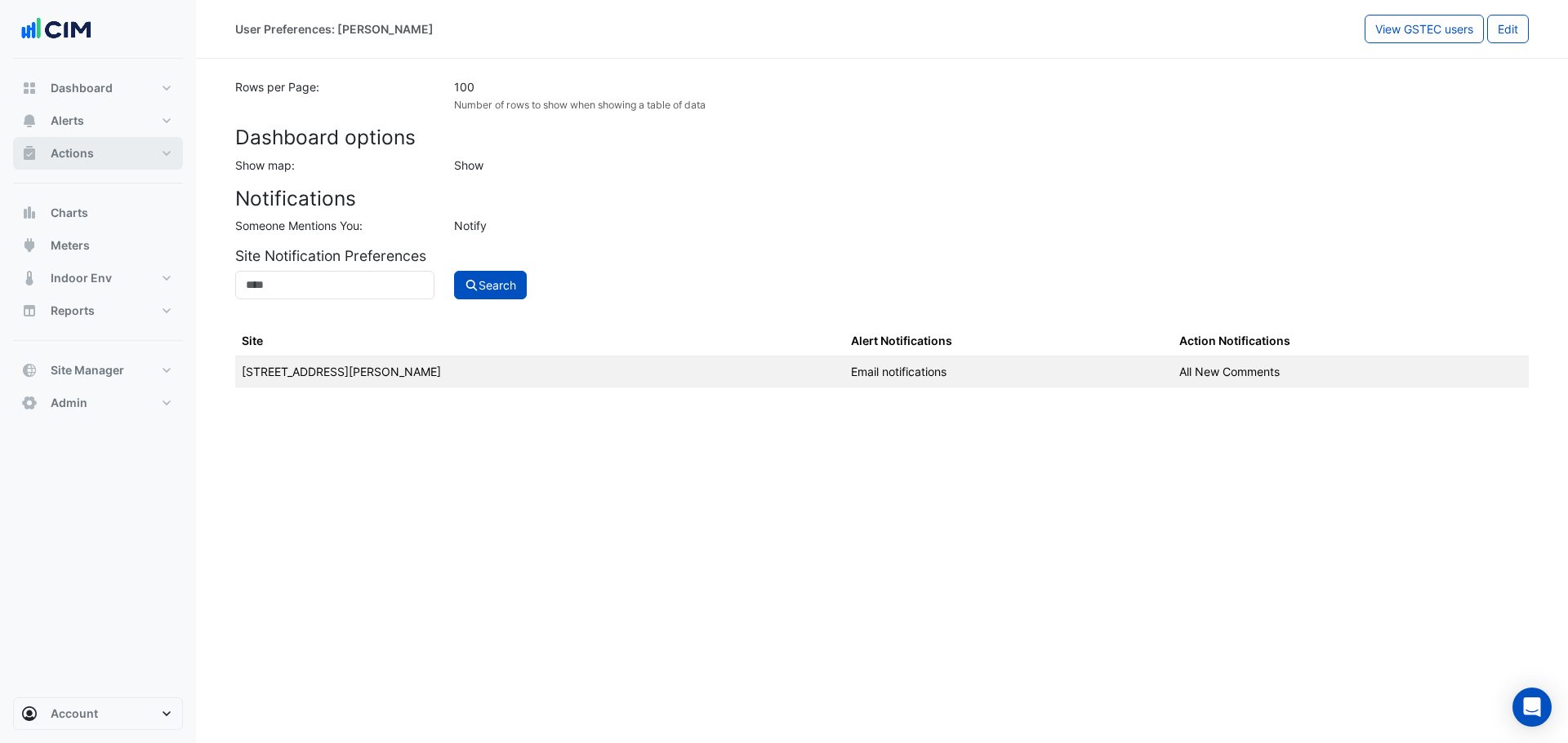
click at [108, 157] on button "Actions" at bounding box center [98, 153] width 170 height 32
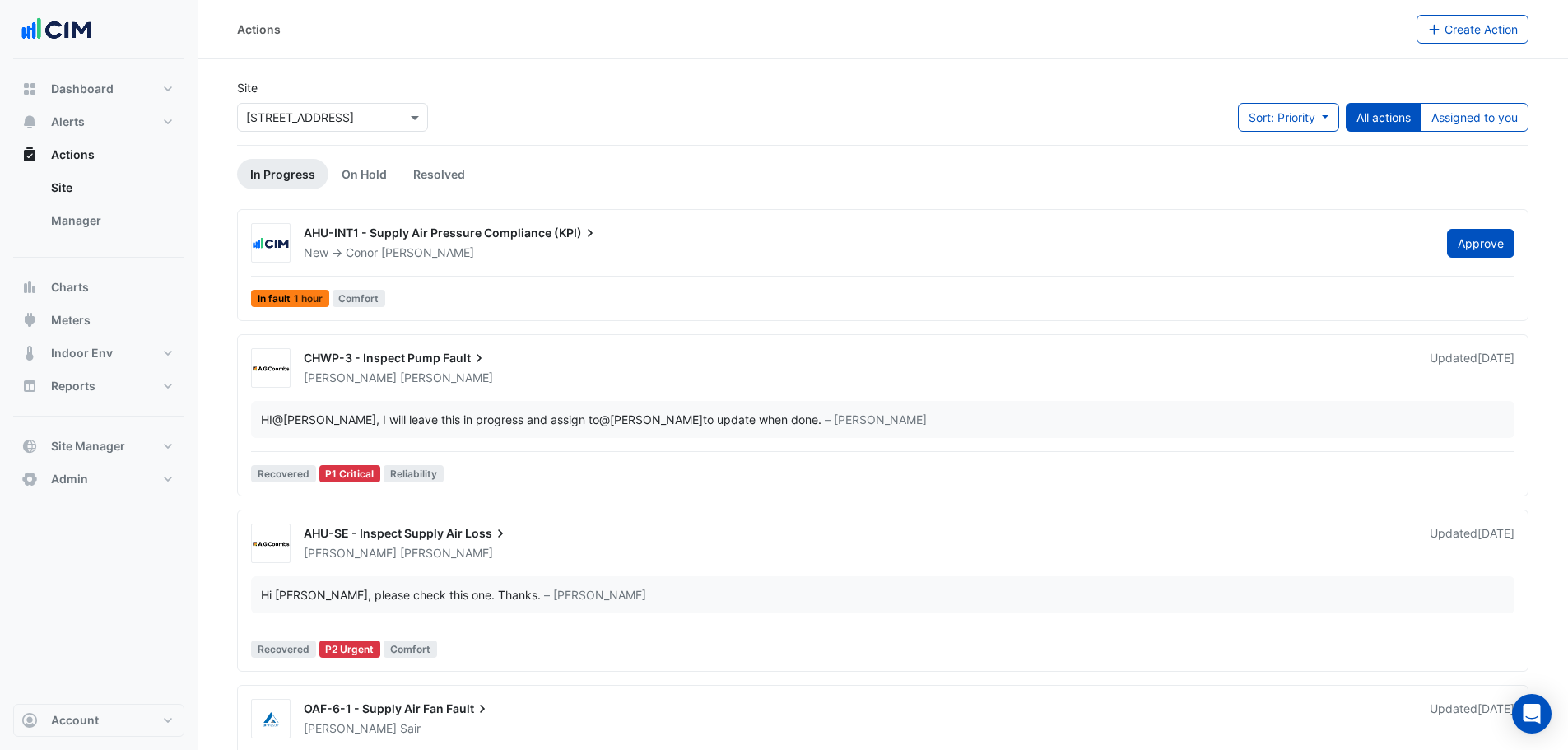
click at [332, 123] on input "text" at bounding box center [316, 118] width 140 height 17
type input "**********"
drag, startPoint x: 134, startPoint y: 438, endPoint x: 148, endPoint y: 421, distance: 22.0
click at [135, 438] on button "Site Manager" at bounding box center [99, 447] width 172 height 33
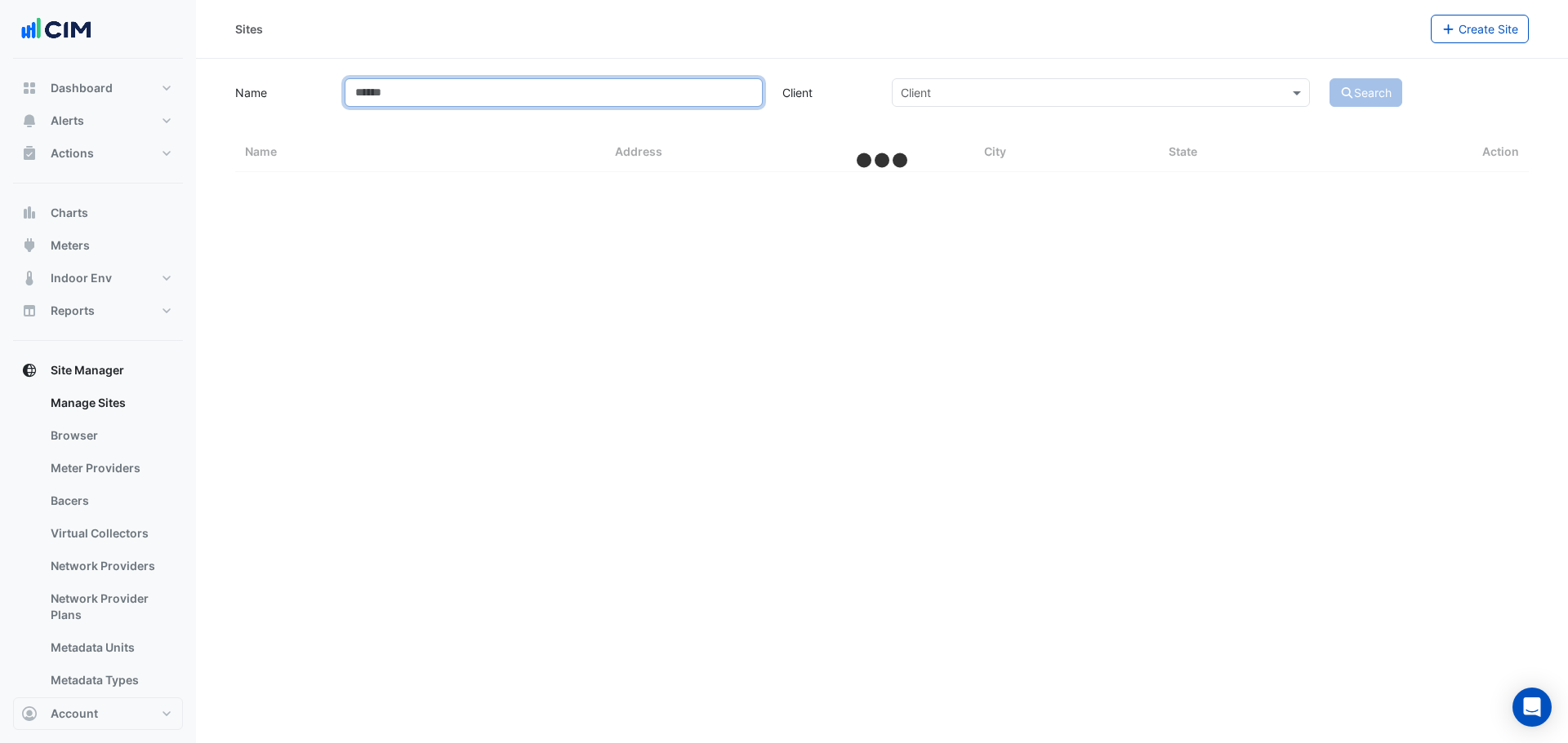
click at [398, 90] on input "Name" at bounding box center [554, 93] width 418 height 29
type input "******"
select select "***"
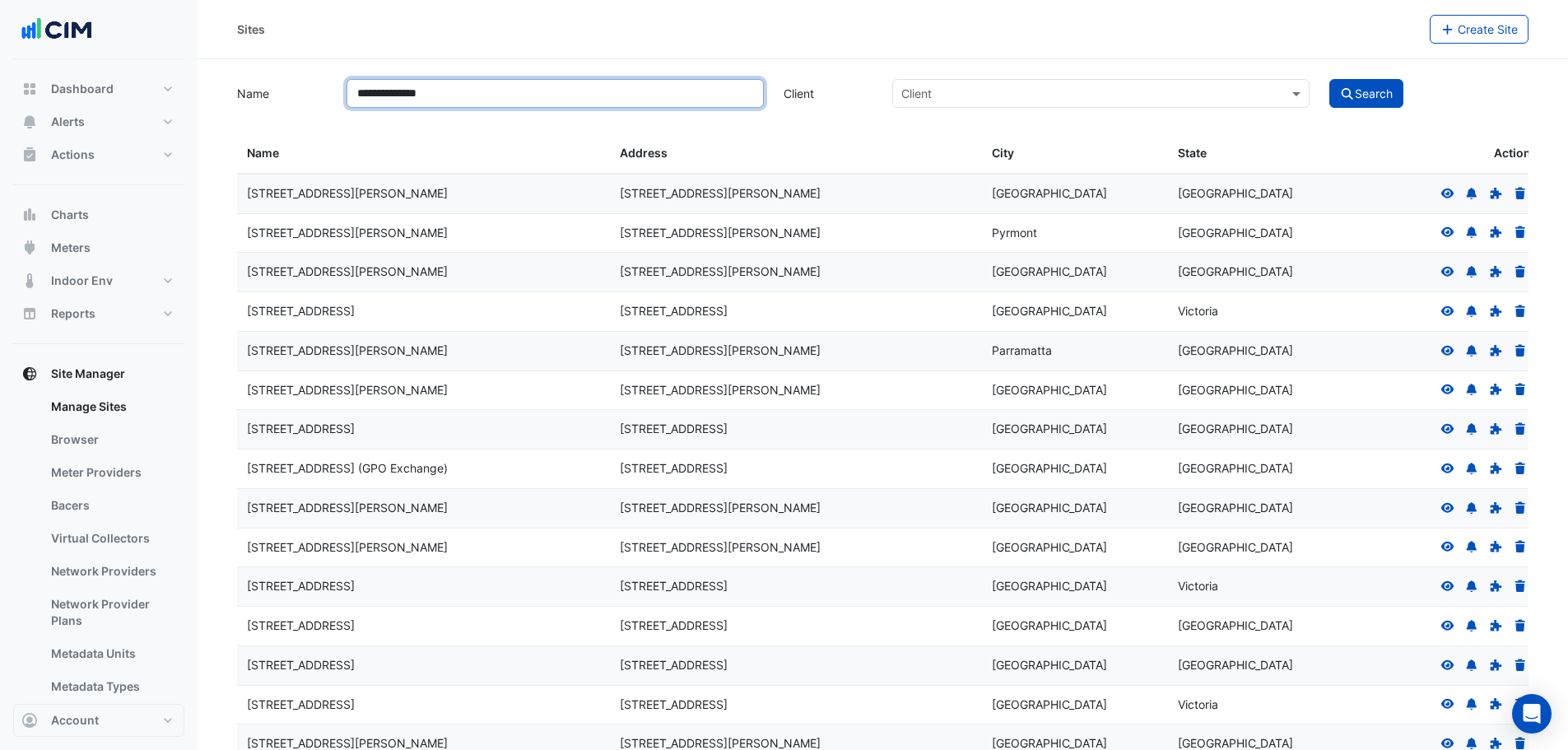
click at [1329, 79] on button "Search" at bounding box center [1367, 94] width 74 height 29
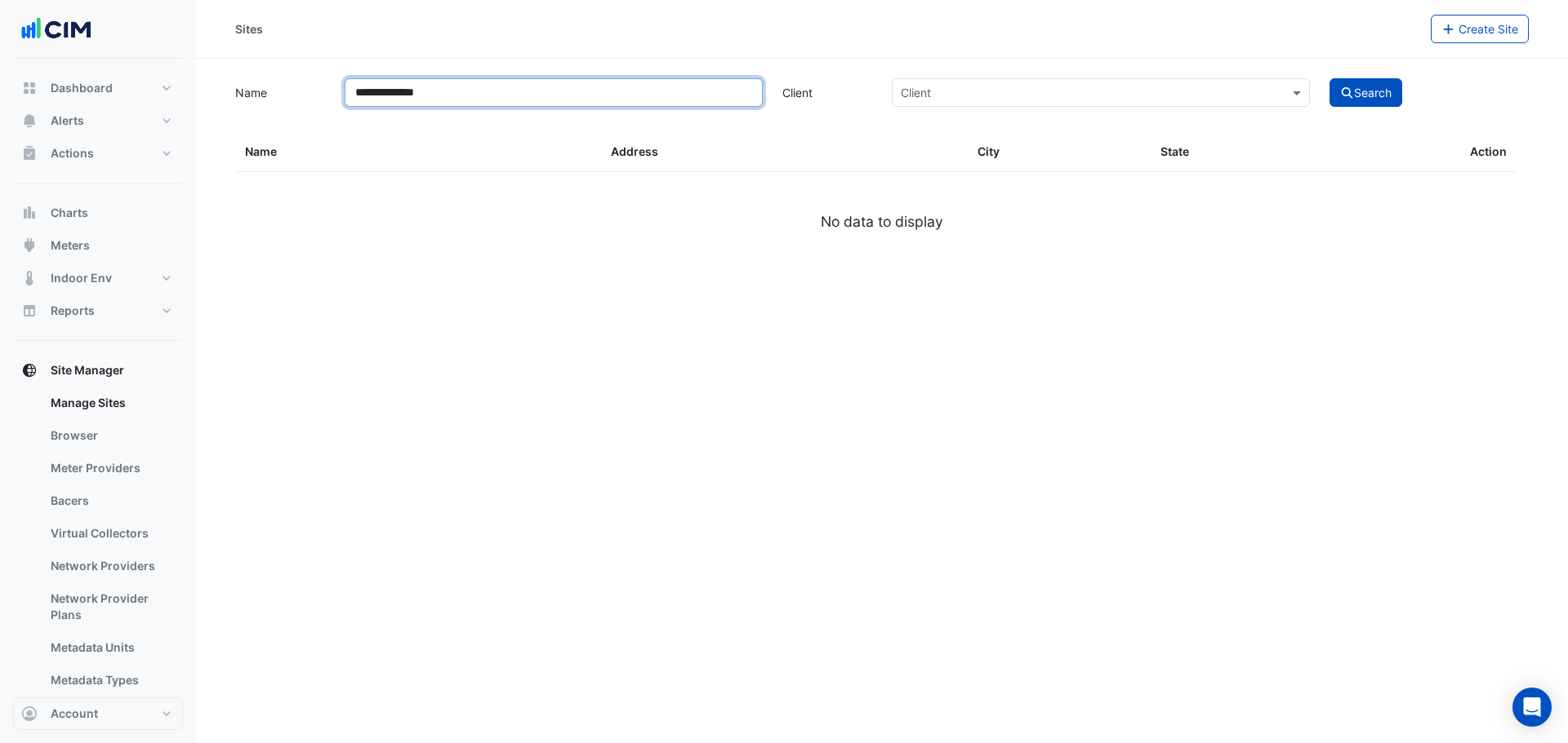
click at [478, 89] on input "**********" at bounding box center [554, 93] width 418 height 29
drag, startPoint x: 412, startPoint y: 94, endPoint x: 560, endPoint y: 85, distance: 148.3
click at [553, 86] on input "**********" at bounding box center [554, 93] width 418 height 29
type input "**********"
click at [1374, 84] on button "Search" at bounding box center [1366, 93] width 74 height 29
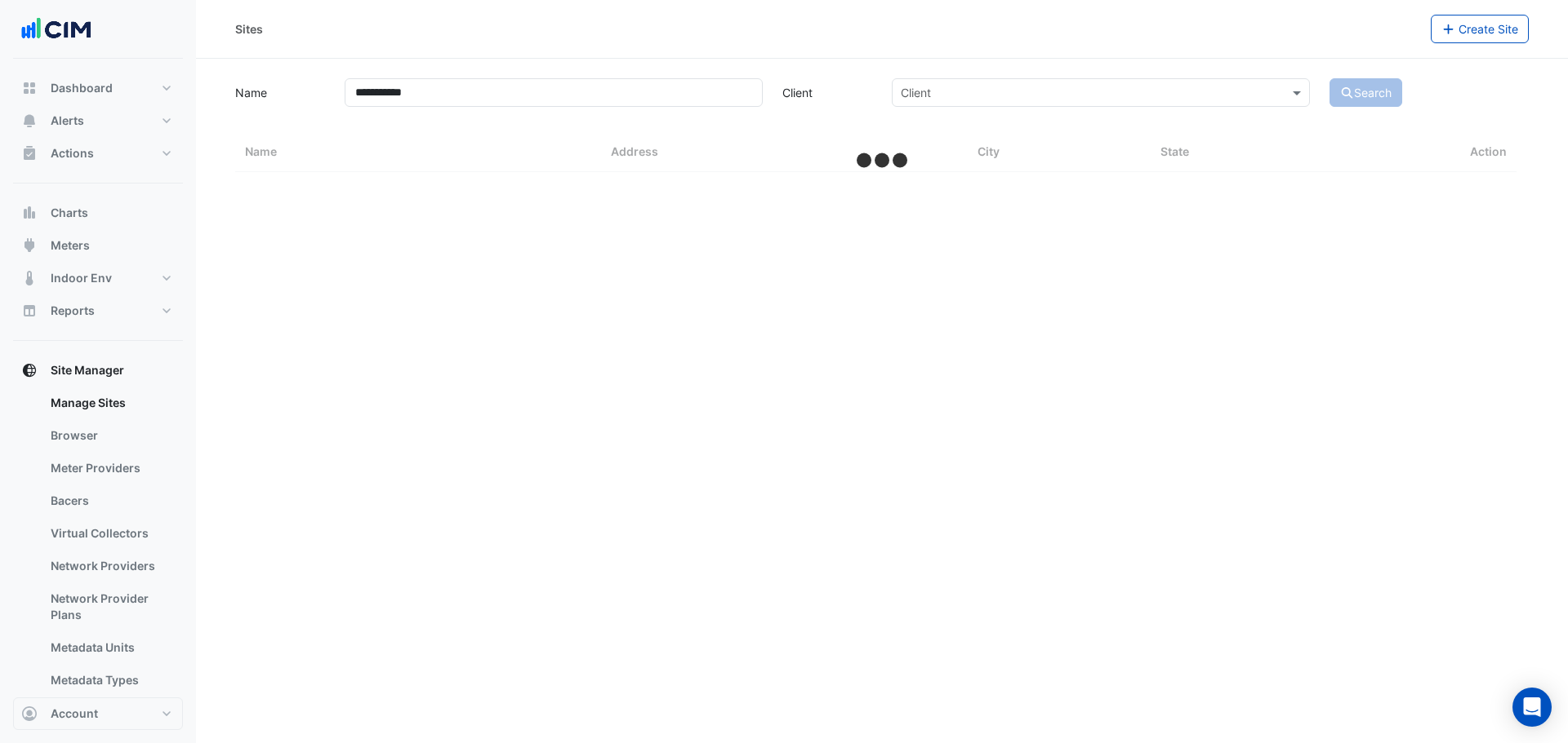
select select "***"
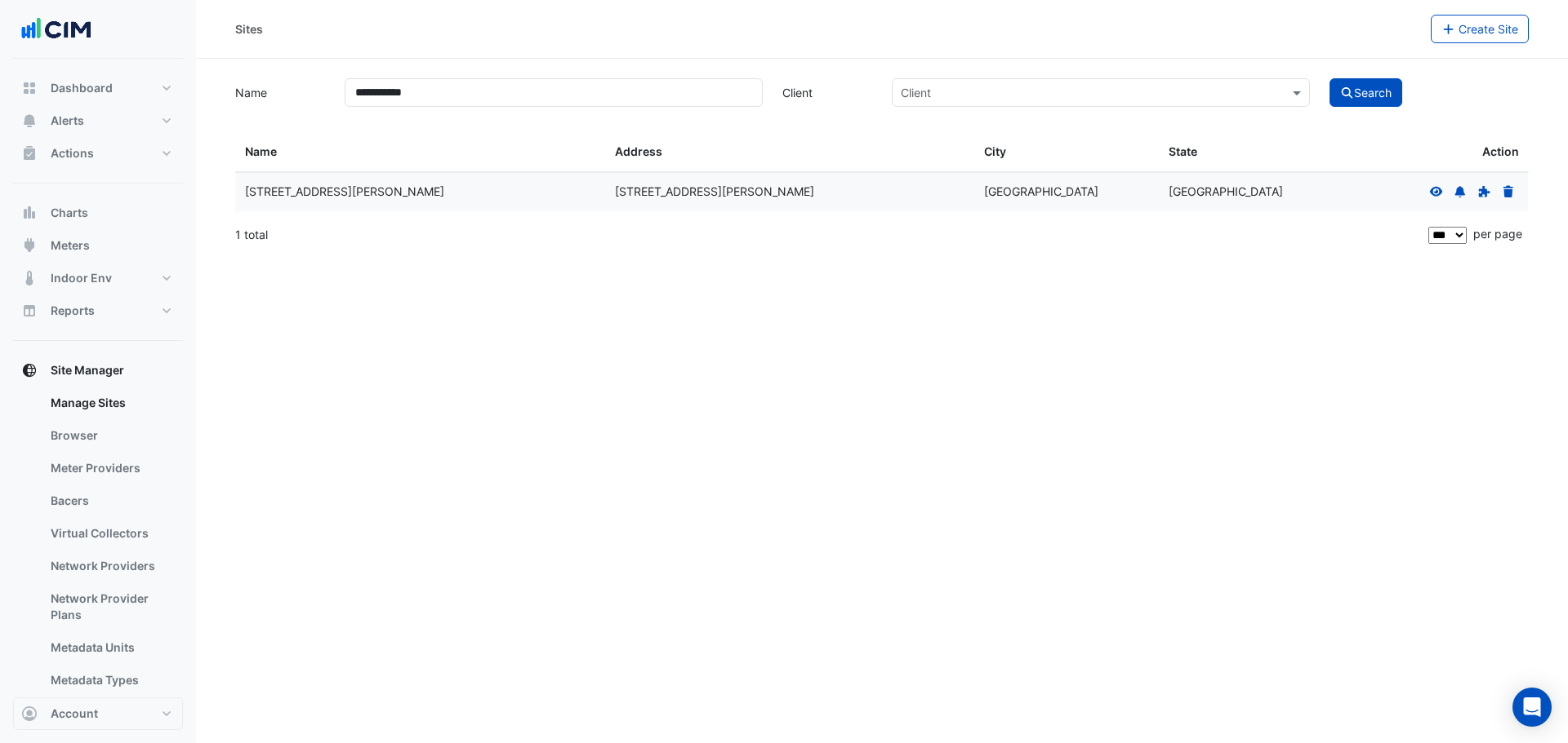
click at [1439, 189] on icon at bounding box center [1437, 191] width 14 height 10
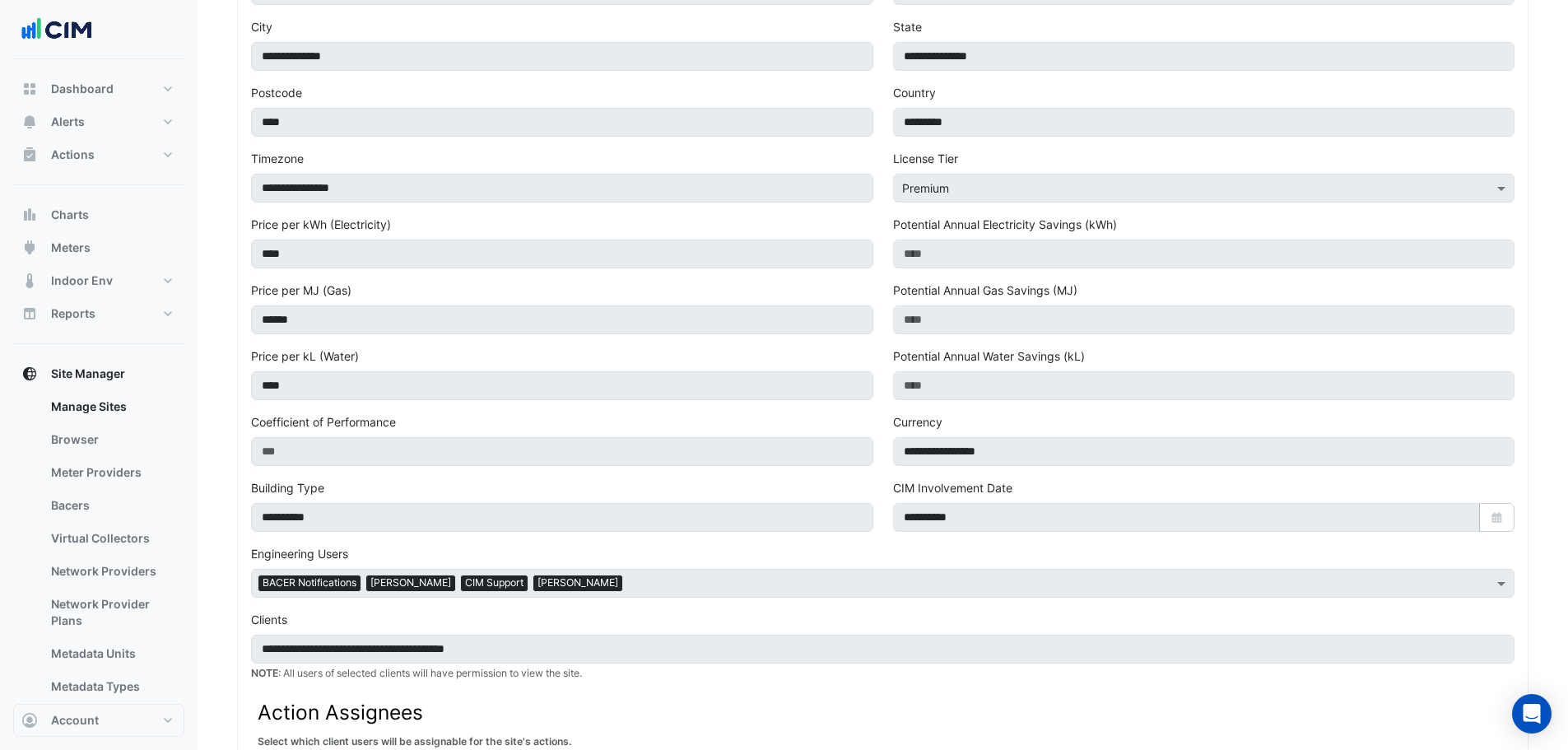
scroll to position [83, 0]
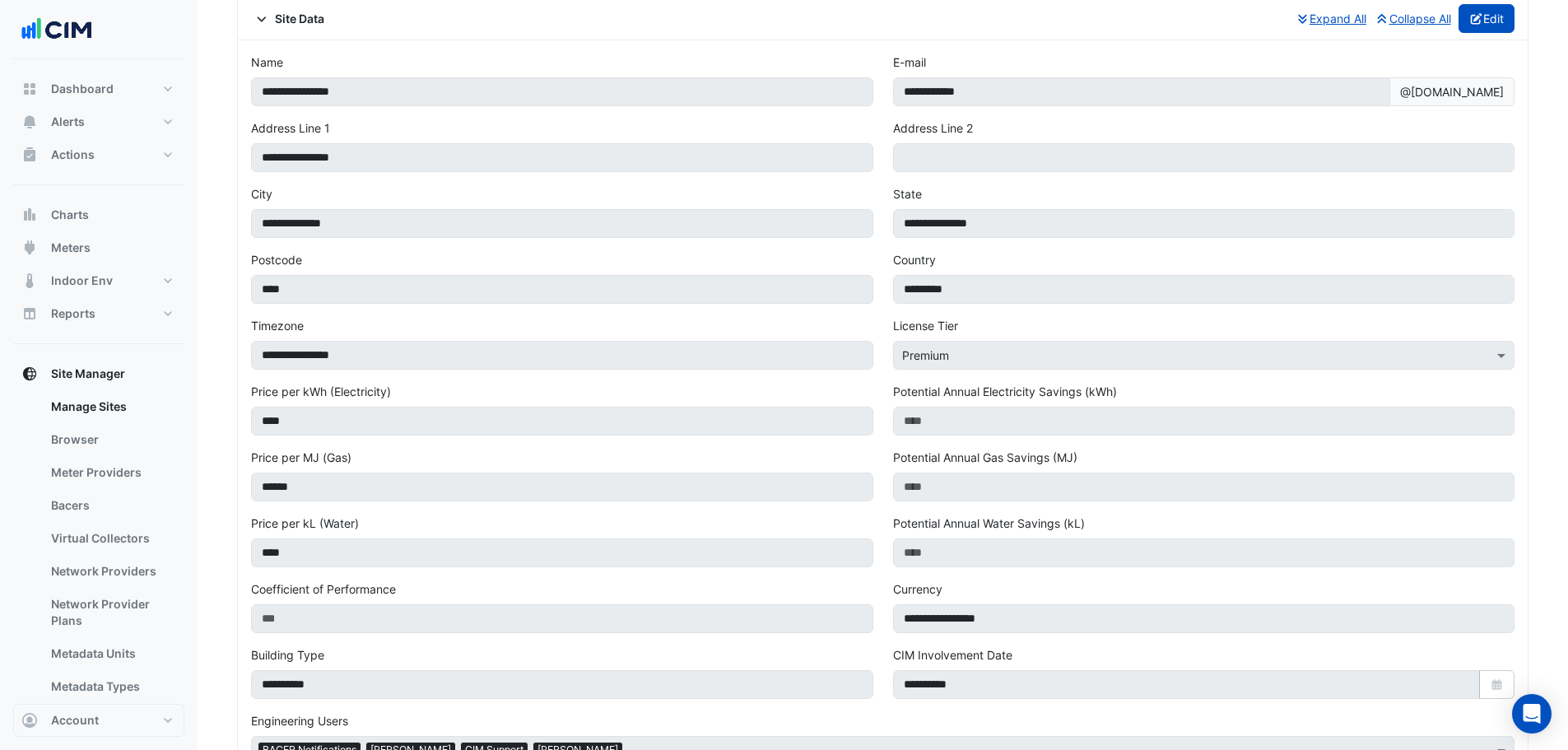
click at [1480, 21] on button "Edit" at bounding box center [1487, 19] width 57 height 29
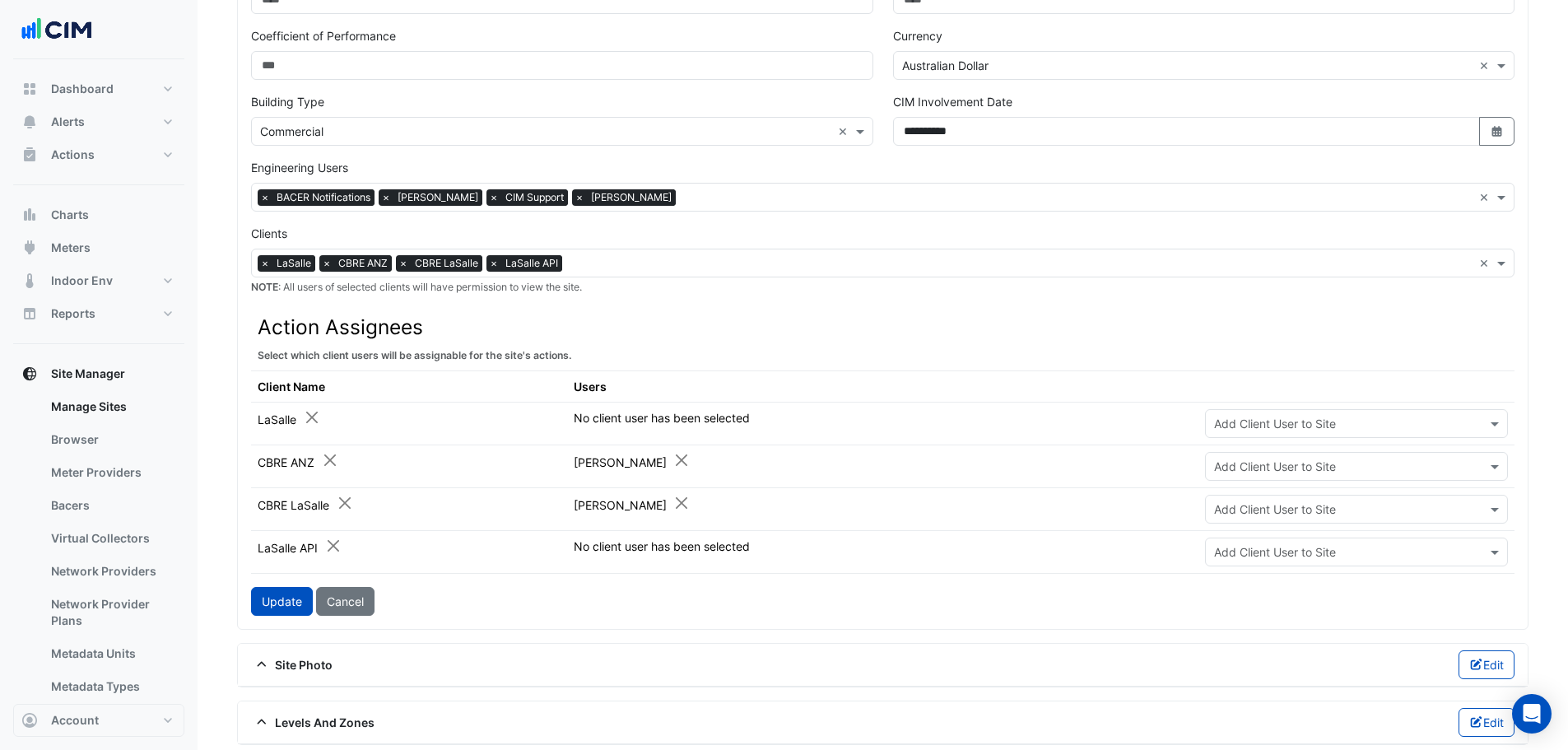
scroll to position [741, 0]
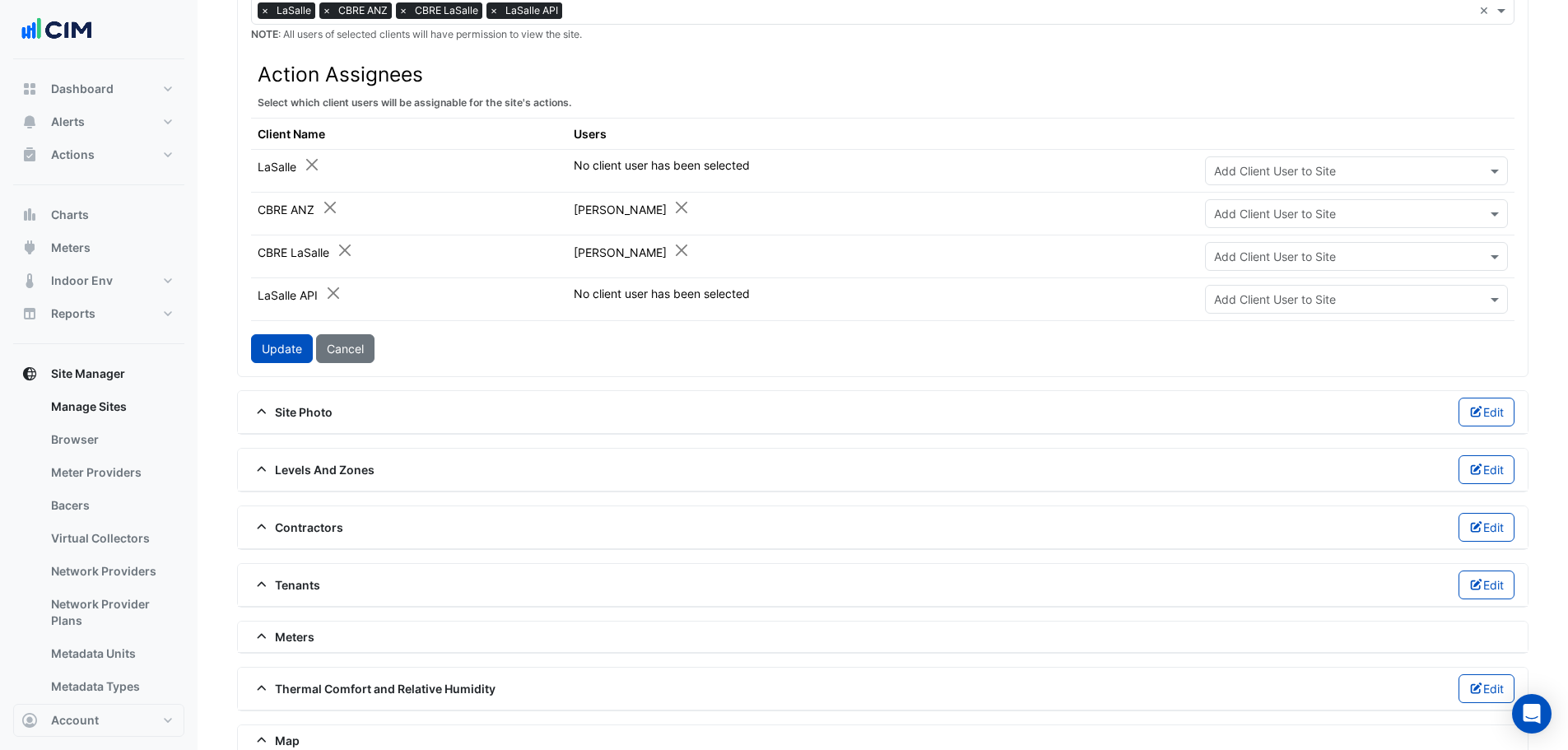
click at [315, 524] on span "Contractors" at bounding box center [298, 528] width 93 height 17
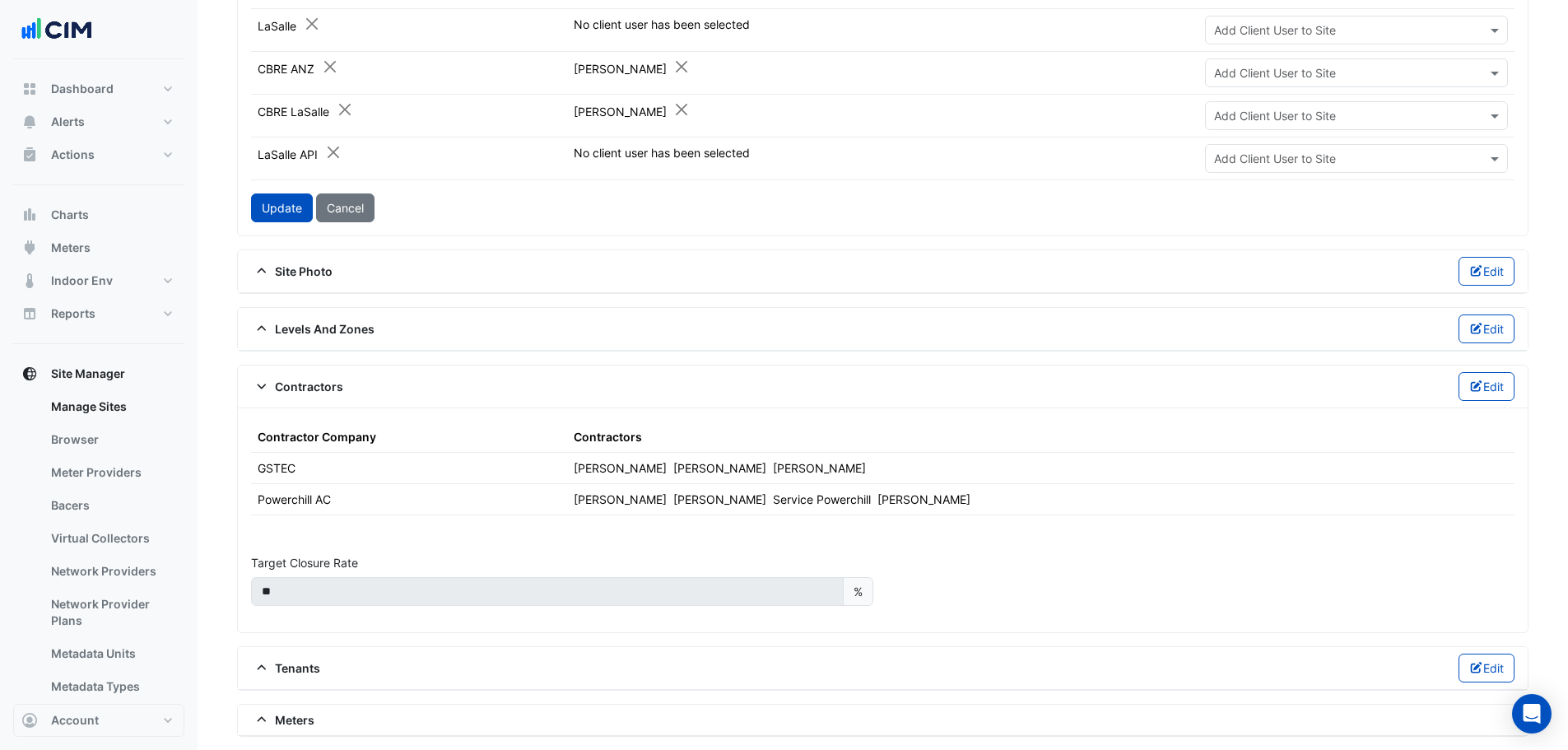
scroll to position [1153, 0]
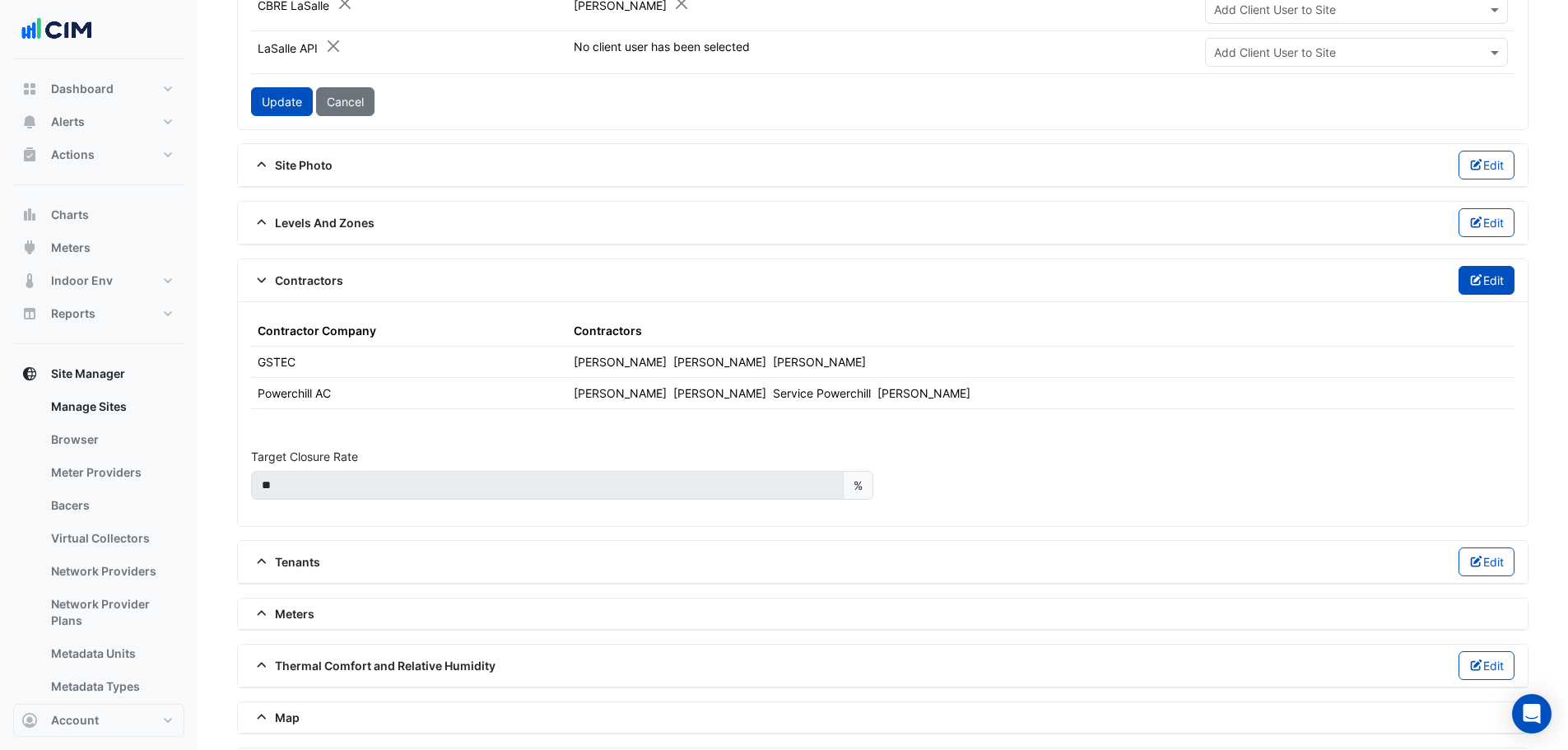
click at [1478, 289] on button "Edit" at bounding box center [1487, 281] width 57 height 29
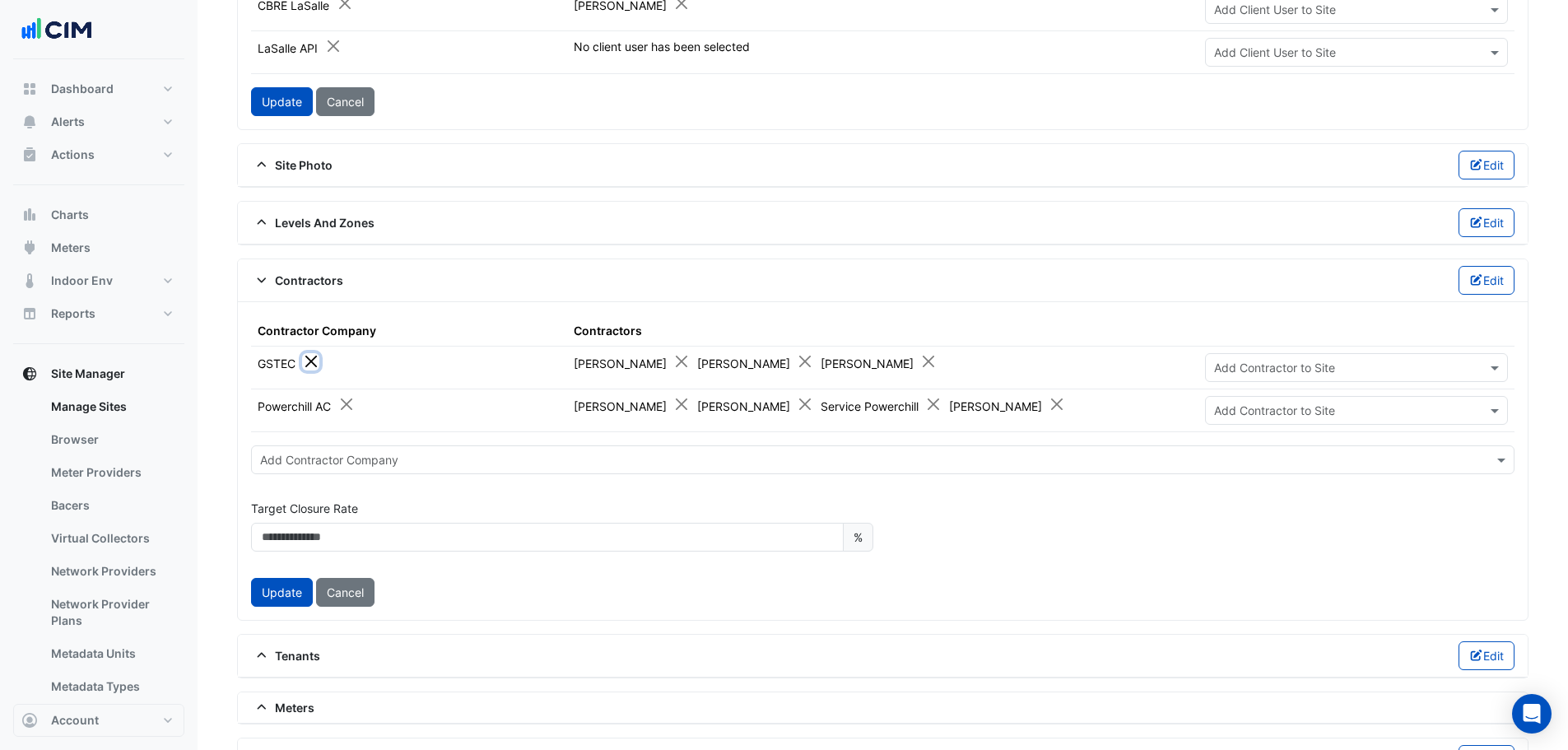
click at [316, 362] on button "Close" at bounding box center [310, 361] width 17 height 17
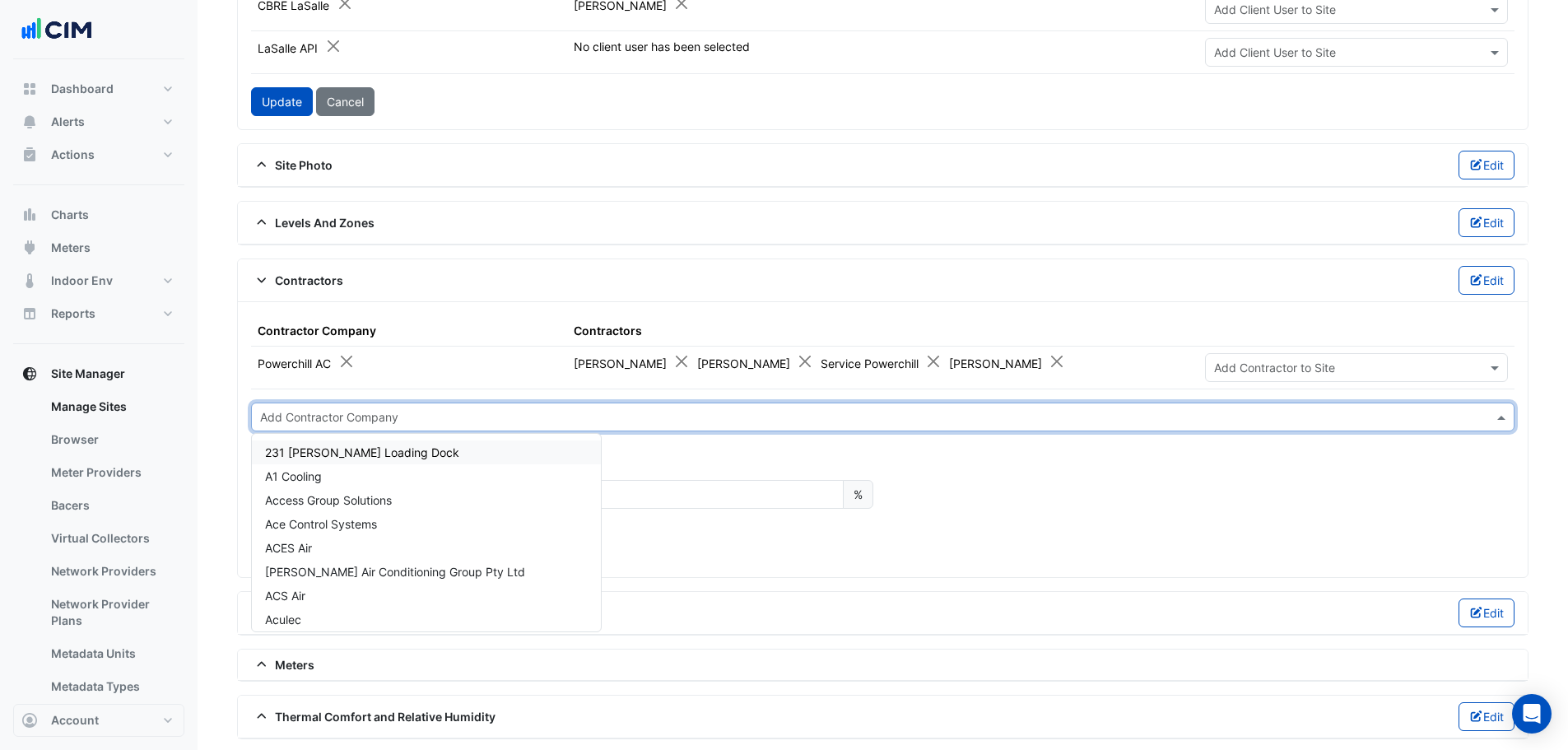
click at [339, 421] on input "text" at bounding box center [867, 418] width 1212 height 17
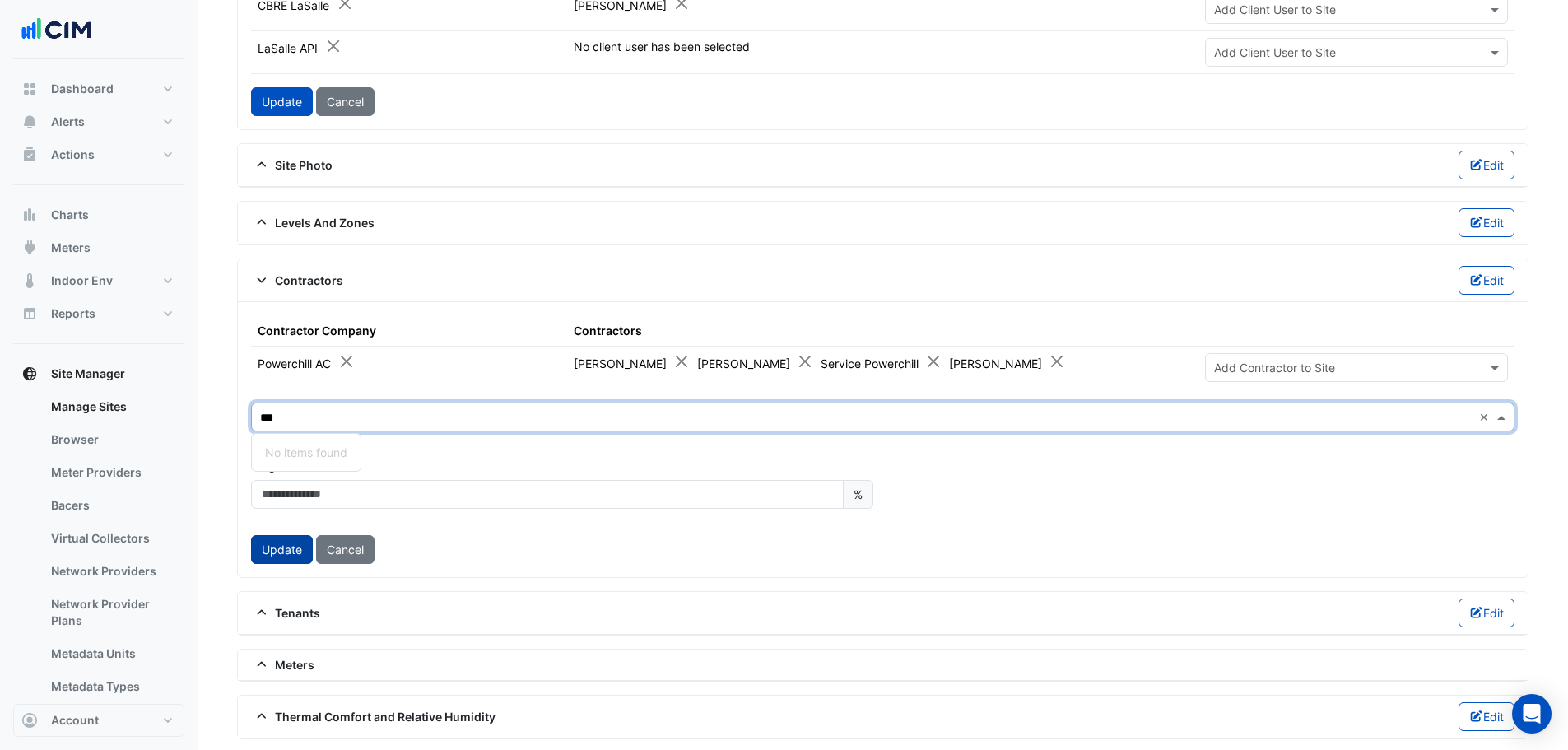
type input "***"
click at [295, 553] on button "Update" at bounding box center [282, 550] width 62 height 29
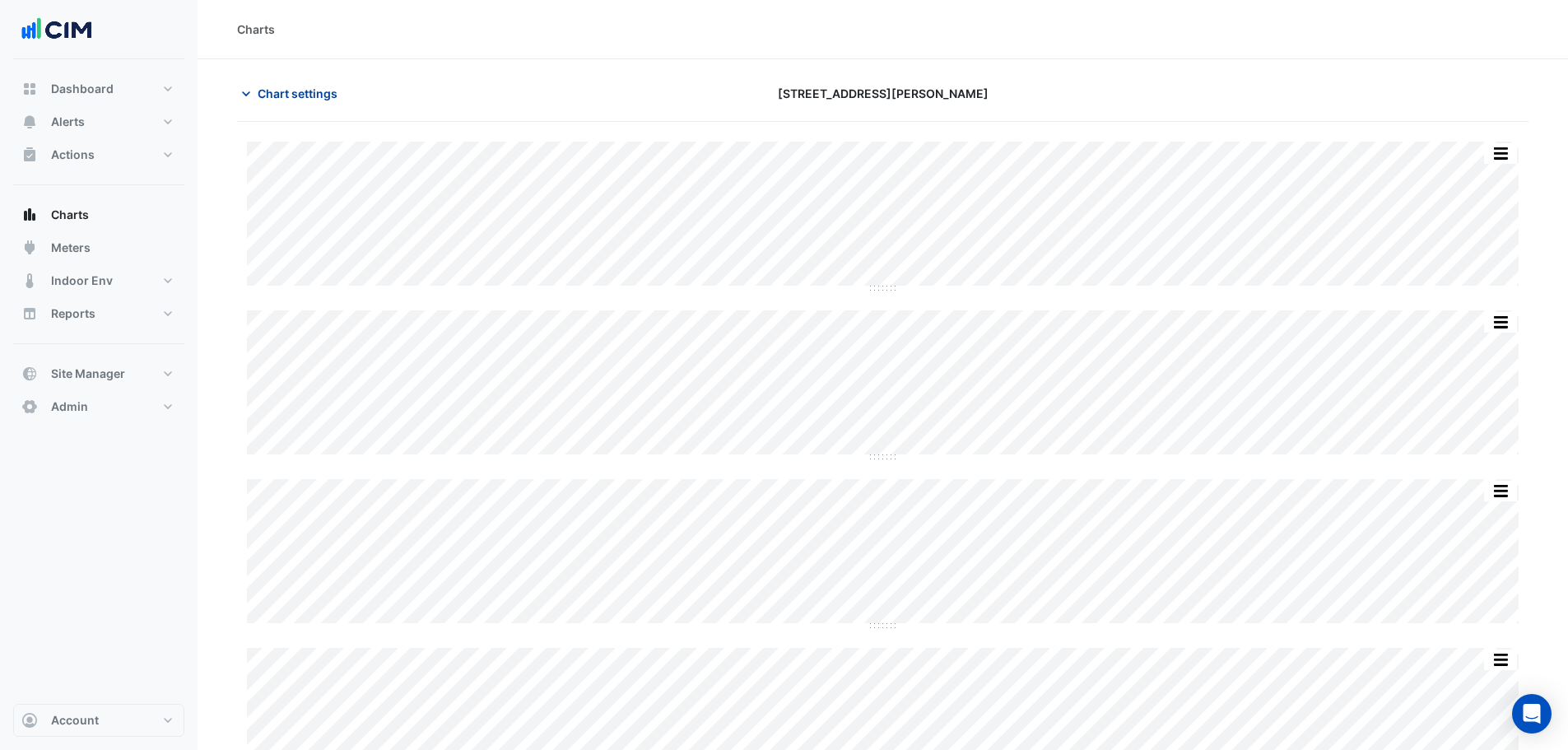
click at [328, 93] on span "Chart settings" at bounding box center [298, 93] width 80 height 17
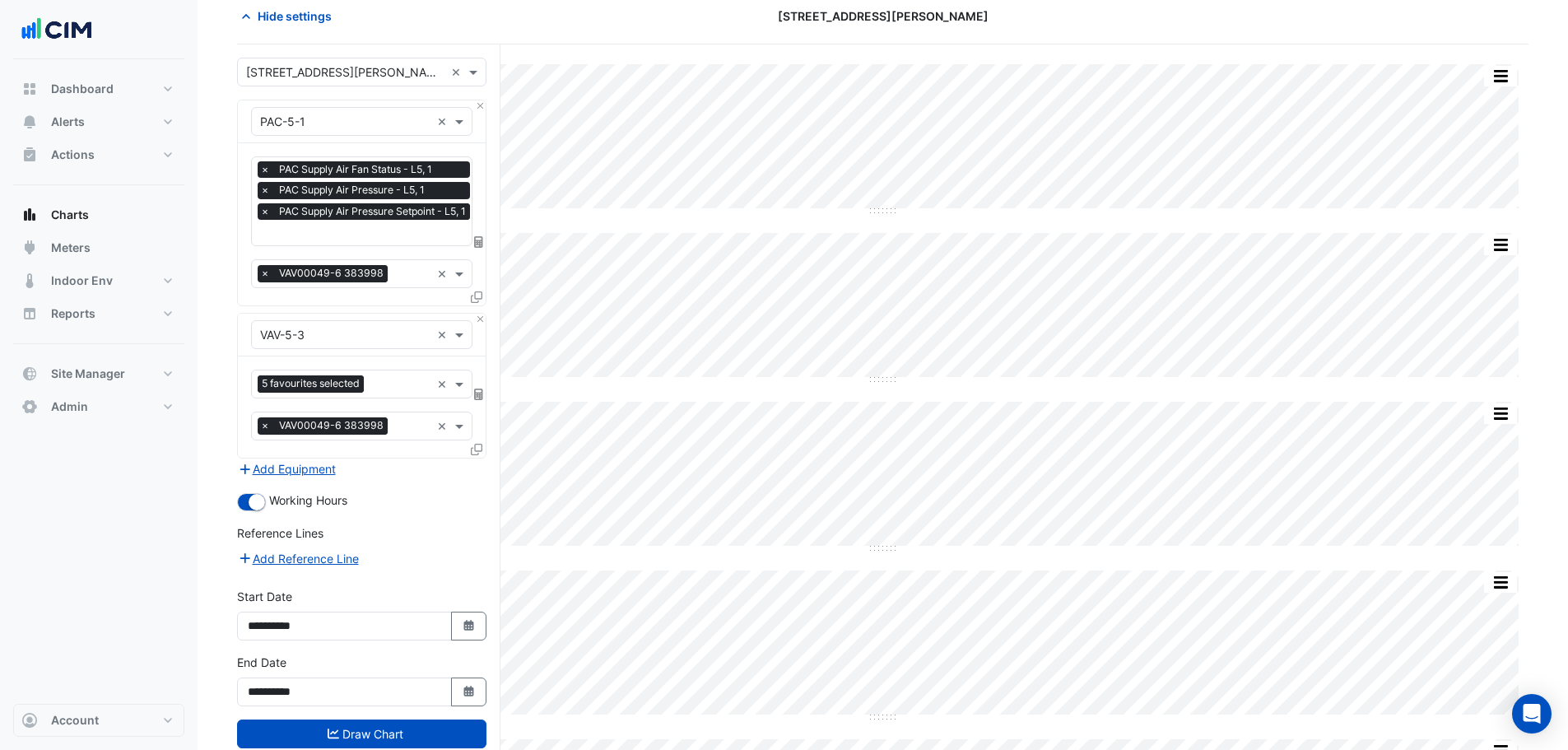
scroll to position [132, 0]
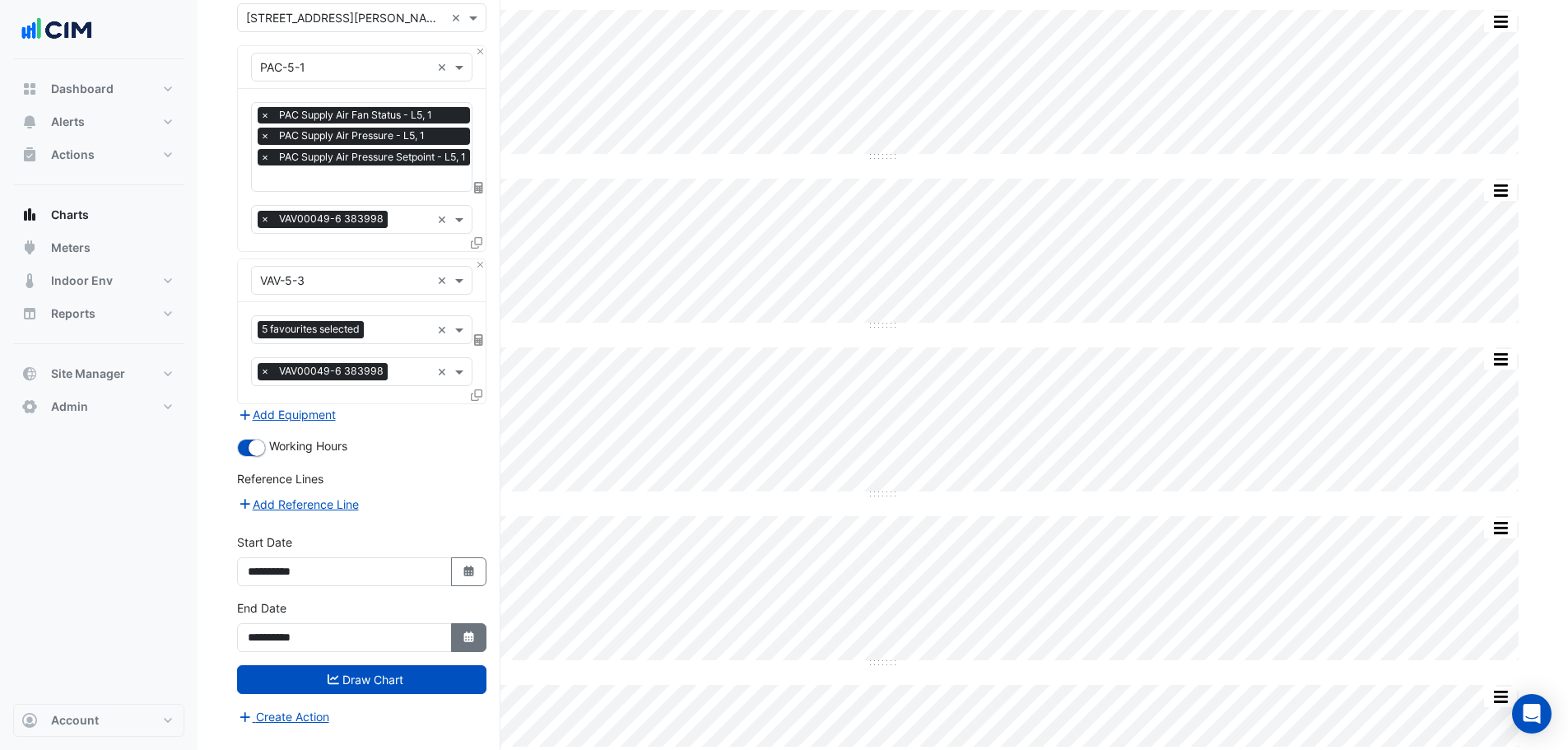
click at [478, 635] on button "Select Date" at bounding box center [469, 638] width 36 height 29
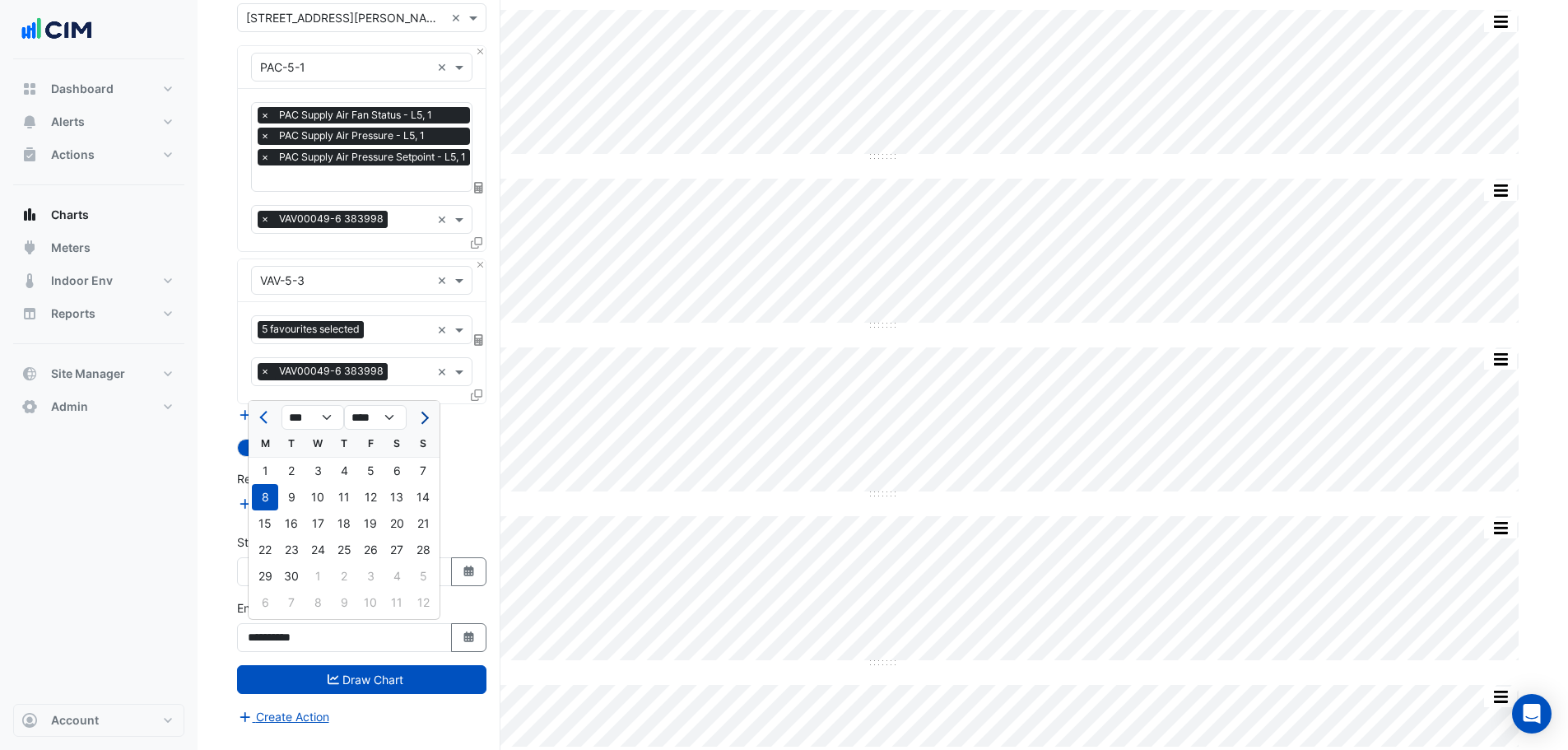
click at [428, 421] on button "Next month" at bounding box center [423, 417] width 20 height 26
drag, startPoint x: 261, startPoint y: 419, endPoint x: 274, endPoint y: 541, distance: 122.7
click at [262, 420] on span "Previous month" at bounding box center [266, 419] width 13 height 13
select select "*"
click at [299, 564] on div "30" at bounding box center [291, 577] width 26 height 26
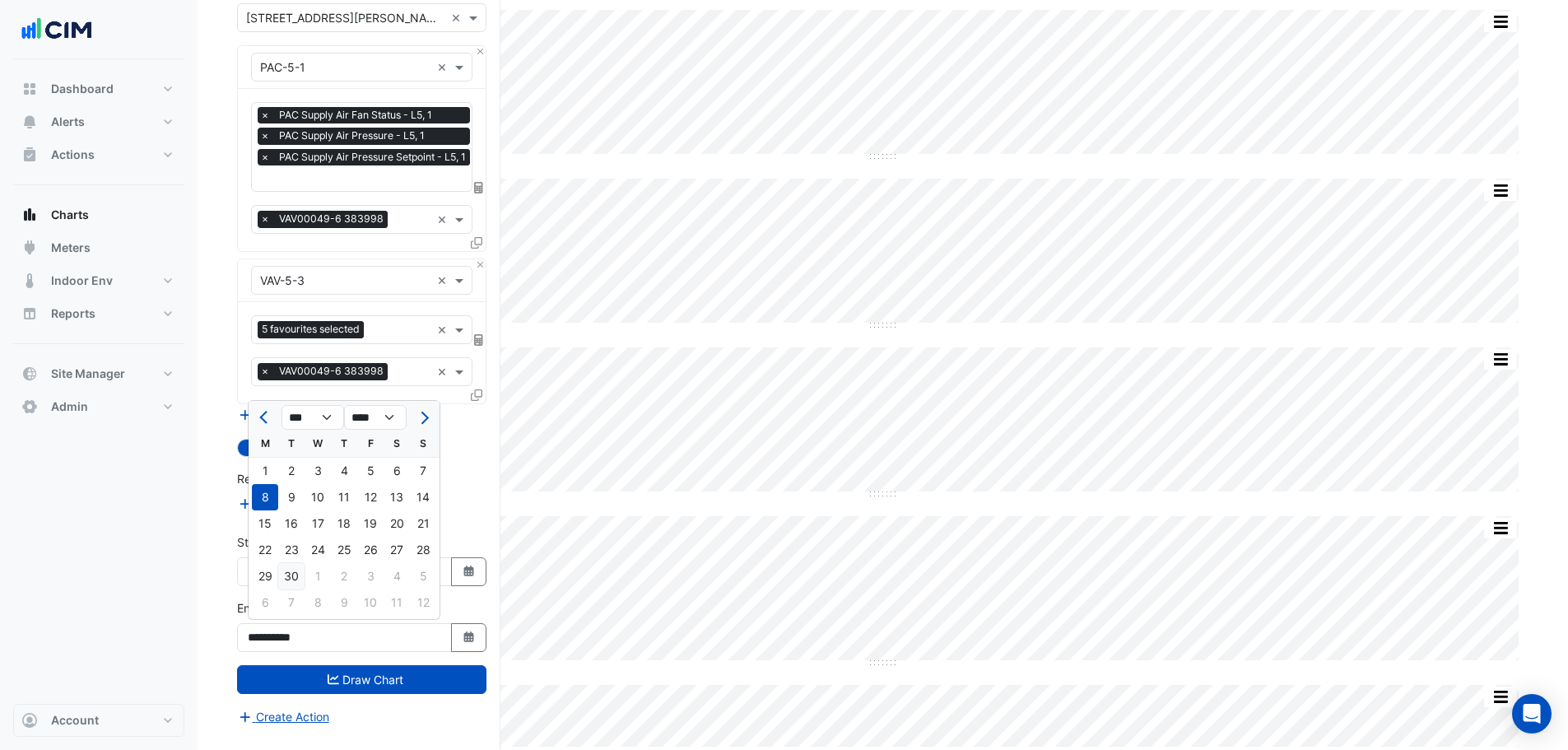
type input "**********"
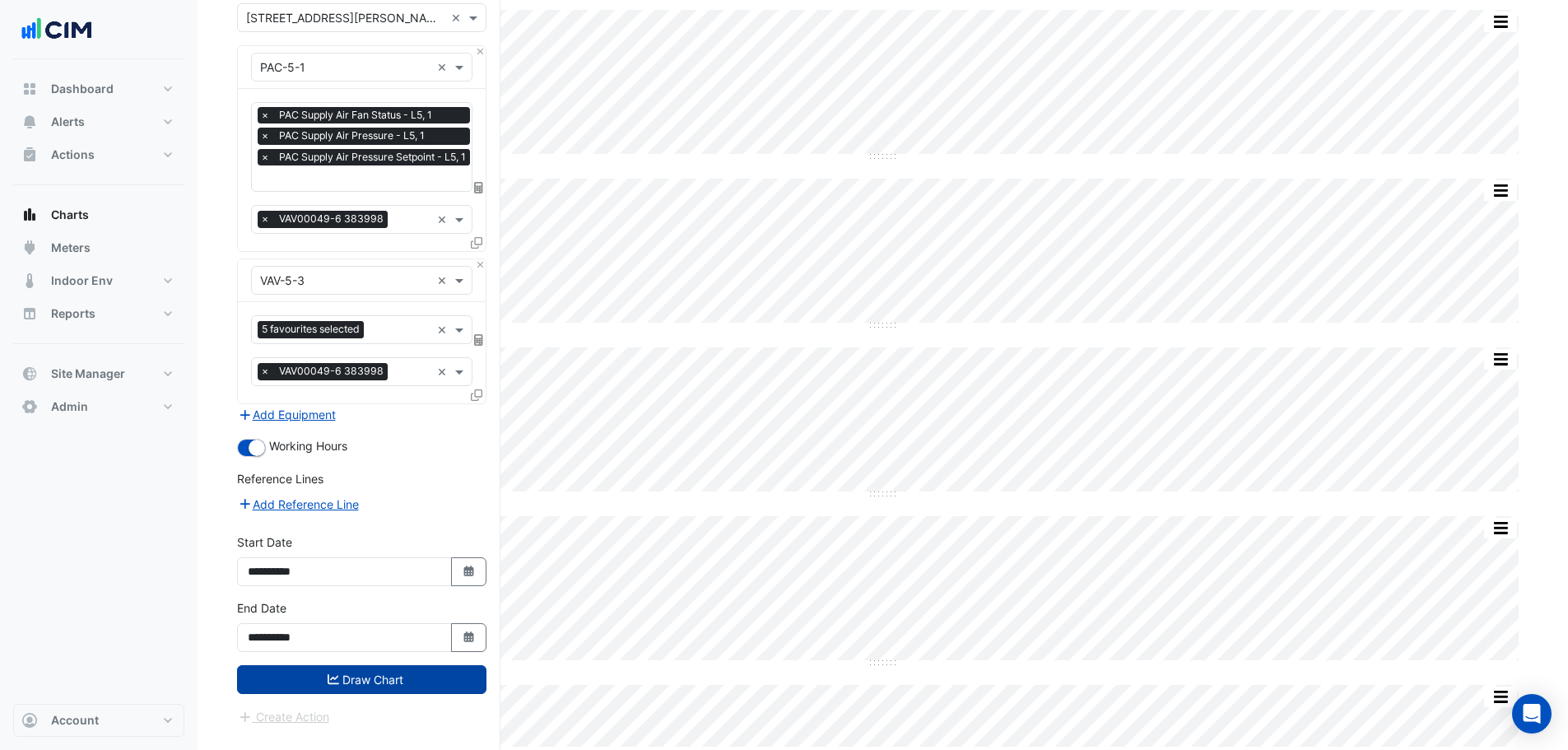
click at [331, 676] on icon "submit" at bounding box center [333, 679] width 12 height 12
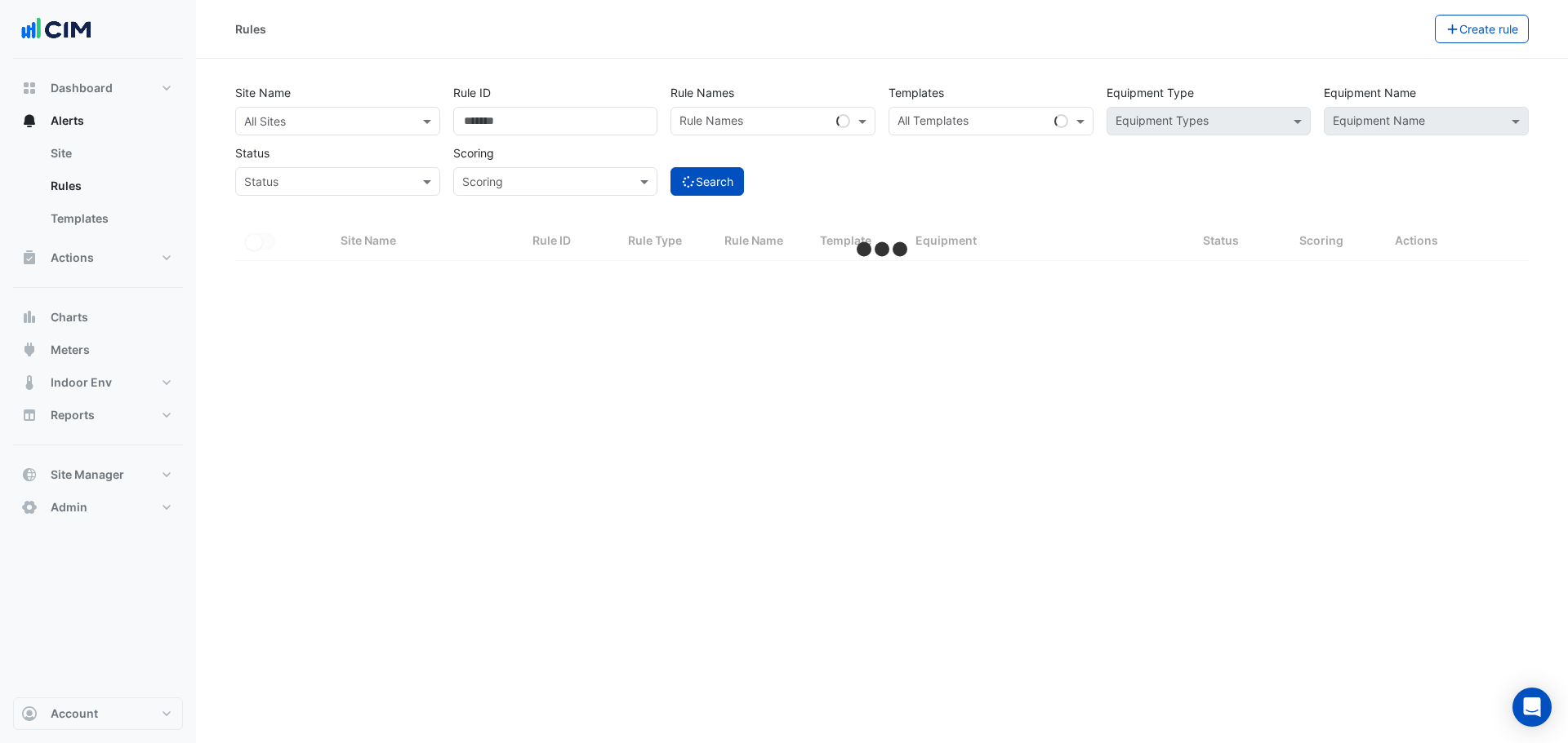
select select "***"
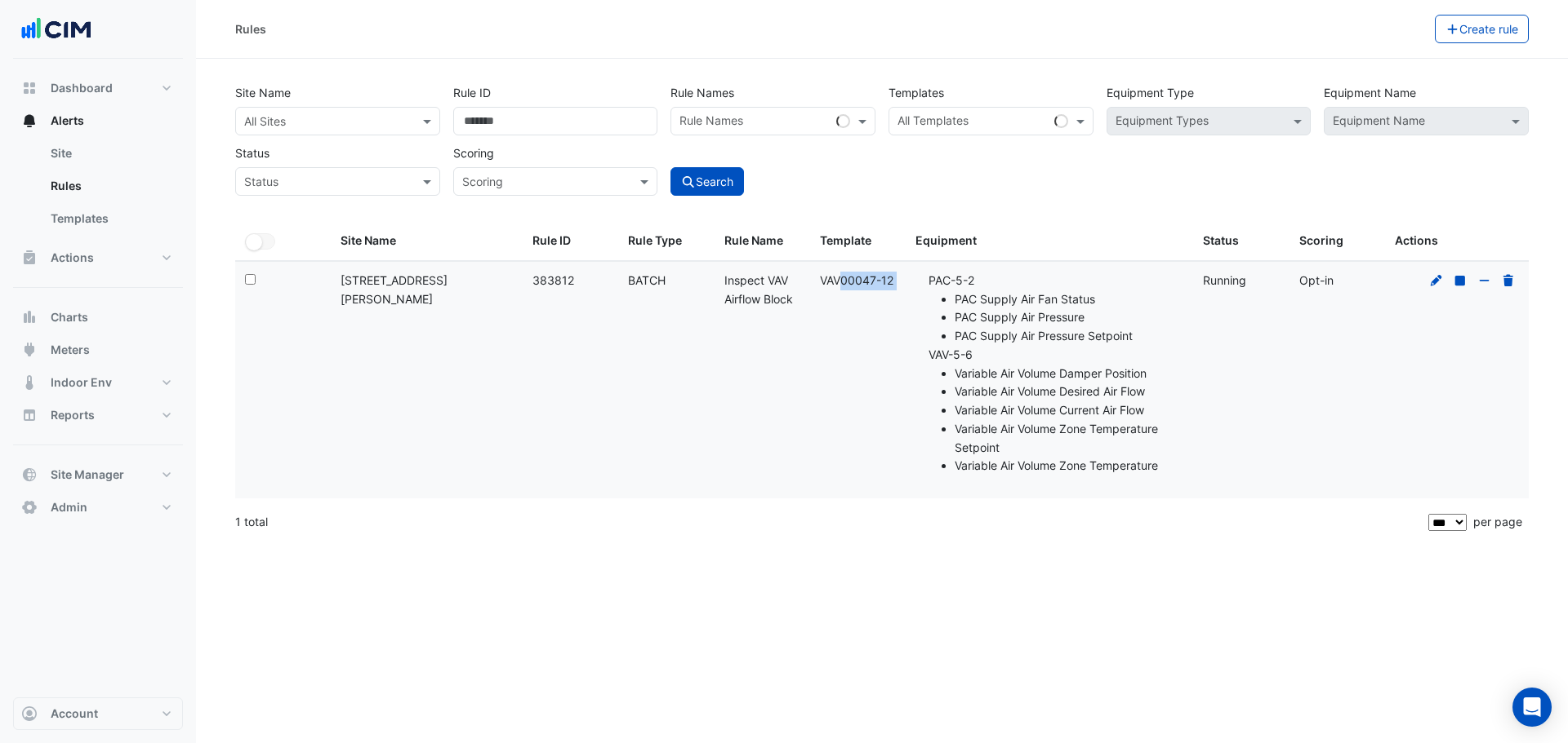
drag, startPoint x: 816, startPoint y: 280, endPoint x: 908, endPoint y: 279, distance: 92.0
click at [908, 279] on div "Select: Site Name: 15 Talavera Road Rule ID: 383812 Rule Type: BATCH Rule Name:…" at bounding box center [881, 380] width 1293 height 237
copy div "VAV00047-12 Equipment:"
click at [363, 120] on input "text" at bounding box center [320, 121] width 154 height 17
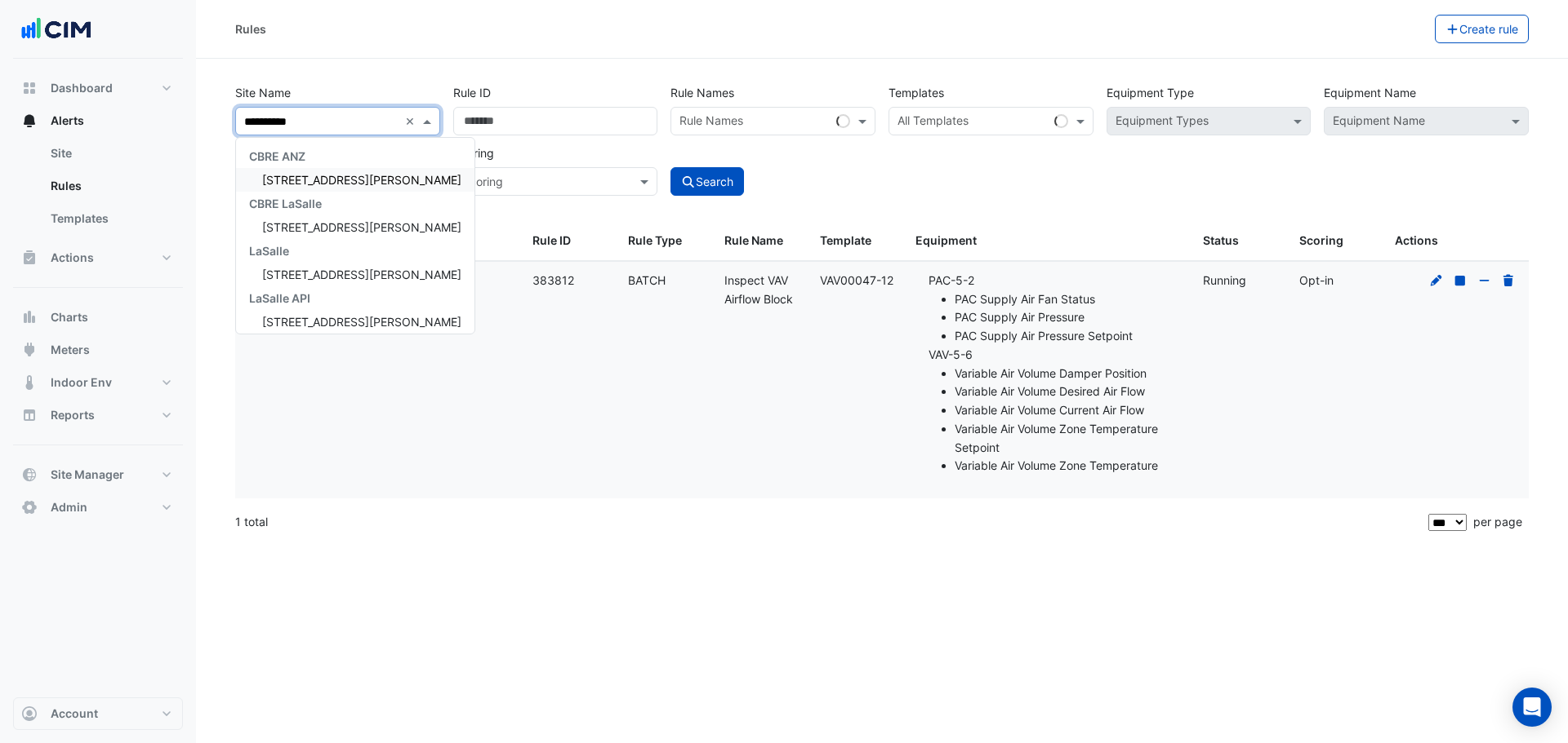
type input "**********"
click at [338, 170] on div "[STREET_ADDRESS][PERSON_NAME]" at bounding box center [355, 180] width 239 height 23
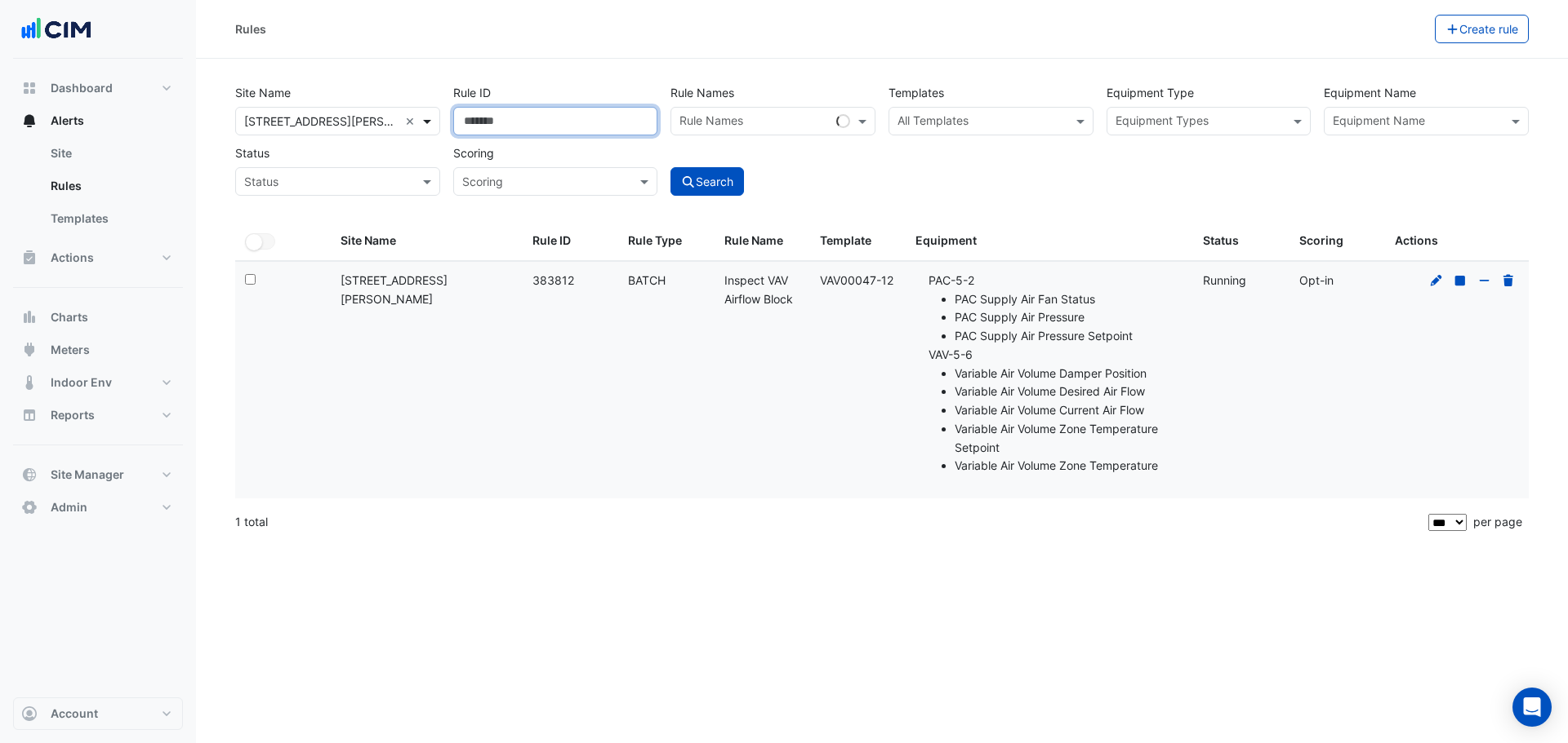
drag, startPoint x: 535, startPoint y: 128, endPoint x: 438, endPoint y: 129, distance: 97.0
click at [439, 128] on div "Site Name × 15 Talavera Road × Rule ID ****** Rule Names Rule Names Templates A…" at bounding box center [882, 135] width 1307 height 121
click at [915, 116] on input "text" at bounding box center [981, 122] width 168 height 17
click at [961, 119] on input "text" at bounding box center [981, 122] width 168 height 17
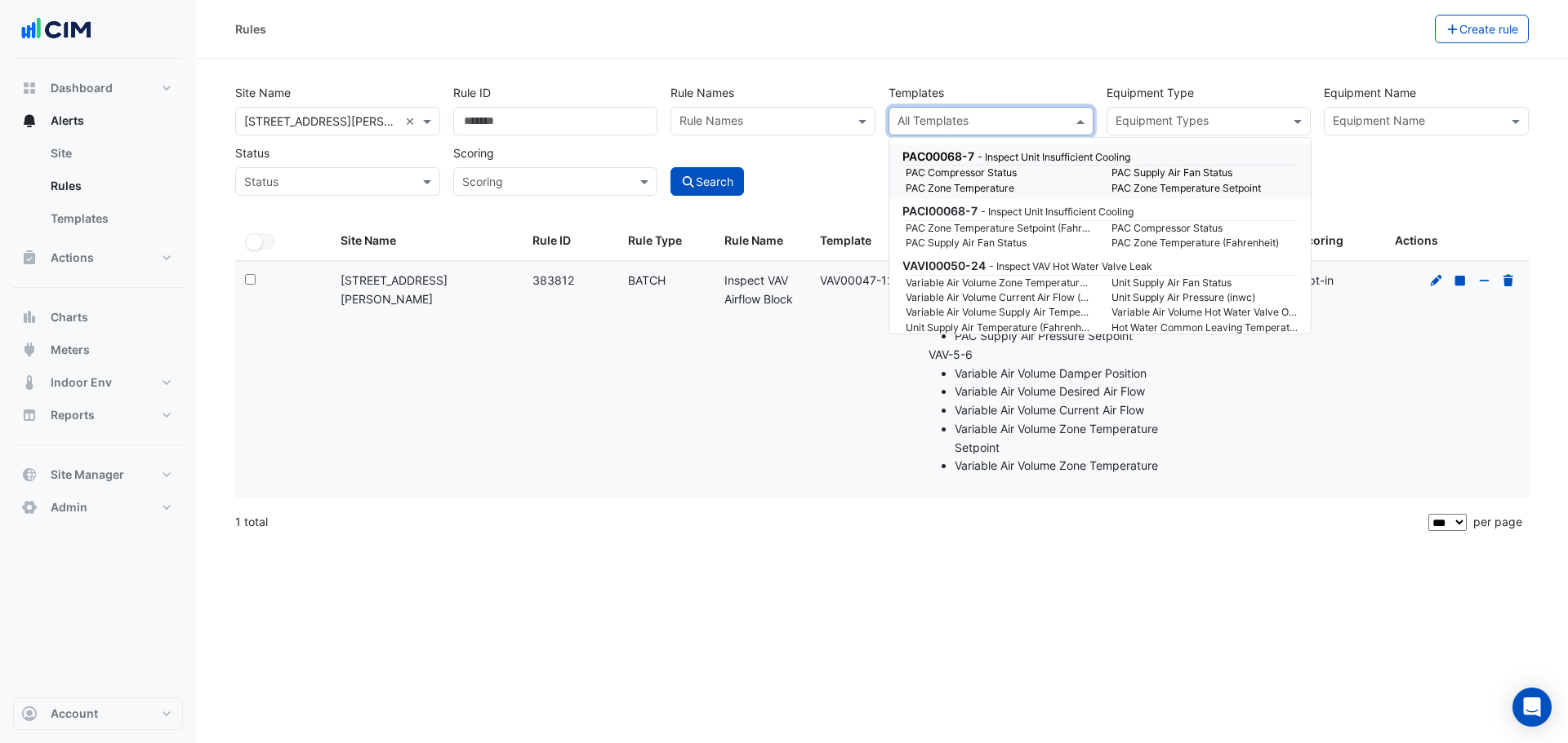
paste input "**********"
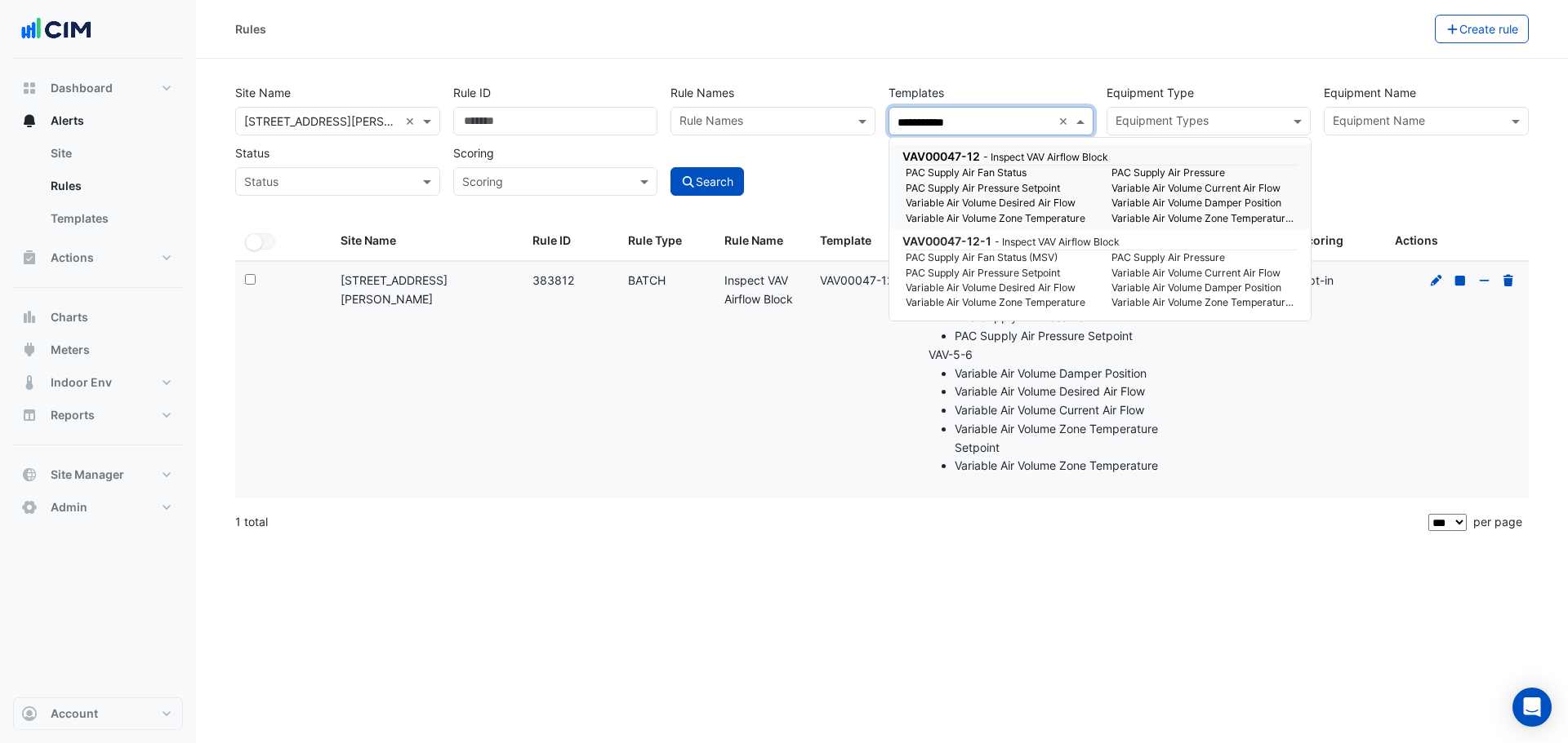
click at [981, 172] on small "PAC Supply Air Fan Status" at bounding box center [998, 173] width 206 height 14
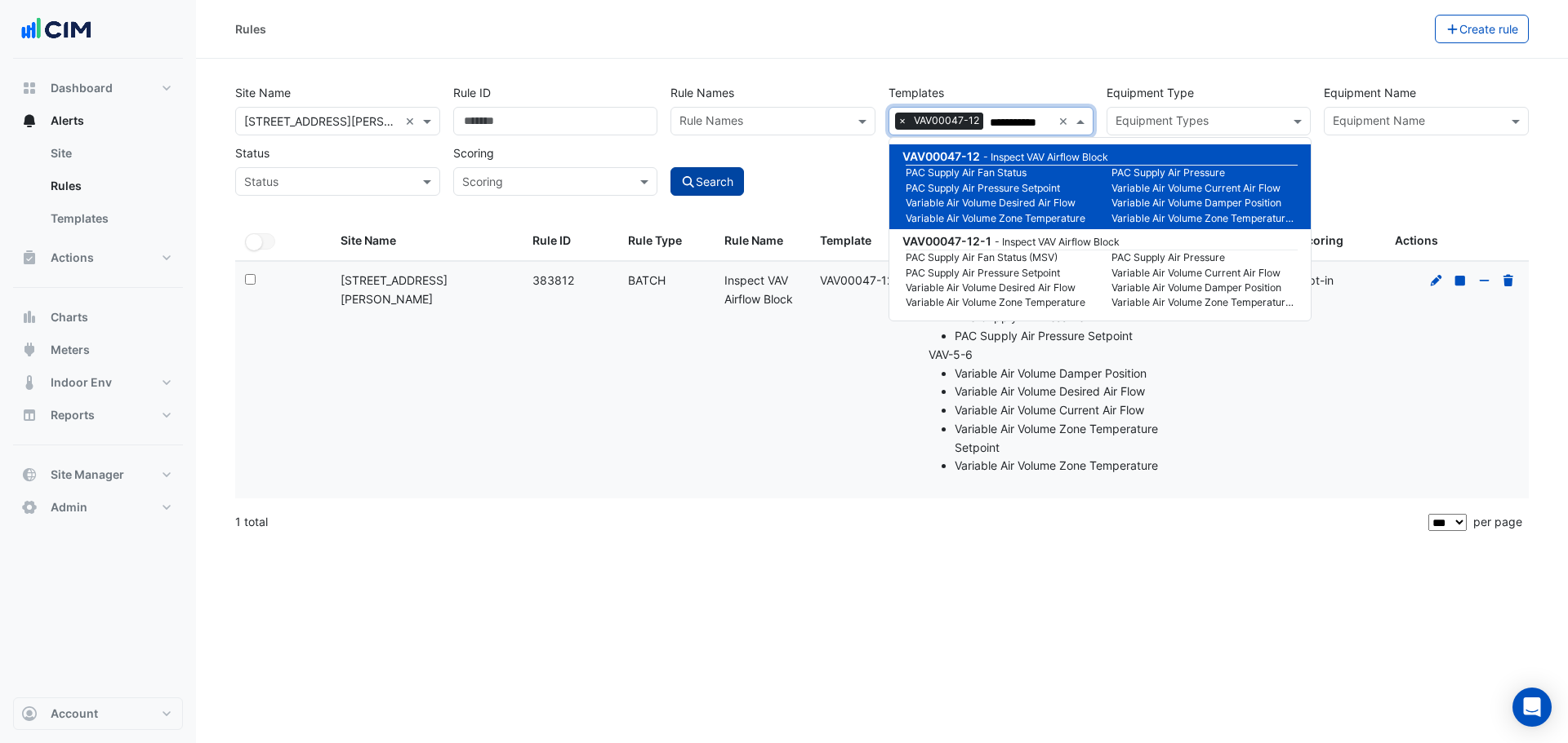
type input "**********"
click at [711, 182] on button "Search" at bounding box center [707, 182] width 74 height 29
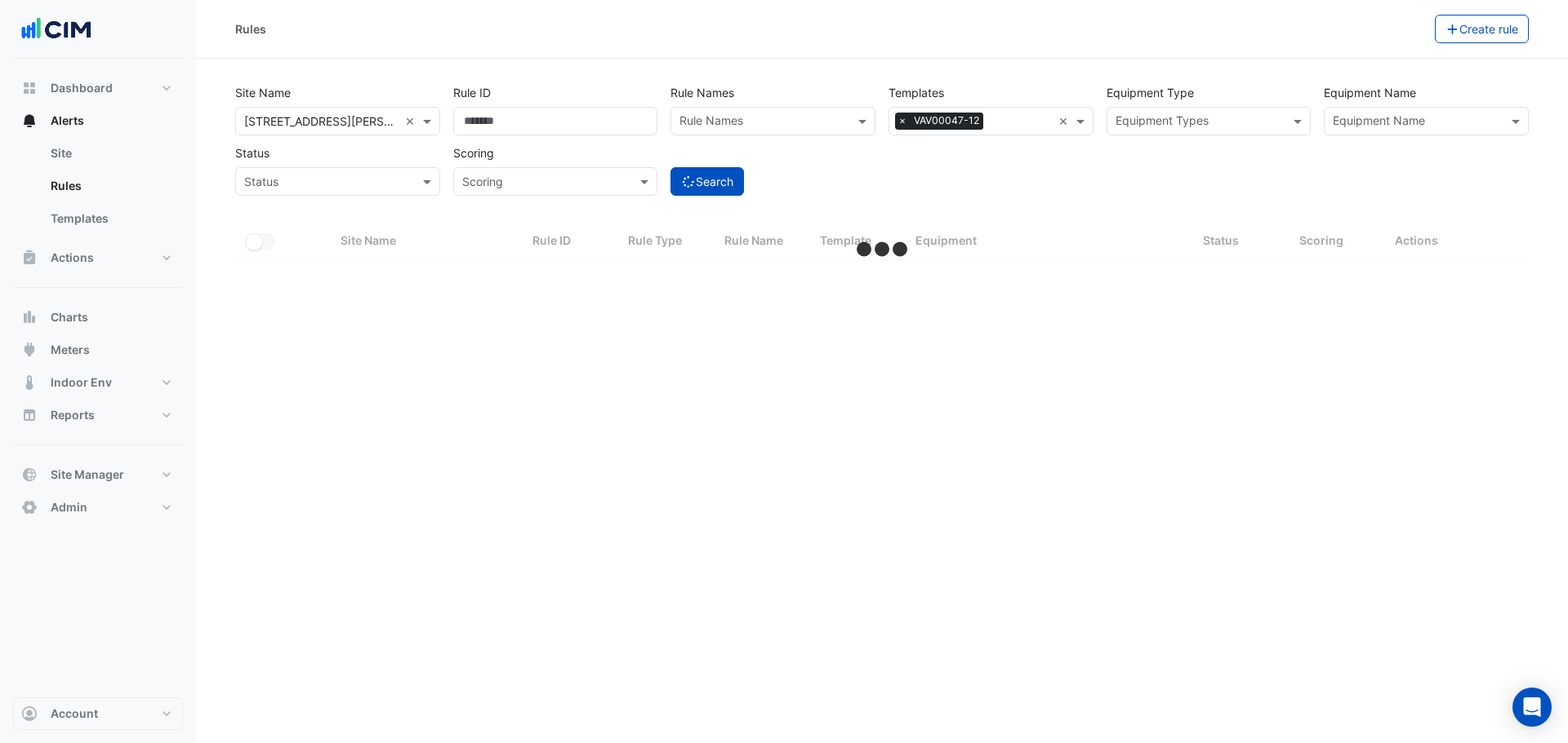
select select "***"
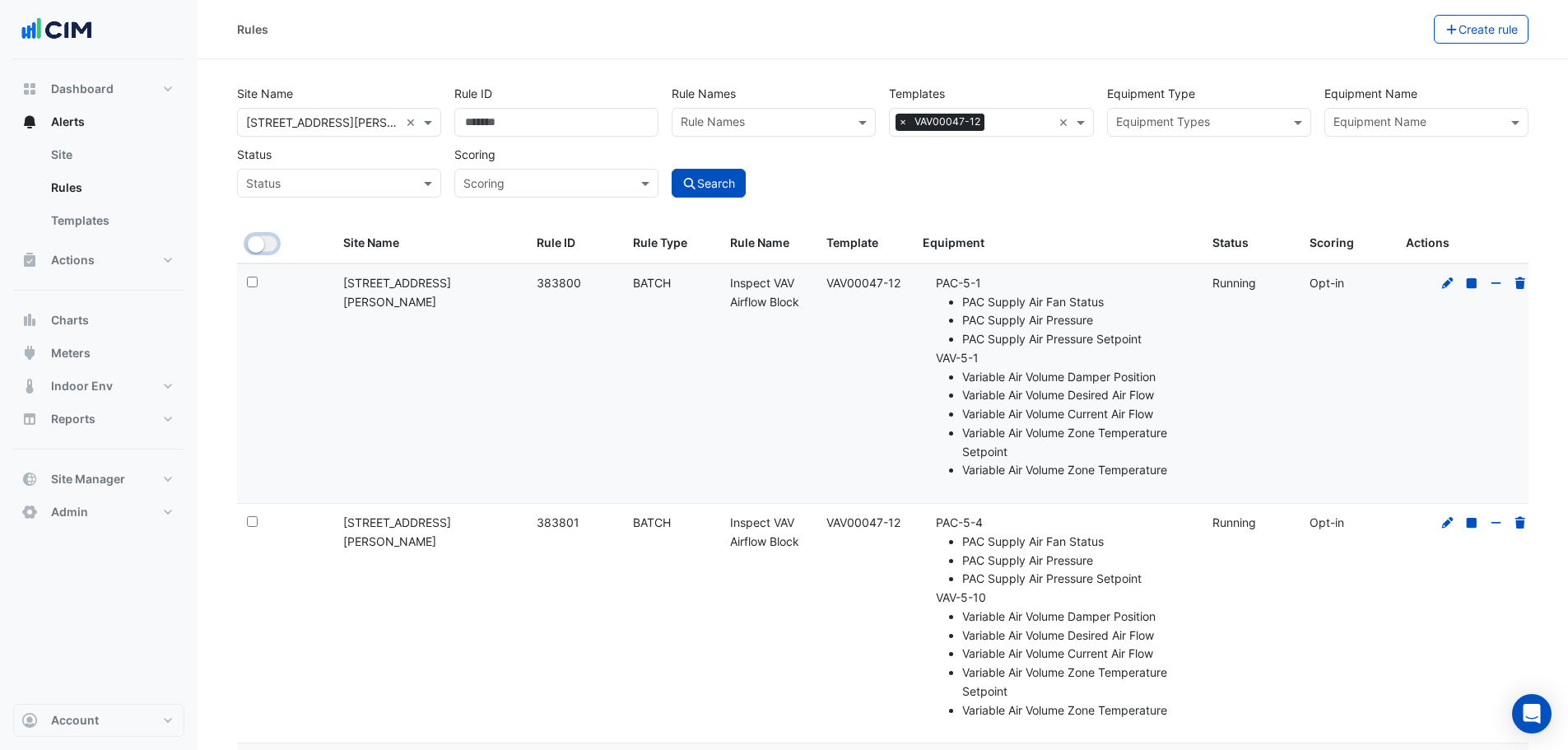
drag, startPoint x: 268, startPoint y: 241, endPoint x: 448, endPoint y: 220, distance: 181.2
click at [267, 240] on button "All Selected" at bounding box center [262, 243] width 31 height 16
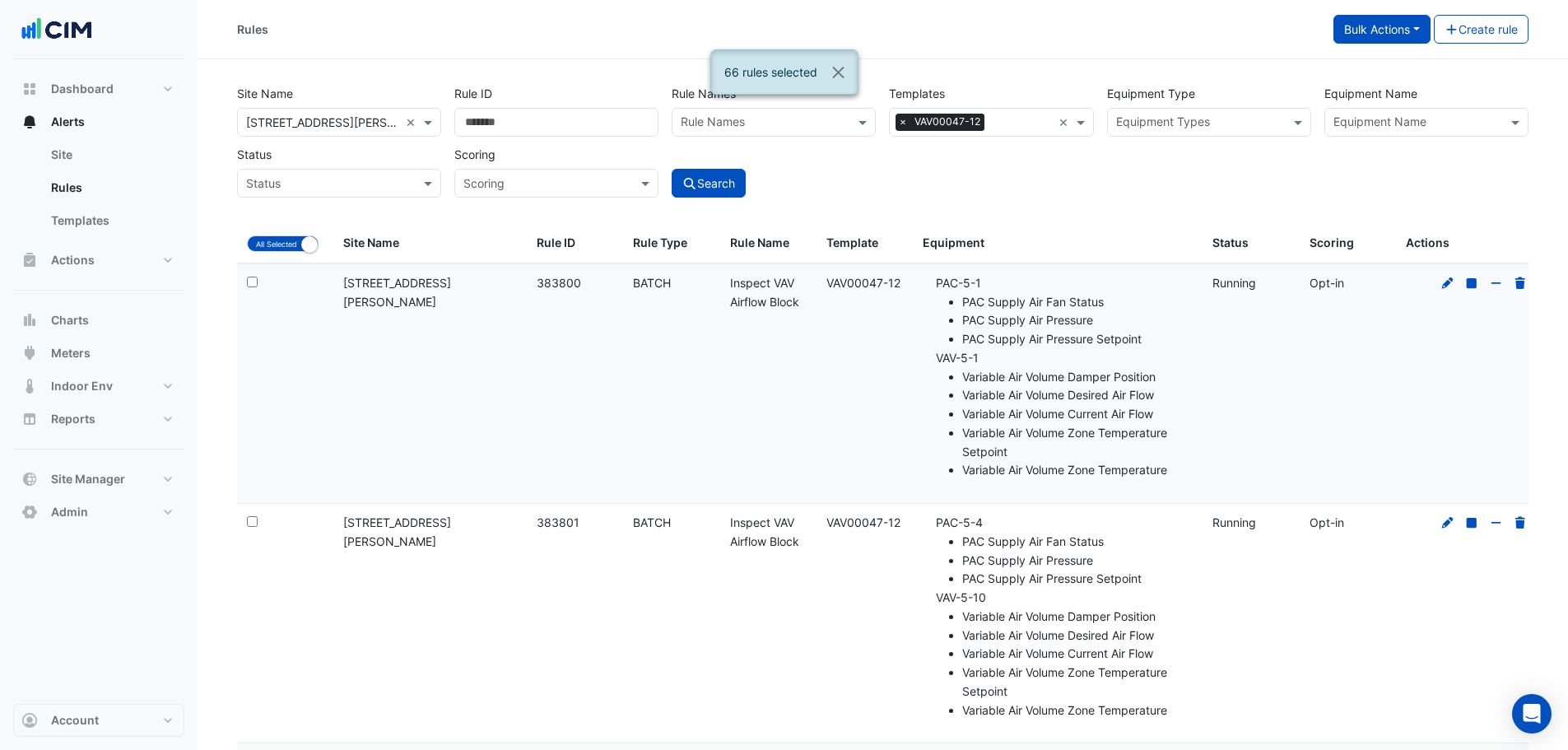
click at [1380, 22] on button "Bulk Actions" at bounding box center [1382, 29] width 97 height 29
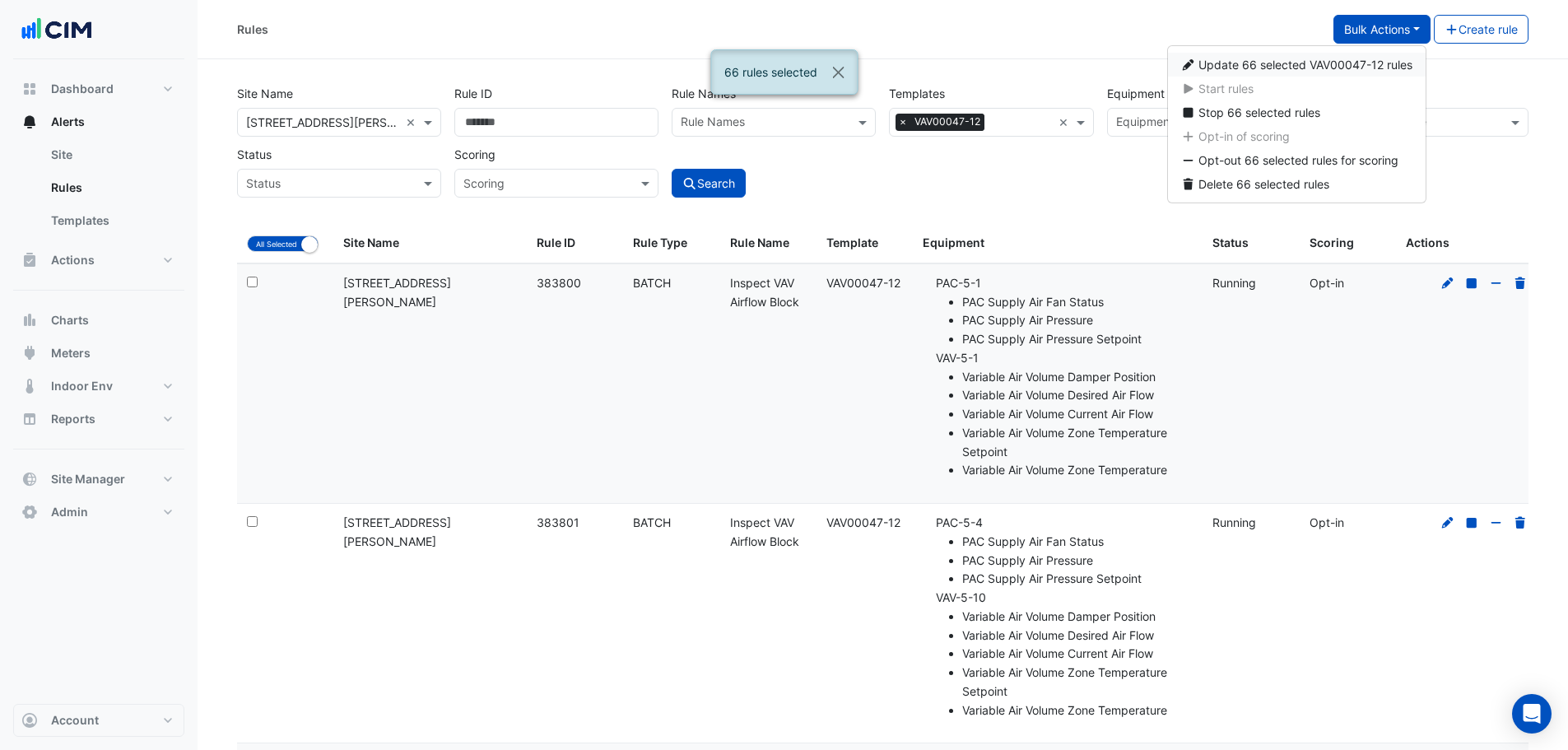
click at [1319, 71] on span "Update 66 selected VAV00047-12 rules" at bounding box center [1306, 64] width 214 height 14
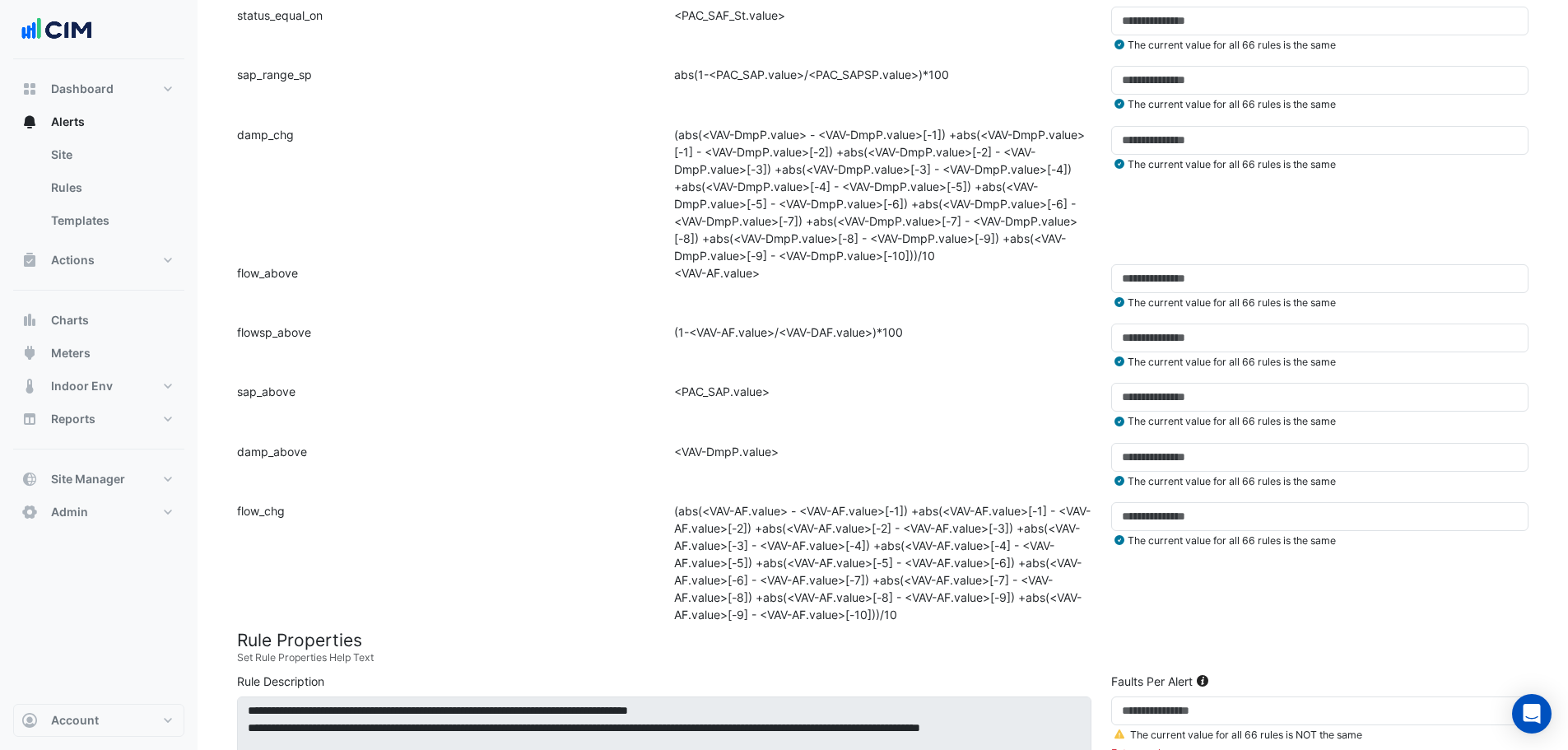
scroll to position [659, 0]
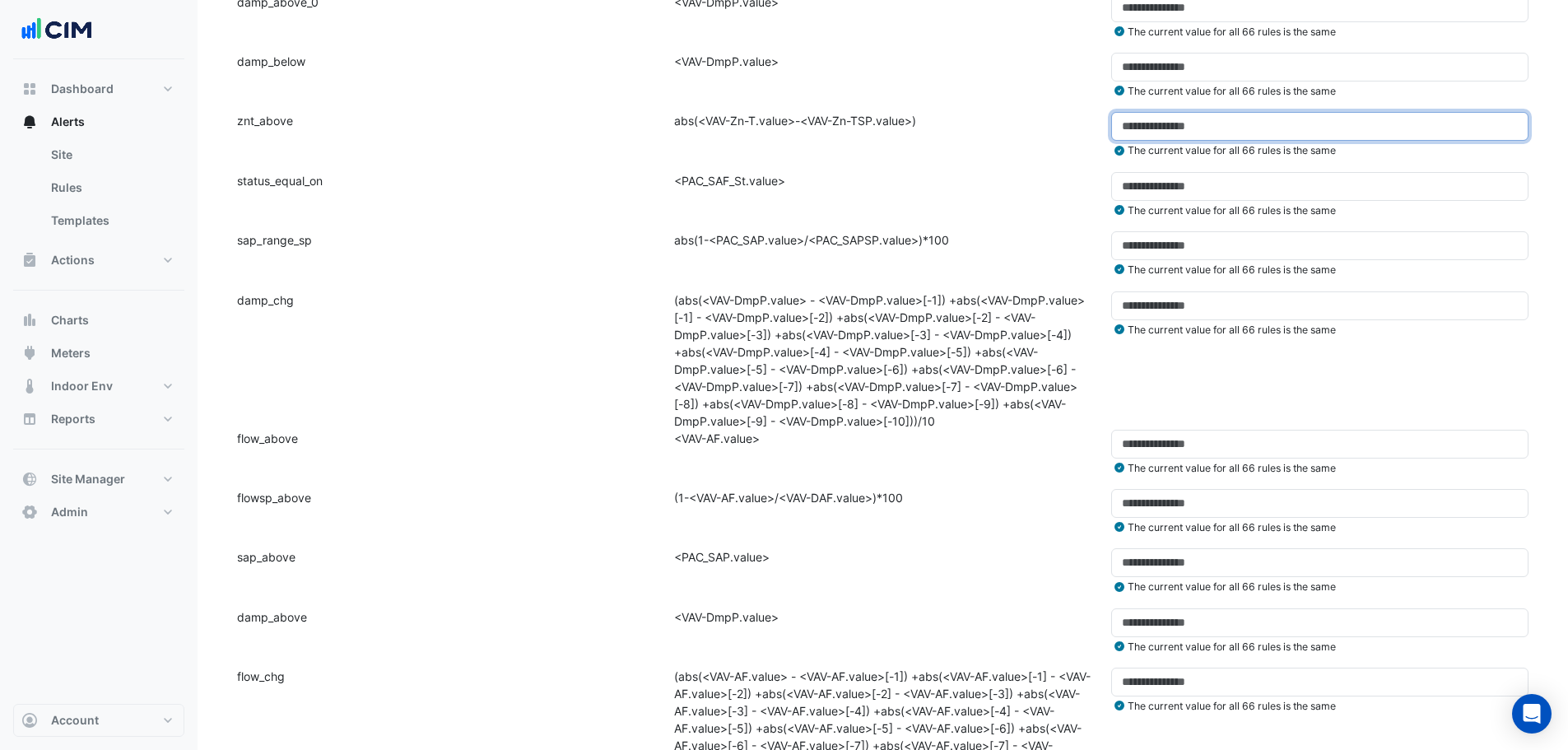
click at [1108, 126] on div "Threshold: * The current value for all 66 rules is the same" at bounding box center [1320, 134] width 437 height 46
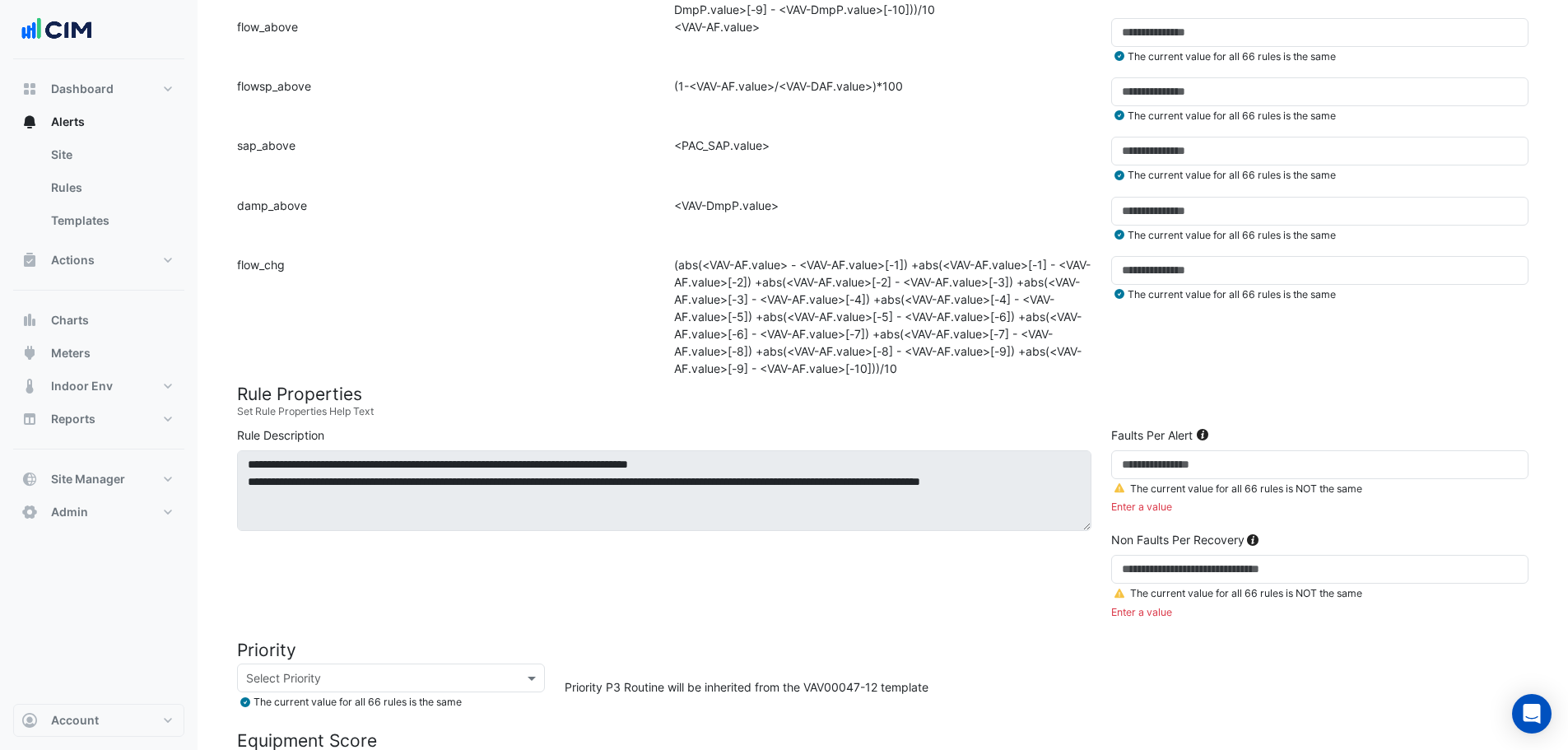
scroll to position [1472, 0]
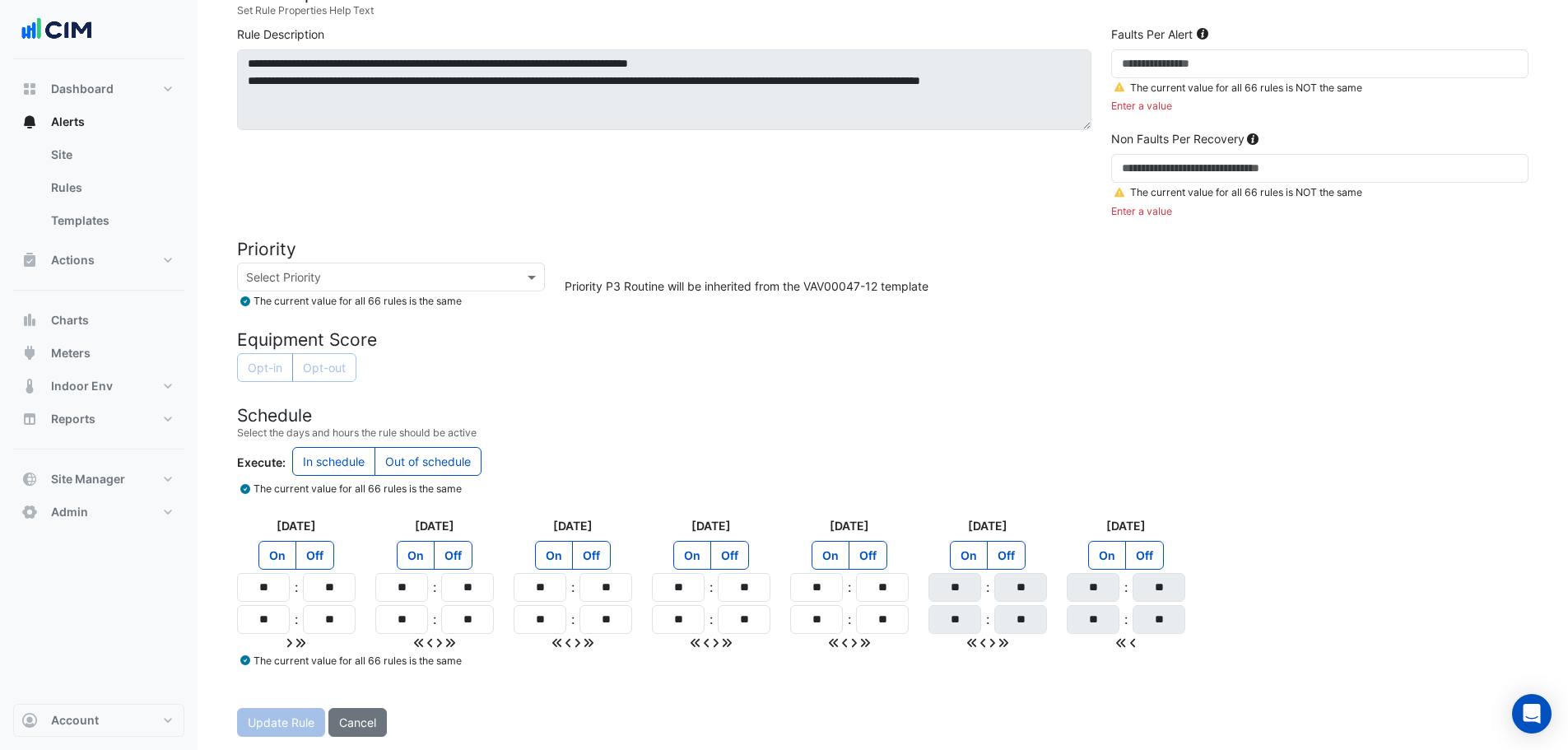
type input "***"
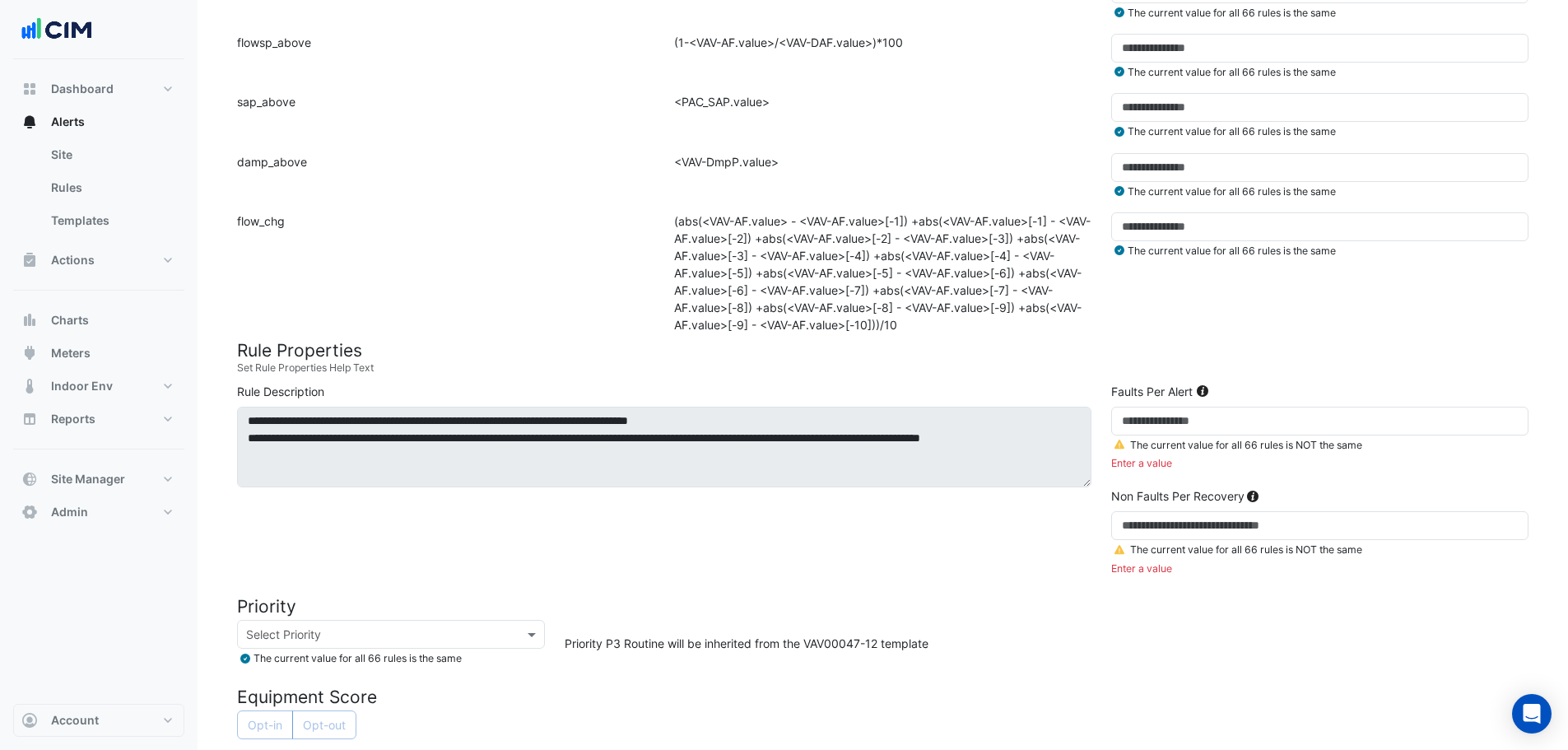
scroll to position [1308, 0]
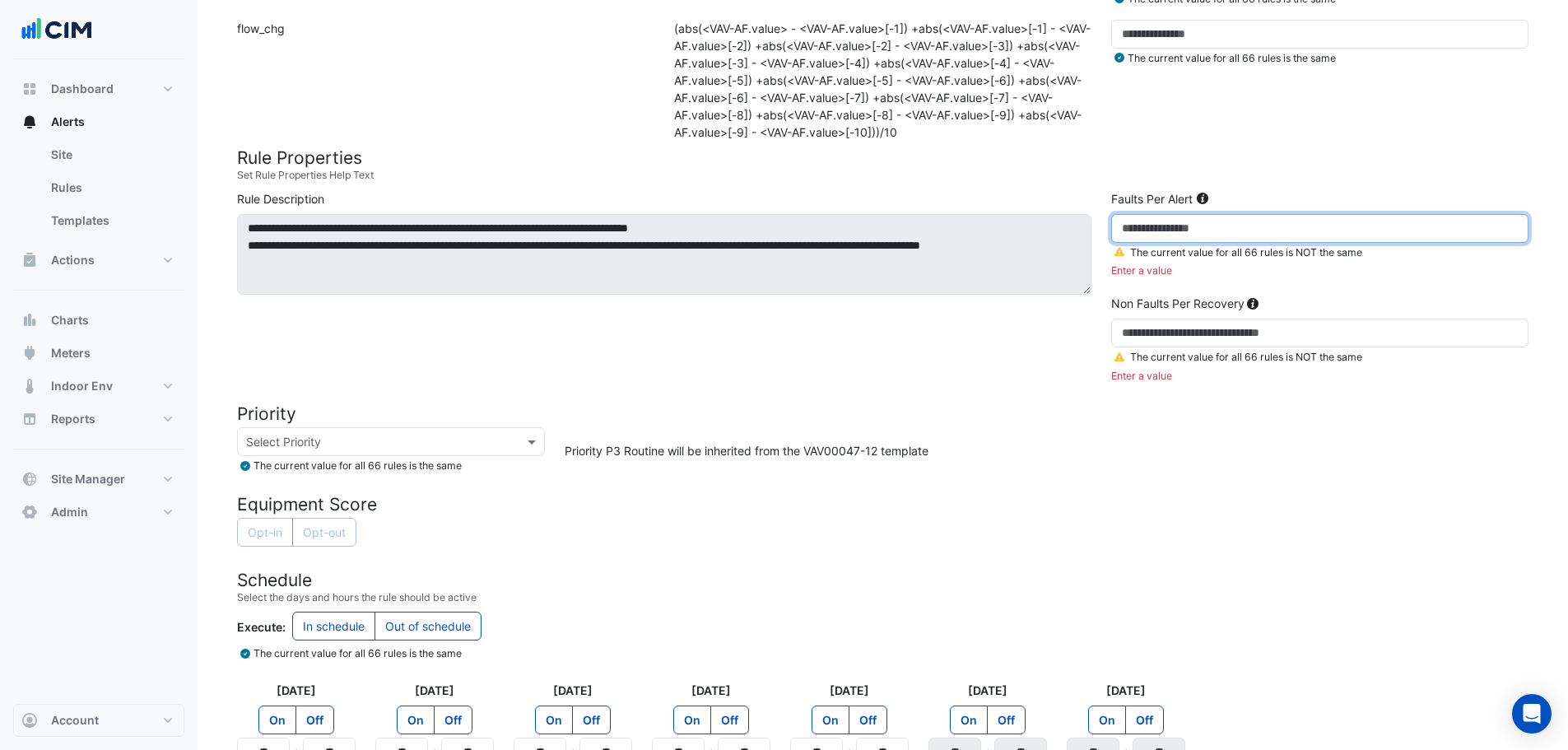
click at [1173, 226] on input "number" at bounding box center [1320, 229] width 417 height 29
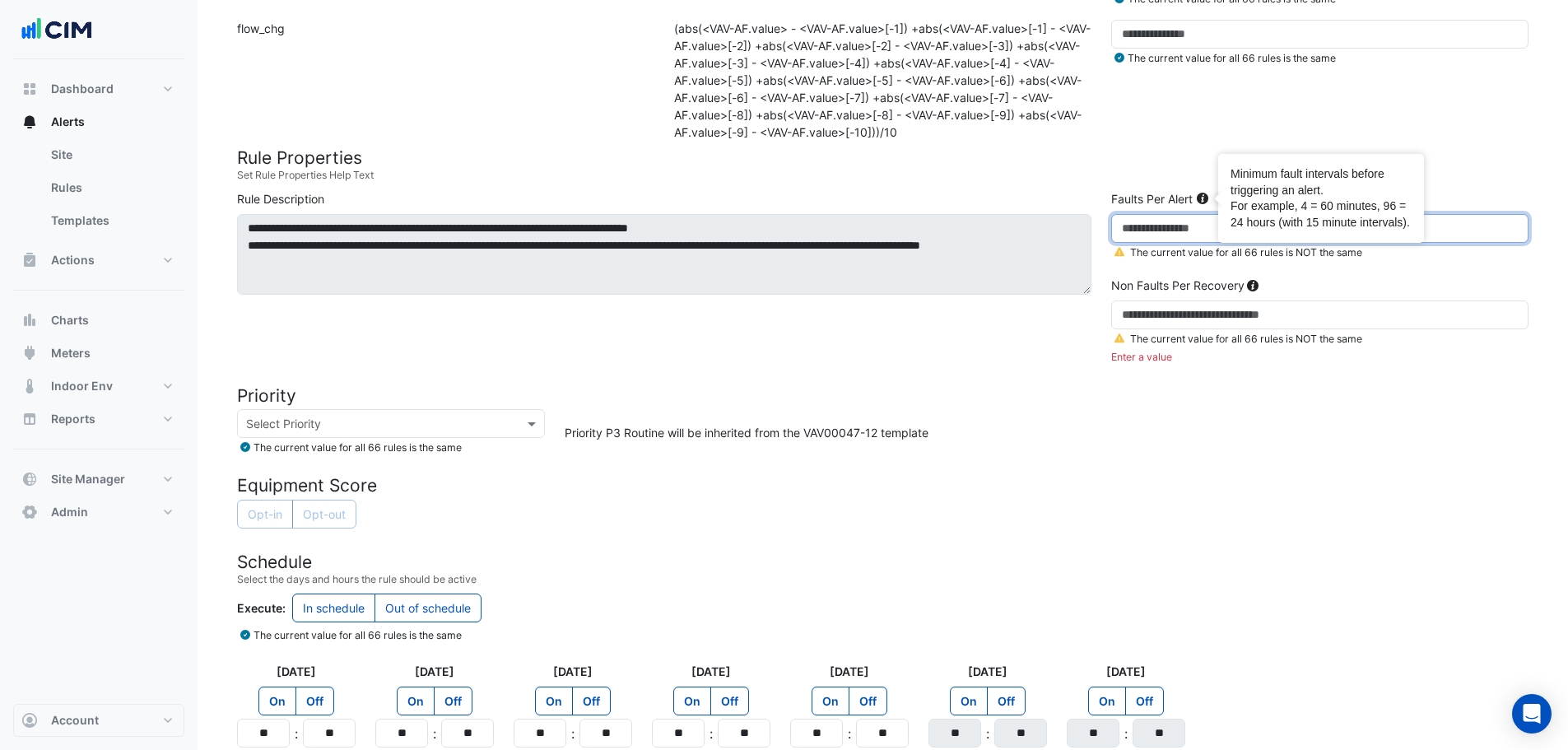
type input "**"
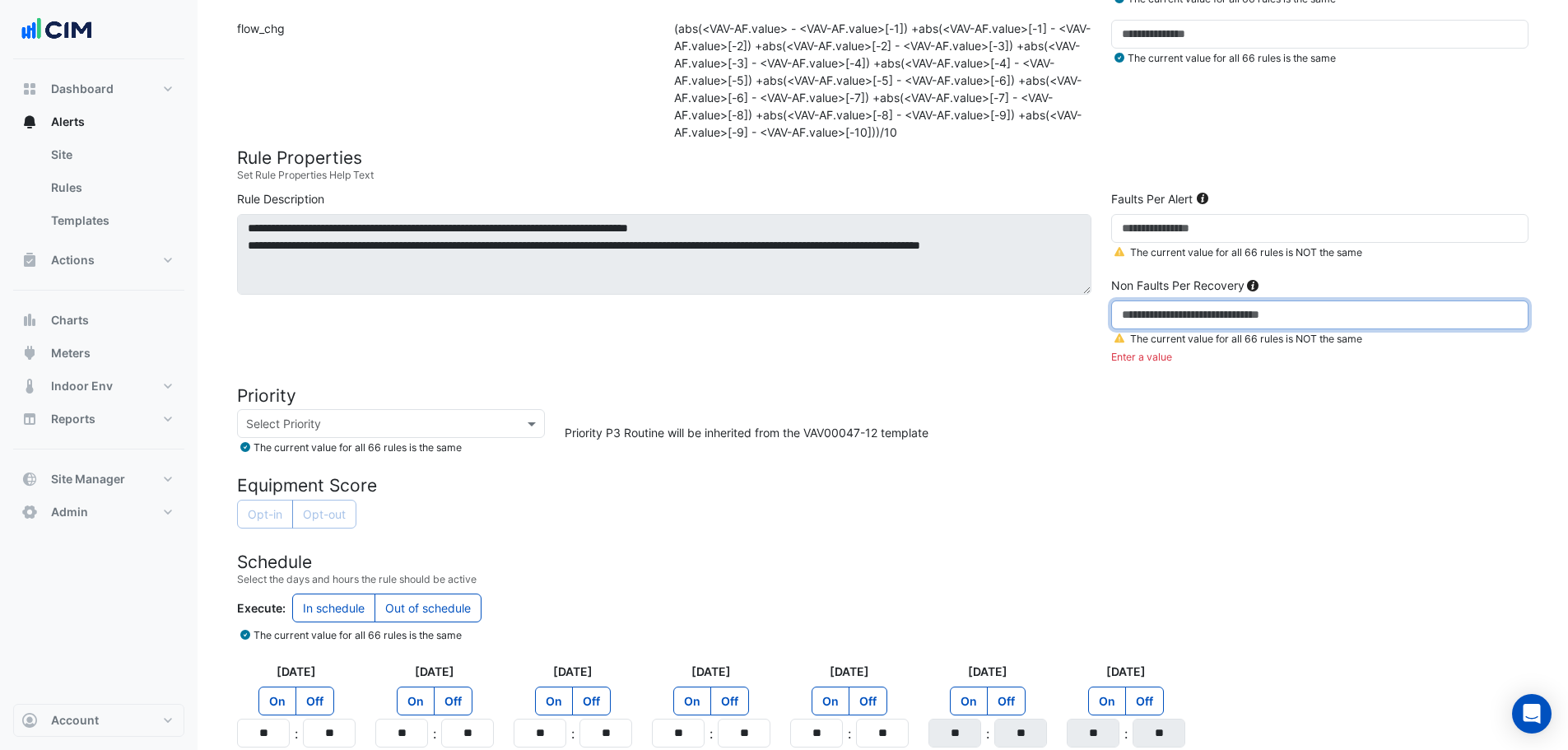
click at [1167, 321] on input "number" at bounding box center [1320, 315] width 417 height 29
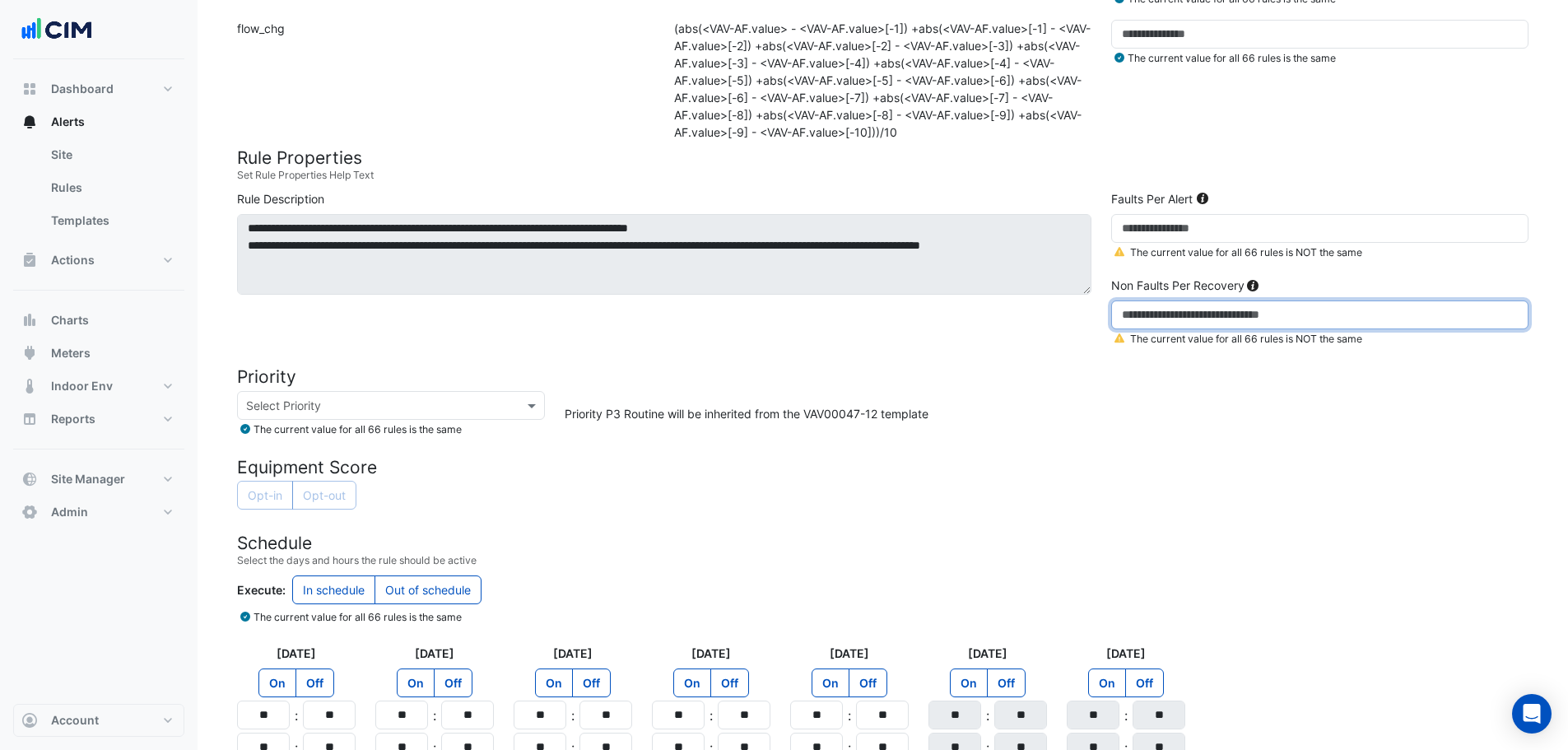
type input "**"
click at [1102, 459] on h4 "Equipment Score" at bounding box center [882, 468] width 1291 height 21
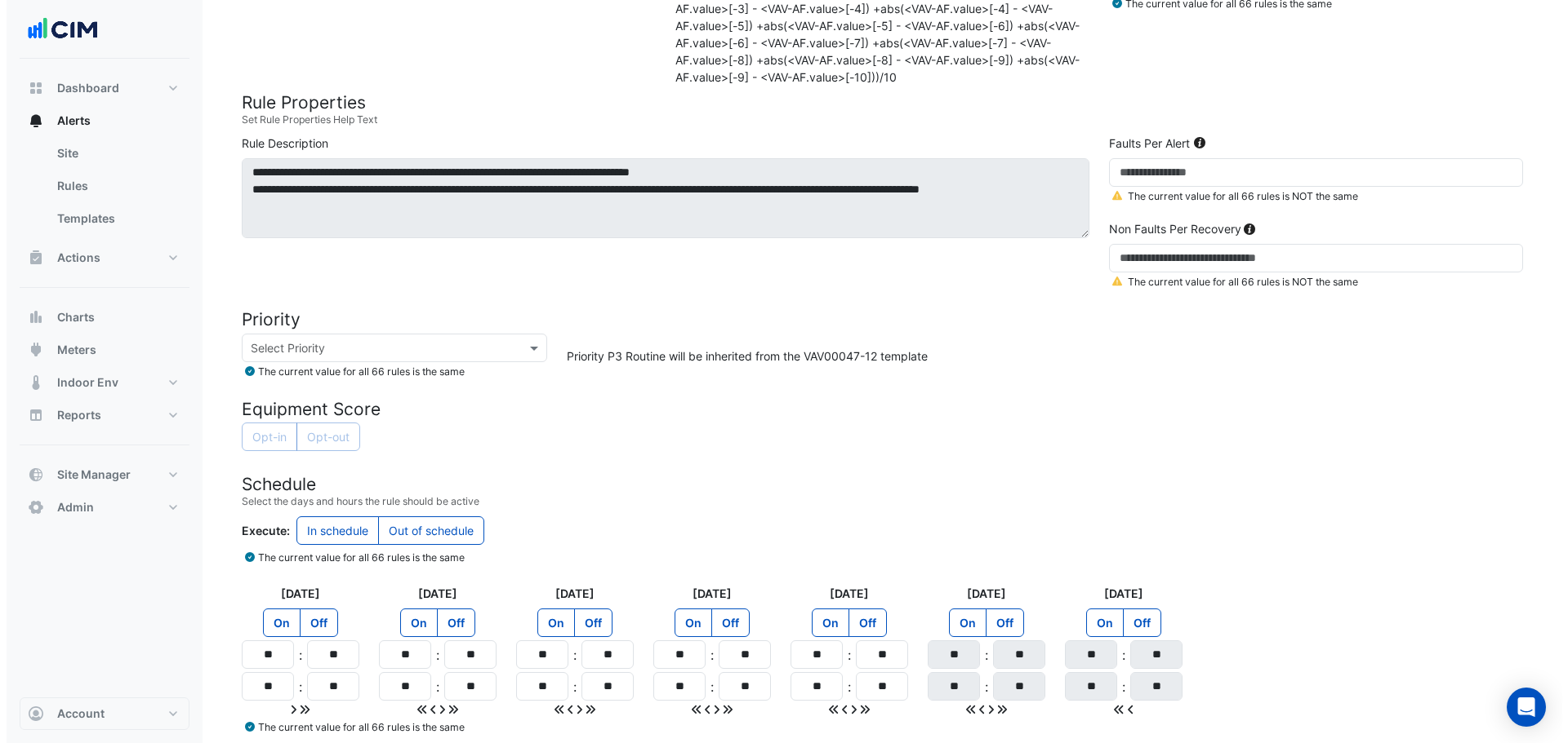
scroll to position [1421, 0]
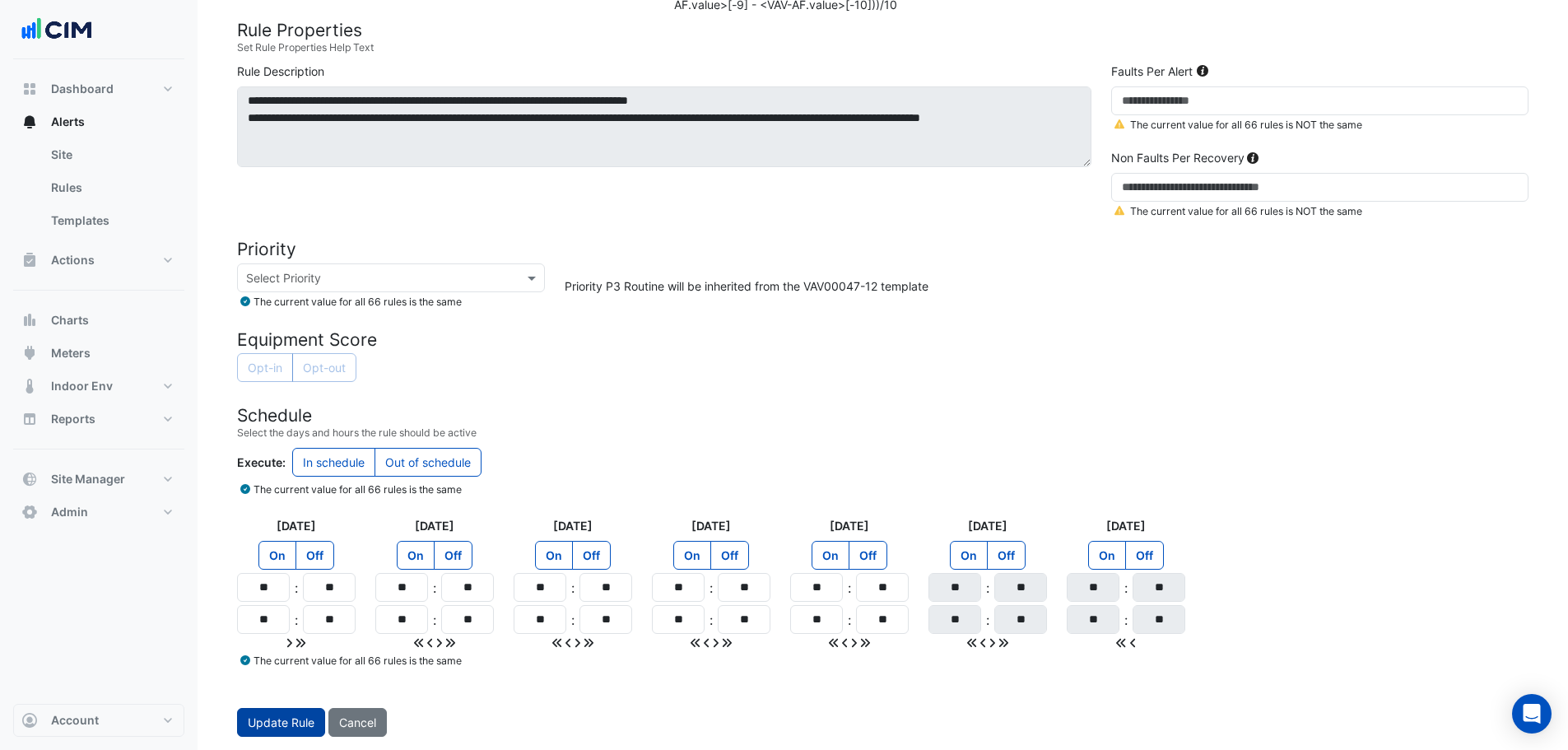
click at [290, 726] on span "Update Rule" at bounding box center [280, 722] width 66 height 14
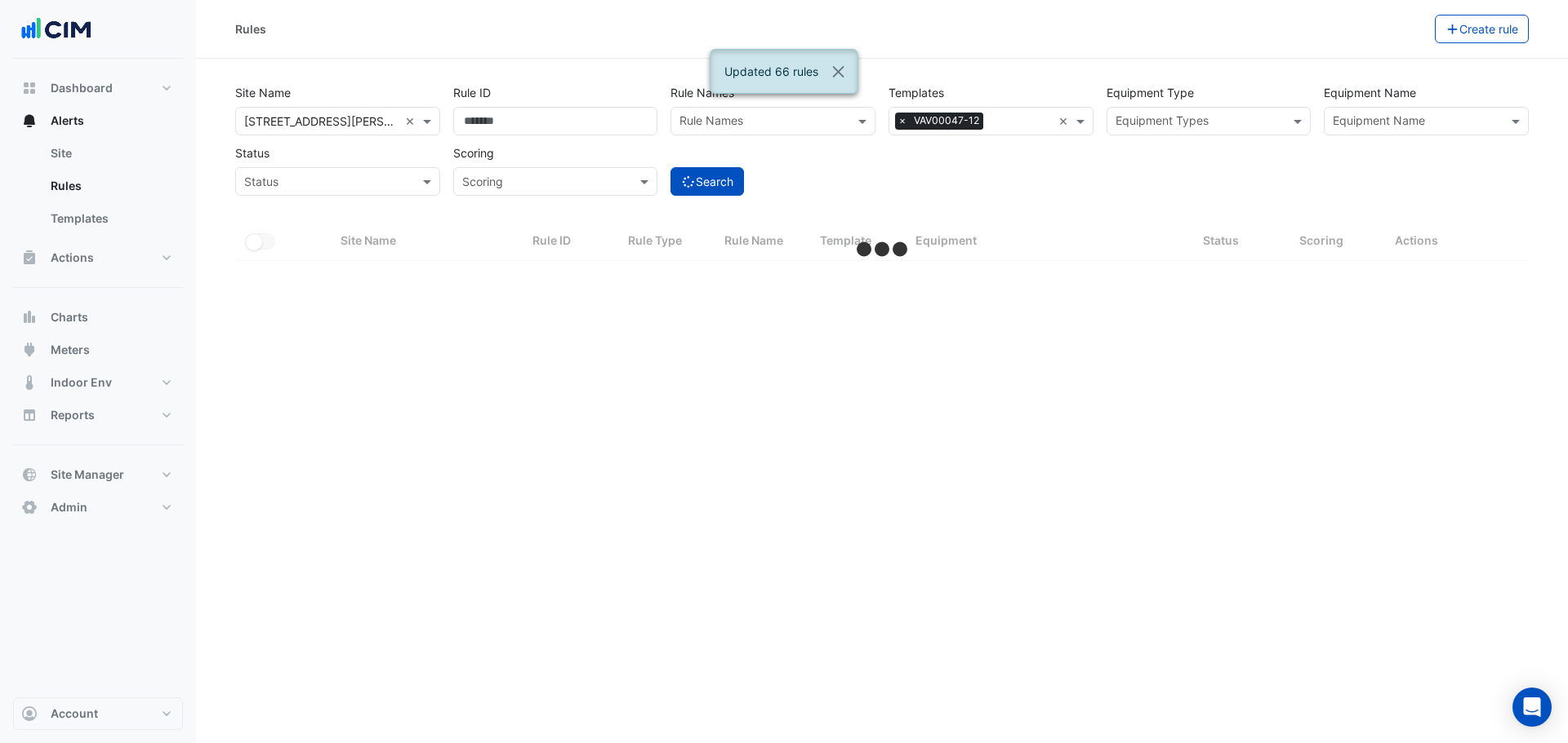
select select "***"
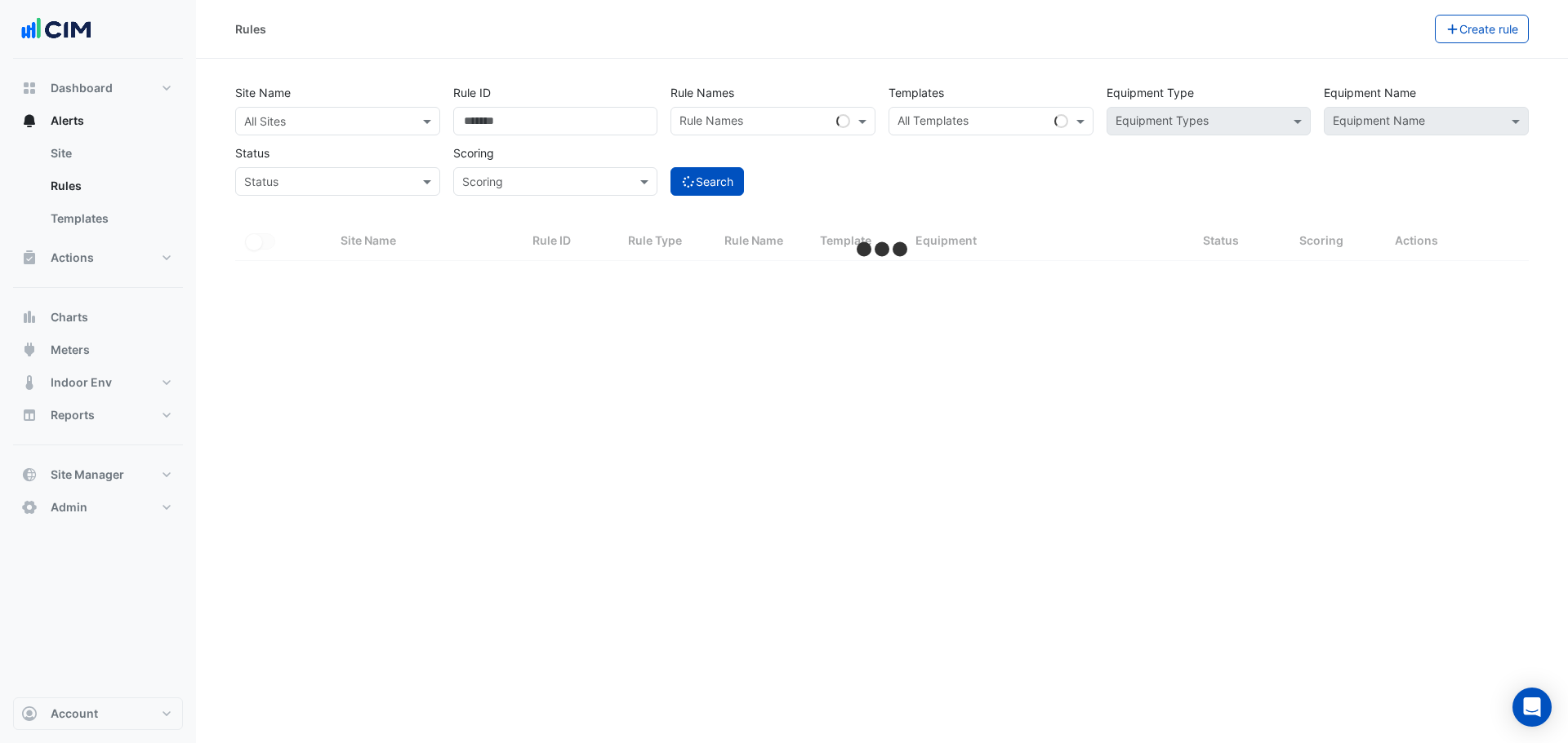
select select "***"
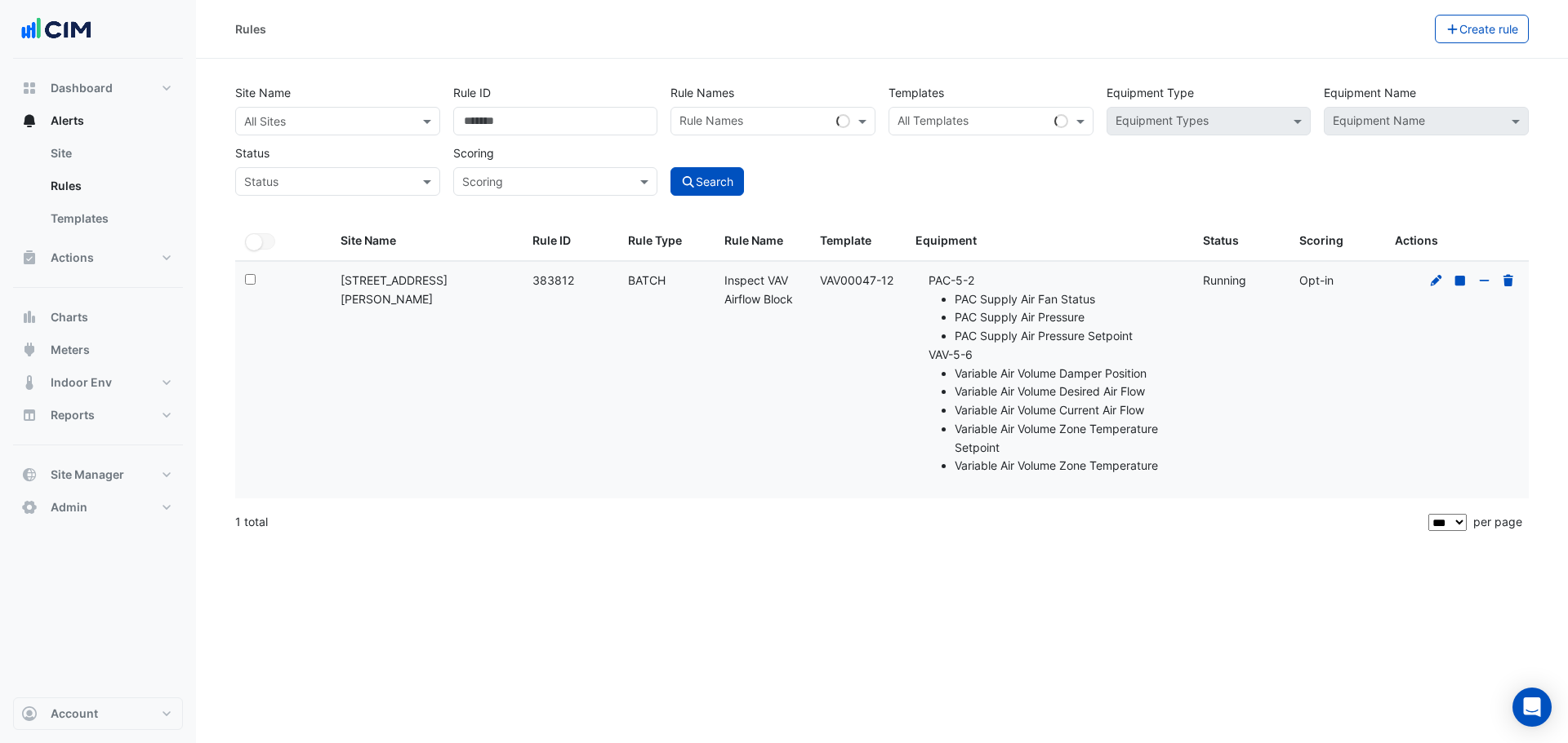
click at [1428, 281] on div at bounding box center [1472, 281] width 93 height 19
click at [1434, 282] on icon at bounding box center [1436, 280] width 12 height 12
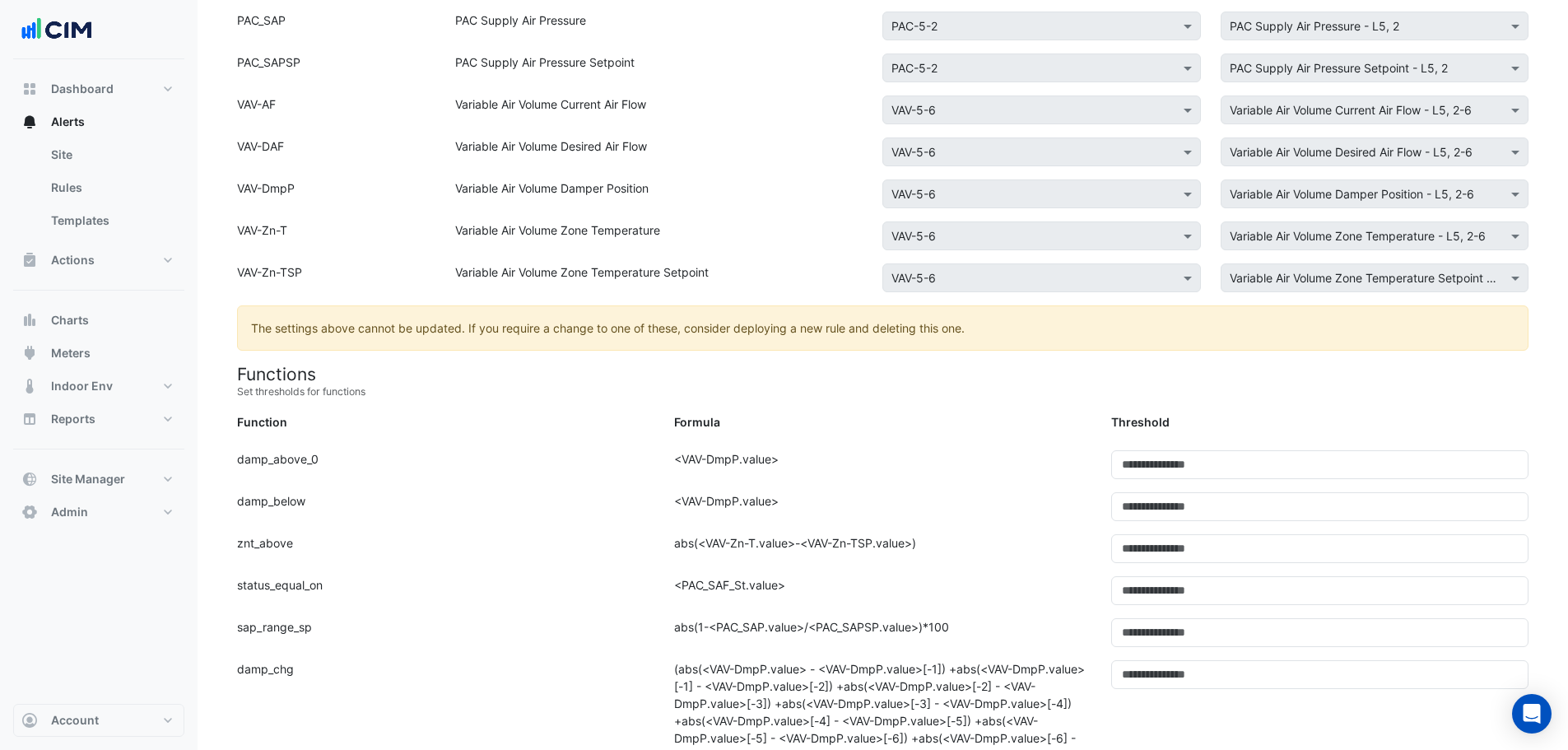
scroll to position [547, 0]
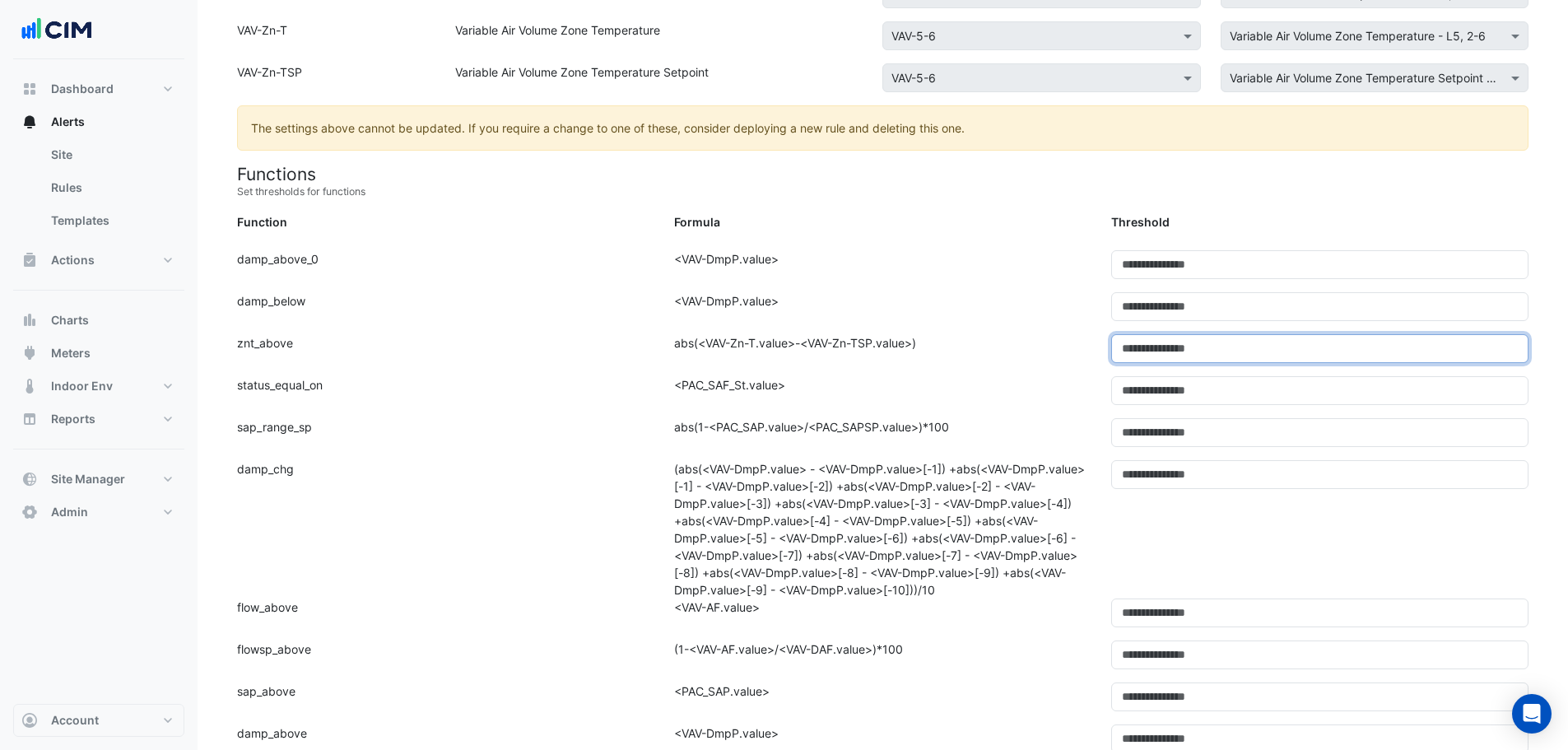
drag, startPoint x: 1140, startPoint y: 361, endPoint x: 1112, endPoint y: 357, distance: 28.3
click at [1112, 357] on input "***" at bounding box center [1320, 349] width 417 height 29
type input "*"
click at [1054, 191] on small "Set thresholds for functions" at bounding box center [882, 192] width 1291 height 15
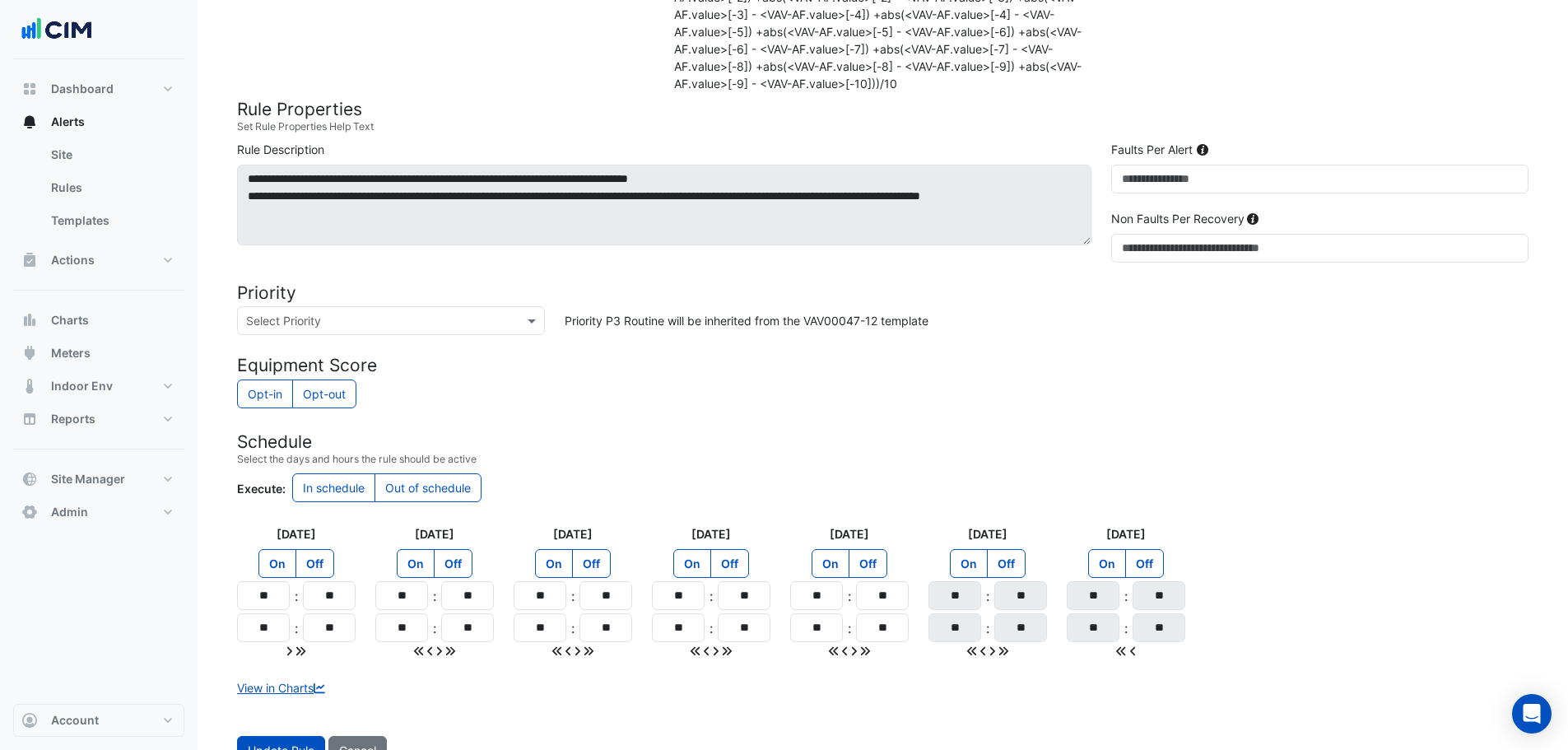
scroll to position [1371, 0]
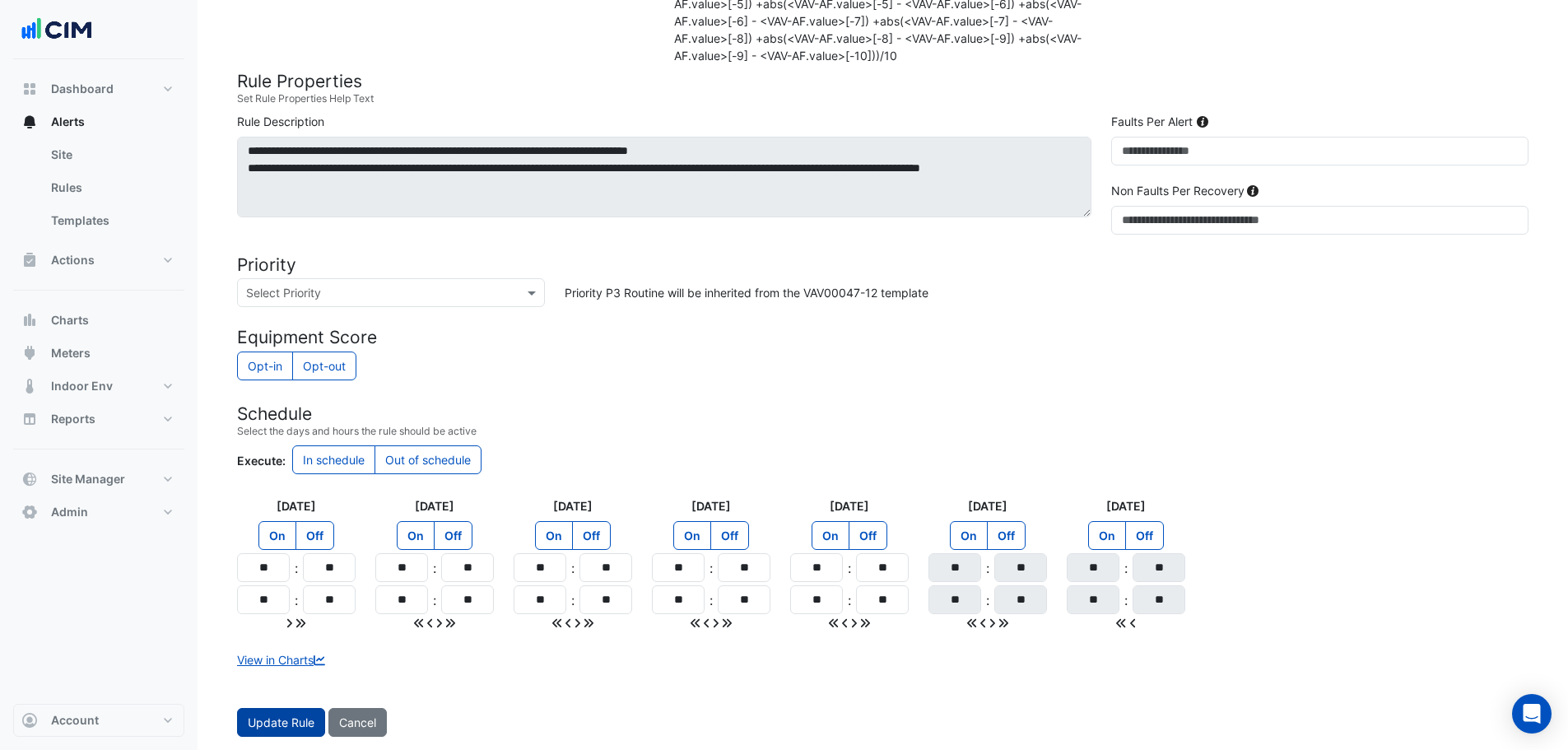
click at [289, 724] on span "Update Rule" at bounding box center [280, 722] width 66 height 14
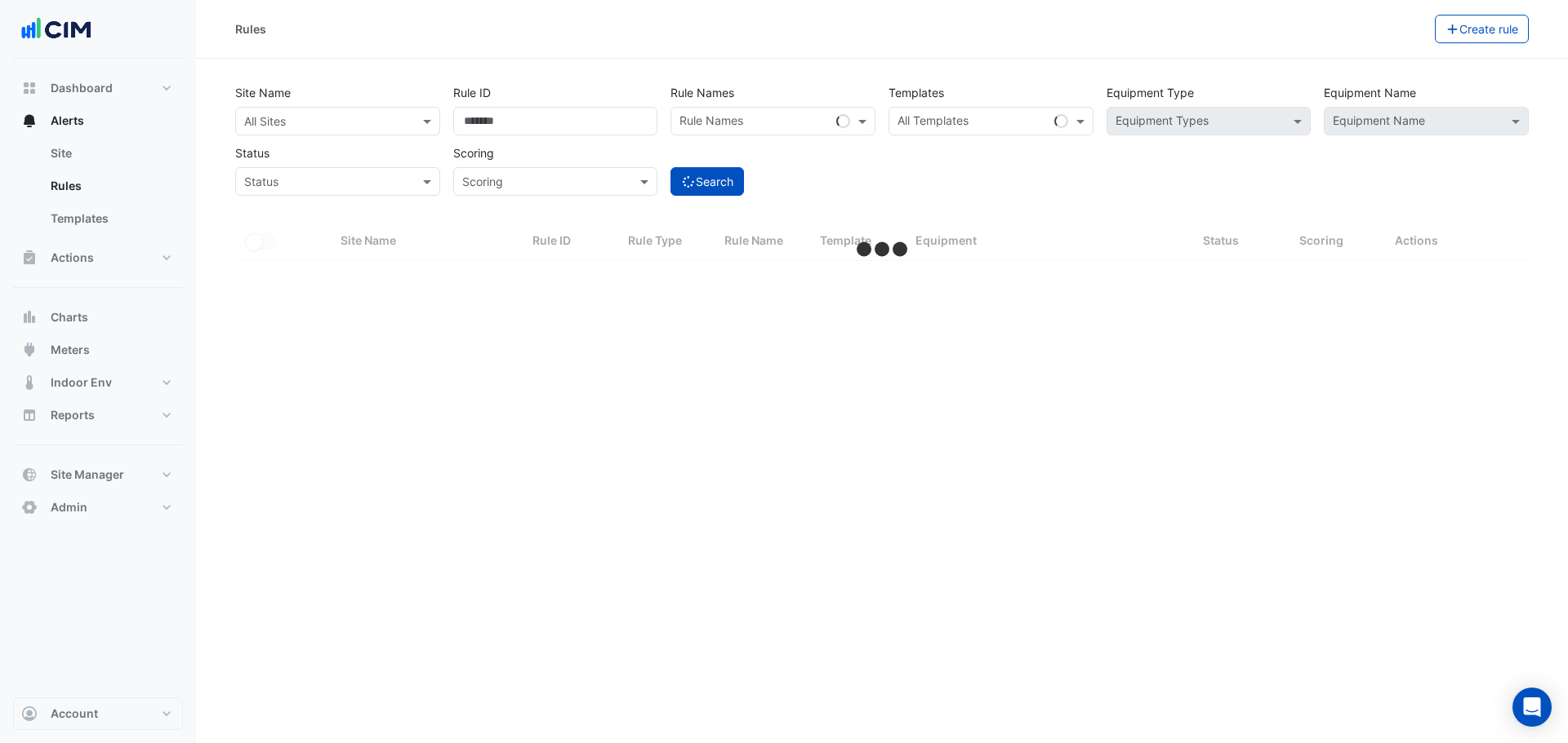
select select "***"
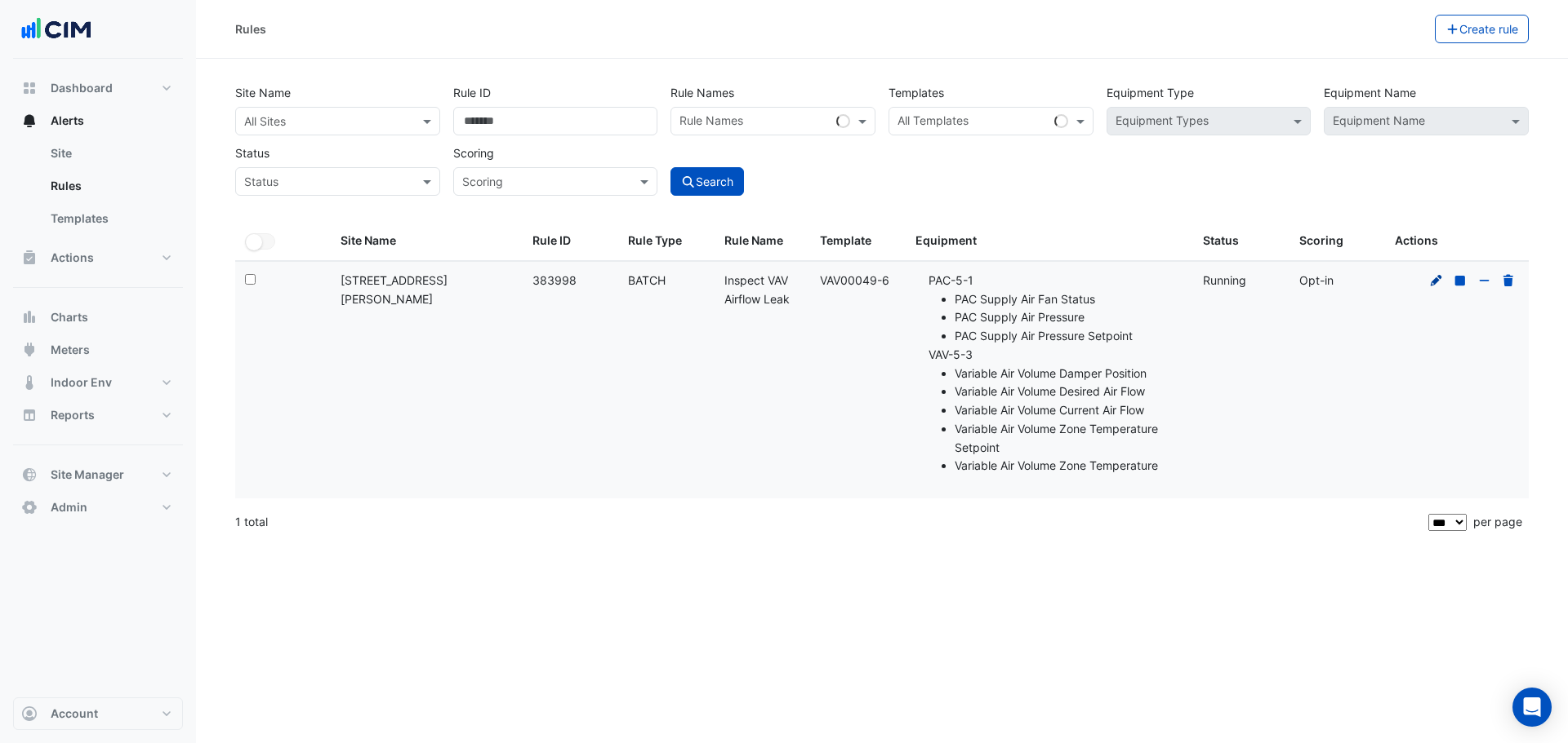
click at [1430, 280] on icon at bounding box center [1437, 281] width 14 height 12
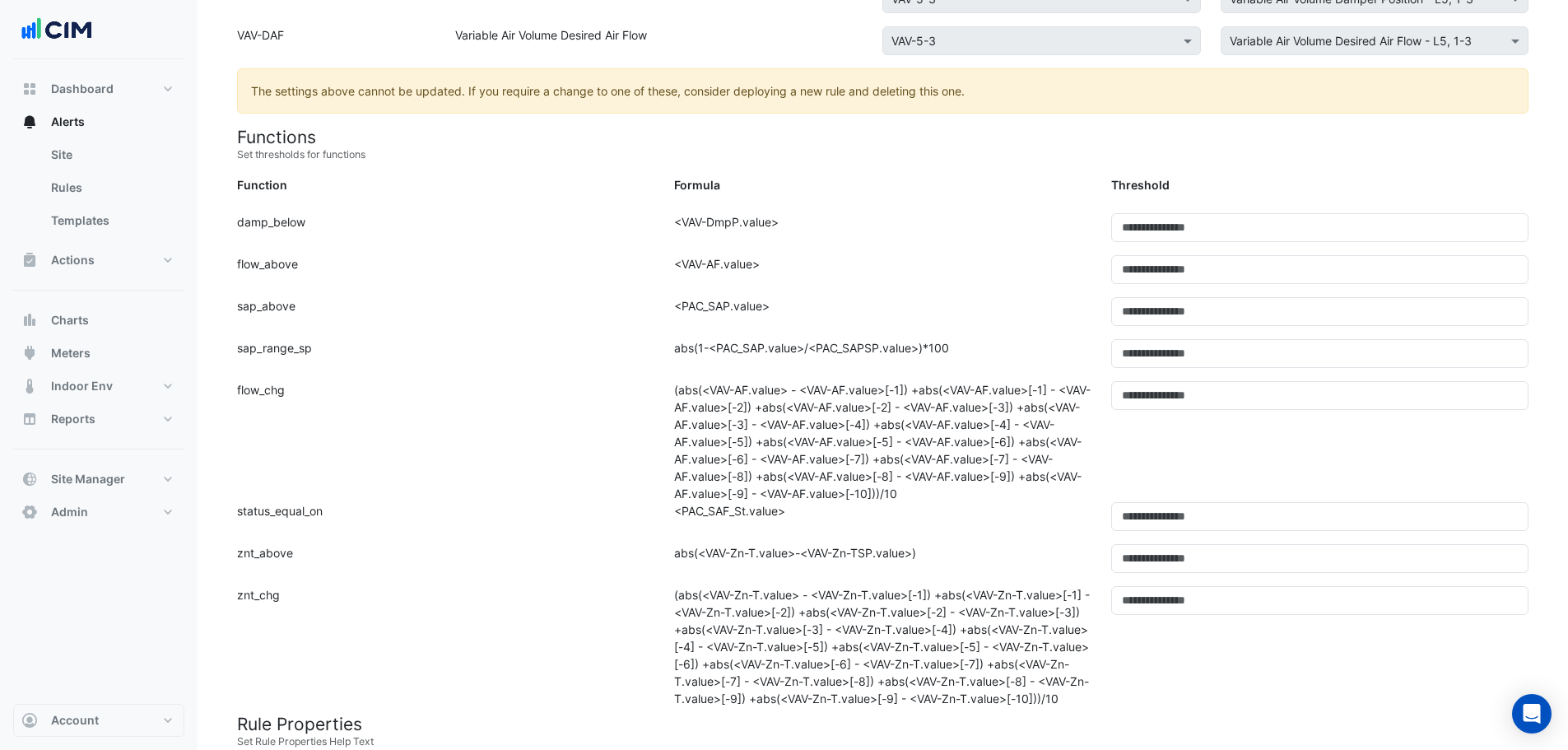
scroll to position [577, 0]
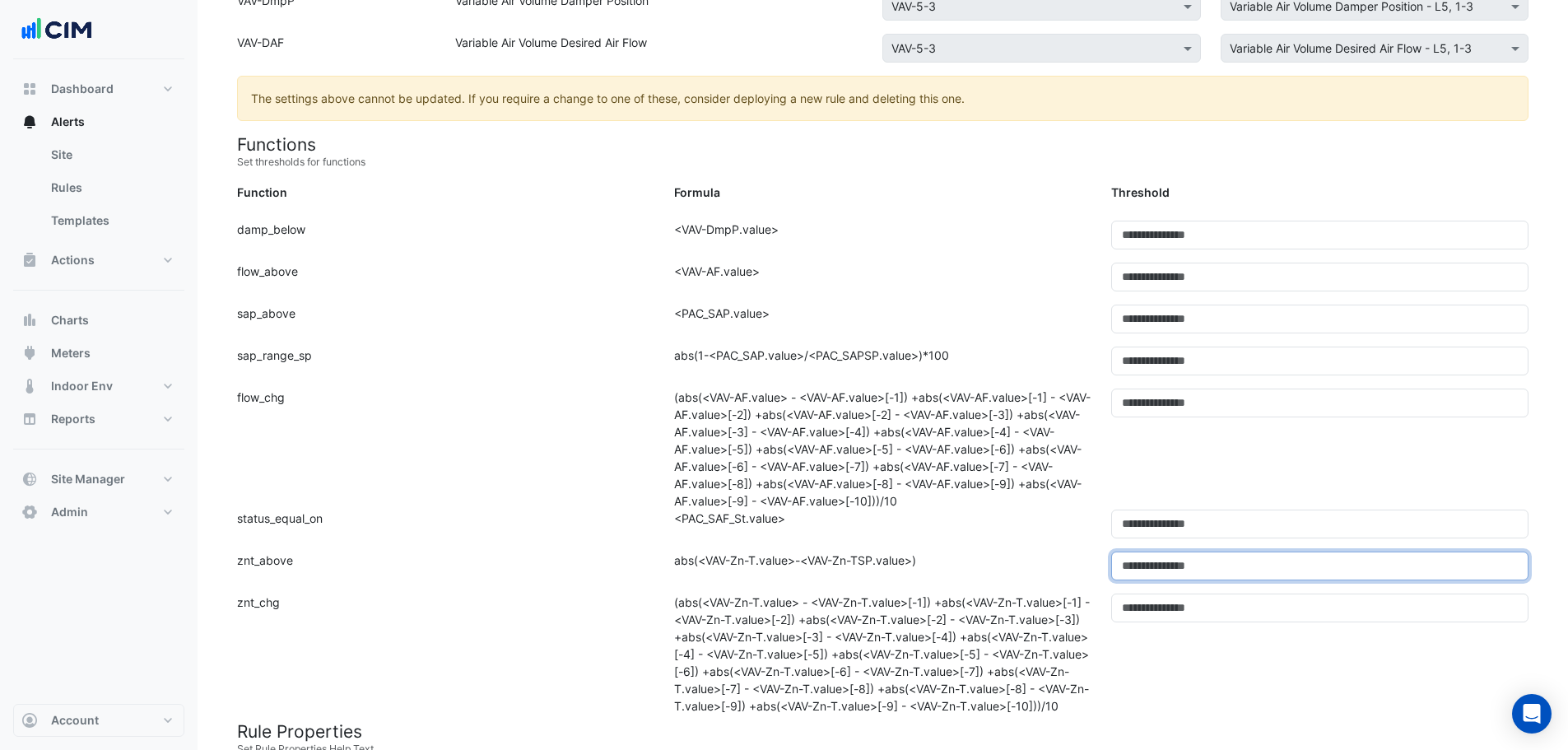
drag, startPoint x: 1141, startPoint y: 564, endPoint x: 1104, endPoint y: 572, distance: 37.9
click at [1104, 572] on div "Threshold: *" at bounding box center [1320, 567] width 437 height 29
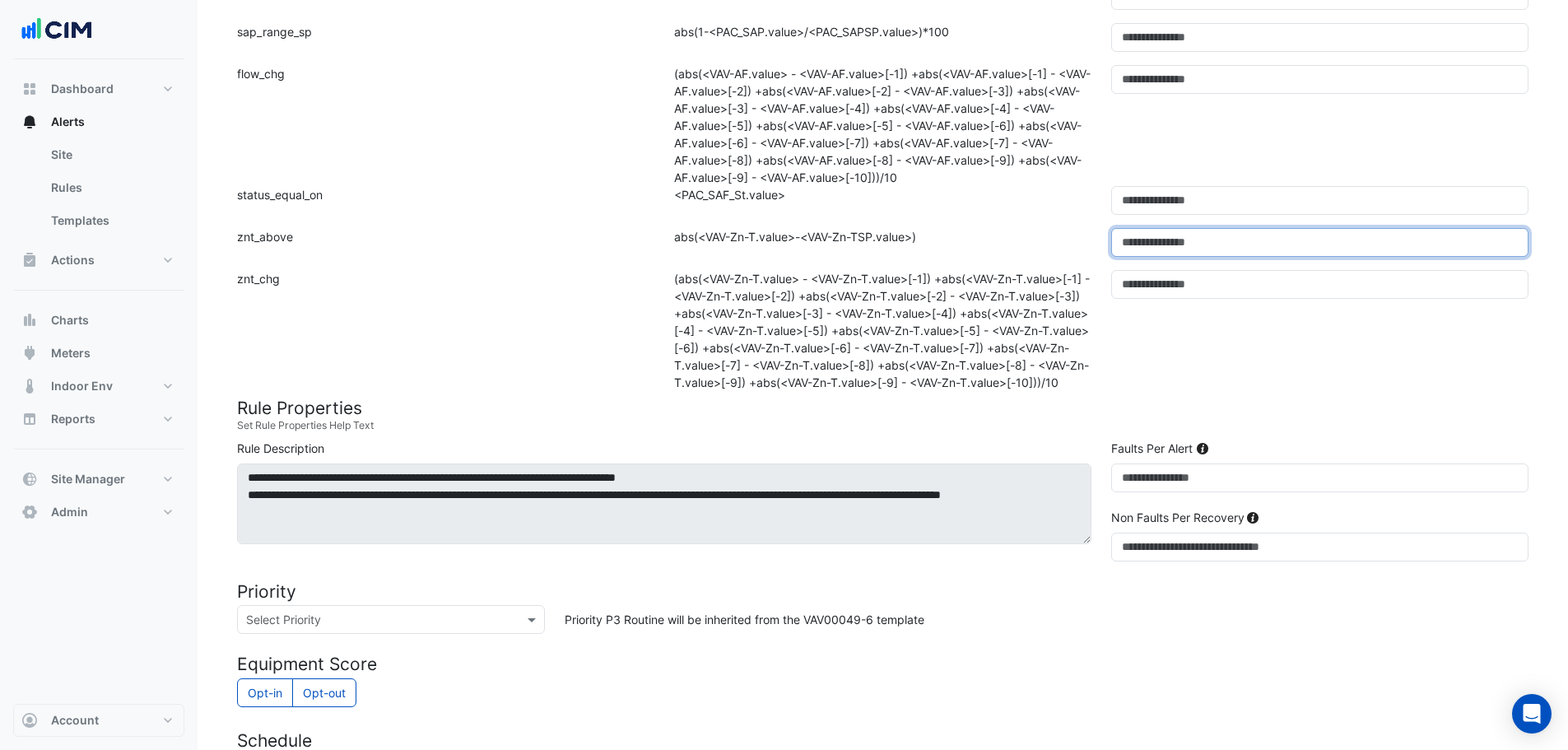
scroll to position [989, 0]
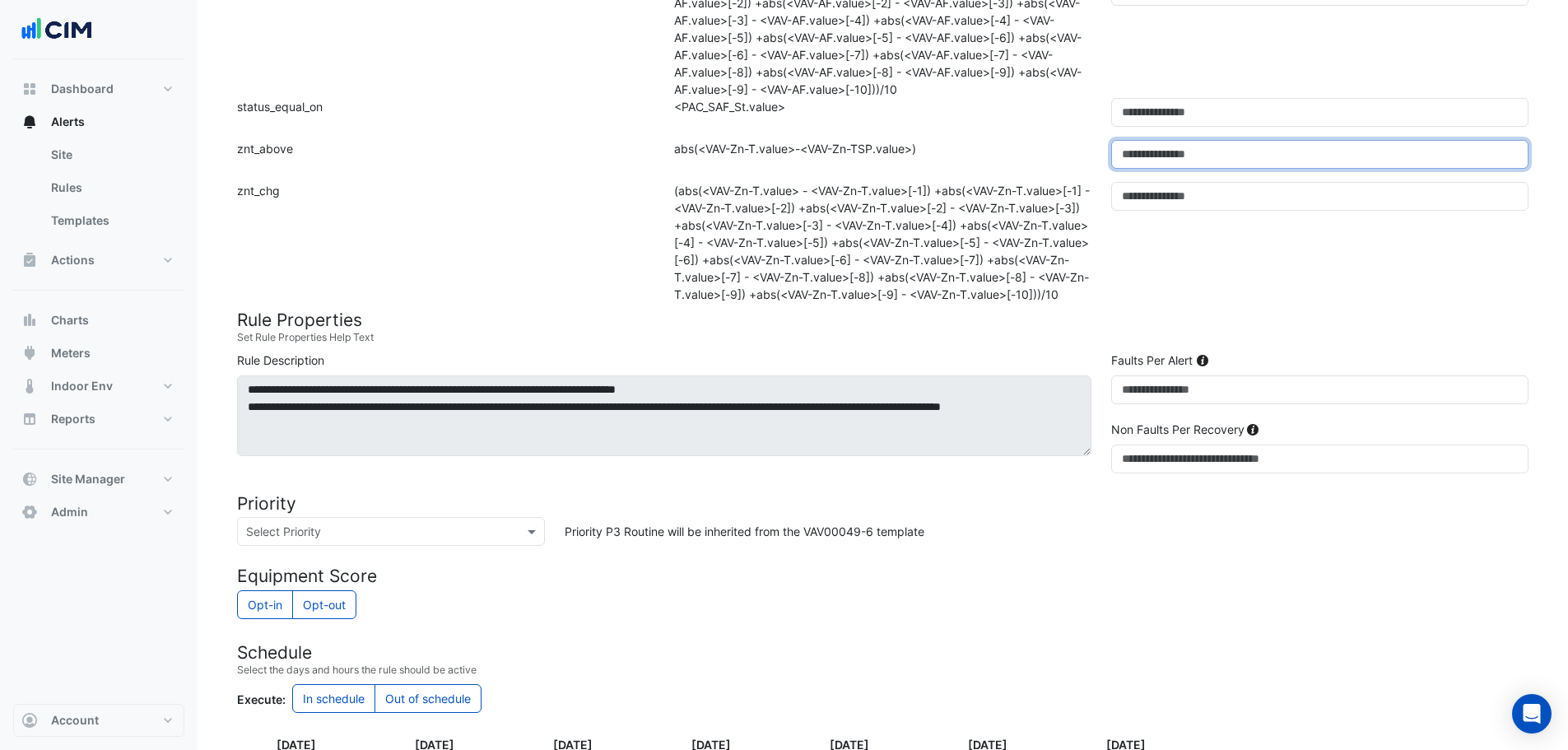
type input "*"
click at [673, 655] on form "Rule Type Batch Sensors Map sensors to concrete equipment properties Point Sens…" at bounding box center [882, 76] width 1291 height 1799
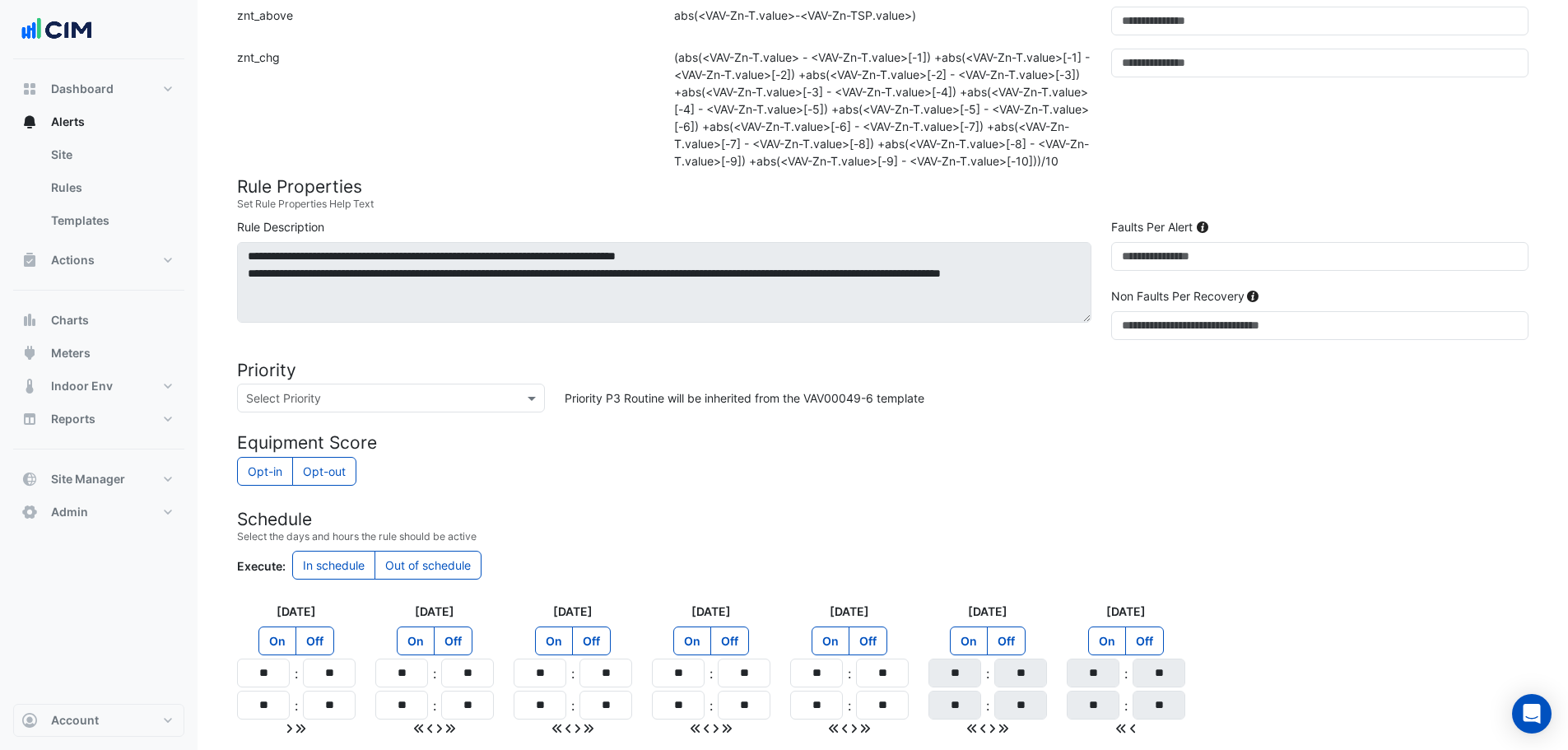
scroll to position [1245, 0]
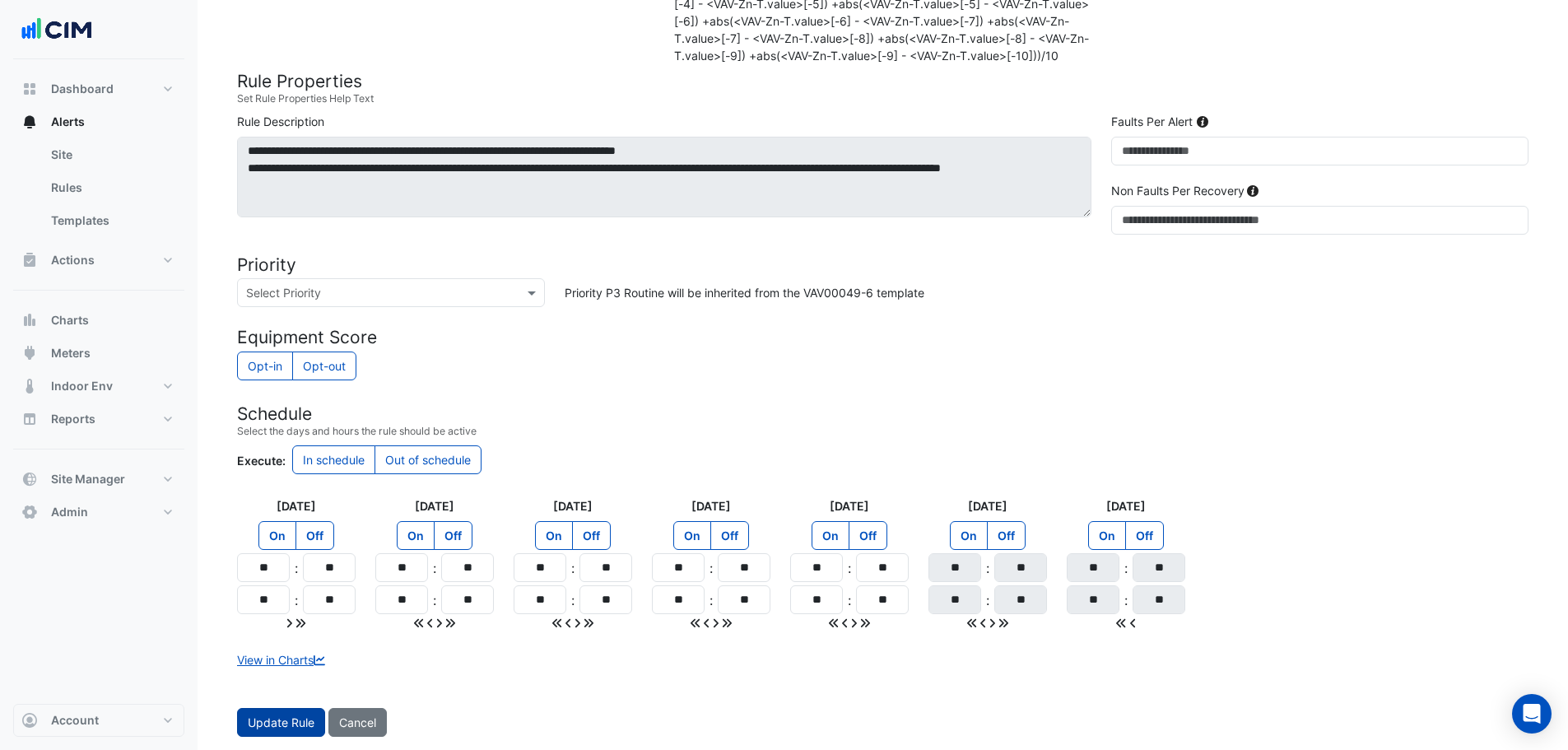
click at [270, 723] on span "Update Rule" at bounding box center [280, 722] width 66 height 14
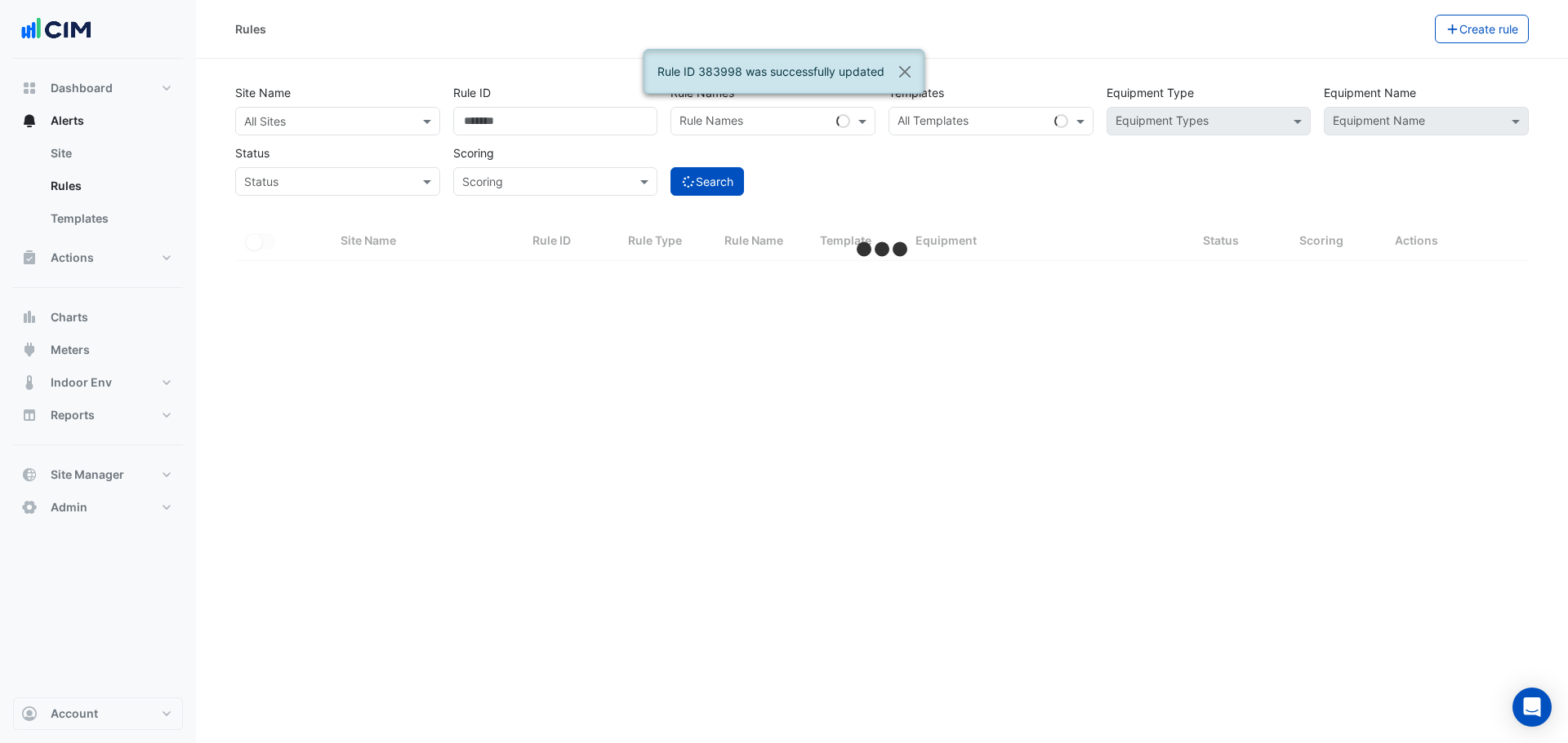
select select "***"
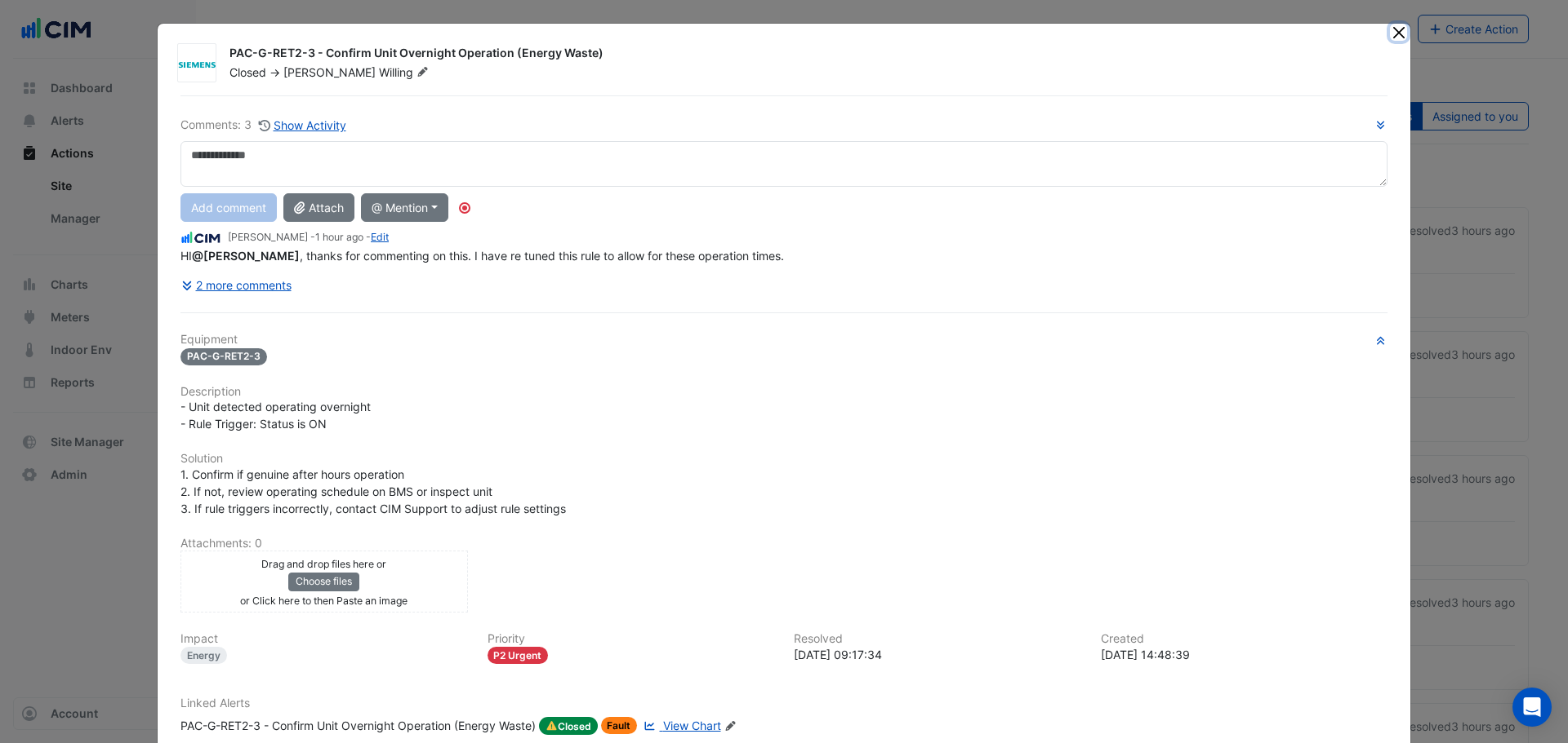
click at [1390, 31] on button "Close" at bounding box center [1398, 31] width 17 height 17
